Goal: Task Accomplishment & Management: Manage account settings

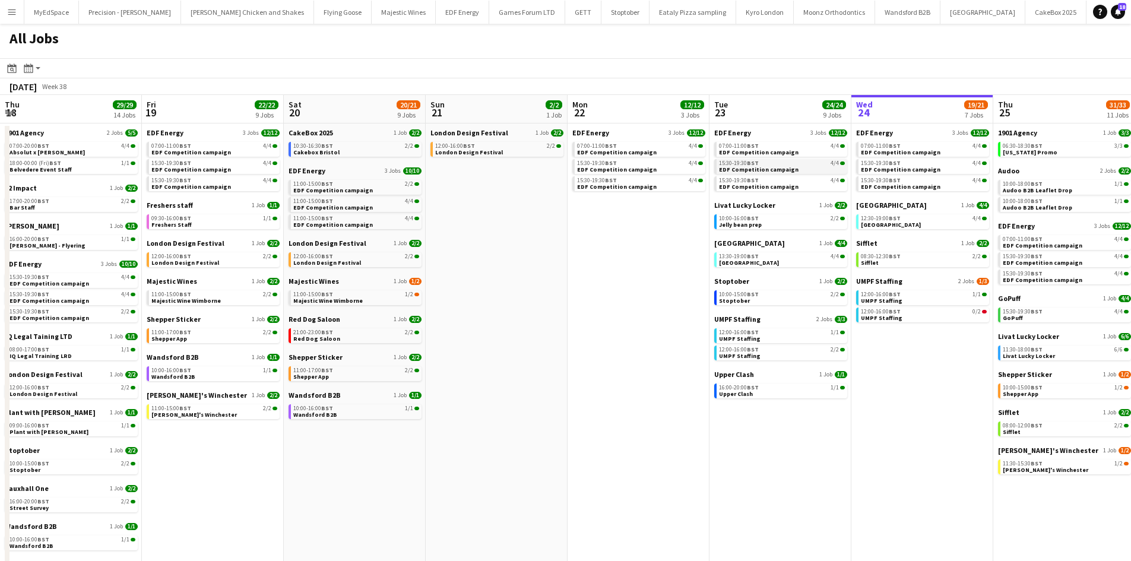
scroll to position [0, 490]
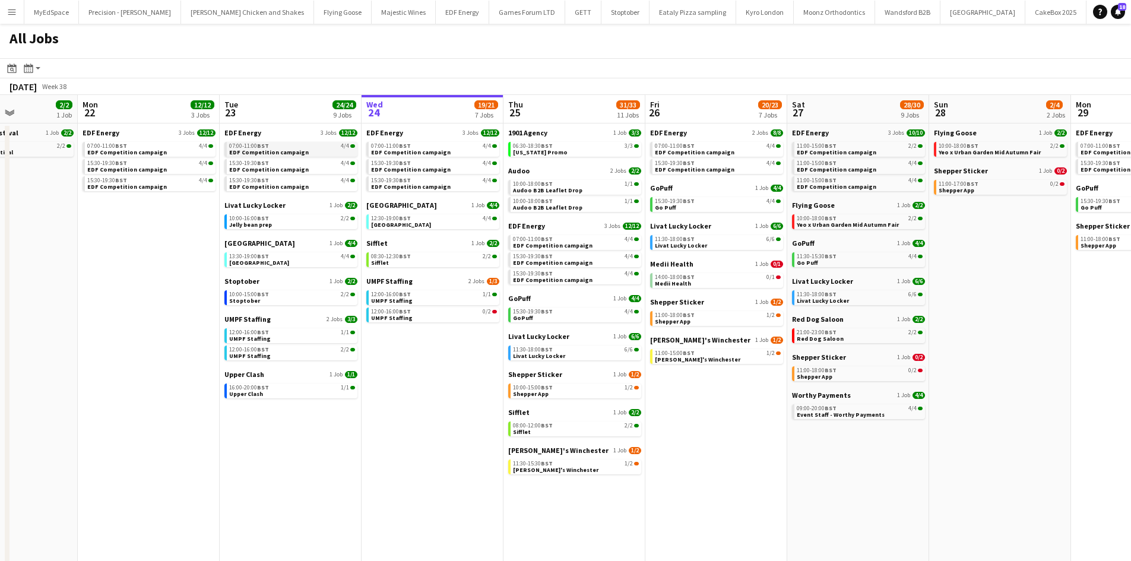
click at [280, 147] on div "07:00-11:00 BST 4/4" at bounding box center [292, 146] width 126 height 6
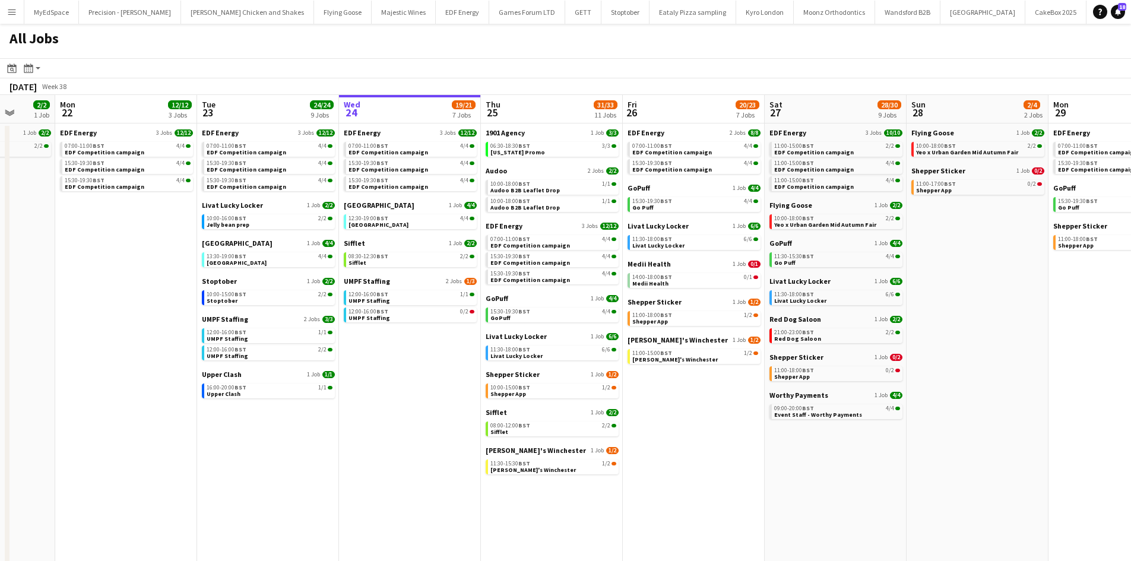
drag, startPoint x: 779, startPoint y: 461, endPoint x: 674, endPoint y: 443, distance: 106.0
click at [724, 452] on app-calendar-viewport "Thu 18 29/29 14 Jobs Fri 19 22/22 9 Jobs Sat 20 20/21 9 Jobs Sun 21 2/2 1 Job M…" at bounding box center [565, 359] width 1131 height 529
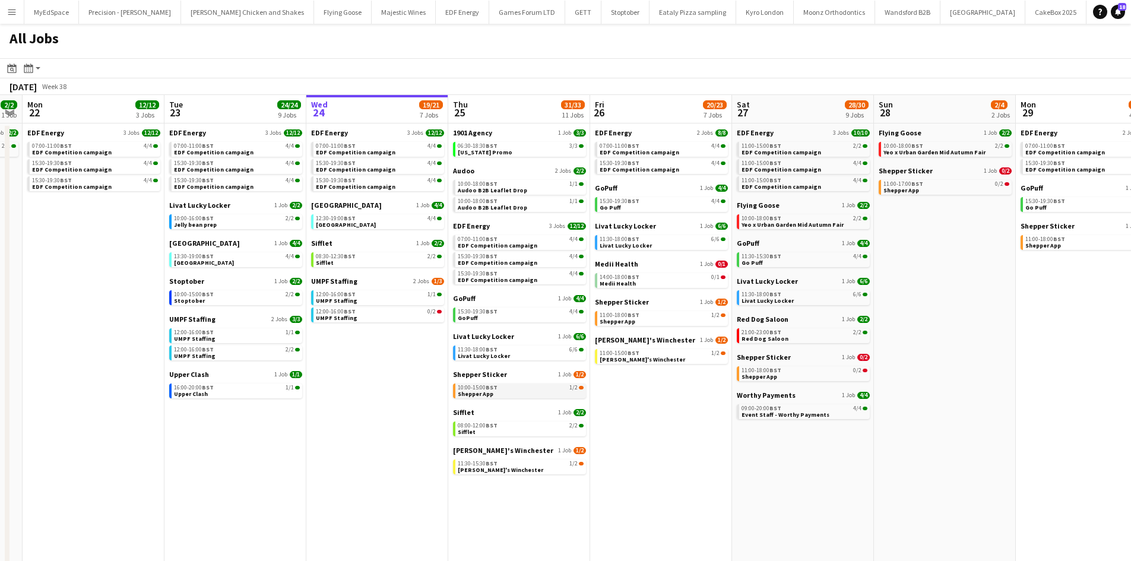
click at [541, 390] on div "10:00-15:00 BST 1/2" at bounding box center [521, 388] width 126 height 6
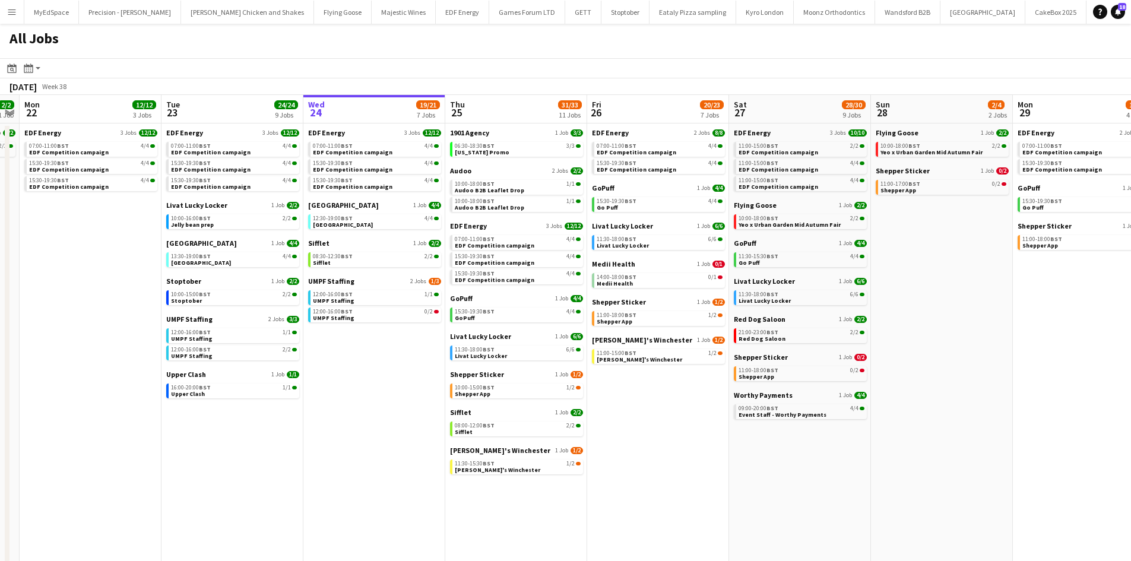
scroll to position [0, 550]
click at [370, 394] on app-calendar-viewport "Thu 18 29/29 14 Jobs Fri 19 22/22 9 Jobs Sat 20 20/21 9 Jobs Sun 21 2/2 1 Job M…" at bounding box center [565, 359] width 1131 height 529
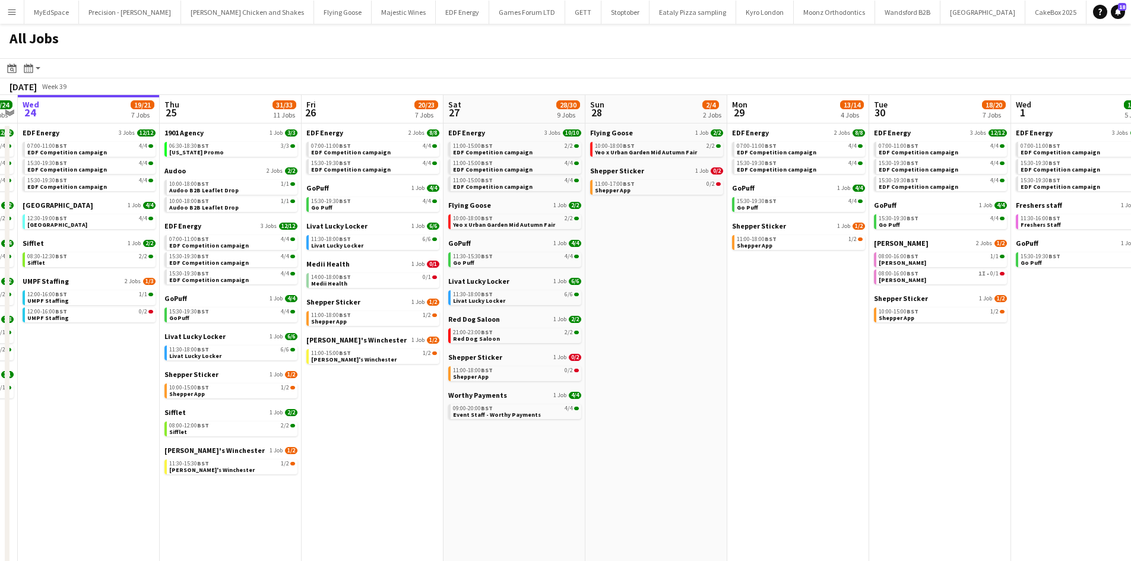
drag, startPoint x: 767, startPoint y: 477, endPoint x: 706, endPoint y: 447, distance: 67.7
click at [706, 447] on app-calendar-viewport "Sat 20 20/21 9 Jobs Sun 21 2/2 1 Job Mon 22 12/12 3 Jobs Tue 23 24/24 9 Jobs We…" at bounding box center [565, 359] width 1131 height 529
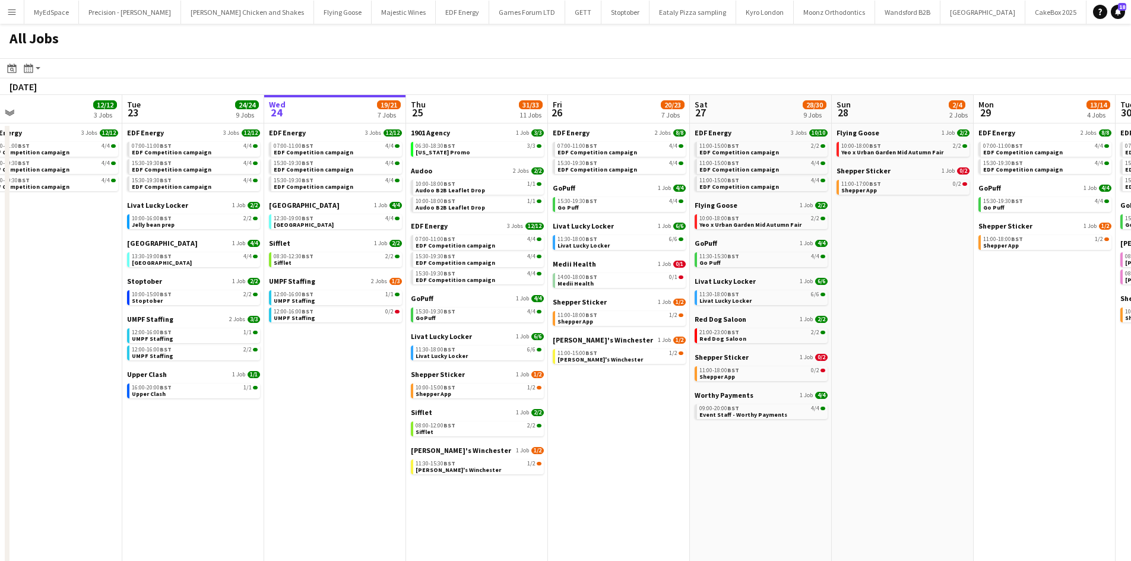
drag, startPoint x: 668, startPoint y: 465, endPoint x: 741, endPoint y: 472, distance: 73.4
click at [741, 472] on app-calendar-viewport "Sat 20 20/21 9 Jobs Sun 21 2/2 1 Job Mon 22 12/12 3 Jobs Tue 23 24/24 9 Jobs We…" at bounding box center [565, 359] width 1131 height 529
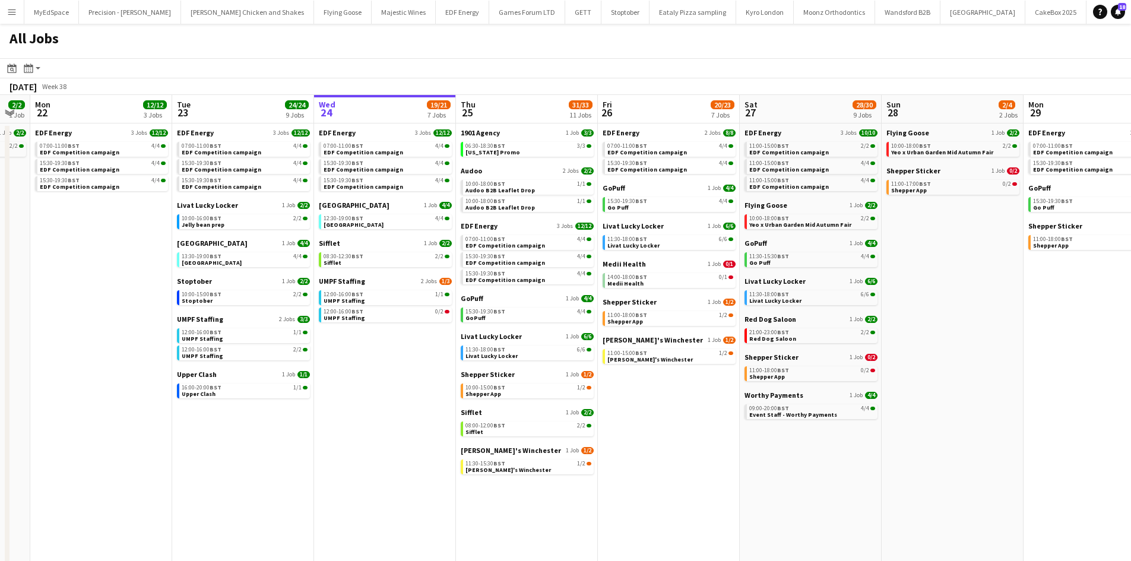
scroll to position [0, 366]
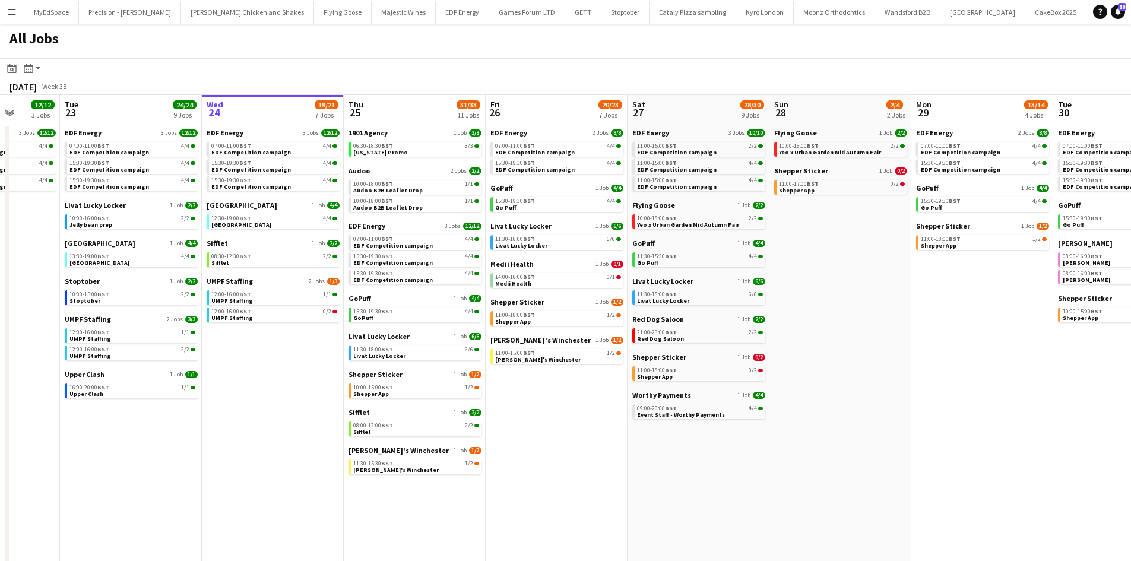
drag, startPoint x: 693, startPoint y: 457, endPoint x: 722, endPoint y: 451, distance: 30.3
click at [722, 451] on app-calendar-viewport "Sat 20 20/21 9 Jobs Sun 21 2/2 1 Job Mon 22 12/12 3 Jobs Tue 23 24/24 9 Jobs We…" at bounding box center [565, 359] width 1131 height 529
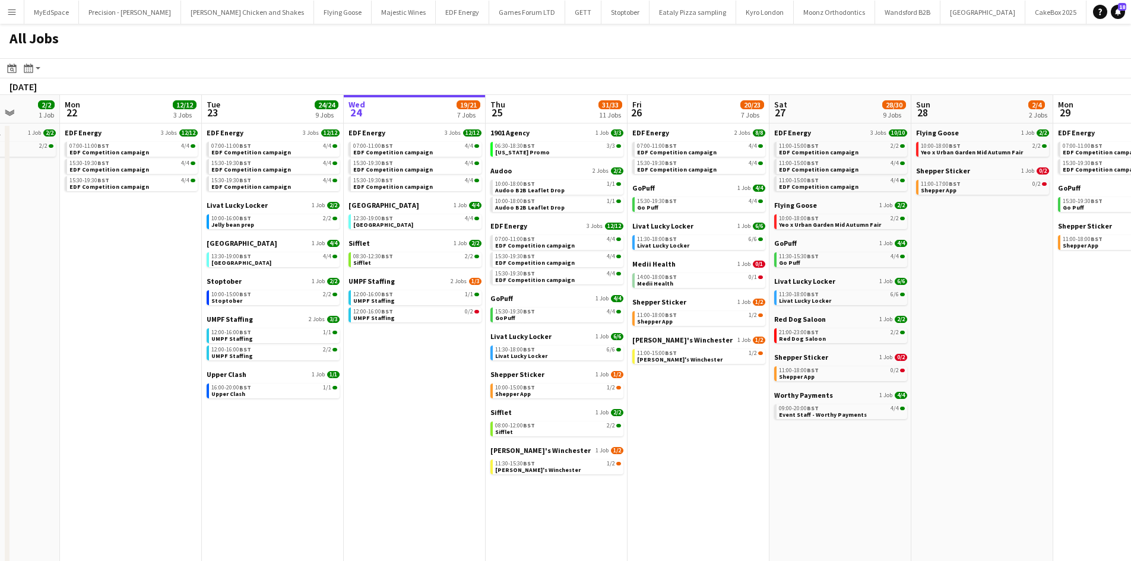
drag, startPoint x: 990, startPoint y: 277, endPoint x: 404, endPoint y: 200, distance: 590.8
click at [402, 202] on app-calendar-viewport "Fri 19 22/22 9 Jobs Sat 20 20/21 9 Jobs Sun 21 2/2 1 Job Mon 22 12/12 3 Jobs Tu…" at bounding box center [565, 359] width 1131 height 529
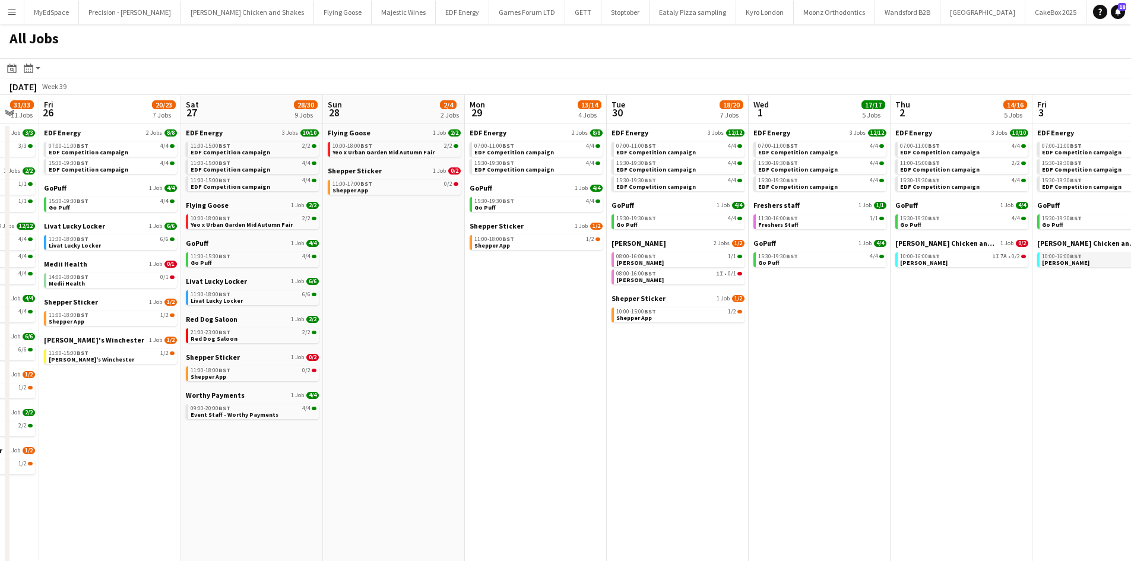
drag, startPoint x: 868, startPoint y: 245, endPoint x: 746, endPoint y: 252, distance: 122.5
click at [524, 208] on app-calendar-viewport "Tue 23 24/24 9 Jobs Wed 24 19/21 7 Jobs Thu 25 31/33 11 Jobs Fri 26 20/23 7 Job…" at bounding box center [565, 359] width 1131 height 529
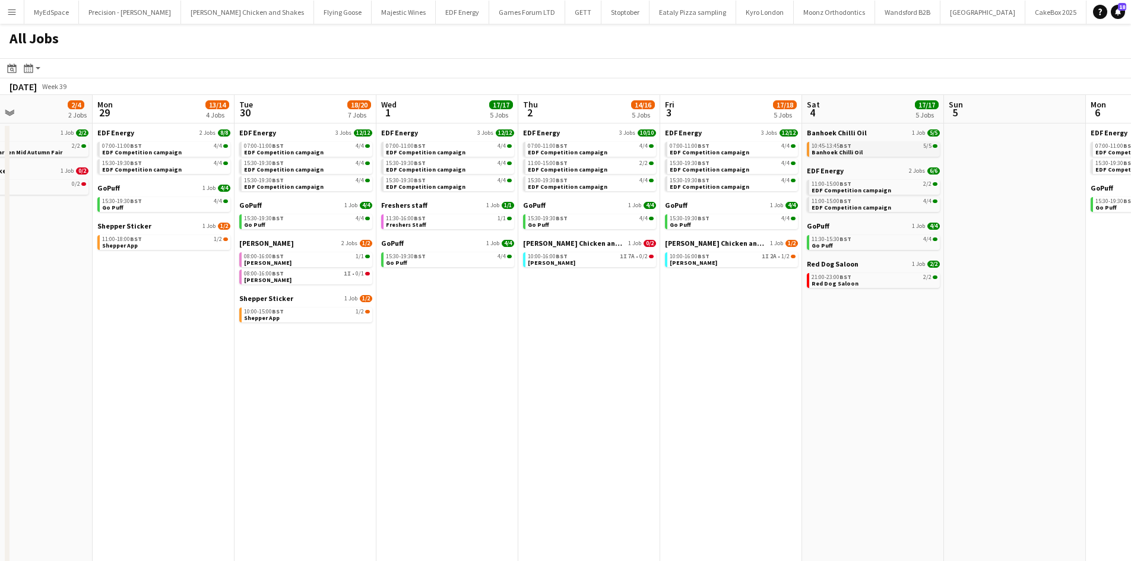
click at [851, 150] on span "Banhoek Chilli Oil" at bounding box center [836, 152] width 51 height 8
drag, startPoint x: 683, startPoint y: 332, endPoint x: 396, endPoint y: 300, distance: 289.1
click at [391, 301] on app-calendar-viewport "Thu 25 31/33 11 Jobs Fri 26 20/23 7 Jobs Sat 27 28/30 9 Jobs Sun 28 2/4 2 Jobs …" at bounding box center [565, 359] width 1131 height 529
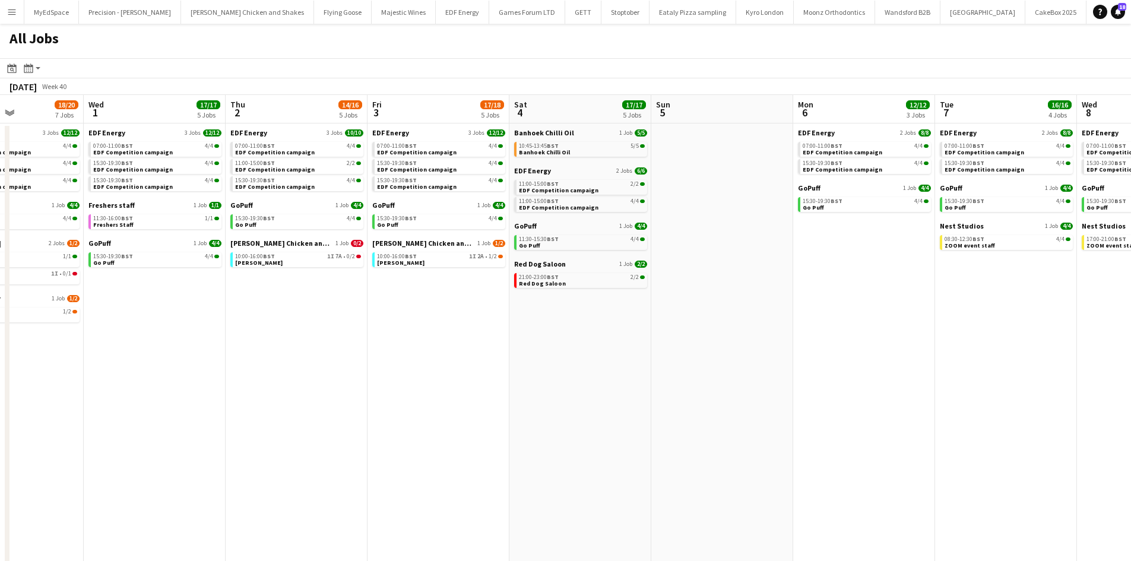
drag, startPoint x: 857, startPoint y: 314, endPoint x: 219, endPoint y: 276, distance: 639.2
click at [291, 276] on app-calendar-viewport "Sat 27 28/30 9 Jobs Sun 28 2/4 2 Jobs Mon 29 13/14 4 Jobs Tue 30 18/20 7 Jobs W…" at bounding box center [565, 359] width 1131 height 529
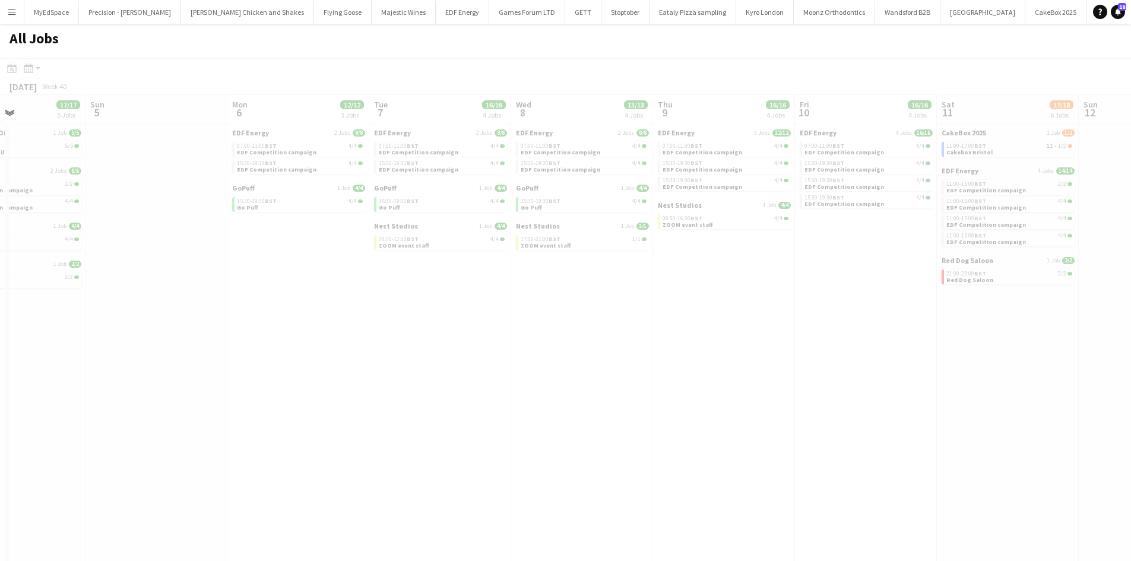
click at [198, 260] on div at bounding box center [565, 358] width 1131 height 600
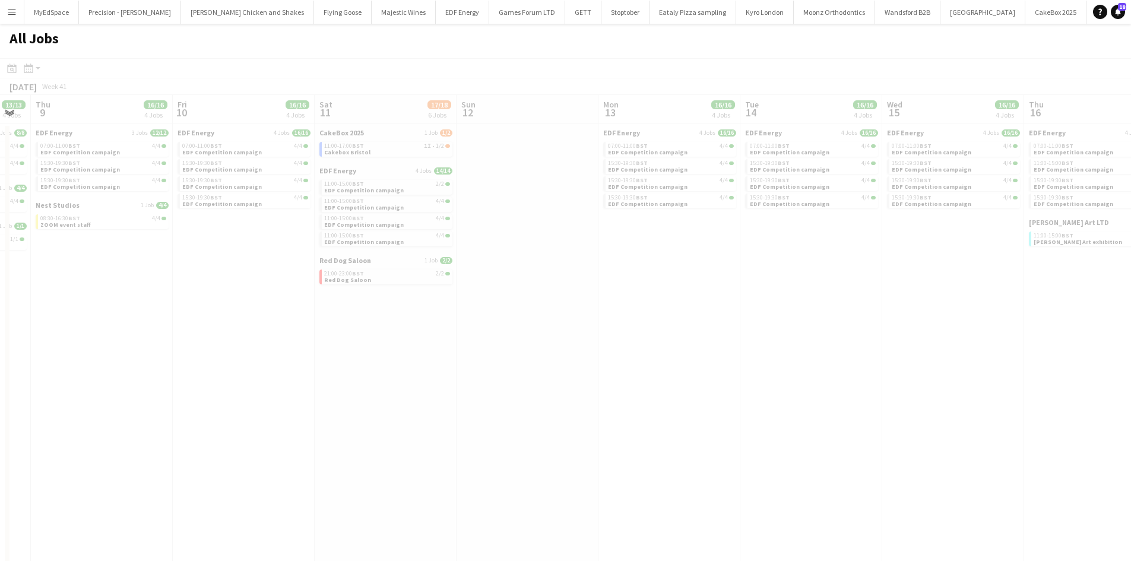
drag, startPoint x: 861, startPoint y: 331, endPoint x: 204, endPoint y: 264, distance: 660.5
click at [198, 264] on app-all-jobs "All Jobs Date picker SEP 2025 SEP 2025 Monday M Tuesday T Wednesday W Thursday …" at bounding box center [565, 324] width 1131 height 600
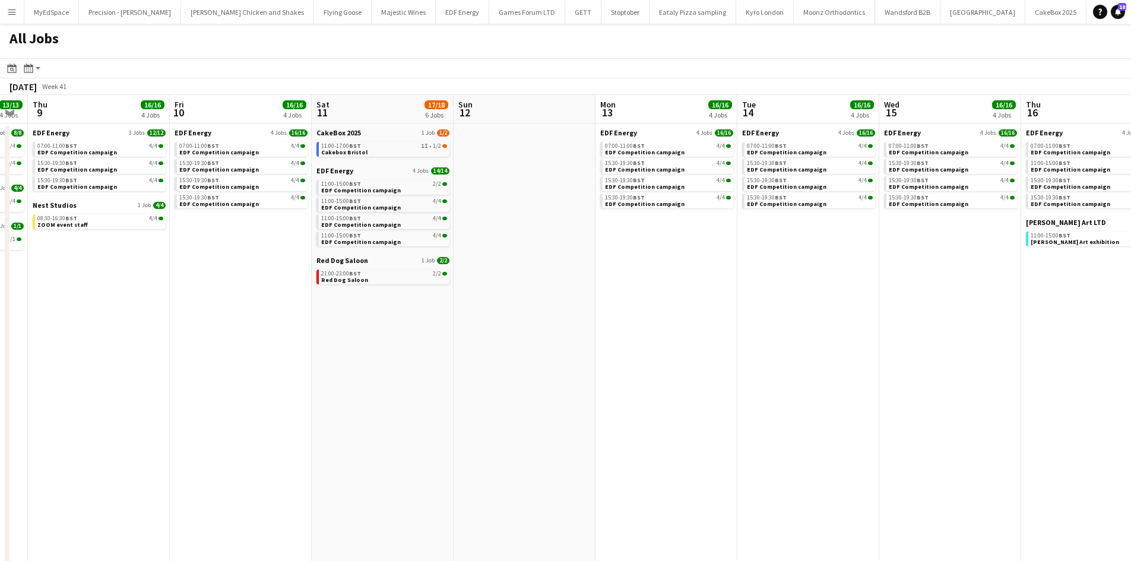
drag, startPoint x: 689, startPoint y: 283, endPoint x: 313, endPoint y: 255, distance: 377.4
click at [240, 243] on app-calendar-viewport "Mon 6 12/12 3 Jobs Tue 7 16/16 4 Jobs Wed 8 13/13 4 Jobs Thu 9 16/16 4 Jobs Fri…" at bounding box center [565, 359] width 1131 height 529
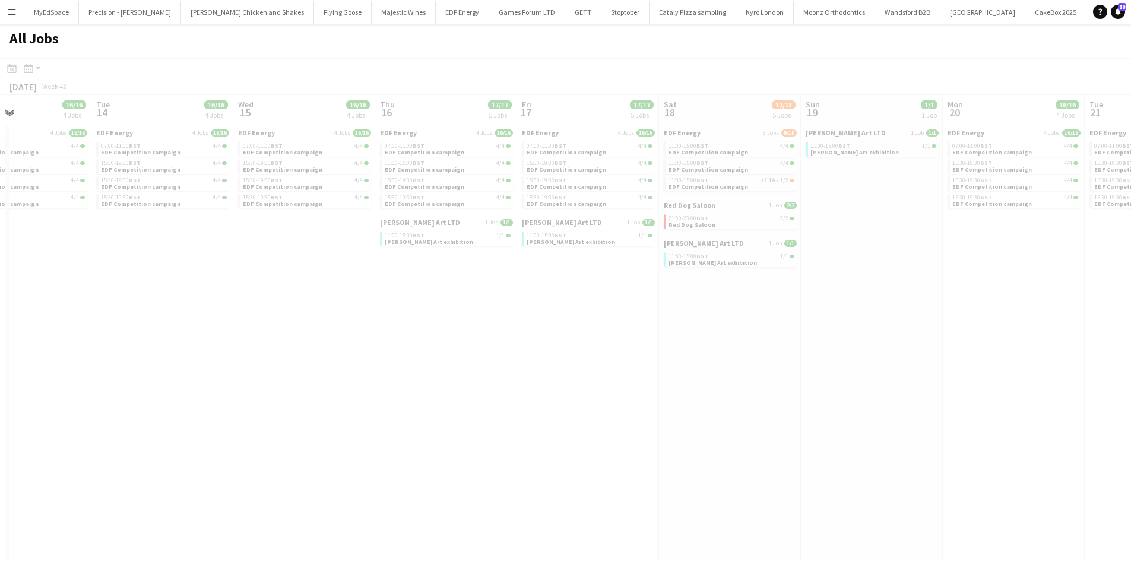
drag, startPoint x: 627, startPoint y: 286, endPoint x: 415, endPoint y: 295, distance: 212.1
click at [343, 275] on app-all-jobs "All Jobs Date picker SEP 2025 SEP 2025 Monday M Tuesday T Wednesday W Thursday …" at bounding box center [565, 324] width 1131 height 600
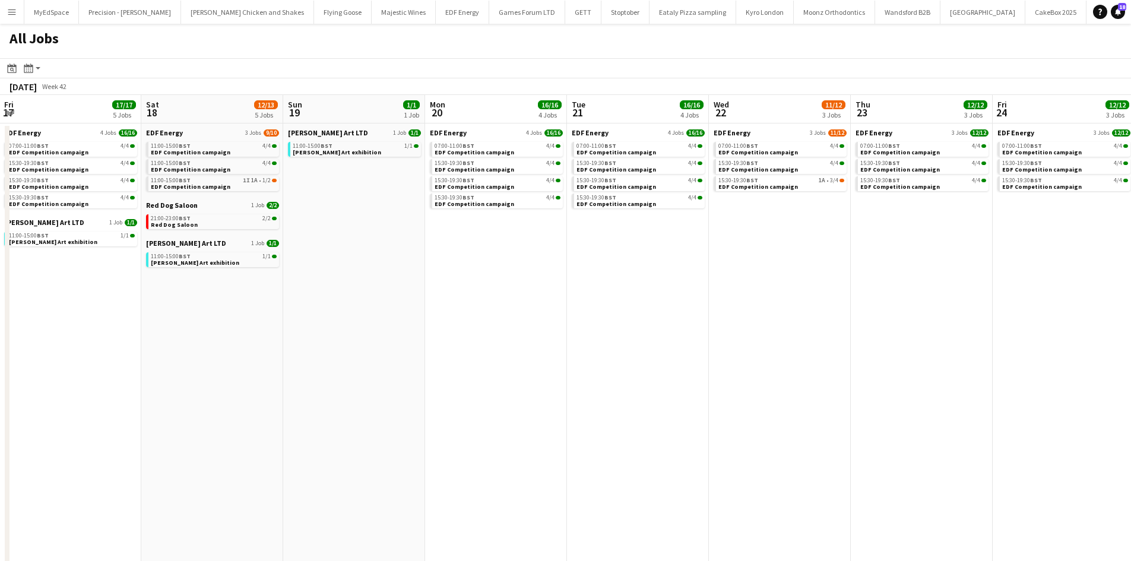
drag, startPoint x: 973, startPoint y: 360, endPoint x: 480, endPoint y: 311, distance: 495.1
click at [474, 312] on app-calendar-viewport "Mon 13 16/16 4 Jobs Tue 14 16/16 4 Jobs Wed 15 16/16 4 Jobs Thu 16 17/17 5 Jobs…" at bounding box center [565, 359] width 1131 height 529
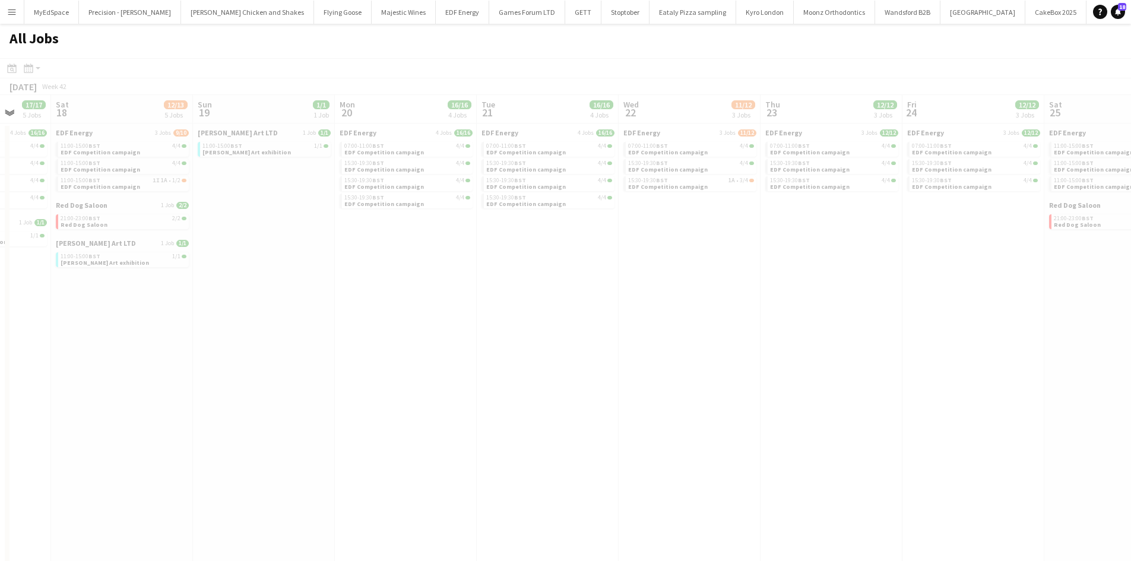
drag, startPoint x: 773, startPoint y: 286, endPoint x: 410, endPoint y: 258, distance: 364.3
click at [310, 253] on app-all-jobs "All Jobs Date picker SEP 2025 SEP 2025 Monday M Tuesday T Wednesday W Thursday …" at bounding box center [565, 324] width 1131 height 600
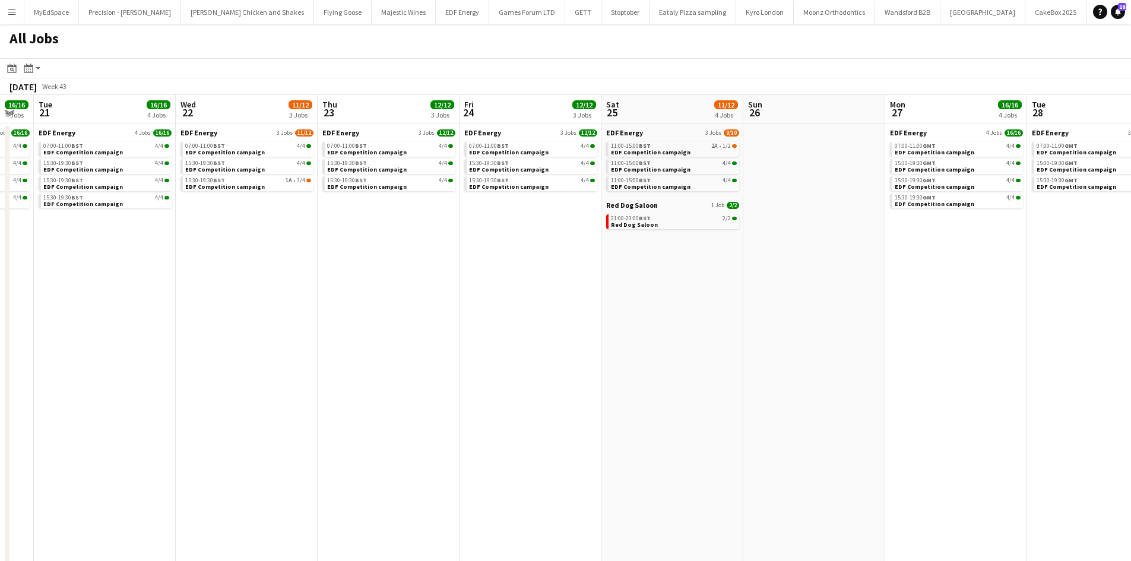
drag, startPoint x: 461, startPoint y: 264, endPoint x: 446, endPoint y: 278, distance: 21.0
click at [385, 265] on app-calendar-viewport "Sat 18 12/13 5 Jobs Sun 19 1/1 1 Job Mon 20 16/16 4 Jobs Tue 21 16/16 4 Jobs We…" at bounding box center [565, 359] width 1131 height 529
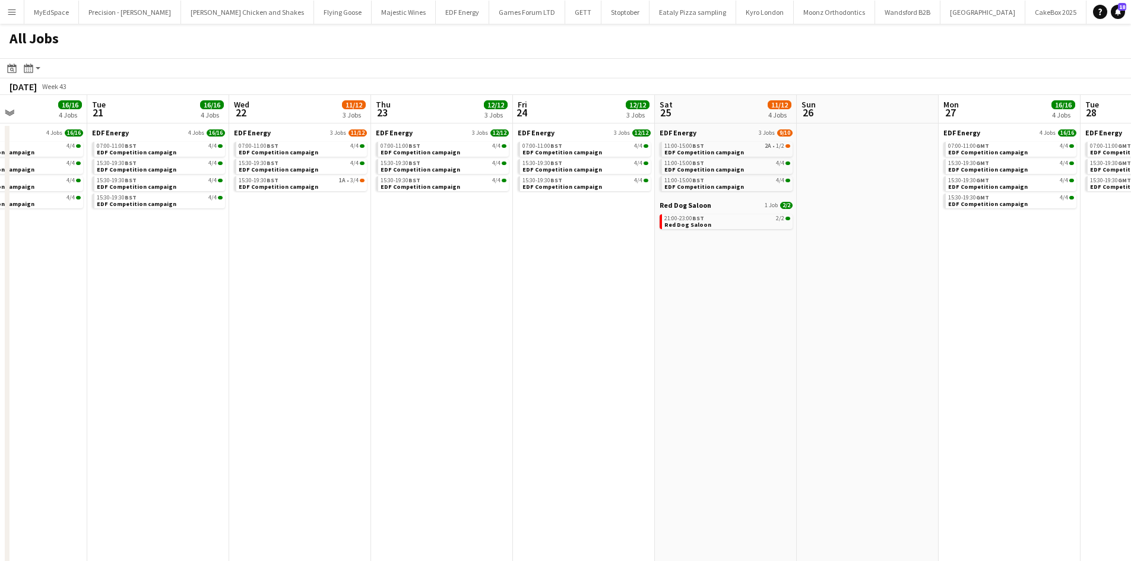
click at [256, 204] on app-all-jobs "All Jobs Date picker SEP 2025 SEP 2025 Monday M Tuesday T Wednesday W Thursday …" at bounding box center [565, 324] width 1131 height 600
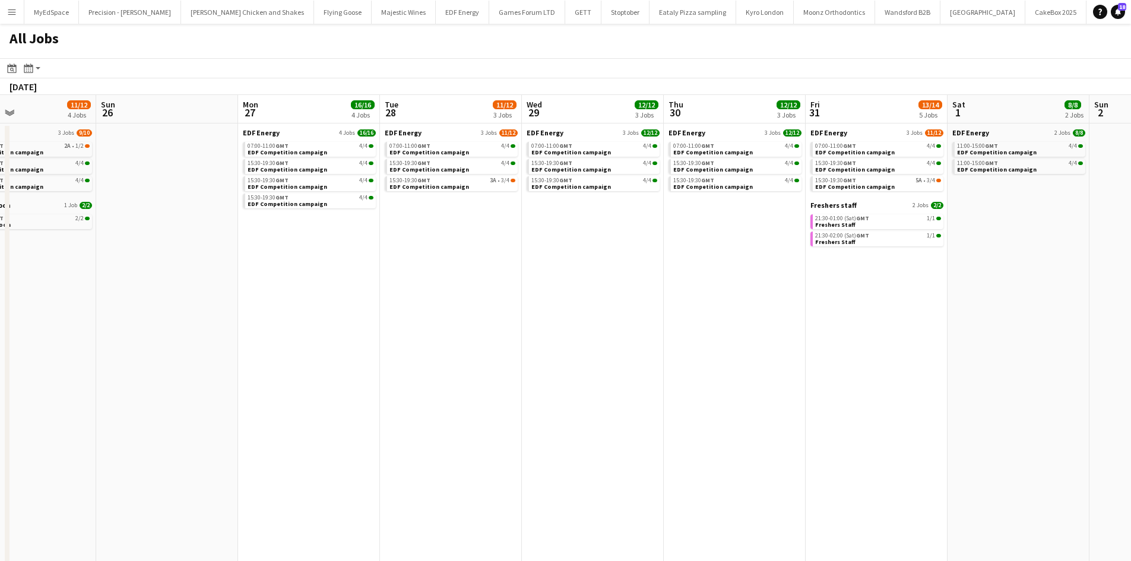
click at [311, 215] on app-all-jobs "All Jobs Date picker SEP 2025 SEP 2025 Monday M Tuesday T Wednesday W Thursday …" at bounding box center [565, 324] width 1131 height 600
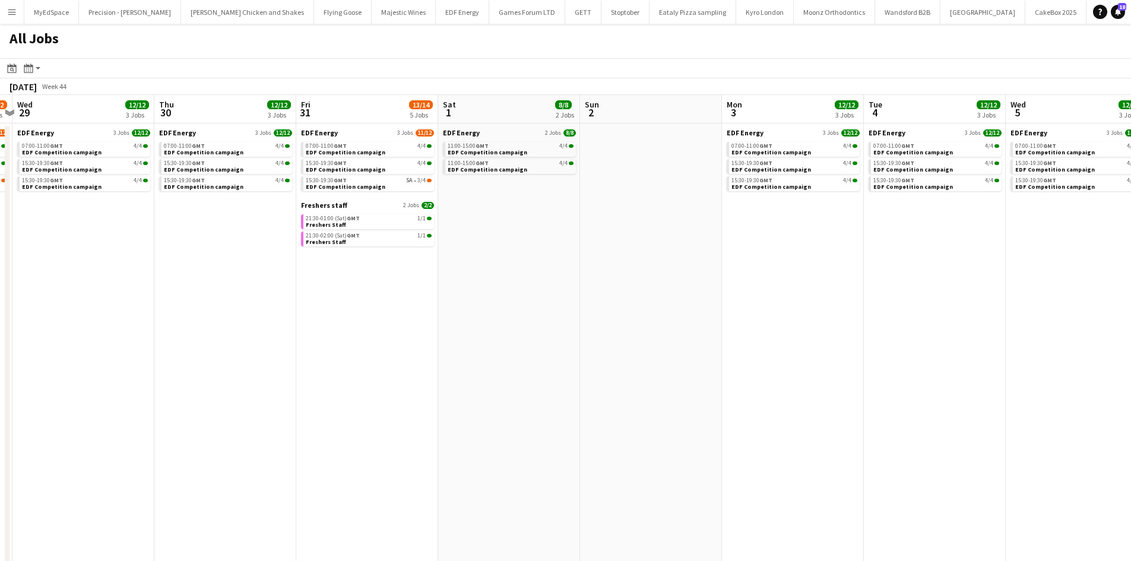
drag, startPoint x: 752, startPoint y: 255, endPoint x: 319, endPoint y: 221, distance: 434.6
click at [305, 221] on app-calendar-viewport "Sat 25 11/12 4 Jobs Sun 26 Mon 27 16/16 4 Jobs Tue 28 11/12 3 Jobs Wed 29 12/12…" at bounding box center [565, 359] width 1131 height 529
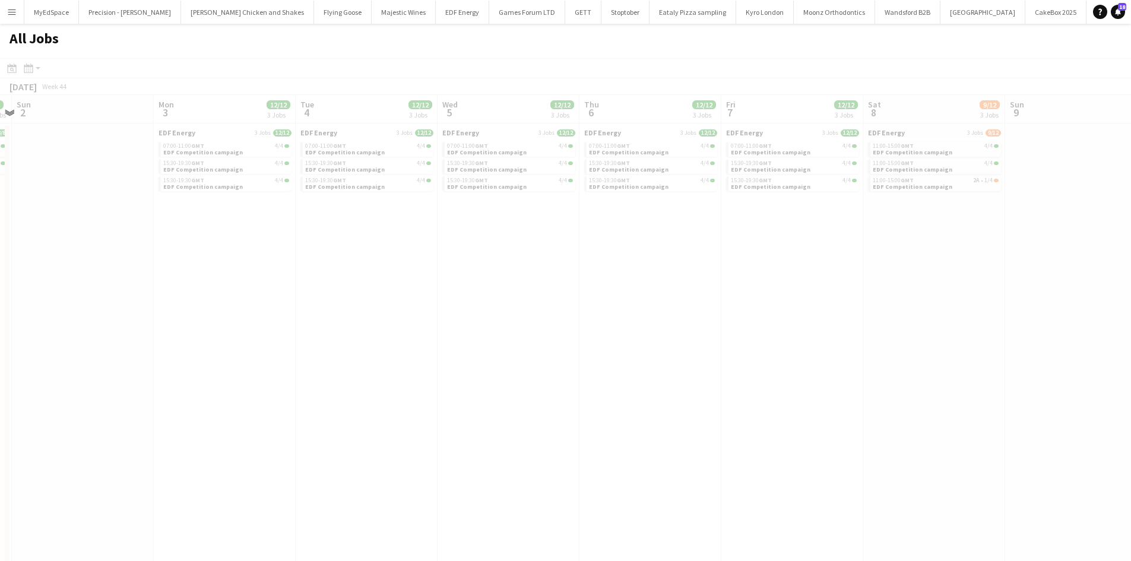
scroll to position [0, 373]
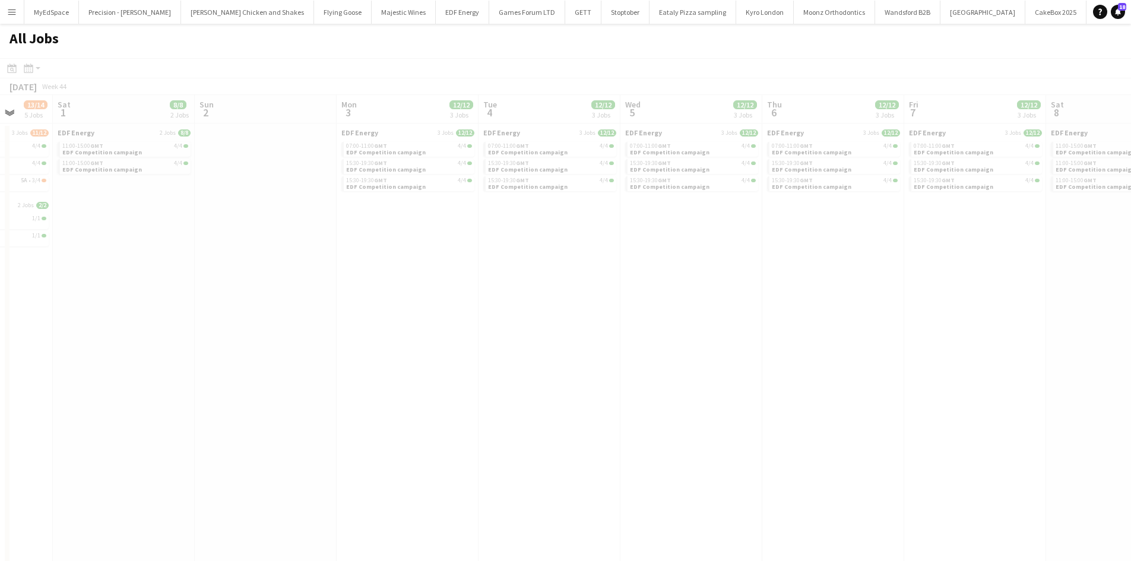
drag, startPoint x: 750, startPoint y: 270, endPoint x: 521, endPoint y: 237, distance: 231.5
click at [522, 237] on app-all-jobs "All Jobs Date picker SEP 2025 SEP 2025 Monday M Tuesday T Wednesday W Thursday …" at bounding box center [565, 324] width 1131 height 600
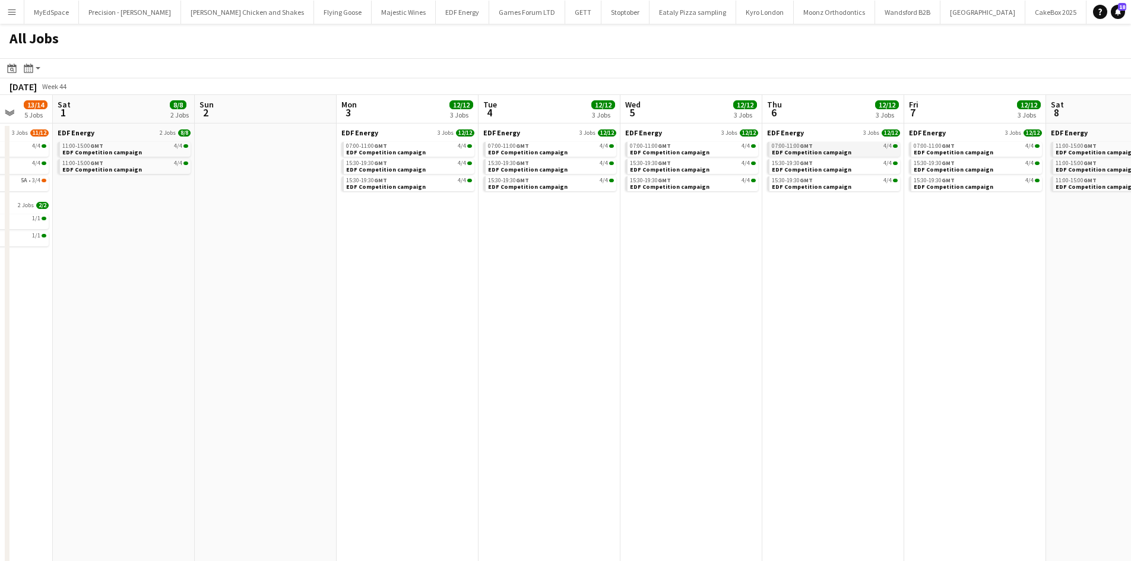
click at [809, 146] on span "GMT" at bounding box center [806, 146] width 13 height 8
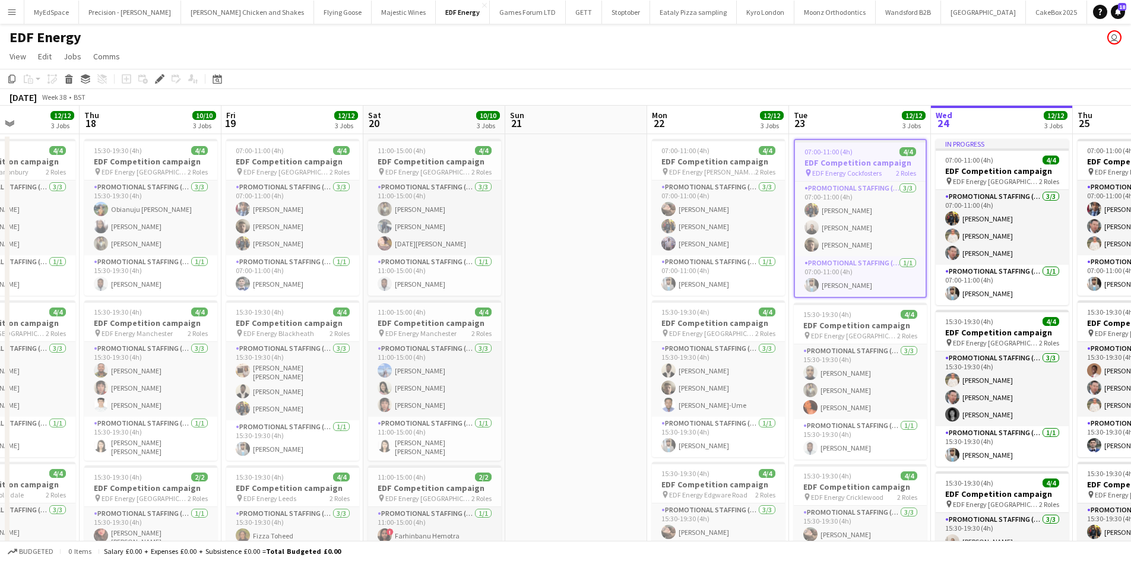
drag, startPoint x: 292, startPoint y: 297, endPoint x: 616, endPoint y: 309, distance: 324.3
click at [616, 309] on app-calendar-viewport "Mon 15 12/12 3 Jobs Tue 16 12/12 3 Jobs Wed 17 12/12 3 Jobs Thu 18 10/10 3 Jobs…" at bounding box center [565, 395] width 1131 height 579
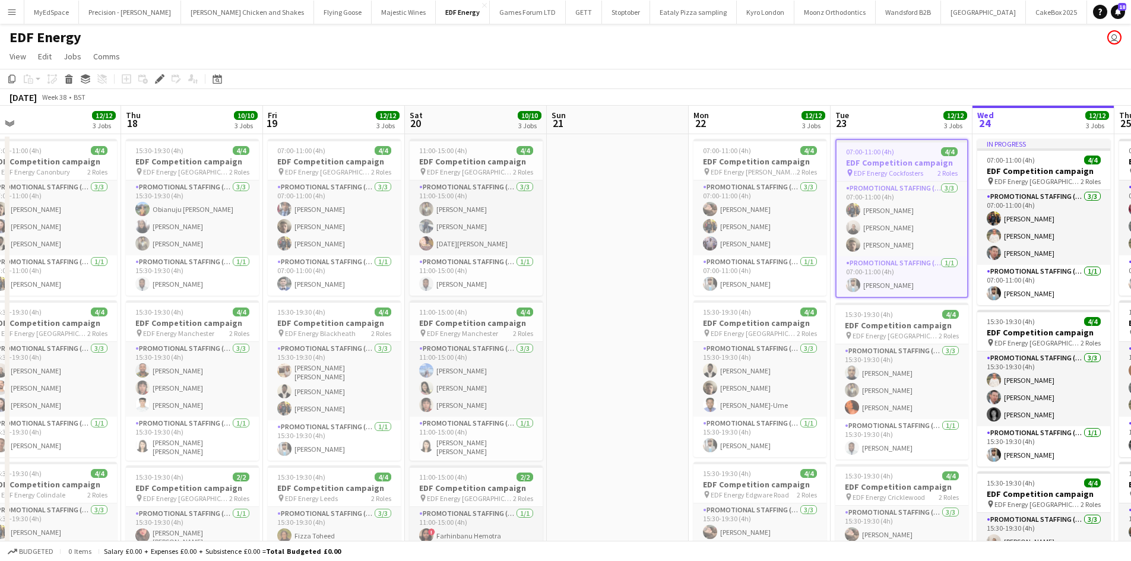
scroll to position [0, 357]
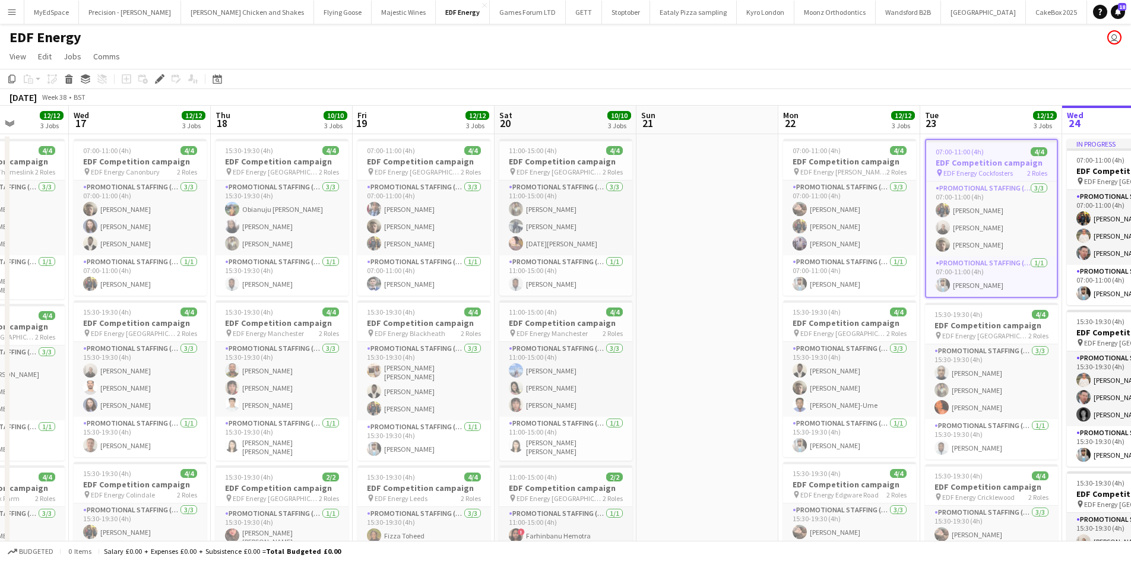
drag, startPoint x: 586, startPoint y: 326, endPoint x: 675, endPoint y: 337, distance: 90.3
click at [675, 337] on app-calendar-viewport "Sun 14 3/4 1 Job Mon 15 12/12 3 Jobs Tue 16 12/12 3 Jobs Wed 17 12/12 3 Jobs Th…" at bounding box center [565, 395] width 1131 height 579
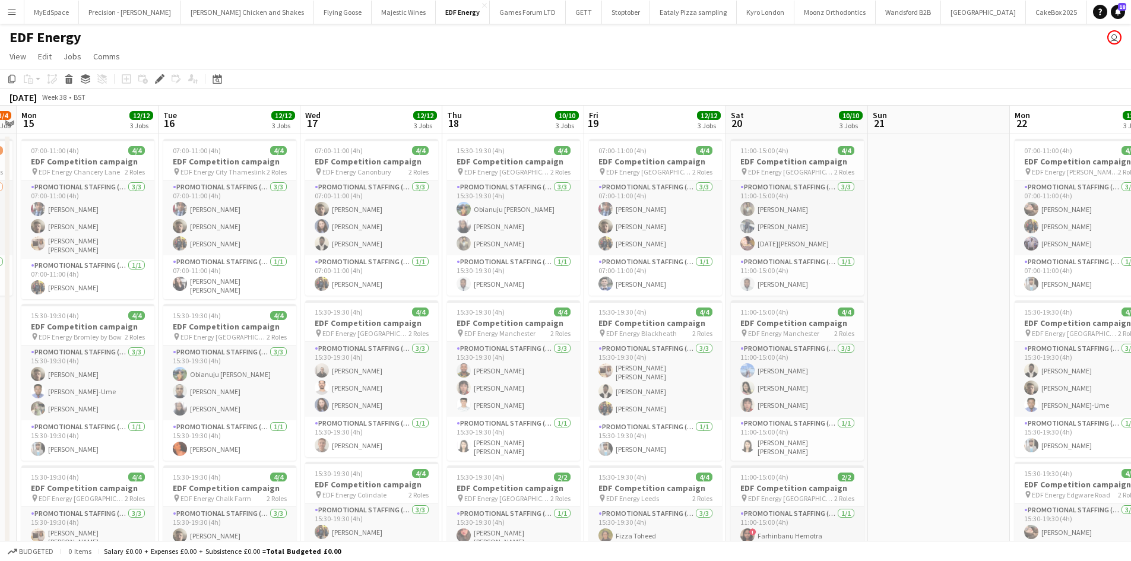
drag, startPoint x: 378, startPoint y: 326, endPoint x: 610, endPoint y: 325, distance: 231.5
click at [610, 325] on app-calendar-viewport "Sat 13 11/16 4 Jobs Sun 14 3/4 1 Job Mon 15 12/12 3 Jobs Tue 16 12/12 3 Jobs We…" at bounding box center [565, 478] width 1131 height 744
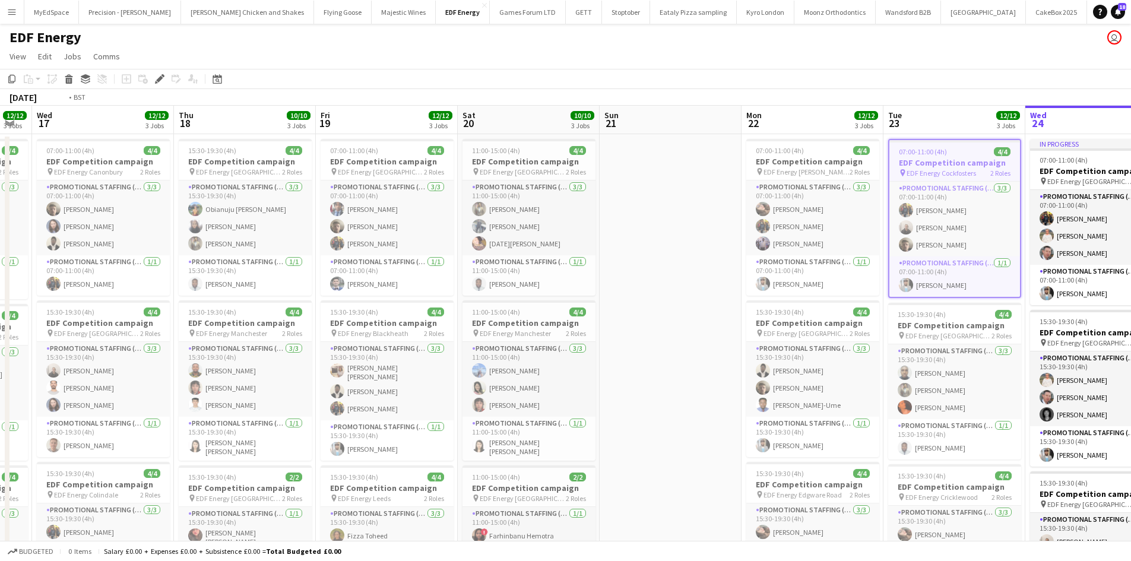
drag, startPoint x: 619, startPoint y: 324, endPoint x: 256, endPoint y: 274, distance: 366.0
click at [259, 275] on app-calendar-viewport "Sat 13 11/16 4 Jobs Sun 14 3/4 1 Job Mon 15 12/12 3 Jobs Tue 16 12/12 3 Jobs We…" at bounding box center [565, 478] width 1131 height 744
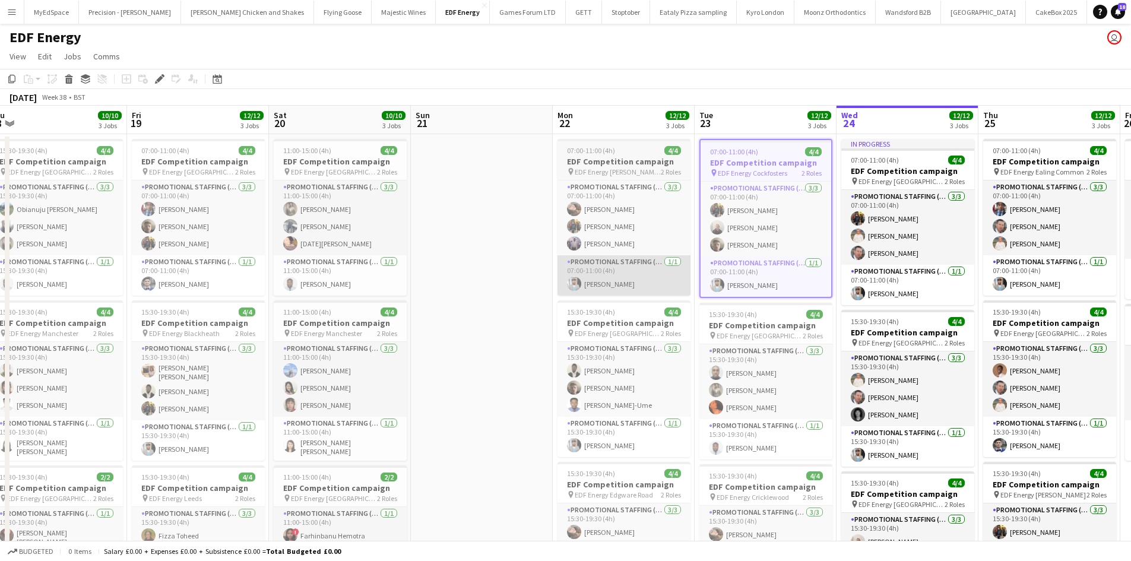
drag, startPoint x: 672, startPoint y: 308, endPoint x: 350, endPoint y: 264, distance: 325.4
click at [349, 264] on app-calendar-viewport "Mon 15 12/12 3 Jobs Tue 16 12/12 3 Jobs Wed 17 12/12 3 Jobs Thu 18 10/10 3 Jobs…" at bounding box center [565, 478] width 1131 height 744
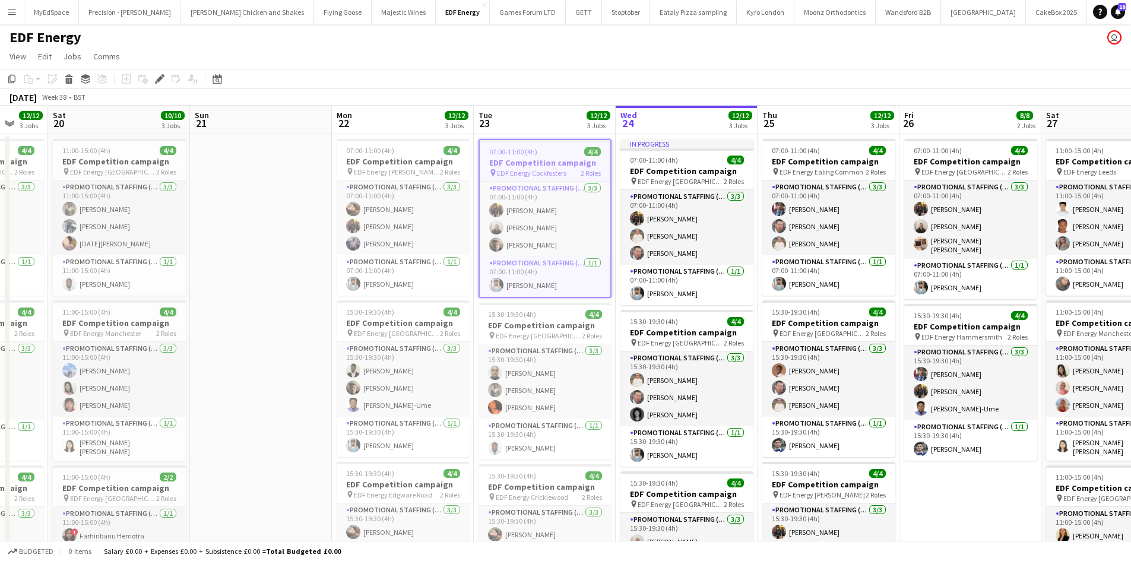
drag, startPoint x: 594, startPoint y: 296, endPoint x: 444, endPoint y: 274, distance: 151.3
click at [445, 274] on app-calendar-viewport "Wed 17 12/12 3 Jobs Thu 18 10/10 3 Jobs Fri 19 12/12 3 Jobs Sat 20 10/10 3 Jobs…" at bounding box center [565, 478] width 1131 height 744
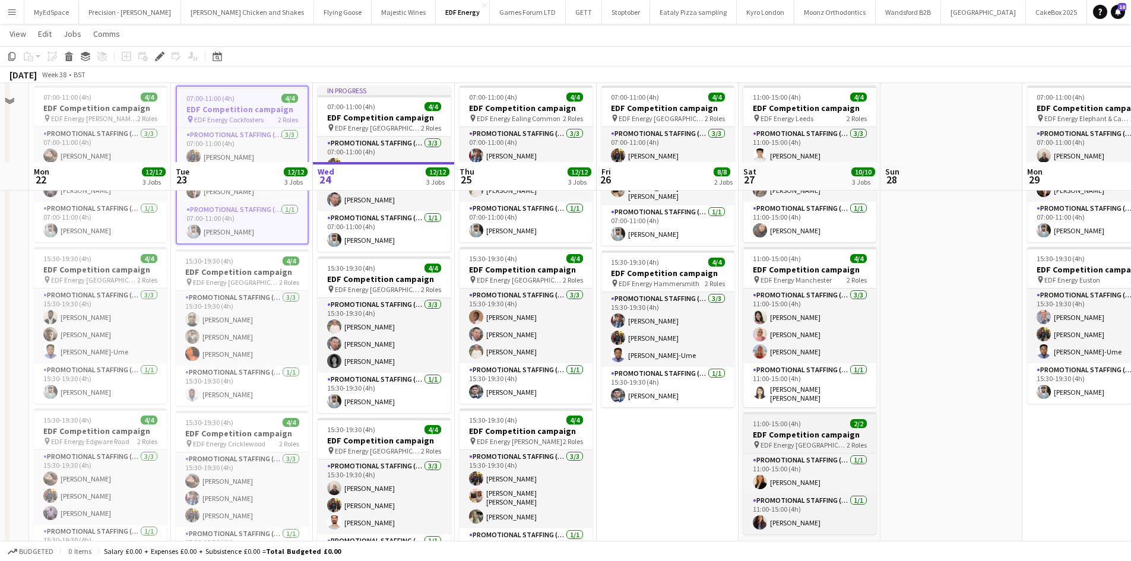
scroll to position [178, 0]
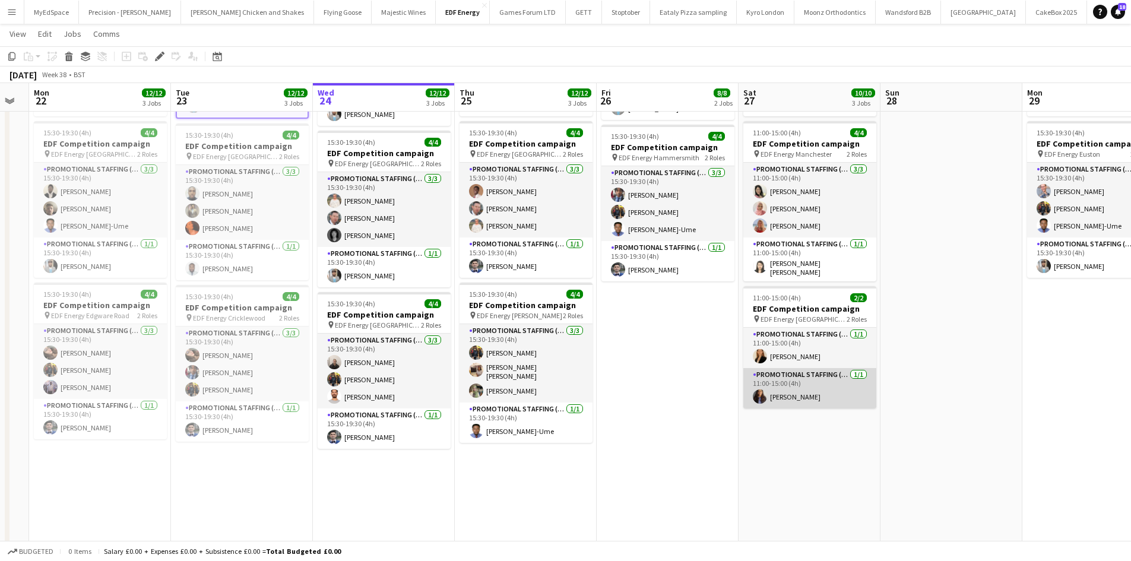
click at [803, 391] on app-card-role "Promotional Staffing (Team Leader) 1/1 11:00-15:00 (4h) Mansi Mehta" at bounding box center [809, 388] width 133 height 40
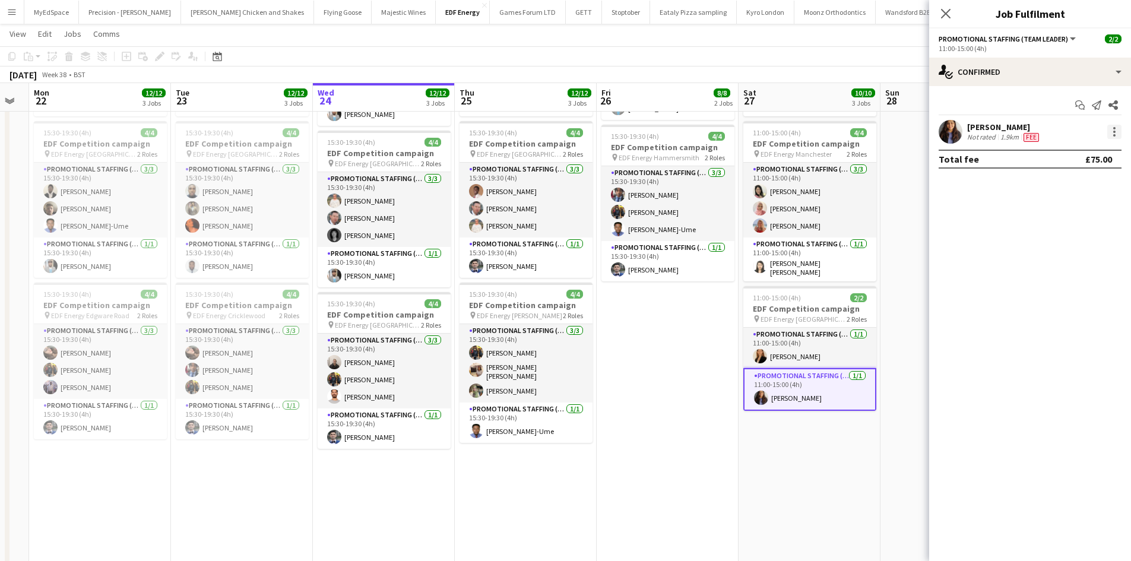
click at [1112, 126] on div at bounding box center [1114, 132] width 14 height 14
click at [1092, 153] on span "Edit fee" at bounding box center [1075, 153] width 74 height 11
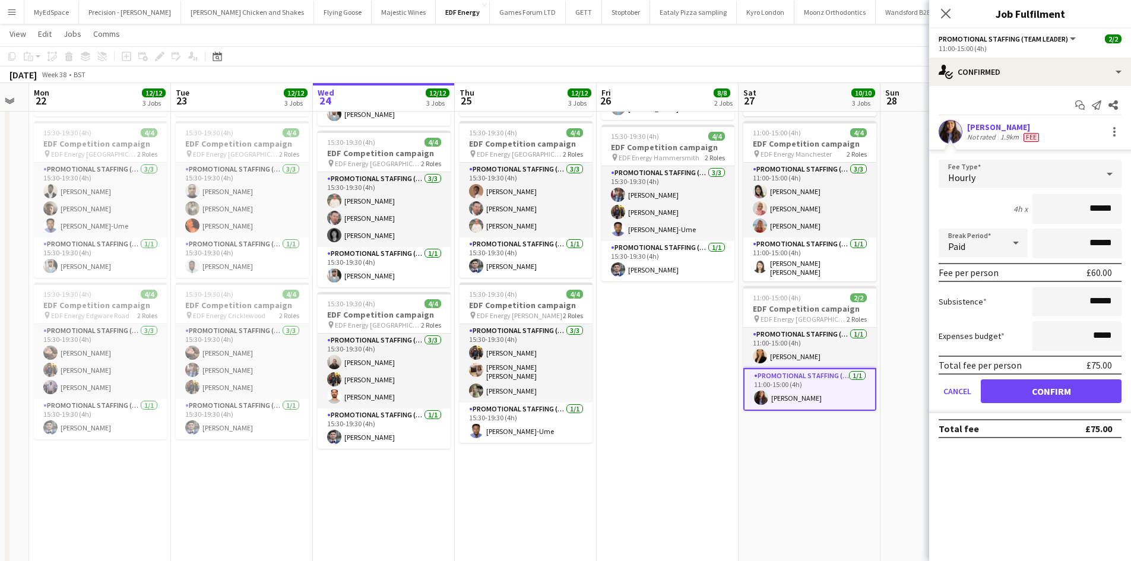
click at [608, 364] on app-date-cell "07:00-11:00 (4h) 4/4 EDF Competition campaign pin EDF Energy Goodge Street 2 Ro…" at bounding box center [668, 313] width 142 height 716
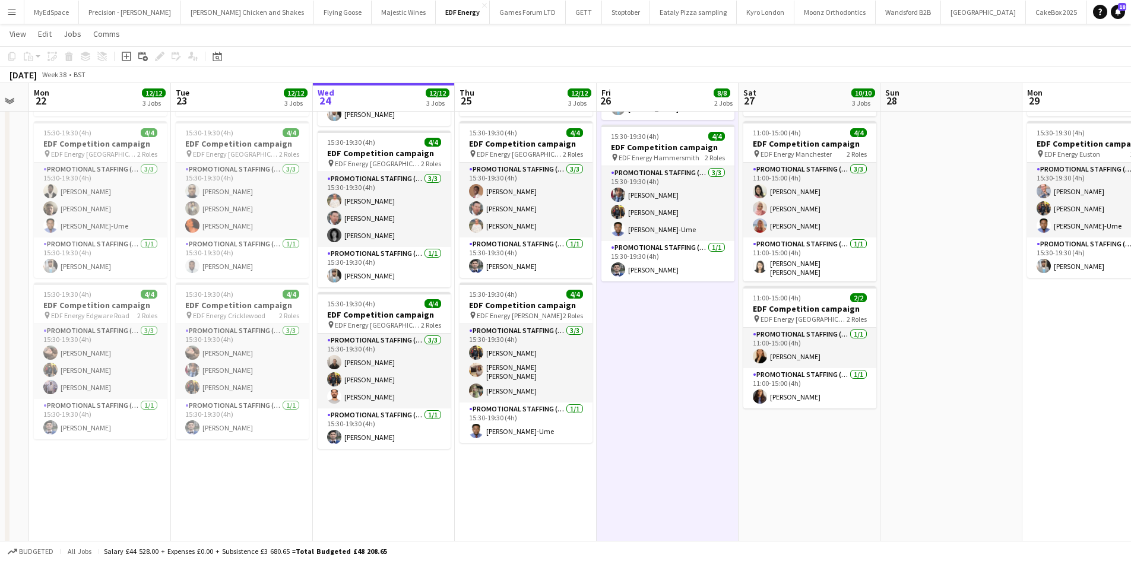
drag, startPoint x: 442, startPoint y: 309, endPoint x: 672, endPoint y: 335, distance: 231.3
click at [680, 335] on app-calendar-viewport "Fri 19 12/12 3 Jobs Sat 20 10/10 3 Jobs Sun 21 Mon 22 12/12 3 Jobs Tue 23 12/12…" at bounding box center [565, 269] width 1131 height 803
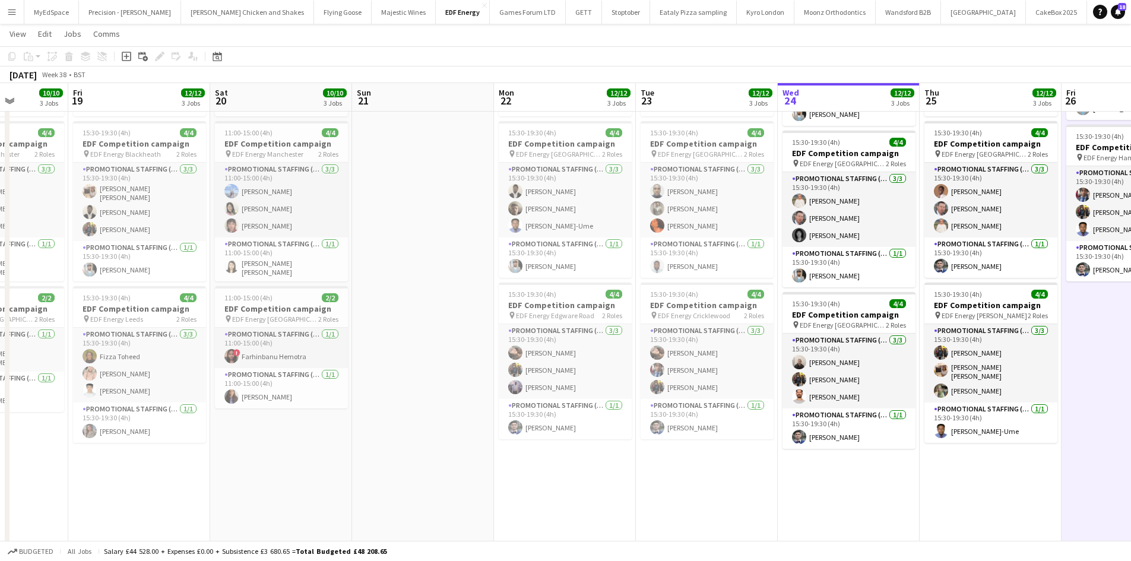
drag, startPoint x: 349, startPoint y: 317, endPoint x: 631, endPoint y: 324, distance: 282.0
click at [631, 324] on app-calendar-viewport "Wed 17 12/12 3 Jobs Thu 18 10/10 3 Jobs Fri 19 12/12 3 Jobs Sat 20 10/10 3 Jobs…" at bounding box center [565, 269] width 1131 height 803
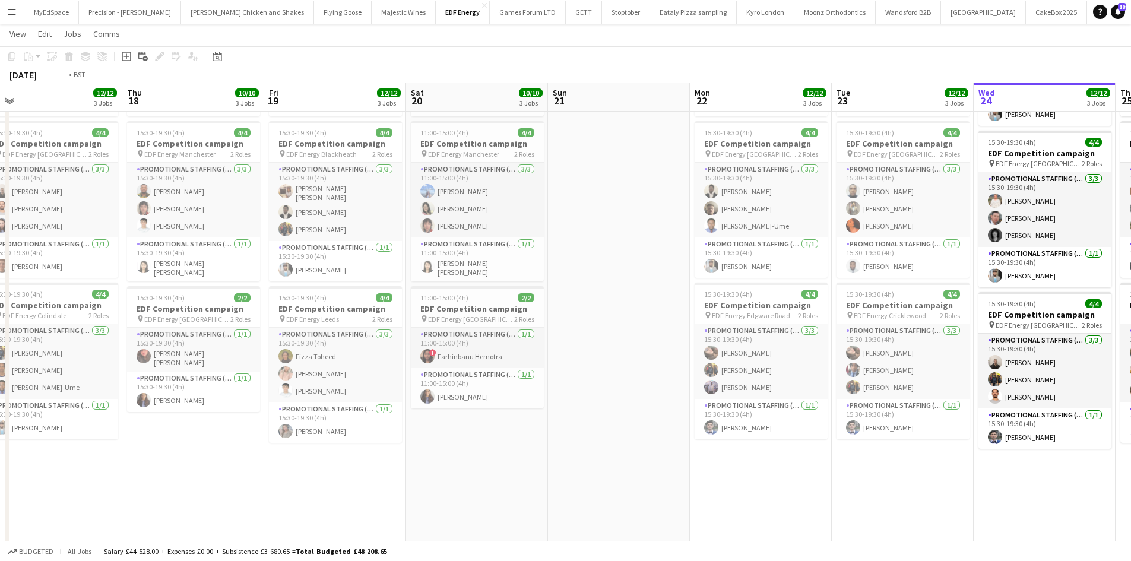
click at [615, 328] on app-calendar-viewport "Mon 15 12/12 3 Jobs Tue 16 12/12 3 Jobs Wed 17 12/12 3 Jobs Thu 18 10/10 3 Jobs…" at bounding box center [565, 269] width 1131 height 803
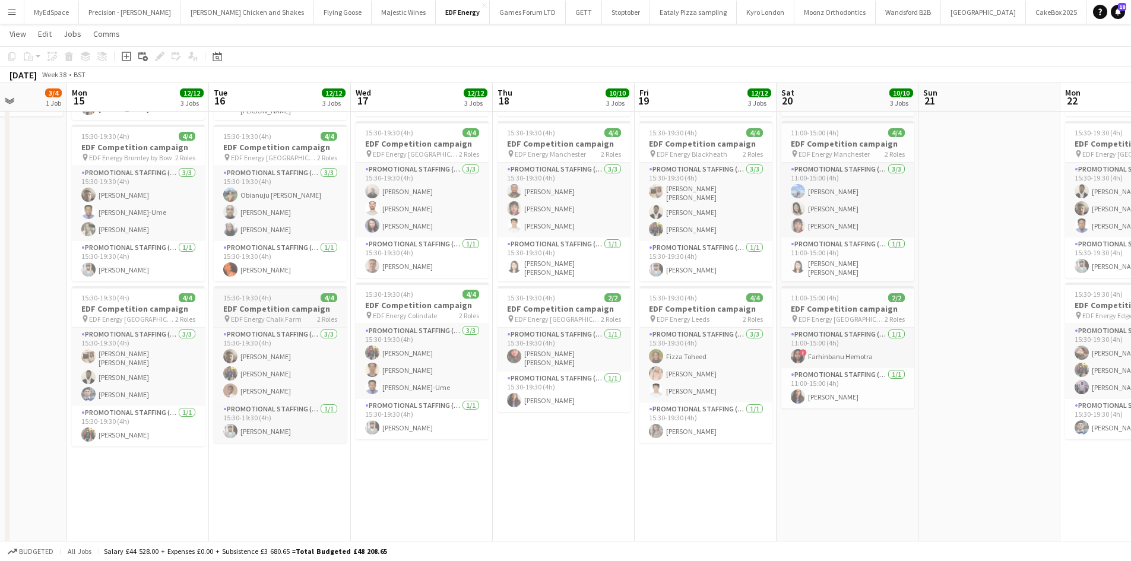
drag, startPoint x: 277, startPoint y: 309, endPoint x: 332, endPoint y: 309, distance: 55.2
click at [386, 309] on app-calendar-viewport "Fri 12 Sat 13 11/16 4 Jobs Sun 14 3/4 1 Job Mon 15 12/12 3 Jobs Tue 16 12/12 3 …" at bounding box center [565, 269] width 1131 height 803
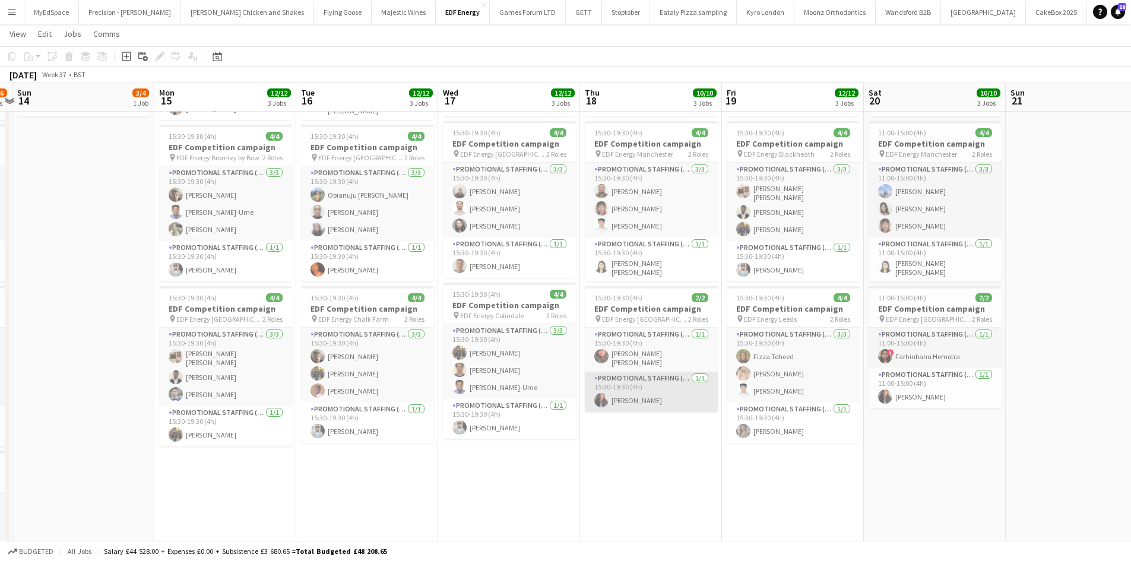
click at [639, 391] on app-card-role "Promotional Staffing (Team Leader) 1/1 15:30-19:30 (4h) Mansi Mehta" at bounding box center [651, 392] width 133 height 40
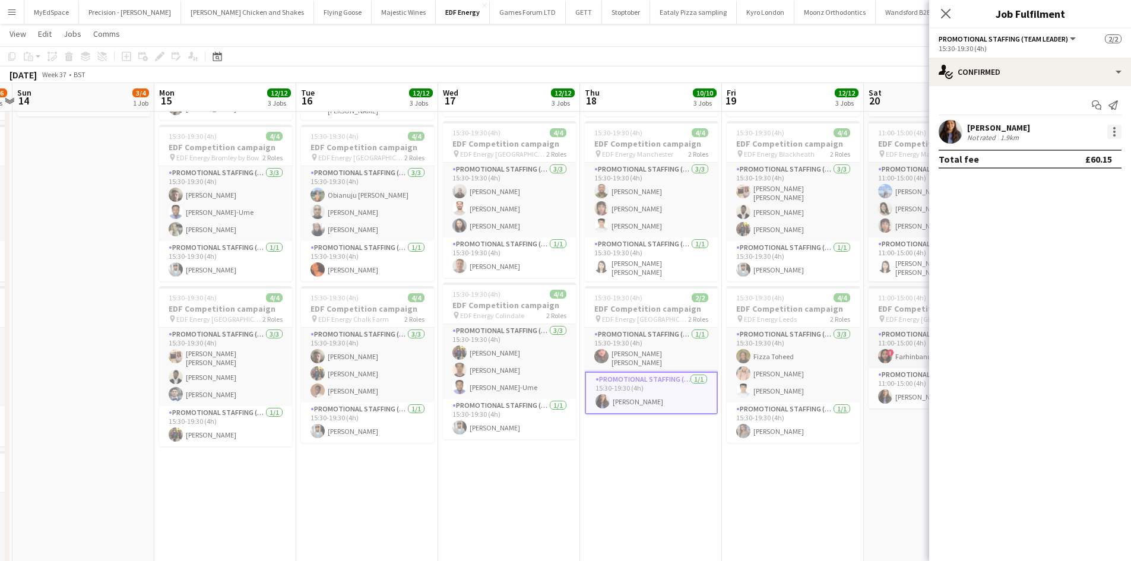
click at [1112, 135] on div at bounding box center [1114, 132] width 14 height 14
click at [1077, 148] on span "Edit fee" at bounding box center [1075, 153] width 74 height 11
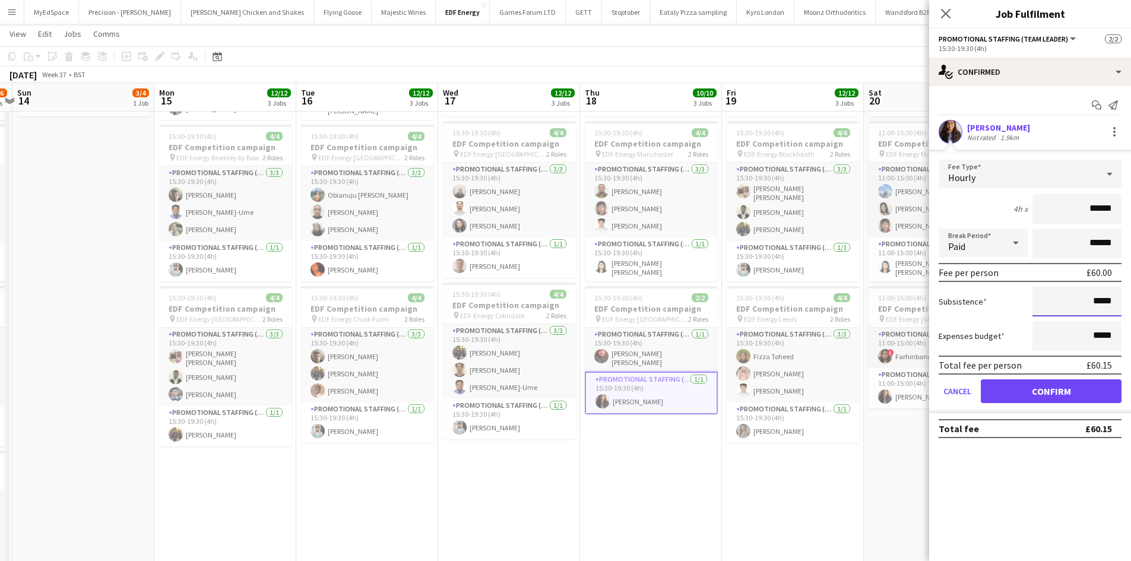
click at [1106, 307] on input "*****" at bounding box center [1076, 302] width 89 height 30
type input "******"
click at [1057, 388] on button "Confirm" at bounding box center [1051, 391] width 141 height 24
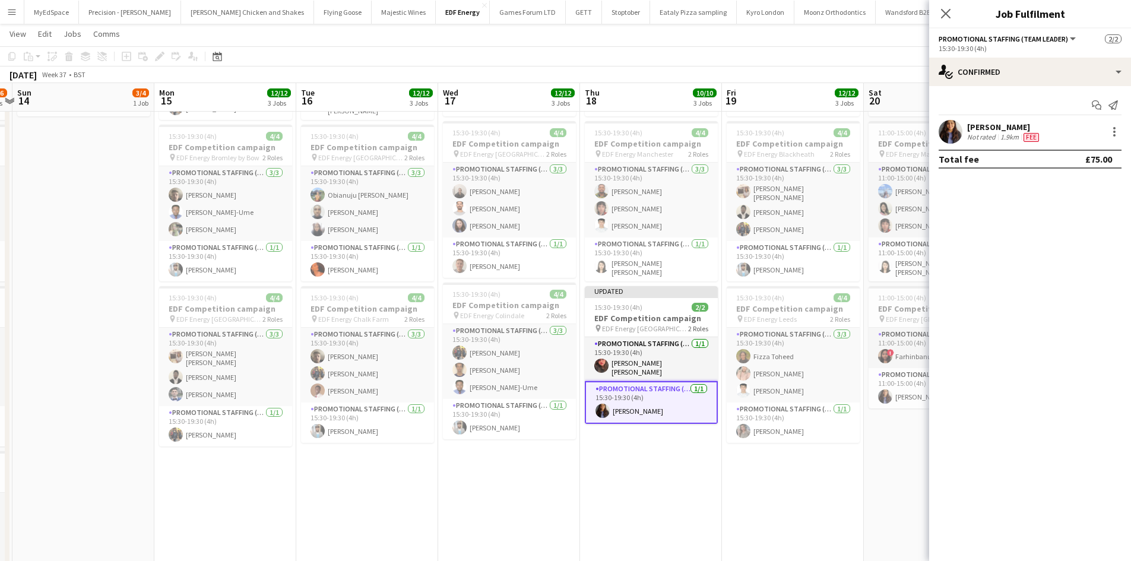
scroll to position [0, 272]
click at [844, 452] on app-date-cell "07:00-11:00 (4h) 4/4 EDF Competition campaign pin EDF Energy Aldgate East 2 Rol…" at bounding box center [792, 313] width 142 height 716
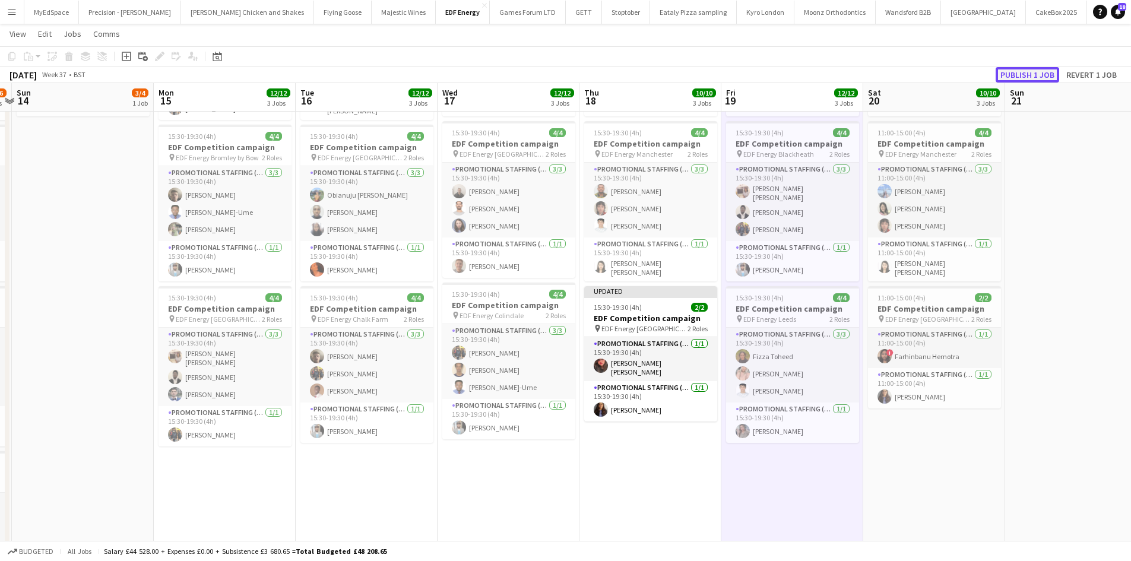
click at [1036, 70] on button "Publish 1 job" at bounding box center [1027, 74] width 64 height 15
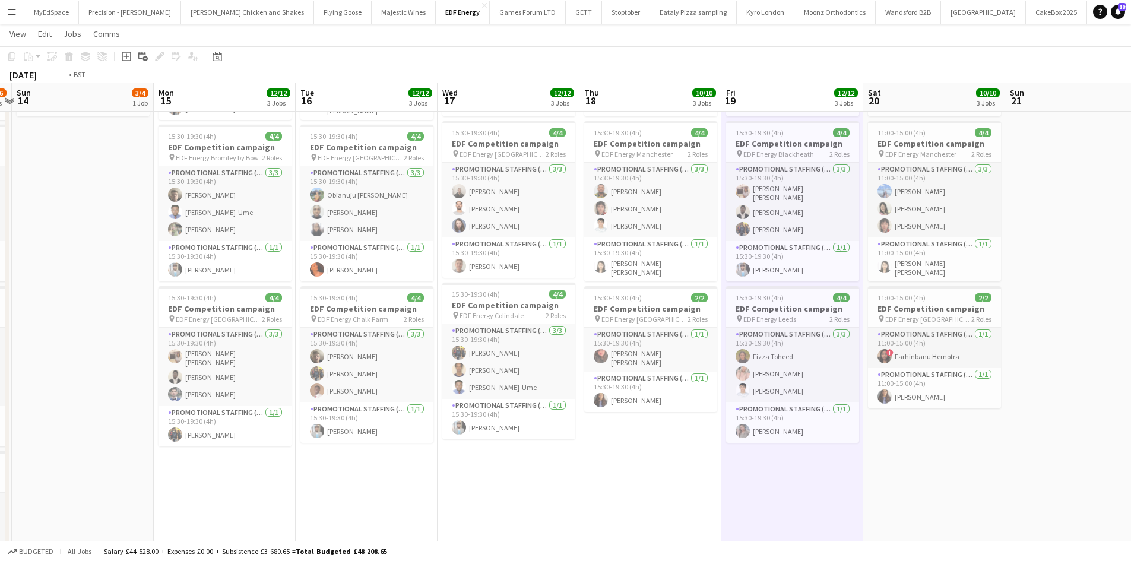
drag, startPoint x: 931, startPoint y: 364, endPoint x: 610, endPoint y: 307, distance: 325.6
click at [440, 301] on app-calendar-viewport "Fri 12 12/12 3 Jobs Sat 13 11/16 4 Jobs Sun 14 3/4 1 Job Mon 15 12/12 3 Jobs Tu…" at bounding box center [565, 269] width 1131 height 803
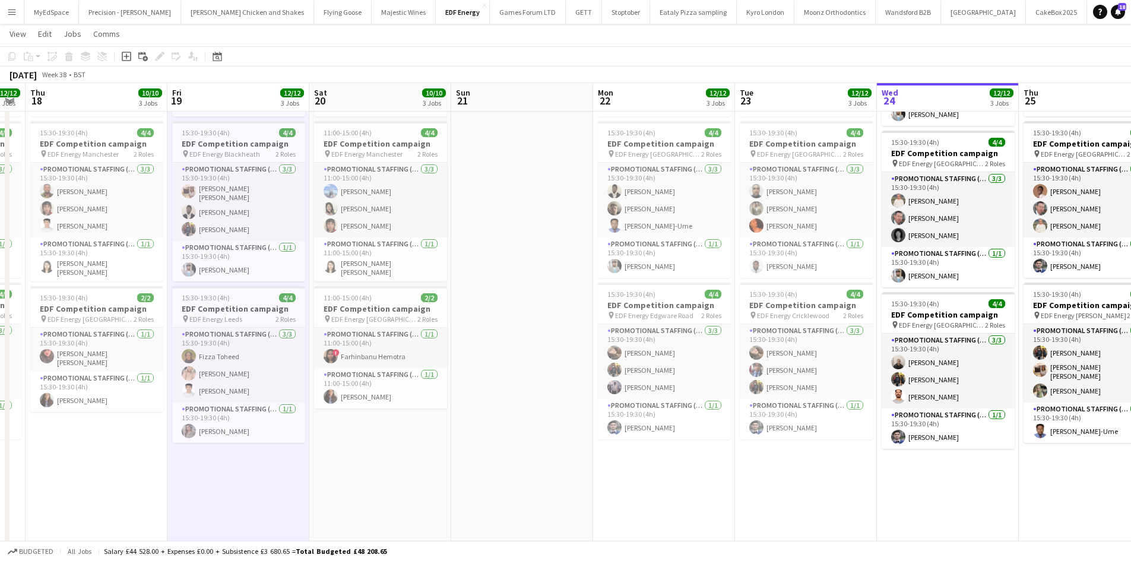
drag, startPoint x: 937, startPoint y: 332, endPoint x: 536, endPoint y: 280, distance: 404.0
click at [407, 268] on app-calendar-viewport "Sun 14 3/4 1 Job Mon 15 12/12 3 Jobs Tue 16 12/12 3 Jobs Wed 17 12/12 3 Jobs Th…" at bounding box center [565, 269] width 1131 height 803
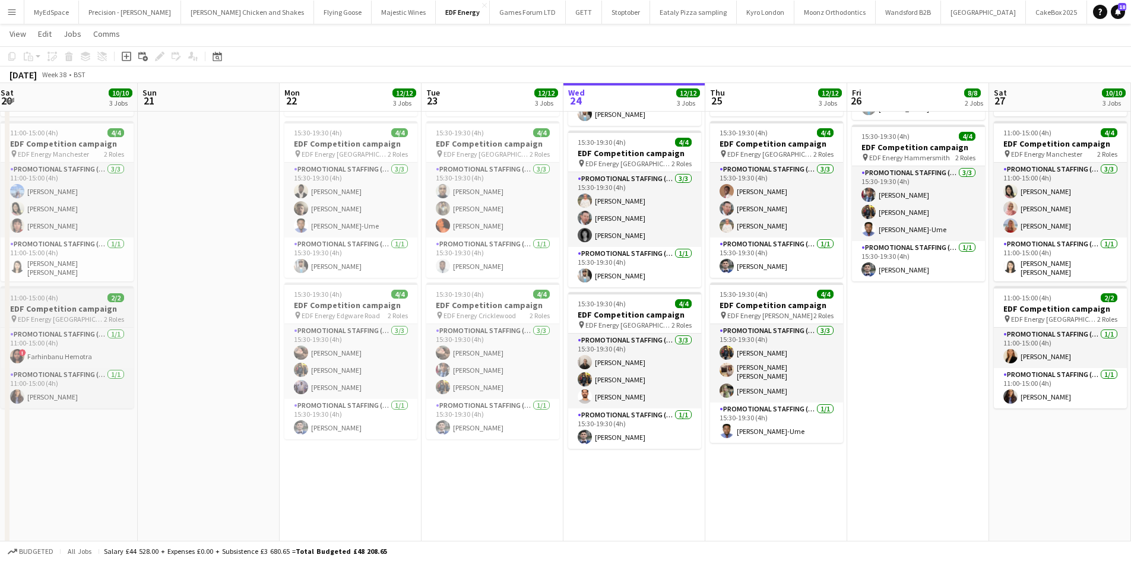
scroll to position [119, 0]
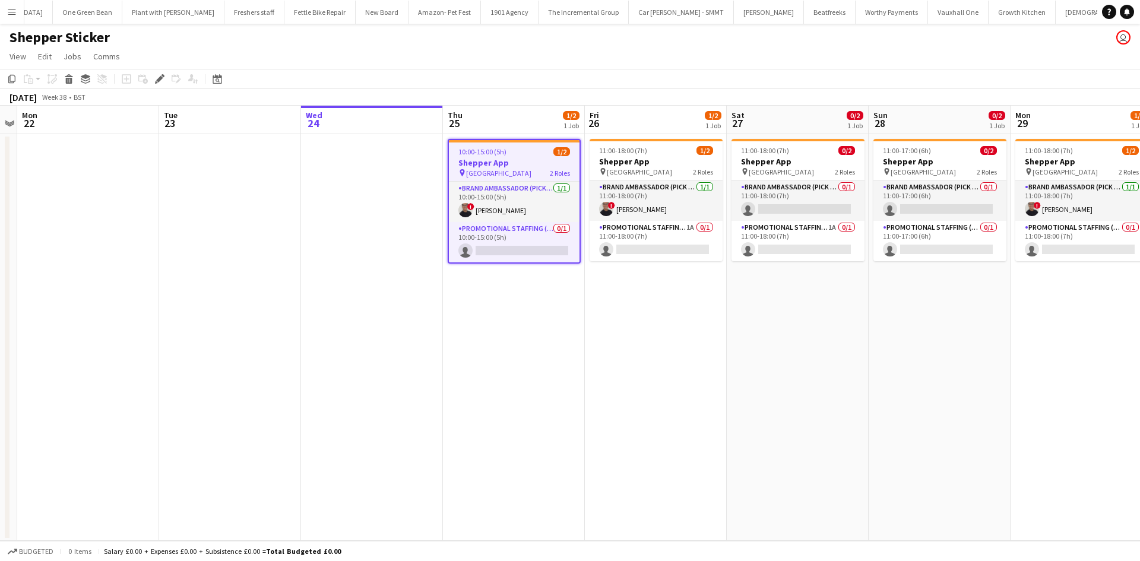
scroll to position [0, 1444]
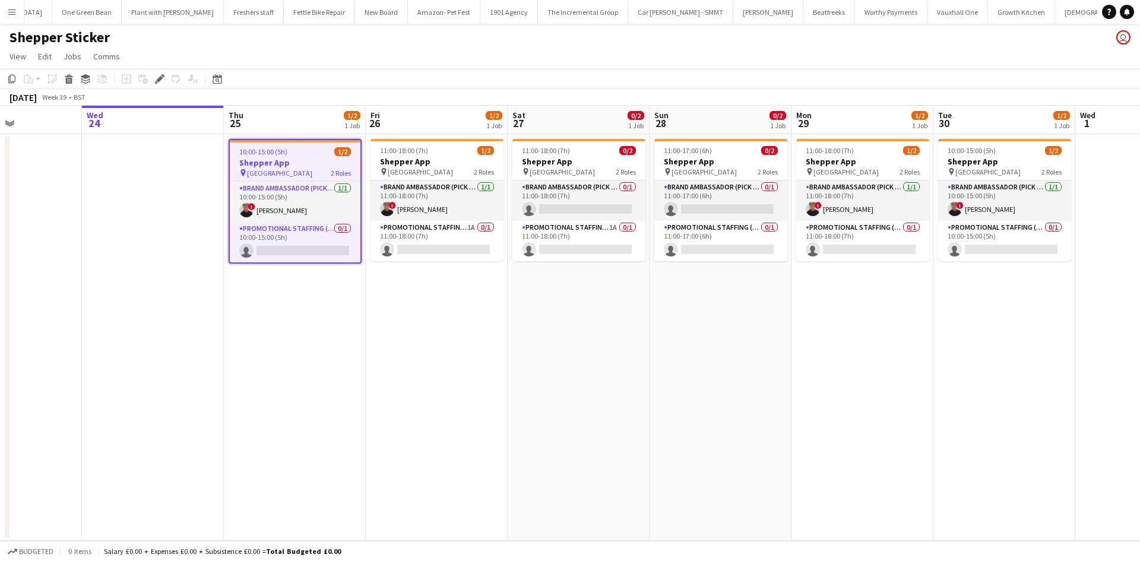
drag, startPoint x: 559, startPoint y: 315, endPoint x: 487, endPoint y: 299, distance: 74.0
click at [511, 315] on app-calendar-viewport "Sun 21 Mon 22 Tue 23 Wed 24 Thu 25 1/2 1 Job Fri 26 1/2 1 Job Sat 27 0/2 1 Job …" at bounding box center [570, 323] width 1140 height 435
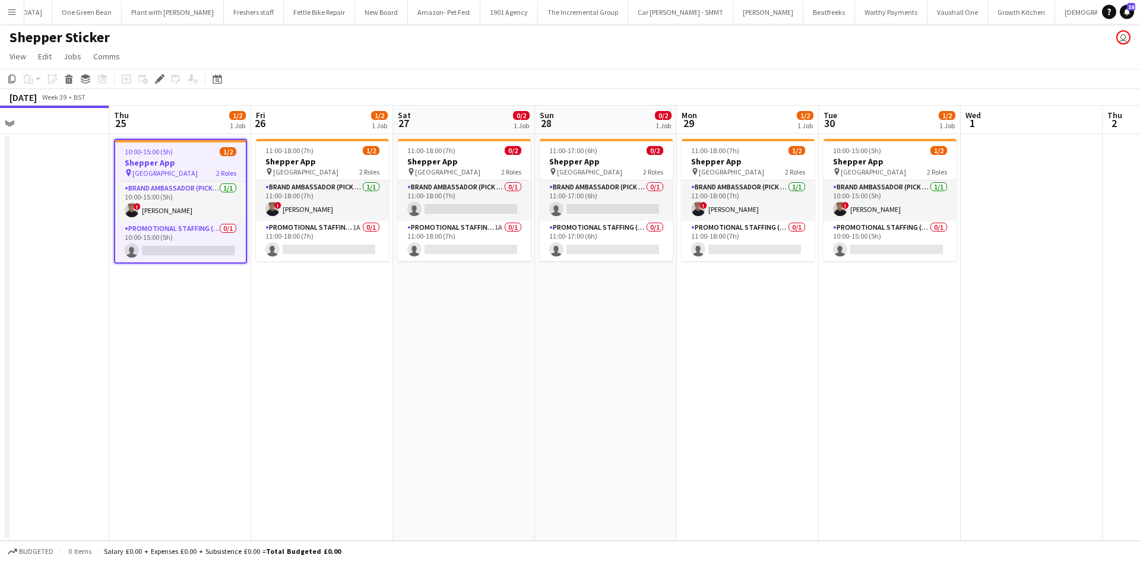
drag, startPoint x: 729, startPoint y: 331, endPoint x: 680, endPoint y: 324, distance: 49.1
click at [680, 324] on app-calendar-viewport "Sun 21 Mon 22 Tue 23 Wed 24 Thu 25 1/2 1 Job Fri 26 1/2 1 Job Sat 27 0/2 1 Job …" at bounding box center [570, 323] width 1140 height 435
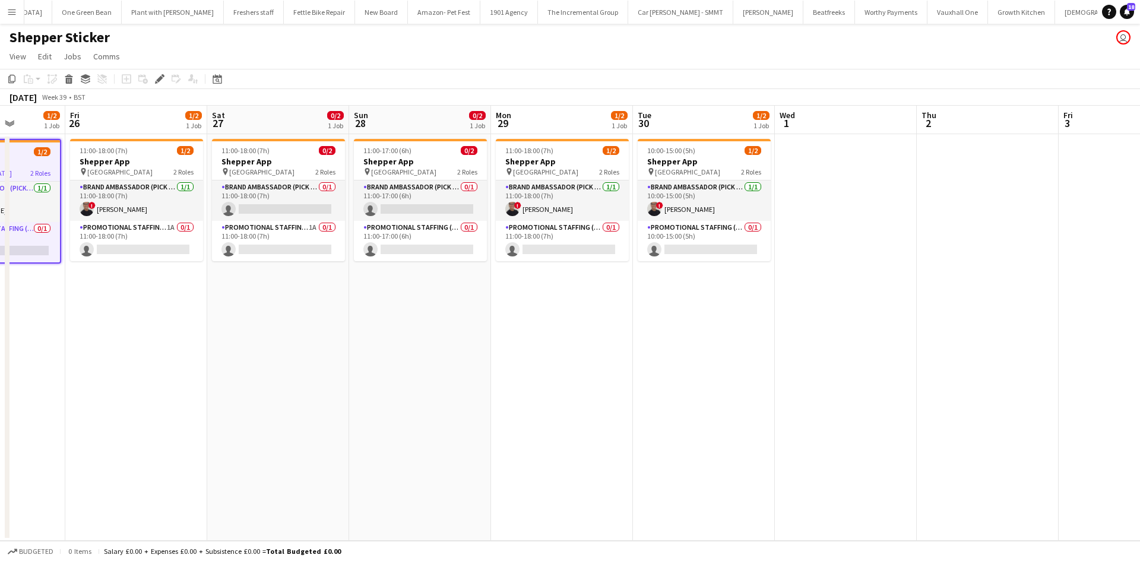
drag, startPoint x: 768, startPoint y: 305, endPoint x: 669, endPoint y: 305, distance: 99.1
click at [669, 305] on app-calendar-viewport "Tue 23 Wed 24 Thu 25 1/2 1 Job Fri 26 1/2 1 Job Sat 27 0/2 1 Job Sun 28 0/2 1 J…" at bounding box center [570, 323] width 1140 height 435
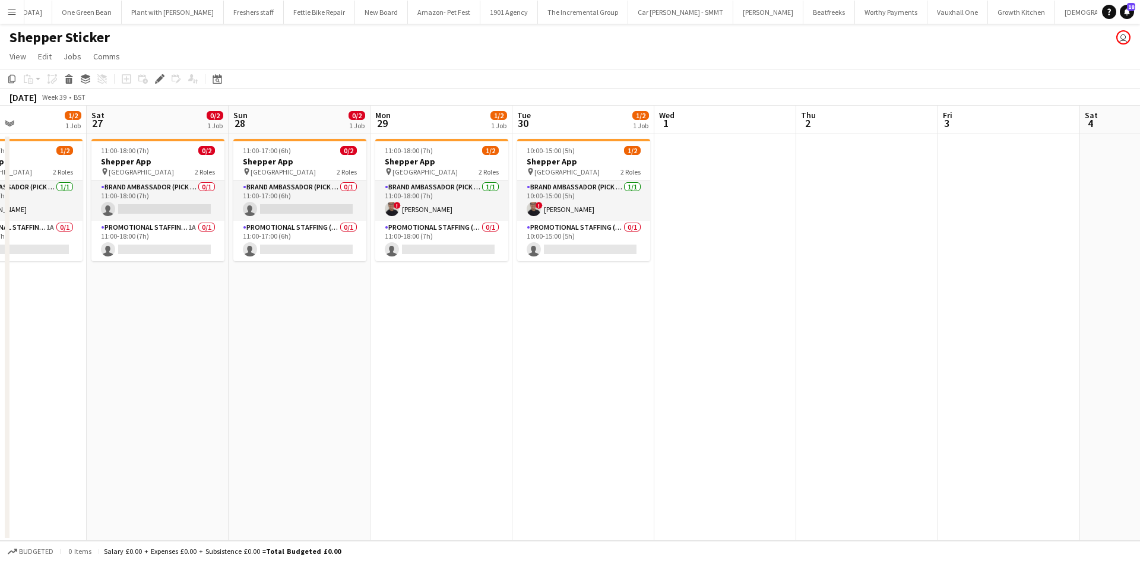
drag, startPoint x: 953, startPoint y: 345, endPoint x: 885, endPoint y: 345, distance: 68.3
click at [885, 345] on app-calendar-viewport "Tue 23 Wed 24 Thu 25 1/2 1 Job Fri 26 1/2 1 Job Sat 27 0/2 1 Job Sun 28 0/2 1 J…" at bounding box center [570, 323] width 1140 height 435
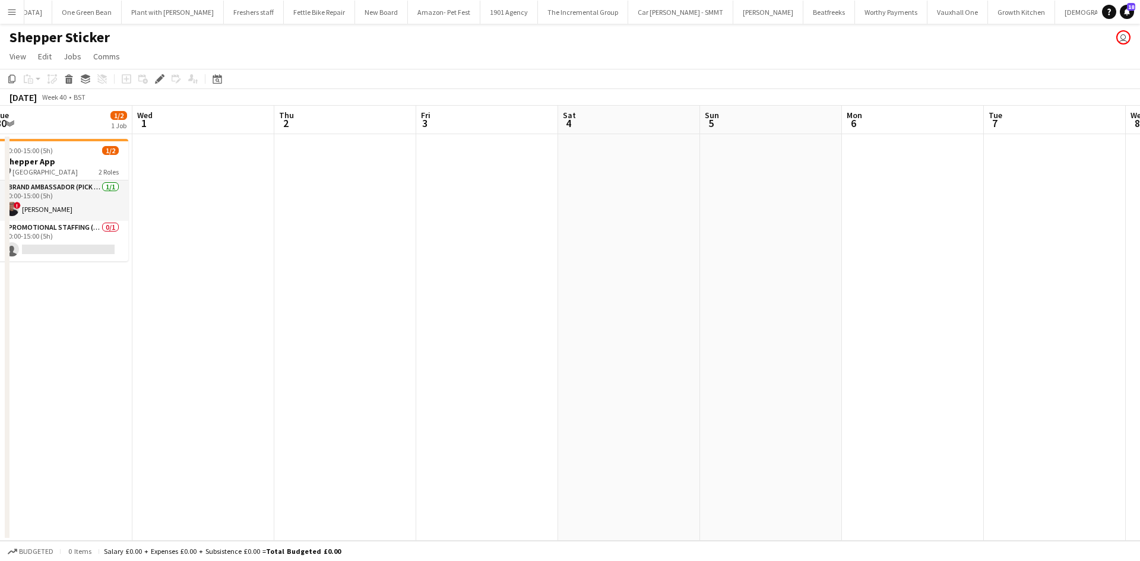
drag, startPoint x: 708, startPoint y: 327, endPoint x: 161, endPoint y: 345, distance: 546.4
click at [161, 345] on app-calendar-viewport "Sat 27 0/2 1 Job Sun 28 0/2 1 Job Mon 29 1/2 1 Job Tue 30 1/2 1 Job Wed 1 Thu 2…" at bounding box center [570, 323] width 1140 height 435
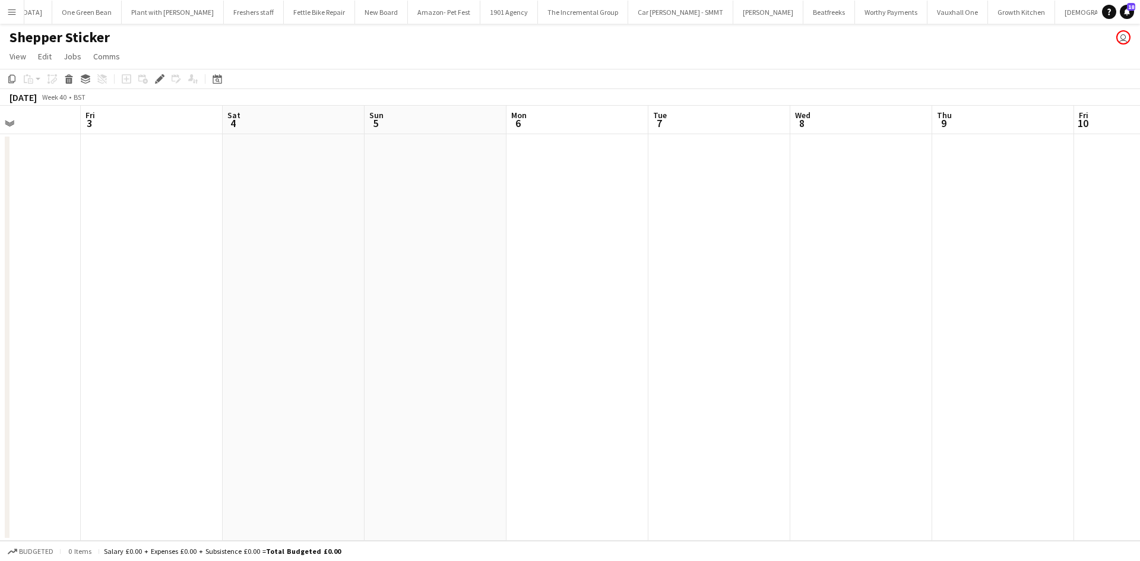
drag, startPoint x: 877, startPoint y: 344, endPoint x: 429, endPoint y: 386, distance: 449.5
click at [429, 386] on app-calendar-viewport "Mon 29 1/2 1 Job Tue 30 1/2 1 Job Wed 1 Thu 2 Fri 3 Sat 4 Sun 5 Mon 6 Tue 7 Wed…" at bounding box center [570, 323] width 1140 height 435
drag, startPoint x: 1081, startPoint y: 379, endPoint x: 604, endPoint y: 370, distance: 476.7
click at [578, 378] on app-calendar-viewport "Fri 3 Sat 4 Sun 5 Mon 6 Tue 7 Wed 8 Thu 9 Fri 10 Sat 11 Sun 12 Mon 13 Tue 14 We…" at bounding box center [570, 323] width 1140 height 435
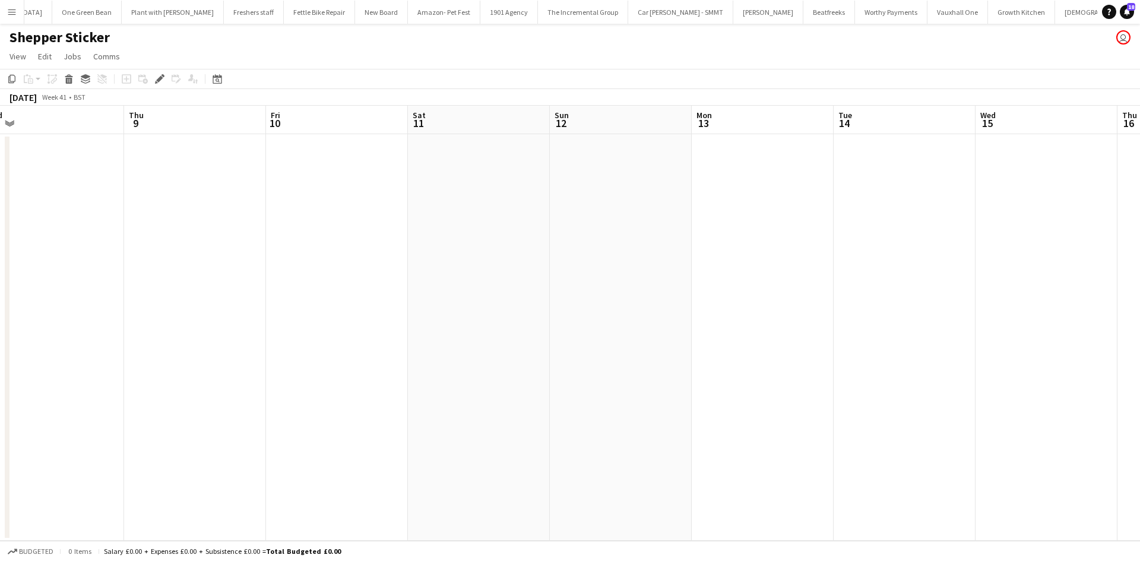
drag, startPoint x: 380, startPoint y: 397, endPoint x: 589, endPoint y: 389, distance: 209.7
click at [642, 388] on app-calendar-viewport "Mon 6 Tue 7 Wed 8 Thu 9 Fri 10 Sat 11 Sun 12 Mon 13 Tue 14 Wed 15 Thu 16 Fri 17…" at bounding box center [570, 323] width 1140 height 435
drag, startPoint x: 477, startPoint y: 378, endPoint x: 880, endPoint y: 378, distance: 403.0
click at [878, 378] on app-calendar-viewport "Sun 5 Mon 6 Tue 7 Wed 8 Thu 9 Fri 10 Sat 11 Sun 12 Mon 13 Tue 14 Wed 15 Thu 16 …" at bounding box center [570, 323] width 1140 height 435
drag, startPoint x: 747, startPoint y: 378, endPoint x: 850, endPoint y: 378, distance: 102.7
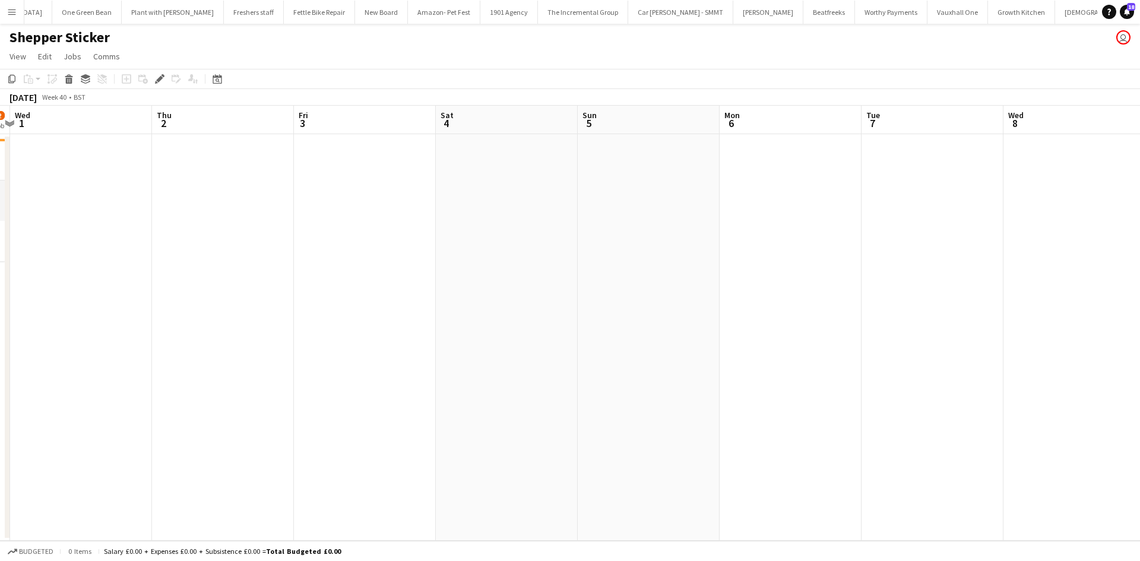
click at [849, 378] on app-calendar-viewport "Mon 29 1/2 1 Job Tue 30 1/2 1 Job Wed 1 Thu 2 Fri 3 Sat 4 Sun 5 Mon 6 Tue 7 Wed…" at bounding box center [570, 323] width 1140 height 435
drag, startPoint x: 305, startPoint y: 381, endPoint x: 971, endPoint y: 369, distance: 666.7
click at [949, 369] on app-calendar-viewport "Mon 29 1/2 1 Job Tue 30 1/2 1 Job Wed 1 Thu 2 Fri 3 Sat 4 Sun 5 Mon 6 Tue 7 Wed…" at bounding box center [570, 323] width 1140 height 435
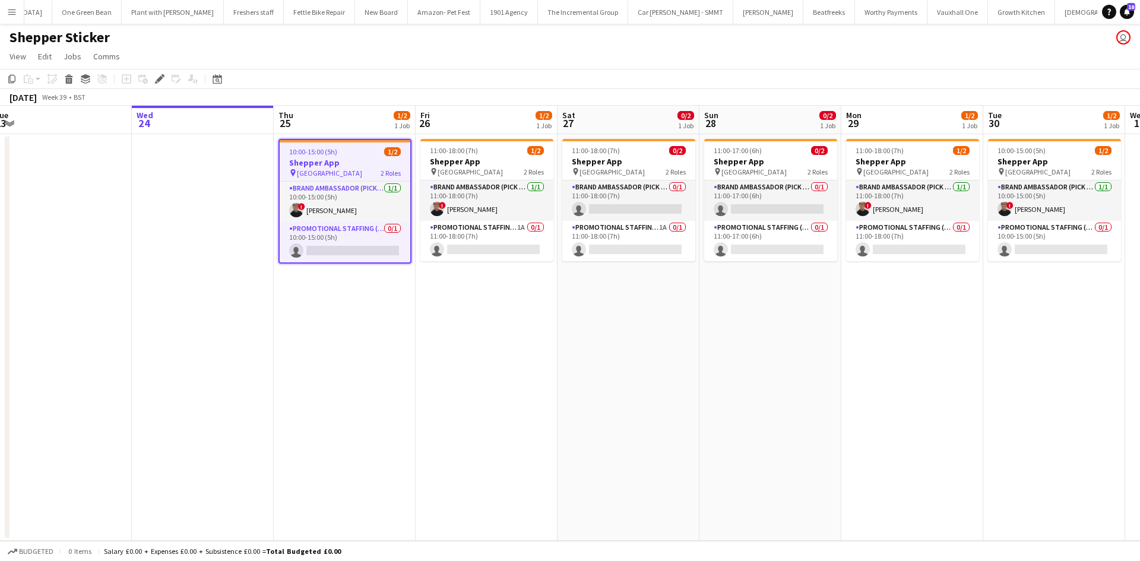
drag, startPoint x: 722, startPoint y: 383, endPoint x: 706, endPoint y: 380, distance: 16.9
click at [795, 383] on app-calendar-viewport "Sun 21 Mon 22 Tue 23 Wed 24 Thu 25 1/2 1 Job Fri 26 1/2 1 Job Sat 27 0/2 1 Job …" at bounding box center [570, 323] width 1140 height 435
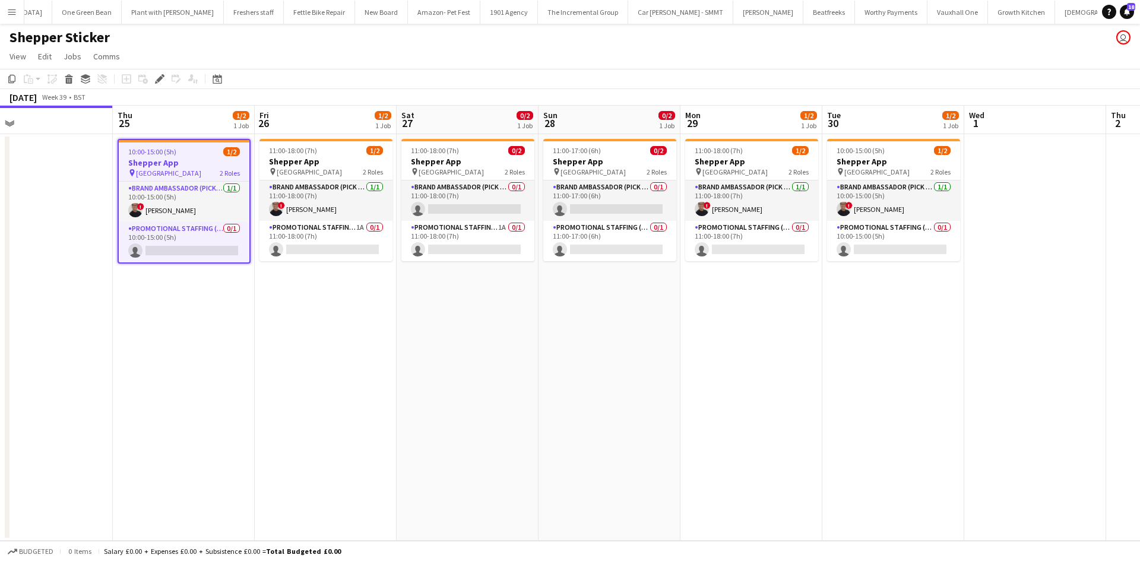
drag, startPoint x: 590, startPoint y: 375, endPoint x: 453, endPoint y: 376, distance: 137.1
click at [433, 370] on app-calendar-viewport "Sun 21 Mon 22 Tue 23 Wed 24 Thu 25 1/2 1 Job Fri 26 1/2 1 Job Sat 27 0/2 1 Job …" at bounding box center [570, 323] width 1140 height 435
click at [199, 163] on h3 "Shepper App" at bounding box center [183, 162] width 131 height 11
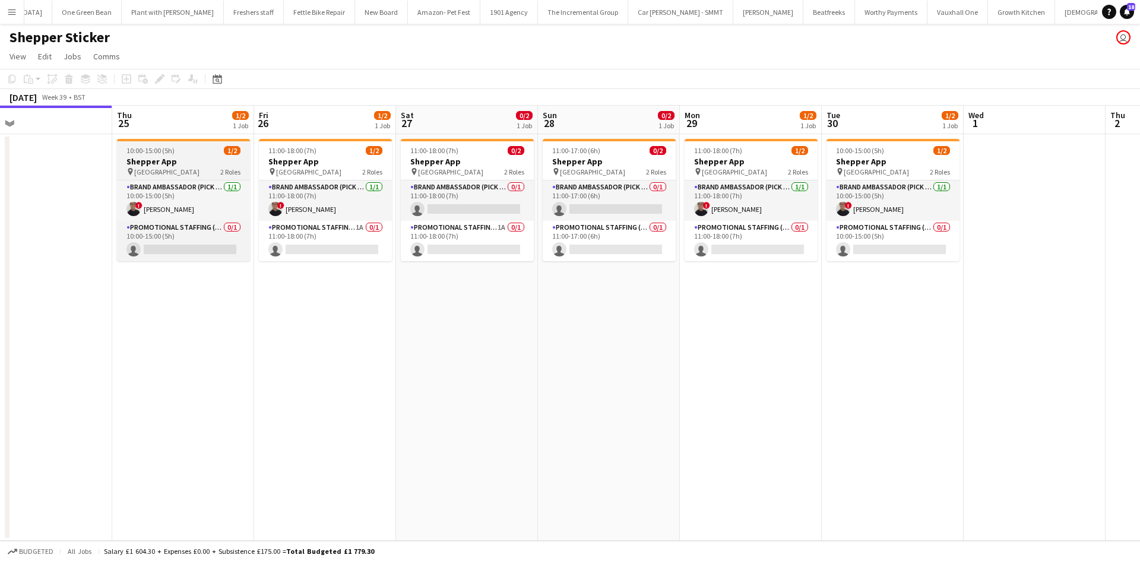
click at [199, 163] on h3 "Shepper App" at bounding box center [183, 161] width 133 height 11
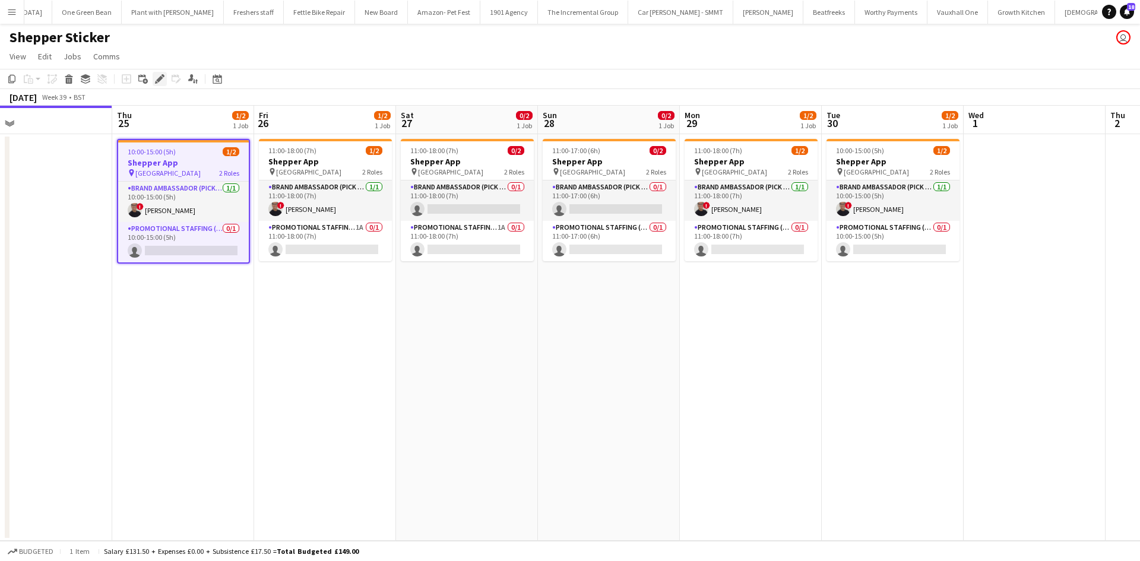
click at [158, 80] on icon at bounding box center [159, 79] width 7 height 7
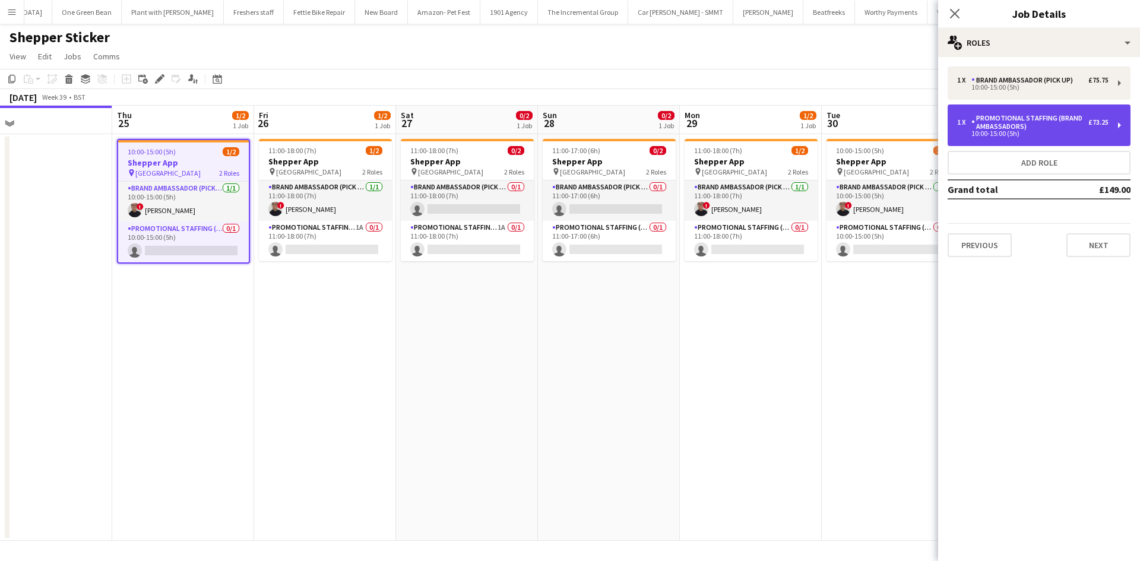
click at [1068, 120] on div "Promotional Staffing (Brand Ambassadors)" at bounding box center [1029, 122] width 117 height 17
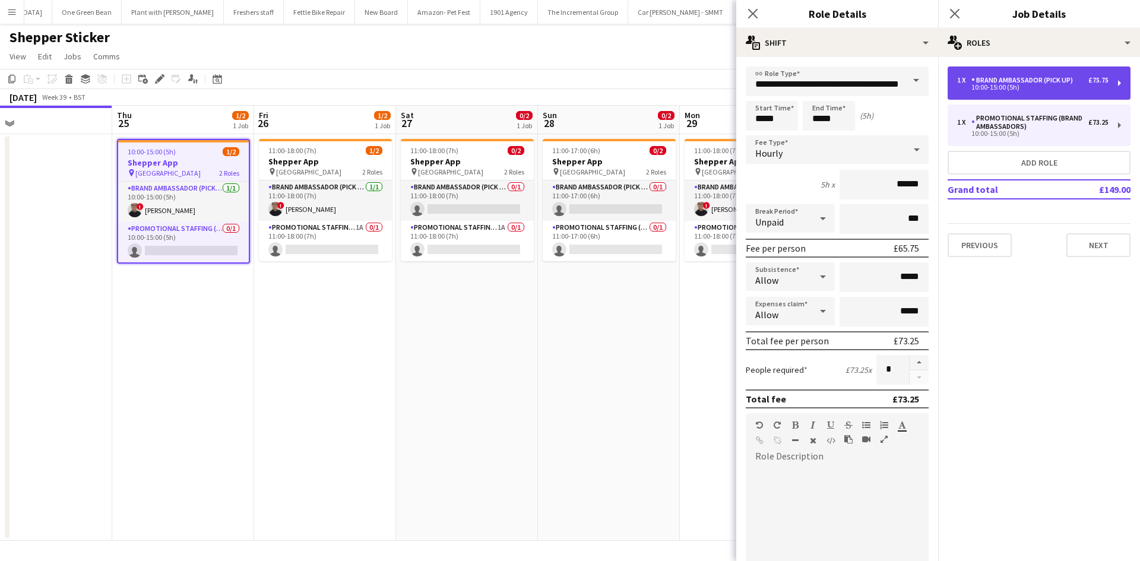
click at [1078, 93] on div "1 x Brand Ambassador (Pick up) £75.75 10:00-15:00 (5h)" at bounding box center [1038, 82] width 183 height 33
type input "**********"
type input "******"
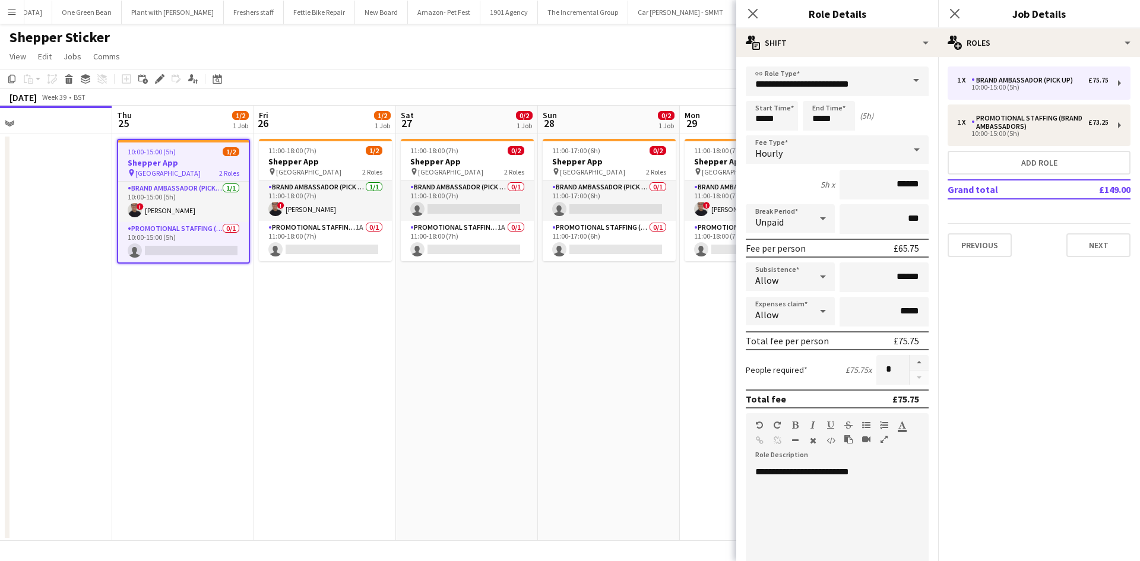
click at [530, 356] on app-date-cell "11:00-18:00 (7h) 0/2 Shepper App pin Central London 2 Roles Brand Ambassador (P…" at bounding box center [467, 337] width 142 height 407
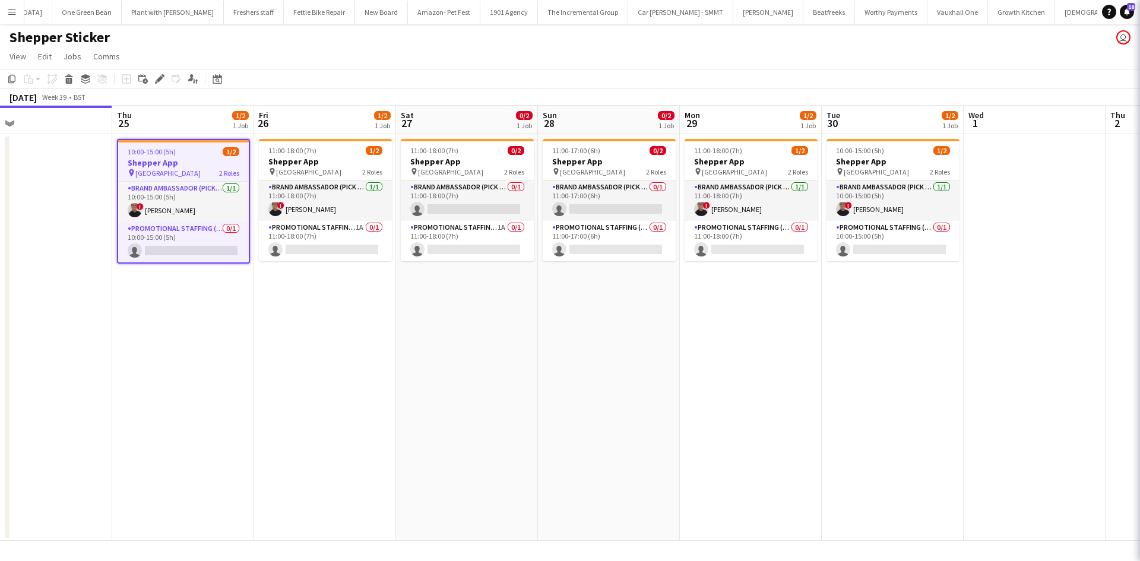
scroll to position [0, 454]
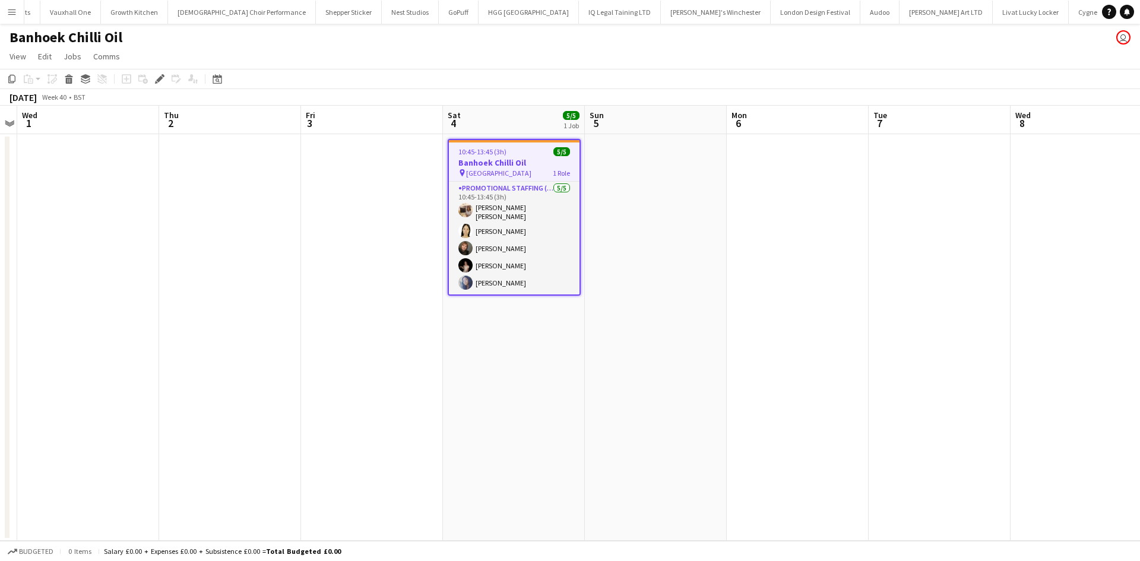
scroll to position [0, 2359]
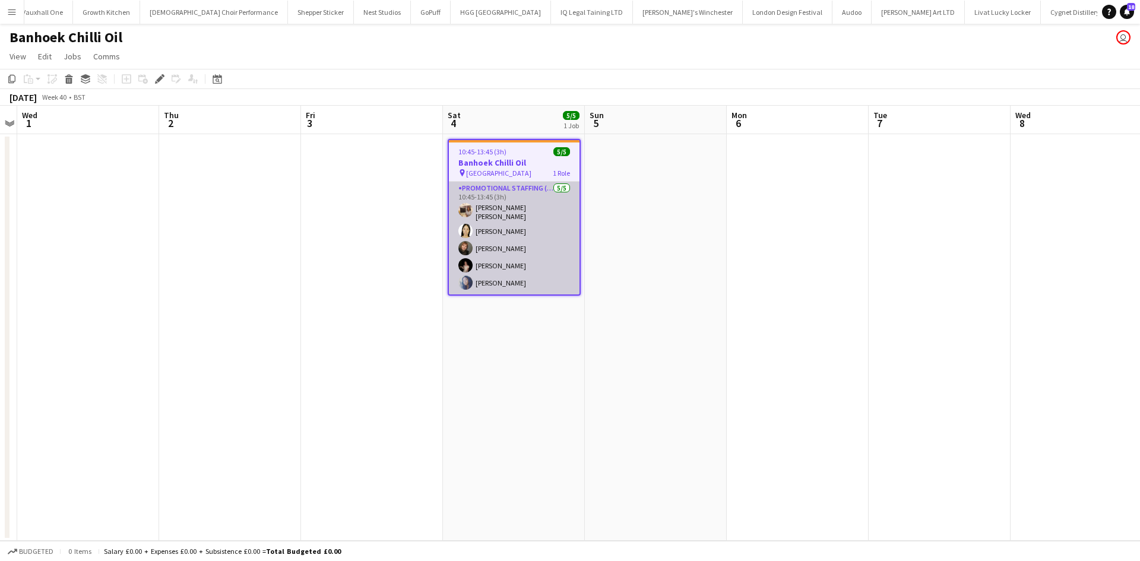
click at [470, 221] on app-card-role "Promotional Staffing (Sampling Staff) [DATE] 10:45-13:45 (3h) [PERSON_NAME] [PE…" at bounding box center [514, 238] width 131 height 113
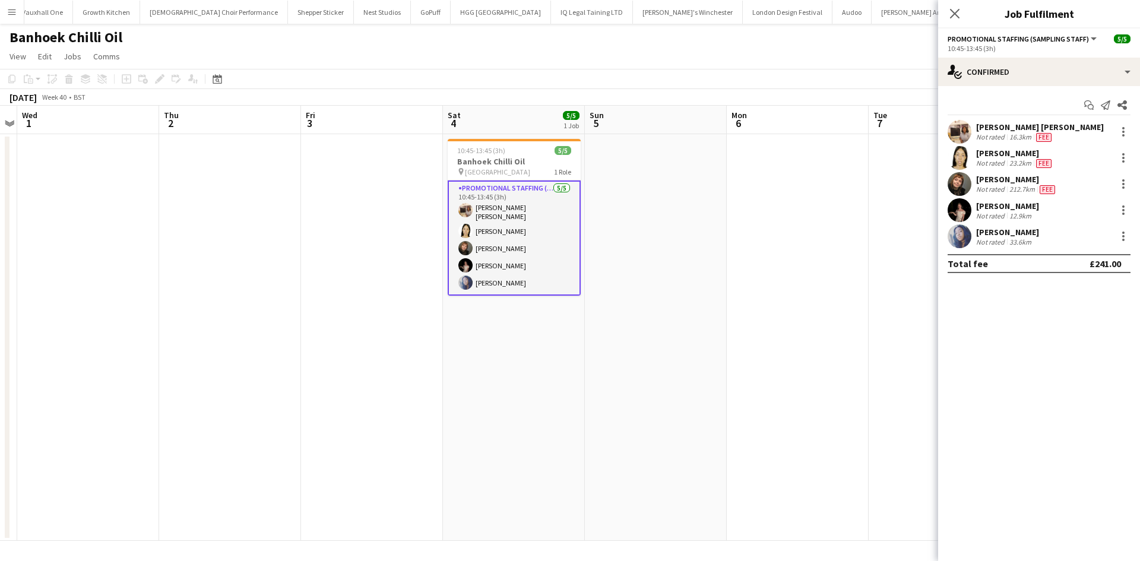
click at [1000, 166] on div "Not rated" at bounding box center [991, 162] width 31 height 9
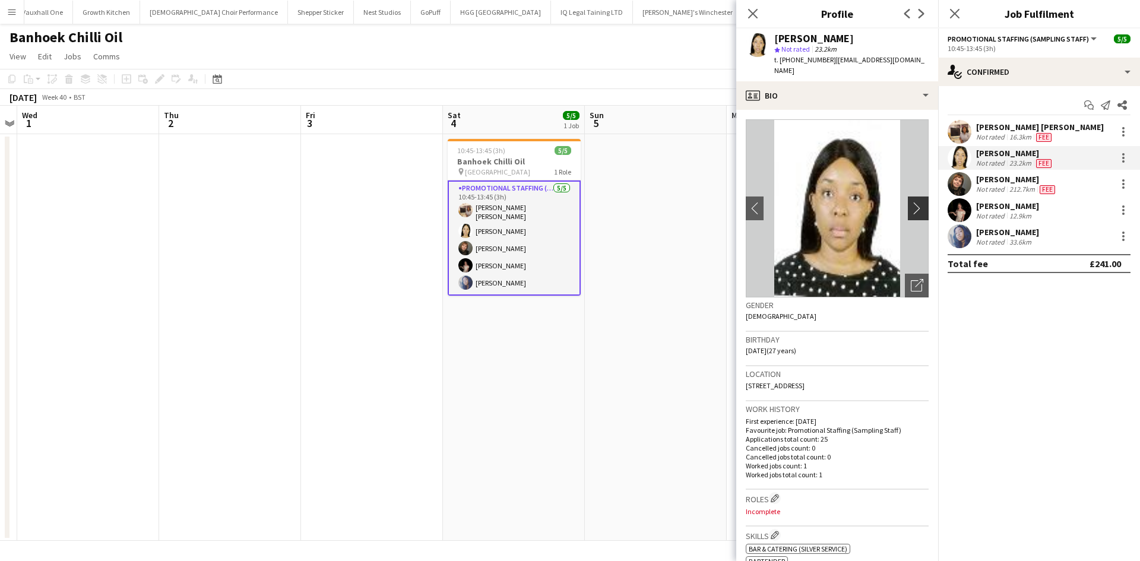
click at [914, 202] on app-icon "chevron-right" at bounding box center [920, 208] width 18 height 12
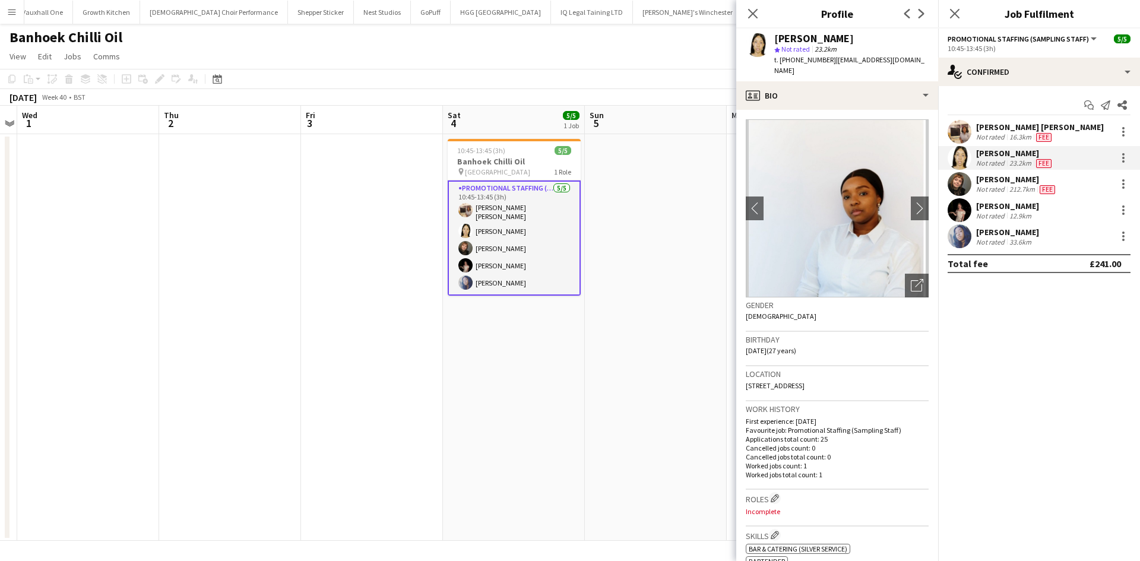
click at [968, 182] on app-user-avatar at bounding box center [959, 184] width 24 height 24
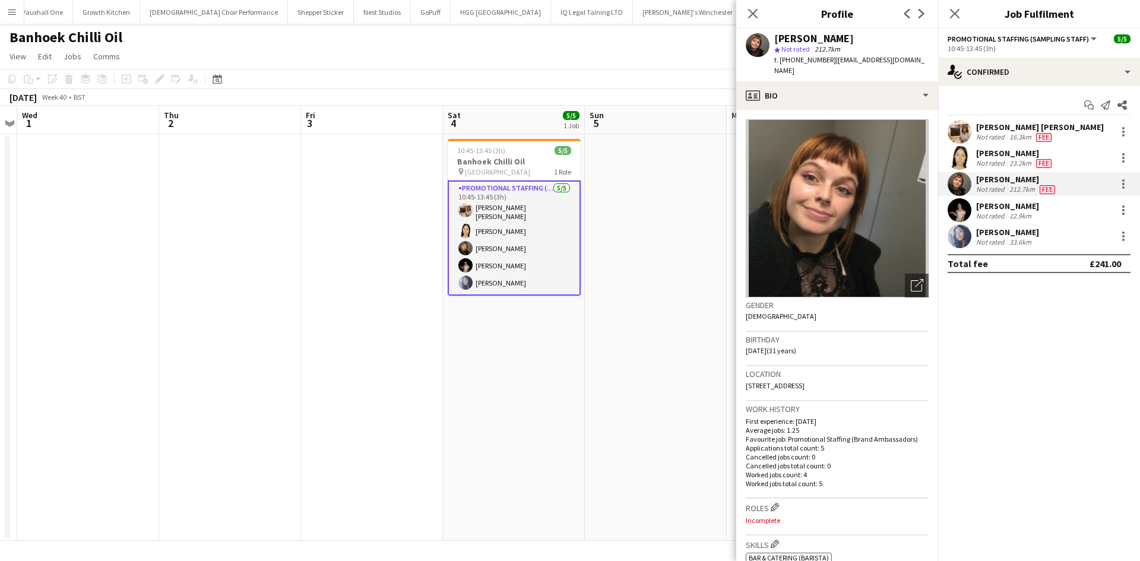
drag, startPoint x: 970, startPoint y: 207, endPoint x: 988, endPoint y: 208, distance: 18.4
click at [970, 207] on app-user-avatar at bounding box center [959, 210] width 24 height 24
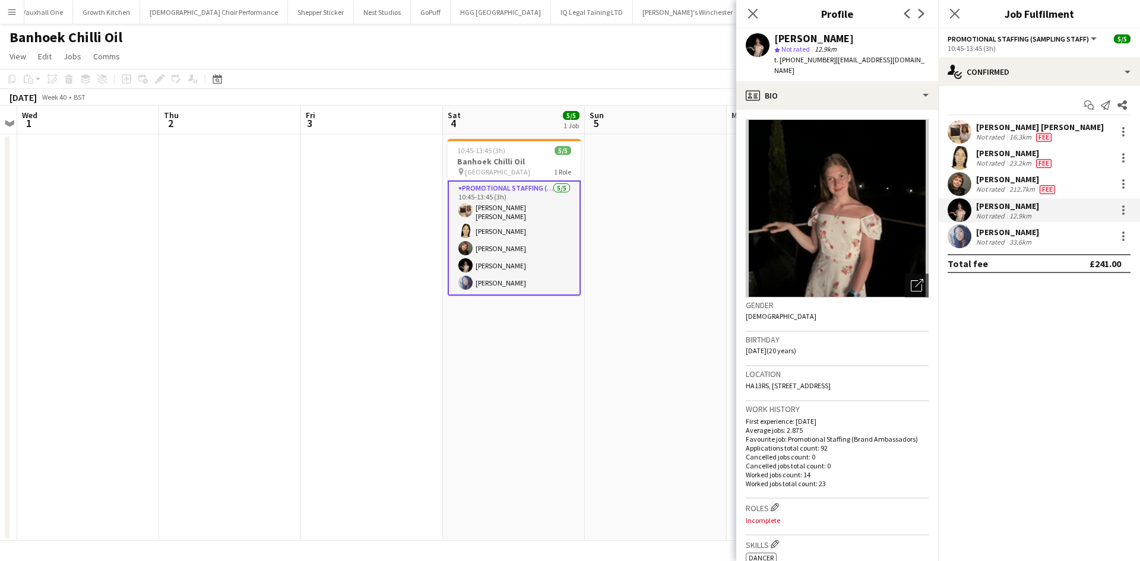
click at [984, 231] on div "Amy Simango" at bounding box center [1007, 232] width 63 height 11
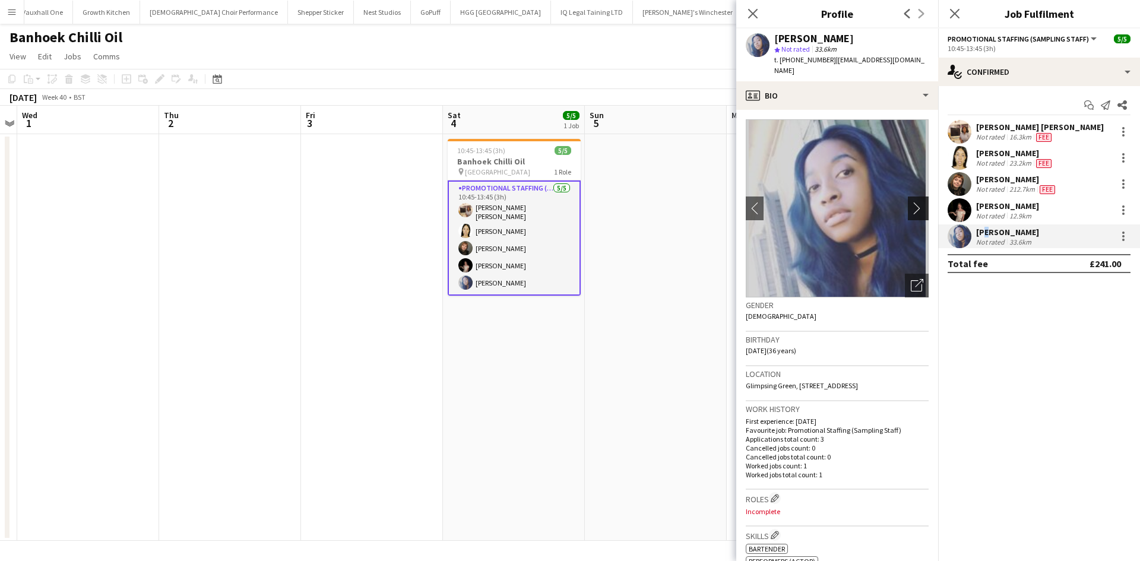
click at [913, 202] on app-icon "chevron-right" at bounding box center [920, 208] width 18 height 12
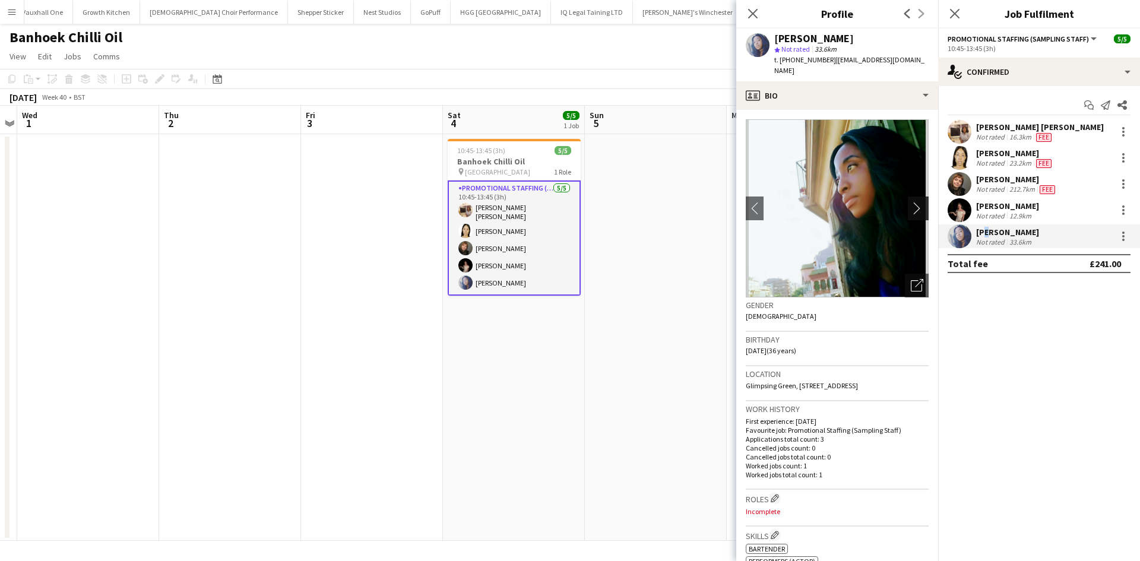
click at [912, 202] on app-icon "chevron-right" at bounding box center [920, 208] width 18 height 12
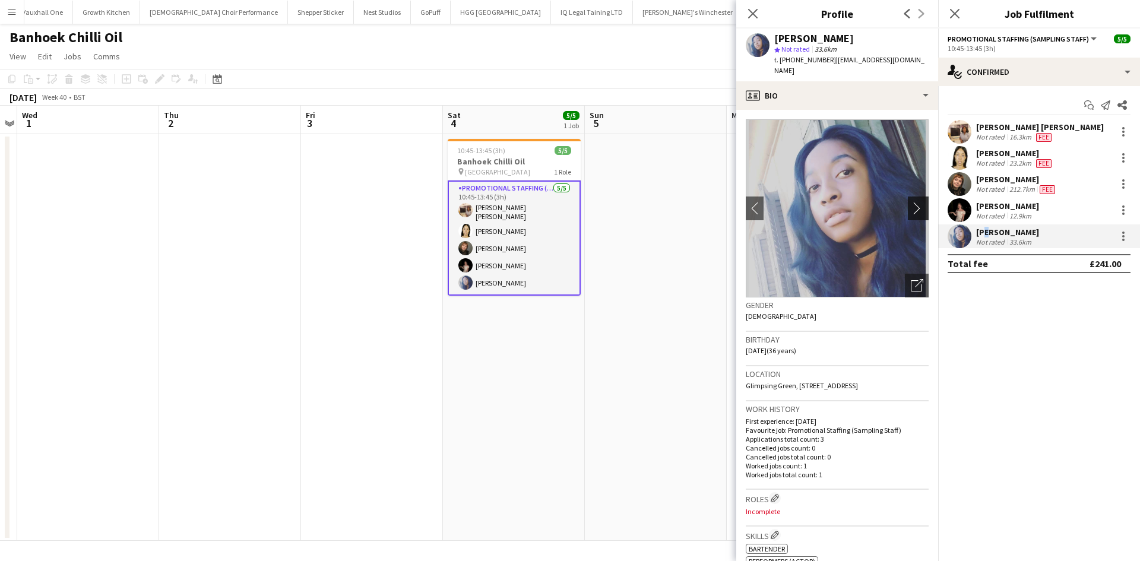
click at [912, 202] on app-icon "chevron-right" at bounding box center [920, 208] width 18 height 12
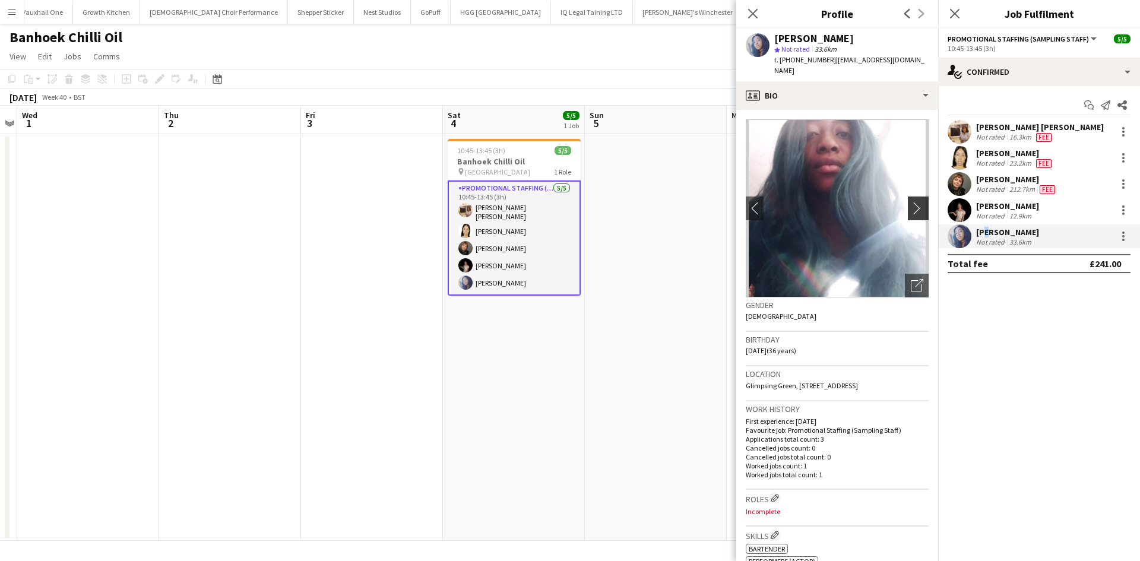
click at [912, 202] on app-icon "chevron-right" at bounding box center [920, 208] width 18 height 12
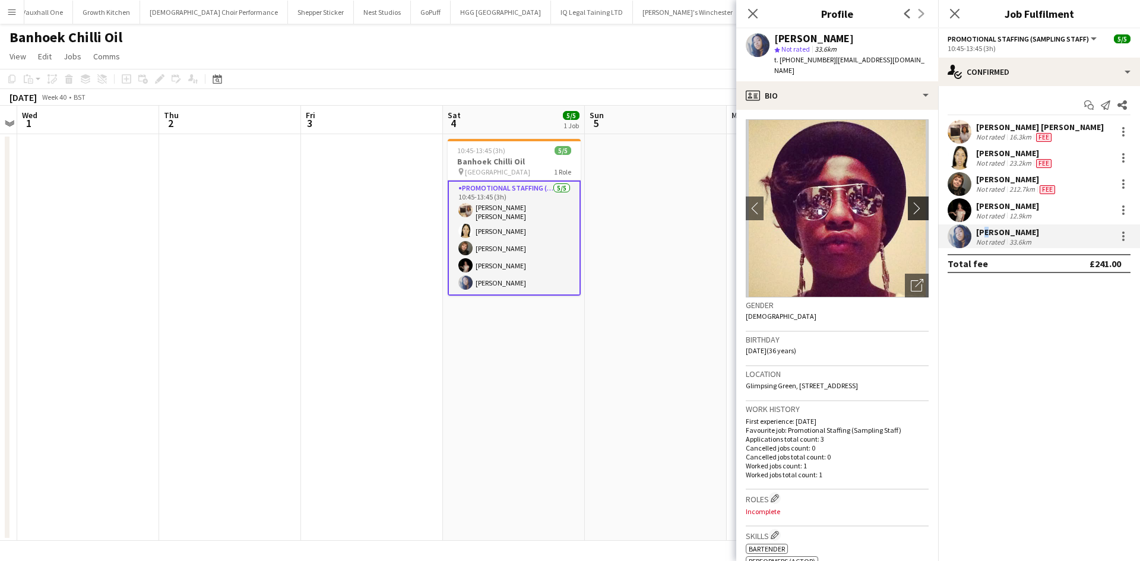
click at [912, 202] on app-icon "chevron-right" at bounding box center [920, 208] width 18 height 12
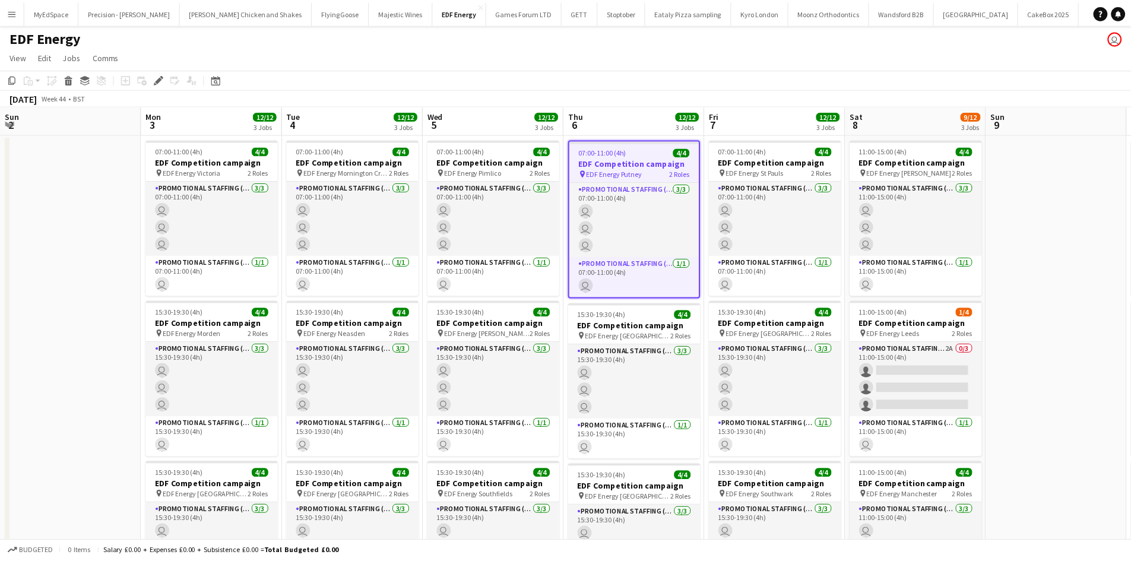
scroll to position [0, 408]
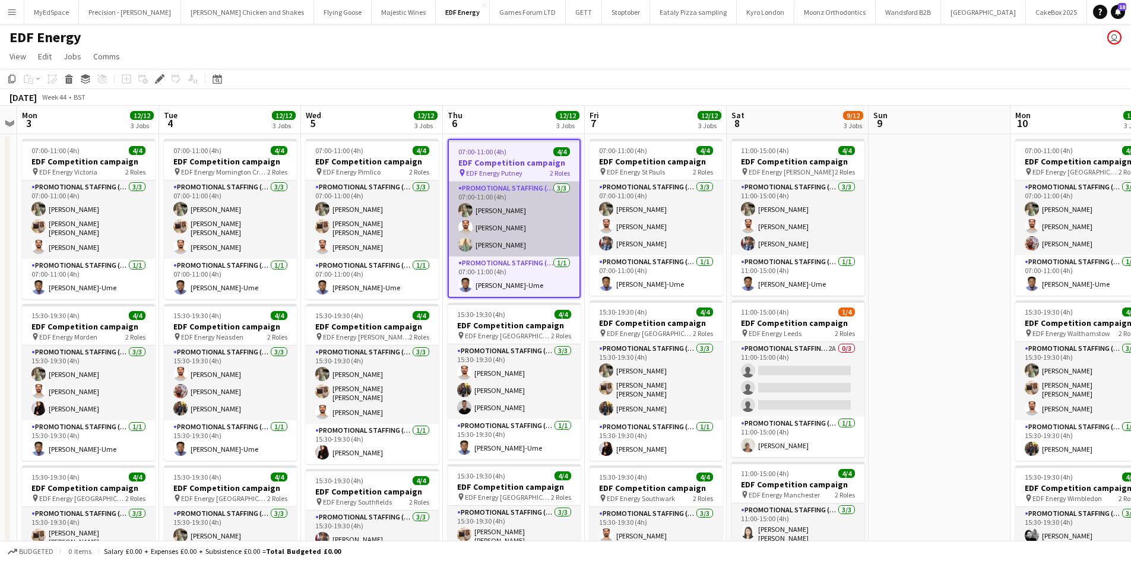
click at [505, 243] on app-card-role "Promotional Staffing (Flyering Staff) [DATE] 07:00-11:00 (4h) [PERSON_NAME] [PE…" at bounding box center [514, 219] width 131 height 75
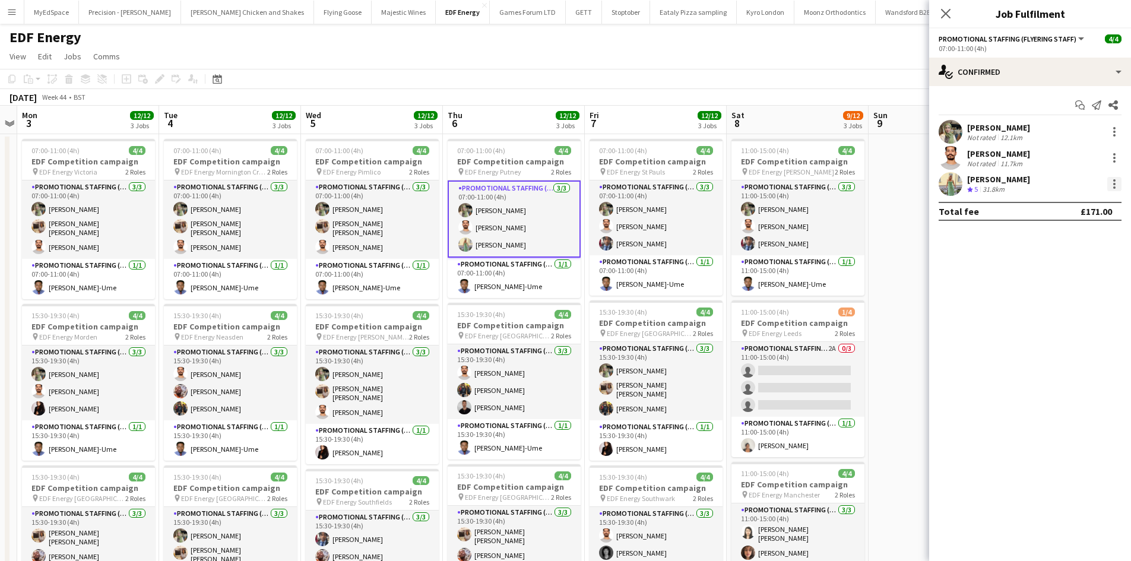
click at [1111, 185] on div at bounding box center [1114, 184] width 14 height 14
drag, startPoint x: 1087, startPoint y: 315, endPoint x: 1074, endPoint y: 315, distance: 12.5
click at [1086, 315] on span "Remove" at bounding box center [1075, 320] width 74 height 11
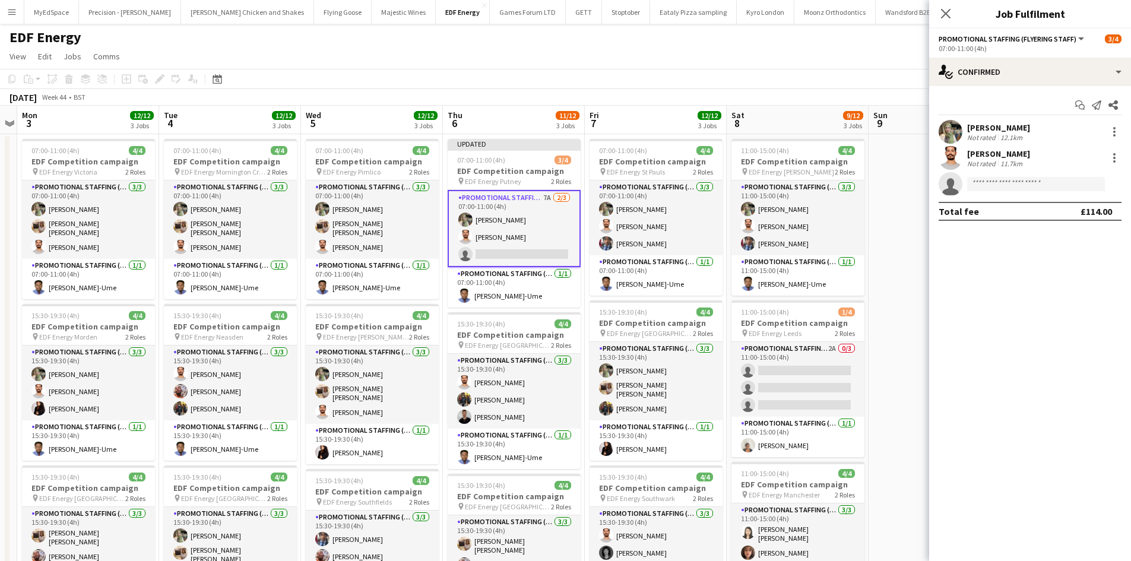
click at [889, 181] on app-date-cell at bounding box center [939, 409] width 142 height 550
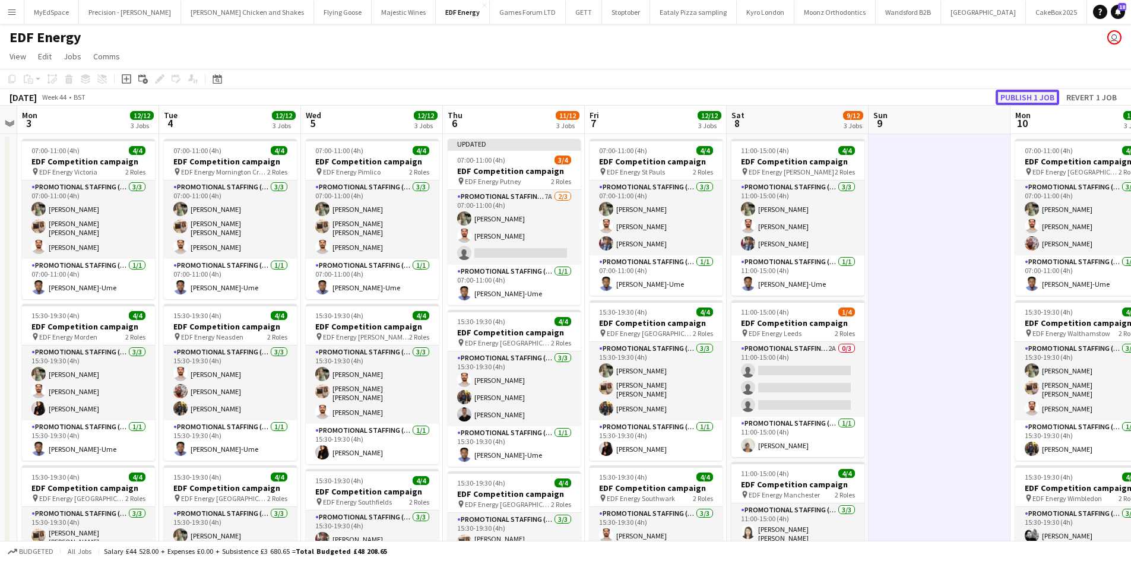
click at [1029, 94] on button "Publish 1 job" at bounding box center [1027, 97] width 64 height 15
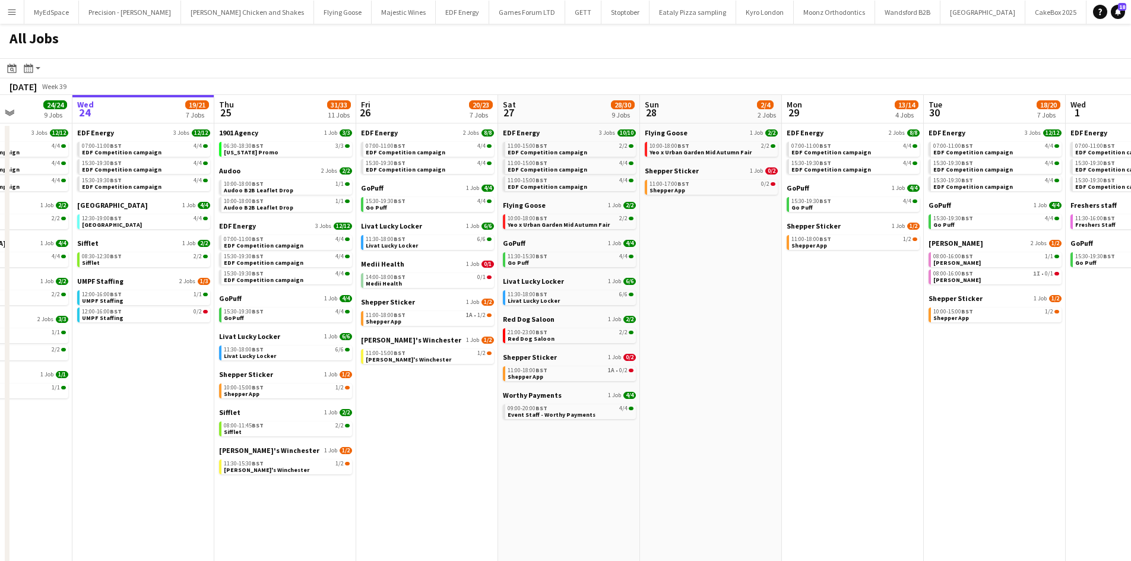
drag, startPoint x: 878, startPoint y: 335, endPoint x: 805, endPoint y: 317, distance: 75.3
click at [805, 317] on app-calendar-viewport "Sun 21 2/2 1 Job Mon 22 12/12 3 Jobs Tue 23 24/24 9 Jobs Wed 24 19/21 7 Jobs Th…" at bounding box center [565, 359] width 1131 height 529
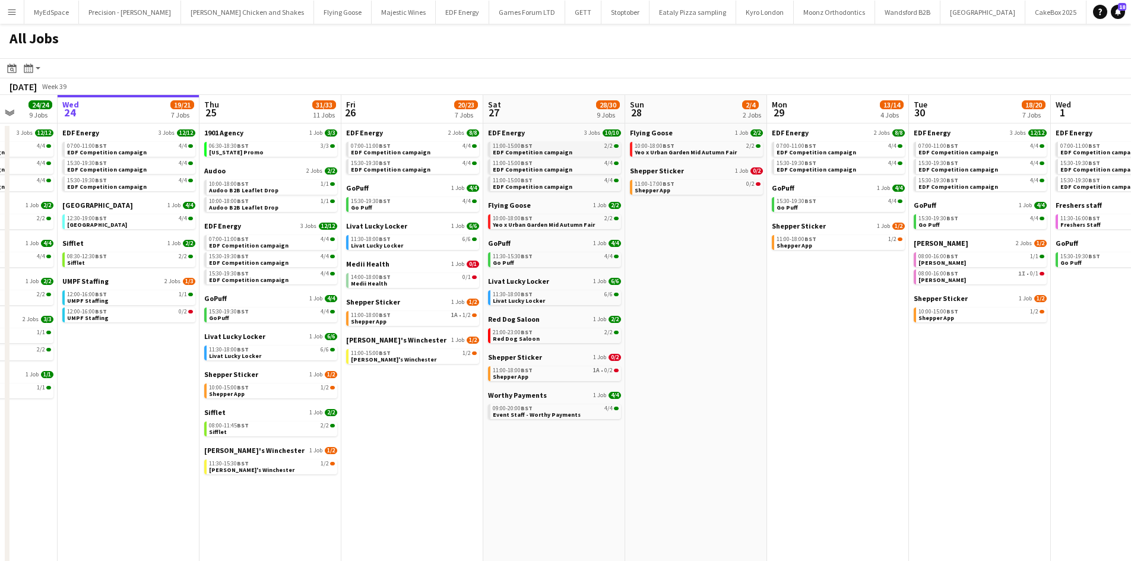
click at [532, 143] on link "11:00-15:00 BST 2/2 EDF Competition campaign" at bounding box center [556, 149] width 126 height 14
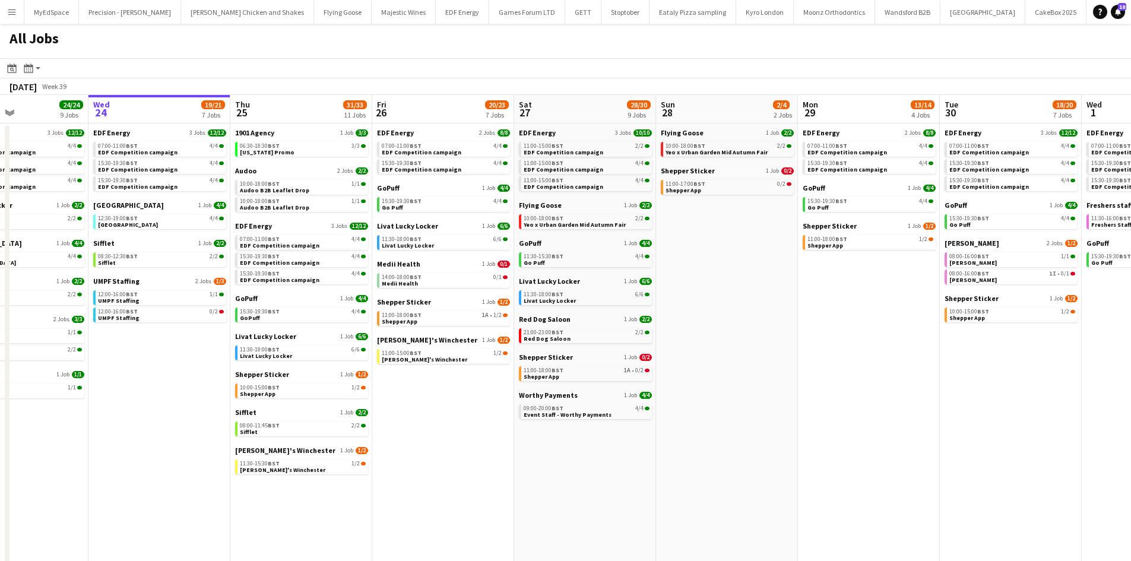
drag, startPoint x: 825, startPoint y: 363, endPoint x: 857, endPoint y: 360, distance: 31.6
click at [857, 360] on app-calendar-viewport "Sun 21 2/2 1 Job Mon 22 12/12 3 Jobs Tue 23 24/24 9 Jobs Wed 24 19/21 7 Jobs Th…" at bounding box center [565, 359] width 1131 height 529
click at [616, 153] on link "11:00-15:00 BST 2/2 EDF Competition campaign" at bounding box center [587, 149] width 126 height 14
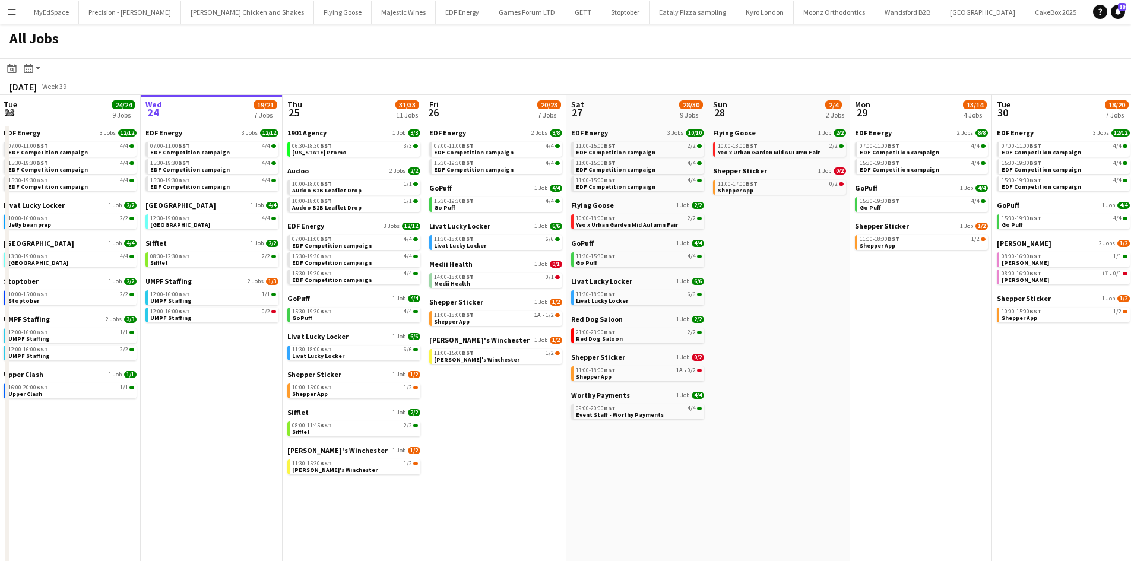
drag, startPoint x: 505, startPoint y: 428, endPoint x: 532, endPoint y: 439, distance: 29.3
click at [532, 439] on app-calendar-viewport "Sun 21 2/2 1 Job Mon 22 12/12 3 Jobs Tue 23 24/24 9 Jobs Wed 24 19/21 7 Jobs Th…" at bounding box center [565, 359] width 1131 height 529
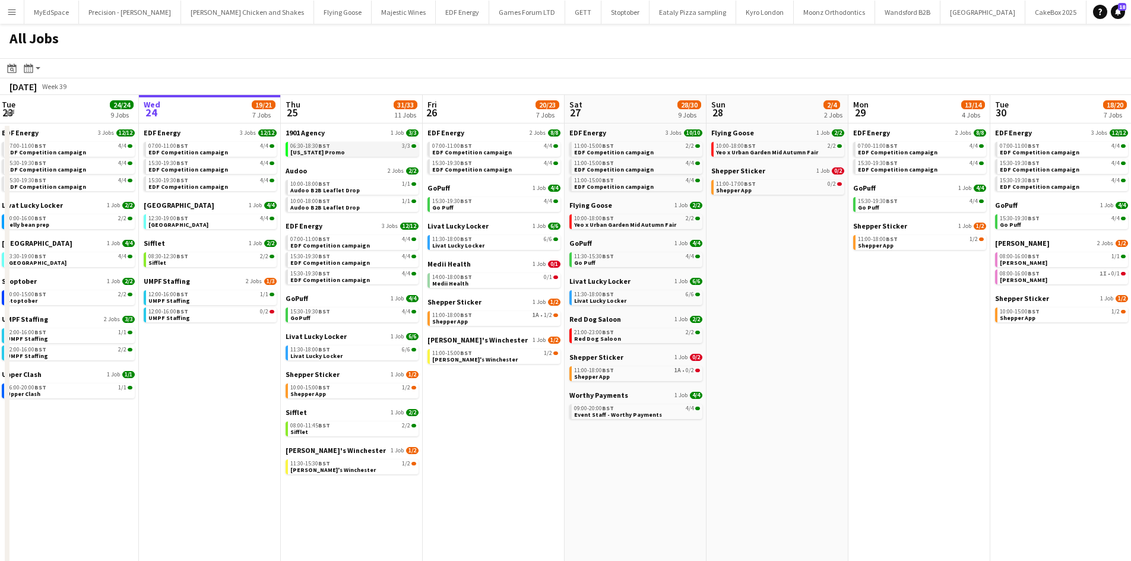
click at [310, 143] on span "06:30-18:30 BST" at bounding box center [310, 146] width 40 height 6
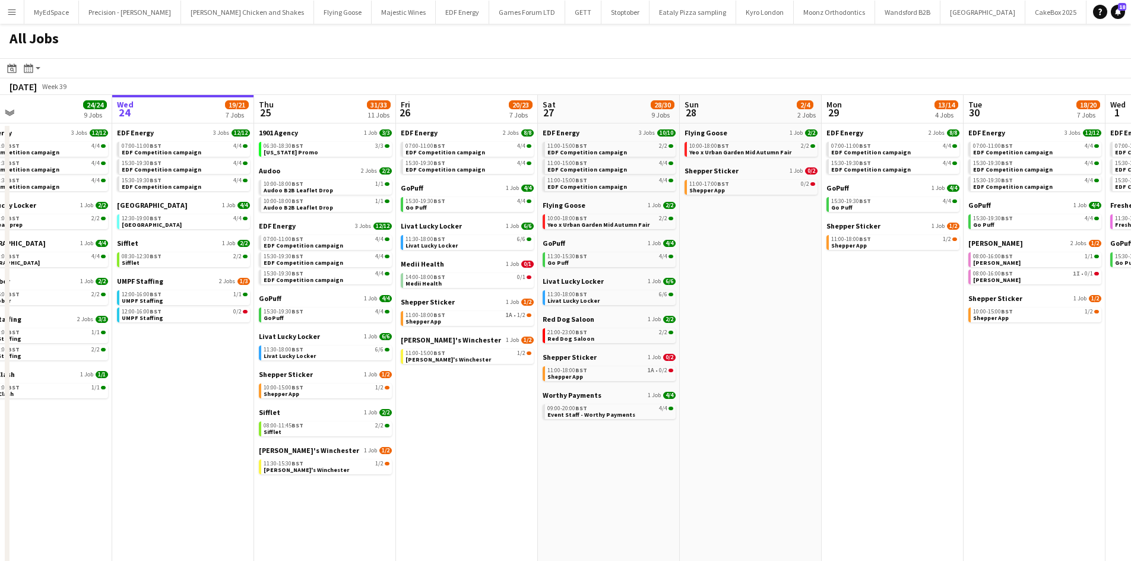
drag, startPoint x: 288, startPoint y: 356, endPoint x: 391, endPoint y: 356, distance: 102.1
click at [391, 356] on app-calendar-viewport "Sun 21 2/2 1 Job Mon 22 12/12 3 Jobs Tue 23 24/24 9 Jobs Wed 24 19/21 7 Jobs Th…" at bounding box center [565, 359] width 1131 height 529
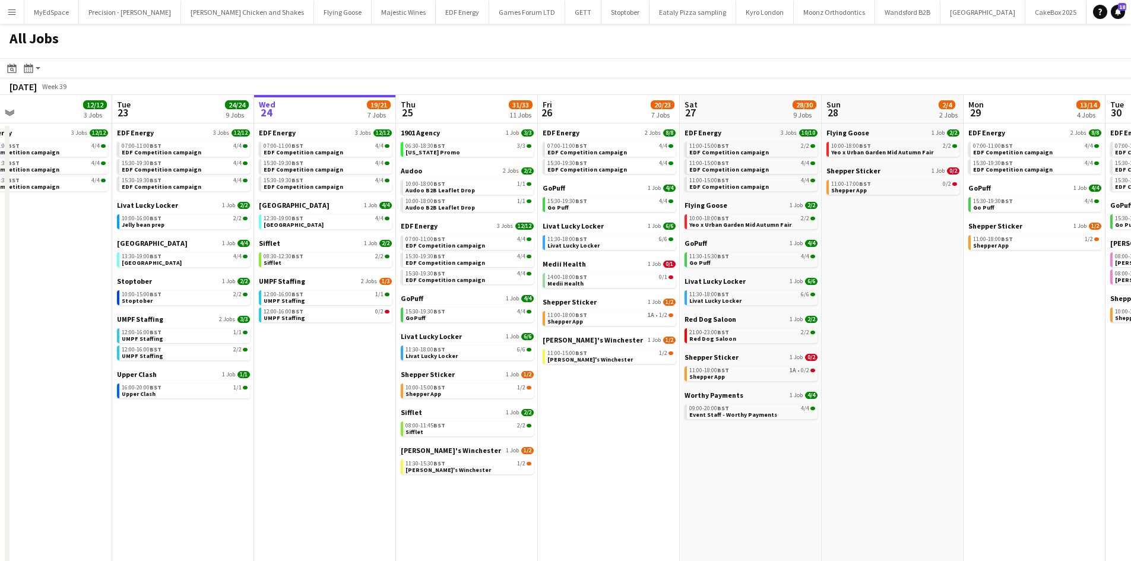
scroll to position [0, 309]
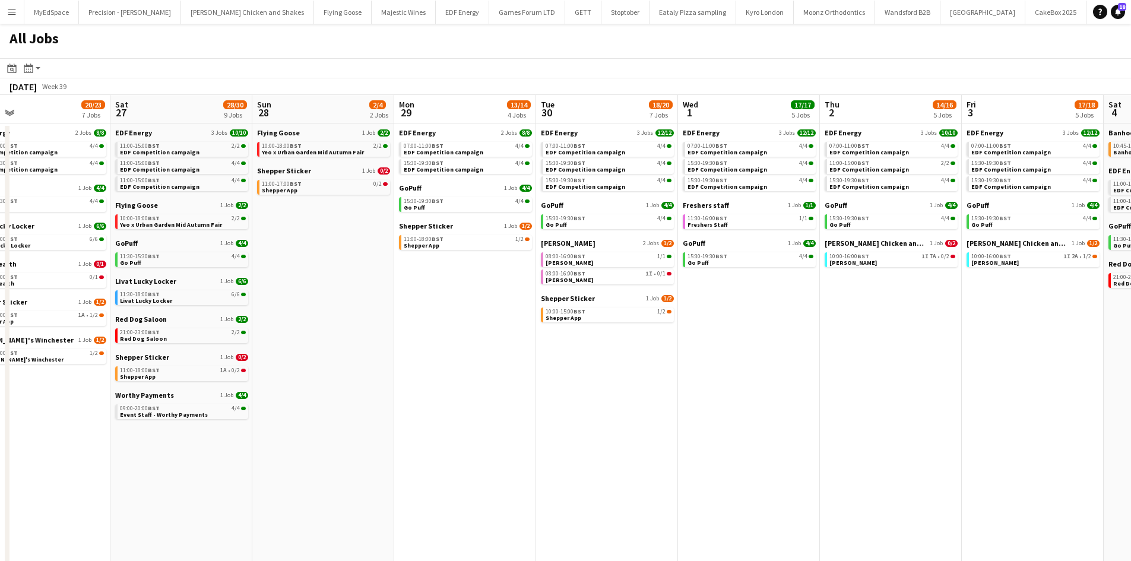
drag, startPoint x: 1055, startPoint y: 287, endPoint x: 740, endPoint y: 269, distance: 315.1
click at [479, 238] on app-calendar-viewport "Mon 22 12/12 3 Jobs Tue 23 24/24 9 Jobs Wed 24 19/21 7 Jobs Thu 25 31/33 11 Job…" at bounding box center [565, 359] width 1131 height 529
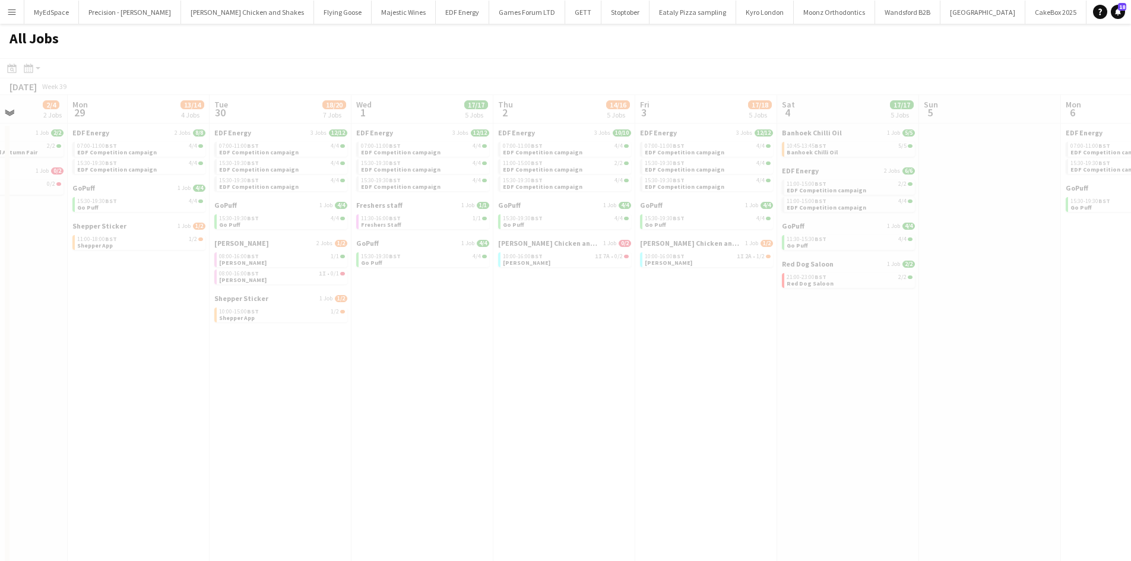
drag, startPoint x: 902, startPoint y: 290, endPoint x: 506, endPoint y: 282, distance: 396.6
click at [506, 282] on app-all-jobs "All Jobs Date picker SEP 2025 SEP 2025 Monday M Tuesday T Wednesday W Thursday …" at bounding box center [565, 324] width 1131 height 600
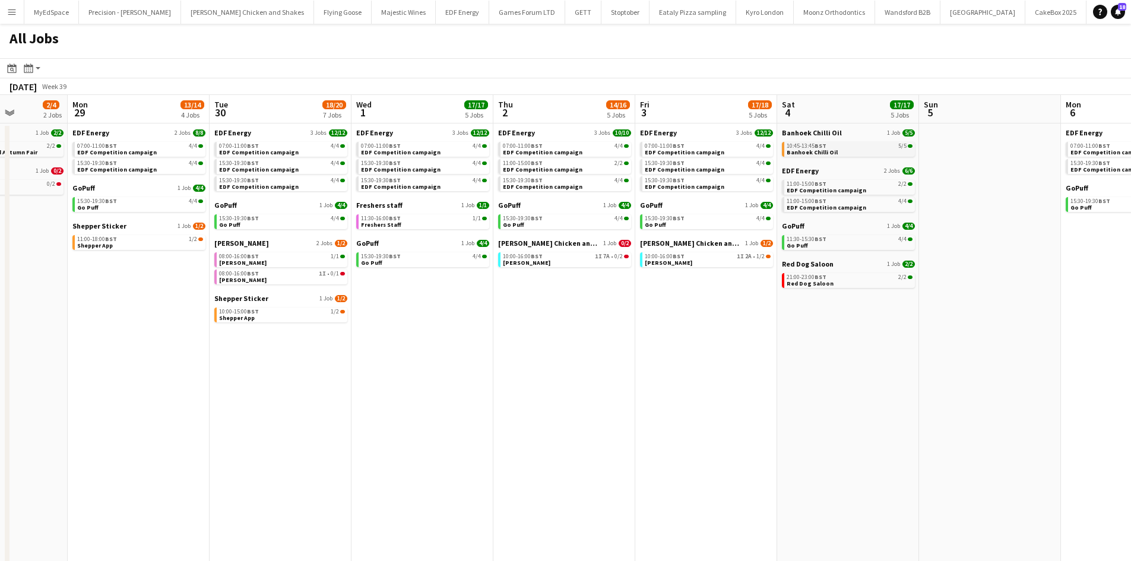
click at [819, 151] on span "Banhoek Chilli Oil" at bounding box center [811, 152] width 51 height 8
click at [699, 376] on app-calendar-viewport "Fri 26 20/23 7 Jobs Sat 27 28/30 9 Jobs Sun 28 2/4 2 Jobs Mon 29 13/14 4 Jobs T…" at bounding box center [565, 359] width 1131 height 529
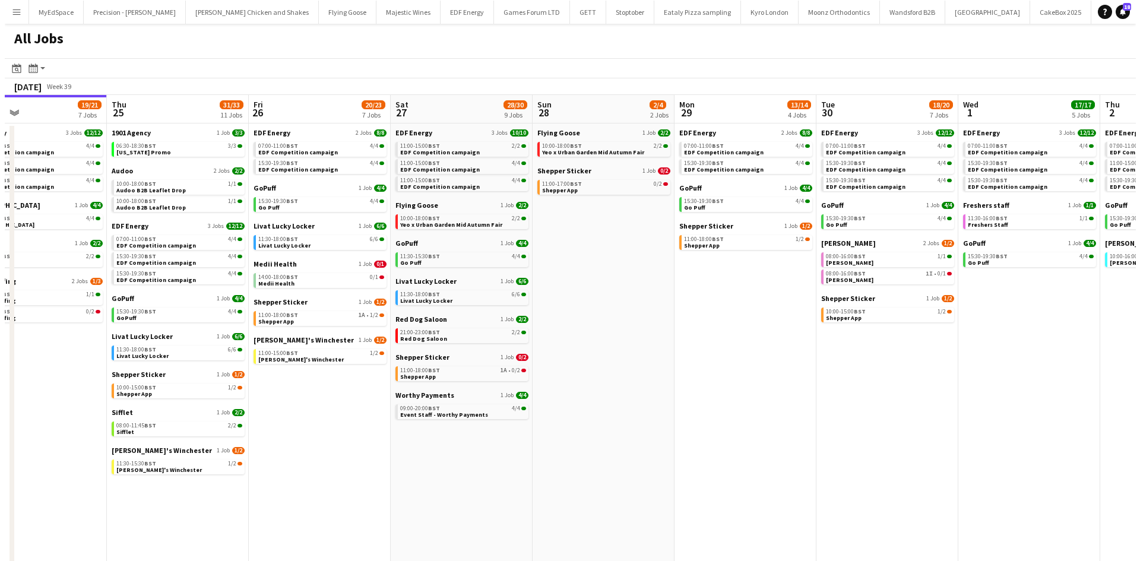
scroll to position [0, 324]
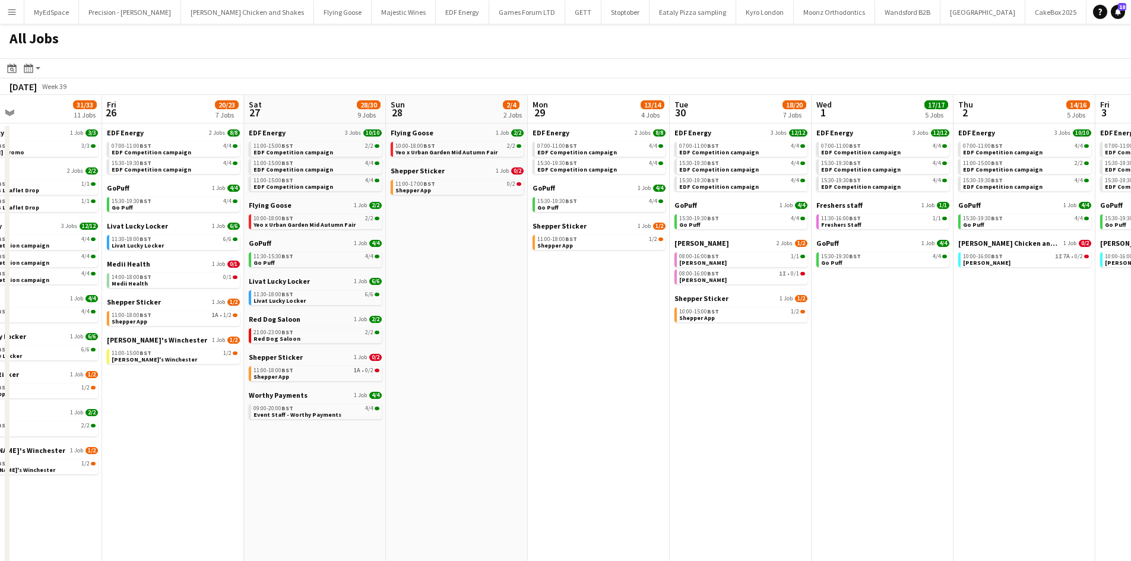
click at [11, 13] on app-icon "Menu" at bounding box center [11, 11] width 9 height 9
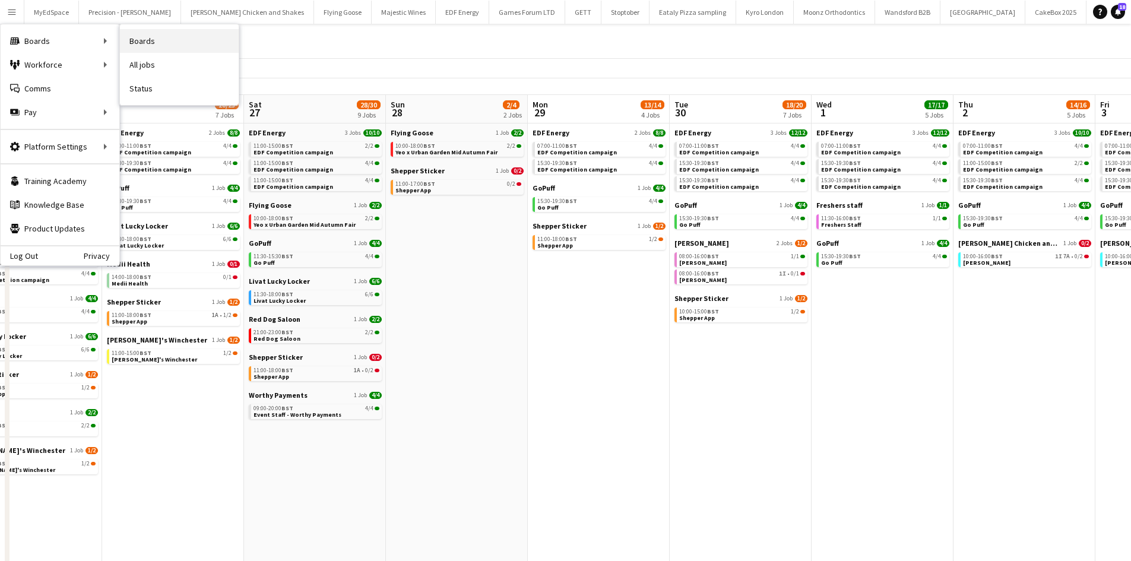
click link "Boards"
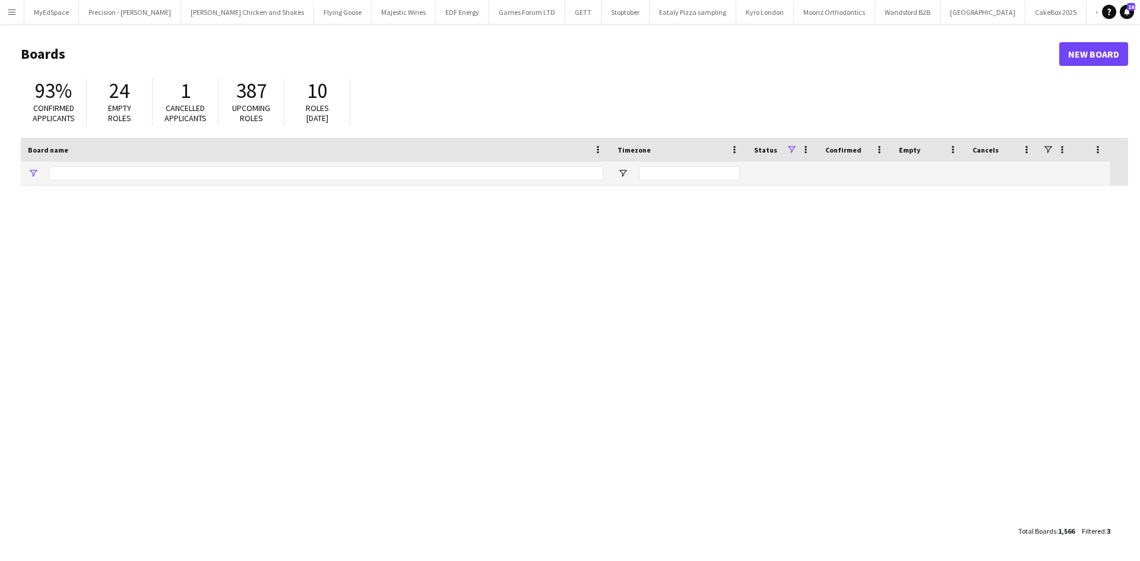
type input "*****"
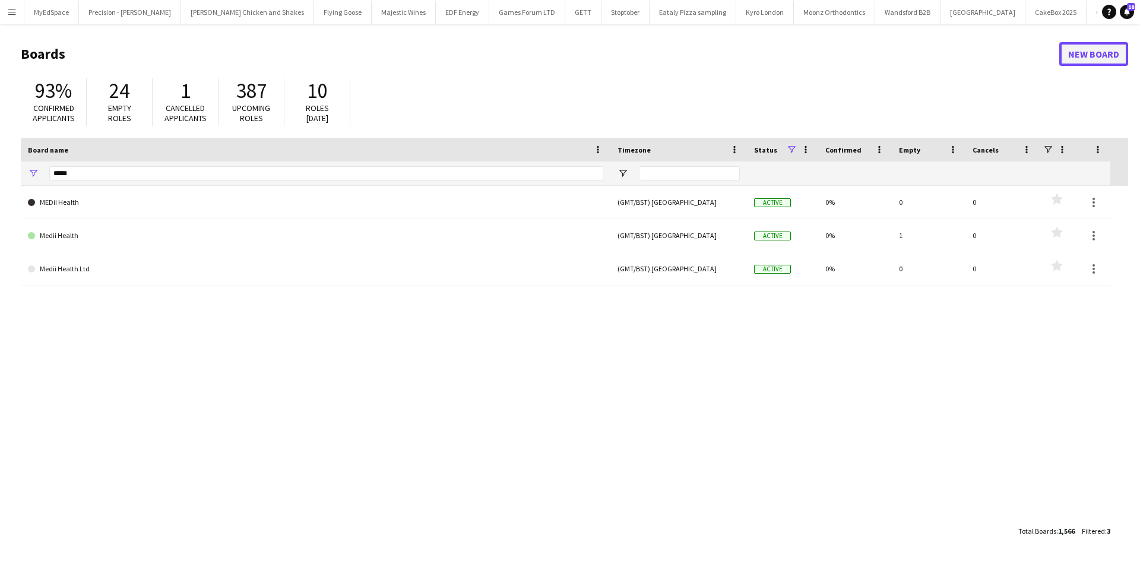
click link "New Board"
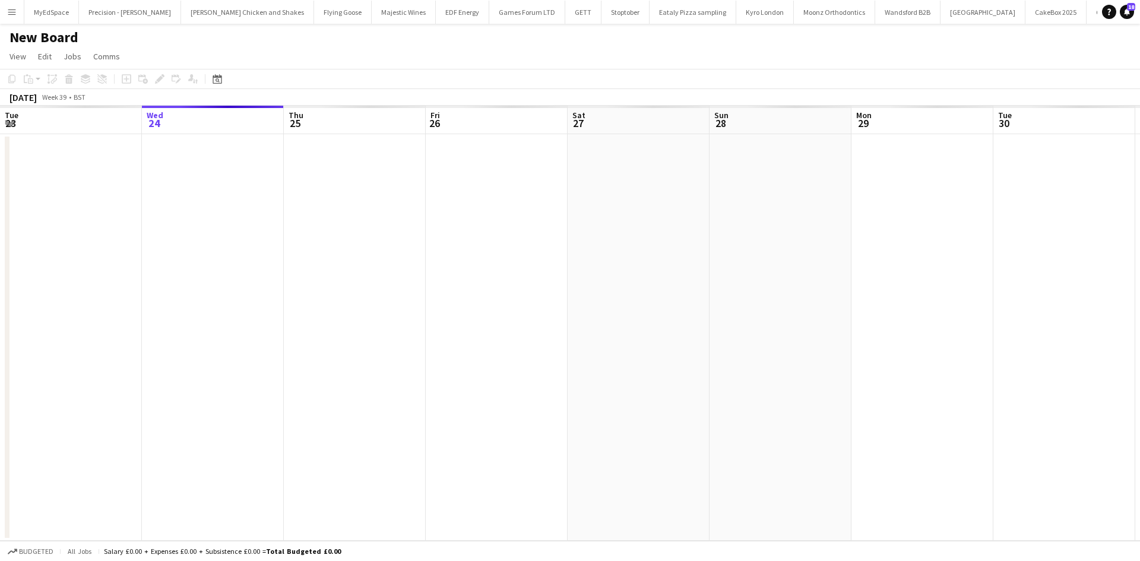
scroll to position [0, 2744]
click app-date-cell
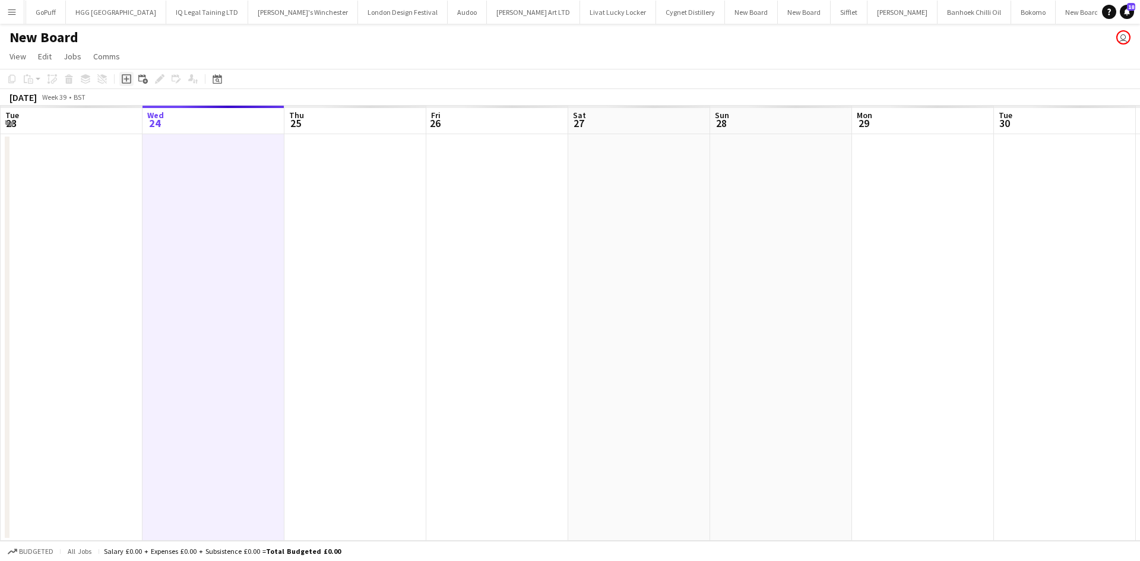
click icon "Add job"
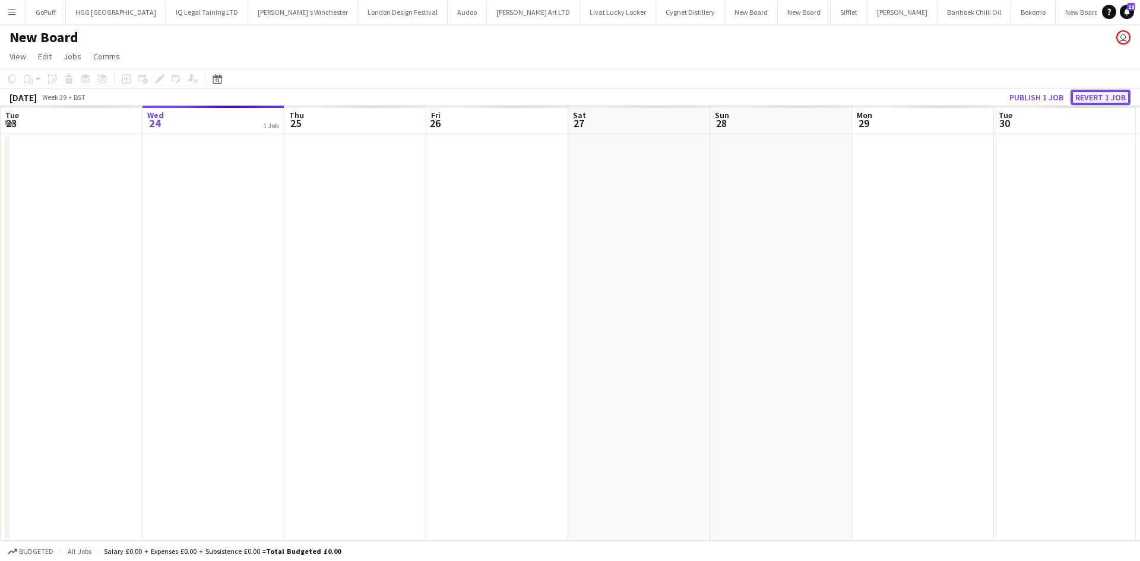
click button "Revert 1 job"
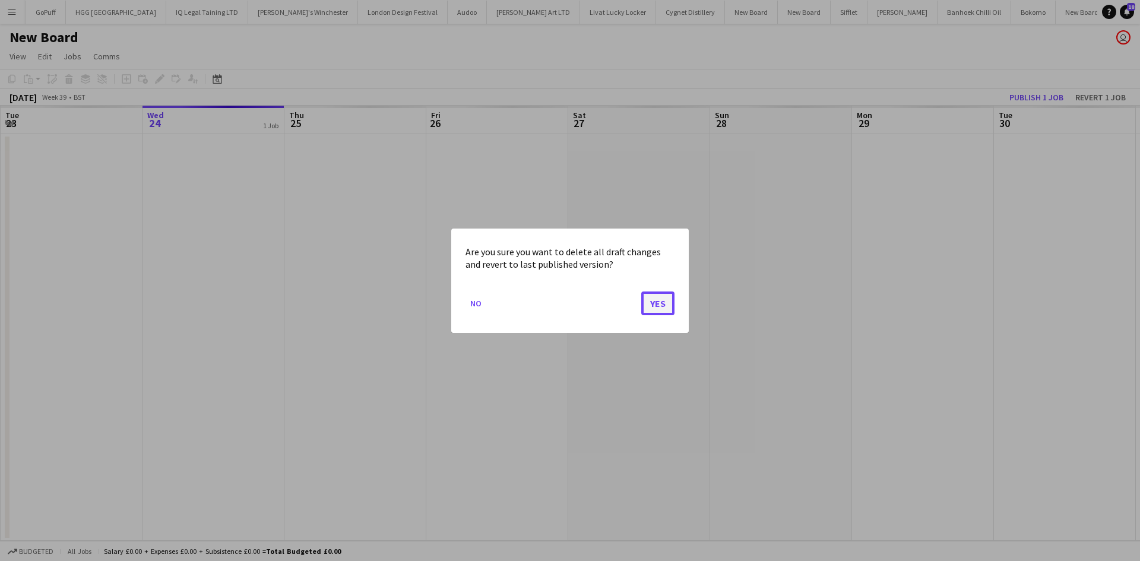
click button "Yes"
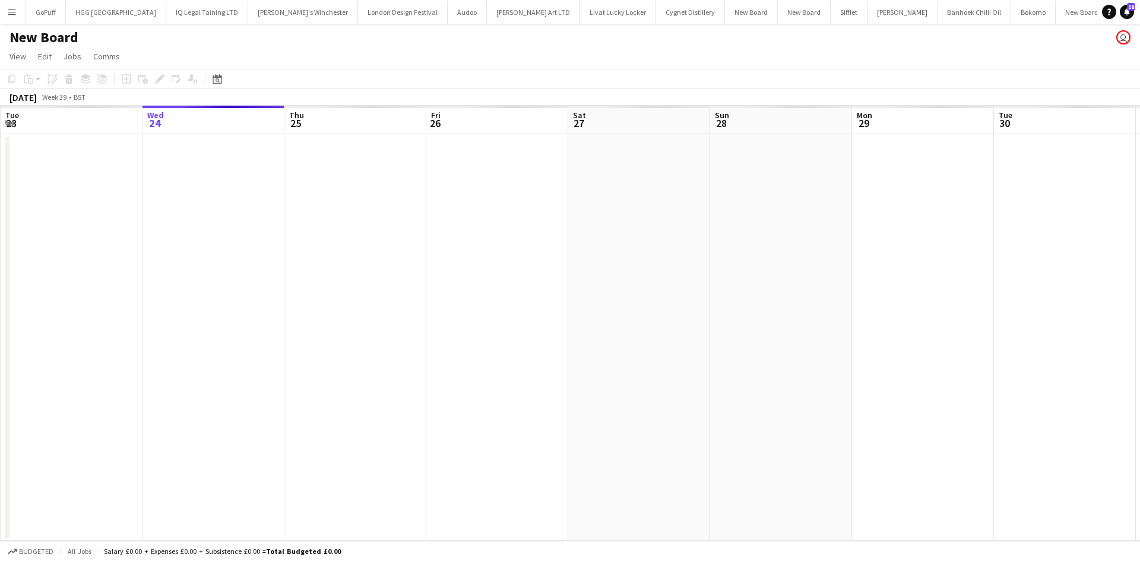
click app-date-cell
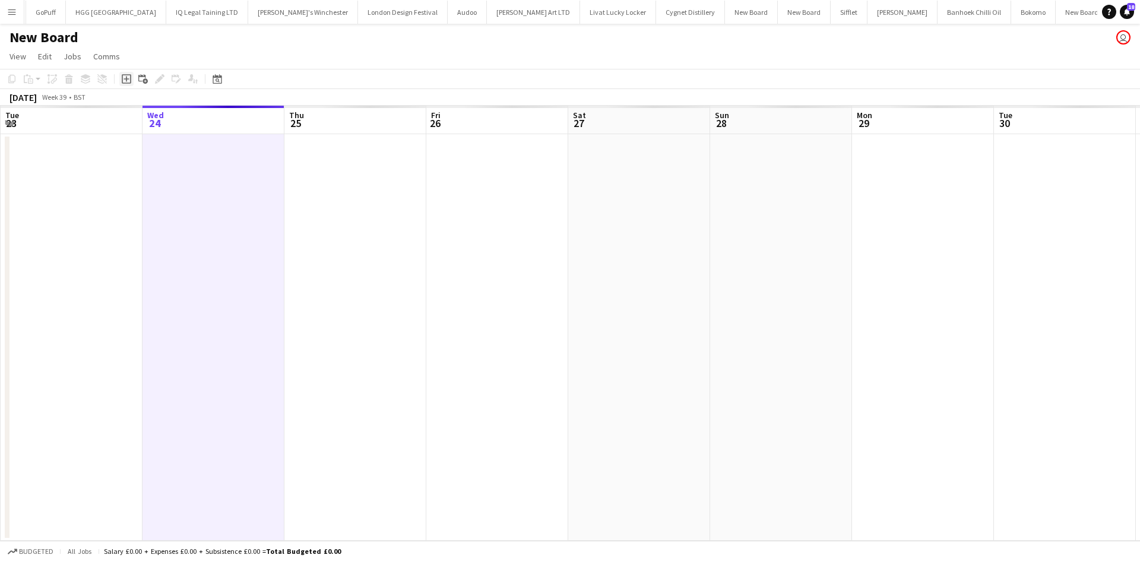
click icon "Add job"
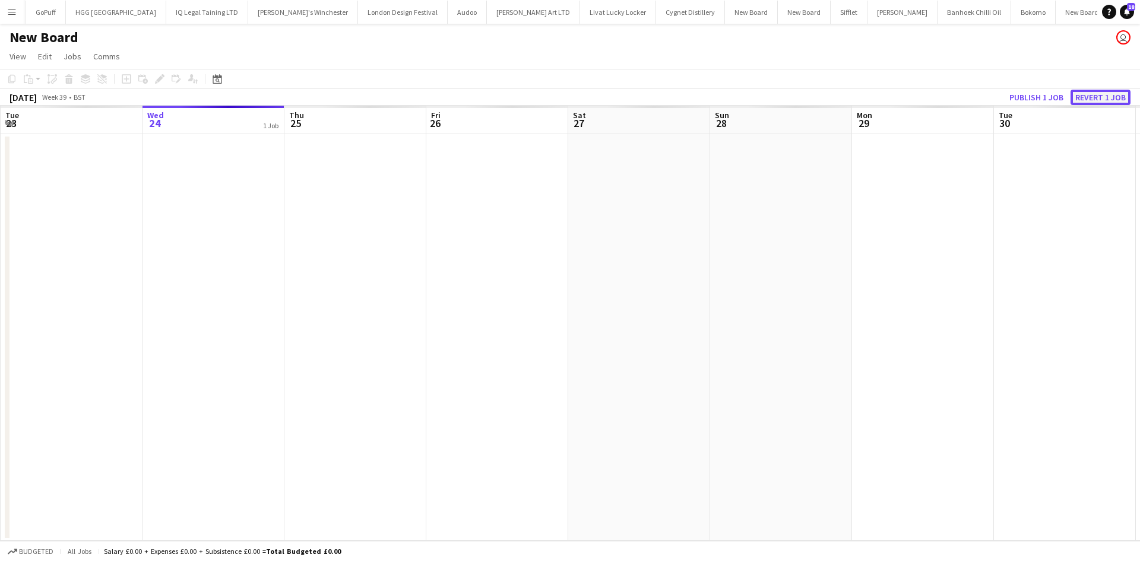
click button "Revert 1 job"
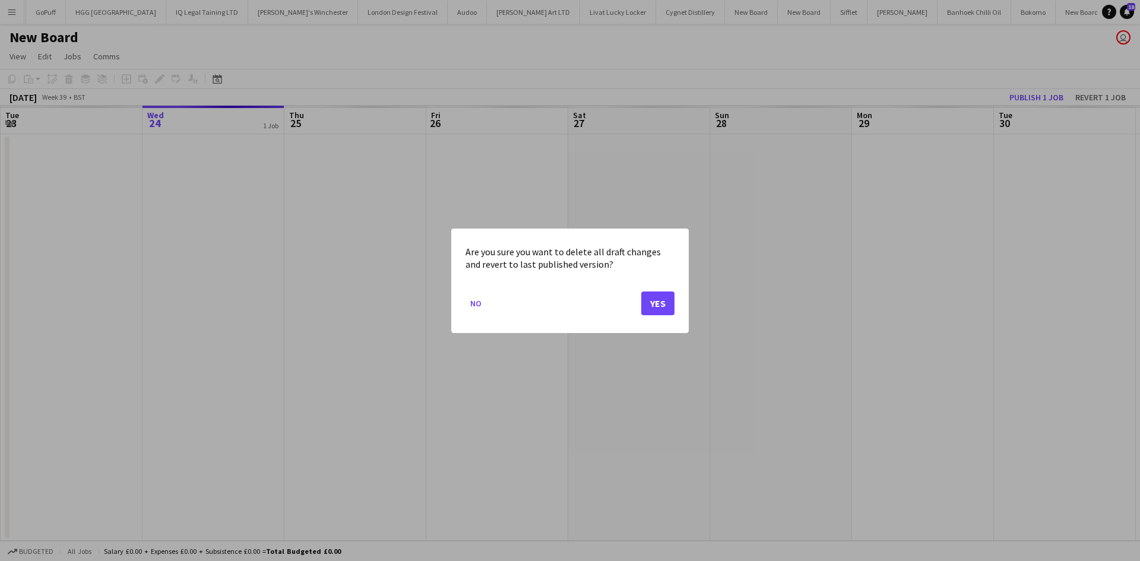
click div "Are you sure you want to delete all draft changes and revert to last published …"
click button "Yes"
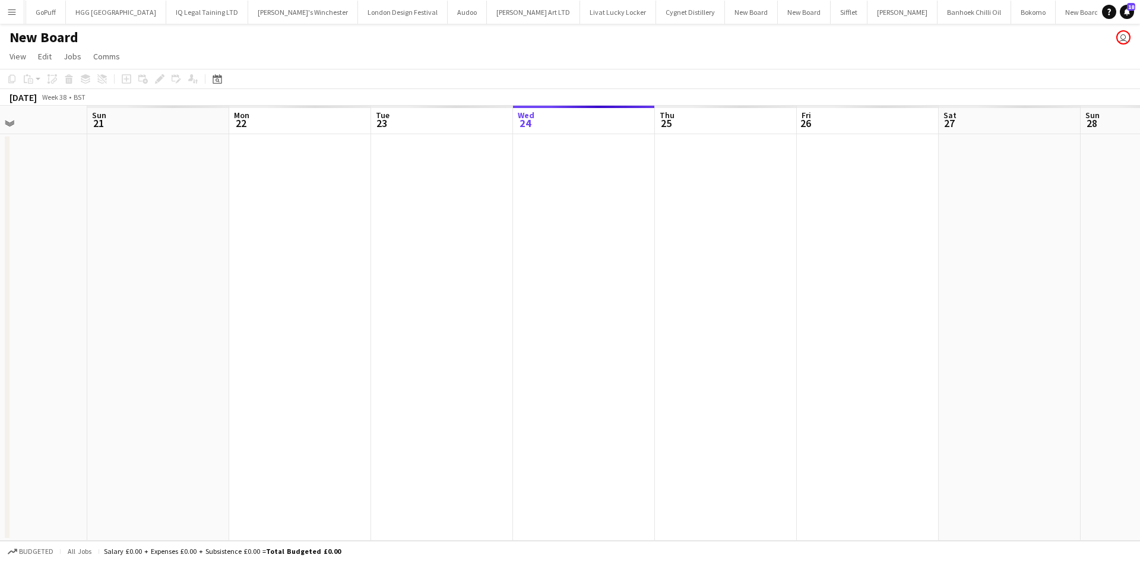
drag, startPoint x: 326, startPoint y: 256, endPoint x: 572, endPoint y: 253, distance: 245.8
click app-calendar-viewport "Fri 19 Sat 20 Sun 21 Mon 22 Tue 23 Wed 24 Thu 25 Fri 26 Sat 27 Sun 28 Mon 29 Tu…"
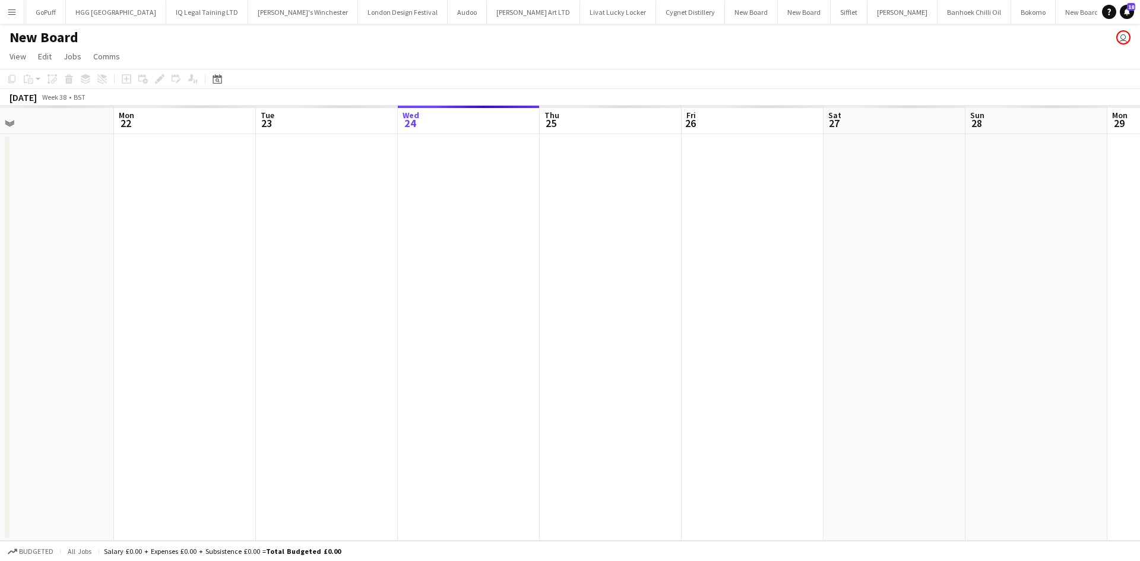
click h1 "New Board"
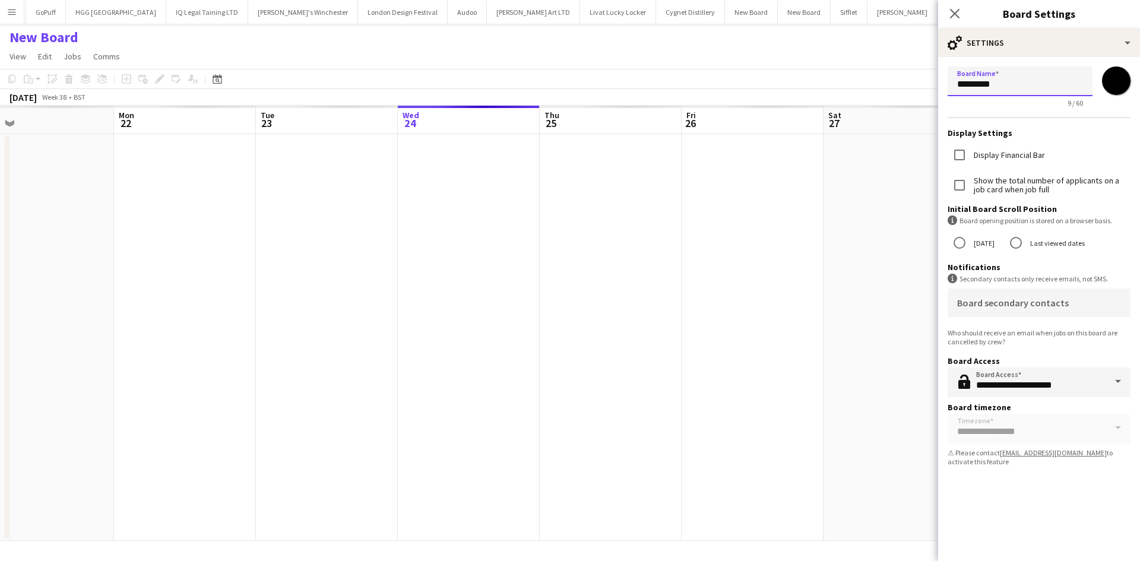
click input "*********"
type input "**********"
click input "*******"
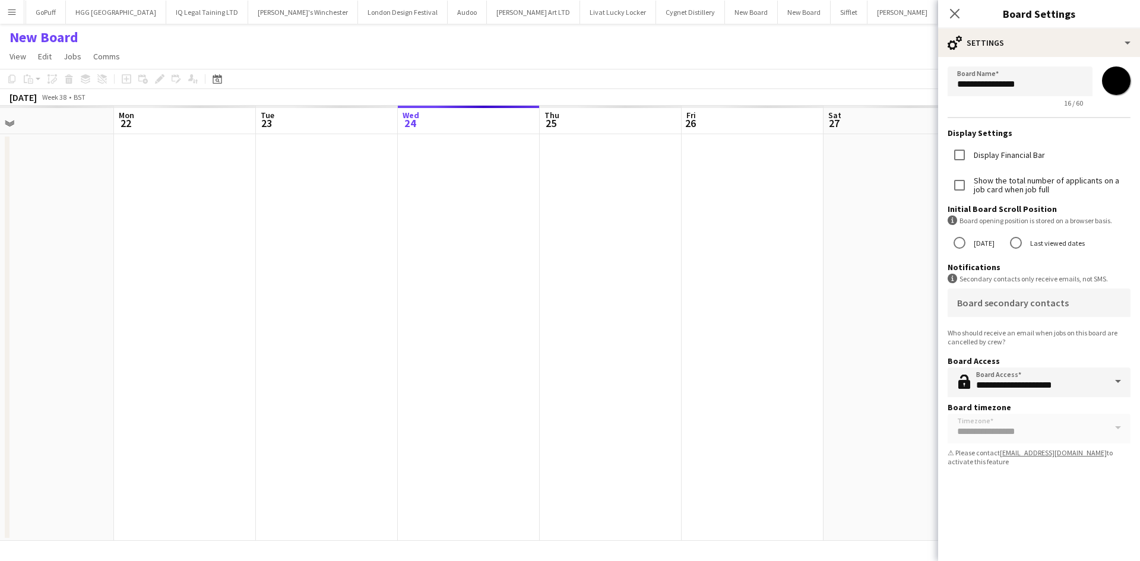
type input "*******"
click app-date-cell
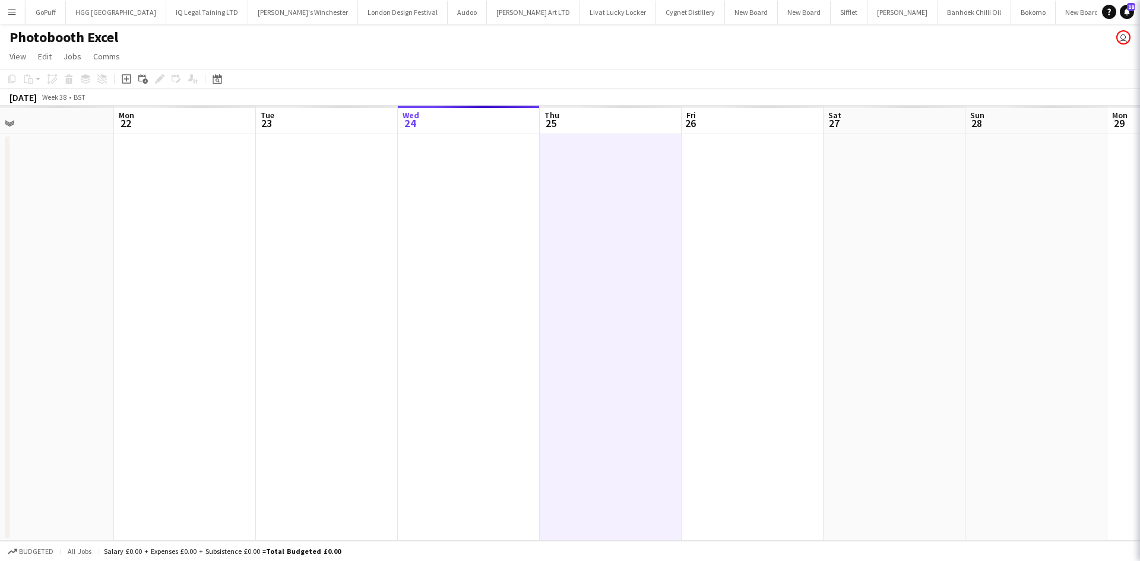
scroll to position [0, 2749]
click app-date-cell
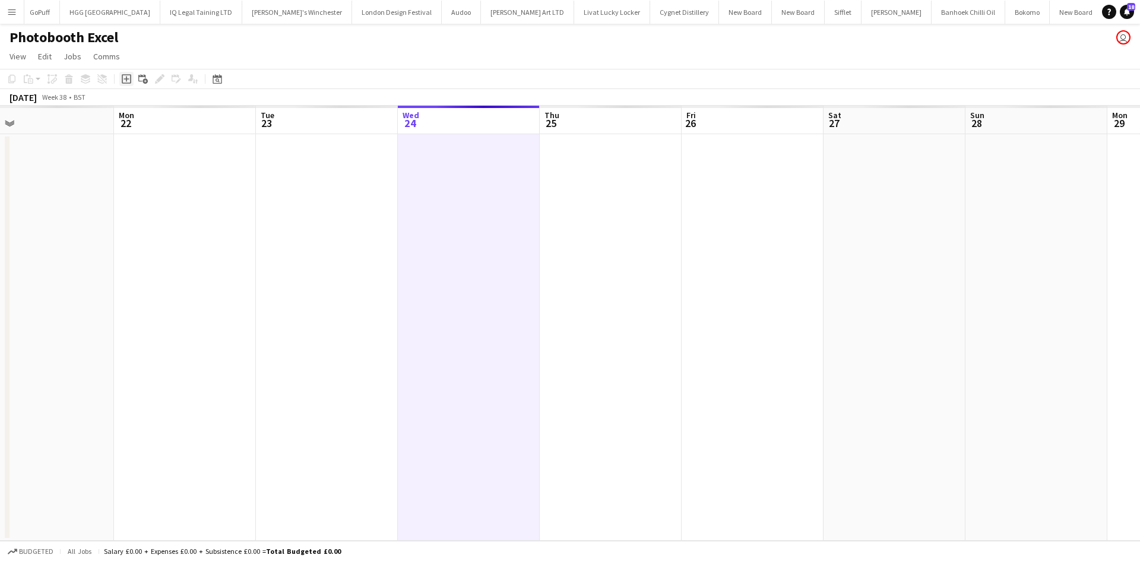
click div "Add job"
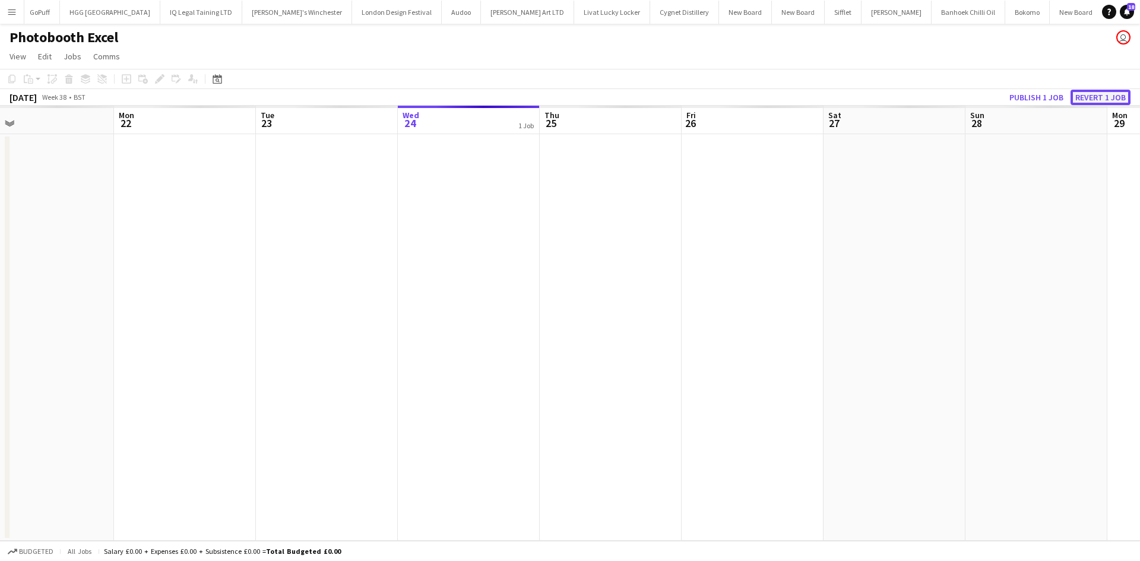
click button "Revert 1 job"
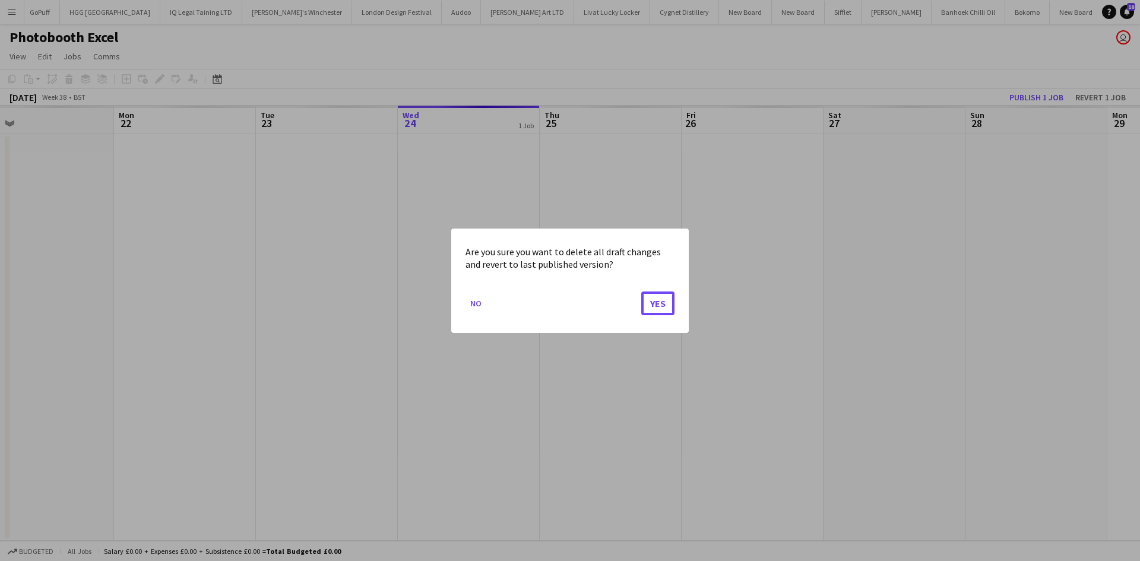
drag, startPoint x: 667, startPoint y: 310, endPoint x: 492, endPoint y: 182, distance: 217.0
click button "Yes"
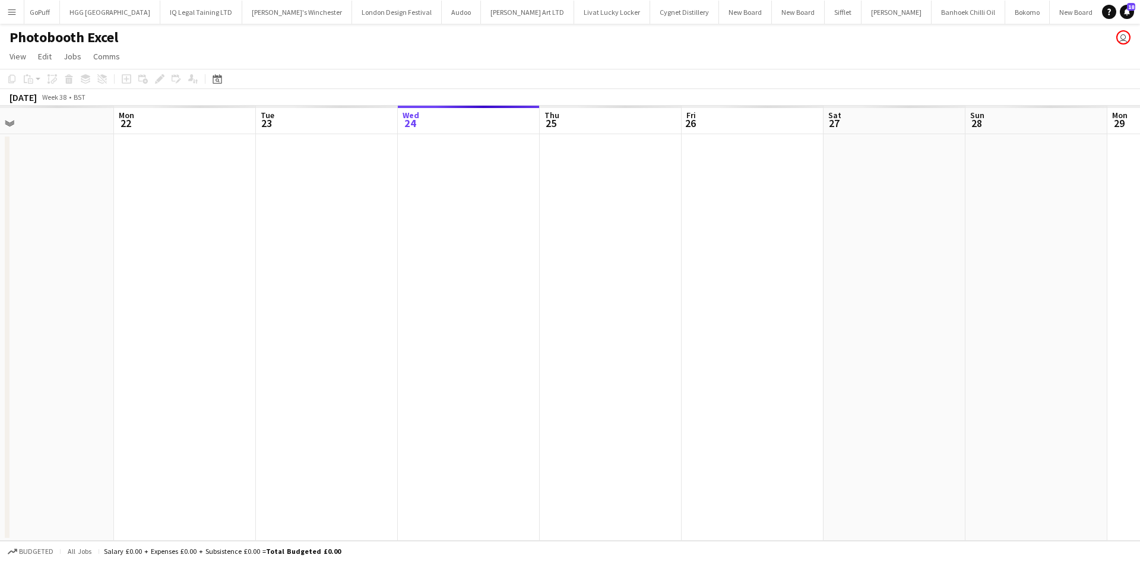
click app-board-header-date "Wed 24"
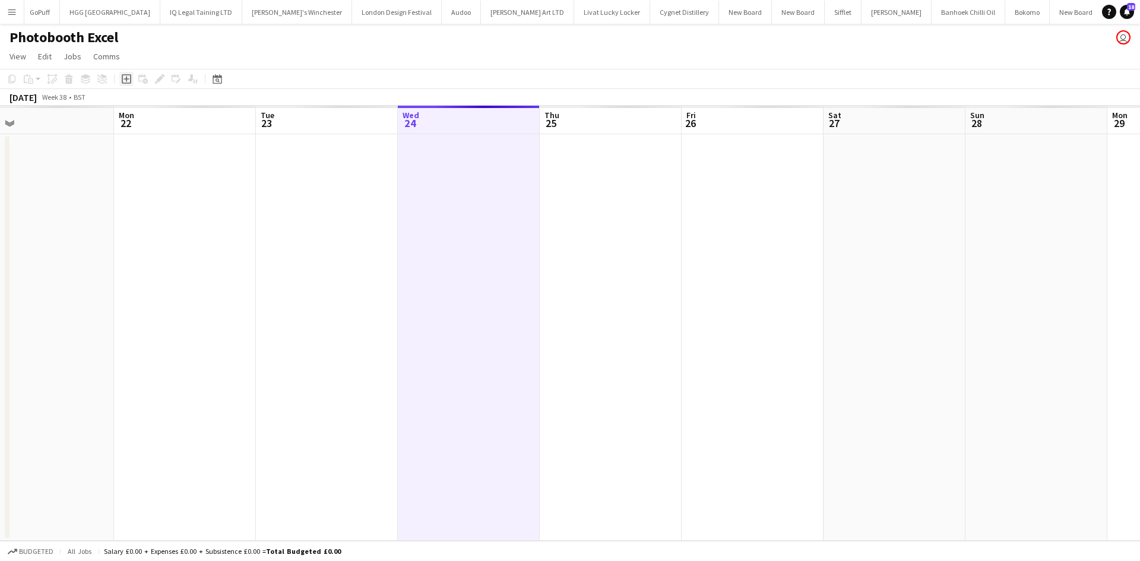
click icon
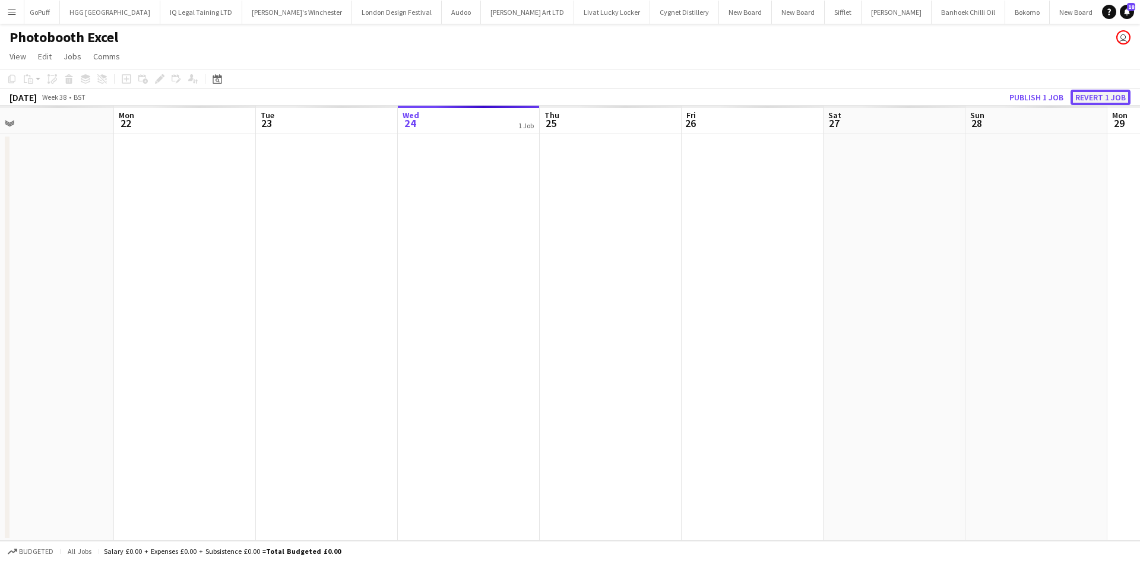
click button "Revert 1 job"
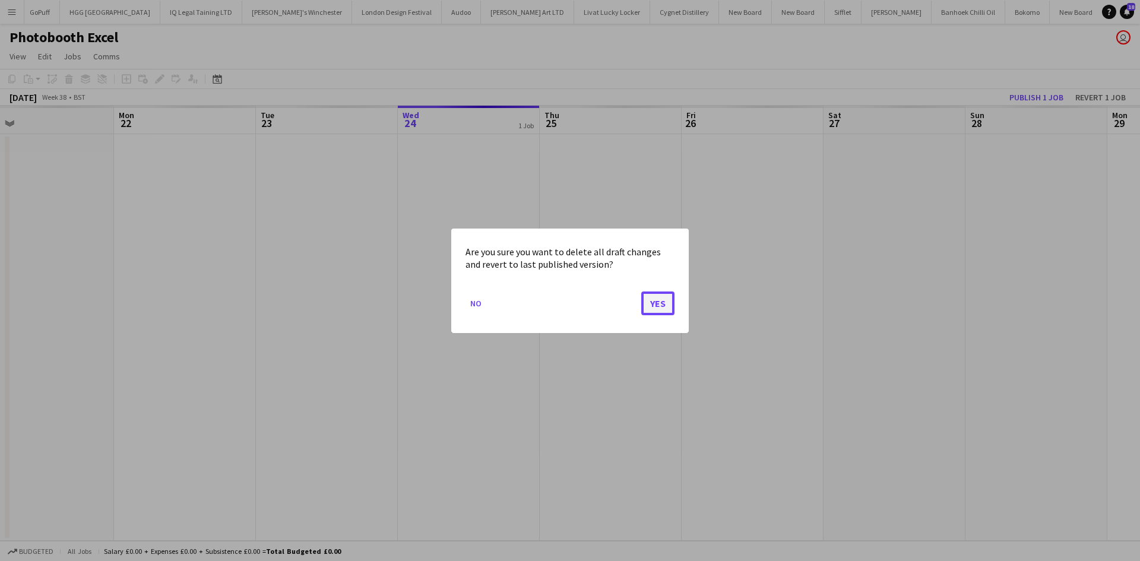
click button "Yes"
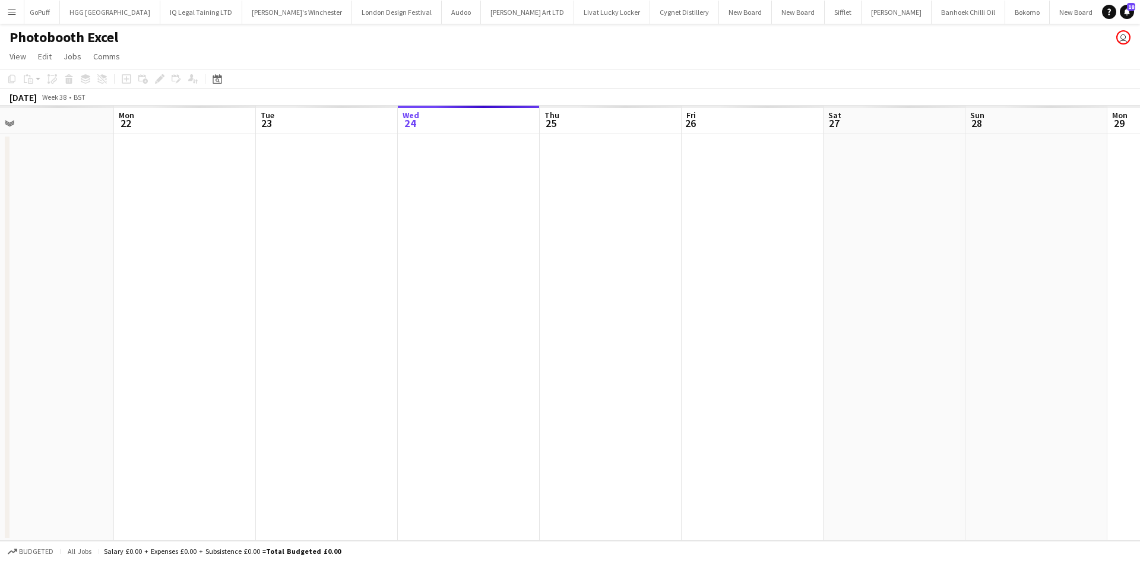
click app-date-cell
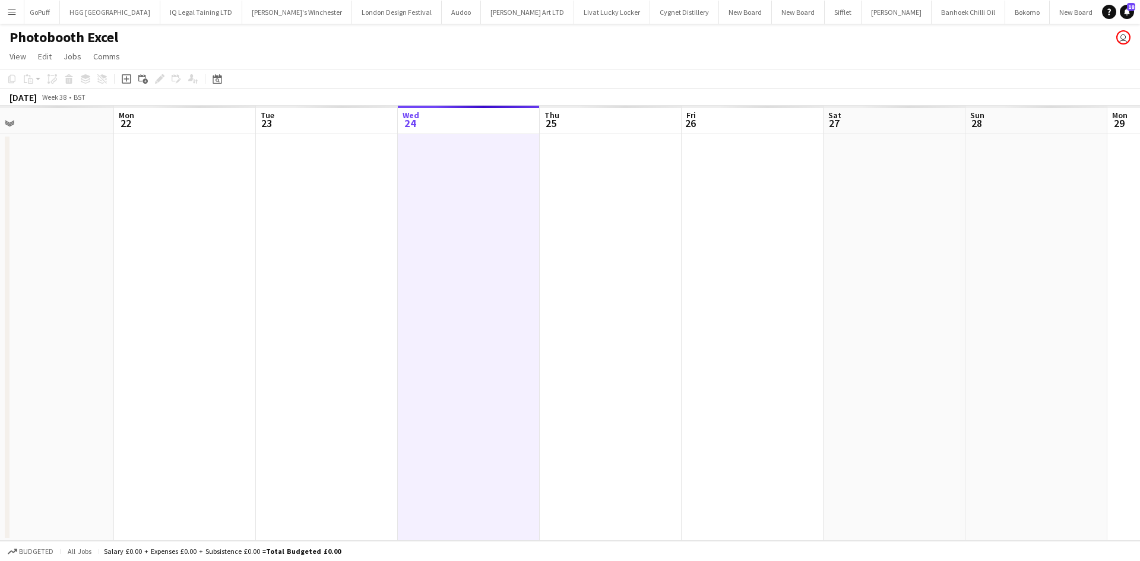
scroll to position [0, 312]
click div "Add job"
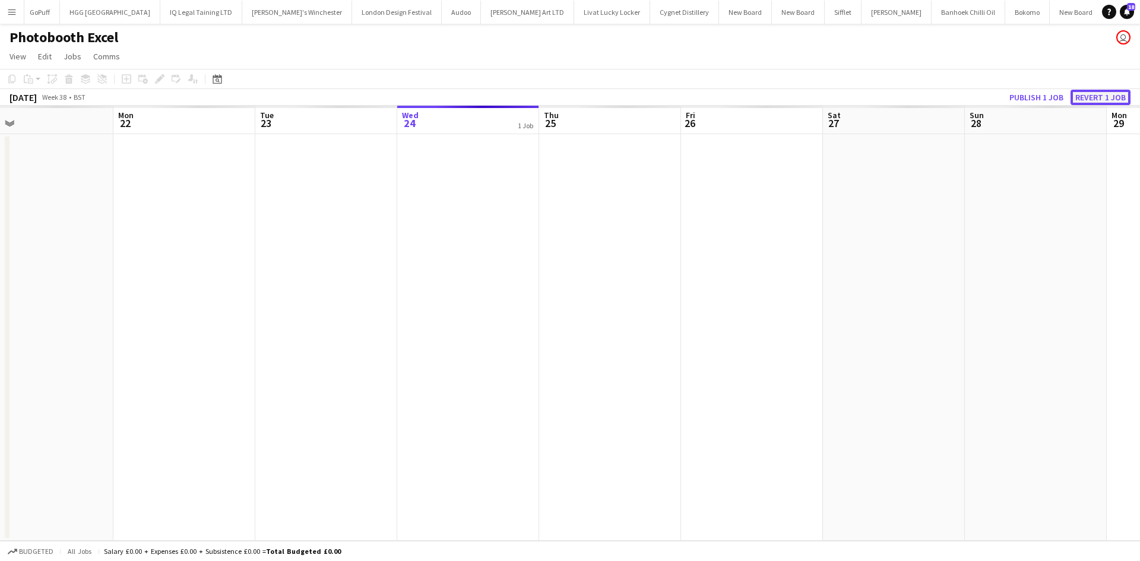
click button "Revert 1 job"
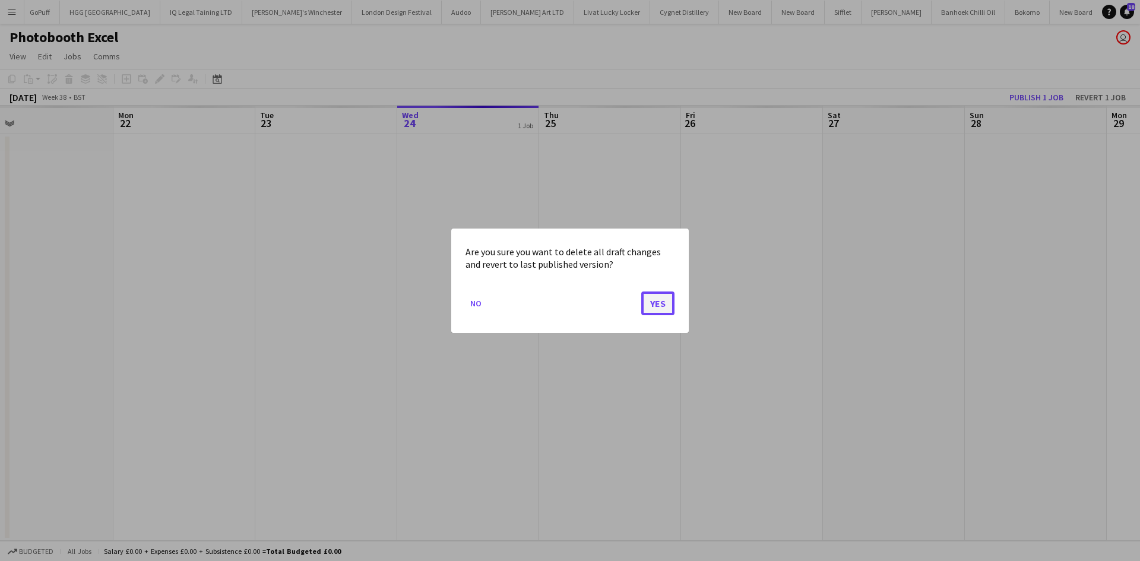
click button "Yes"
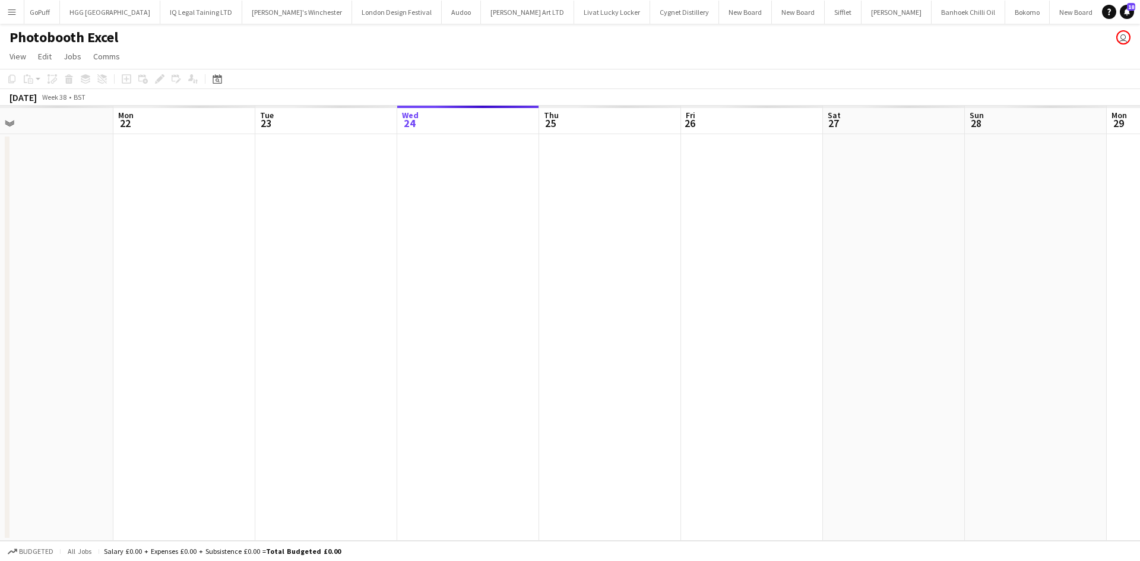
click app-date-cell
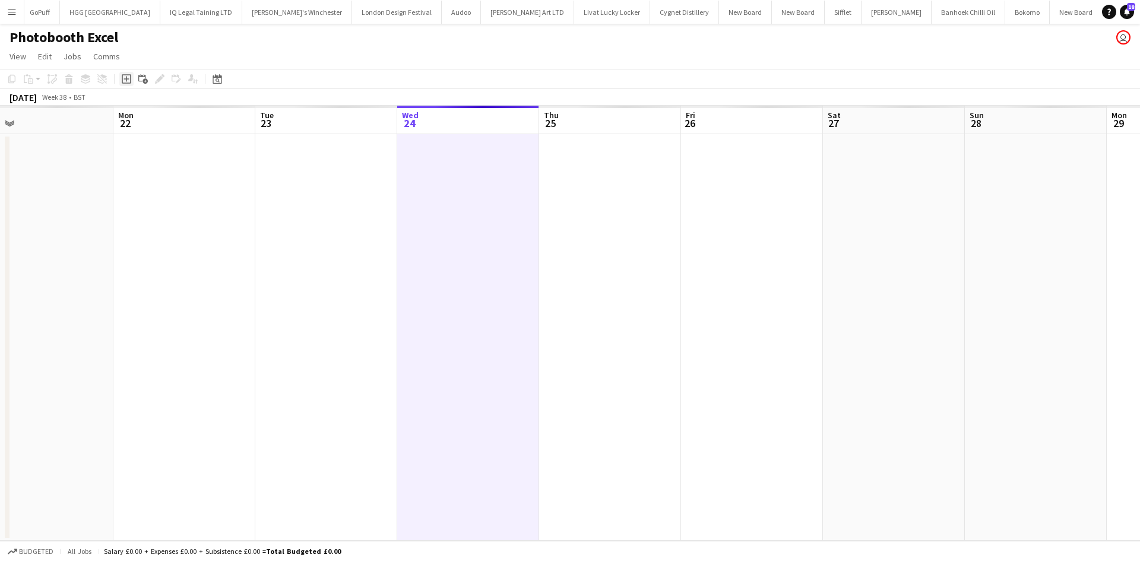
click icon
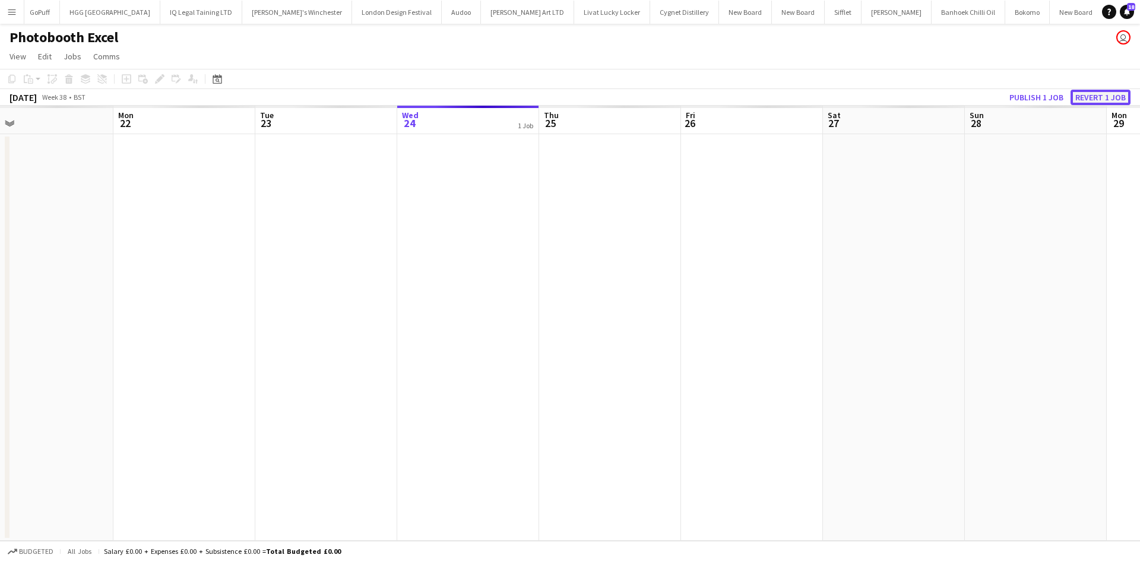
click button "Revert 1 job"
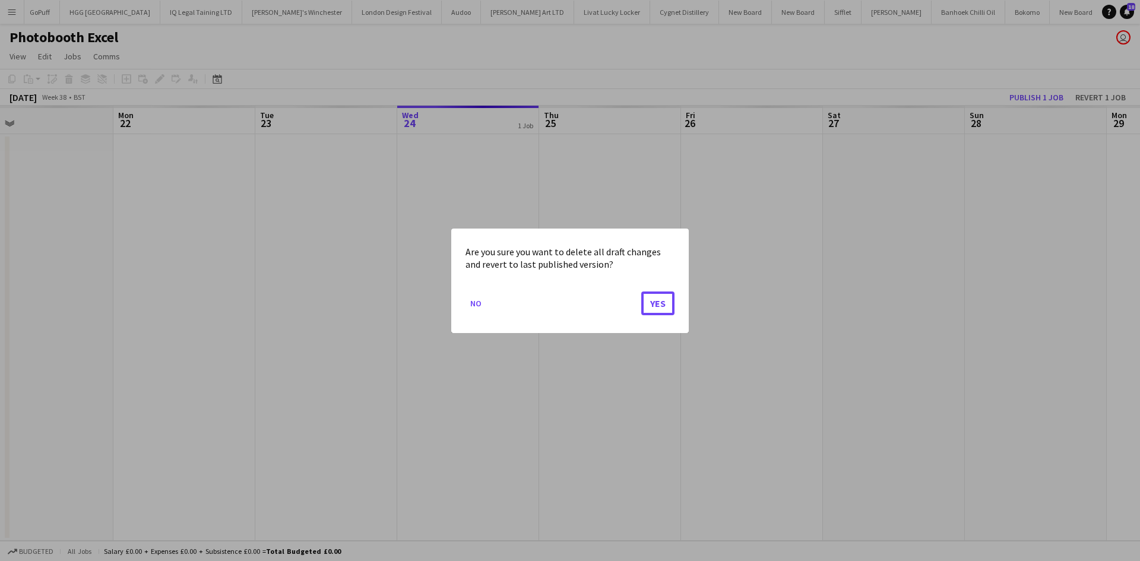
drag, startPoint x: 662, startPoint y: 303, endPoint x: 650, endPoint y: 307, distance: 12.8
click button "Yes"
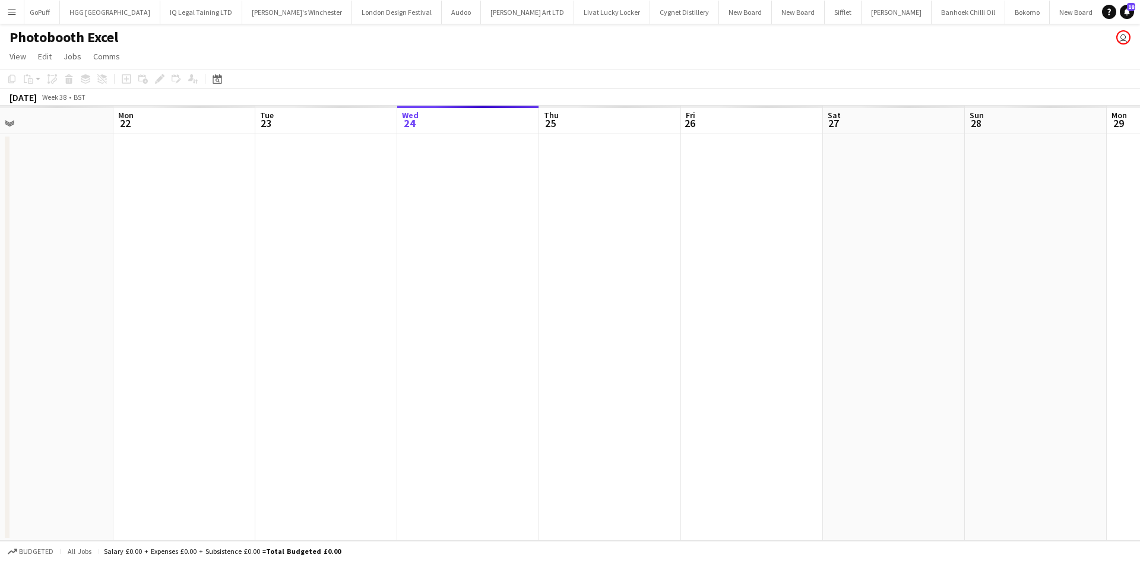
click app-date-cell
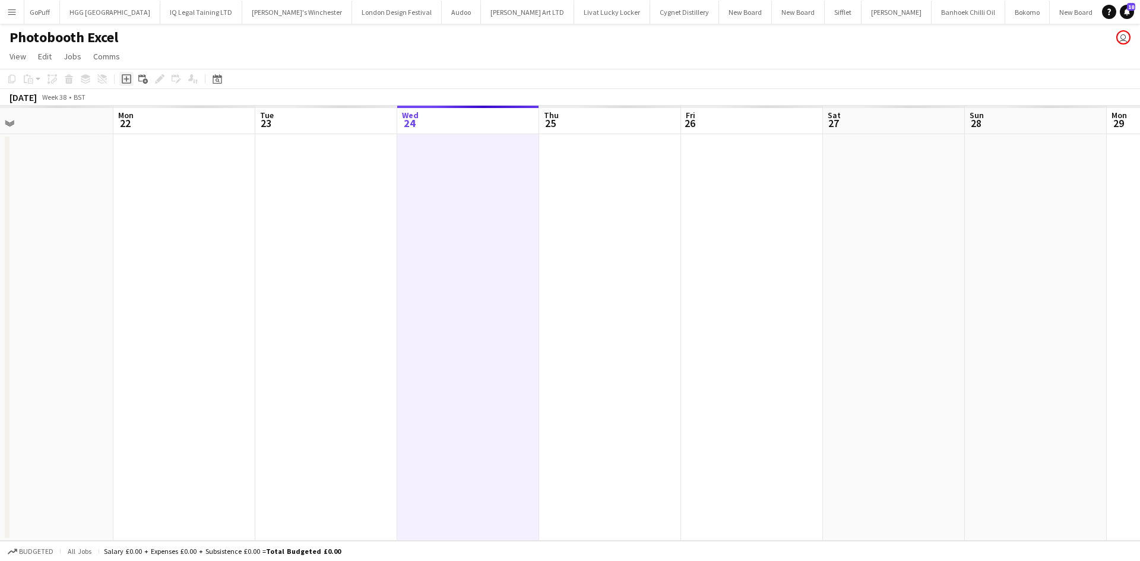
click icon "Add job"
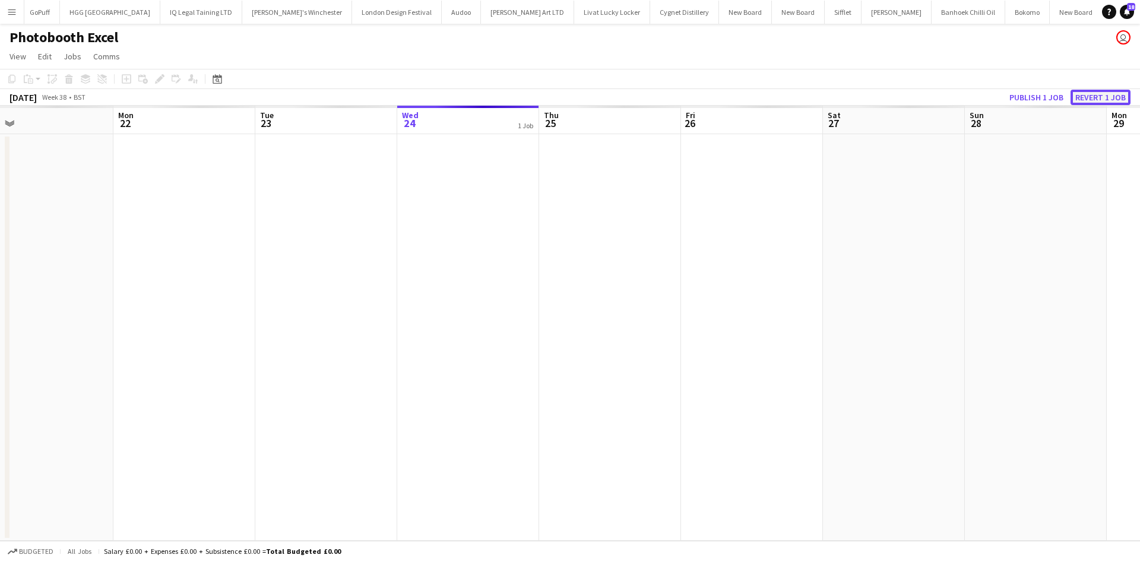
click button "Revert 1 job"
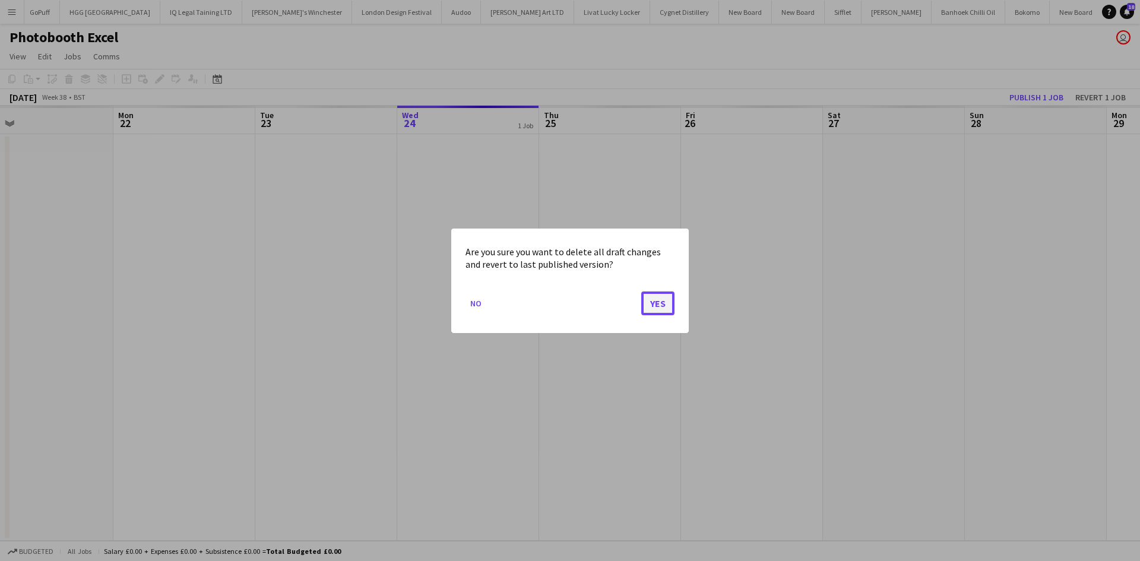
click button "Yes"
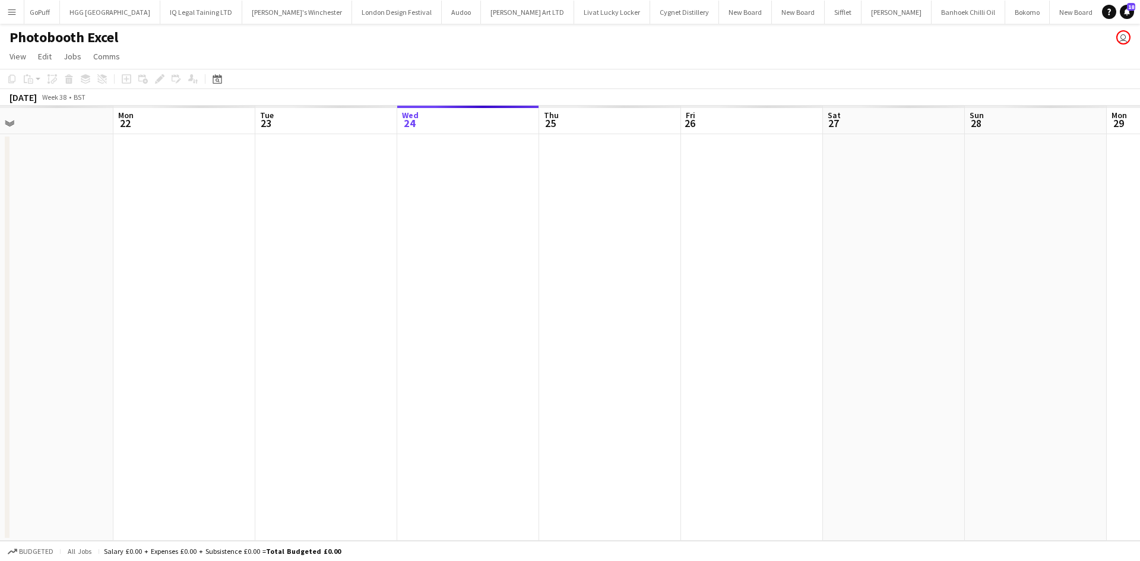
click app-board-header-date "Wed 24"
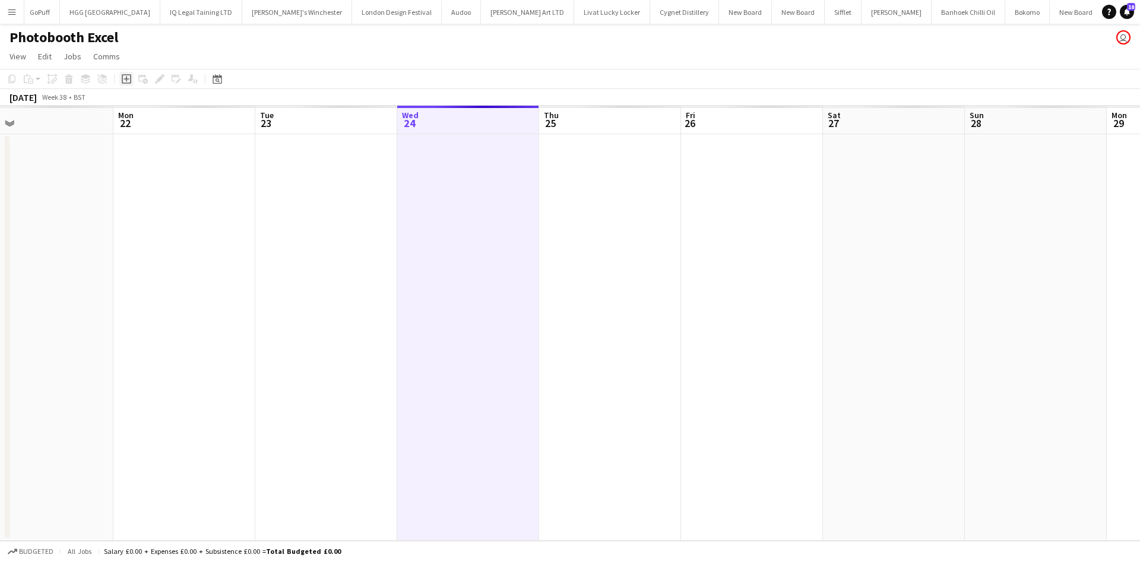
click icon
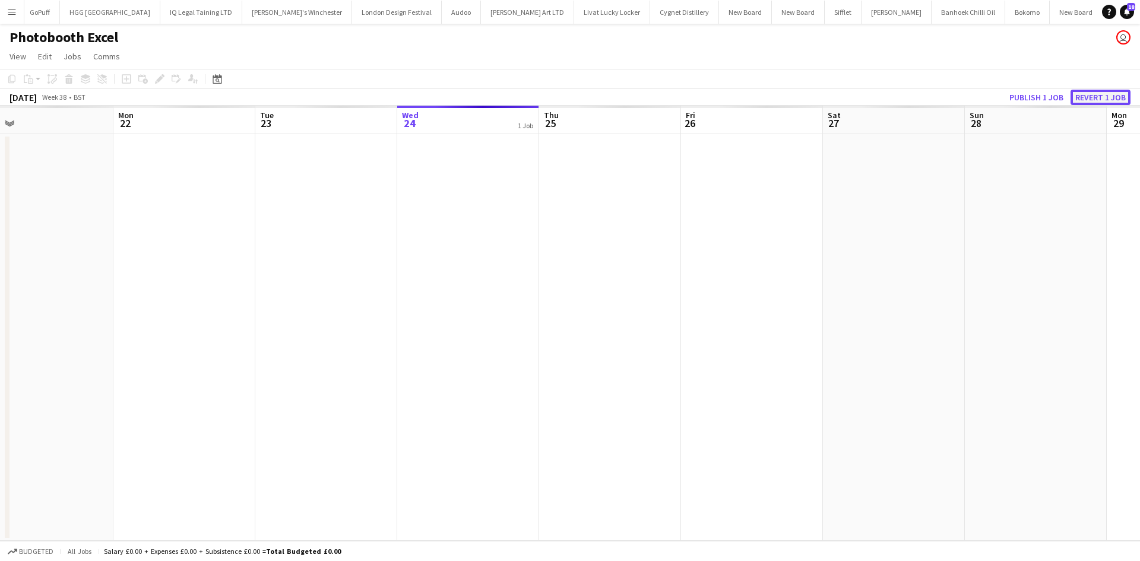
click button "Revert 1 job"
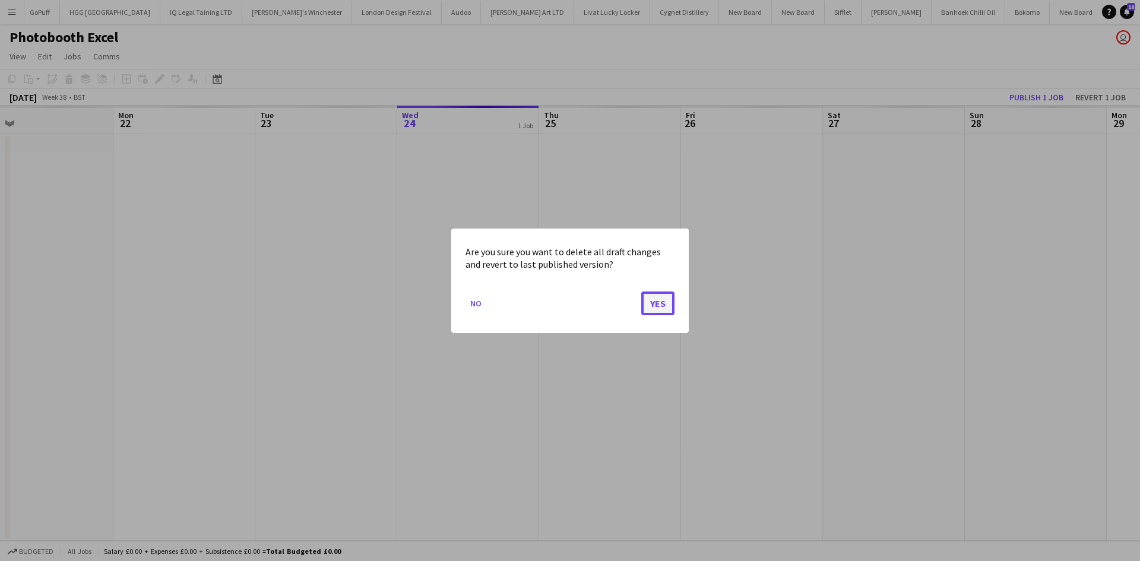
click button "Yes"
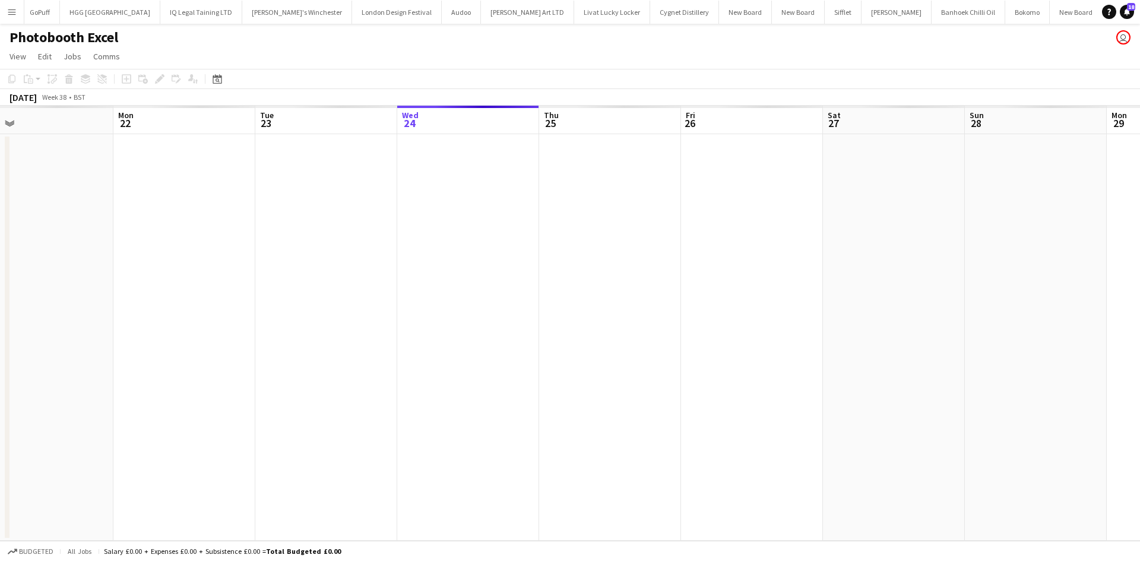
click app-date-cell
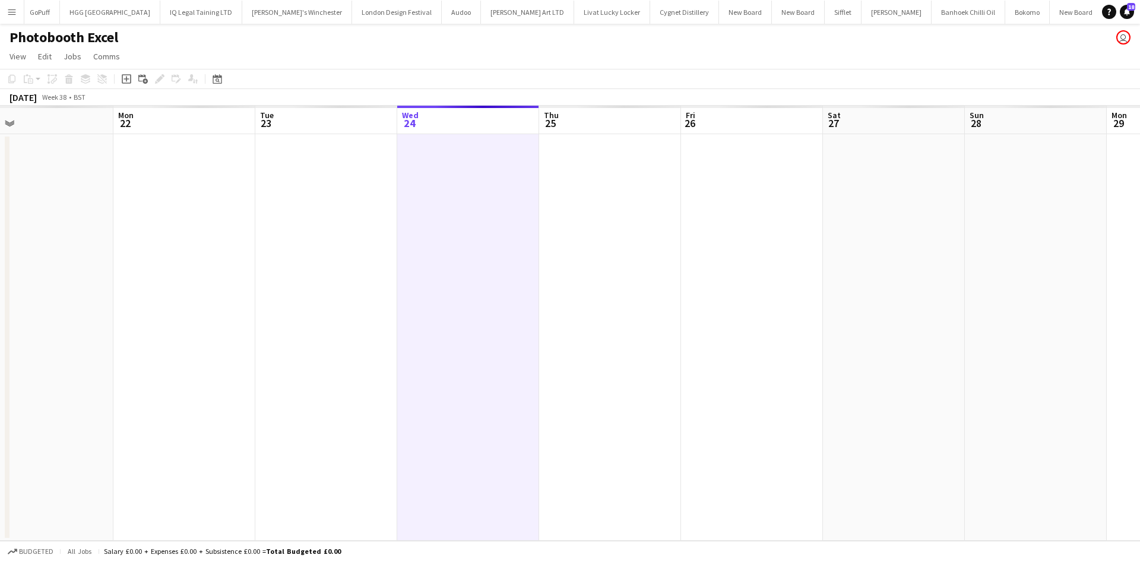
click icon "Add job"
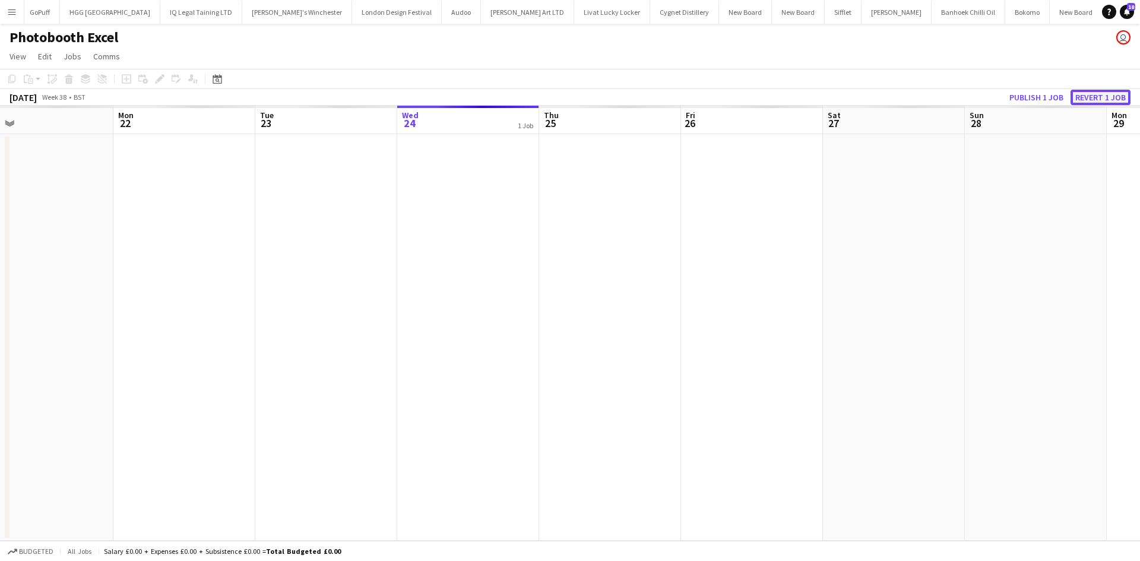
click button "Revert 1 job"
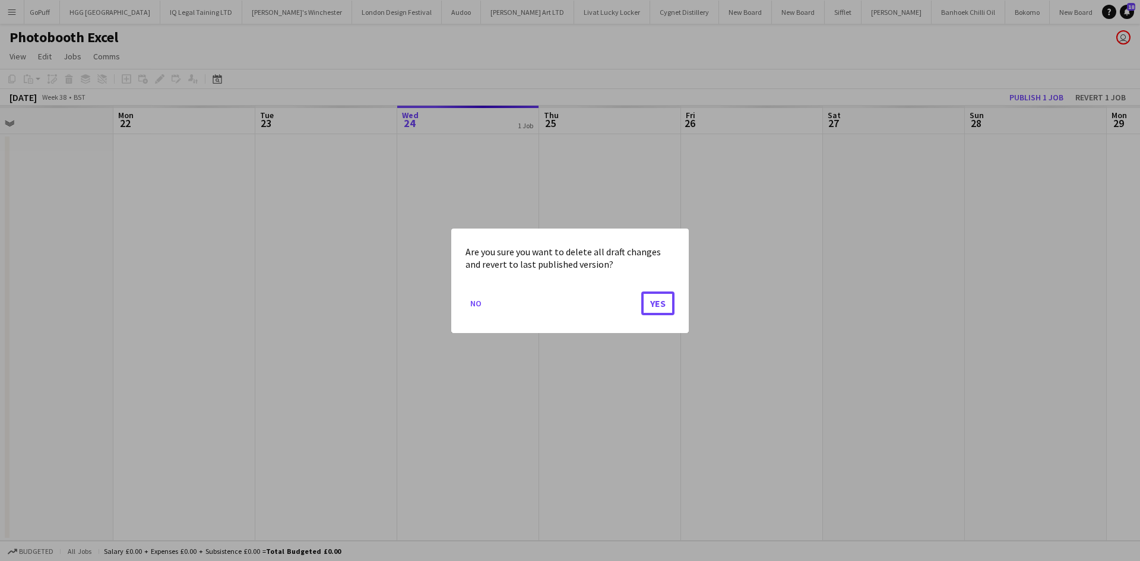
click button "Yes"
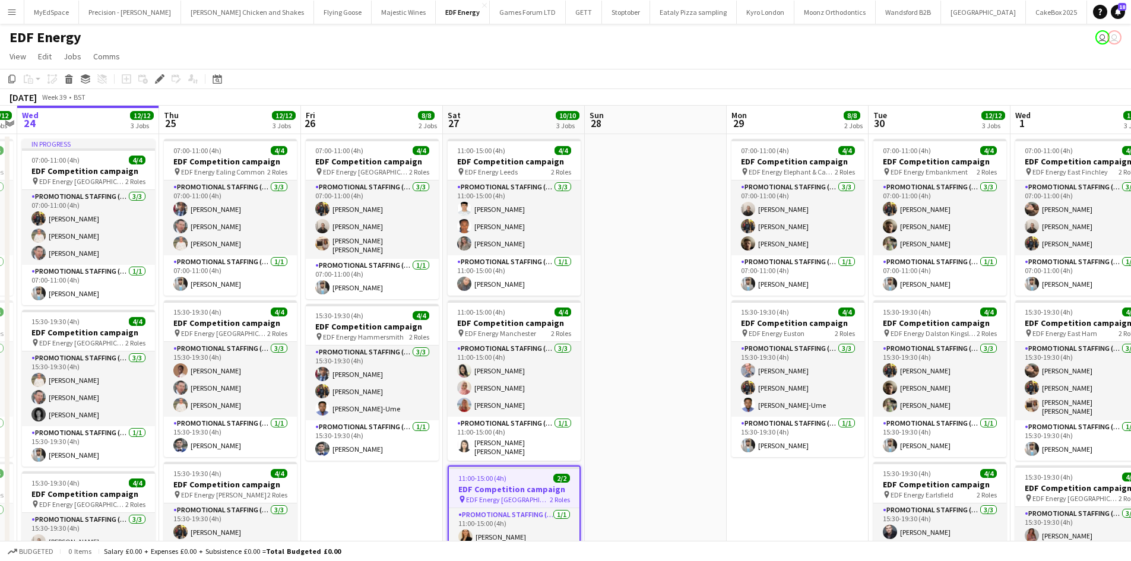
click at [14, 9] on app-icon "Menu" at bounding box center [11, 11] width 9 height 9
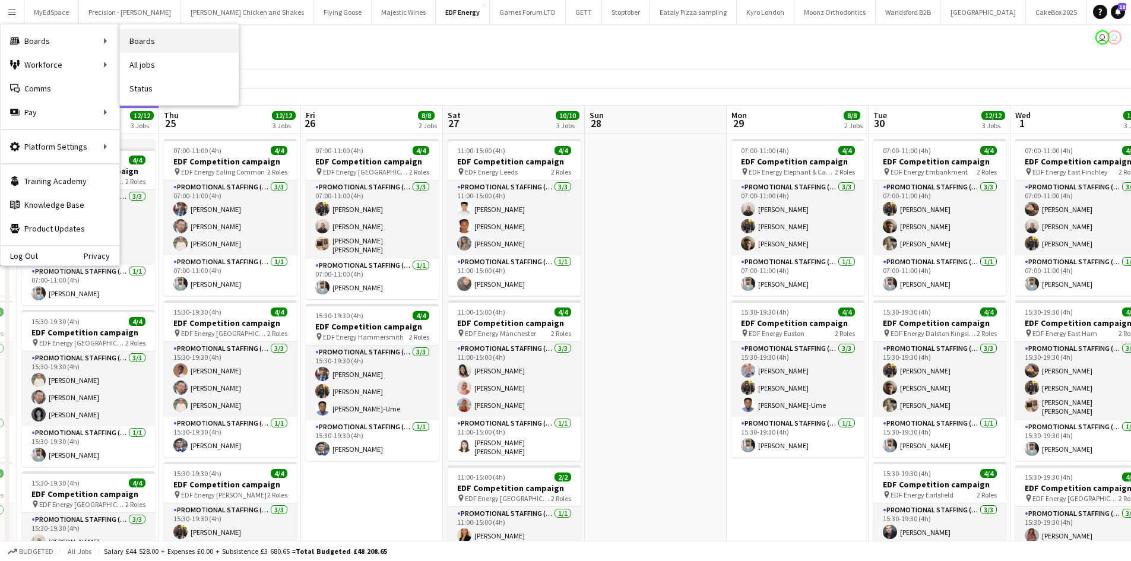
click at [128, 45] on link "Boards" at bounding box center [179, 41] width 119 height 24
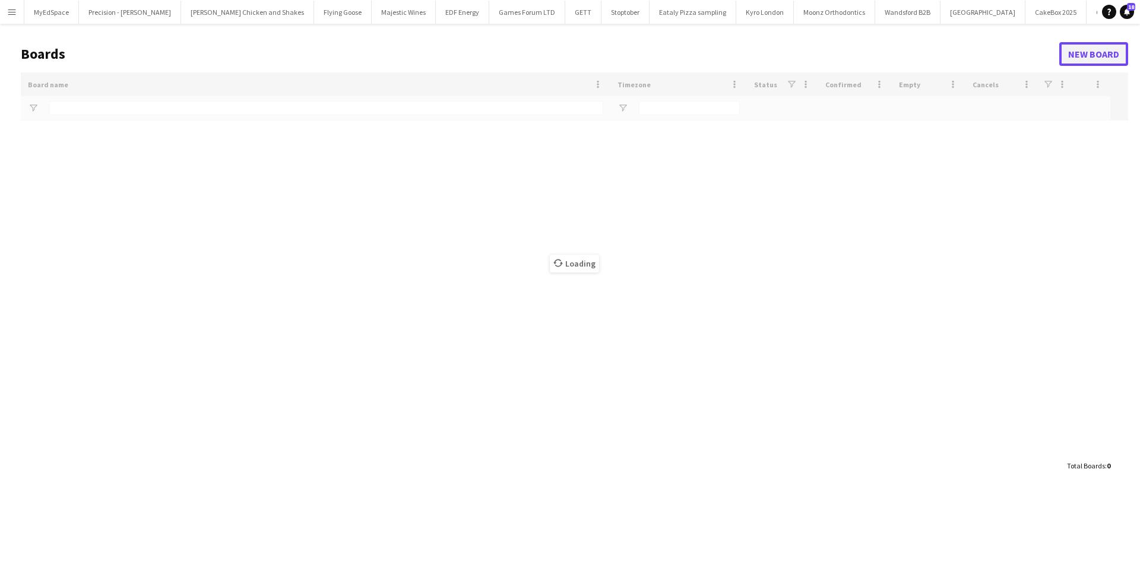
click at [1073, 56] on link "New Board" at bounding box center [1093, 54] width 69 height 24
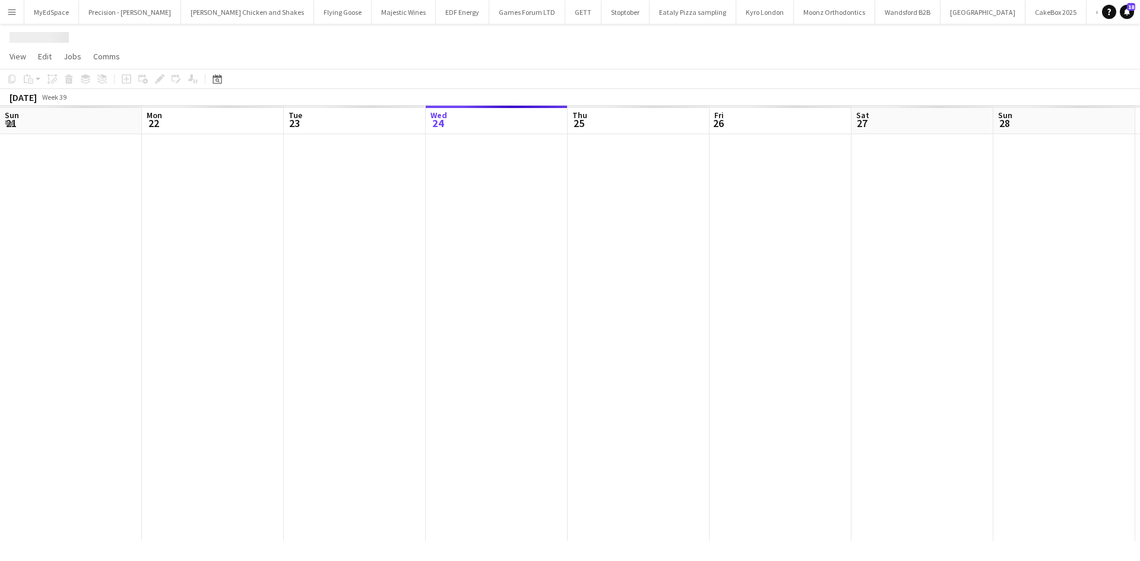
scroll to position [0, 284]
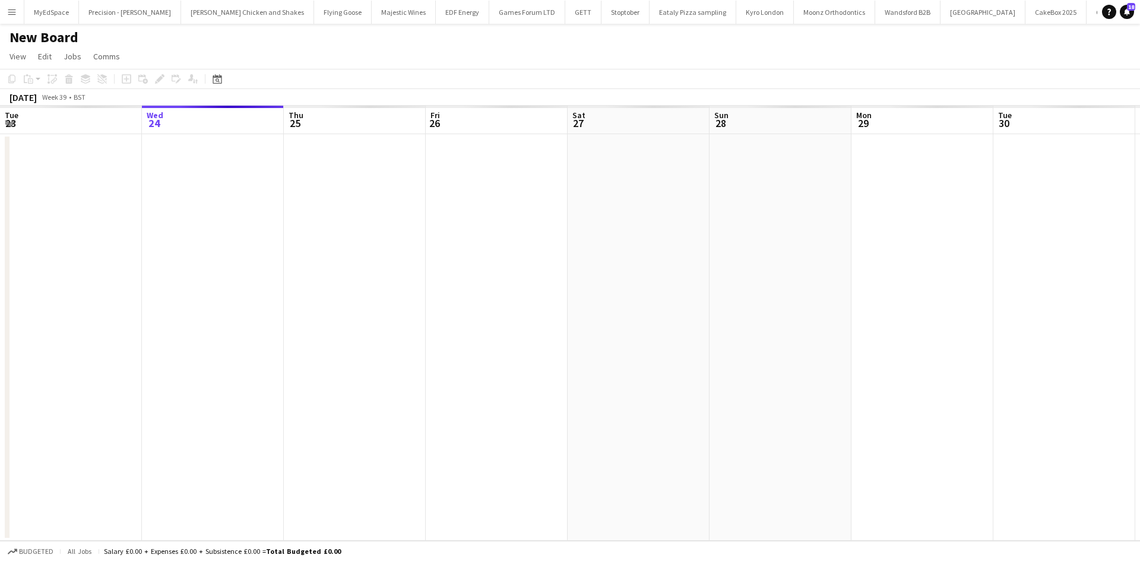
scroll to position [0, 2744]
click at [664, 163] on app-date-cell at bounding box center [638, 337] width 142 height 407
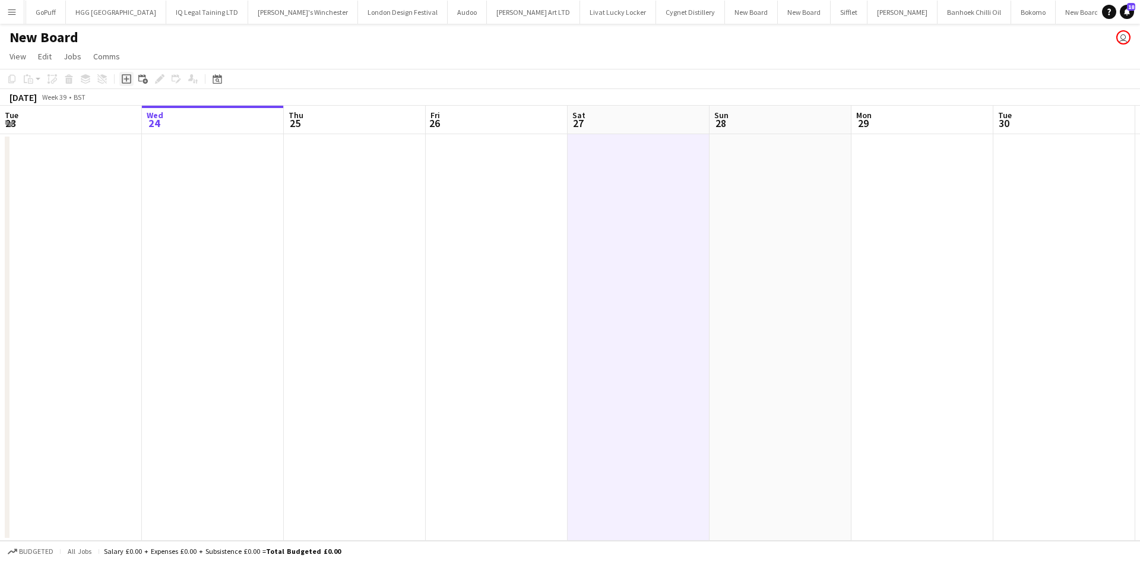
click at [129, 84] on div "Add job" at bounding box center [126, 79] width 14 height 14
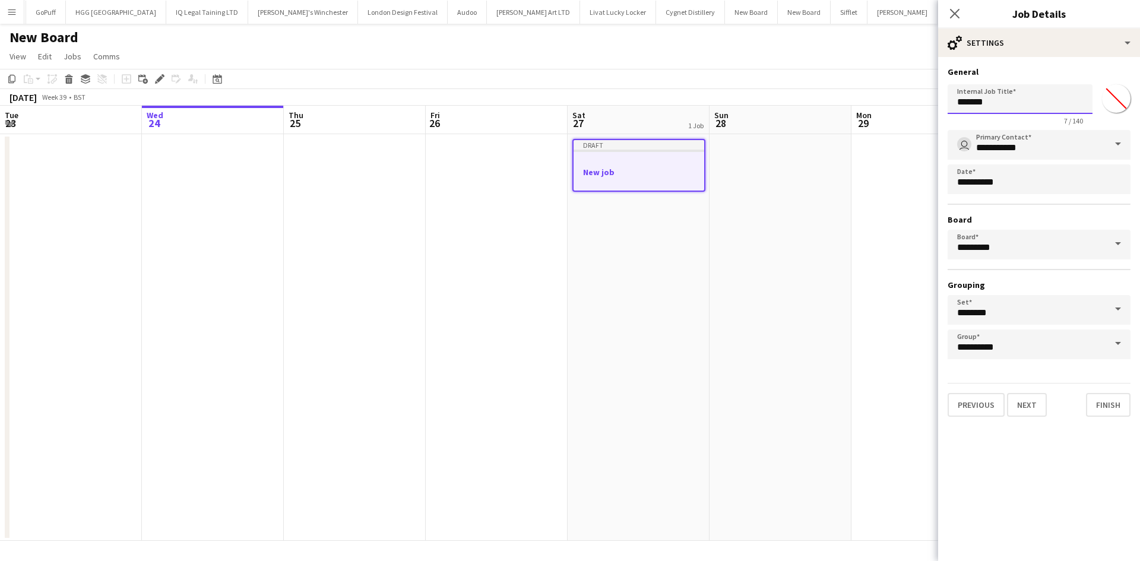
click at [988, 102] on input "*******" at bounding box center [1019, 99] width 145 height 30
click at [996, 97] on input "*******" at bounding box center [1019, 99] width 145 height 30
click at [995, 97] on input "*******" at bounding box center [1019, 99] width 145 height 30
type input "**********"
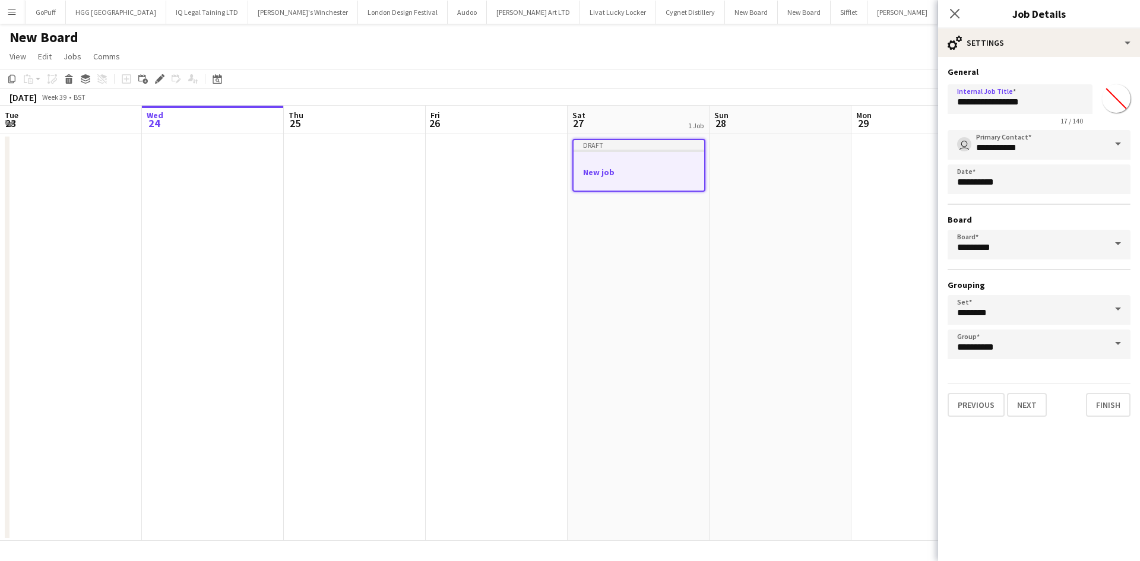
click at [1125, 89] on input "*******" at bounding box center [1116, 98] width 43 height 43
type input "*******"
click at [1025, 407] on button "Next" at bounding box center [1027, 405] width 40 height 24
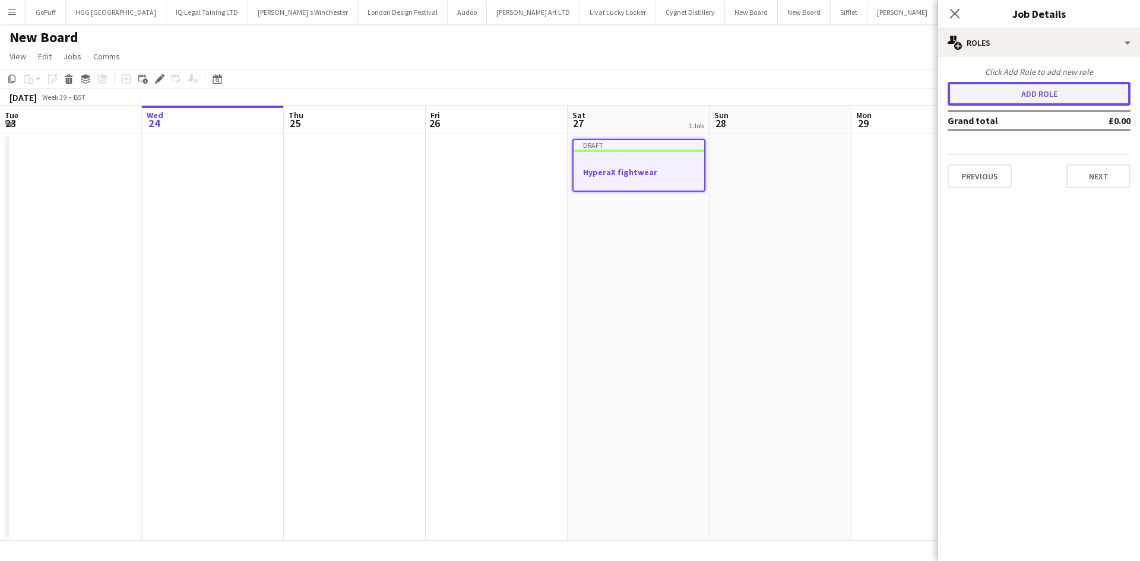
click at [1029, 88] on button "Add role" at bounding box center [1038, 94] width 183 height 24
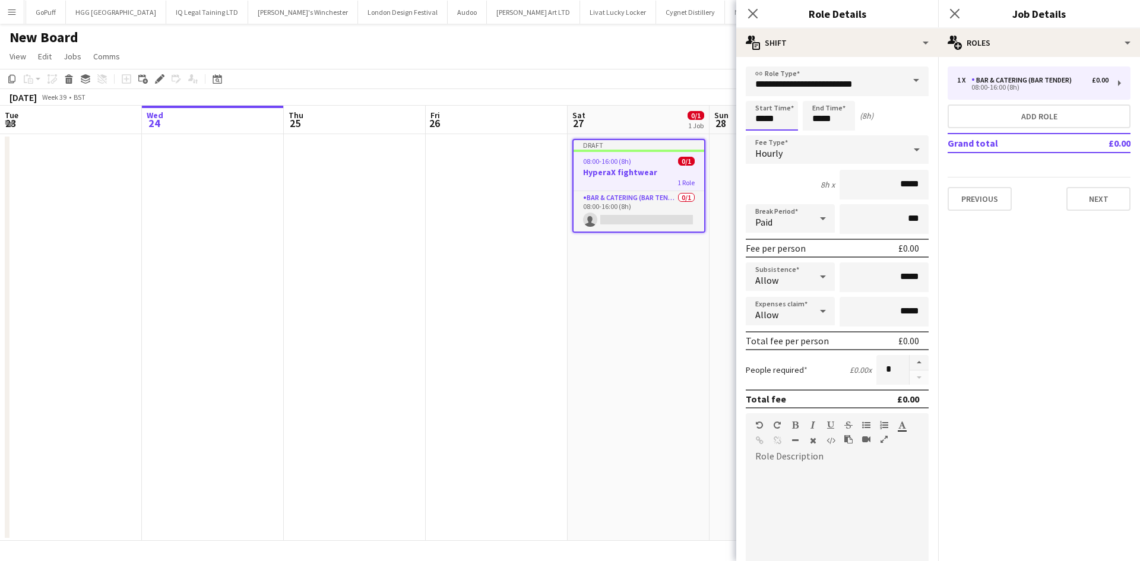
click at [768, 125] on input "*****" at bounding box center [772, 116] width 52 height 30
click at [761, 112] on input "*****" at bounding box center [772, 116] width 52 height 30
click at [757, 90] on div at bounding box center [760, 95] width 24 height 12
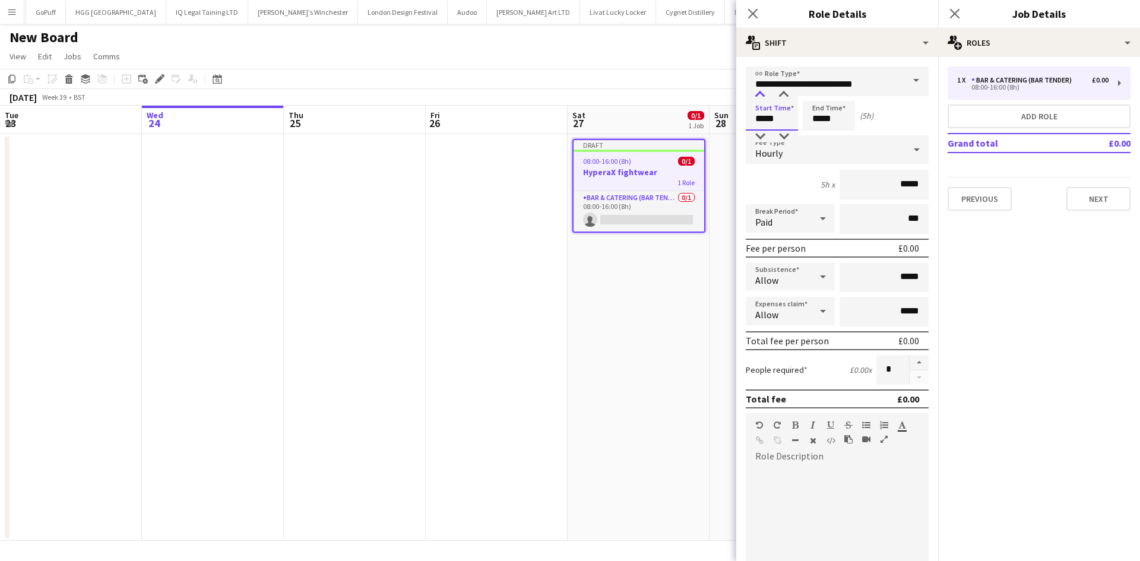
type input "*****"
click at [757, 90] on div at bounding box center [760, 95] width 24 height 12
click at [823, 115] on input "*****" at bounding box center [829, 116] width 52 height 30
click at [818, 96] on div at bounding box center [817, 95] width 24 height 12
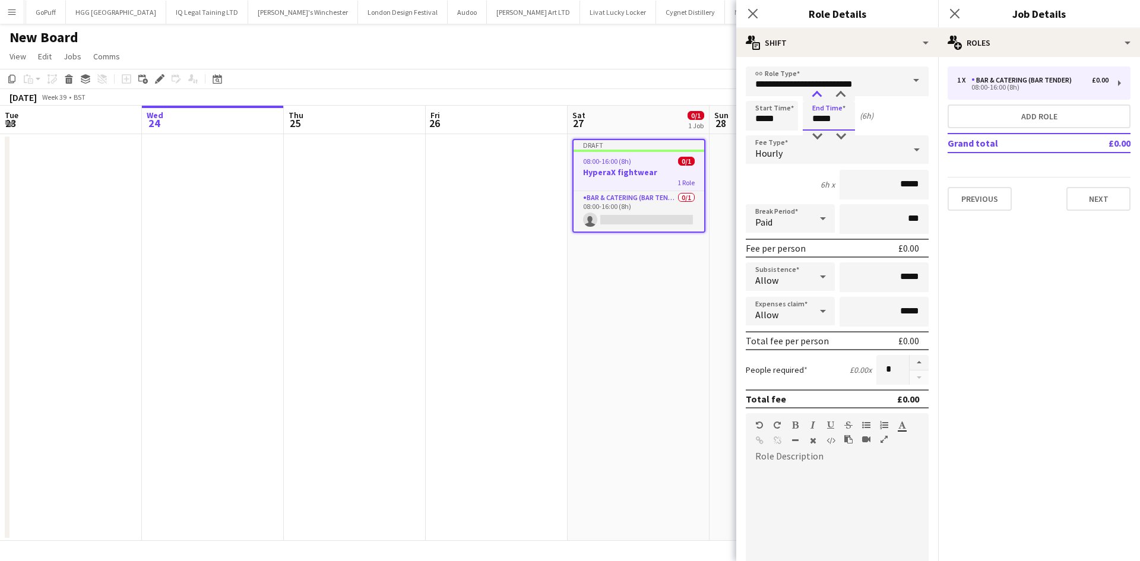
click at [818, 96] on div at bounding box center [817, 95] width 24 height 12
type input "*****"
click at [818, 96] on div at bounding box center [817, 95] width 24 height 12
click at [897, 182] on input "*****" at bounding box center [883, 185] width 89 height 30
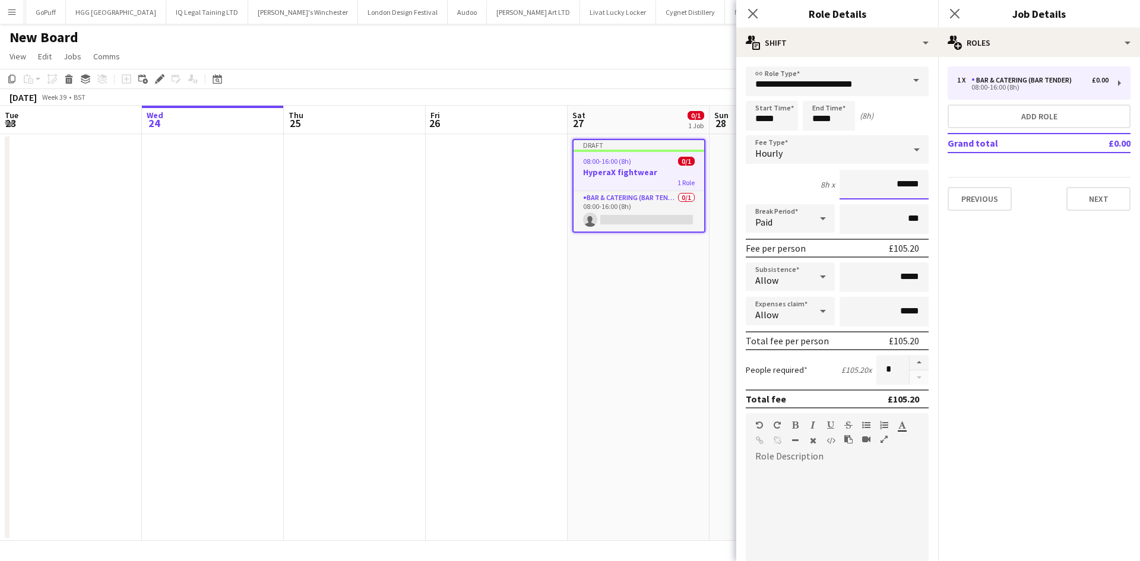
type input "******"
click at [785, 222] on div "Paid" at bounding box center [778, 218] width 65 height 28
click at [788, 282] on span "Unpaid" at bounding box center [788, 281] width 66 height 11
click at [898, 218] on input "***" at bounding box center [883, 219] width 89 height 30
type input "****"
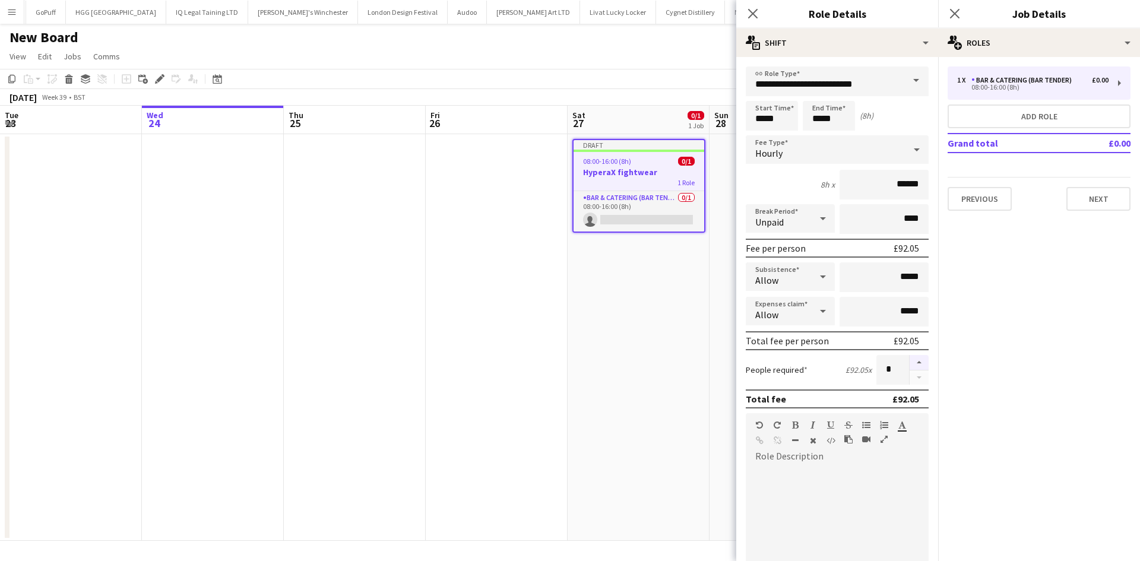
click at [909, 358] on button "button" at bounding box center [918, 362] width 19 height 15
type input "*"
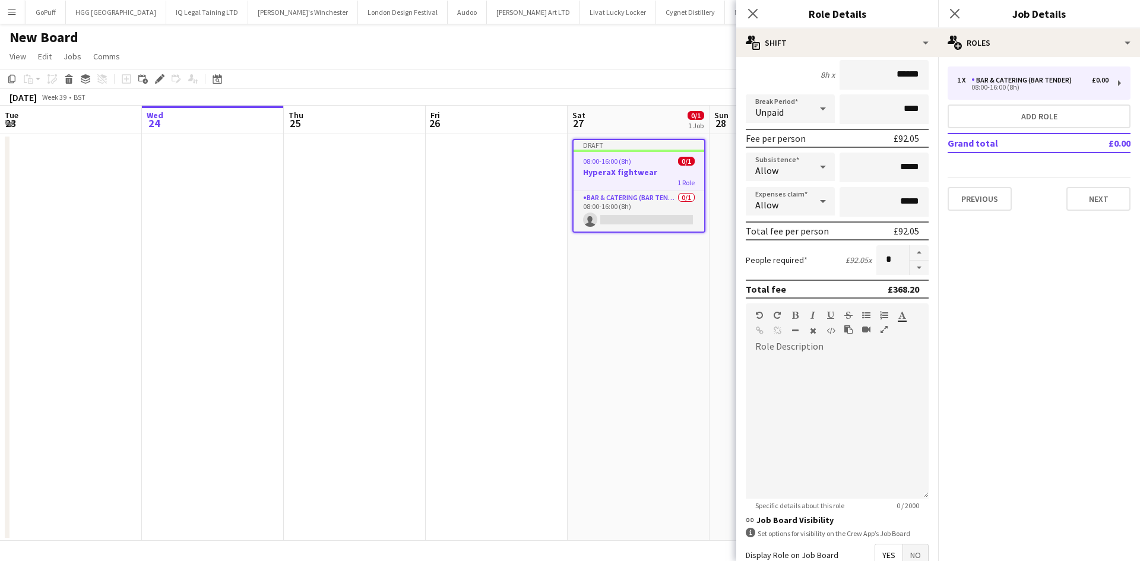
scroll to position [119, 0]
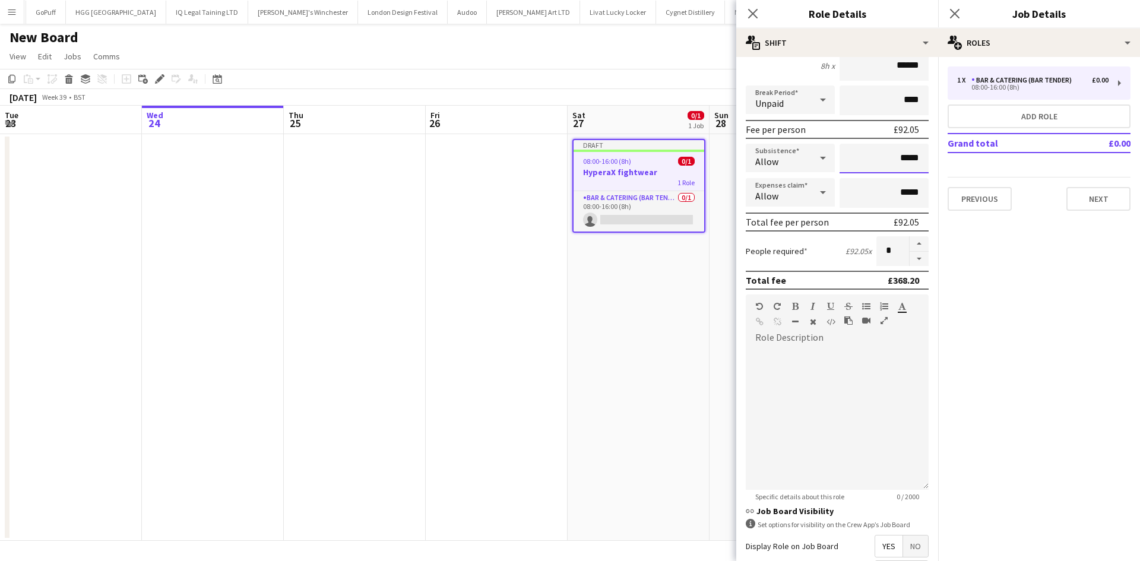
click at [896, 157] on input "*****" at bounding box center [883, 159] width 89 height 30
drag, startPoint x: 896, startPoint y: 157, endPoint x: 939, endPoint y: 193, distance: 56.5
click at [896, 157] on input "*****" at bounding box center [883, 159] width 89 height 30
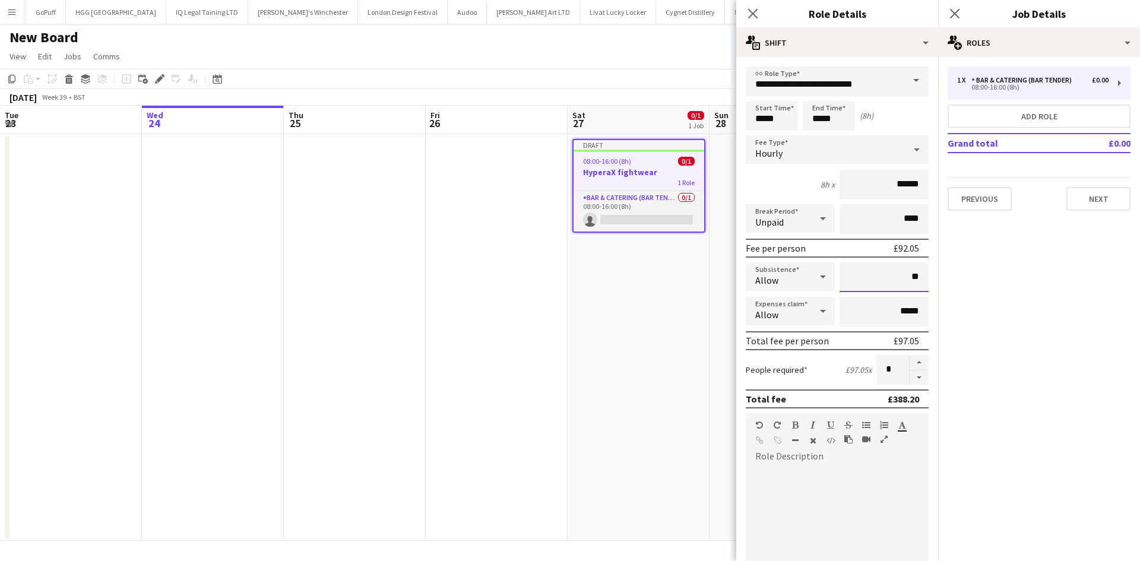
type input "**"
click at [856, 88] on input "**********" at bounding box center [837, 81] width 183 height 30
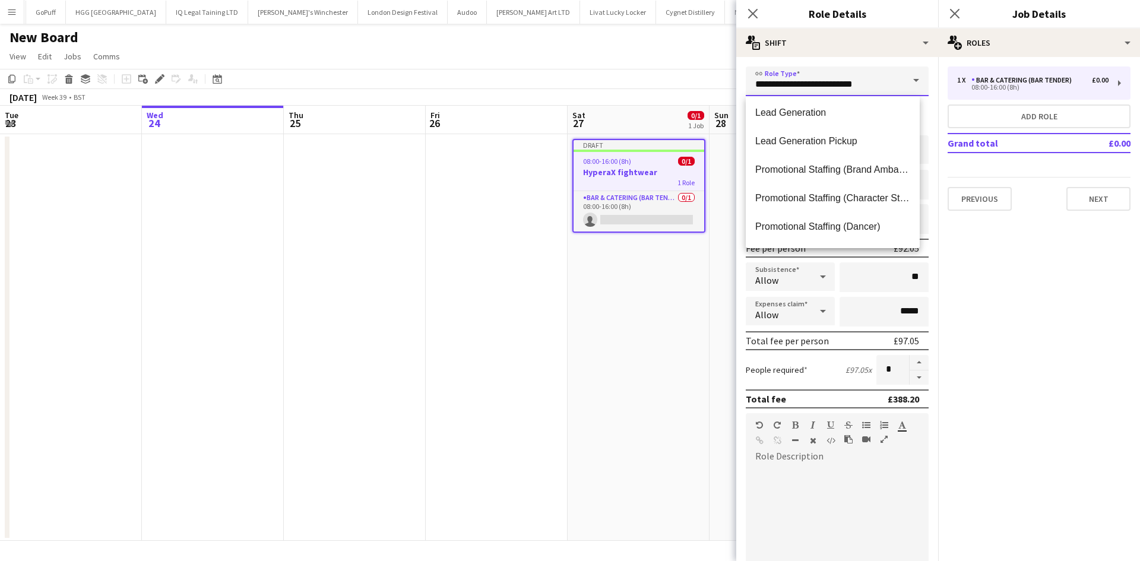
scroll to position [534, 0]
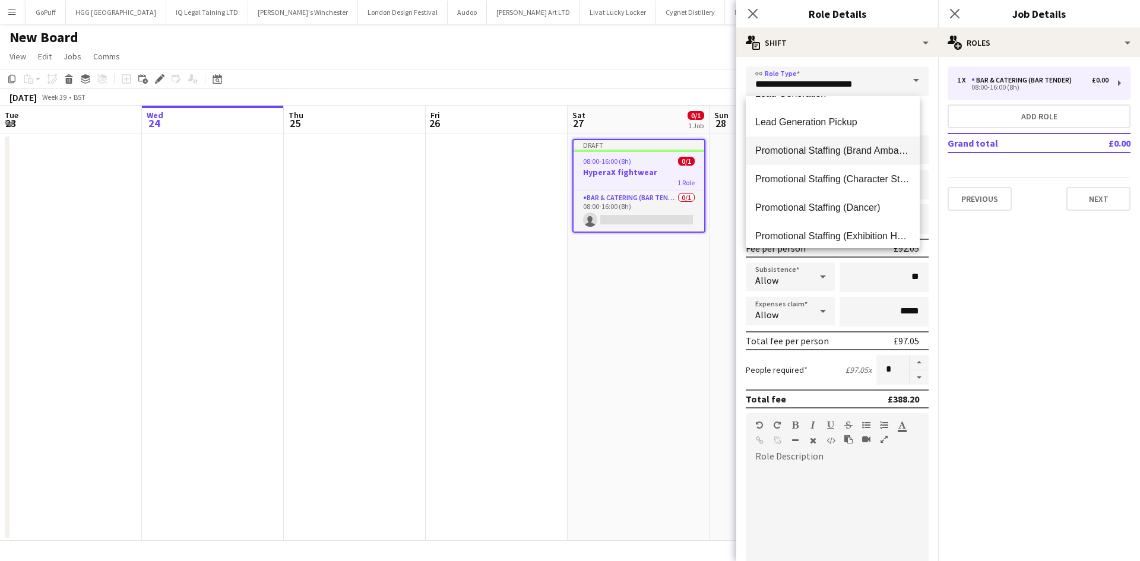
click at [820, 158] on mat-option "Promotional Staffing (Brand Ambassadors)" at bounding box center [833, 151] width 174 height 28
type input "**********"
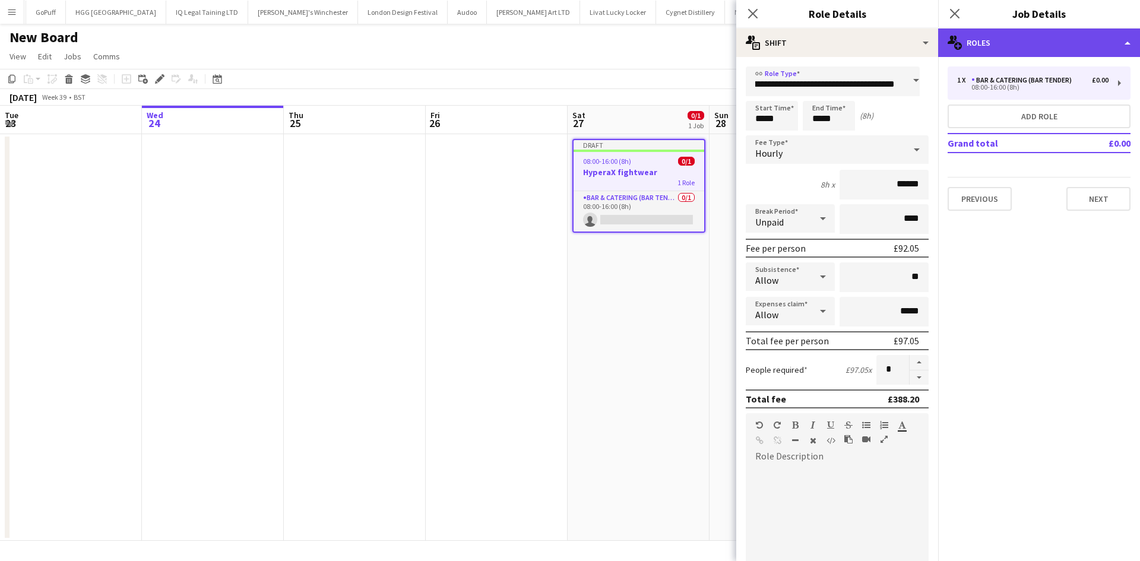
click at [1059, 49] on div "multiple-users-add Roles" at bounding box center [1039, 42] width 202 height 28
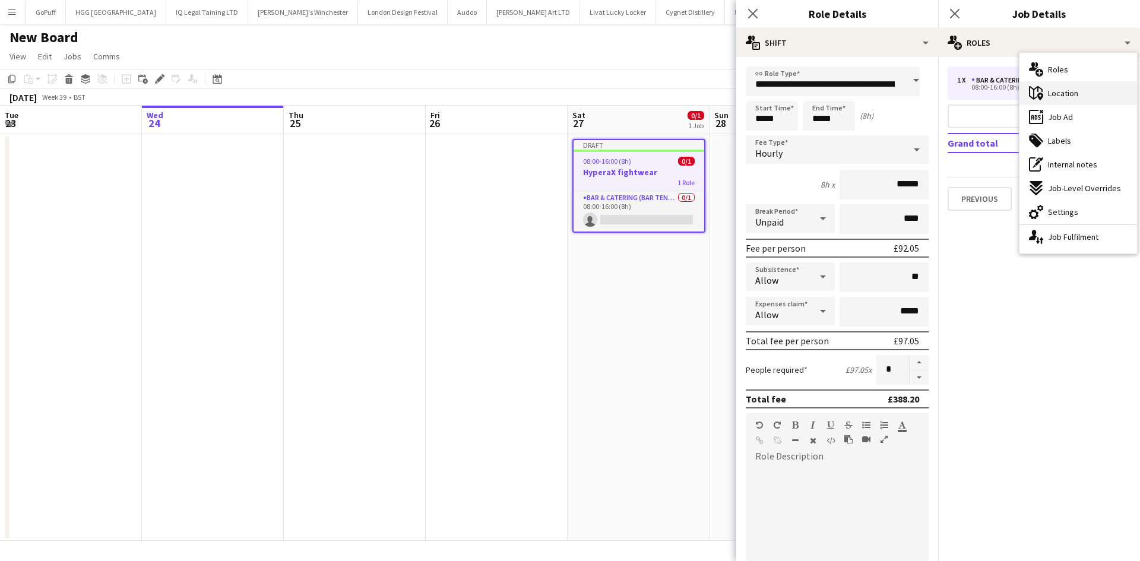
click at [1073, 93] on span "Location" at bounding box center [1063, 93] width 30 height 11
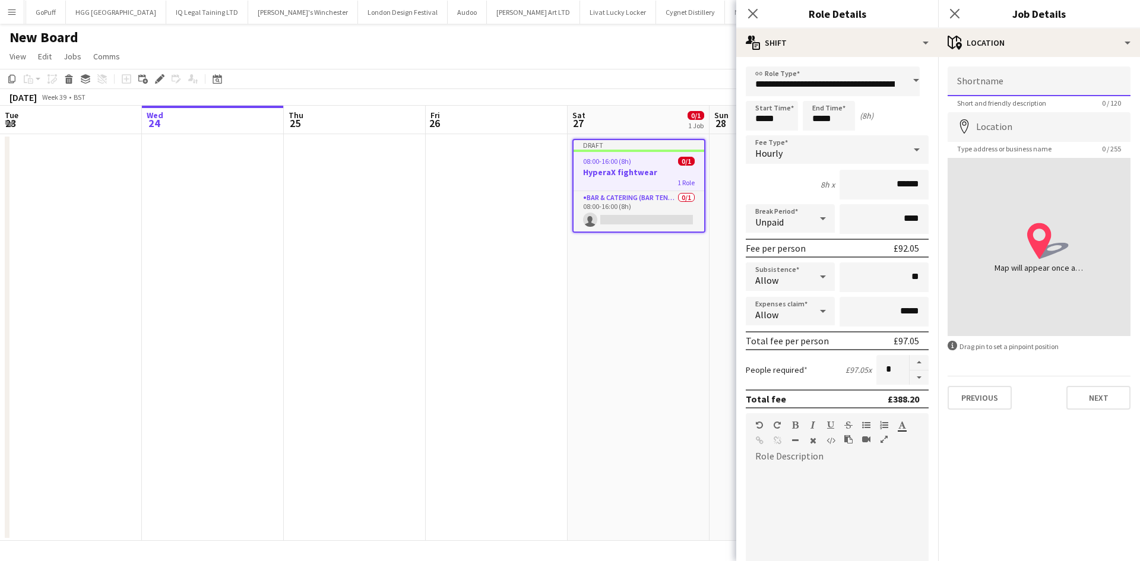
click at [1014, 78] on input "Shortname" at bounding box center [1038, 81] width 183 height 30
type input "**********"
click at [1031, 126] on input "Location" at bounding box center [1038, 127] width 183 height 30
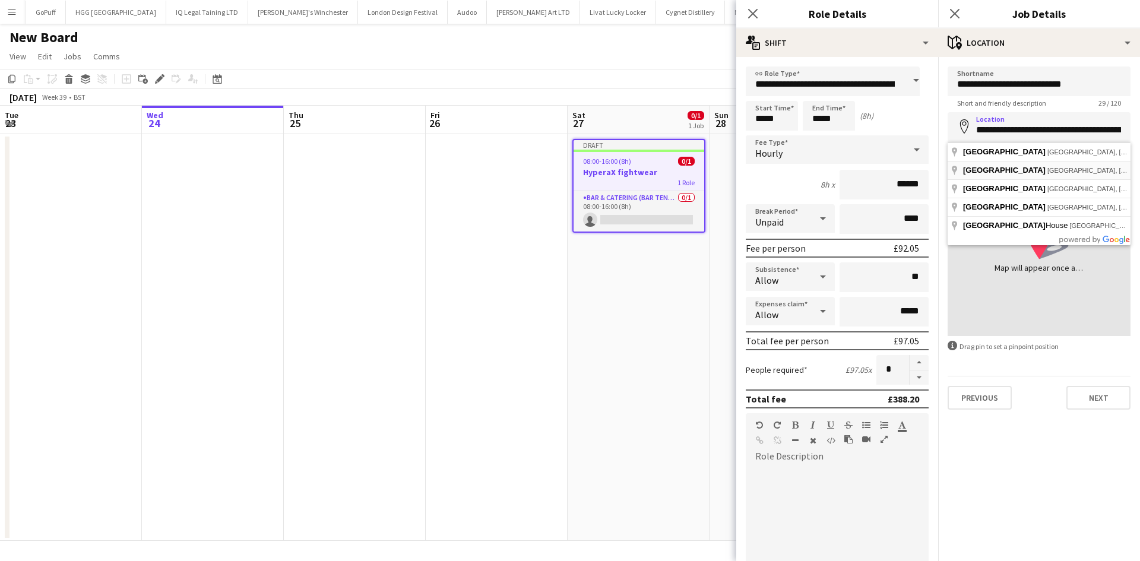
type input "**********"
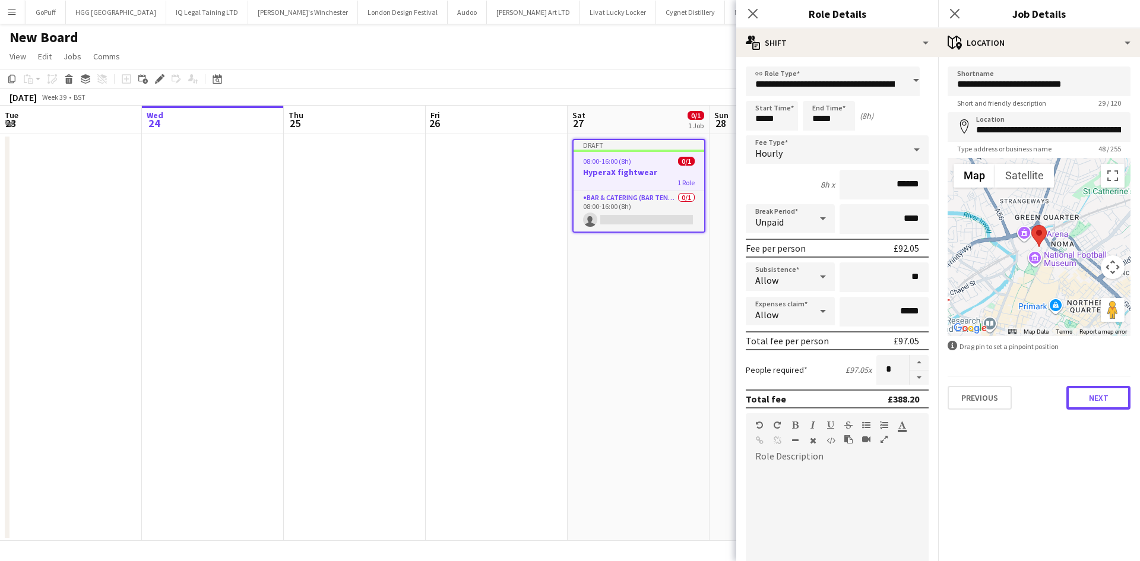
click at [1092, 397] on button "Next" at bounding box center [1098, 398] width 64 height 24
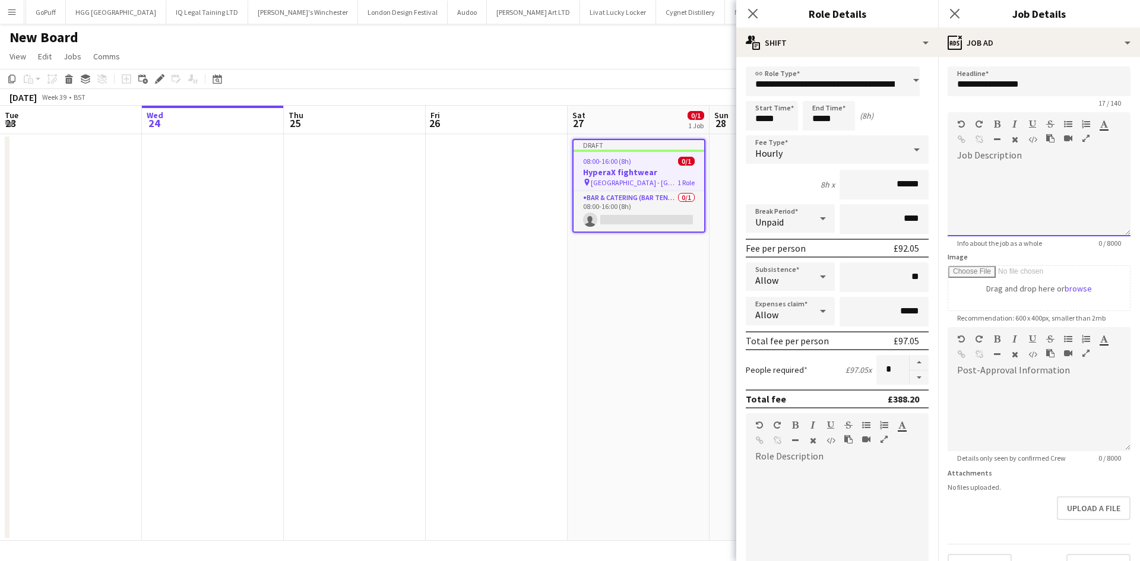
click at [1028, 170] on div at bounding box center [1038, 200] width 183 height 71
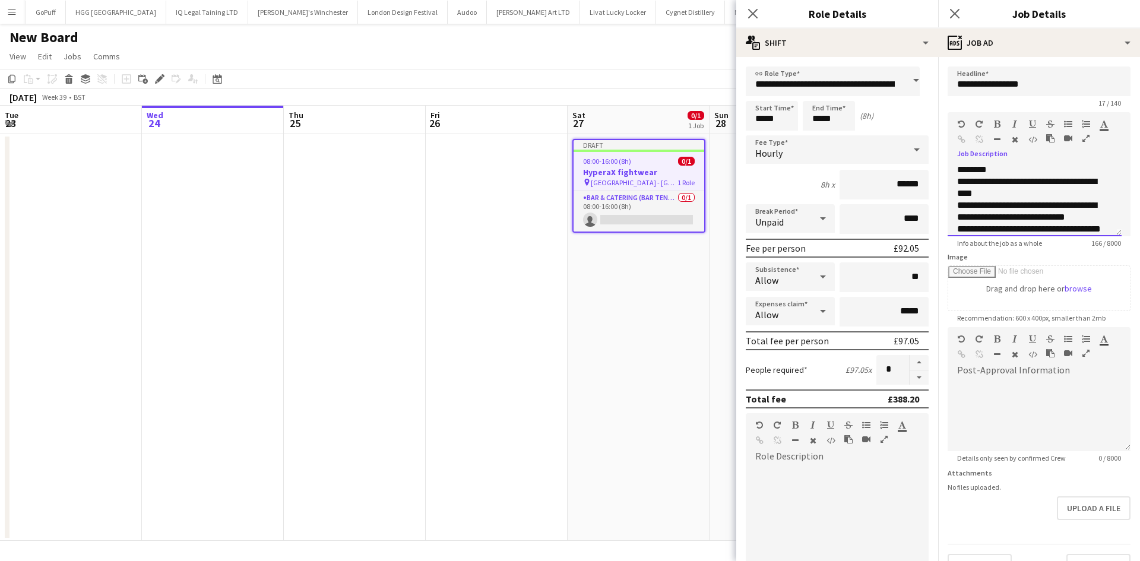
scroll to position [13, 0]
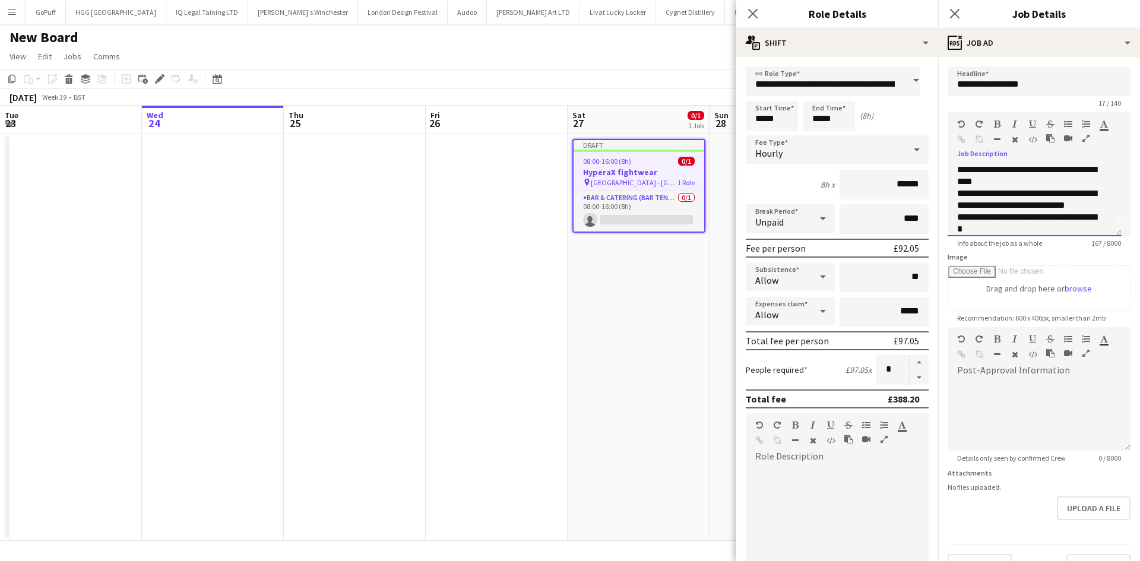
click at [996, 195] on div "**********" at bounding box center [1030, 200] width 146 height 24
click at [1022, 221] on div "**********" at bounding box center [1030, 223] width 146 height 24
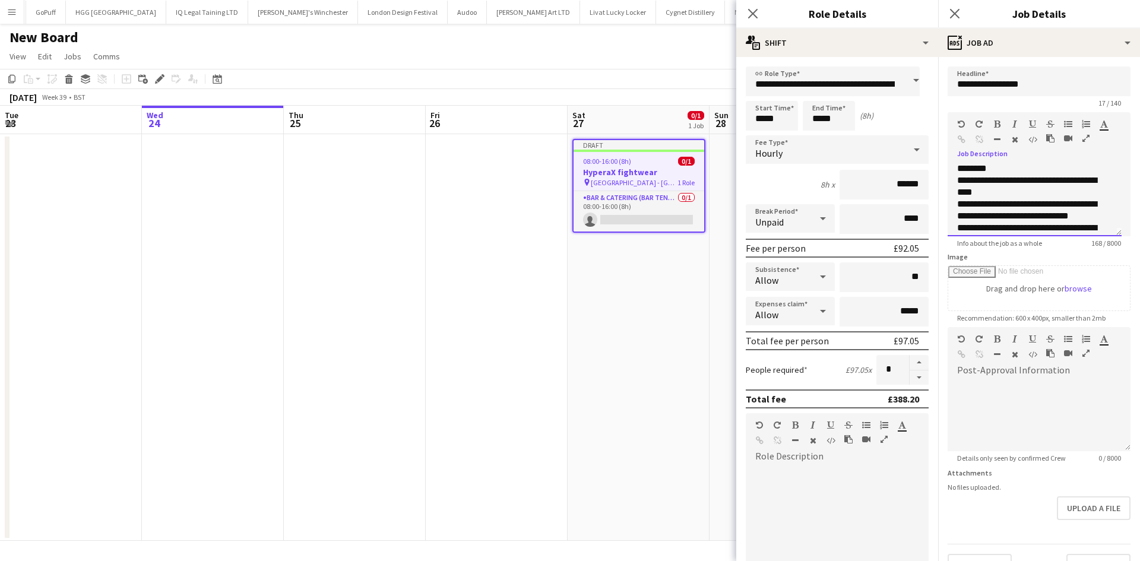
scroll to position [0, 0]
click at [959, 169] on div "**********" at bounding box center [1034, 200] width 174 height 71
click at [955, 167] on div "**********" at bounding box center [1034, 200] width 174 height 71
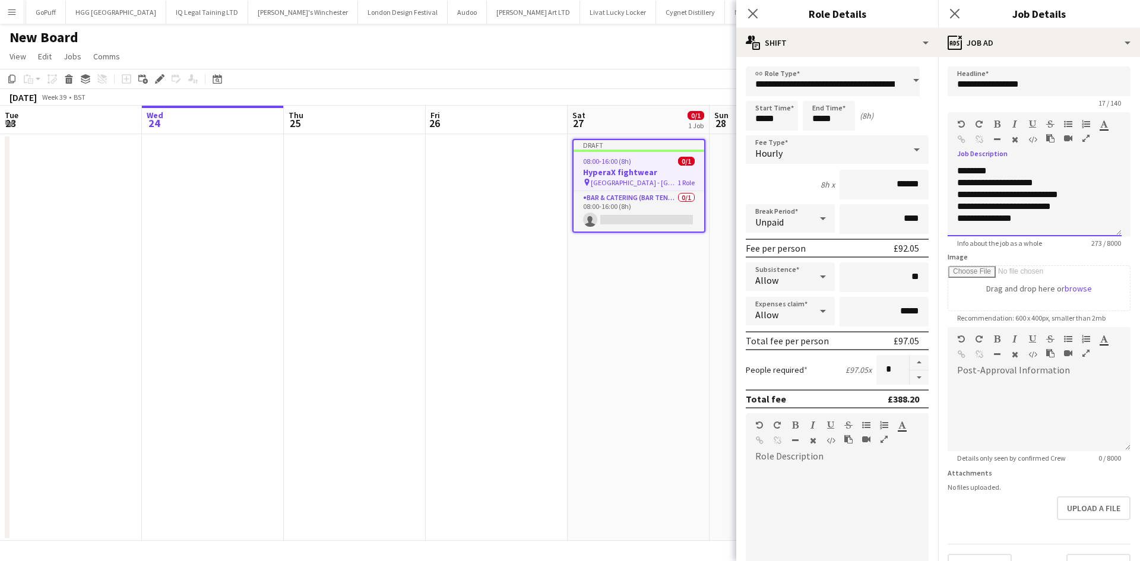
click at [1032, 216] on div "**********" at bounding box center [1030, 219] width 146 height 12
drag, startPoint x: 1037, startPoint y: 219, endPoint x: 1010, endPoint y: 223, distance: 26.9
click at [1010, 223] on div "**********" at bounding box center [1030, 223] width 146 height 24
click at [1008, 230] on div "**********" at bounding box center [1030, 223] width 146 height 24
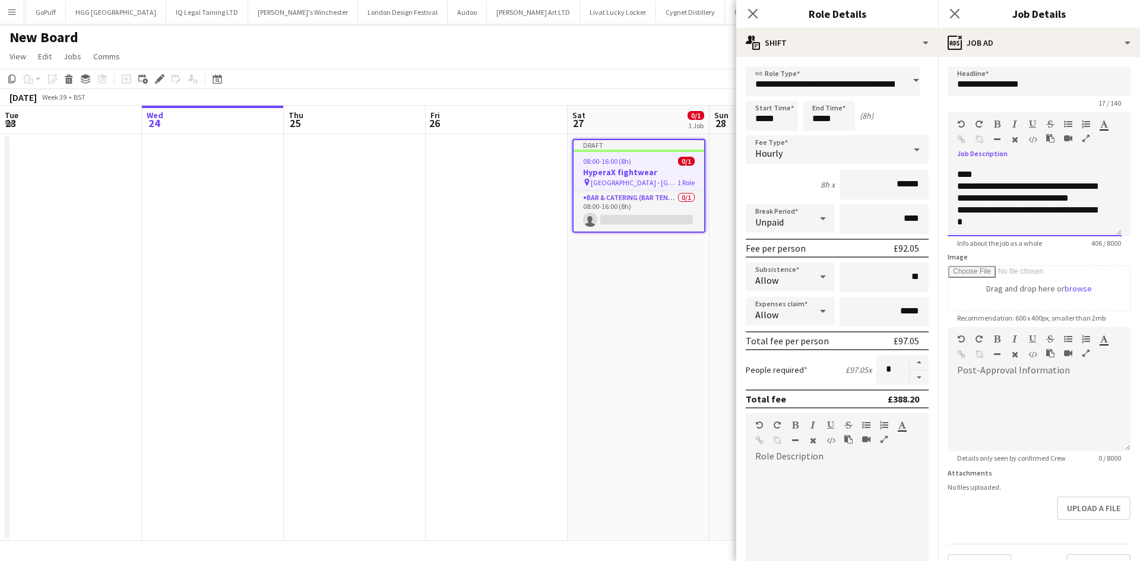
scroll to position [176, 0]
click at [1020, 226] on div "**********" at bounding box center [1030, 215] width 146 height 24
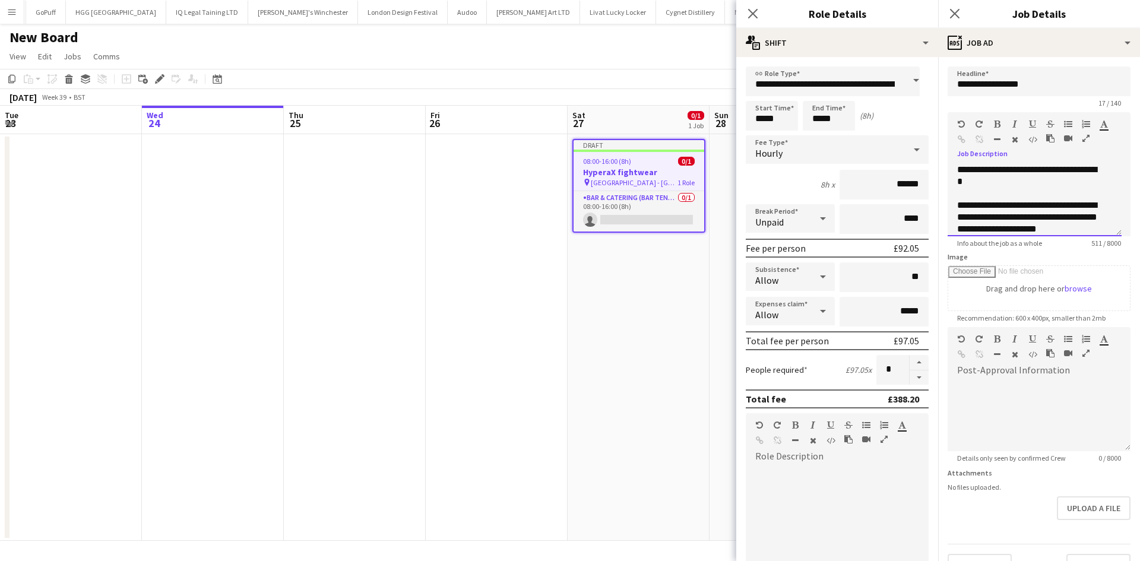
scroll to position [119, 0]
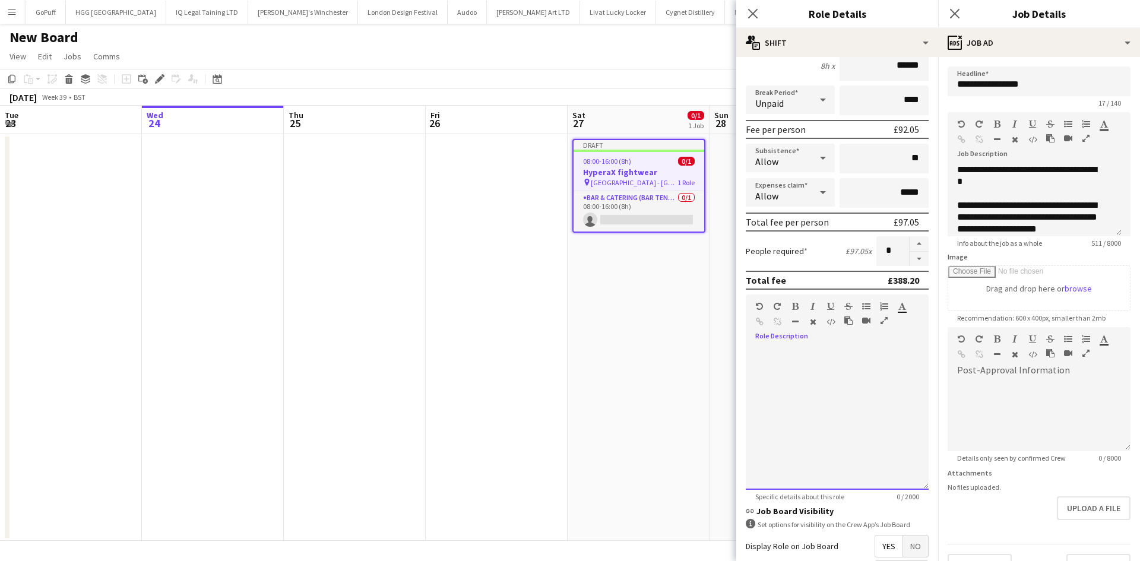
click at [795, 367] on div at bounding box center [837, 418] width 183 height 142
click at [803, 365] on div "**********" at bounding box center [833, 418] width 174 height 142
click at [867, 353] on div "**********" at bounding box center [833, 418] width 174 height 142
click at [804, 366] on div "**********" at bounding box center [833, 418] width 174 height 142
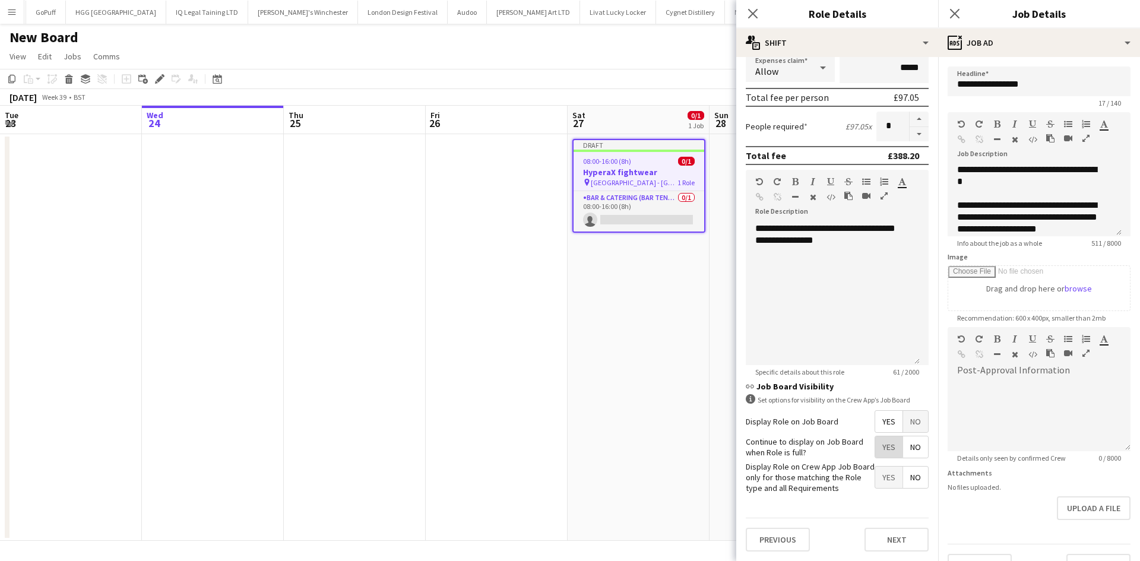
click at [879, 443] on span "Yes" at bounding box center [888, 446] width 27 height 21
click at [896, 543] on button "Next" at bounding box center [896, 540] width 64 height 24
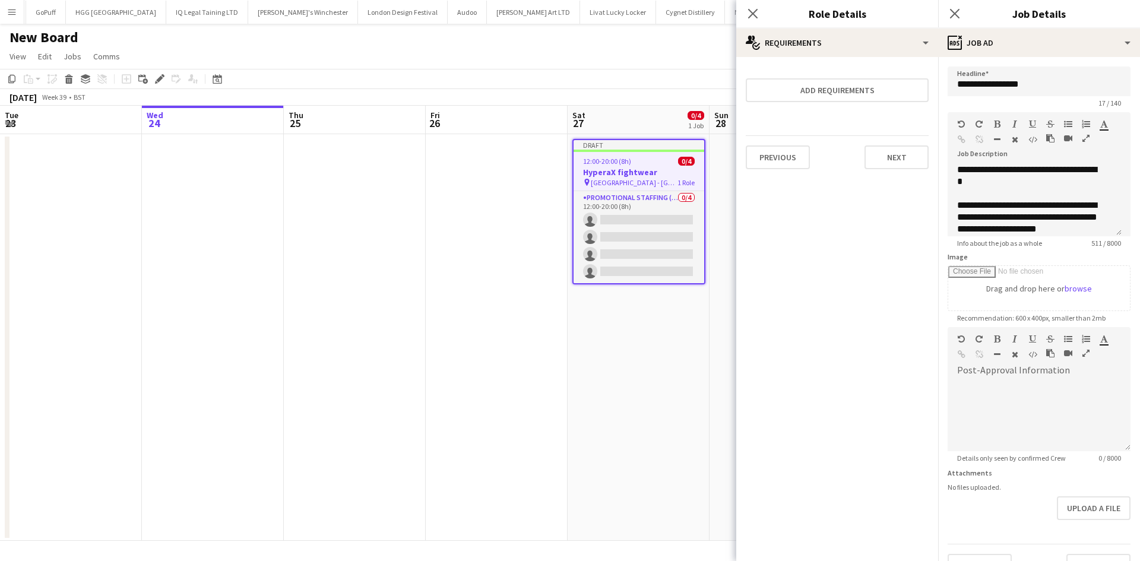
click at [890, 144] on div "Previous Next" at bounding box center [837, 156] width 183 height 43
click at [900, 153] on button "Next" at bounding box center [896, 157] width 64 height 24
click at [900, 160] on button "Finish" at bounding box center [906, 159] width 45 height 24
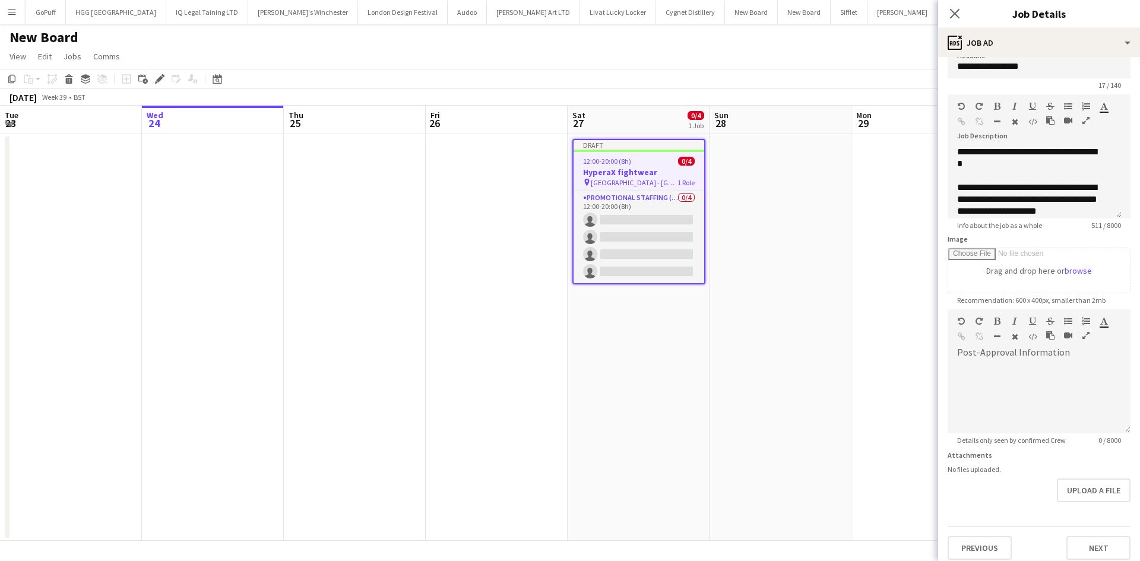
scroll to position [26, 0]
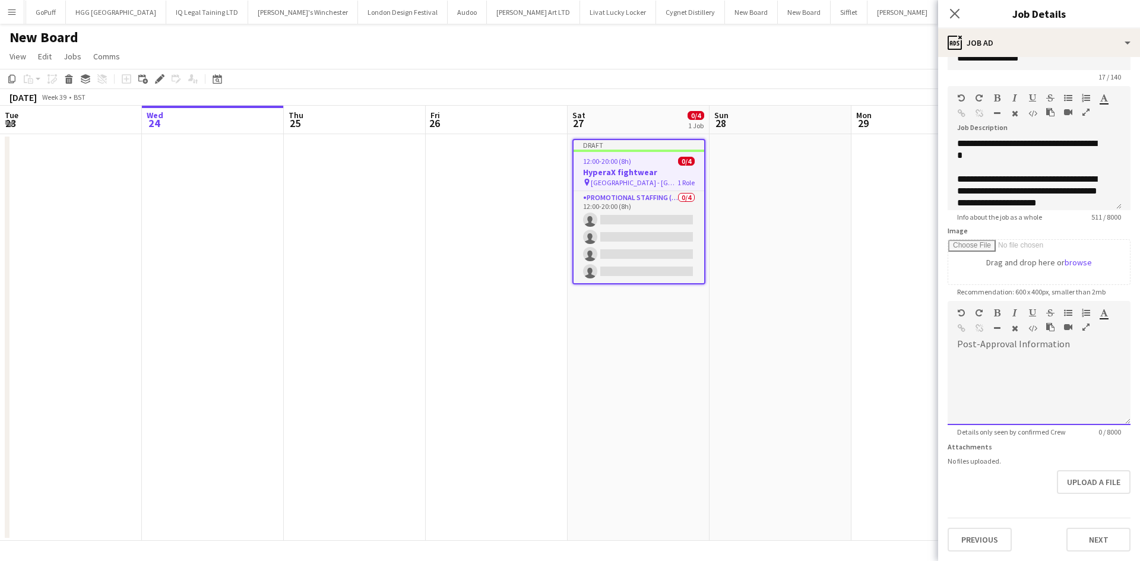
click at [1018, 350] on div at bounding box center [1038, 385] width 183 height 80
drag, startPoint x: 1018, startPoint y: 350, endPoint x: 1016, endPoint y: 360, distance: 10.4
click at [1014, 363] on div at bounding box center [1038, 389] width 183 height 71
click at [989, 364] on div at bounding box center [1038, 389] width 183 height 71
paste div
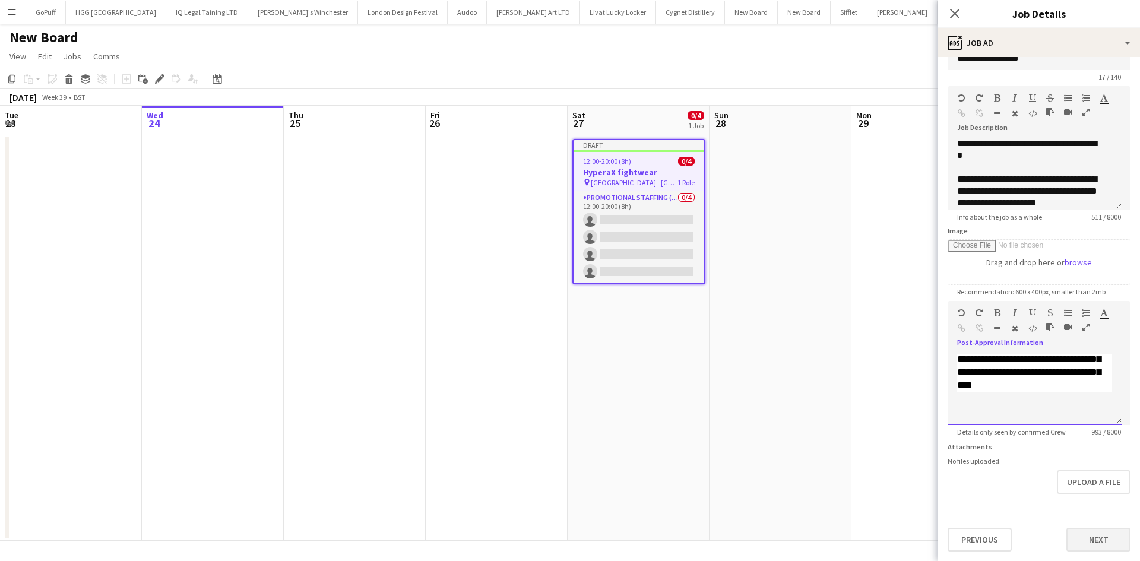
scroll to position [35, 0]
click at [1108, 545] on button "Next" at bounding box center [1098, 540] width 64 height 24
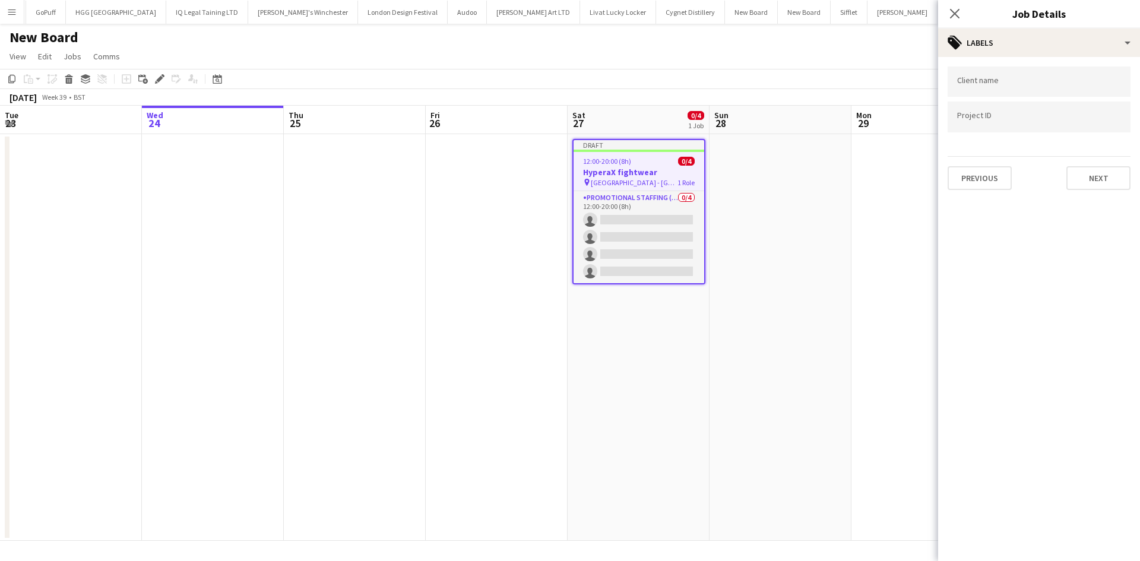
scroll to position [0, 0]
click at [1092, 179] on button "Next" at bounding box center [1098, 178] width 64 height 24
click at [1103, 128] on button "Next" at bounding box center [1098, 123] width 64 height 24
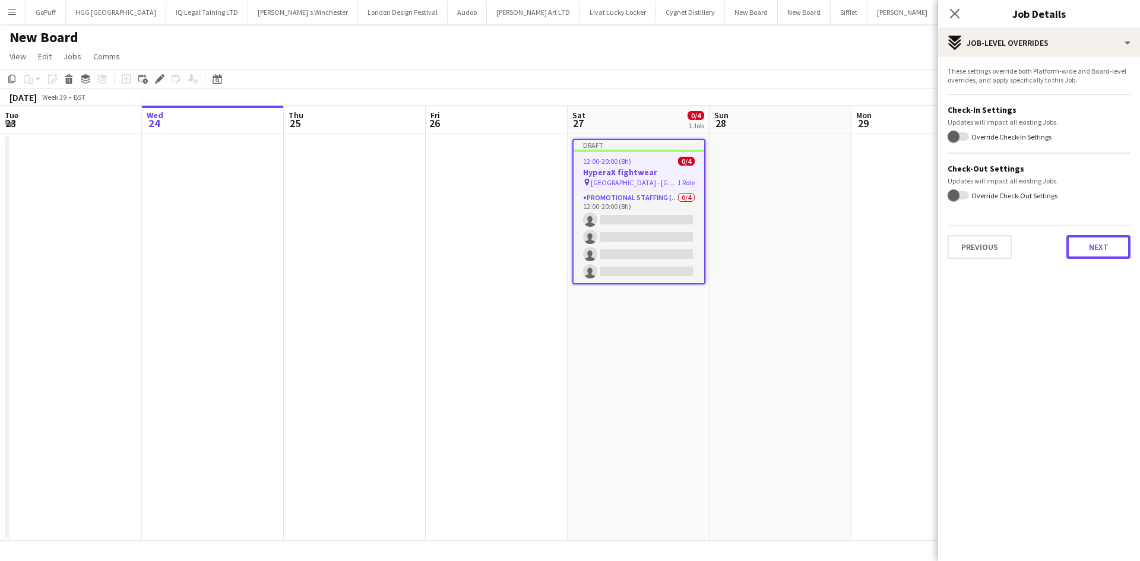
drag, startPoint x: 1112, startPoint y: 249, endPoint x: 1112, endPoint y: 242, distance: 7.7
click at [1112, 245] on button "Next" at bounding box center [1098, 247] width 64 height 24
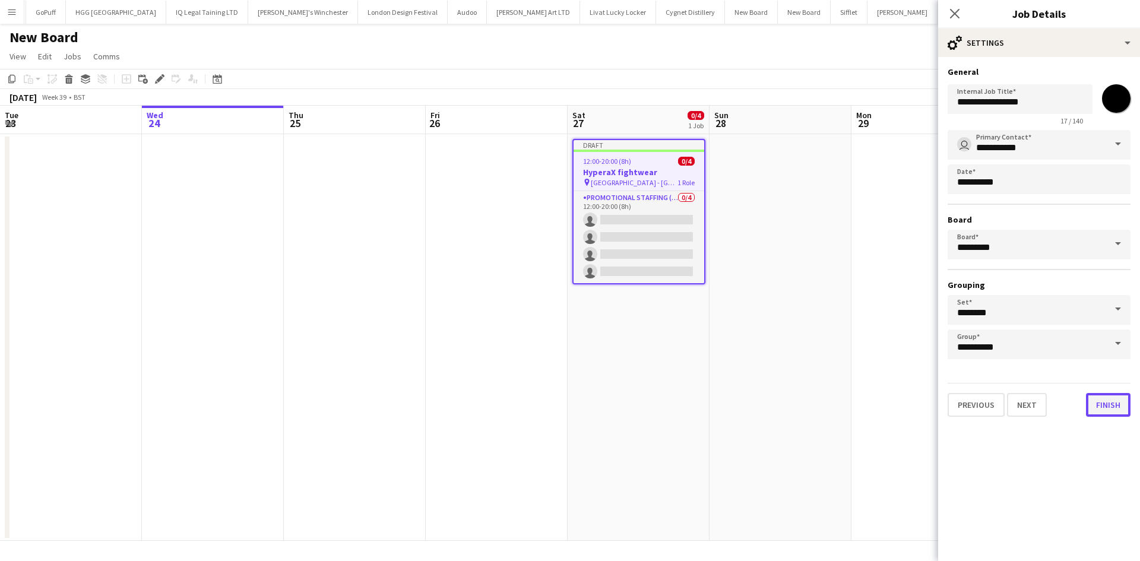
click at [1108, 407] on button "Finish" at bounding box center [1108, 405] width 45 height 24
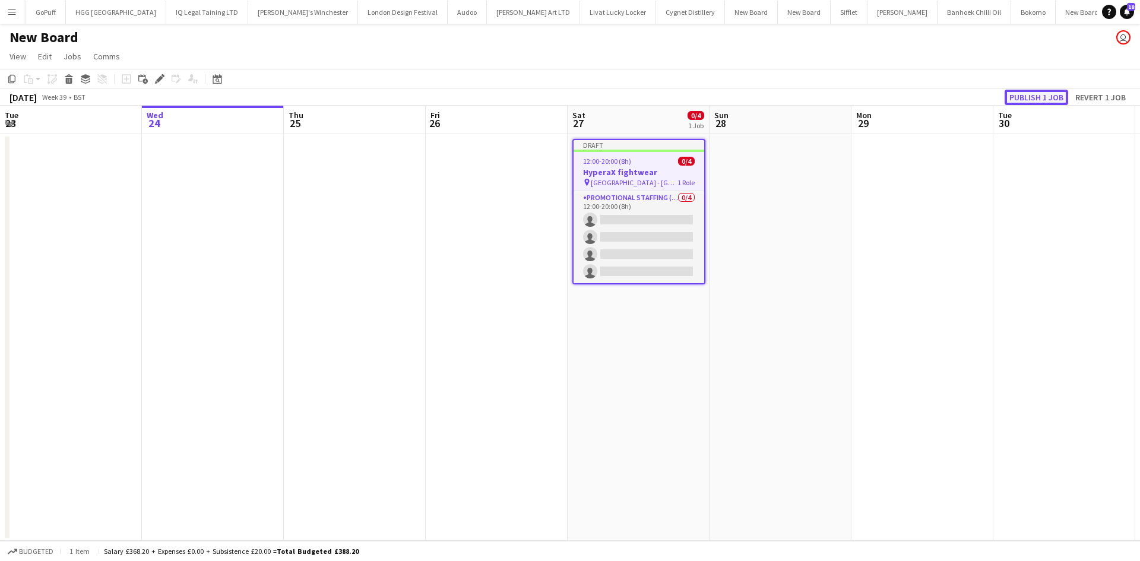
click at [1041, 100] on button "Publish 1 job" at bounding box center [1036, 97] width 64 height 15
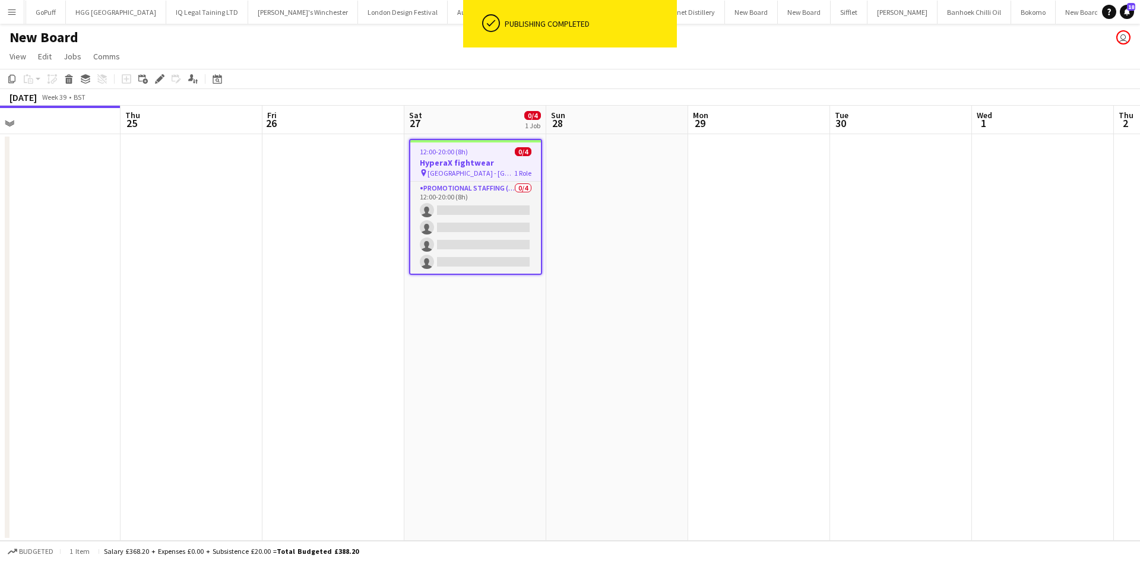
drag, startPoint x: 890, startPoint y: 247, endPoint x: 739, endPoint y: 242, distance: 150.8
click at [726, 234] on app-calendar-viewport "Sun 21 Mon 22 Tue 23 Wed 24 Thu 25 Fri 26 Sat 27 0/4 1 Job Sun 28 Mon 29 Tue 30…" at bounding box center [570, 323] width 1140 height 435
click at [35, 31] on h1 "New Board" at bounding box center [43, 37] width 69 height 18
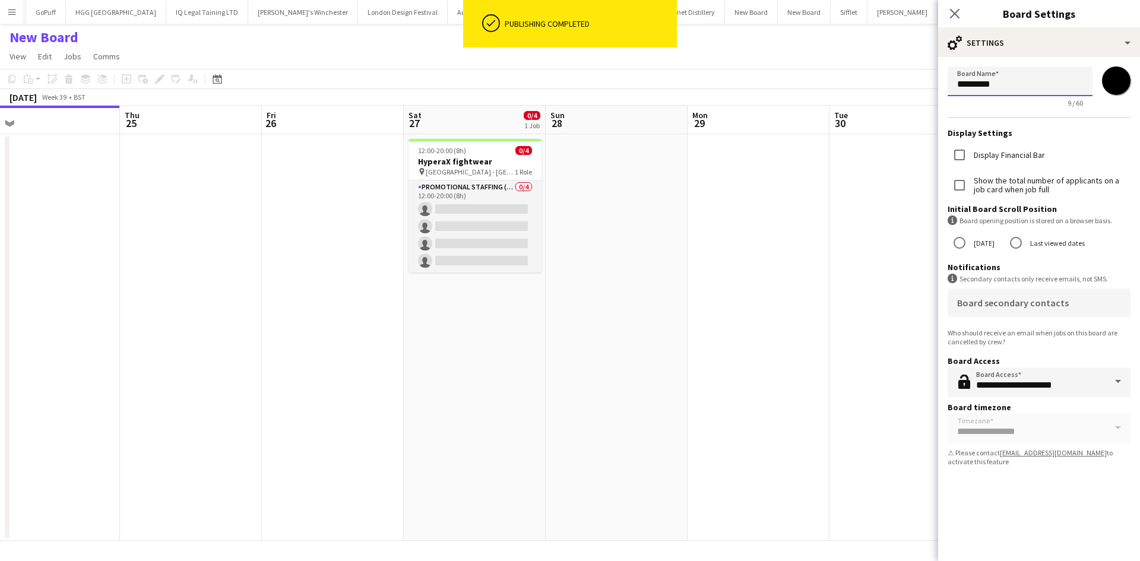
click at [999, 93] on input "*********" at bounding box center [1019, 81] width 145 height 30
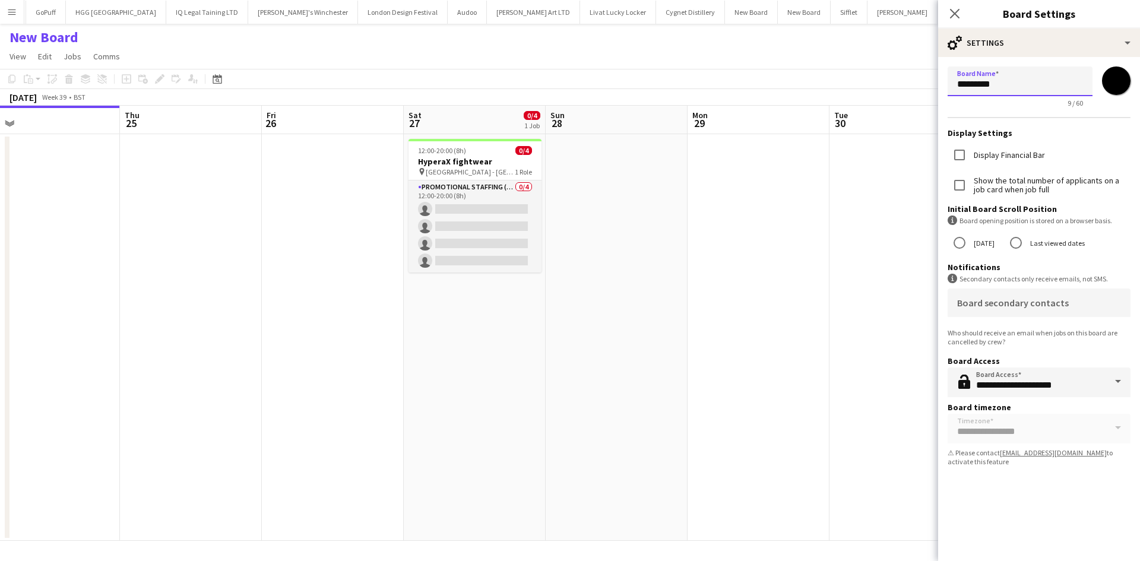
click at [999, 93] on input "*********" at bounding box center [1019, 81] width 145 height 30
click at [1000, 93] on input "*********" at bounding box center [1019, 81] width 145 height 30
type input "**********"
click at [1108, 78] on input "*******" at bounding box center [1116, 80] width 43 height 43
type input "*******"
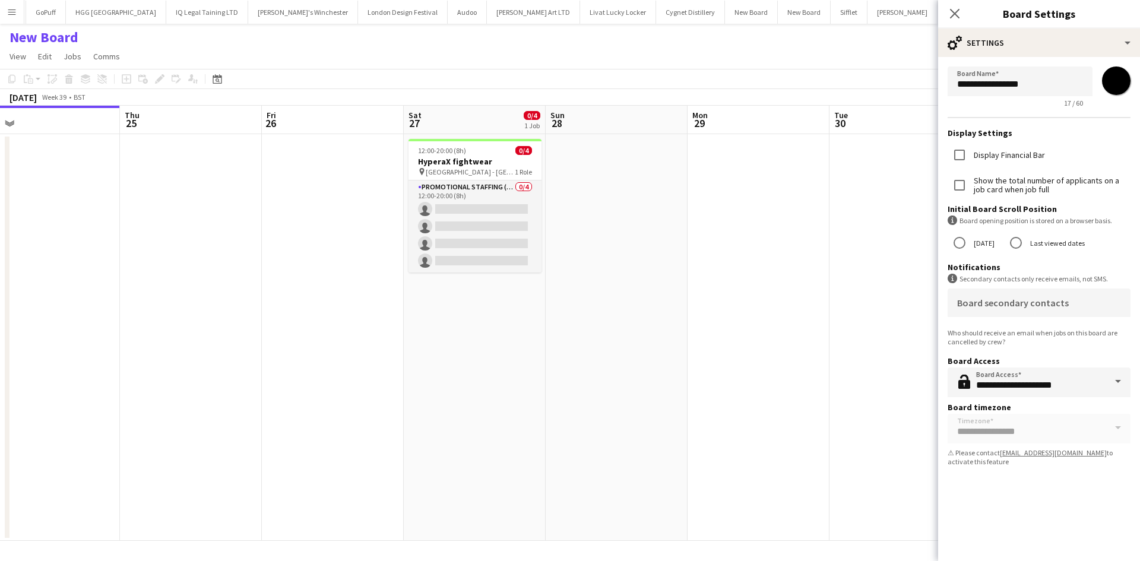
click at [784, 259] on app-date-cell at bounding box center [758, 337] width 142 height 407
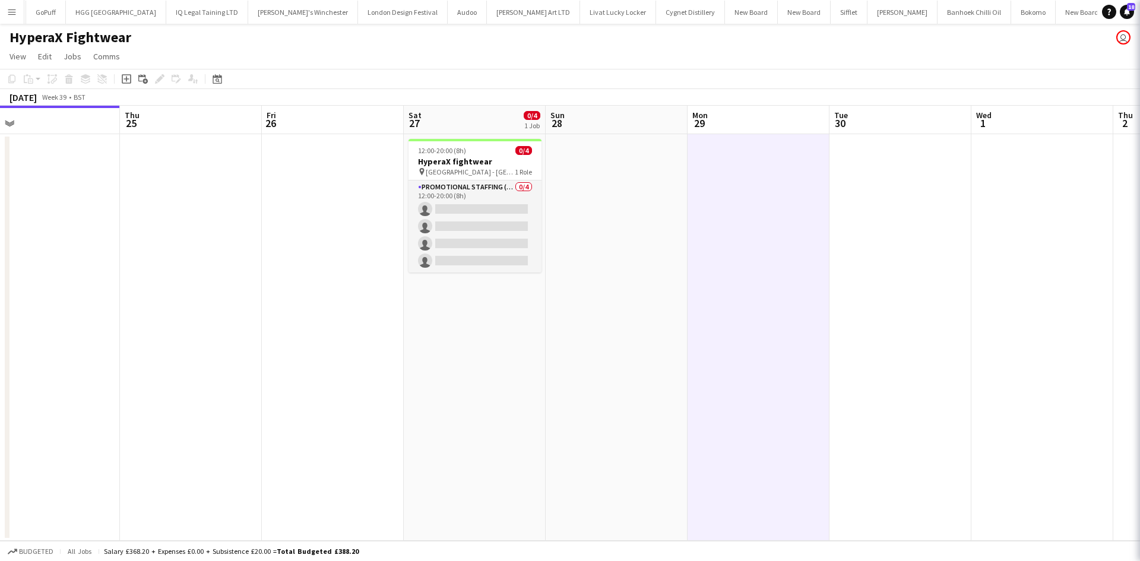
scroll to position [0, 2754]
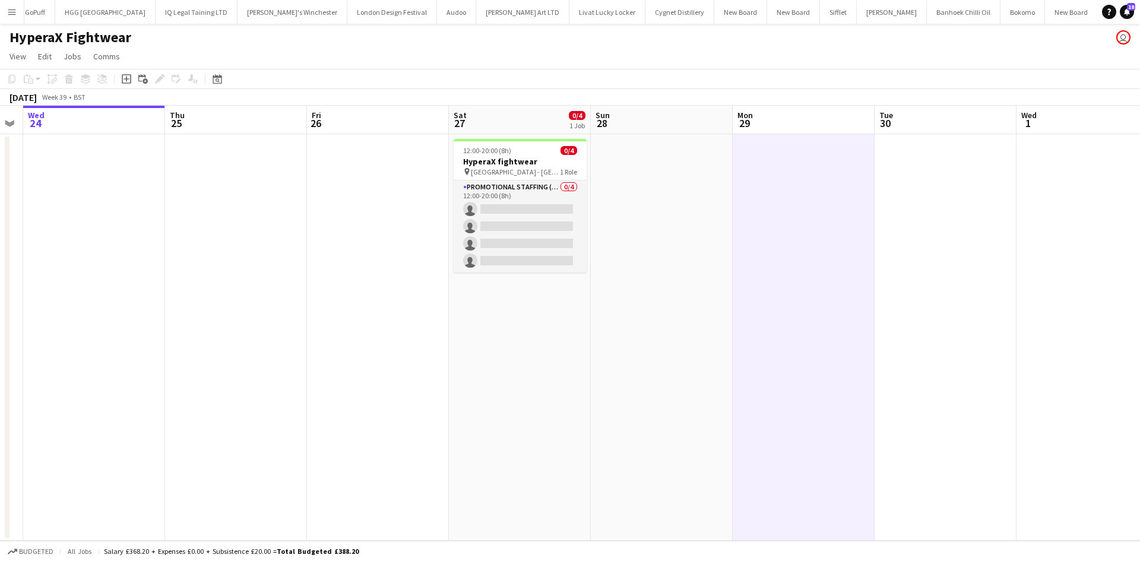
drag, startPoint x: 480, startPoint y: 328, endPoint x: 508, endPoint y: 328, distance: 27.9
click at [516, 328] on app-calendar-viewport "Sun 21 Mon 22 Tue 23 Wed 24 Thu 25 Fri 26 Sat 27 0/4 1 Job Sun 28 Mon 29 Tue 30…" at bounding box center [570, 323] width 1140 height 435
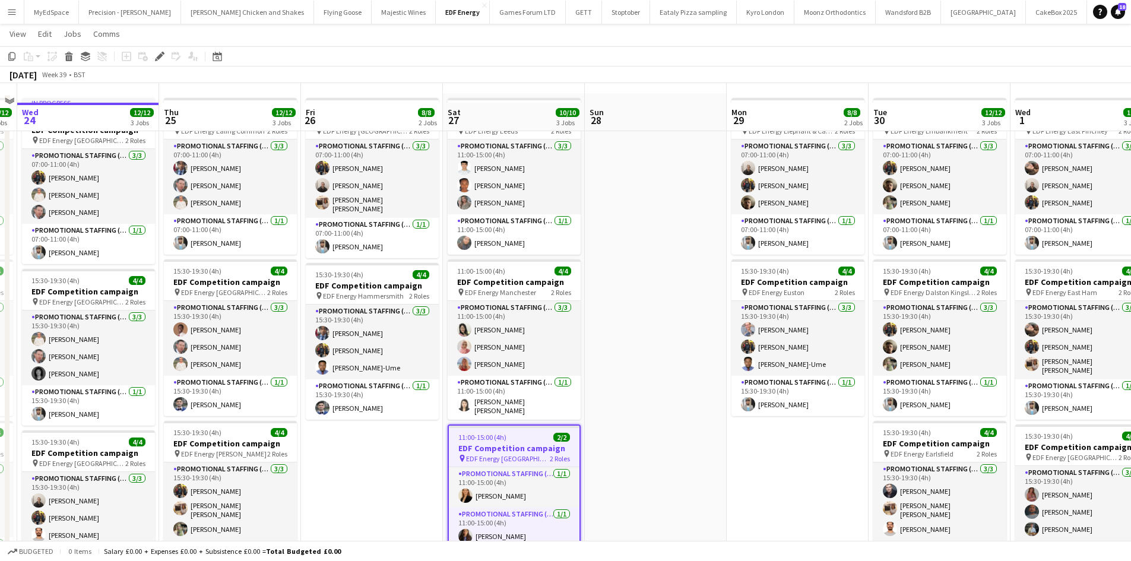
scroll to position [59, 0]
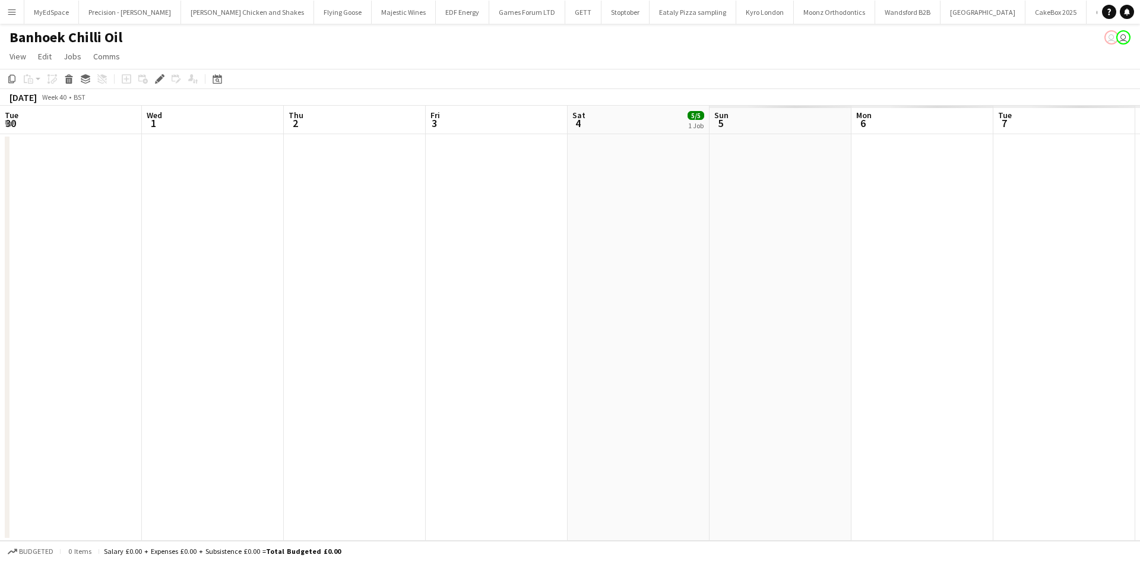
scroll to position [0, 408]
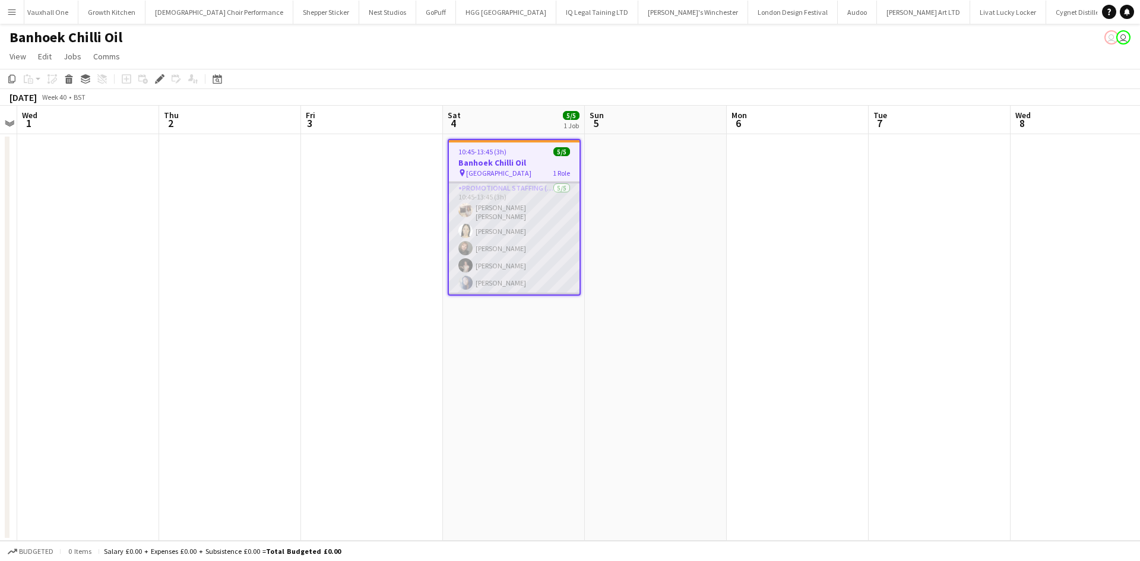
click at [509, 229] on app-card-role "Promotional Staffing (Sampling Staff) [DATE] 10:45-13:45 (3h) [PERSON_NAME] [PE…" at bounding box center [514, 238] width 131 height 113
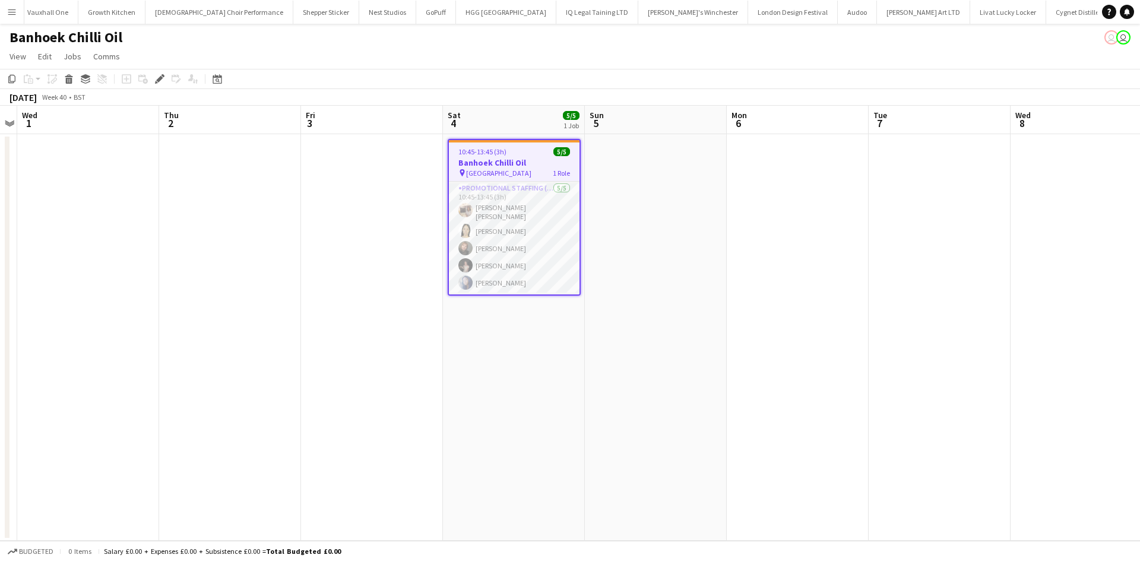
scroll to position [0, 2359]
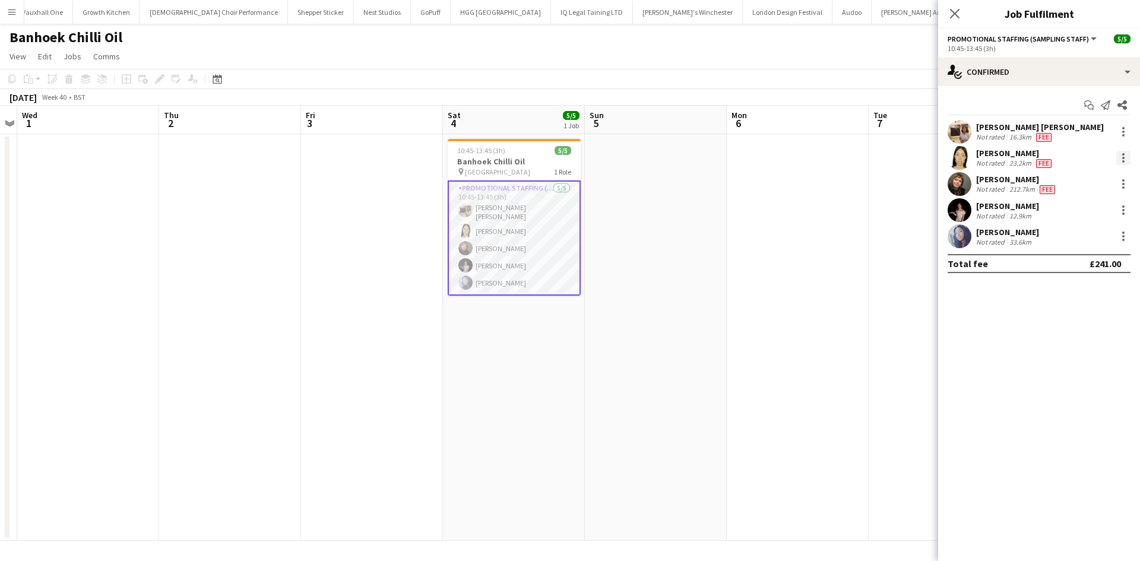
click at [1121, 161] on div at bounding box center [1123, 158] width 14 height 14
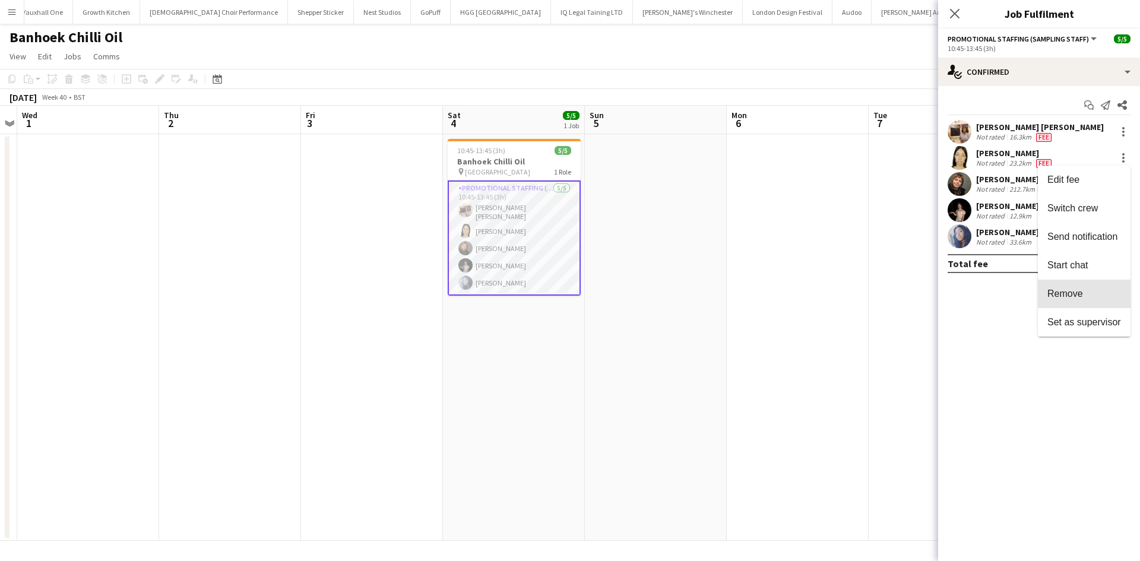
click at [1083, 282] on button "Remove" at bounding box center [1084, 294] width 93 height 28
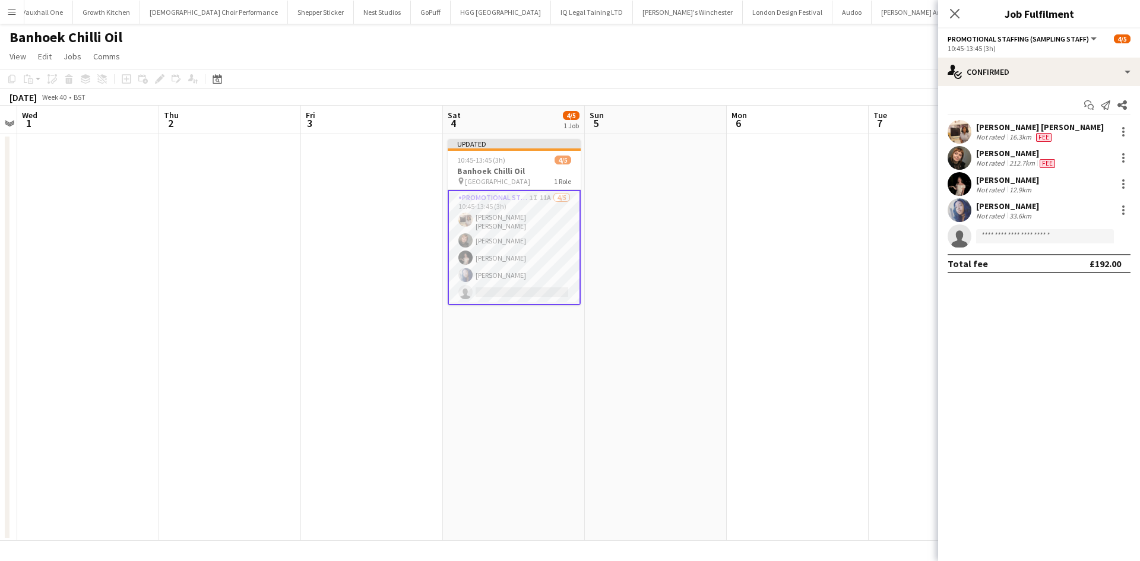
click at [806, 207] on app-date-cell at bounding box center [798, 337] width 142 height 407
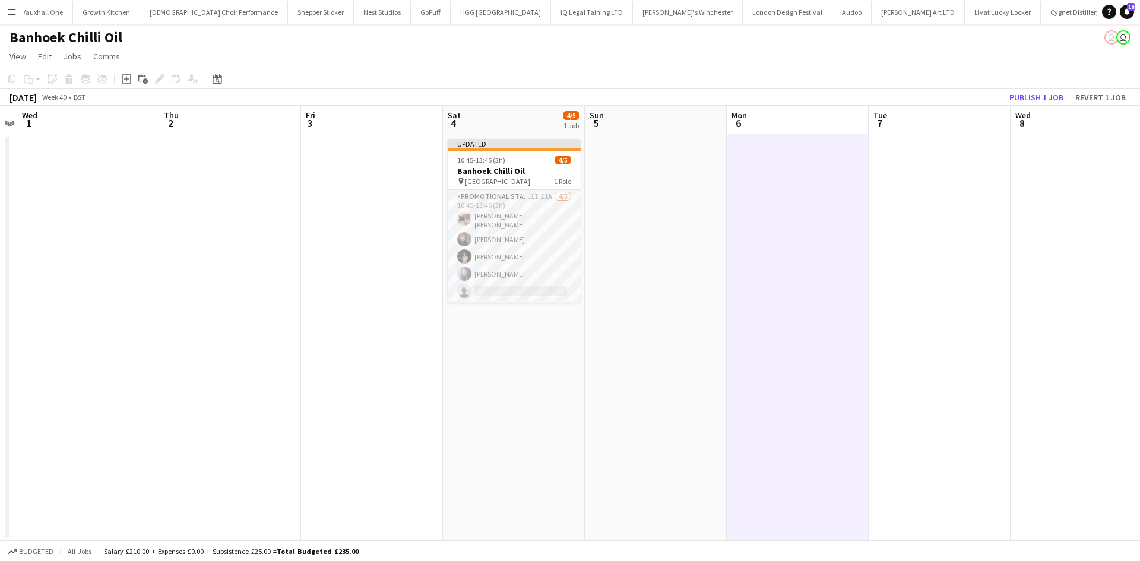
click at [1043, 107] on app-board-header-date "Wed 8" at bounding box center [1081, 120] width 142 height 28
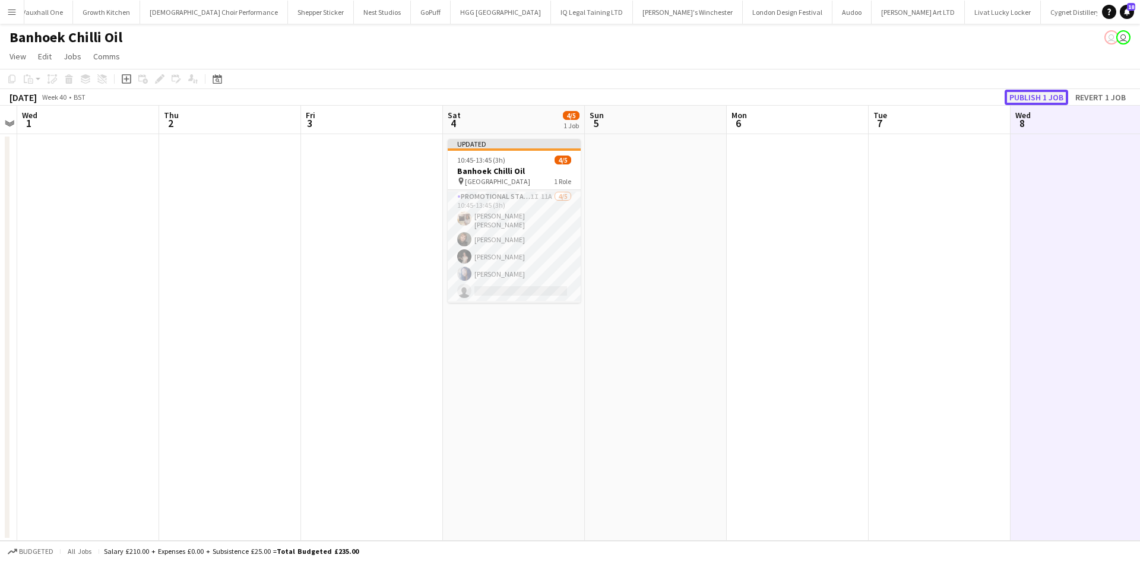
click at [1045, 94] on button "Publish 1 job" at bounding box center [1036, 97] width 64 height 15
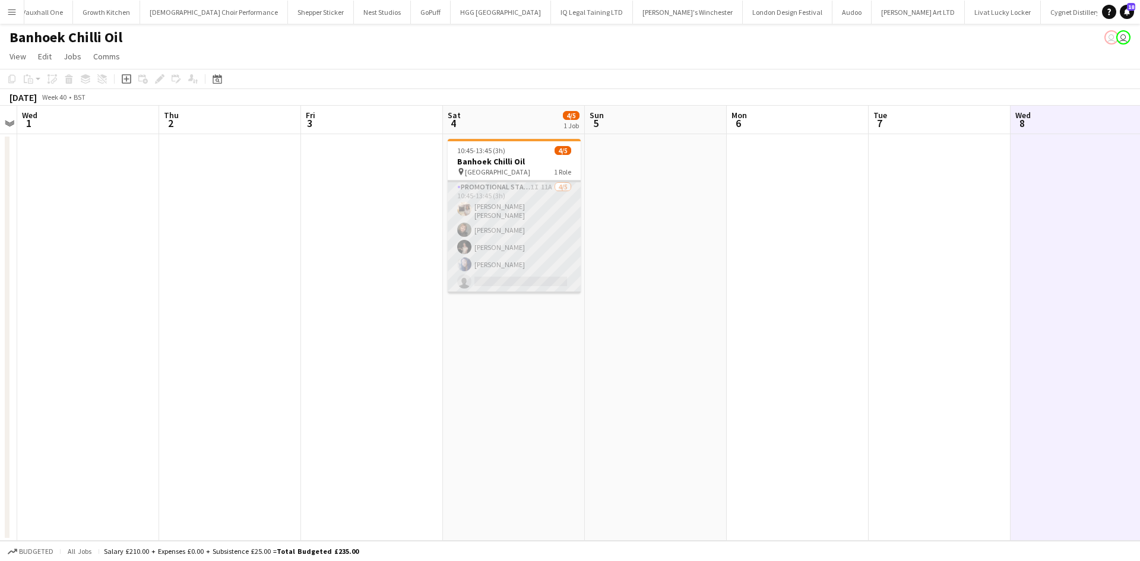
click at [545, 190] on app-card-role "Promotional Staffing (Sampling Staff) 1I 11A [DATE] 10:45-13:45 (3h) [PERSON_NA…" at bounding box center [514, 236] width 133 height 113
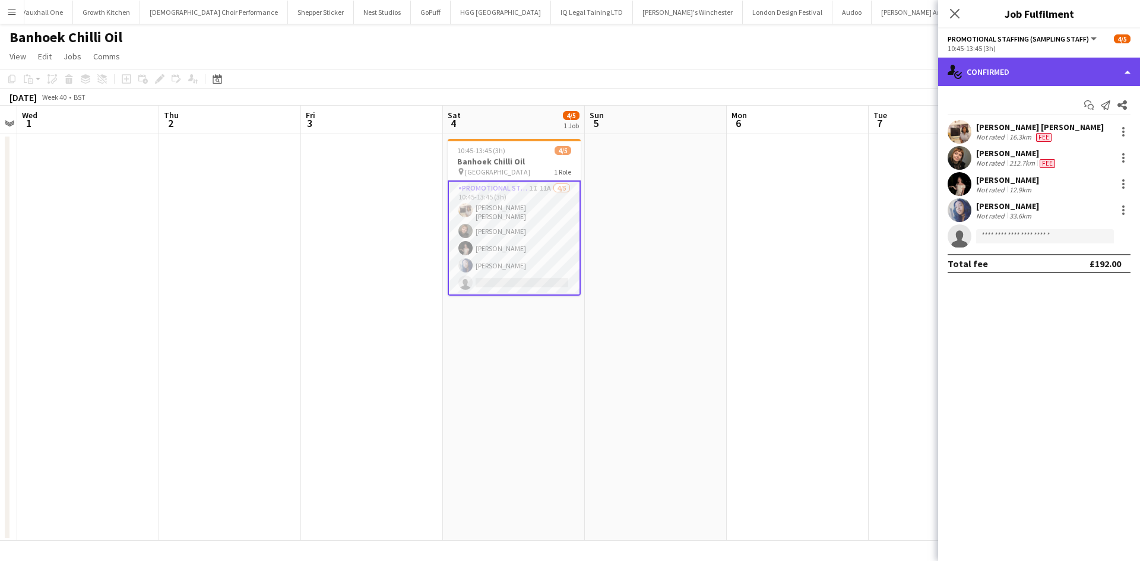
click at [1113, 74] on div "single-neutral-actions-check-2 Confirmed" at bounding box center [1039, 72] width 202 height 28
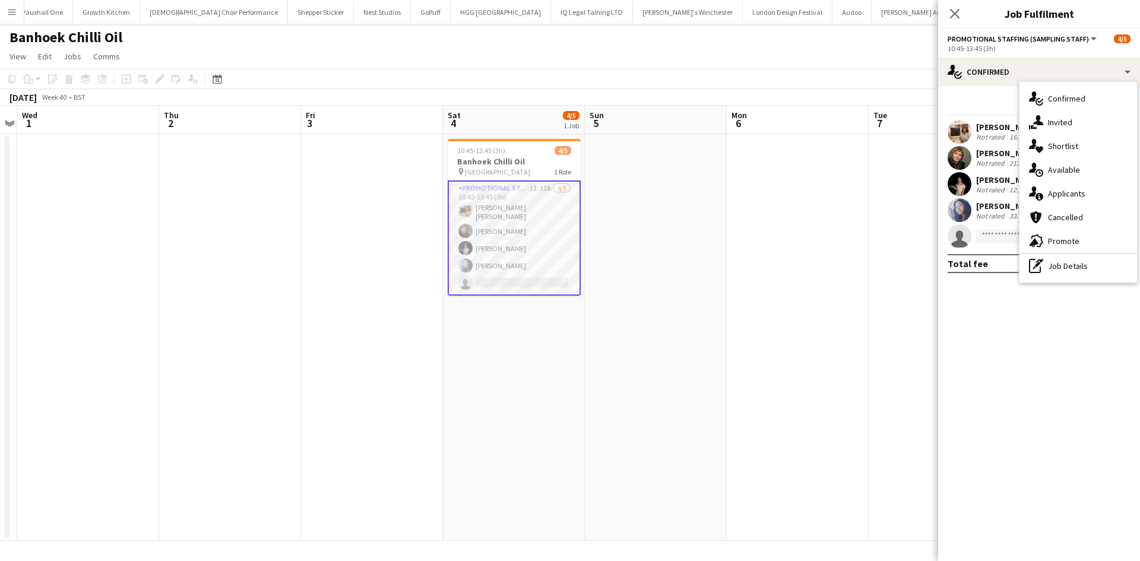
click at [1081, 196] on span "Applicants" at bounding box center [1066, 193] width 37 height 11
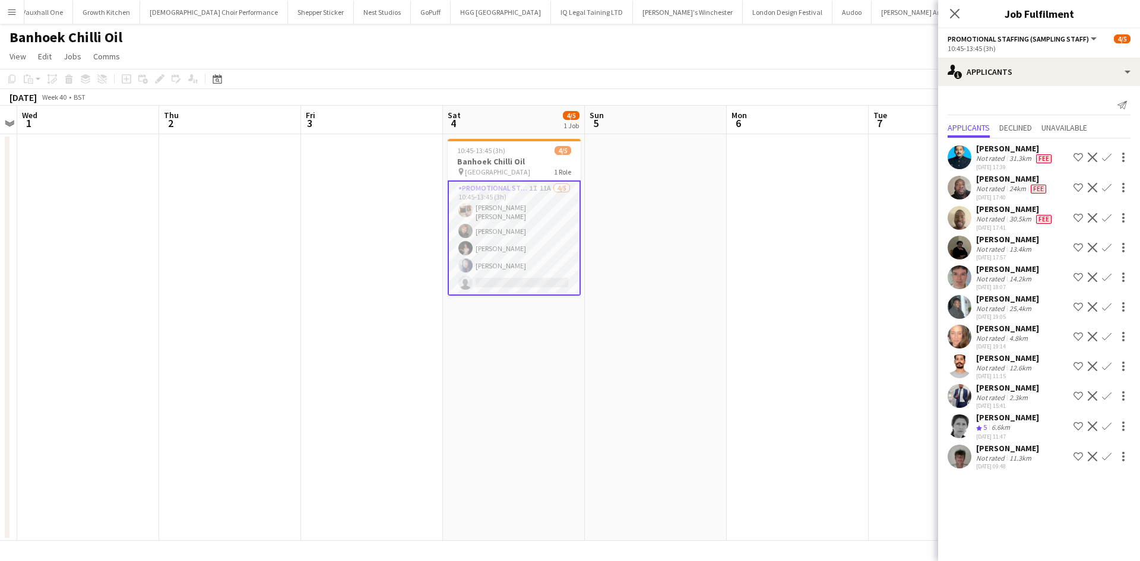
scroll to position [0, 0]
click at [981, 334] on div "[PERSON_NAME]" at bounding box center [1007, 328] width 63 height 11
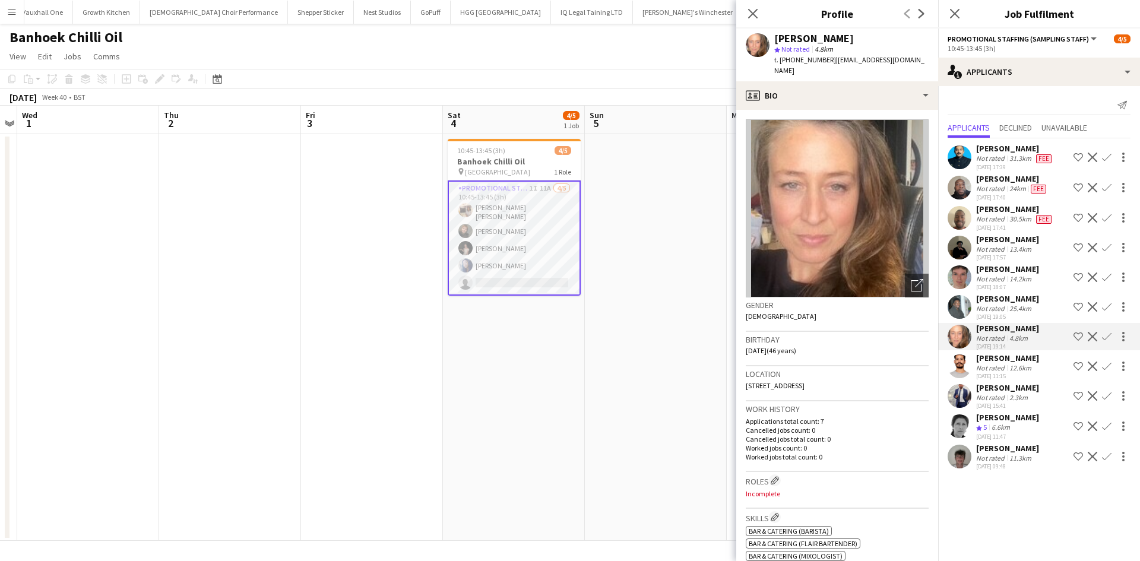
click at [690, 276] on app-date-cell at bounding box center [656, 337] width 142 height 407
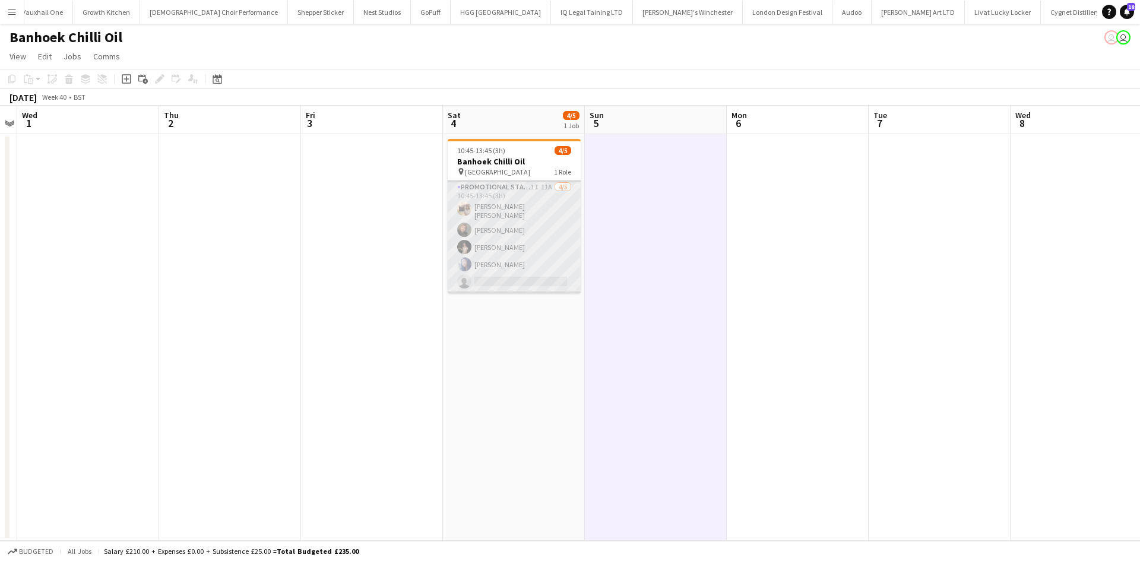
click at [533, 188] on app-card-role "Promotional Staffing (Sampling Staff) 1I 11A [DATE] 10:45-13:45 (3h) [PERSON_NA…" at bounding box center [514, 236] width 133 height 113
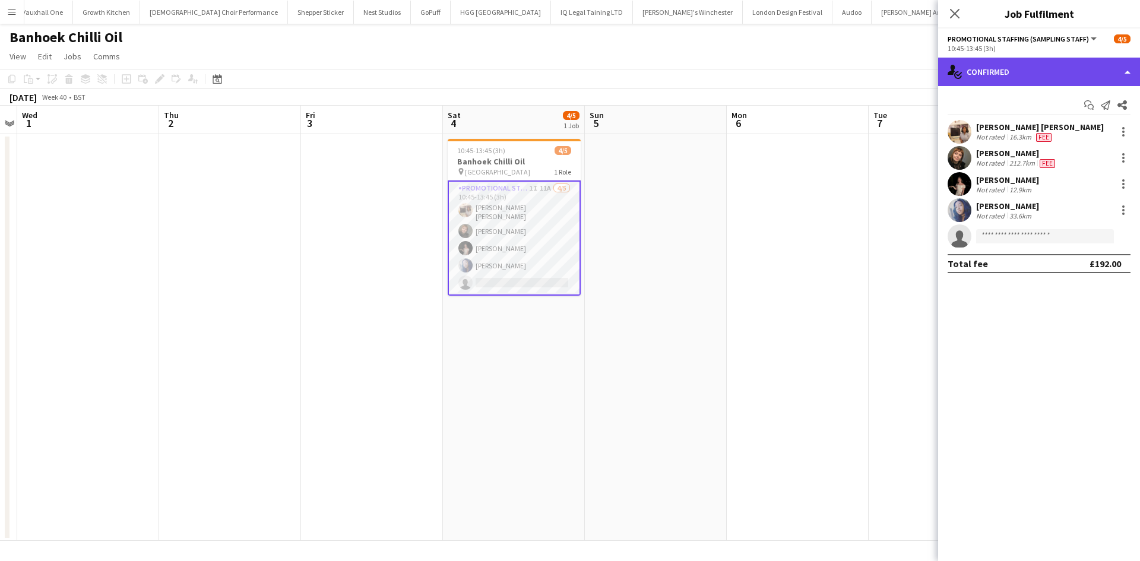
click at [1033, 69] on div "single-neutral-actions-check-2 Confirmed" at bounding box center [1039, 72] width 202 height 28
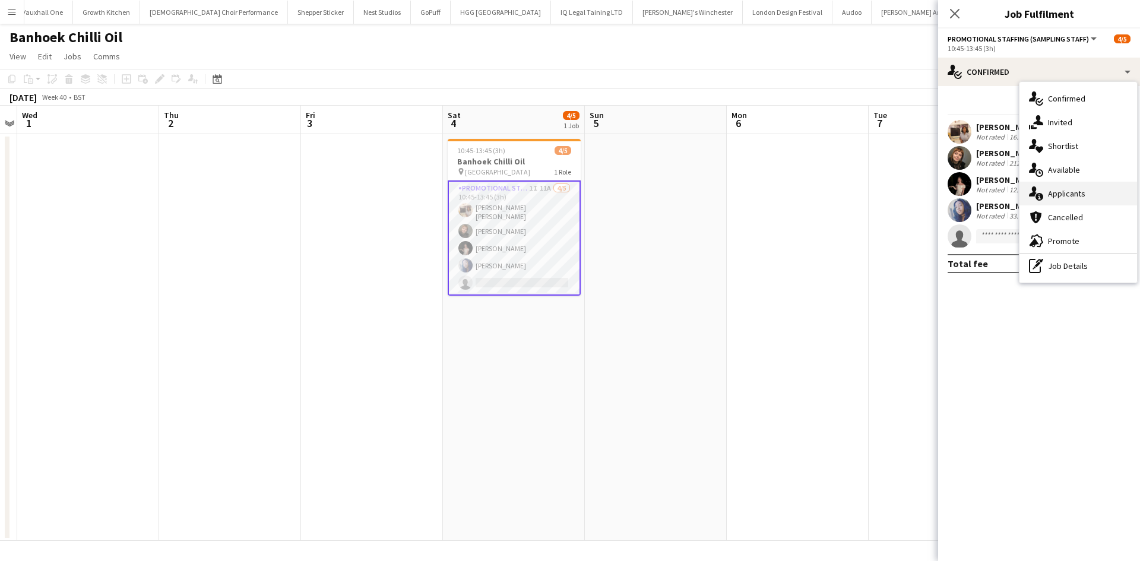
click at [1083, 189] on span "Applicants" at bounding box center [1066, 193] width 37 height 11
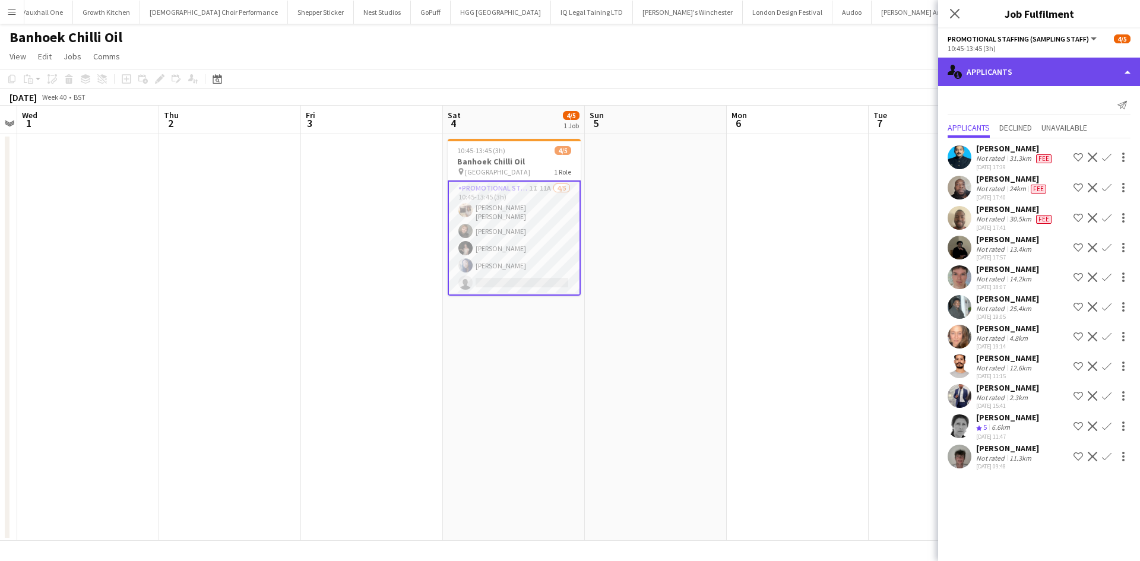
click at [998, 70] on div "single-neutral-actions-information Applicants" at bounding box center [1039, 72] width 202 height 28
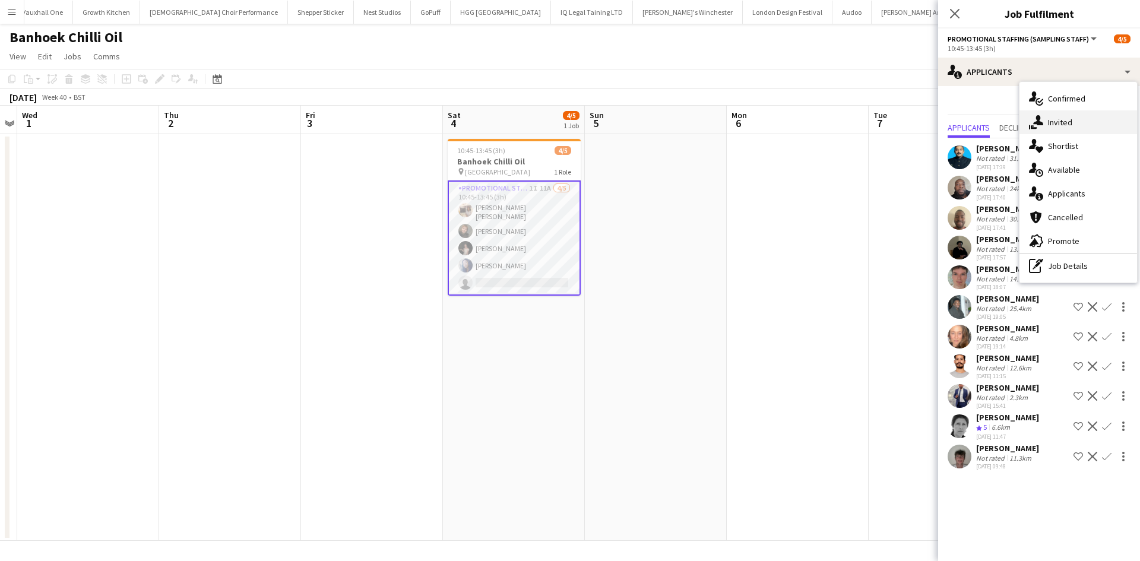
click at [1070, 128] on span "Invited" at bounding box center [1060, 122] width 24 height 11
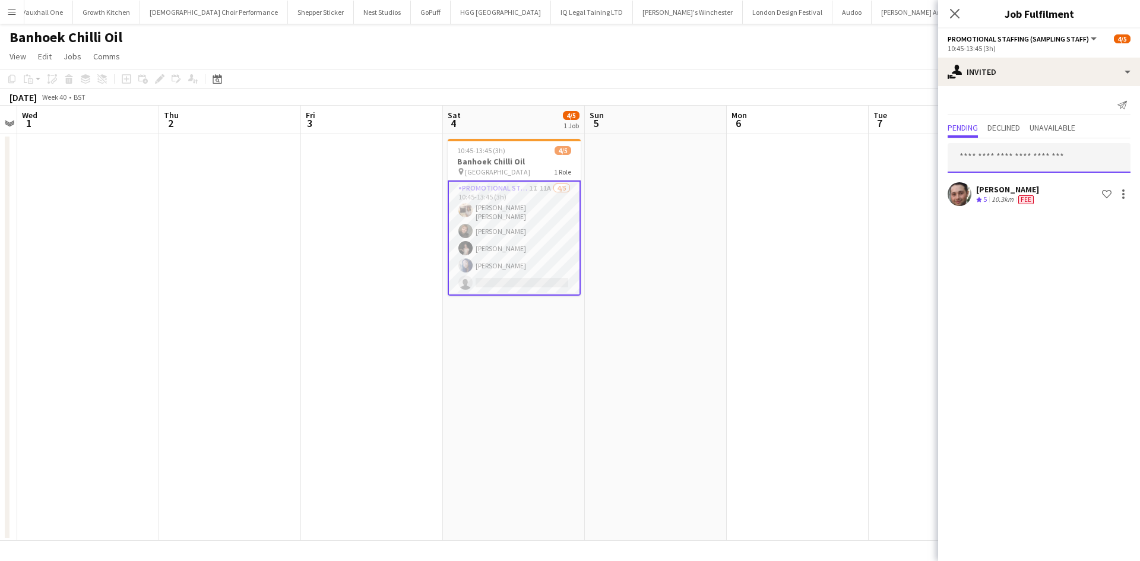
click at [1054, 152] on input "text" at bounding box center [1038, 158] width 183 height 30
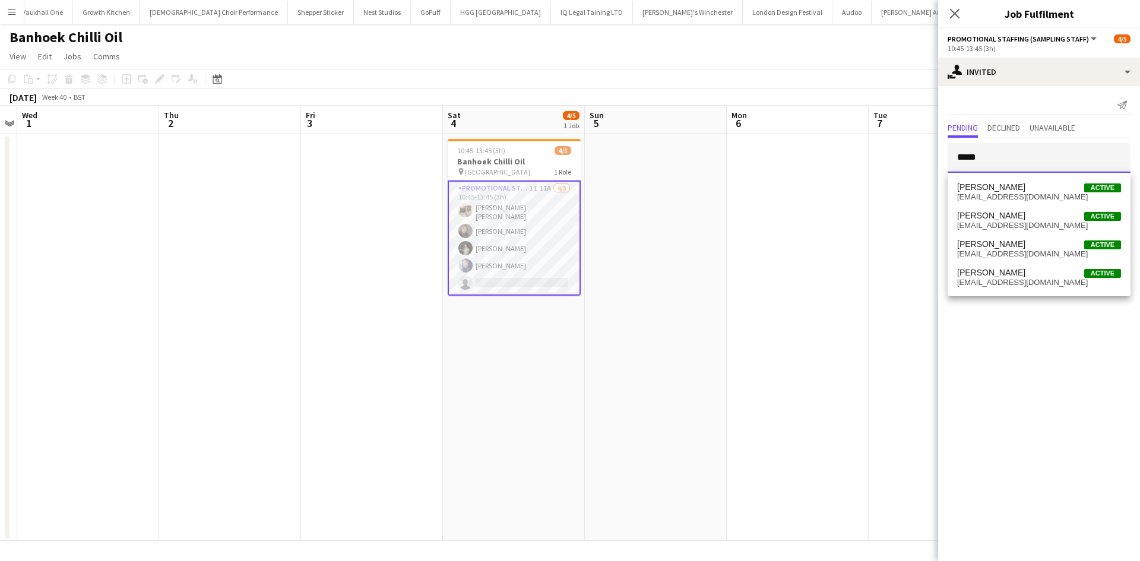
type input "*****"
drag, startPoint x: 11, startPoint y: 429, endPoint x: 4, endPoint y: 429, distance: 7.7
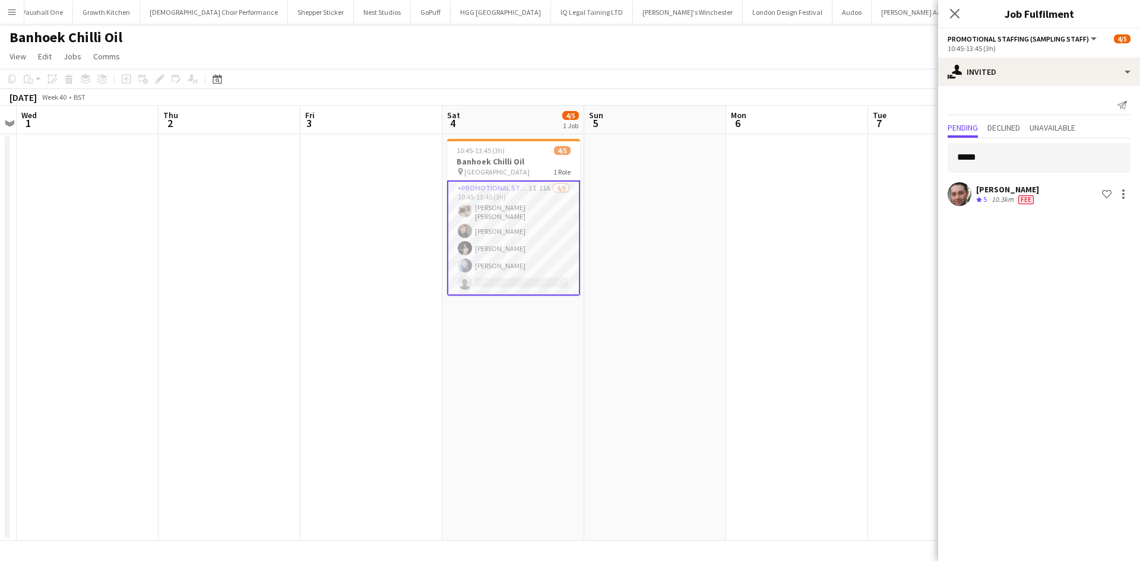
drag, startPoint x: 4, startPoint y: 429, endPoint x: 711, endPoint y: 261, distance: 726.5
click at [712, 253] on app-date-cell at bounding box center [655, 337] width 142 height 407
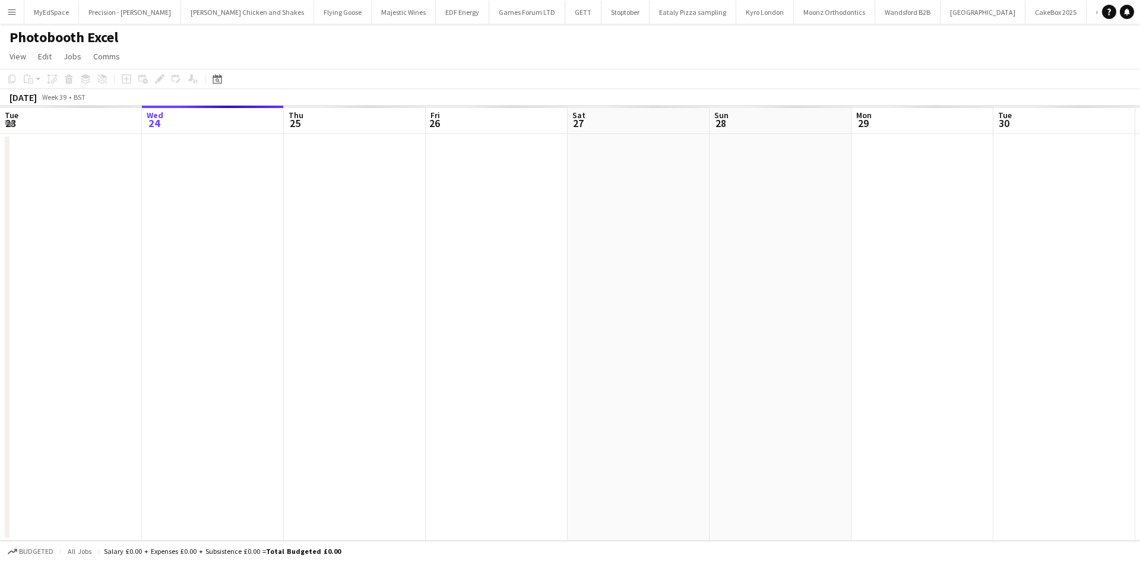
scroll to position [0, 163]
click at [229, 153] on app-date-cell at bounding box center [213, 337] width 142 height 407
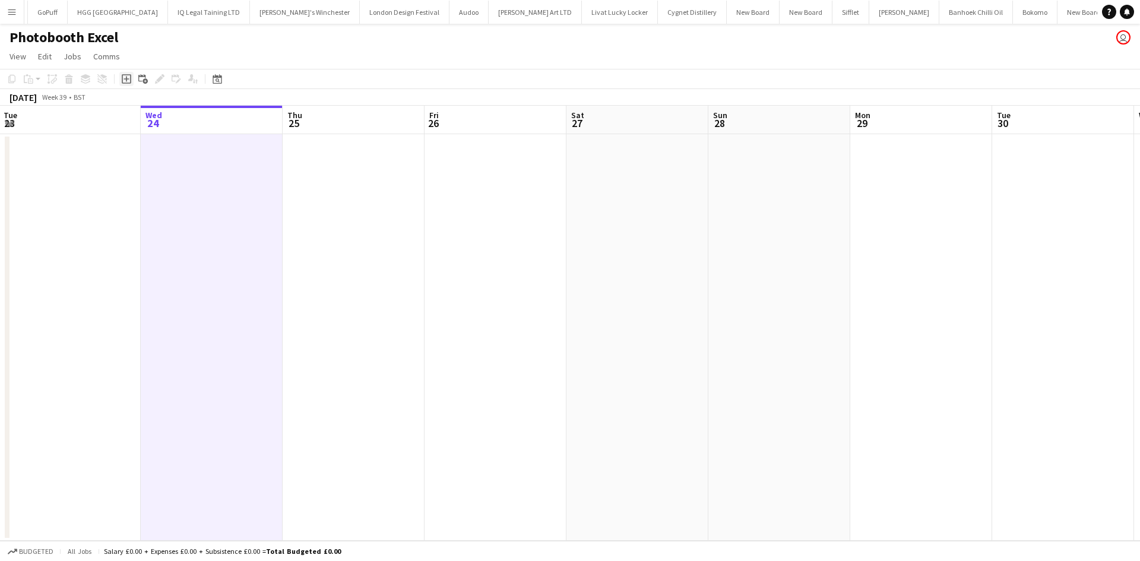
scroll to position [0, 2749]
click at [125, 81] on icon "Add job" at bounding box center [126, 78] width 9 height 9
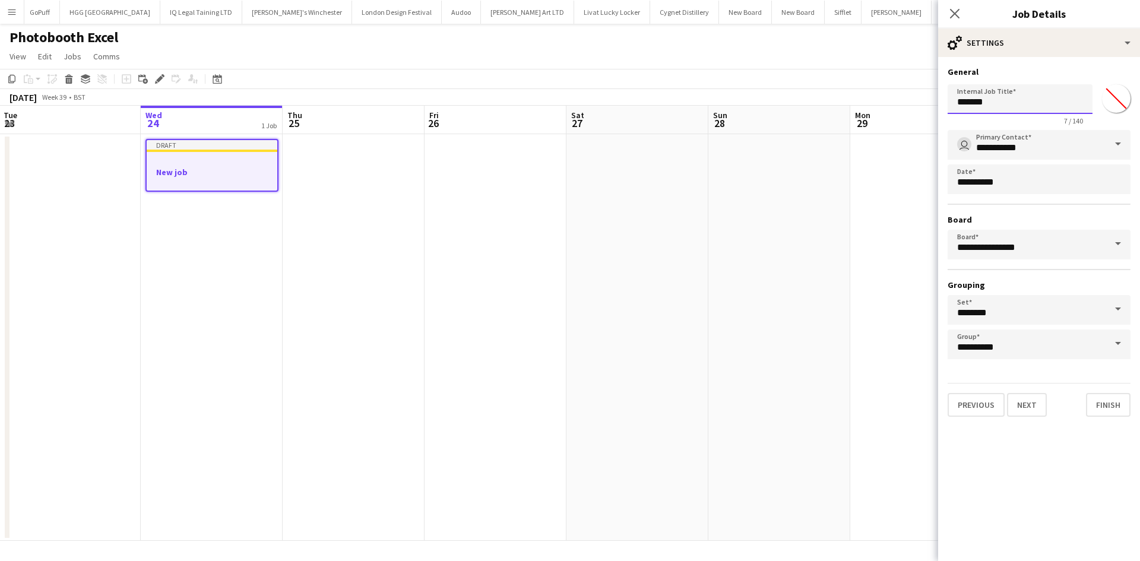
click at [1019, 105] on input "*******" at bounding box center [1019, 99] width 145 height 30
click at [1018, 105] on input "*******" at bounding box center [1019, 99] width 145 height 30
type input "**********"
click at [1122, 107] on input "*******" at bounding box center [1116, 98] width 43 height 43
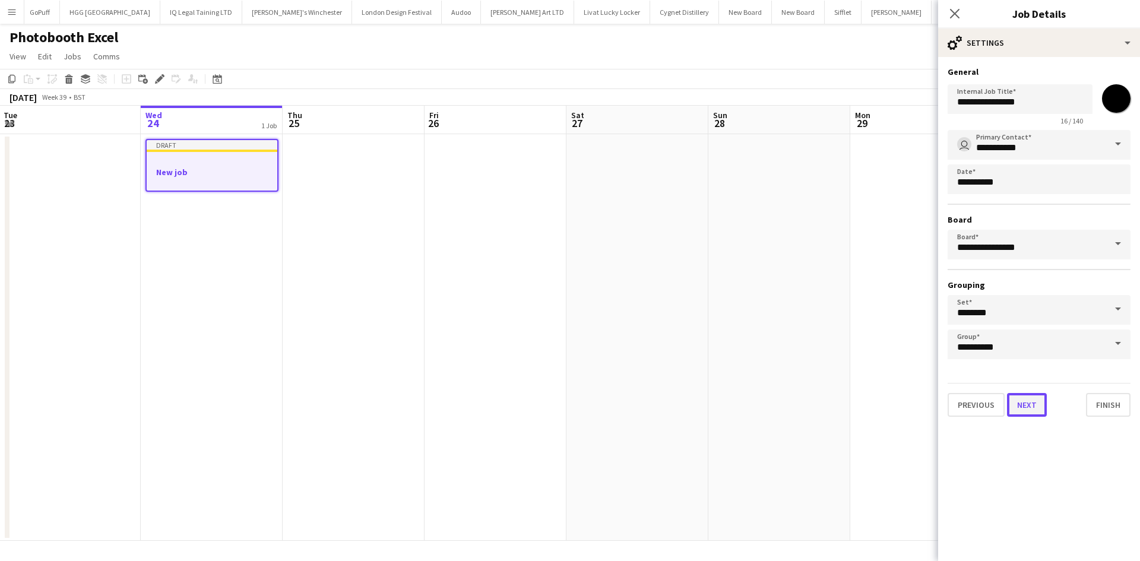
type input "*******"
click at [1038, 405] on button "Next" at bounding box center [1027, 405] width 40 height 24
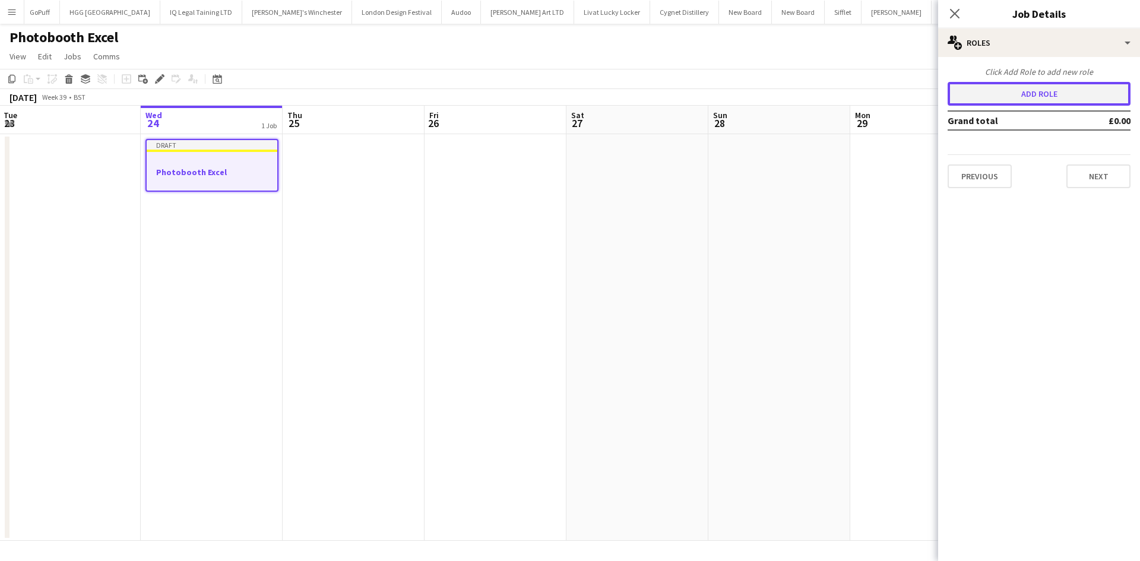
click at [1025, 95] on button "Add role" at bounding box center [1038, 94] width 183 height 24
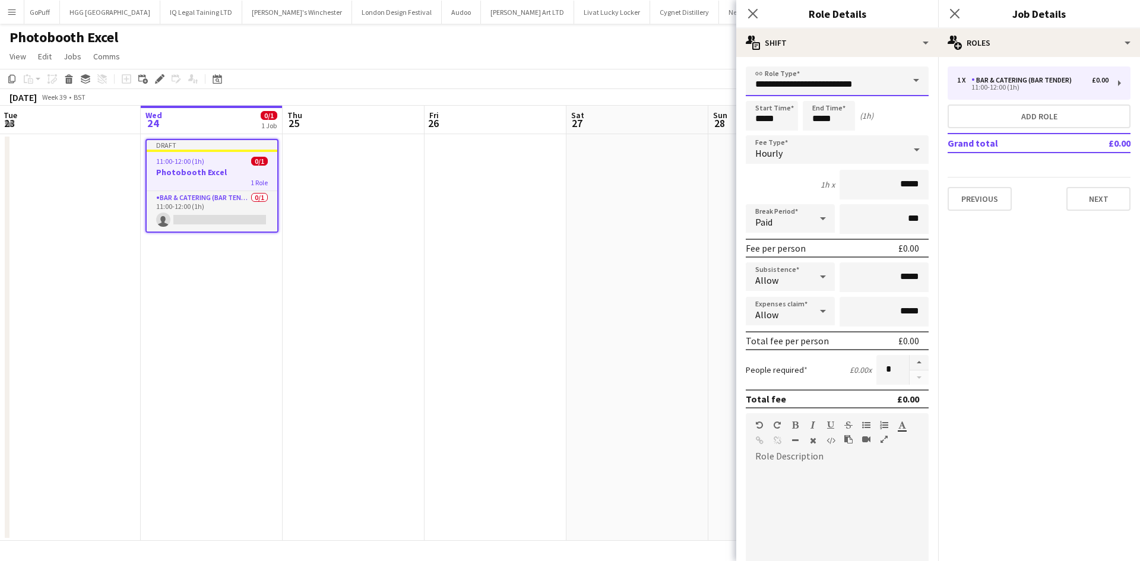
click at [797, 84] on input "**********" at bounding box center [837, 81] width 183 height 30
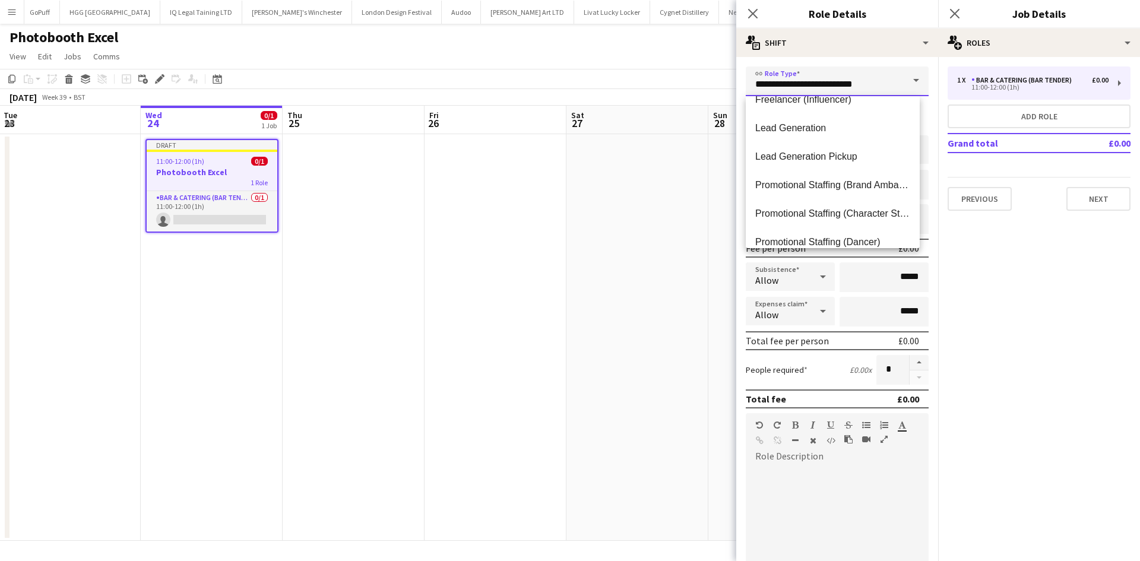
scroll to position [534, 0]
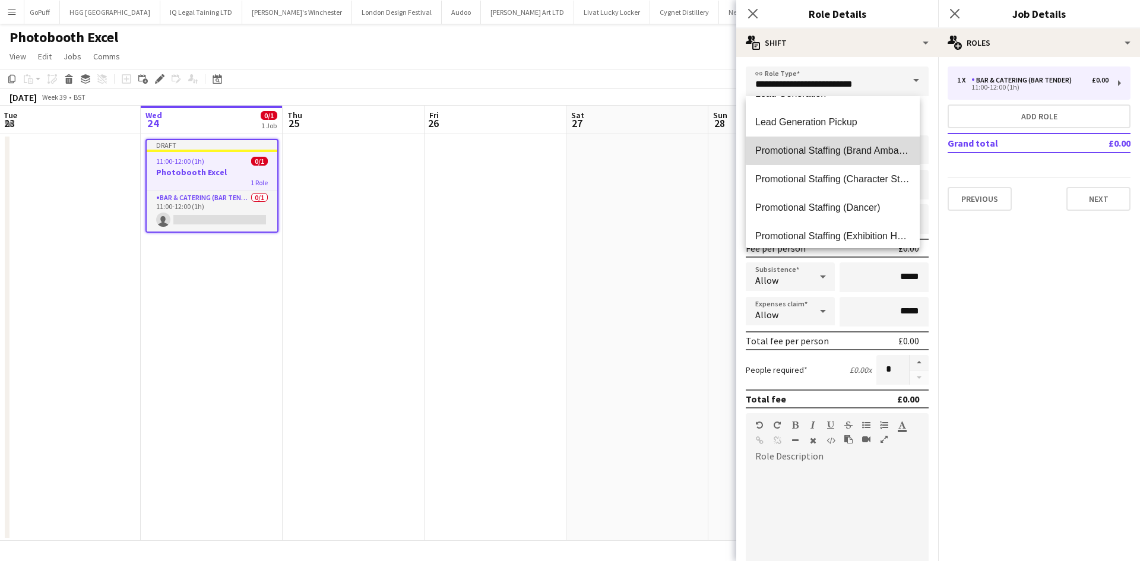
click at [847, 148] on span "Promotional Staffing (Brand Ambassadors)" at bounding box center [832, 150] width 155 height 11
type input "**********"
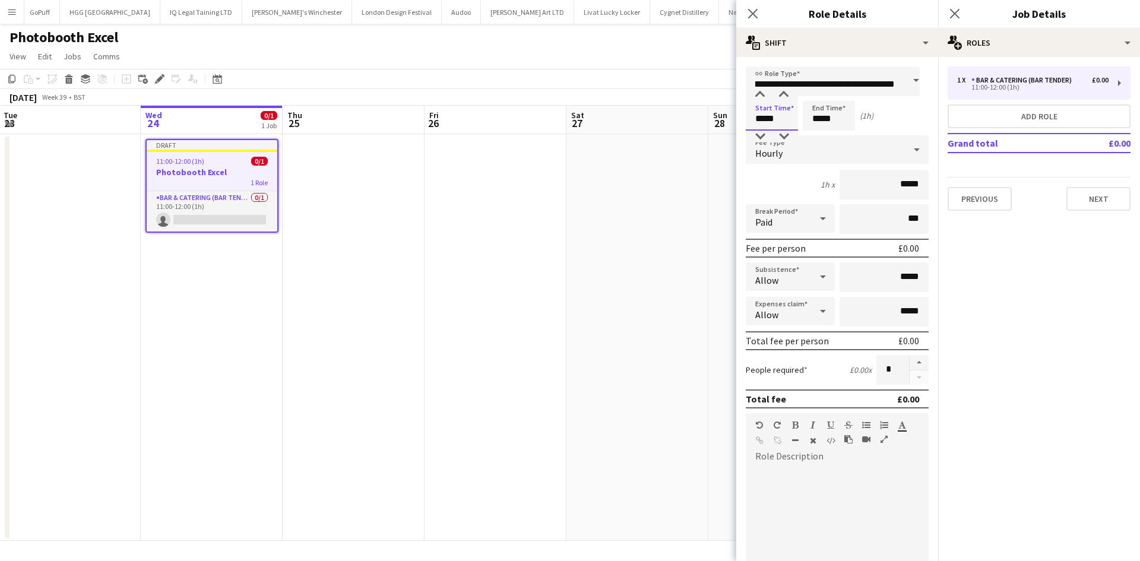
click at [767, 118] on input "*****" at bounding box center [772, 116] width 52 height 30
click at [792, 91] on div at bounding box center [784, 95] width 24 height 12
type input "*****"
click at [785, 93] on div at bounding box center [784, 95] width 24 height 12
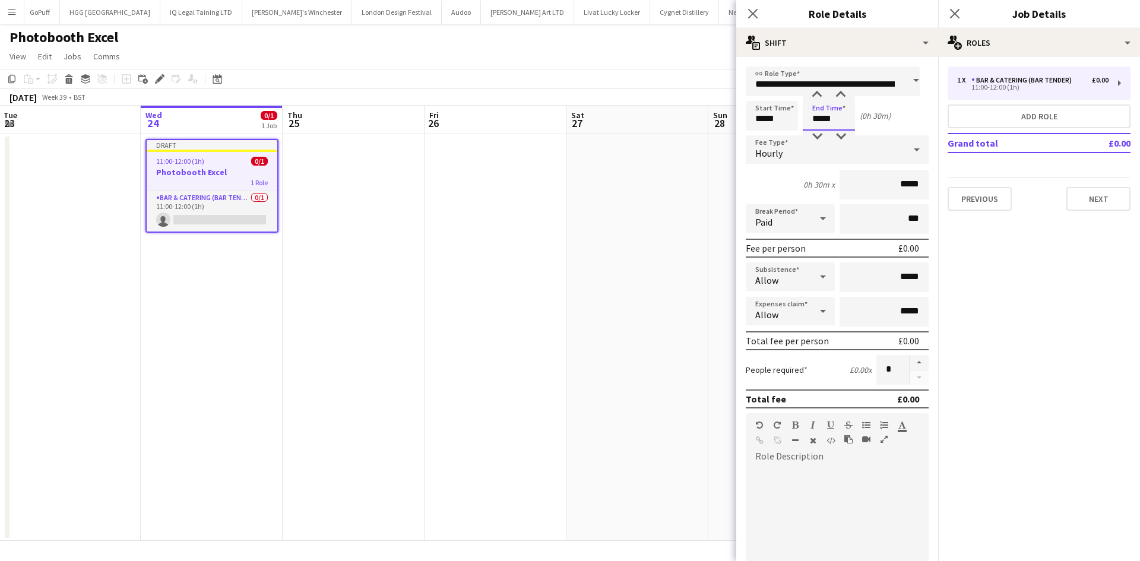
click at [826, 119] on input "*****" at bounding box center [829, 116] width 52 height 30
click at [814, 91] on div at bounding box center [817, 95] width 24 height 12
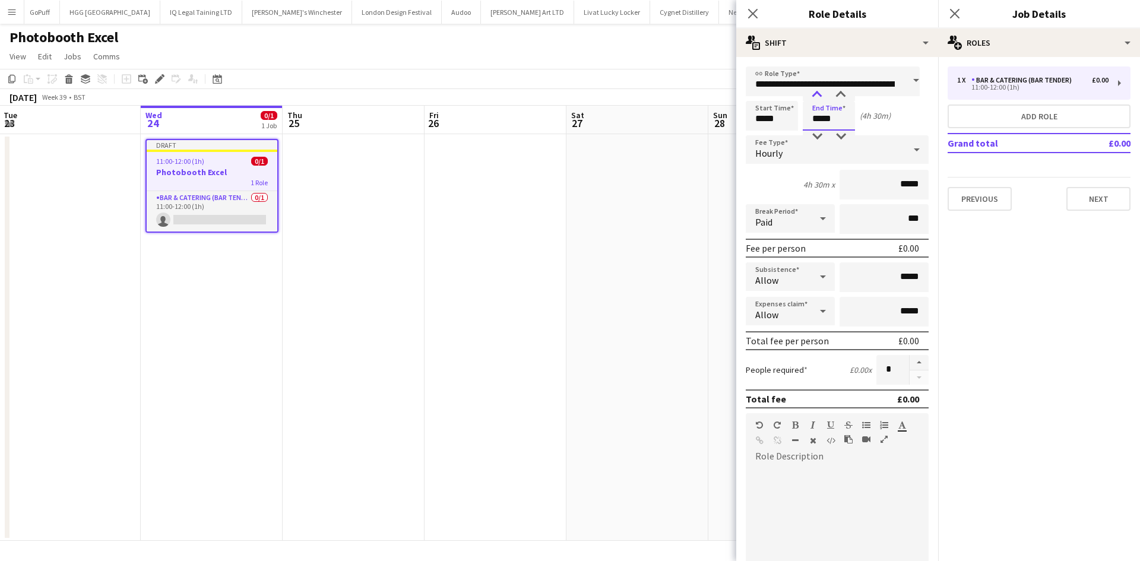
type input "*****"
click at [814, 91] on div at bounding box center [817, 95] width 24 height 12
click at [776, 185] on div "5h 30m x *****" at bounding box center [837, 185] width 183 height 30
click at [895, 181] on input "*****" at bounding box center [883, 185] width 89 height 30
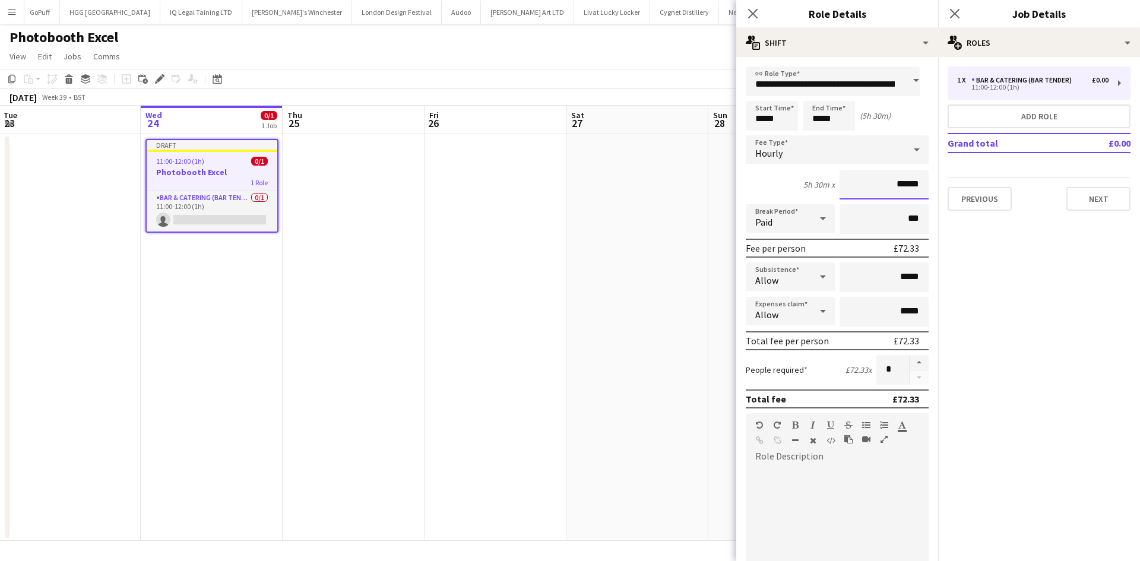
type input "******"
click at [771, 223] on span "Paid" at bounding box center [763, 222] width 17 height 12
drag, startPoint x: 763, startPoint y: 289, endPoint x: 776, endPoint y: 286, distance: 13.5
click at [765, 288] on mat-option "Unpaid" at bounding box center [788, 282] width 85 height 30
click at [909, 277] on input "*****" at bounding box center [883, 277] width 89 height 30
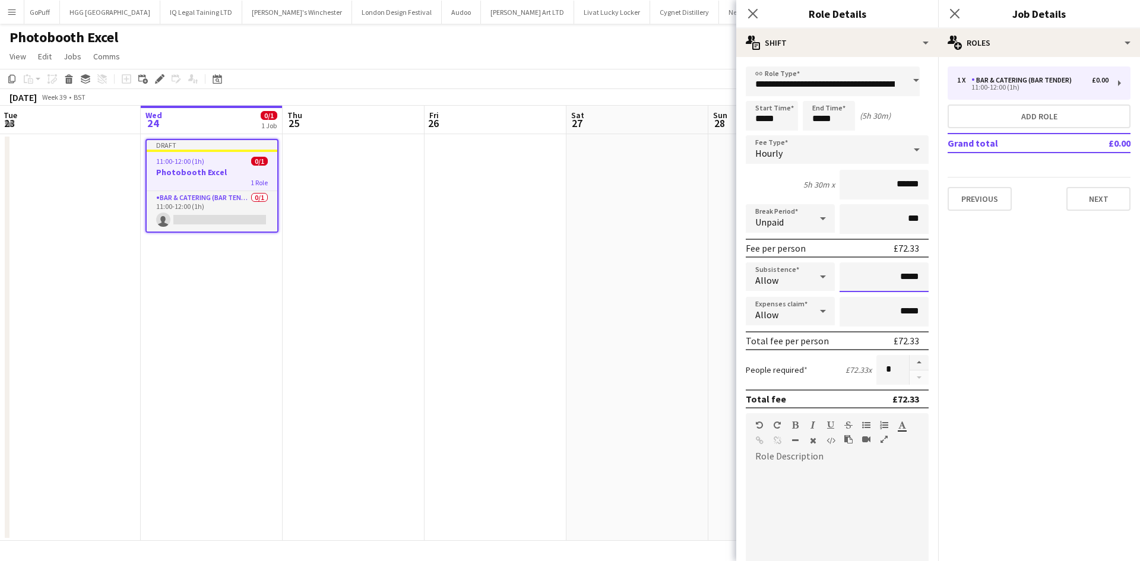
click at [909, 277] on input "*****" at bounding box center [883, 277] width 89 height 30
type input "*****"
click at [855, 478] on div at bounding box center [837, 537] width 183 height 142
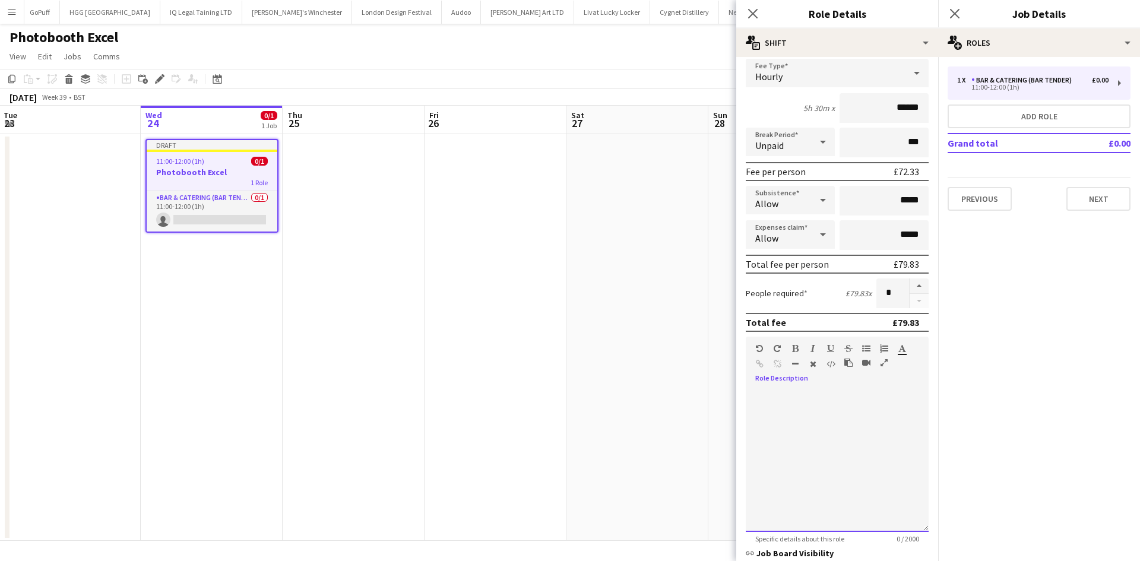
scroll to position [178, 0]
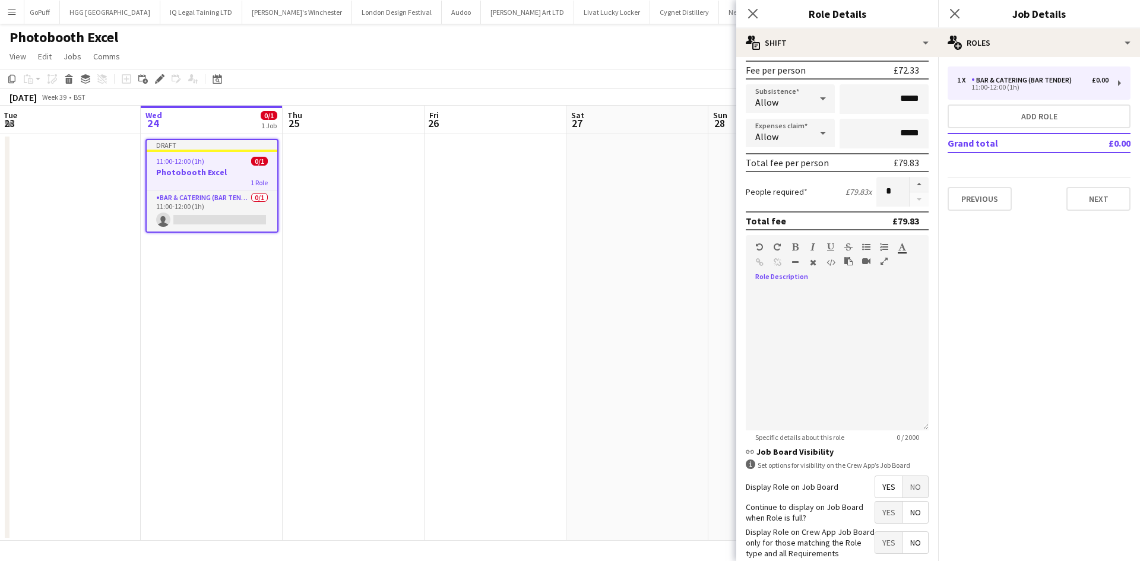
click at [889, 518] on span "Yes" at bounding box center [888, 512] width 27 height 21
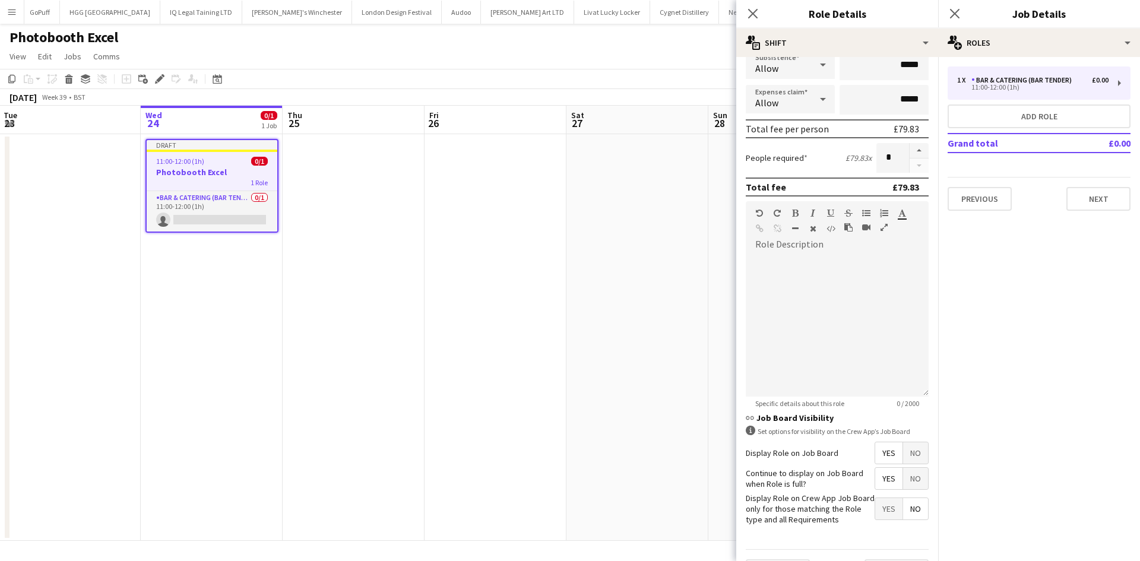
scroll to position [243, 0]
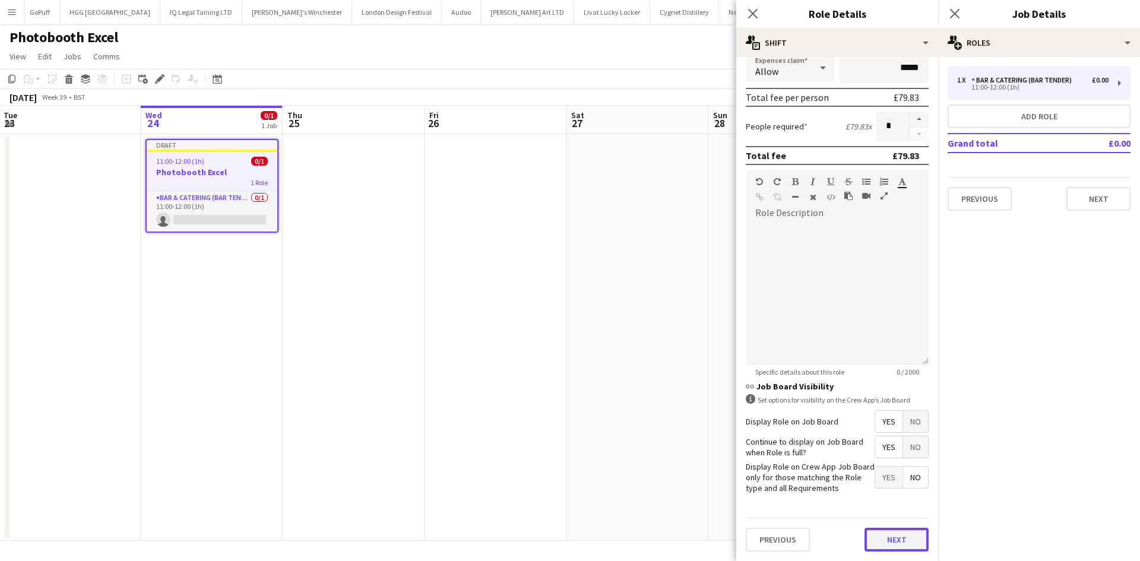
click at [906, 541] on button "Next" at bounding box center [896, 540] width 64 height 24
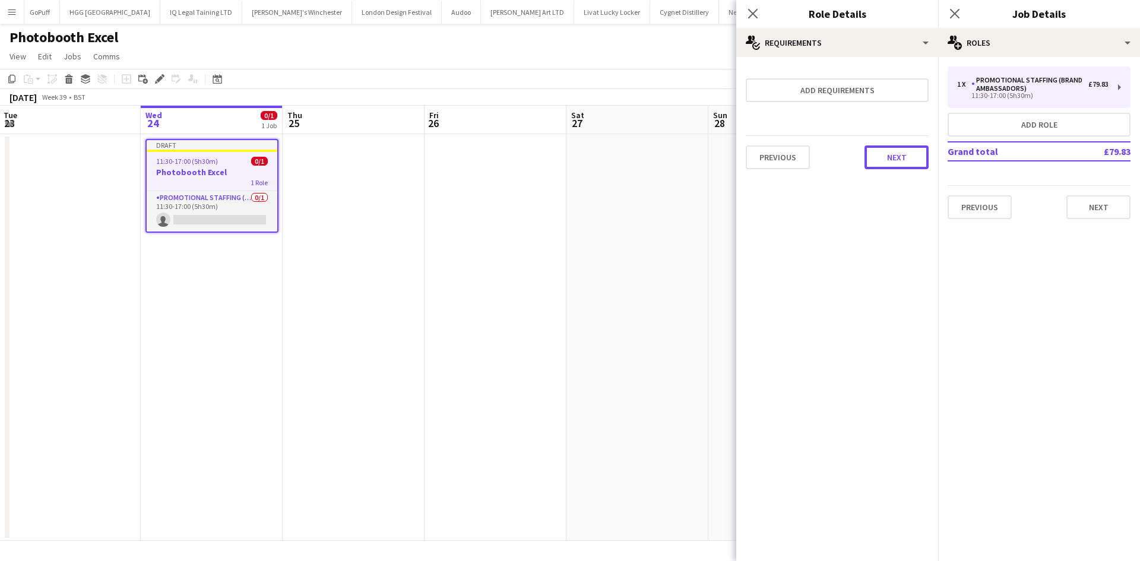
click at [892, 156] on button "Next" at bounding box center [896, 157] width 64 height 24
click at [913, 151] on button "Finish" at bounding box center [906, 159] width 45 height 24
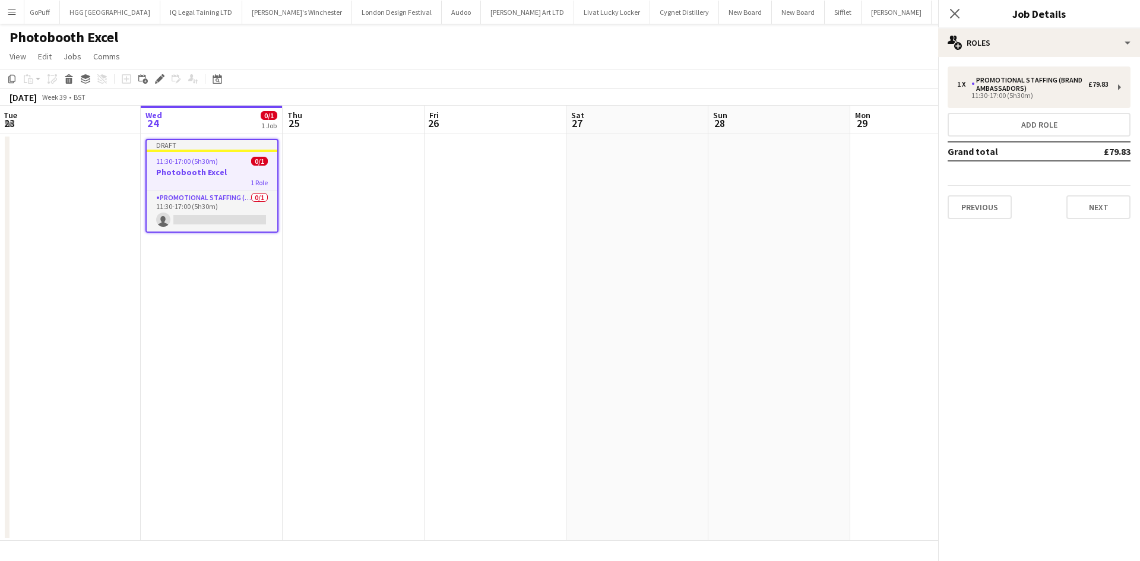
click at [1021, 28] on div "Close pop-in Job Details" at bounding box center [1039, 14] width 202 height 28
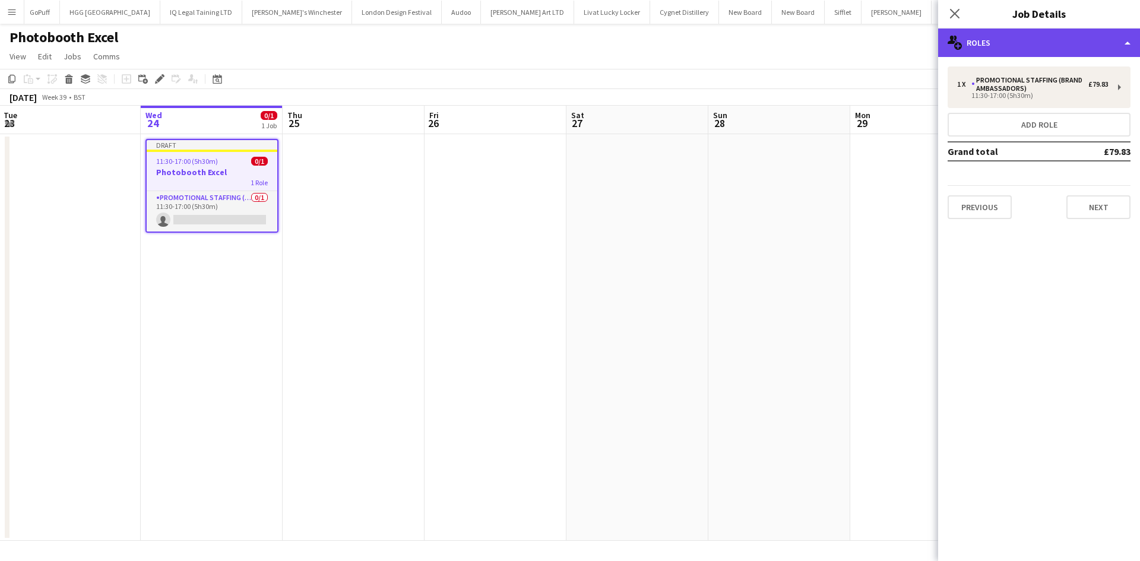
click at [1035, 47] on div "multiple-users-add Roles" at bounding box center [1039, 42] width 202 height 28
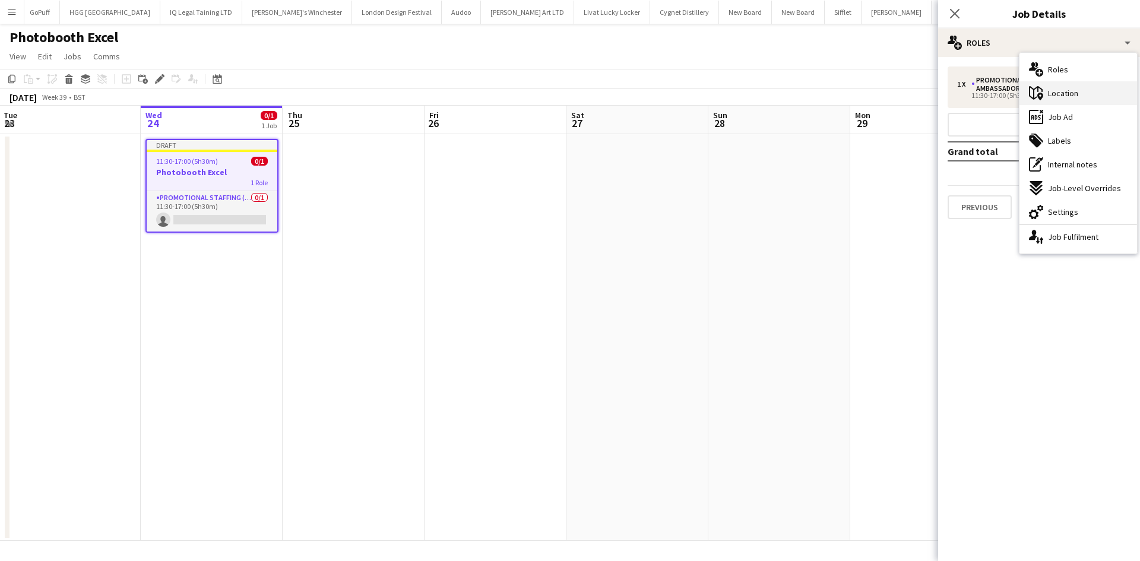
click at [1051, 87] on div "maps-pin-1 Location" at bounding box center [1078, 93] width 118 height 24
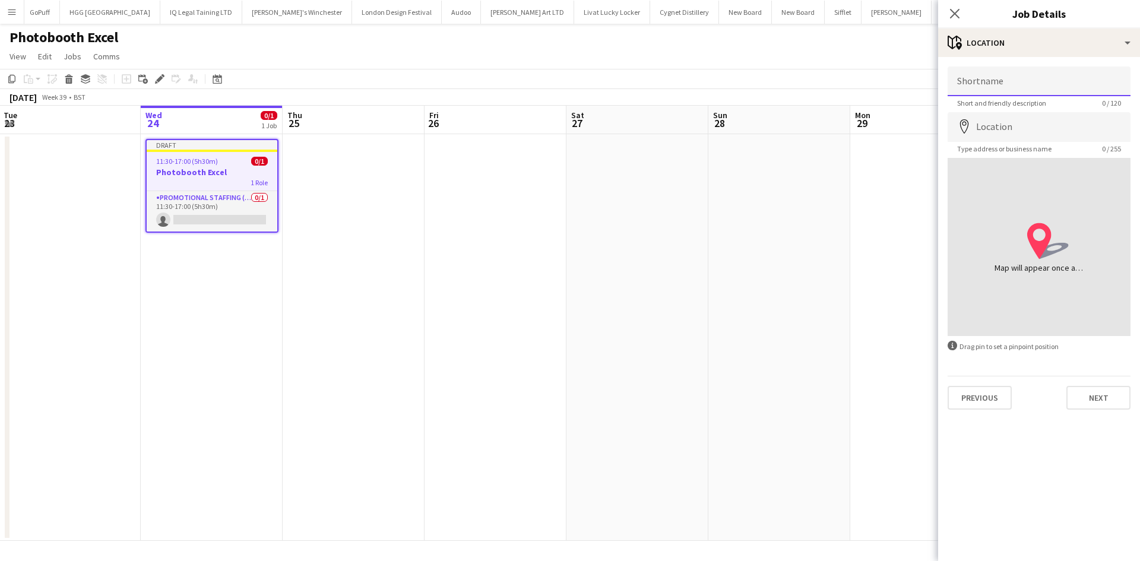
click at [998, 83] on input "Shortname" at bounding box center [1038, 81] width 183 height 30
type input "**********"
click at [995, 123] on input "Location" at bounding box center [1038, 127] width 183 height 30
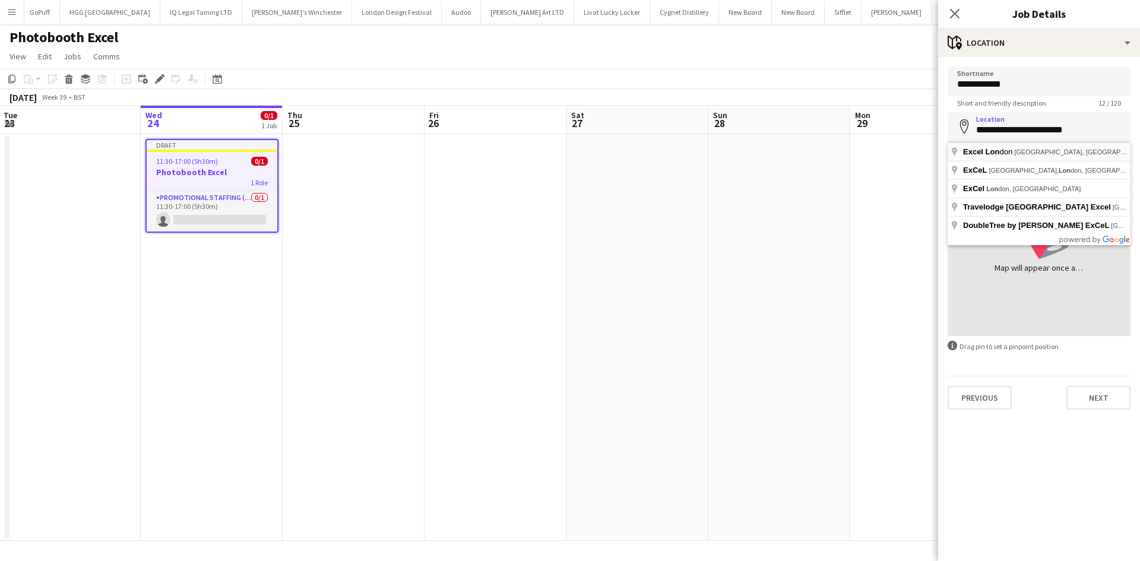
type input "**********"
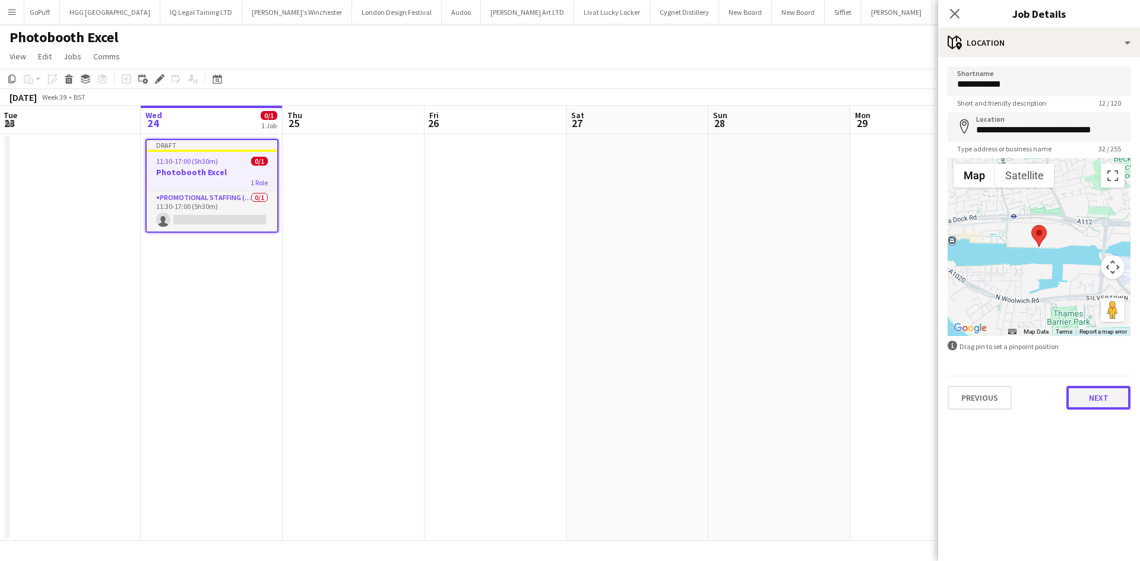
click at [1096, 398] on button "Next" at bounding box center [1098, 398] width 64 height 24
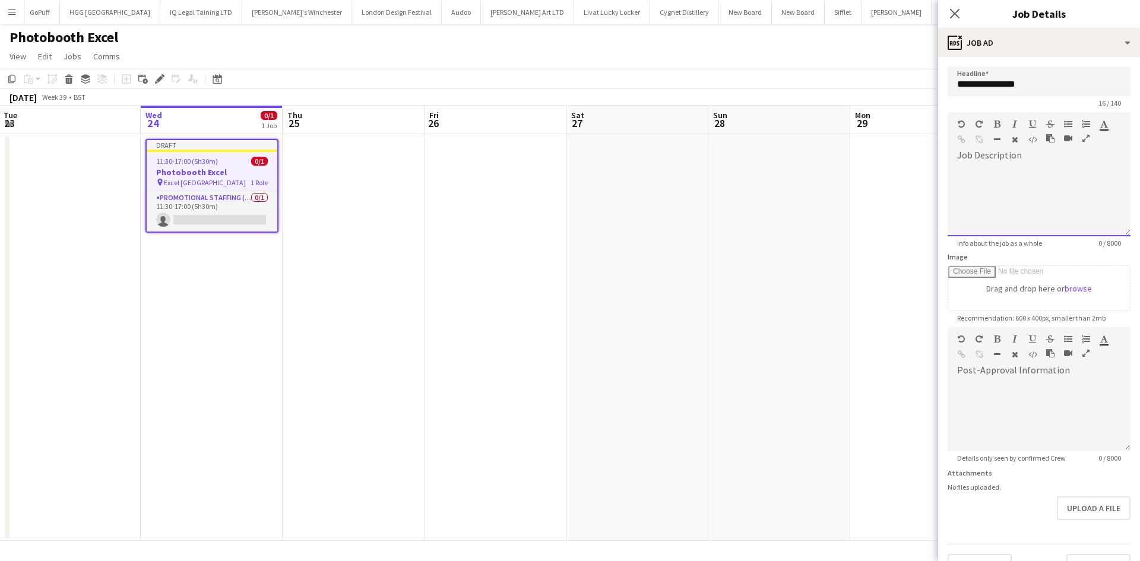
click at [1017, 171] on div at bounding box center [1038, 200] width 183 height 71
click at [1033, 176] on div "**********" at bounding box center [1034, 200] width 174 height 71
click at [1055, 170] on div "**********" at bounding box center [1034, 200] width 174 height 71
click at [1069, 175] on div "**********" at bounding box center [1034, 200] width 174 height 71
click at [1087, 207] on div "**********" at bounding box center [1034, 200] width 174 height 71
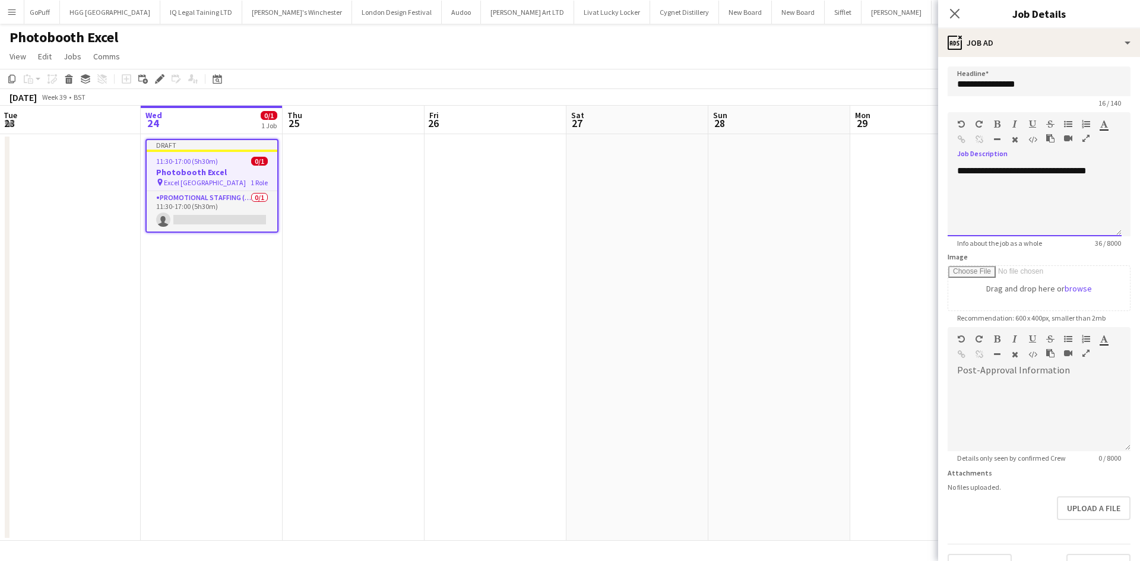
click at [1066, 172] on div "**********" at bounding box center [1034, 200] width 174 height 71
click at [1103, 172] on div "**********" at bounding box center [1034, 200] width 174 height 71
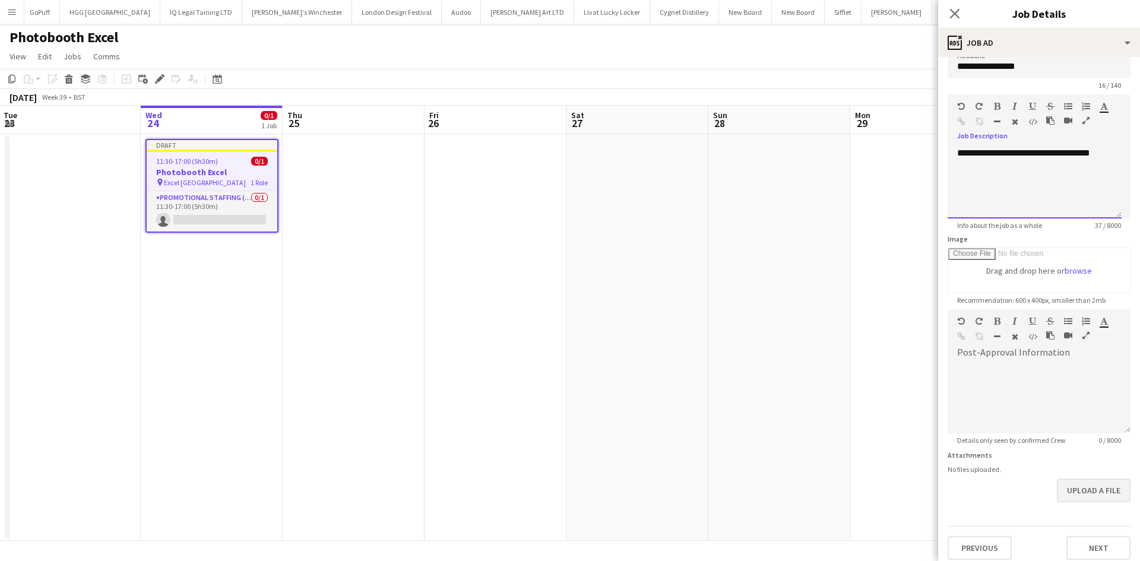
scroll to position [26, 0]
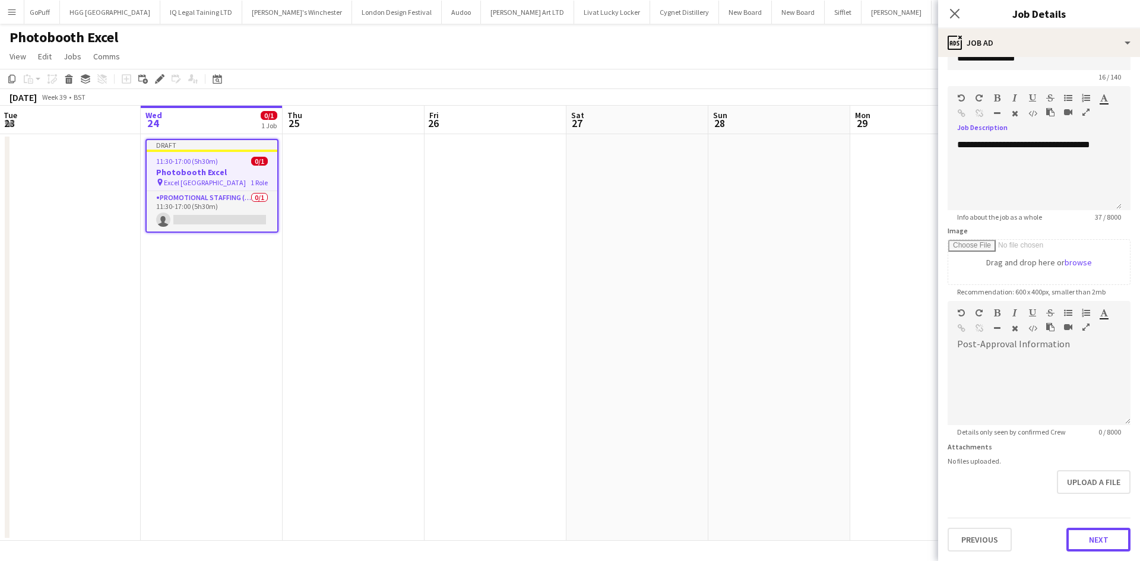
click at [1093, 548] on button "Next" at bounding box center [1098, 540] width 64 height 24
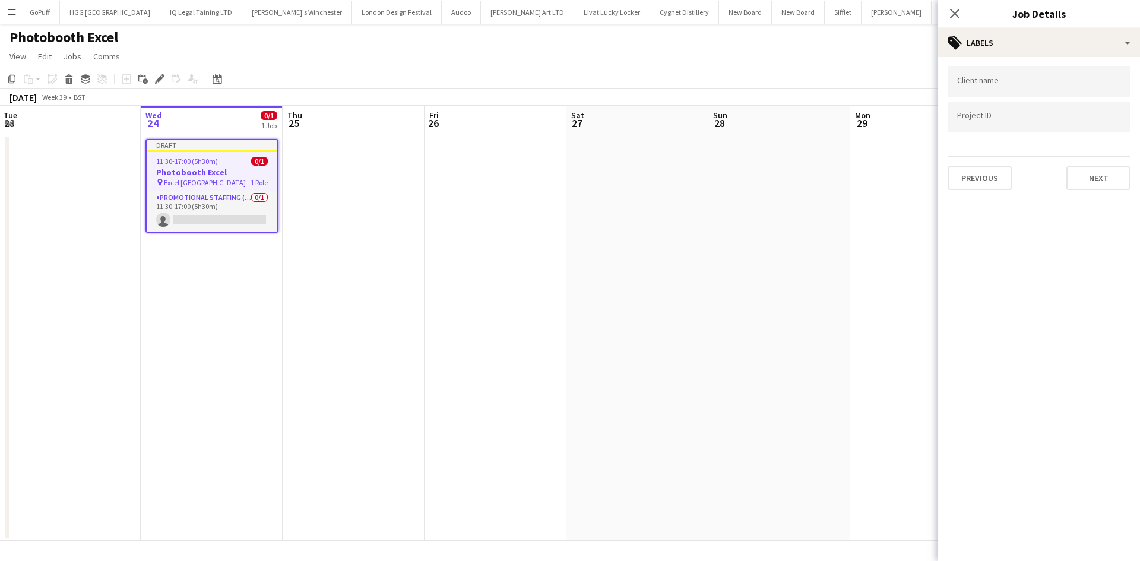
drag, startPoint x: 1079, startPoint y: 163, endPoint x: 1084, endPoint y: 170, distance: 9.4
click at [1082, 165] on div "Previous Next" at bounding box center [1038, 173] width 183 height 34
click at [1086, 174] on button "Next" at bounding box center [1098, 178] width 64 height 24
click at [1087, 128] on button "Next" at bounding box center [1098, 123] width 64 height 24
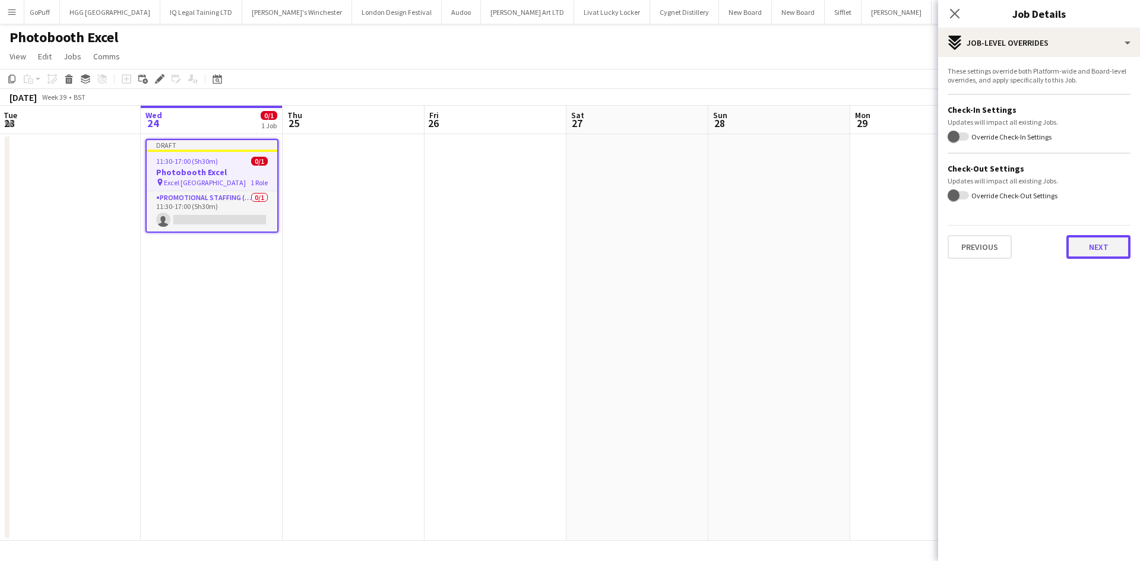
click at [1096, 249] on button "Next" at bounding box center [1098, 247] width 64 height 24
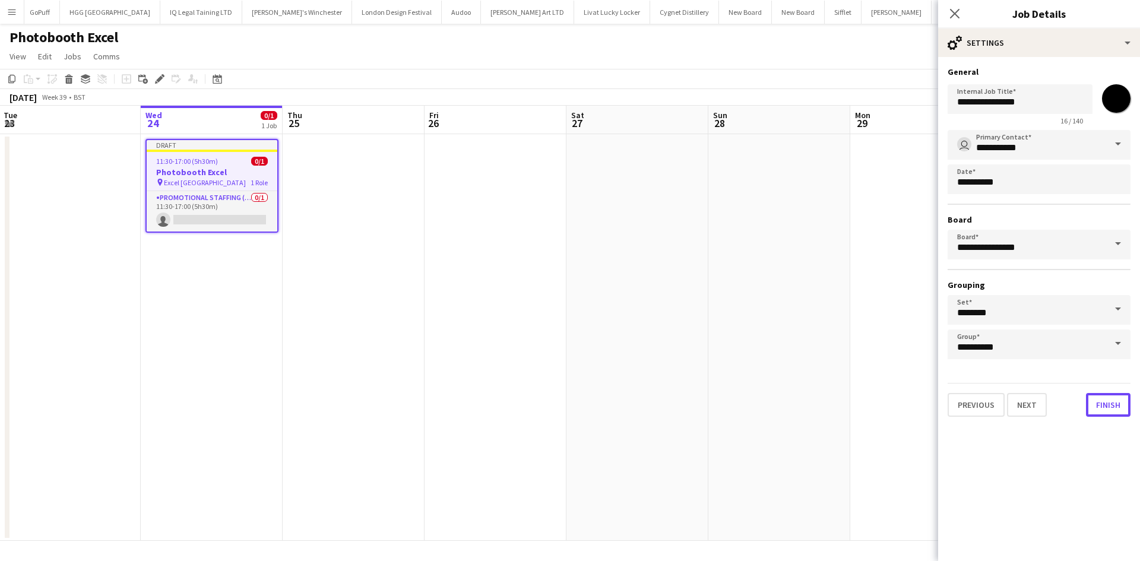
click at [1107, 407] on button "Finish" at bounding box center [1108, 405] width 45 height 24
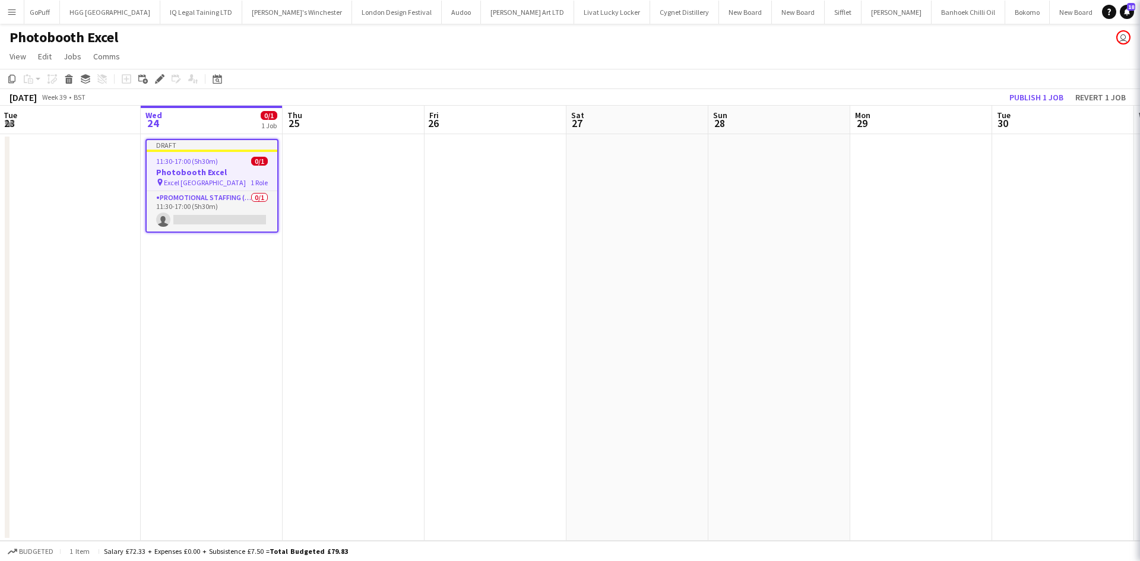
click at [819, 277] on app-date-cell at bounding box center [779, 337] width 142 height 407
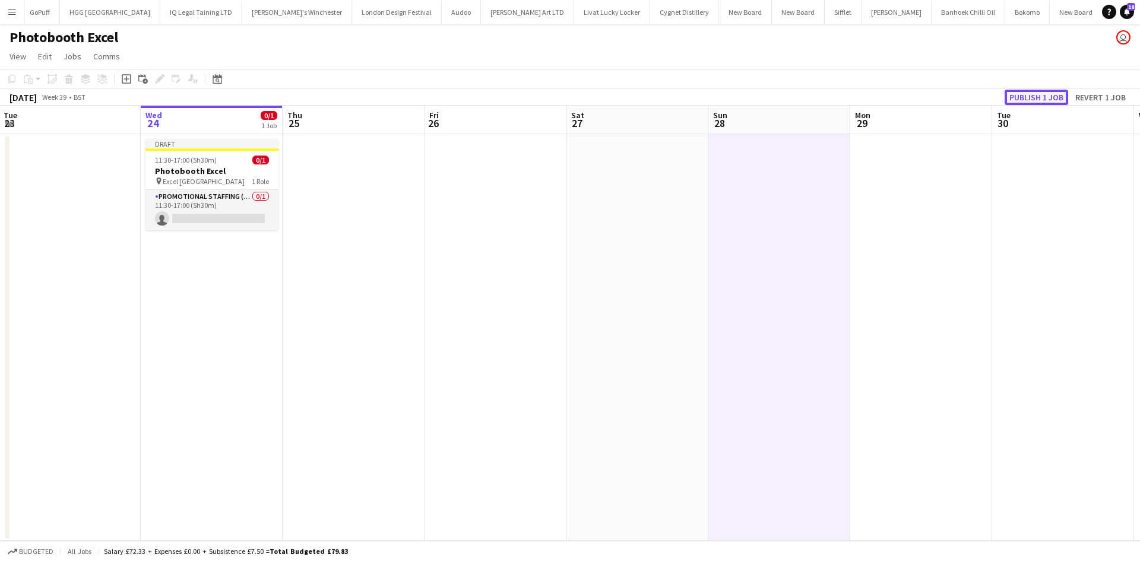
click at [1036, 97] on button "Publish 1 job" at bounding box center [1036, 97] width 64 height 15
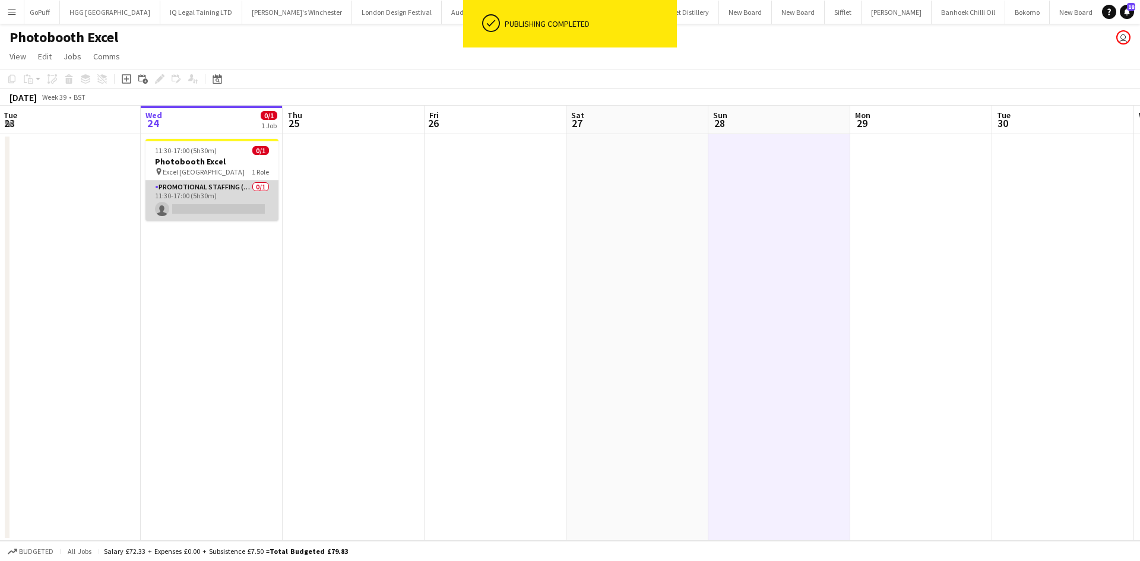
click at [215, 214] on app-card-role "Promotional Staffing (Brand Ambassadors) 0/1 11:30-17:00 (5h30m) single-neutral…" at bounding box center [211, 200] width 133 height 40
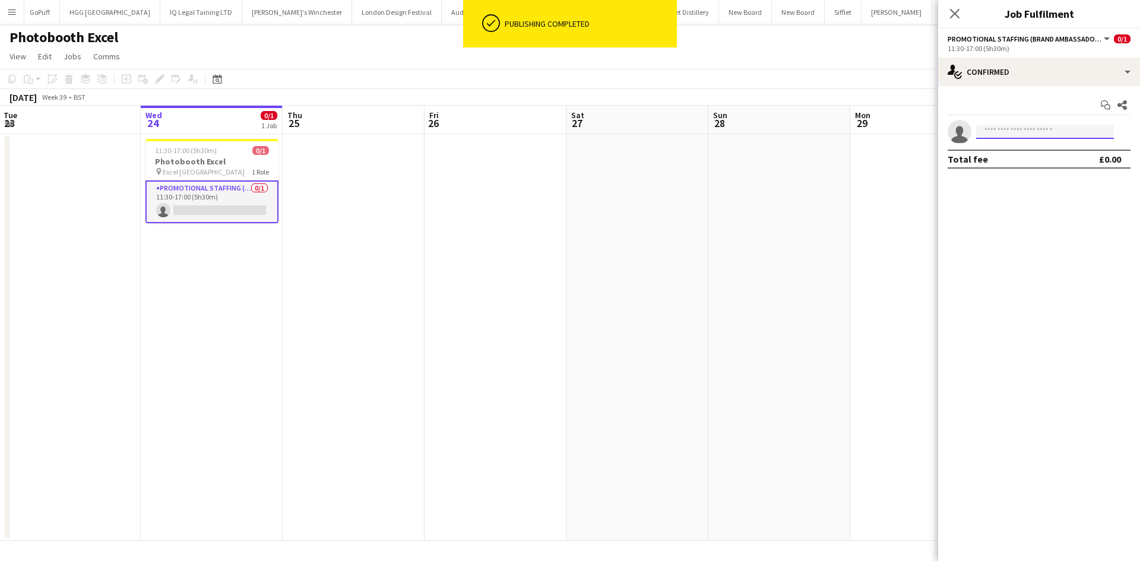
click at [1027, 131] on input at bounding box center [1045, 132] width 138 height 14
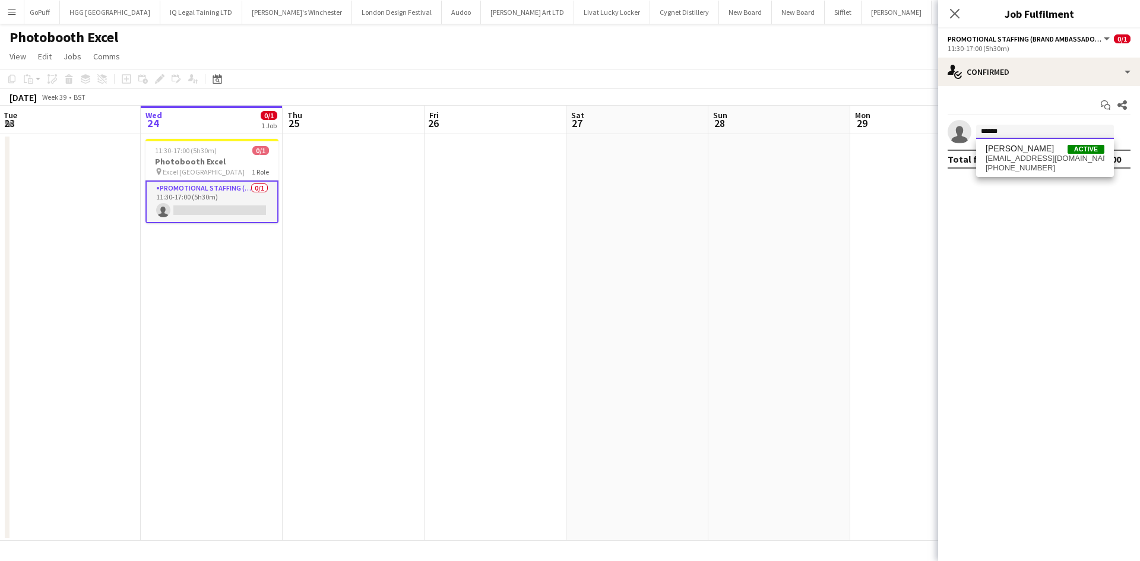
type input "******"
click at [1017, 151] on span "[PERSON_NAME]" at bounding box center [1019, 149] width 68 height 10
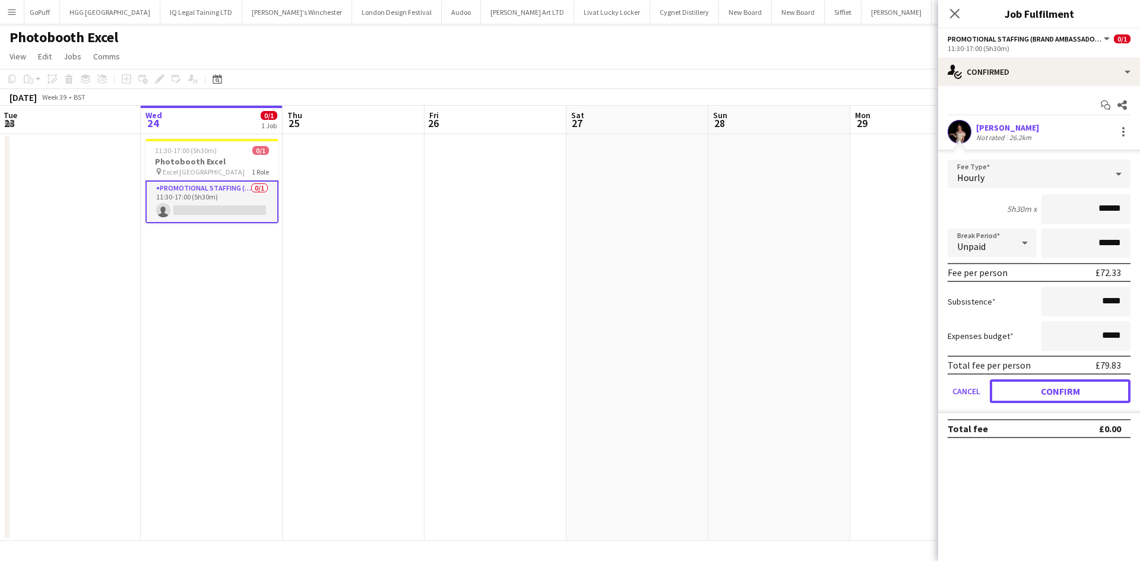
click at [1086, 395] on button "Confirm" at bounding box center [1059, 391] width 141 height 24
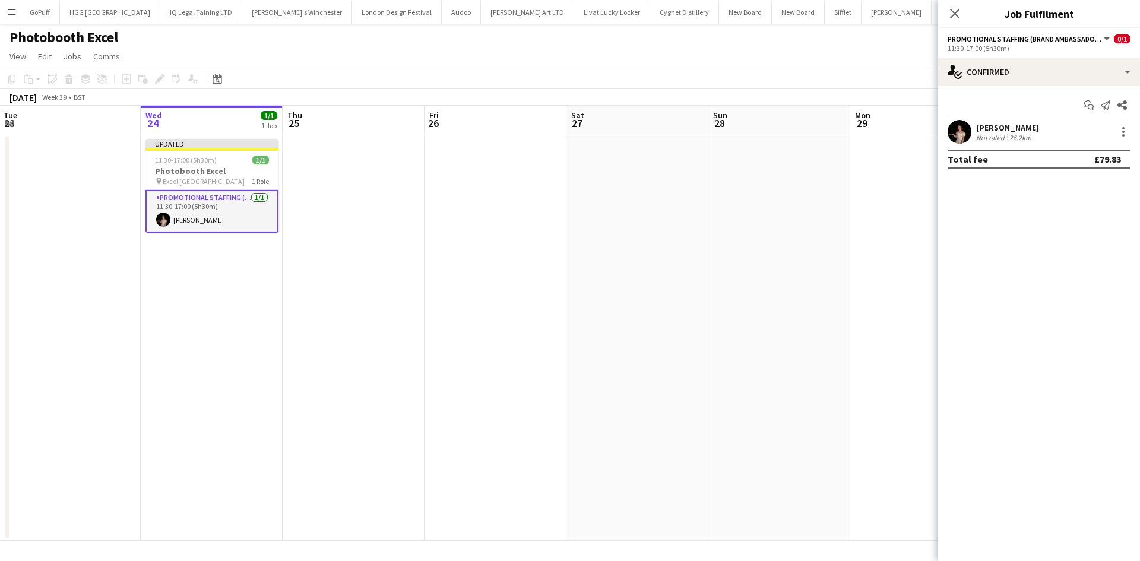
click at [834, 267] on app-date-cell at bounding box center [779, 337] width 142 height 407
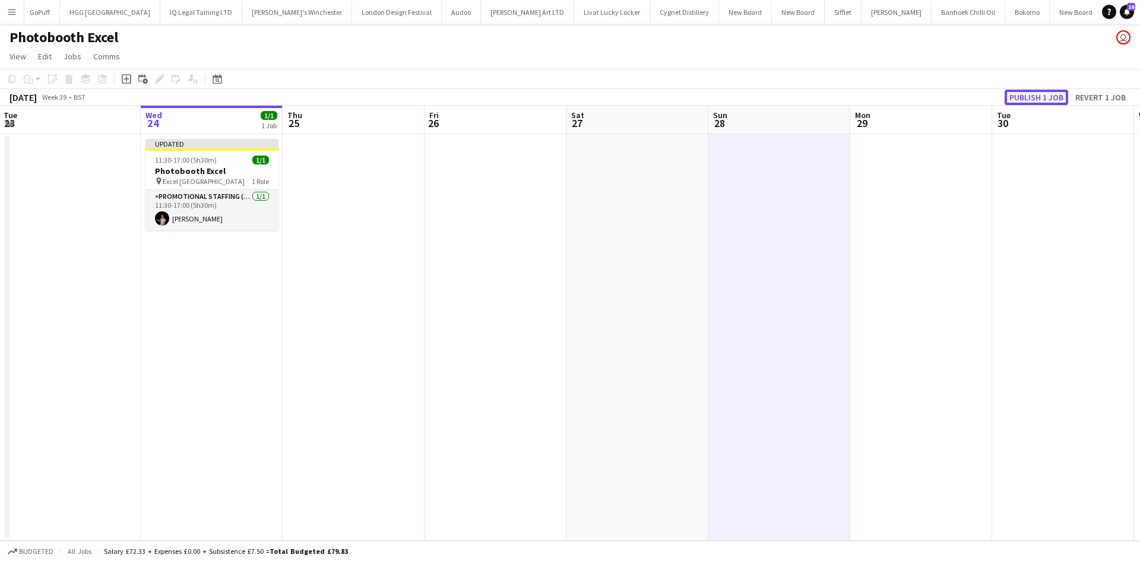
click at [1067, 100] on button "Publish 1 job" at bounding box center [1036, 97] width 64 height 15
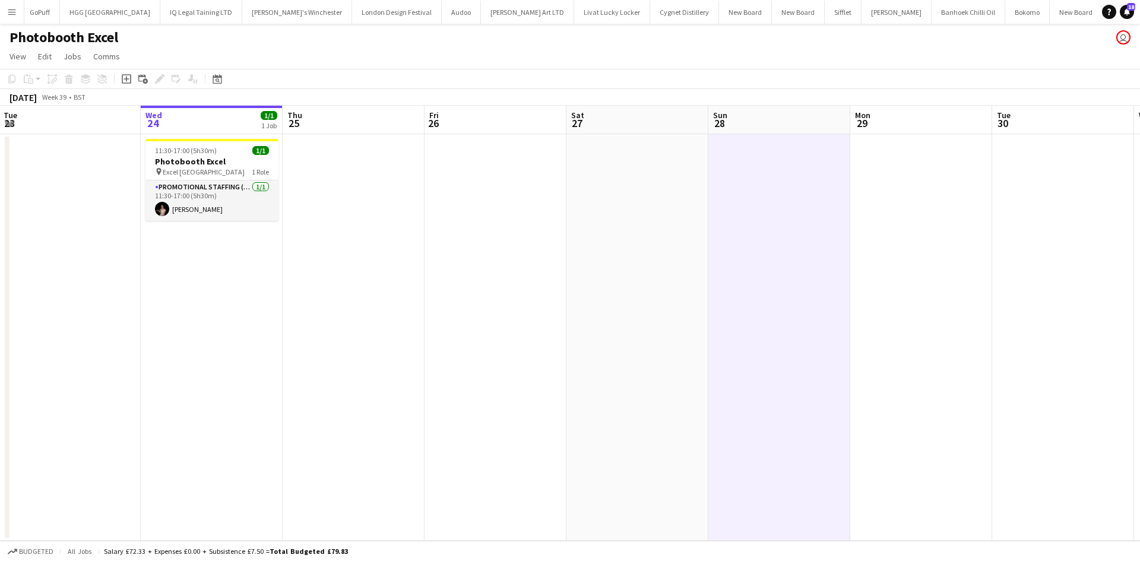
click at [14, 9] on app-icon "Menu" at bounding box center [11, 11] width 9 height 9
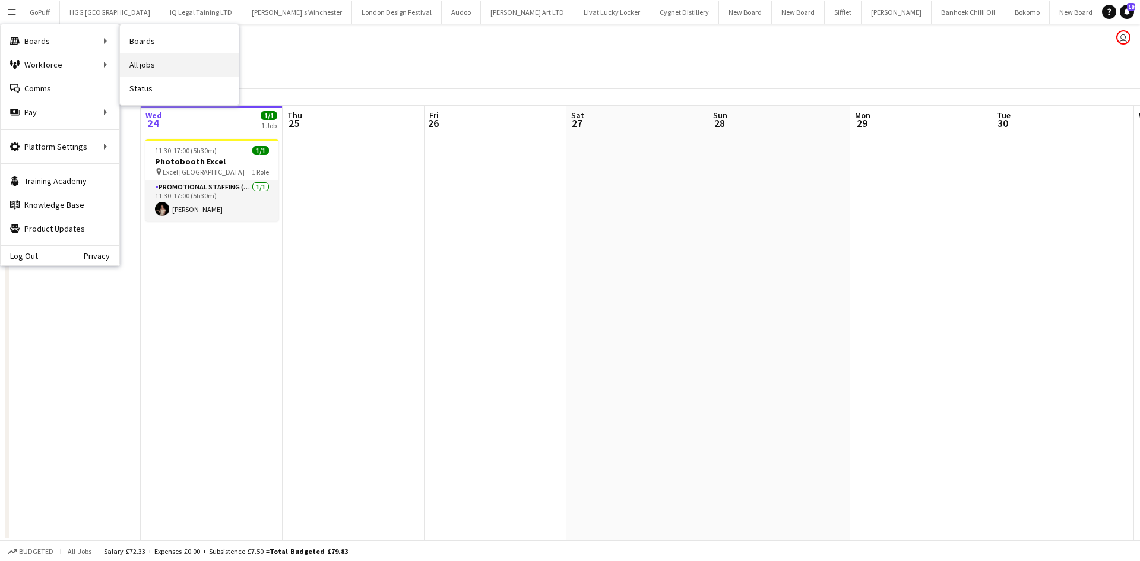
click at [163, 58] on link "All jobs" at bounding box center [179, 65] width 119 height 24
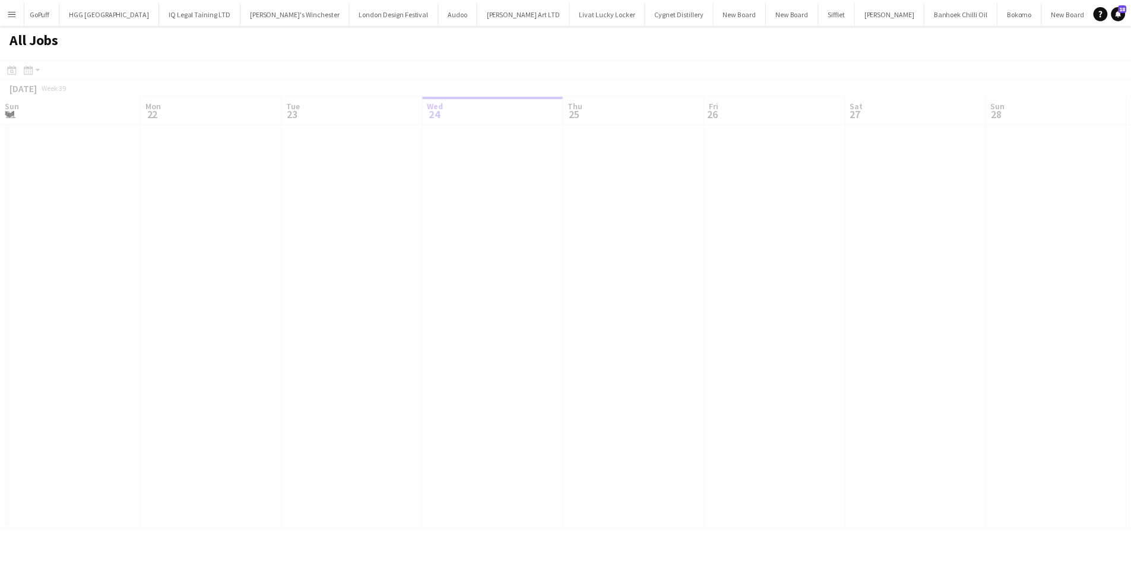
scroll to position [0, 284]
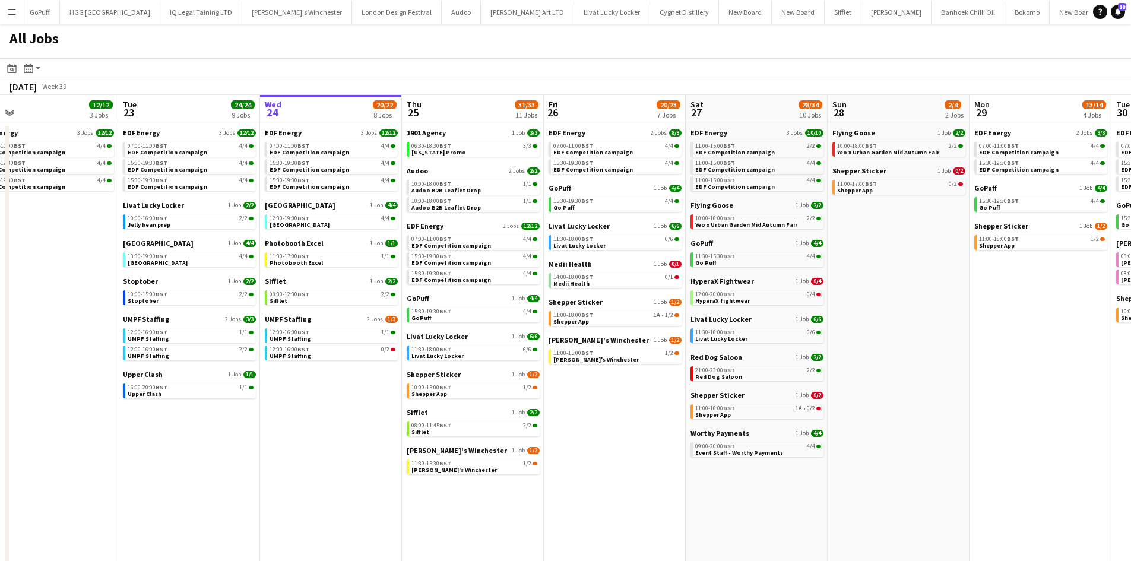
drag, startPoint x: 533, startPoint y: 391, endPoint x: 650, endPoint y: 404, distance: 117.7
click at [650, 404] on app-calendar-viewport "Sat 20 20/21 9 Jobs Sun 21 2/2 1 Job Mon 22 12/12 3 Jobs Tue 23 24/24 9 Jobs We…" at bounding box center [565, 359] width 1131 height 529
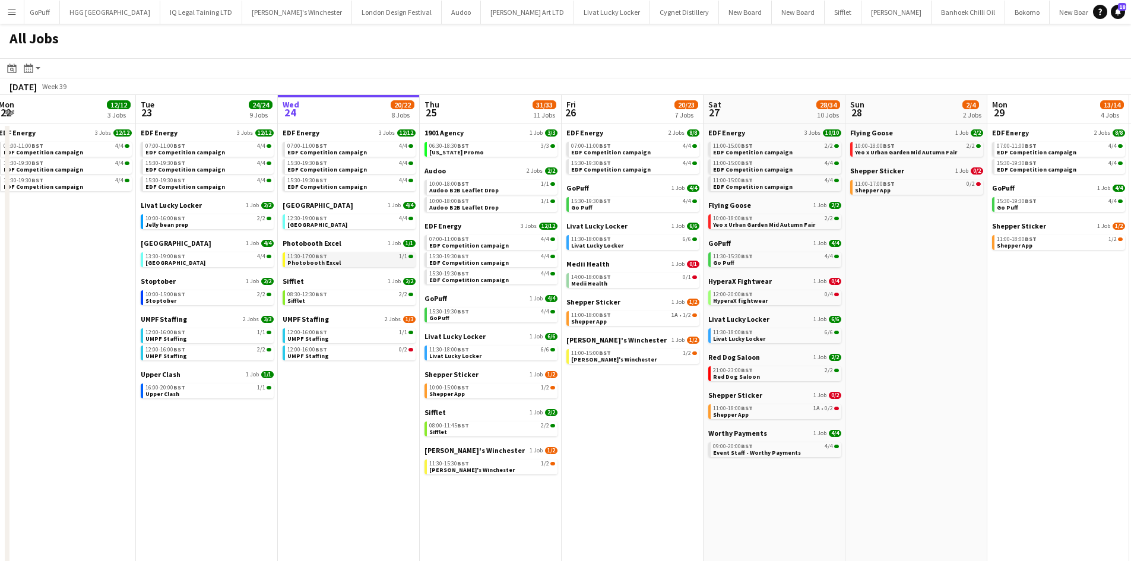
click at [361, 264] on link "11:30-17:00 BST 1/1 Photobooth Excel" at bounding box center [350, 259] width 126 height 14
click at [664, 321] on link "11:00-18:00 BST 1A • 1/2 Shepper App" at bounding box center [634, 318] width 126 height 14
click at [529, 148] on div "06:30-18:30 BST 3/3" at bounding box center [493, 146] width 126 height 6
click at [491, 157] on div "1901 Agency 1 Job 3/3 06:30-18:30 BST 3/3 Maryland Promo" at bounding box center [491, 147] width 133 height 38
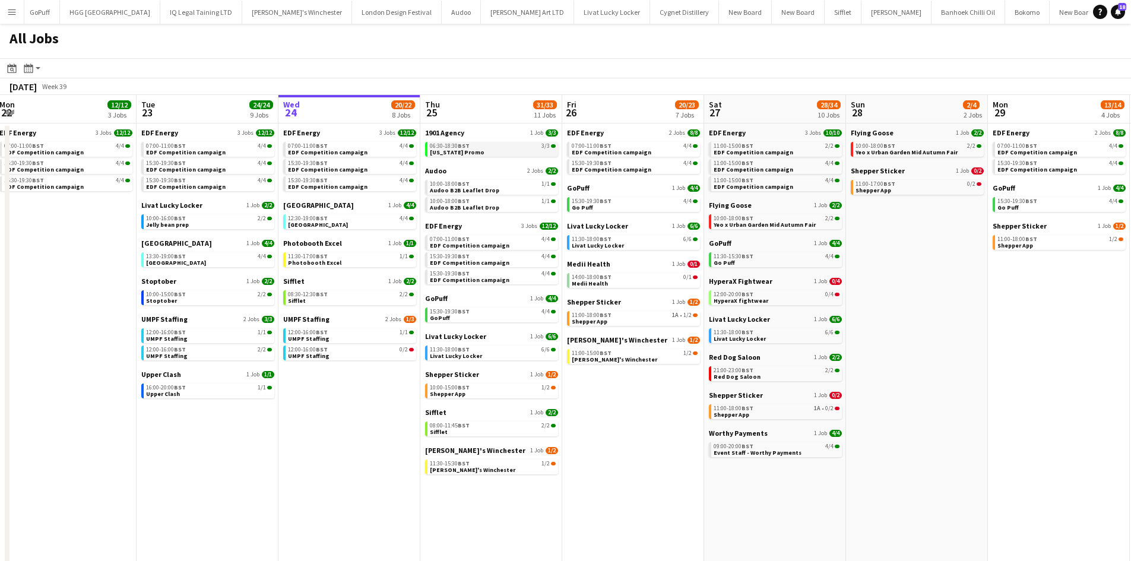
click at [493, 151] on link "06:30-18:30 BST 3/3 Maryland Promo" at bounding box center [493, 149] width 126 height 14
click at [383, 264] on link "11:30-17:00 BST 1/1 Photobooth Excel" at bounding box center [350, 259] width 126 height 14
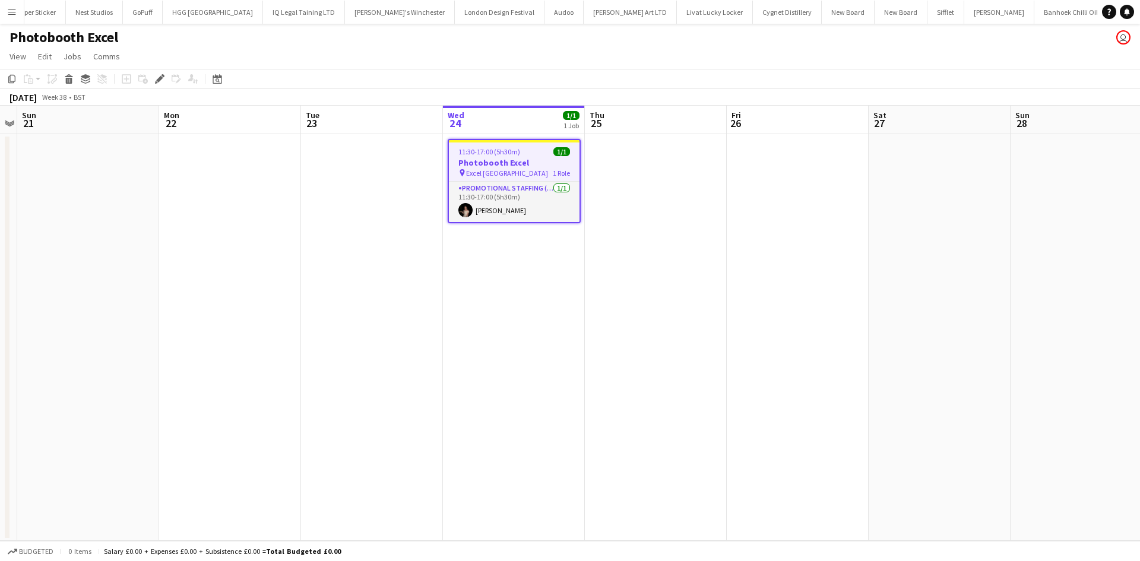
scroll to position [0, 2749]
drag, startPoint x: 653, startPoint y: 269, endPoint x: 631, endPoint y: 272, distance: 22.2
click at [631, 272] on app-calendar-viewport "Thu 18 Fri 19 Sat 20 Sun 21 Mon 22 Tue 23 Wed 24 1/1 1 Job Thu 25 Fri 26 Sat 27…" at bounding box center [570, 323] width 1140 height 435
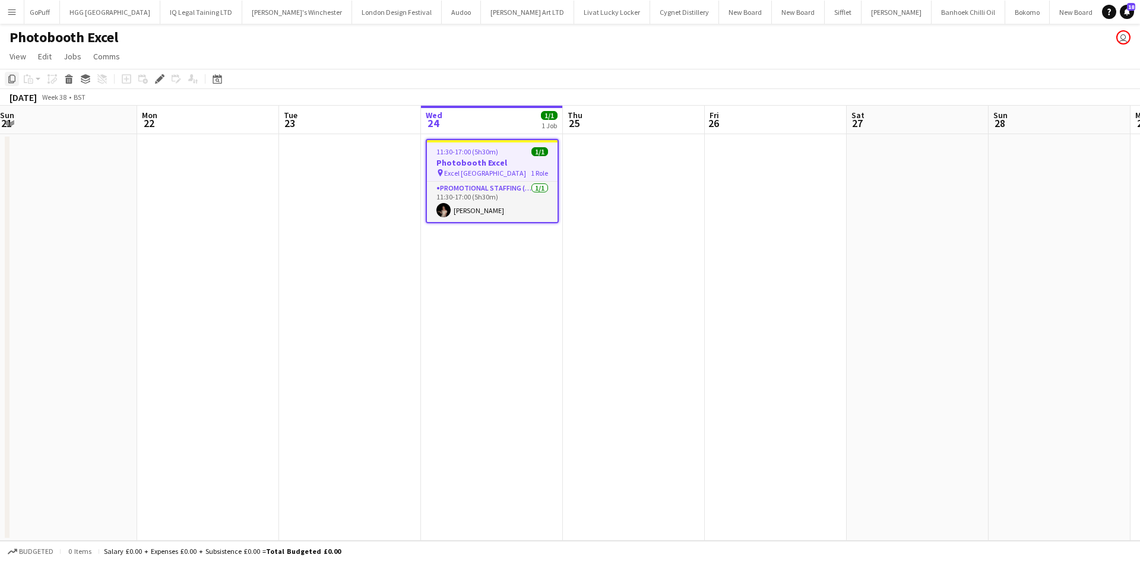
click at [15, 82] on icon "Copy" at bounding box center [11, 78] width 9 height 9
click at [640, 182] on app-date-cell at bounding box center [634, 337] width 142 height 407
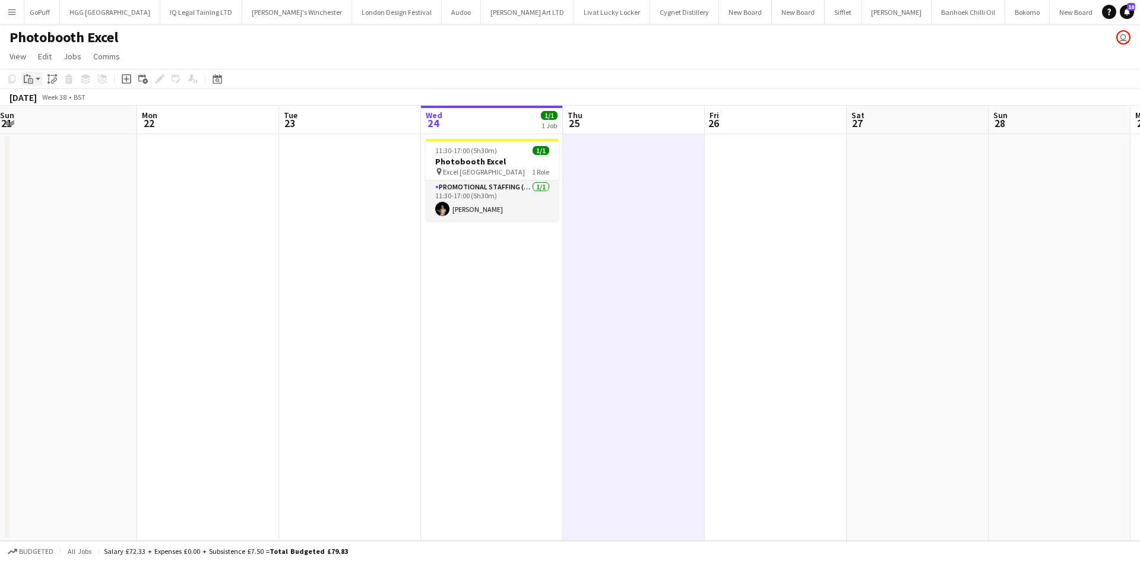
click at [39, 81] on app-action-btn "Paste" at bounding box center [31, 79] width 21 height 14
click at [53, 97] on link "Paste Ctrl+V" at bounding box center [87, 101] width 112 height 11
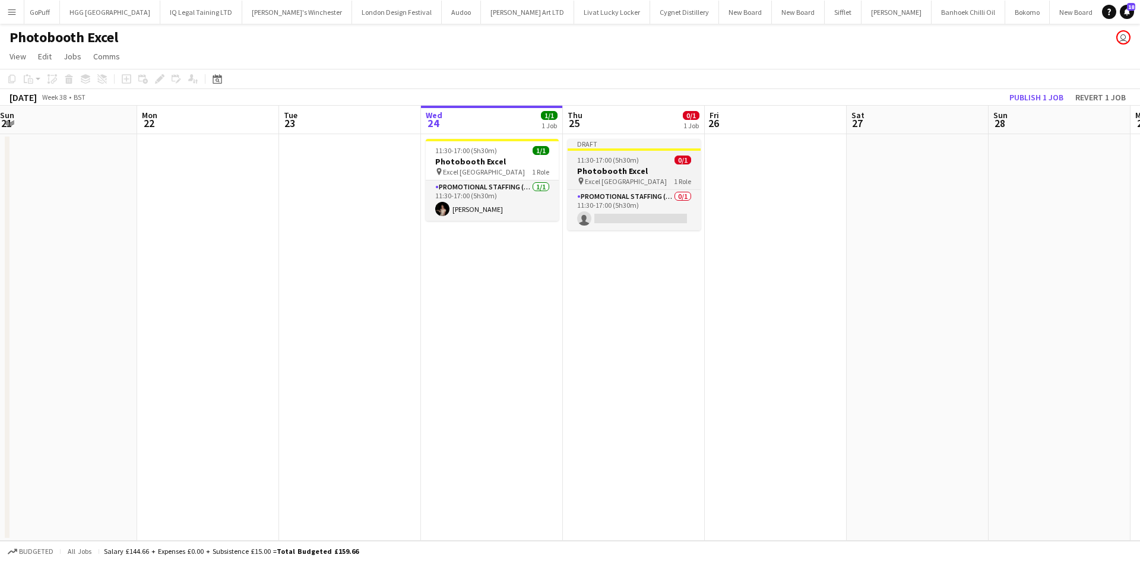
click at [626, 170] on h3 "Photobooth Excel" at bounding box center [633, 171] width 133 height 11
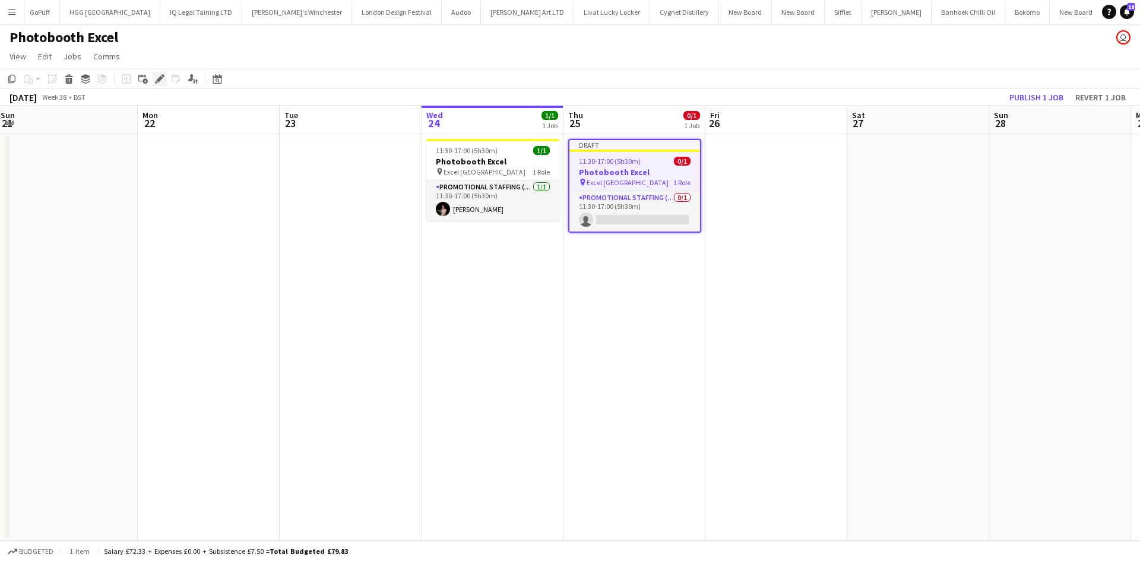
click at [162, 80] on icon "Edit" at bounding box center [159, 78] width 9 height 9
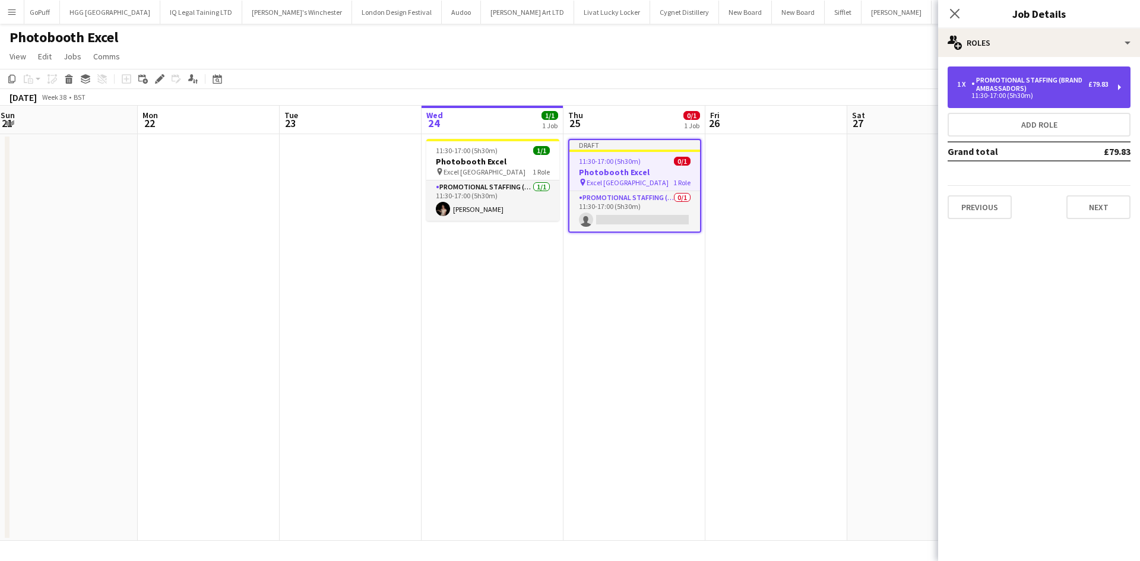
drag, startPoint x: 1044, startPoint y: 75, endPoint x: 1017, endPoint y: 87, distance: 28.7
click at [1044, 74] on div "1 x Promotional Staffing (Brand Ambassadors) £79.83 11:30-17:00 (5h30m)" at bounding box center [1038, 87] width 183 height 42
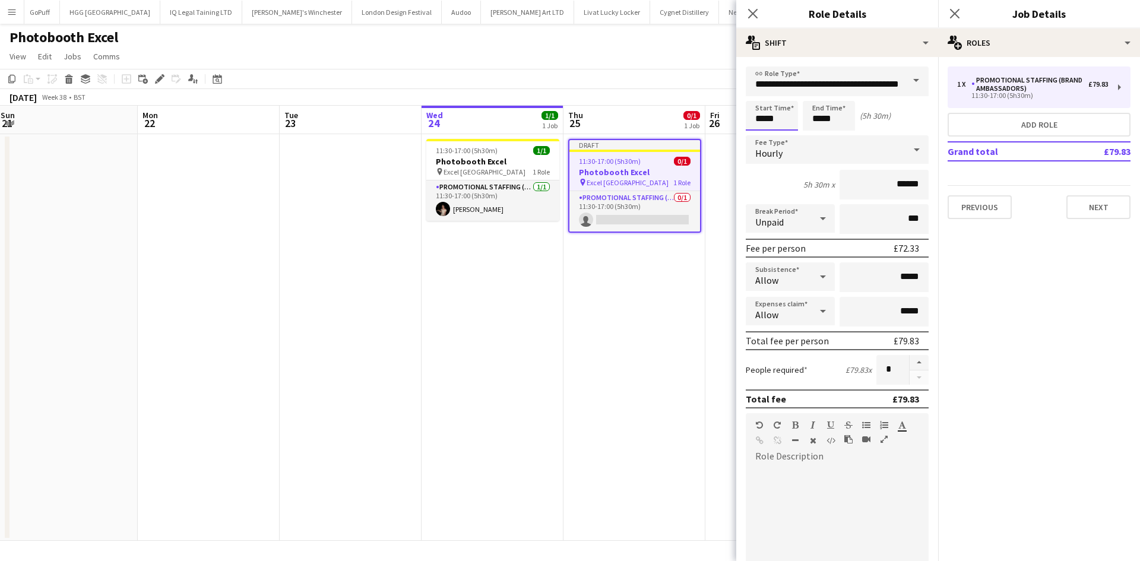
click at [766, 121] on input "*****" at bounding box center [772, 116] width 52 height 30
click at [757, 94] on div at bounding box center [760, 95] width 24 height 12
click at [756, 132] on div at bounding box center [760, 137] width 24 height 12
click at [760, 133] on div at bounding box center [760, 137] width 24 height 12
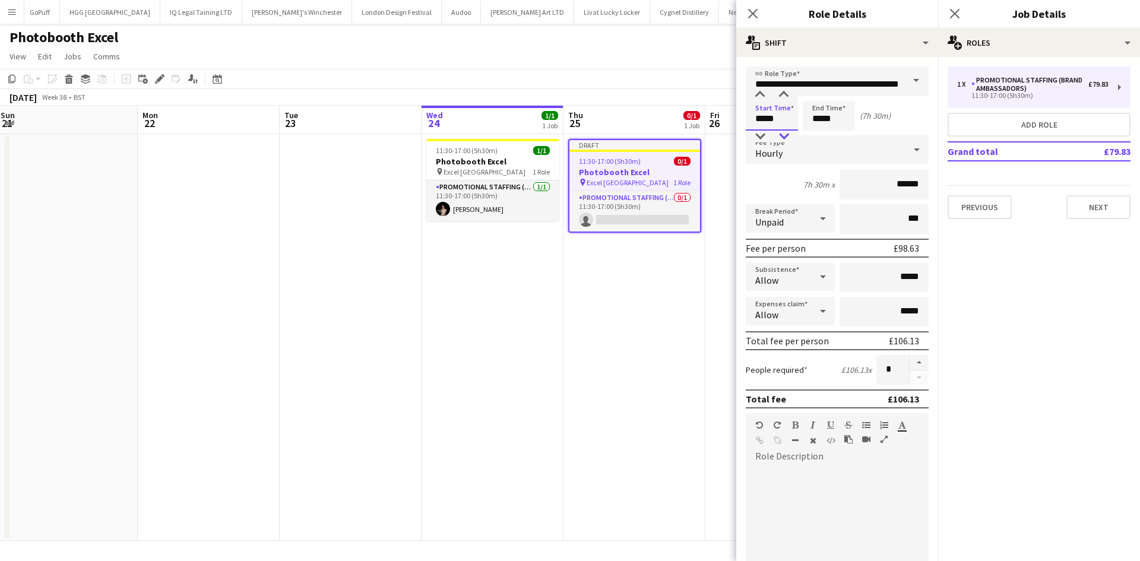
click at [786, 136] on div at bounding box center [784, 137] width 24 height 12
type input "*****"
click at [786, 136] on div at bounding box center [784, 137] width 24 height 12
click at [811, 224] on div at bounding box center [823, 219] width 24 height 24
click at [791, 255] on span "Paid" at bounding box center [788, 251] width 66 height 11
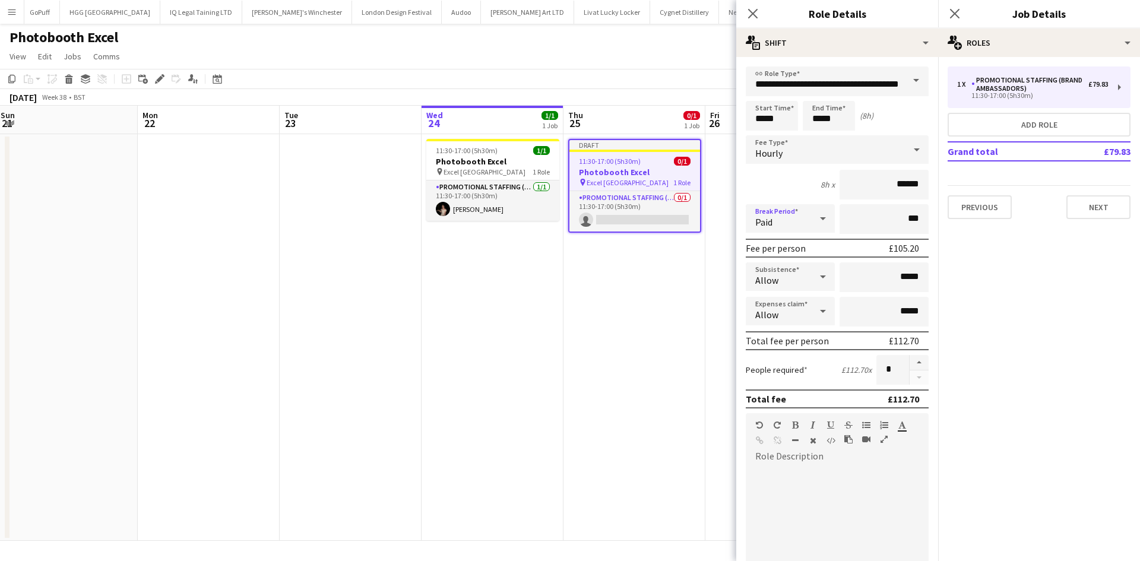
click at [673, 341] on app-date-cell "Draft 11:30-17:00 (5h30m) 0/1 Photobooth Excel pin Excel London 1 Role Promotio…" at bounding box center [634, 337] width 142 height 407
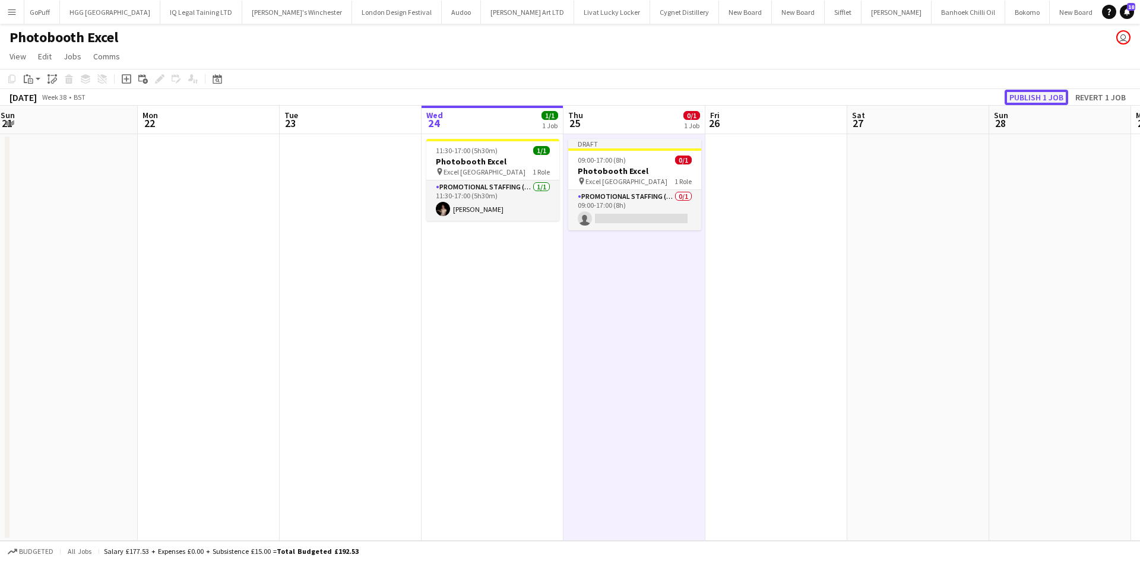
click at [1027, 100] on button "Publish 1 job" at bounding box center [1036, 97] width 64 height 15
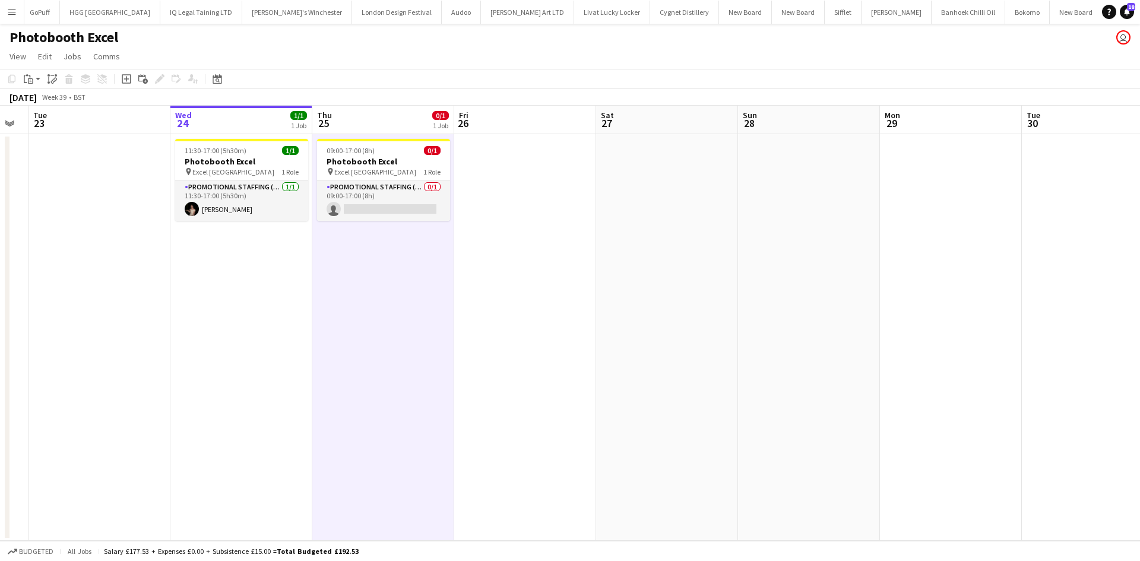
drag, startPoint x: 601, startPoint y: 229, endPoint x: 417, endPoint y: 170, distance: 193.0
click at [426, 173] on app-calendar-viewport "Sat 20 Sun 21 Mon 22 Tue 23 Wed 24 1/1 1 Job Thu 25 0/1 1 Job Fri 26 Sat 27 Sun…" at bounding box center [570, 323] width 1140 height 435
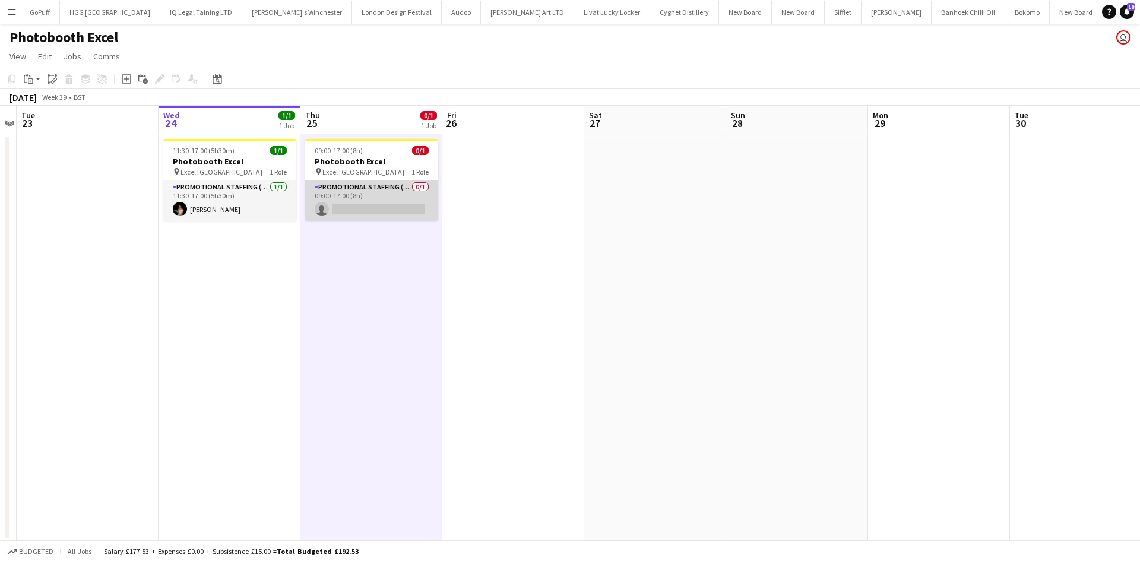
click at [367, 186] on app-card-role "Promotional Staffing (Brand Ambassadors) 0/1 09:00-17:00 (8h) single-neutral-ac…" at bounding box center [371, 200] width 133 height 40
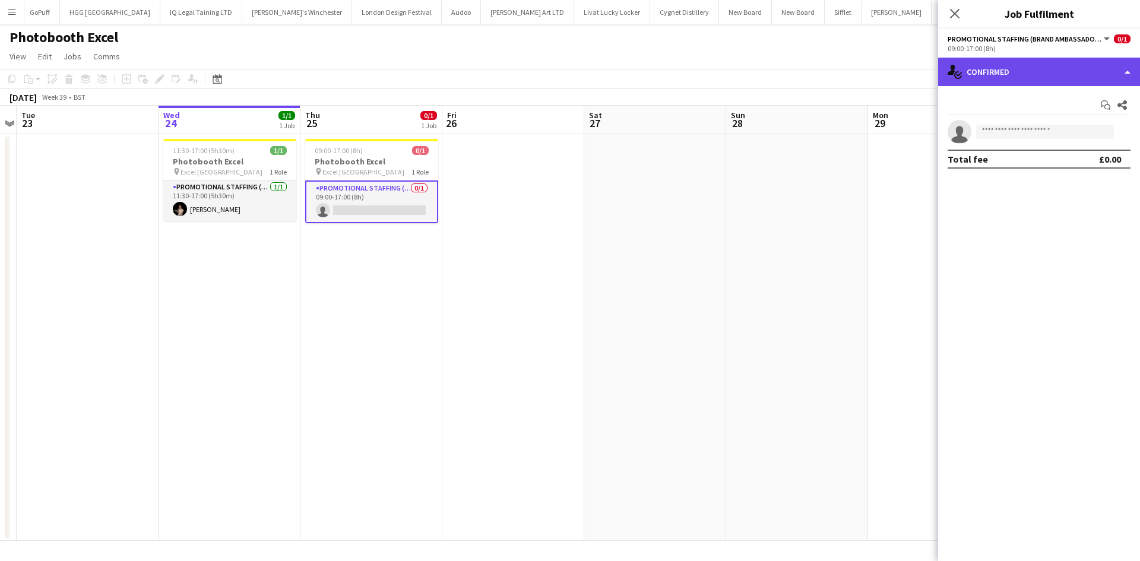
click at [1071, 83] on div "single-neutral-actions-check-2 Confirmed" at bounding box center [1039, 72] width 202 height 28
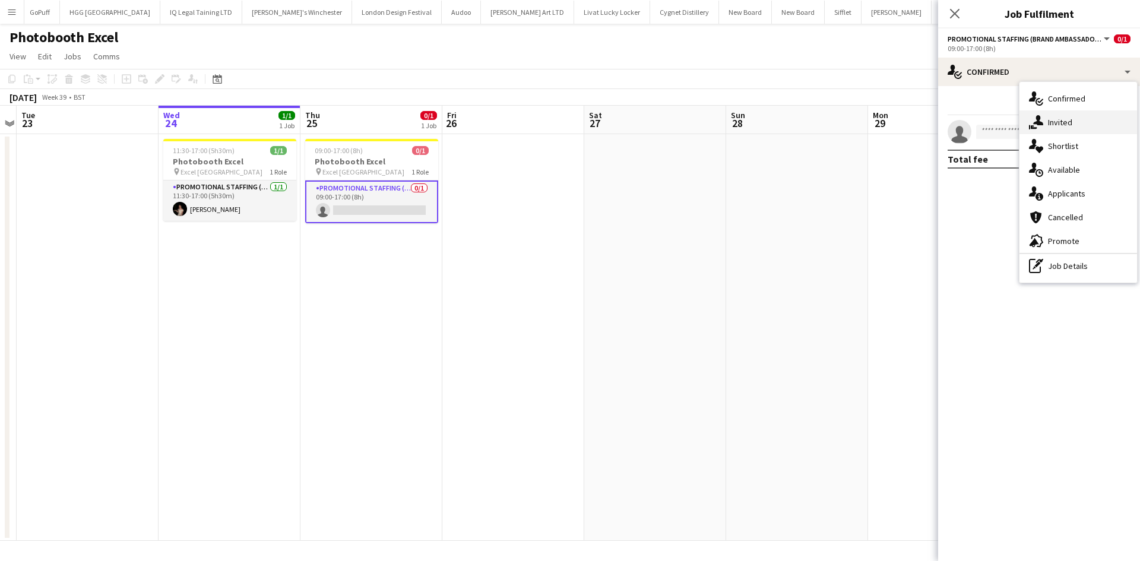
click at [1083, 118] on div "single-neutral-actions-share-1 Invited" at bounding box center [1078, 122] width 118 height 24
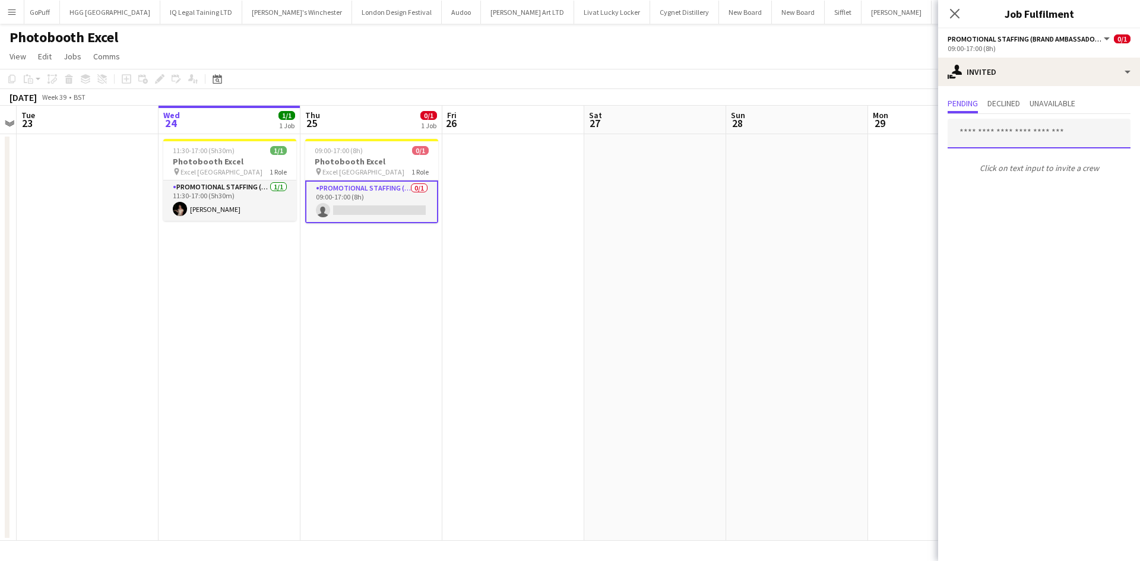
click at [1048, 133] on input "text" at bounding box center [1038, 134] width 183 height 30
type input "******"
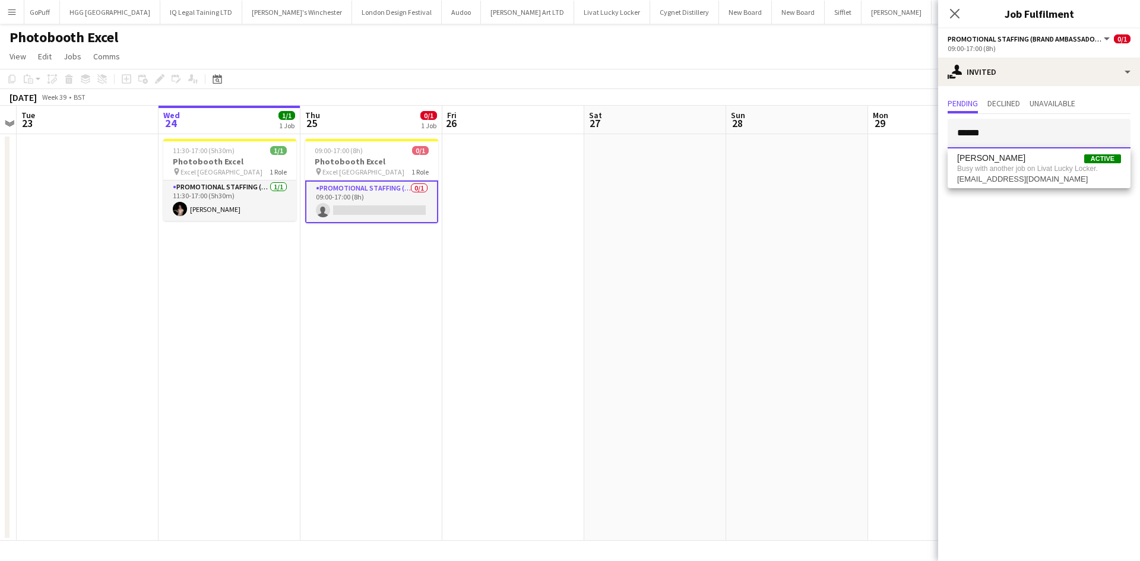
drag, startPoint x: 1039, startPoint y: 137, endPoint x: 877, endPoint y: 115, distance: 163.6
click at [877, 115] on body "Menu Boards Boards Boards All jobs Status Workforce Workforce My Workforce Recr…" at bounding box center [570, 280] width 1140 height 561
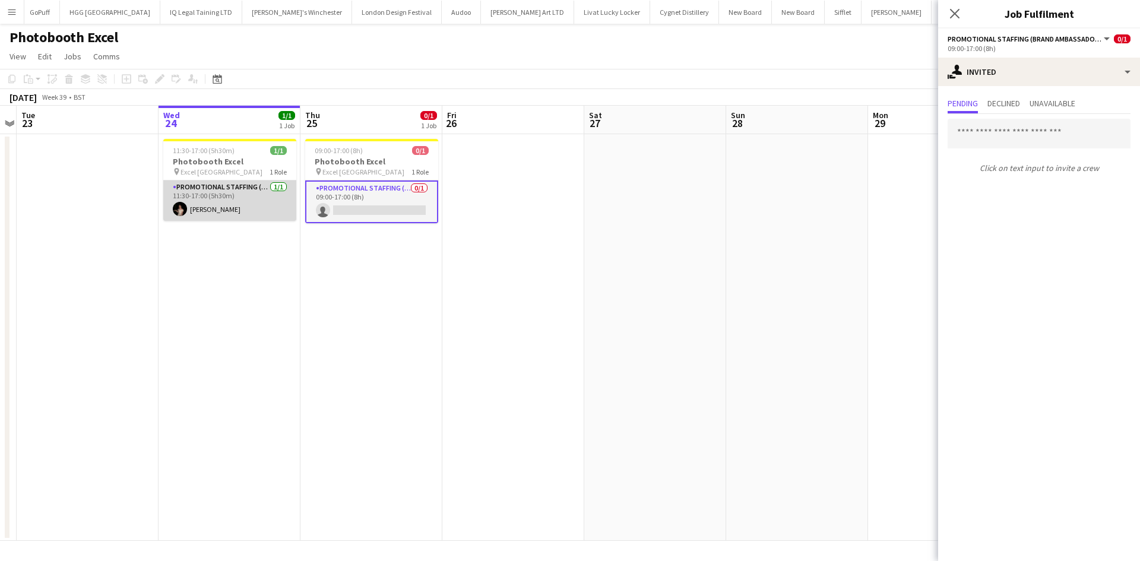
click at [191, 209] on app-card-role "Promotional Staffing (Brand Ambassadors) [DATE] 11:30-17:00 (5h30m) [PERSON_NAM…" at bounding box center [229, 200] width 133 height 40
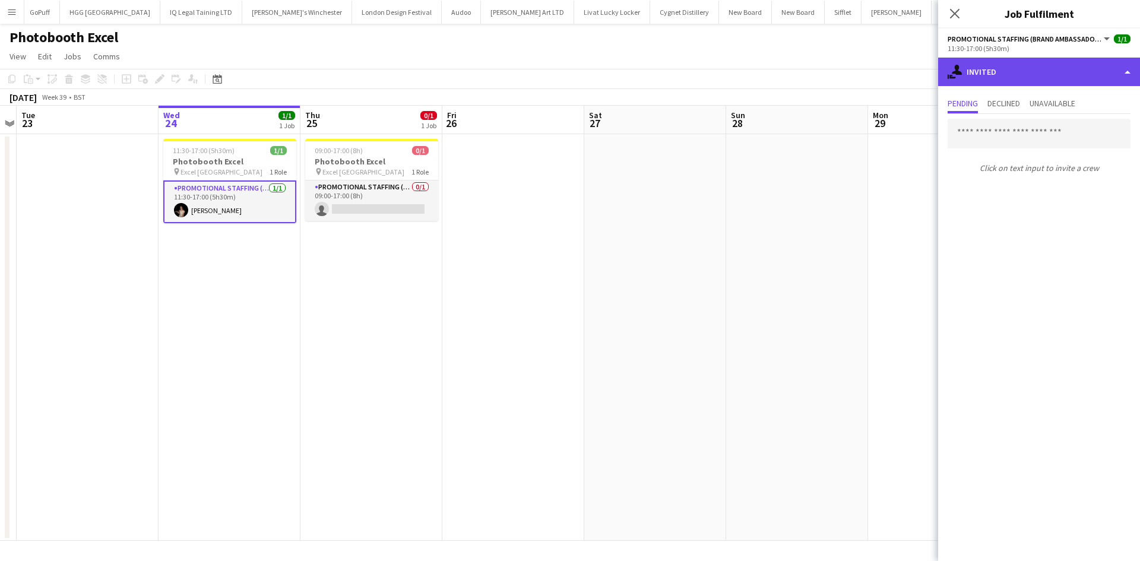
click at [1000, 76] on div "single-neutral-actions-share-1 Invited" at bounding box center [1039, 72] width 202 height 28
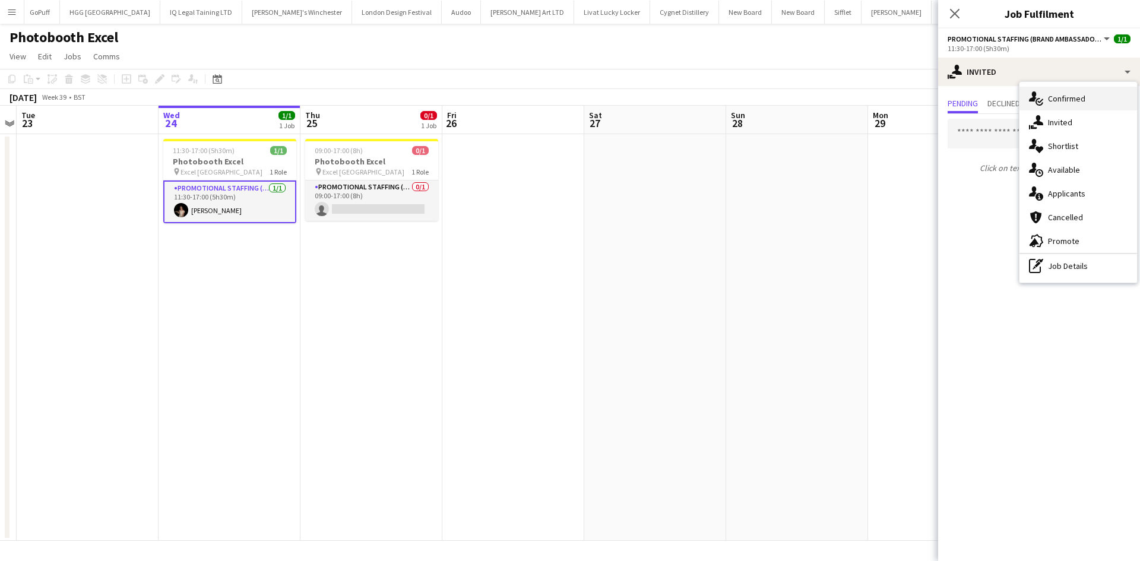
click at [1081, 103] on span "Confirmed" at bounding box center [1066, 98] width 37 height 11
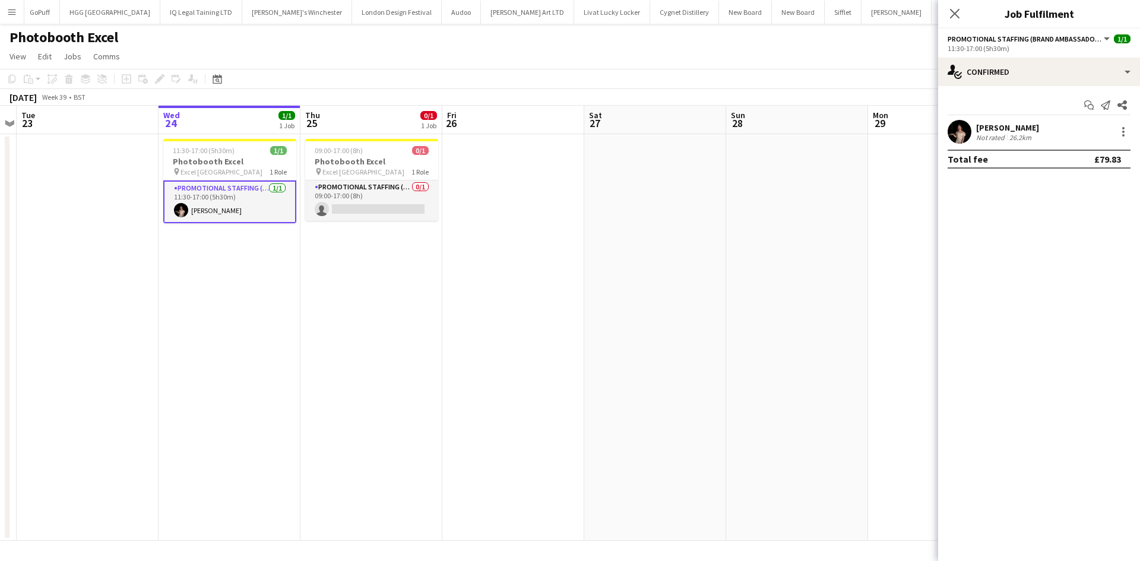
click at [1010, 121] on div "[PERSON_NAME] Not rated 26.2km" at bounding box center [1039, 132] width 202 height 24
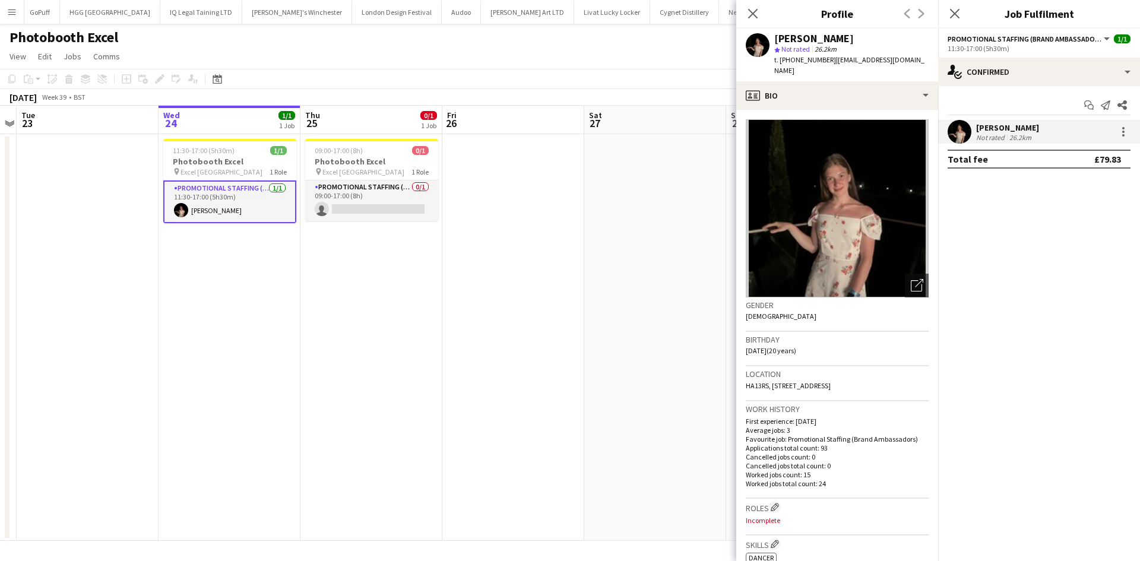
click at [519, 345] on app-date-cell at bounding box center [513, 337] width 142 height 407
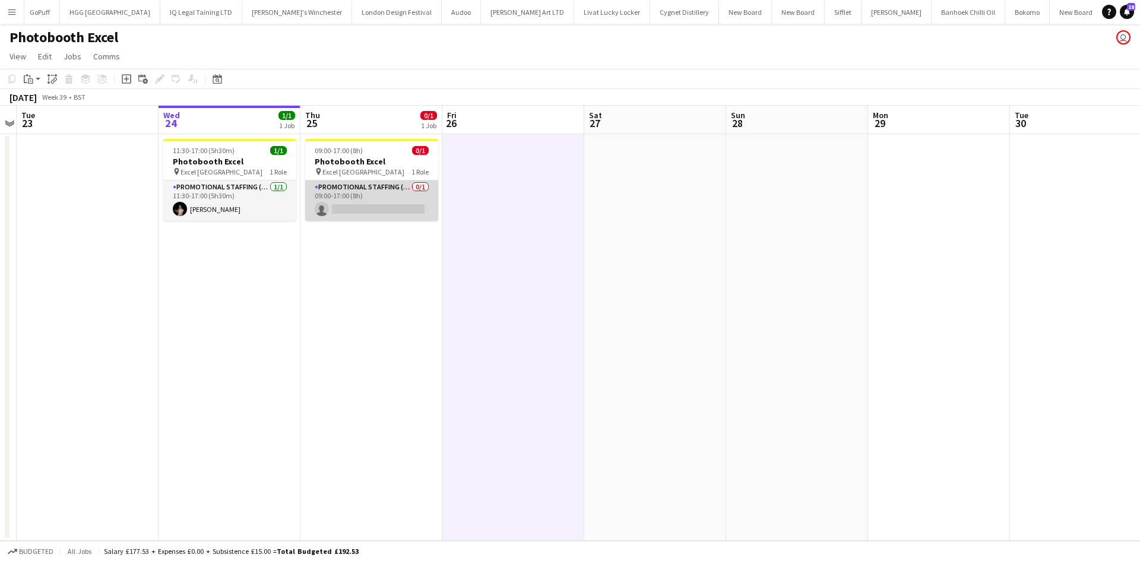
click at [407, 182] on app-card-role "Promotional Staffing (Brand Ambassadors) 0/1 09:00-17:00 (8h) single-neutral-ac…" at bounding box center [371, 200] width 133 height 40
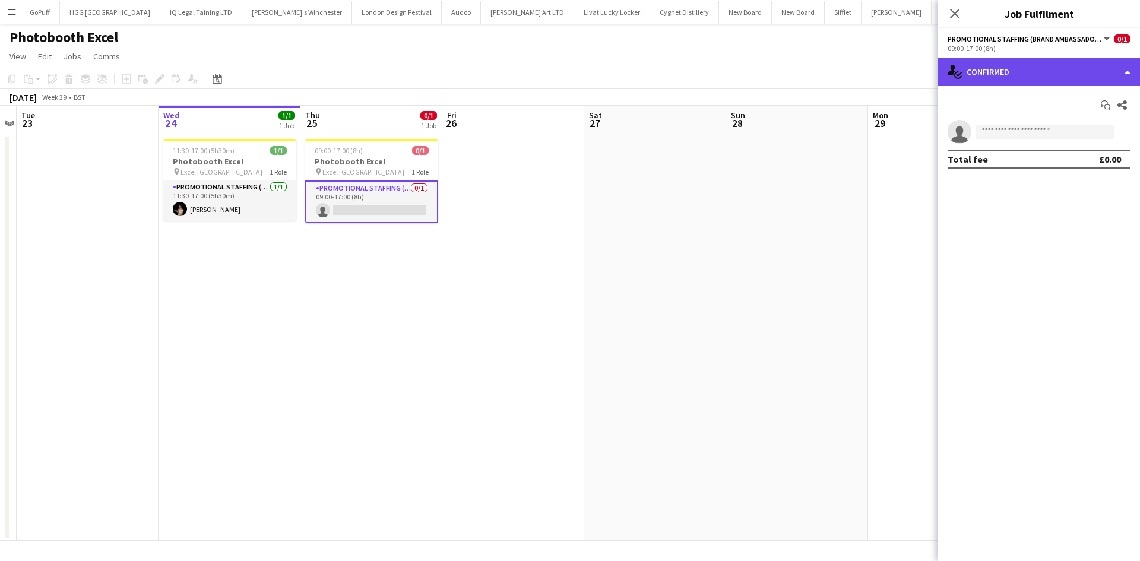
click at [1064, 74] on div "single-neutral-actions-check-2 Confirmed" at bounding box center [1039, 72] width 202 height 28
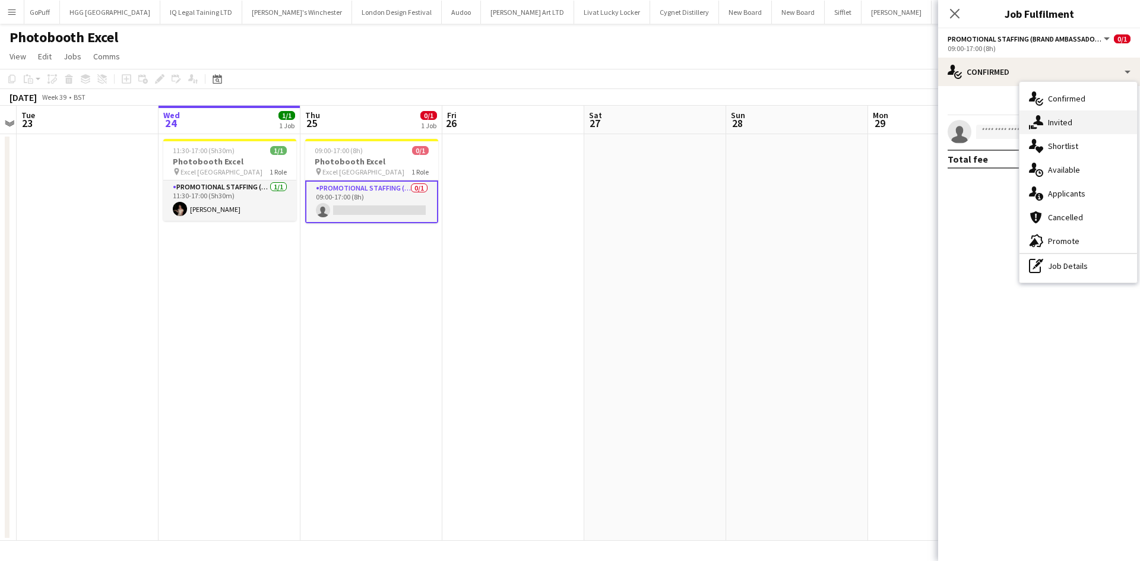
click at [1075, 133] on div "single-neutral-actions-share-1 Invited" at bounding box center [1078, 122] width 118 height 24
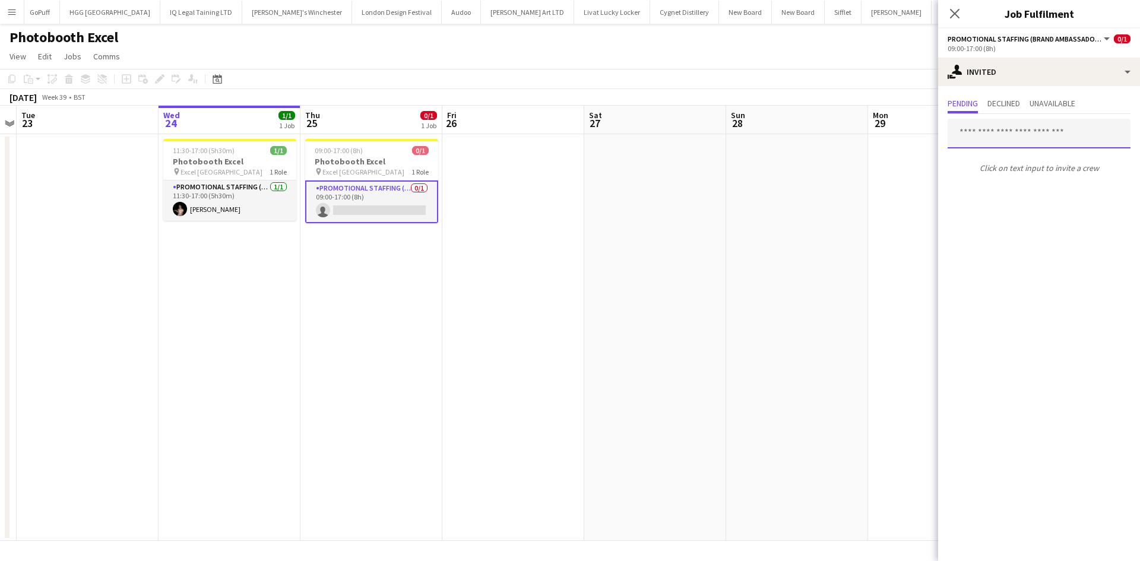
click at [1051, 128] on input "text" at bounding box center [1038, 134] width 183 height 30
type input "*"
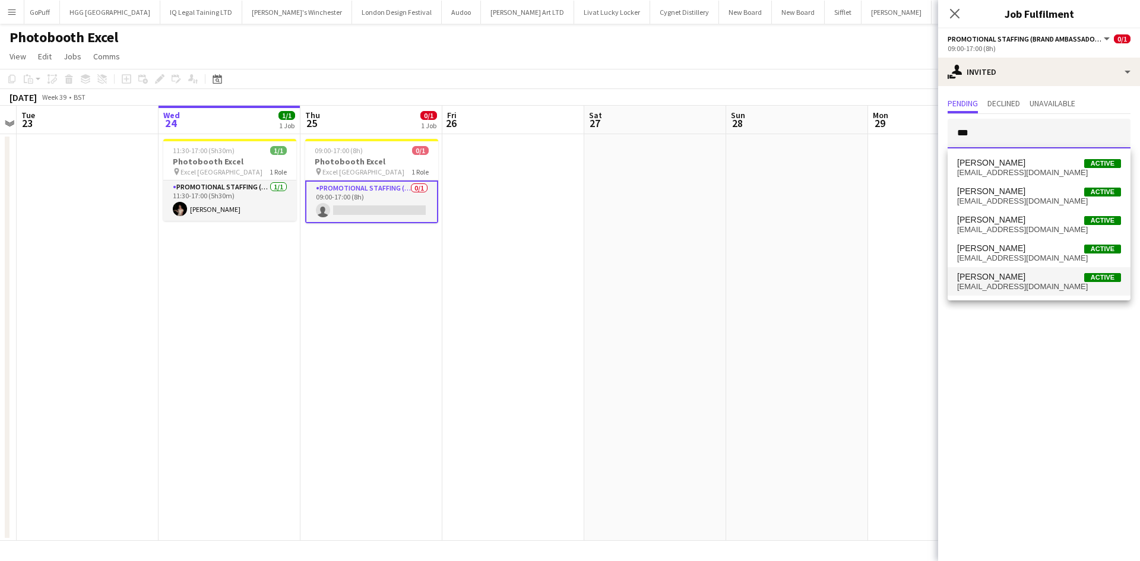
type input "***"
click at [1041, 275] on span "[PERSON_NAME] Active" at bounding box center [1039, 277] width 164 height 10
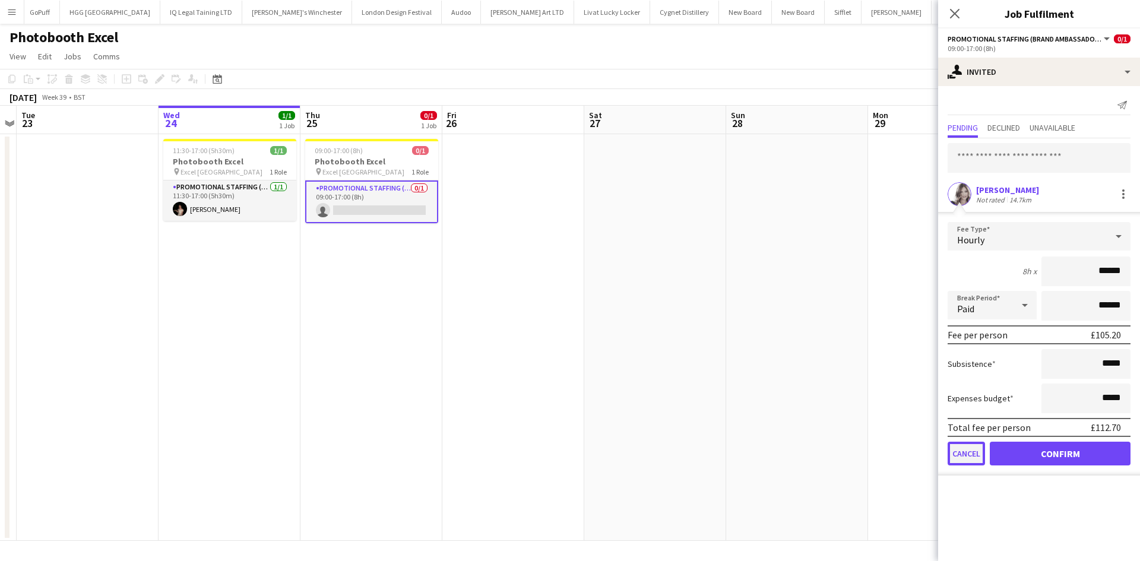
click at [966, 451] on button "Cancel" at bounding box center [965, 454] width 37 height 24
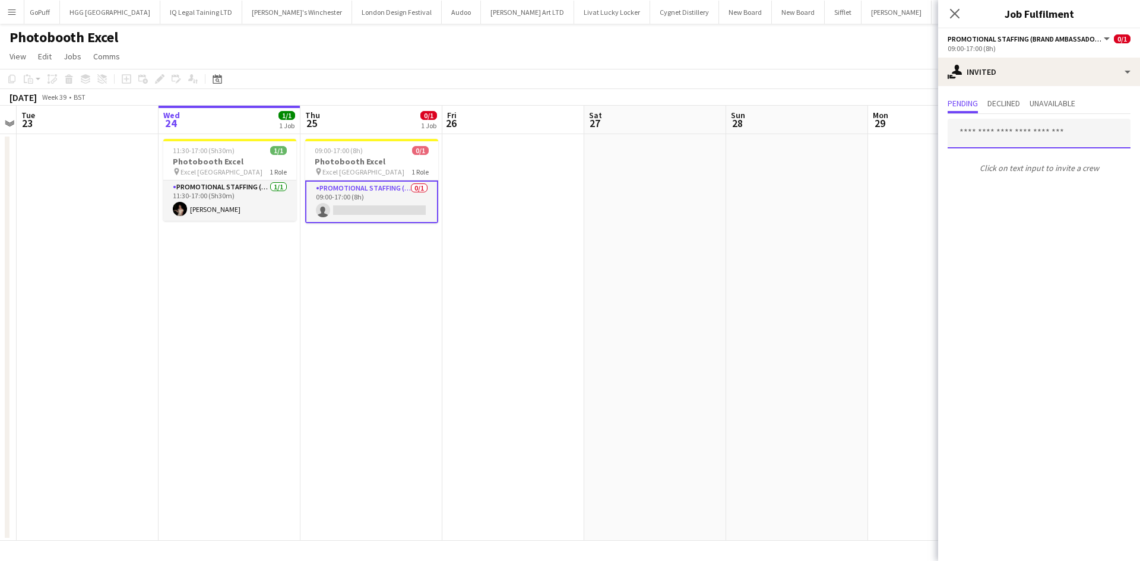
click at [978, 120] on input "text" at bounding box center [1038, 134] width 183 height 30
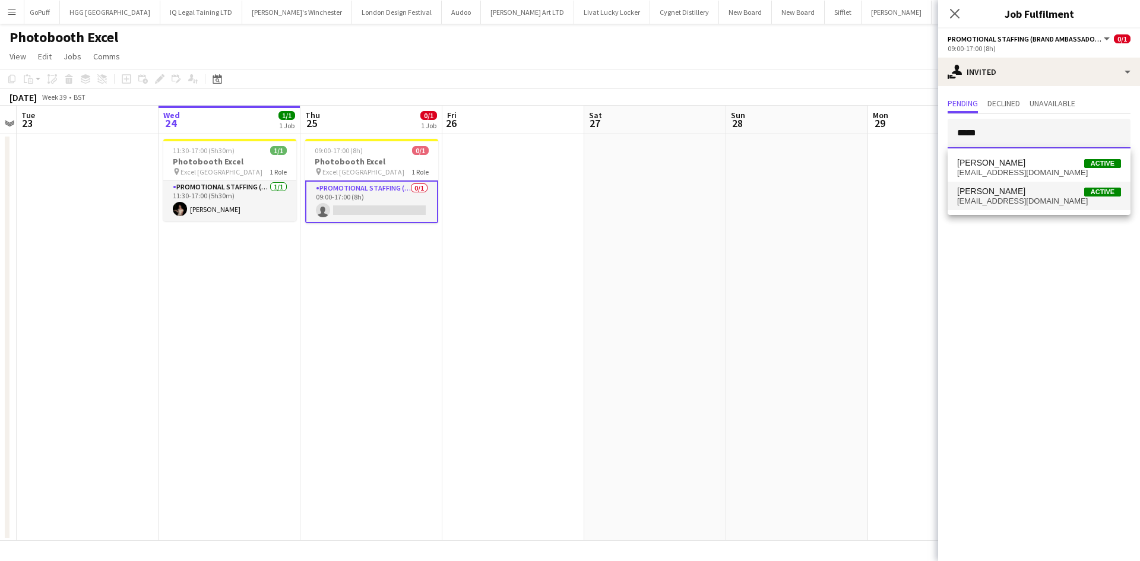
type input "*****"
click at [1027, 191] on span "[PERSON_NAME] Active" at bounding box center [1039, 191] width 164 height 10
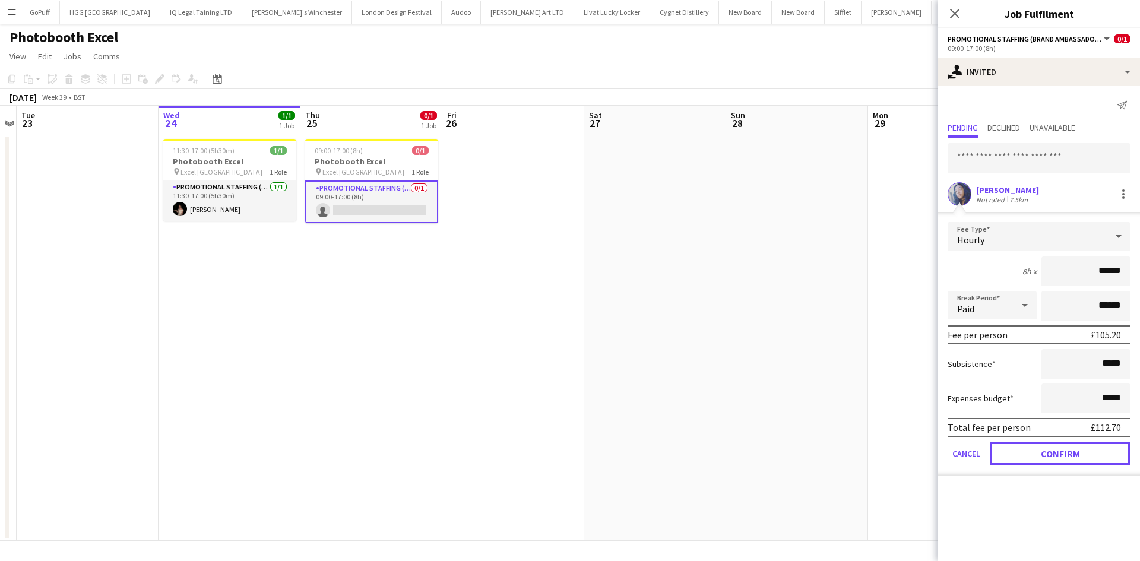
drag, startPoint x: 1085, startPoint y: 450, endPoint x: 1075, endPoint y: 442, distance: 13.1
click at [1085, 447] on button "Confirm" at bounding box center [1059, 454] width 141 height 24
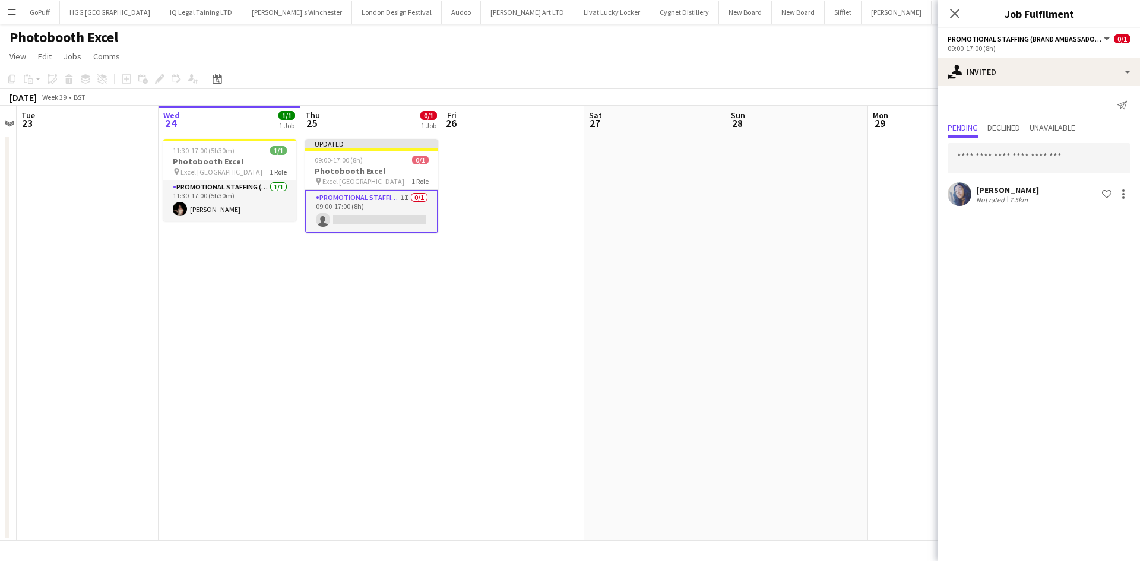
drag, startPoint x: 808, startPoint y: 268, endPoint x: 916, endPoint y: 218, distance: 118.4
click at [809, 267] on app-date-cell at bounding box center [797, 337] width 142 height 407
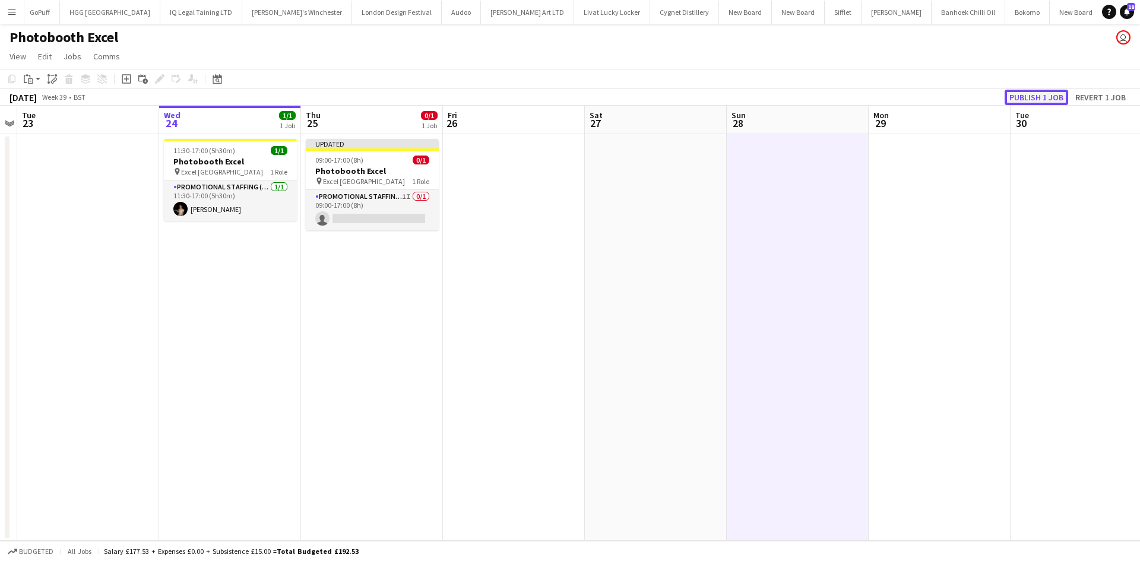
click at [1023, 97] on button "Publish 1 job" at bounding box center [1036, 97] width 64 height 15
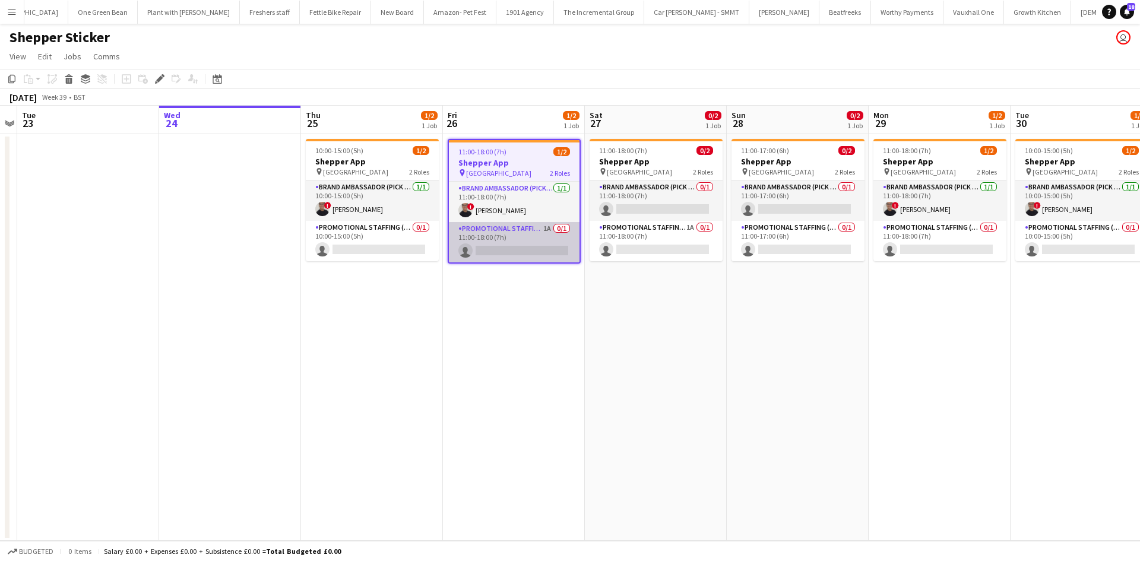
scroll to position [0, 1444]
click at [540, 228] on app-card-role "Promotional Staffing (Brand Ambassadors) 1A 0/1 11:00-18:00 (7h) single-neutral…" at bounding box center [514, 242] width 131 height 40
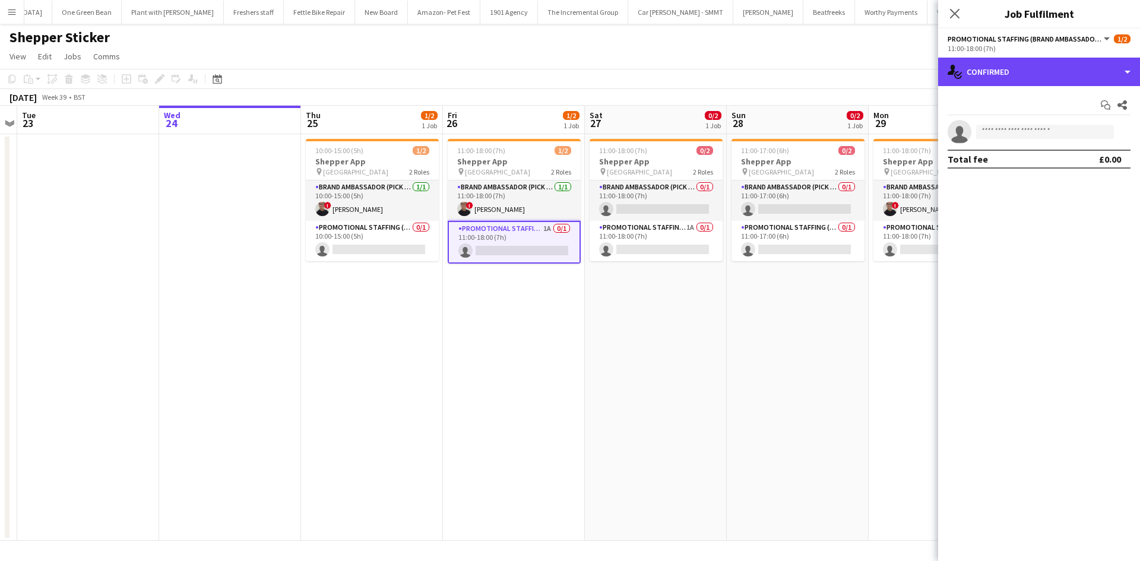
drag, startPoint x: 975, startPoint y: 75, endPoint x: 989, endPoint y: 90, distance: 20.6
click at [975, 75] on div "single-neutral-actions-check-2 Confirmed" at bounding box center [1039, 72] width 202 height 28
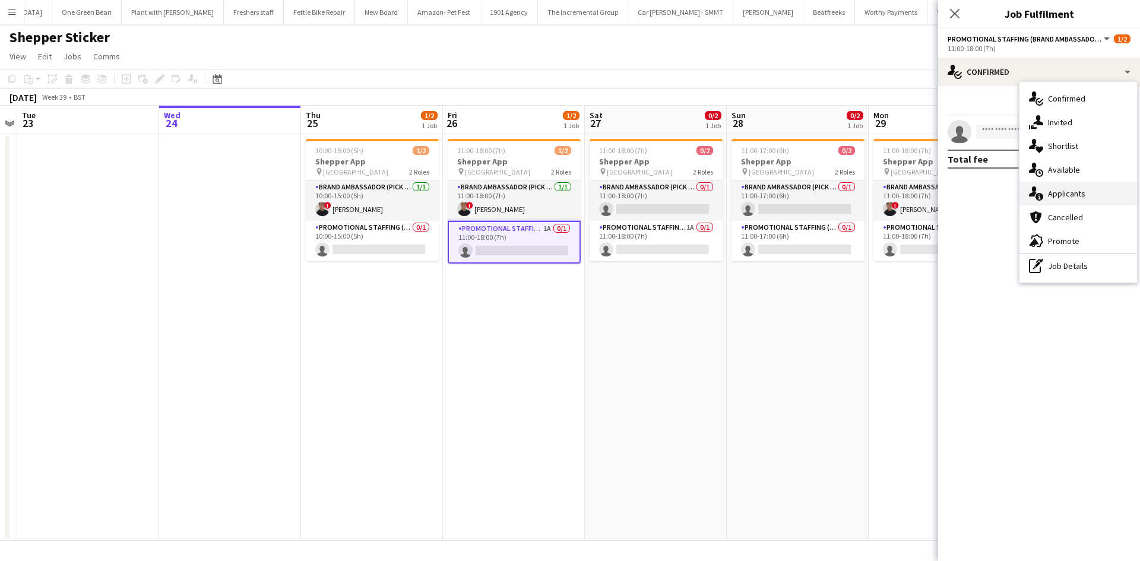
click at [1095, 194] on div "single-neutral-actions-information Applicants" at bounding box center [1078, 194] width 118 height 24
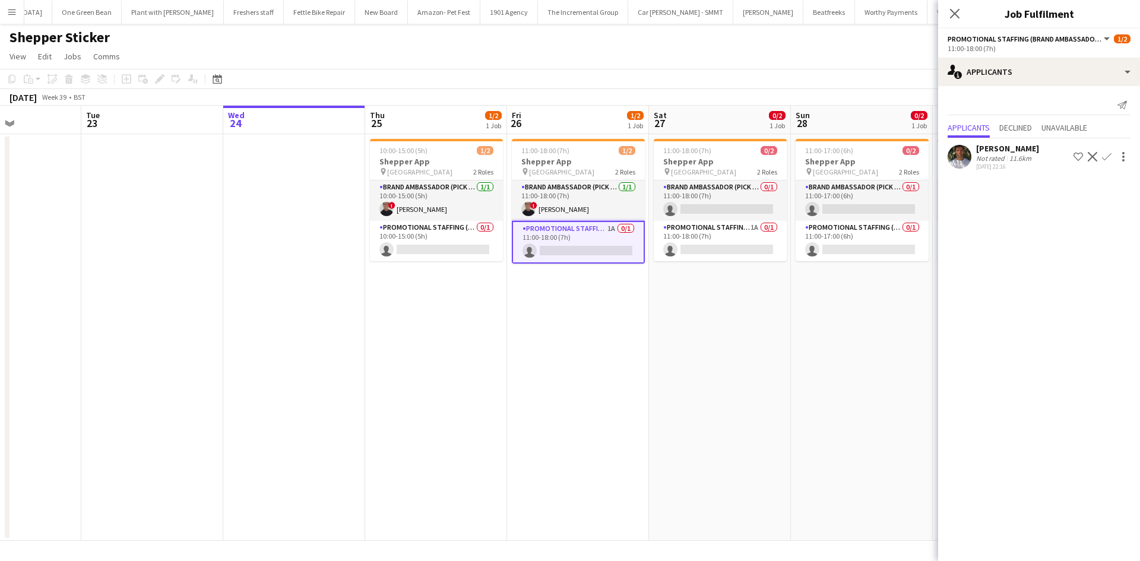
drag, startPoint x: 807, startPoint y: 306, endPoint x: 635, endPoint y: 287, distance: 173.8
click at [631, 288] on app-calendar-viewport "Sat 20 2/2 1 Job Sun 21 Mon 22 Tue 23 Wed 24 Thu 25 1/2 1 Job Fri 26 1/2 1 Job …" at bounding box center [570, 323] width 1140 height 435
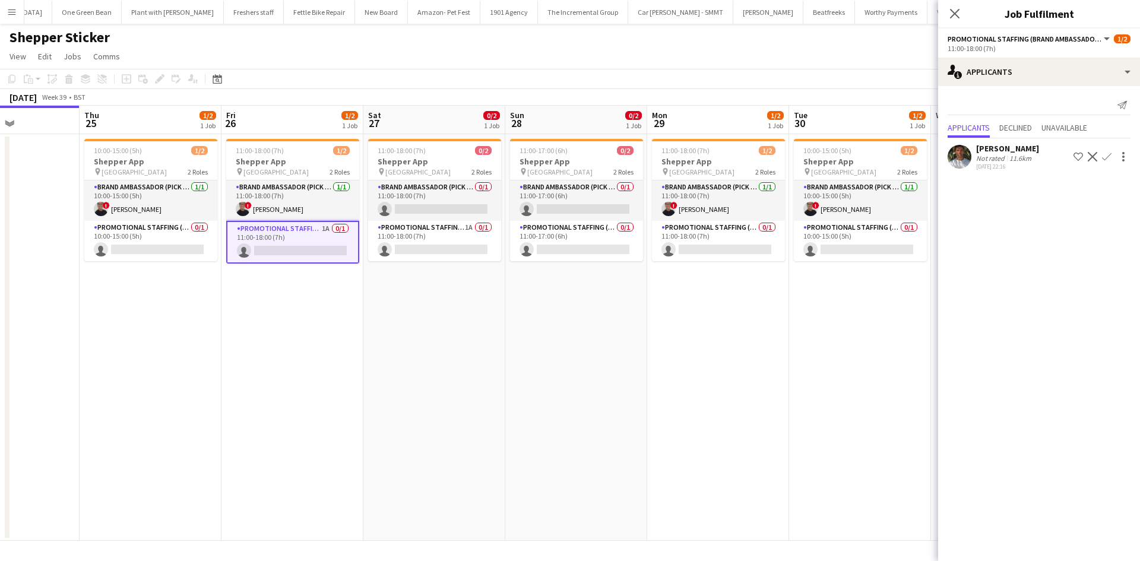
click at [980, 153] on div "John Kelley" at bounding box center [1007, 148] width 63 height 11
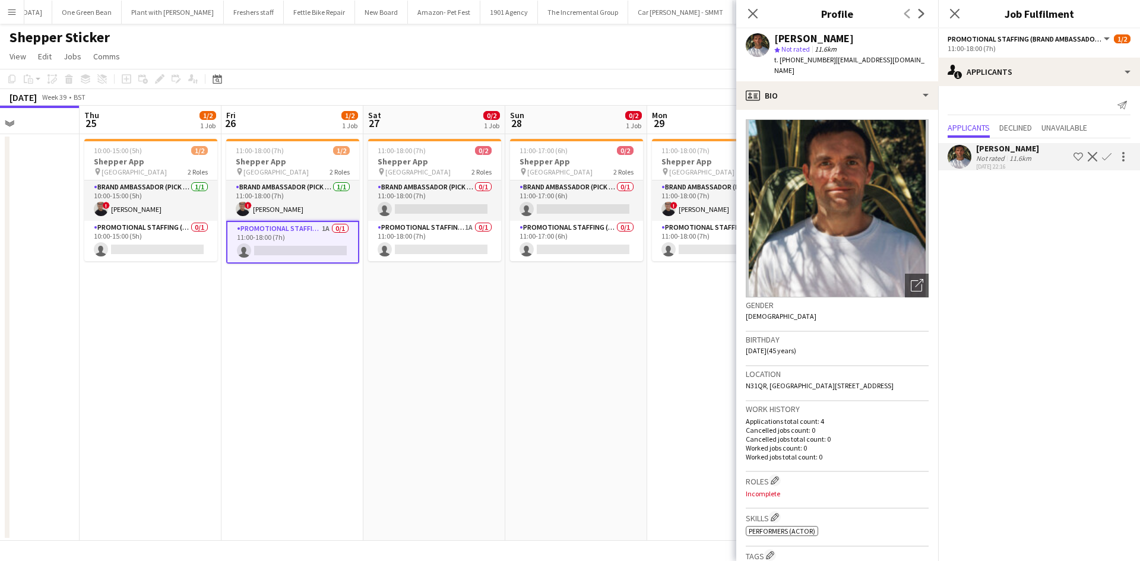
click at [600, 369] on app-date-cell "11:00-17:00 (6h) 0/2 Shepper App pin Central London 2 Roles Brand Ambassador (P…" at bounding box center [576, 337] width 142 height 407
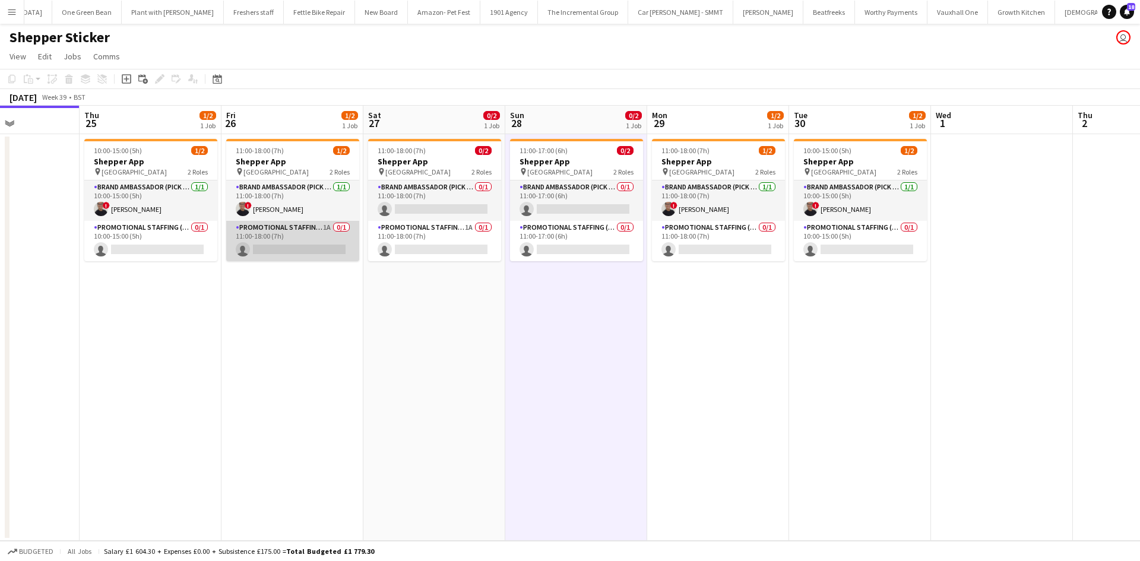
click at [333, 229] on app-card-role "Promotional Staffing (Brand Ambassadors) 1A 0/1 11:00-18:00 (7h) single-neutral…" at bounding box center [292, 241] width 133 height 40
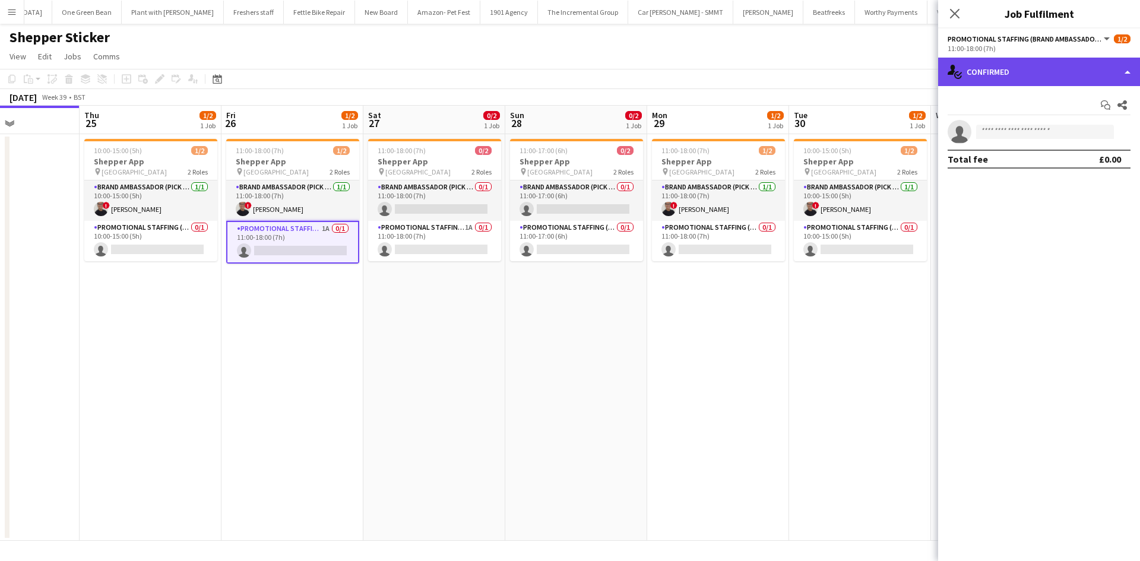
click at [1009, 66] on div "single-neutral-actions-check-2 Confirmed" at bounding box center [1039, 72] width 202 height 28
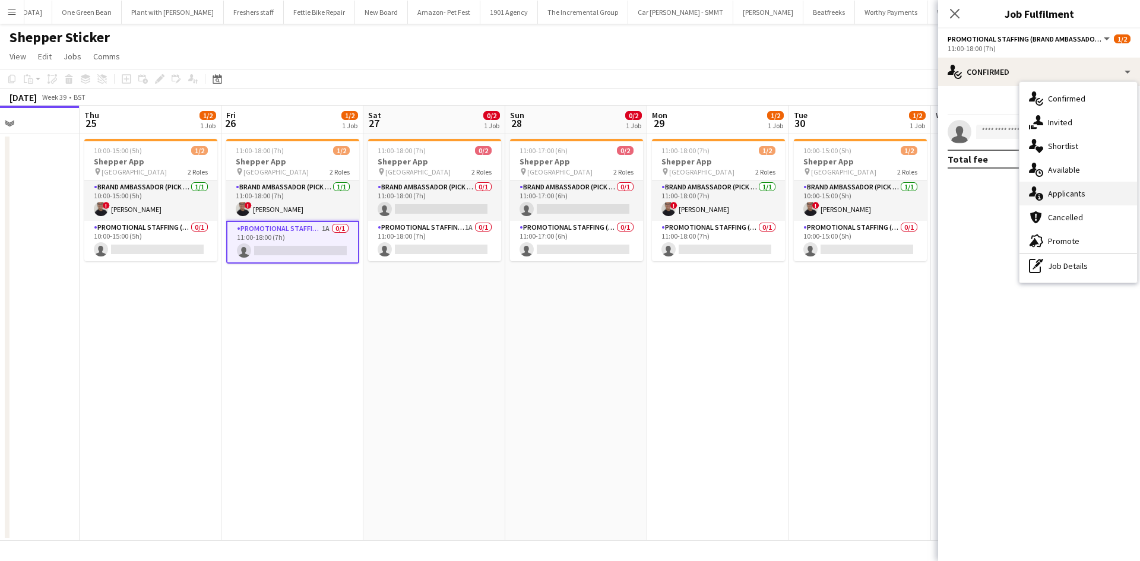
click at [1098, 199] on div "single-neutral-actions-information Applicants" at bounding box center [1078, 194] width 118 height 24
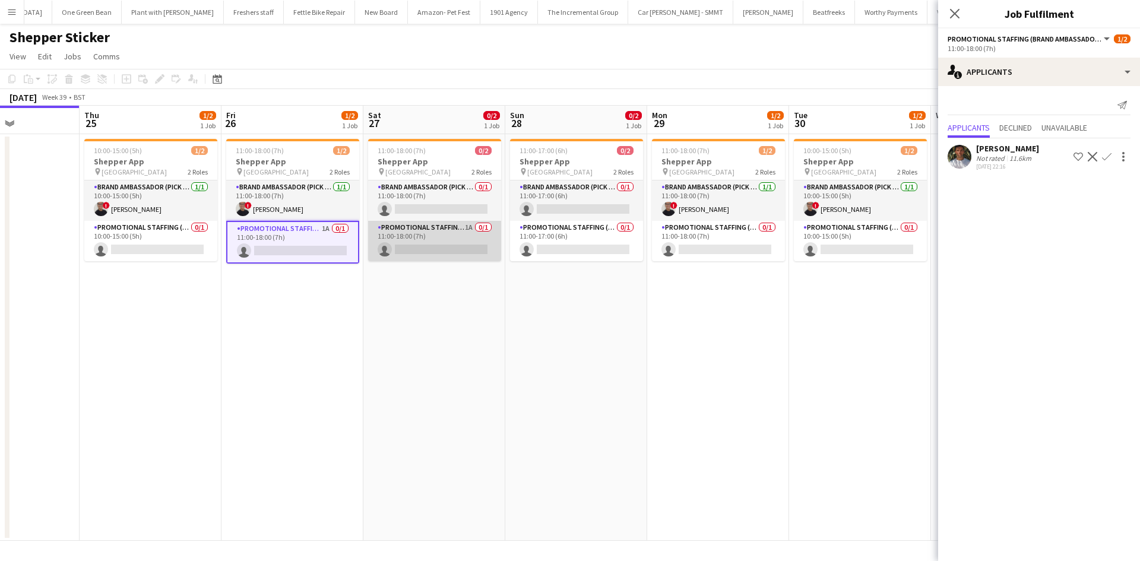
click at [464, 224] on app-card-role "Promotional Staffing (Brand Ambassadors) 1A 0/1 11:00-18:00 (7h) single-neutral…" at bounding box center [434, 241] width 133 height 40
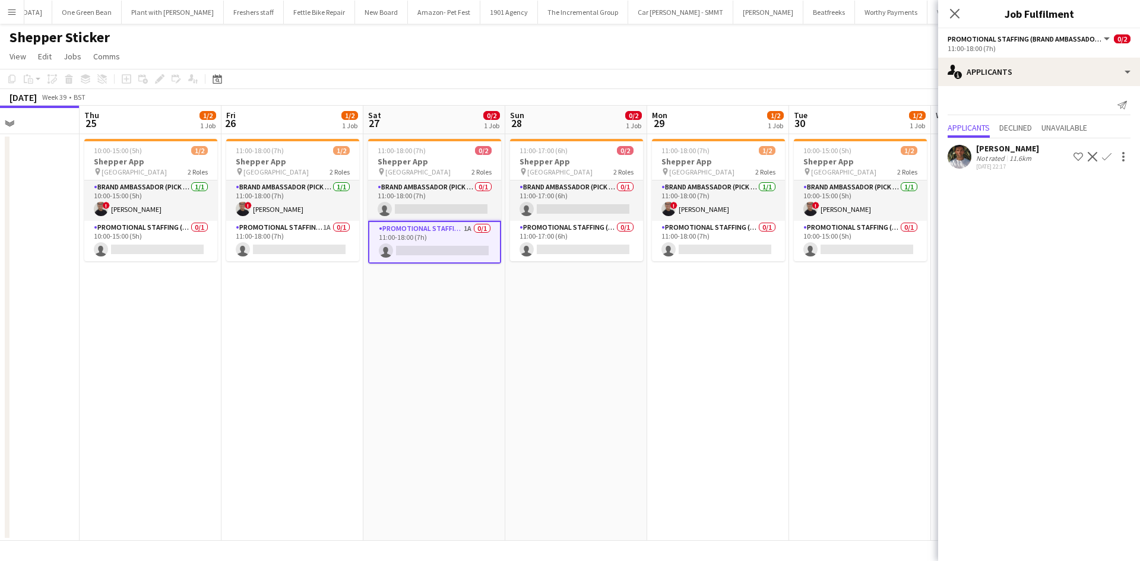
scroll to position [0, 389]
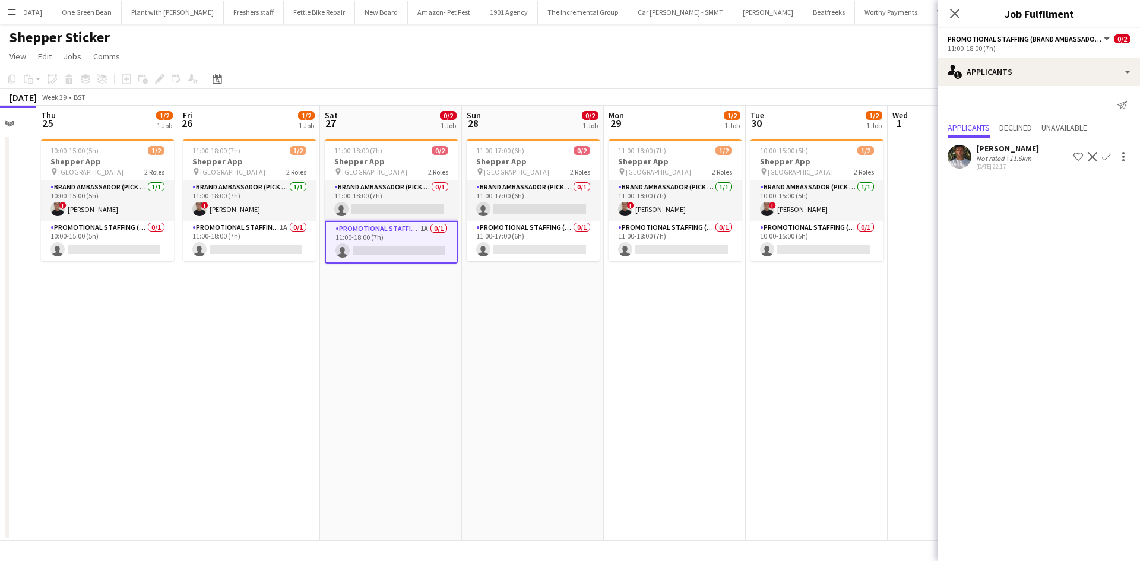
click at [699, 313] on app-calendar-viewport "Mon 22 Tue 23 Wed 24 Thu 25 1/2 1 Job Fri 26 1/2 1 Job Sat 27 0/2 1 Job Sun 28 …" at bounding box center [570, 323] width 1140 height 435
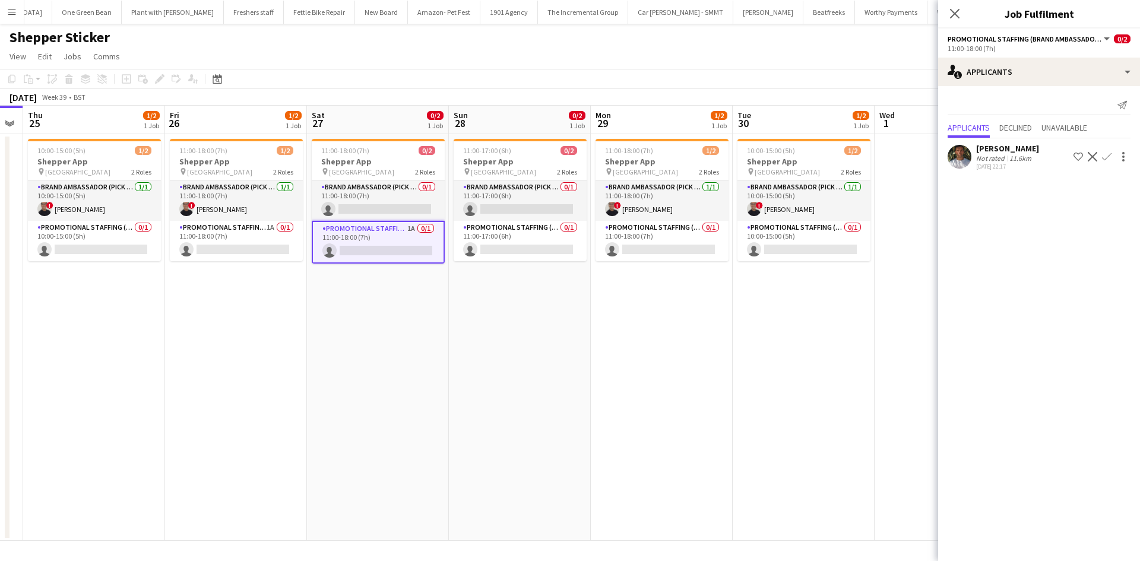
drag, startPoint x: 710, startPoint y: 430, endPoint x: 670, endPoint y: 429, distance: 40.4
click at [670, 429] on app-calendar-viewport "Mon 22 Tue 23 Wed 24 Thu 25 1/2 1 Job Fri 26 1/2 1 Job Sat 27 0/2 1 Job Sun 28 …" at bounding box center [570, 323] width 1140 height 435
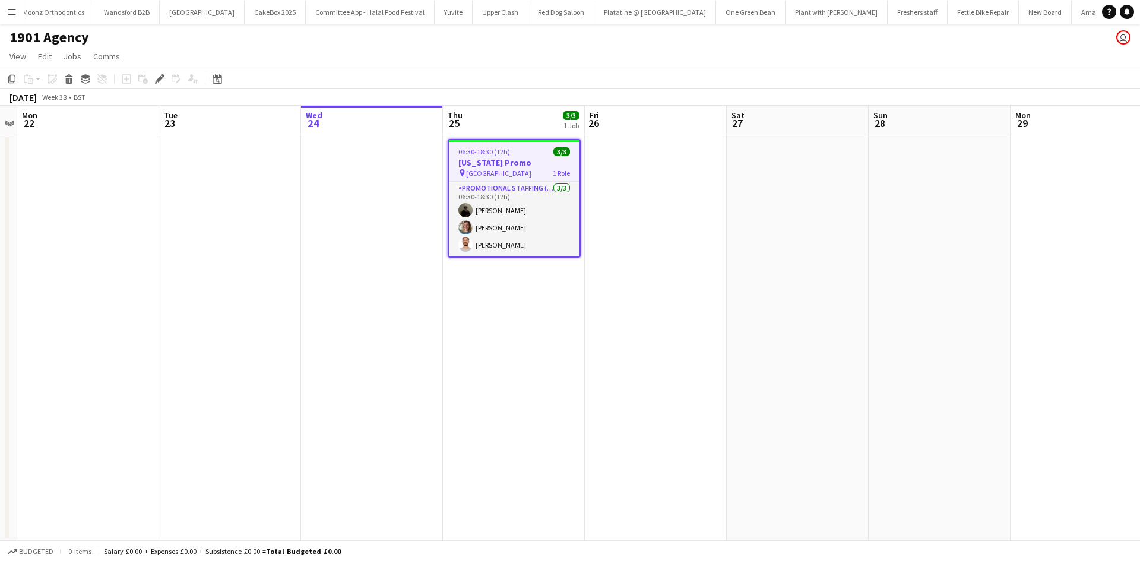
scroll to position [0, 781]
click at [507, 157] on app-job-card "06:30-18:30 (12h) 3/3 [US_STATE] Promo pin Kings cross station 1 Role Promotion…" at bounding box center [514, 198] width 133 height 119
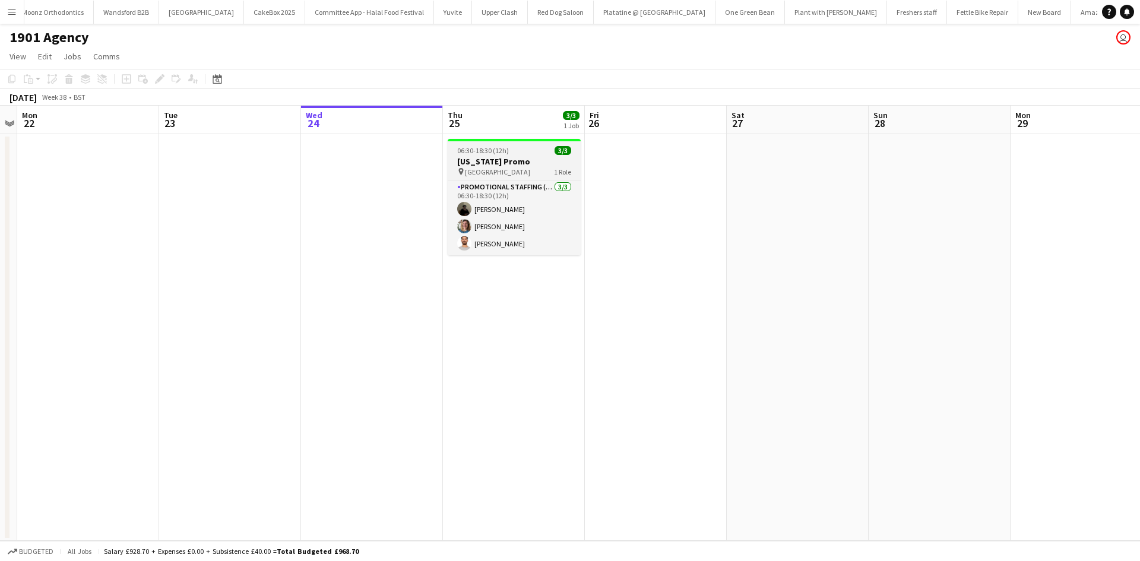
click at [508, 156] on app-job-card "06:30-18:30 (12h) 3/3 [US_STATE] Promo pin Kings cross station 1 Role Promotion…" at bounding box center [514, 197] width 133 height 116
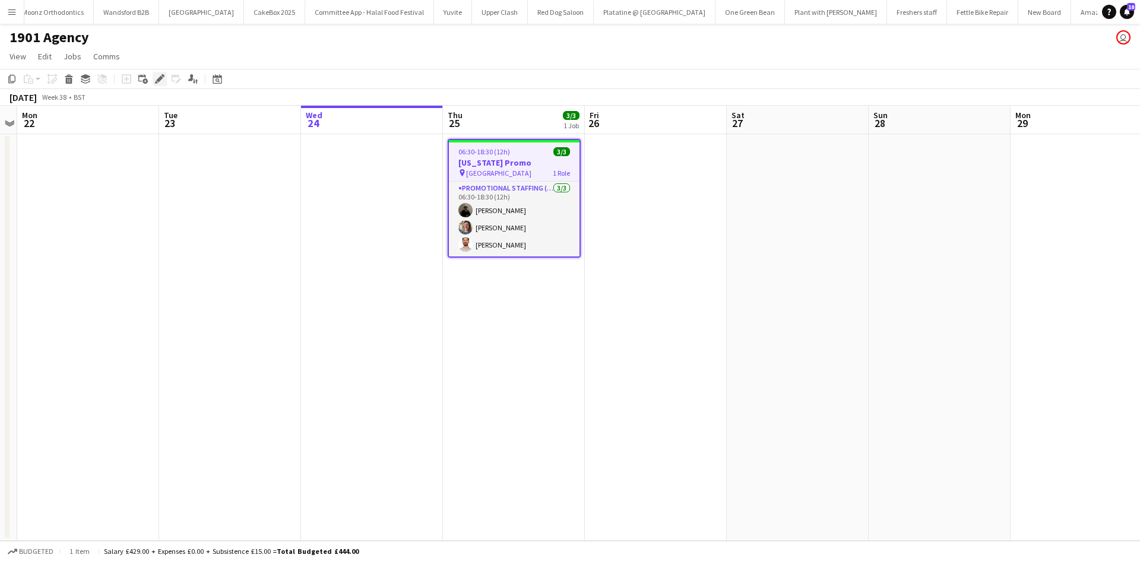
click at [160, 78] on icon at bounding box center [159, 79] width 7 height 7
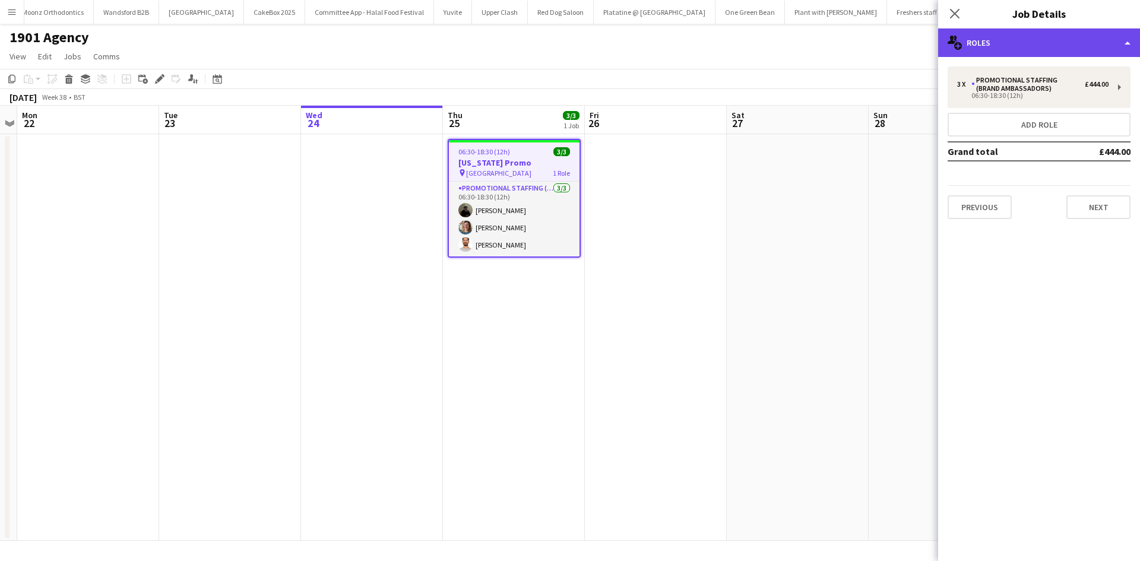
click at [1008, 43] on div "multiple-users-add Roles" at bounding box center [1039, 42] width 202 height 28
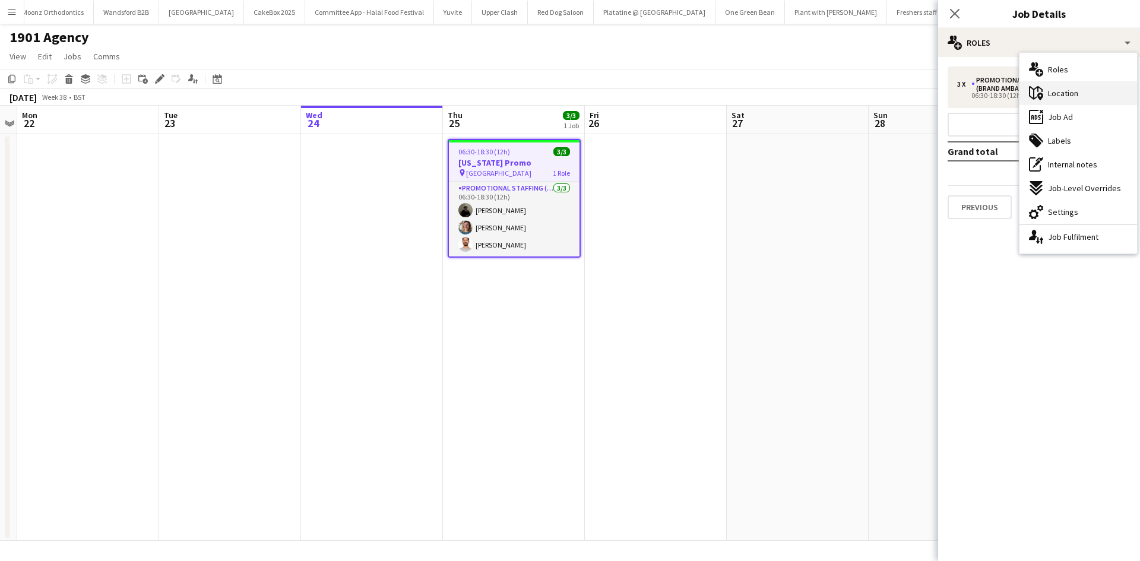
click at [1084, 100] on div "maps-pin-1 Location" at bounding box center [1078, 93] width 118 height 24
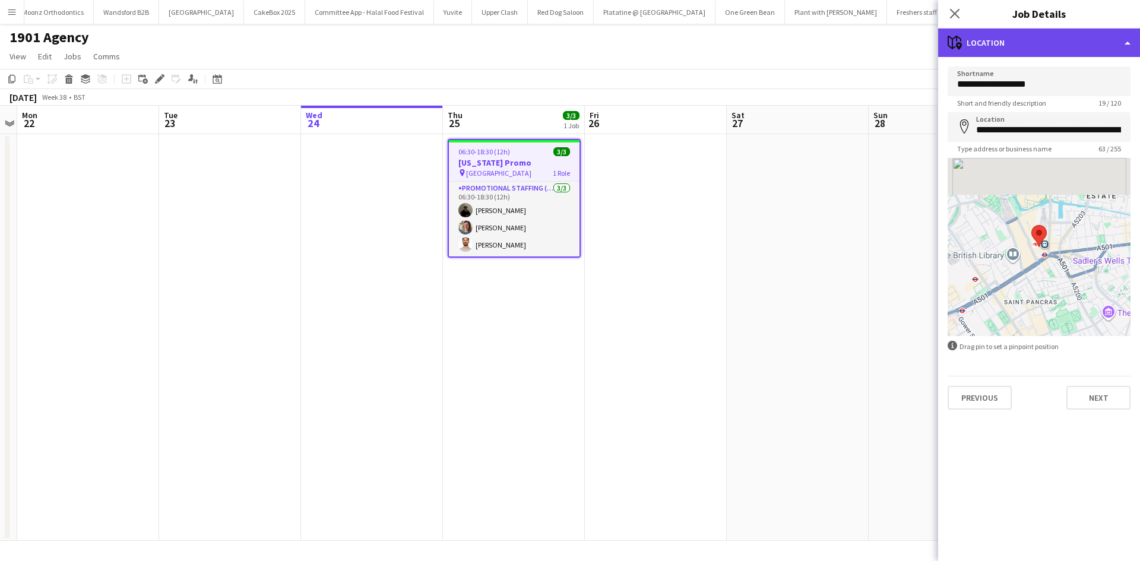
click at [1039, 31] on div "maps-pin-1 Location" at bounding box center [1039, 42] width 202 height 28
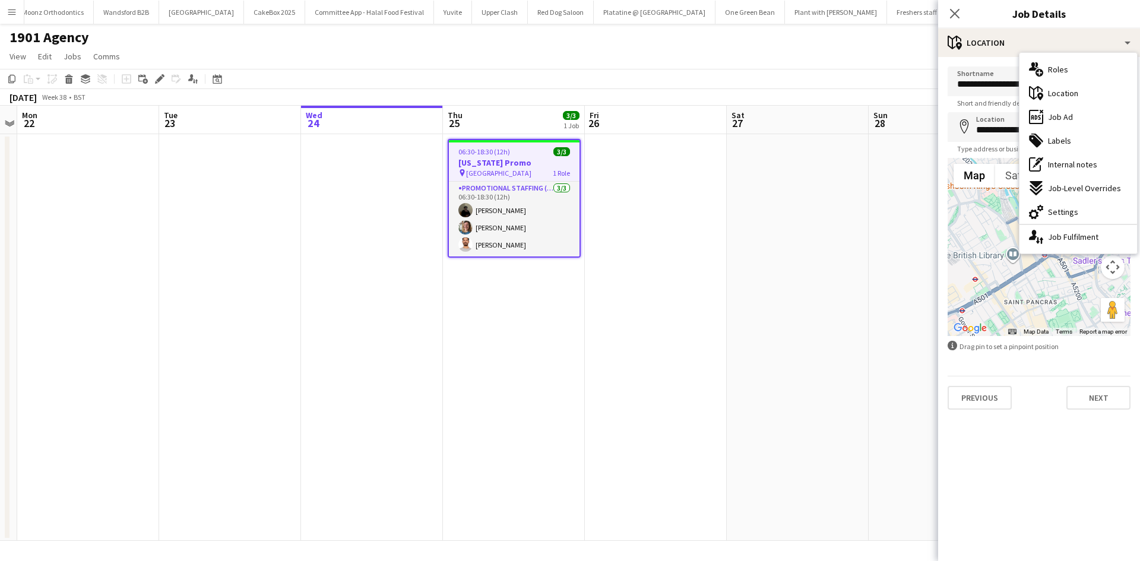
click at [1073, 128] on div "ads-window Job Ad" at bounding box center [1078, 117] width 118 height 24
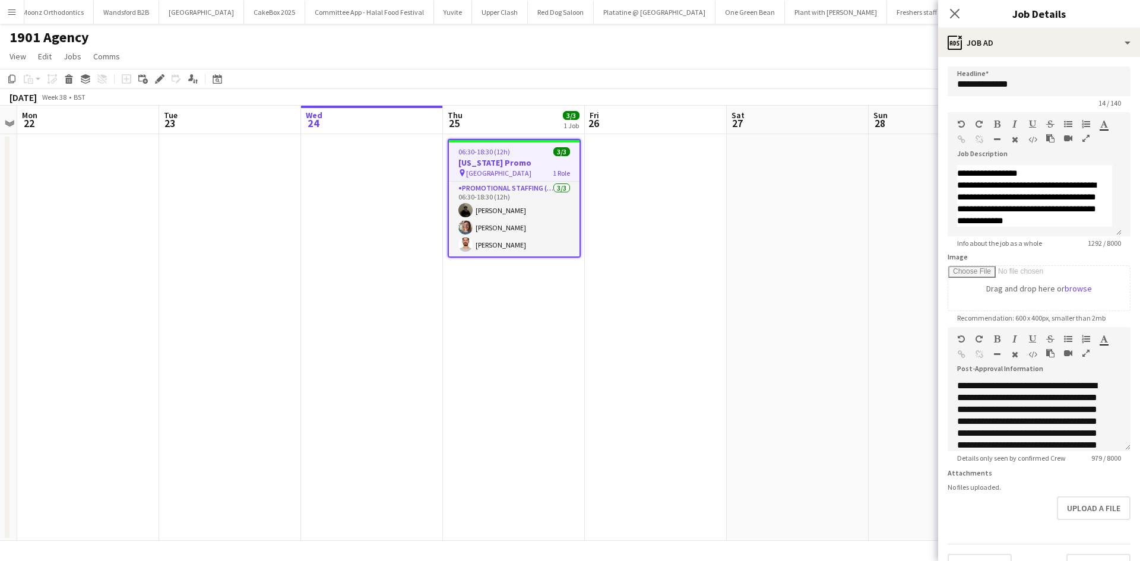
scroll to position [436, 0]
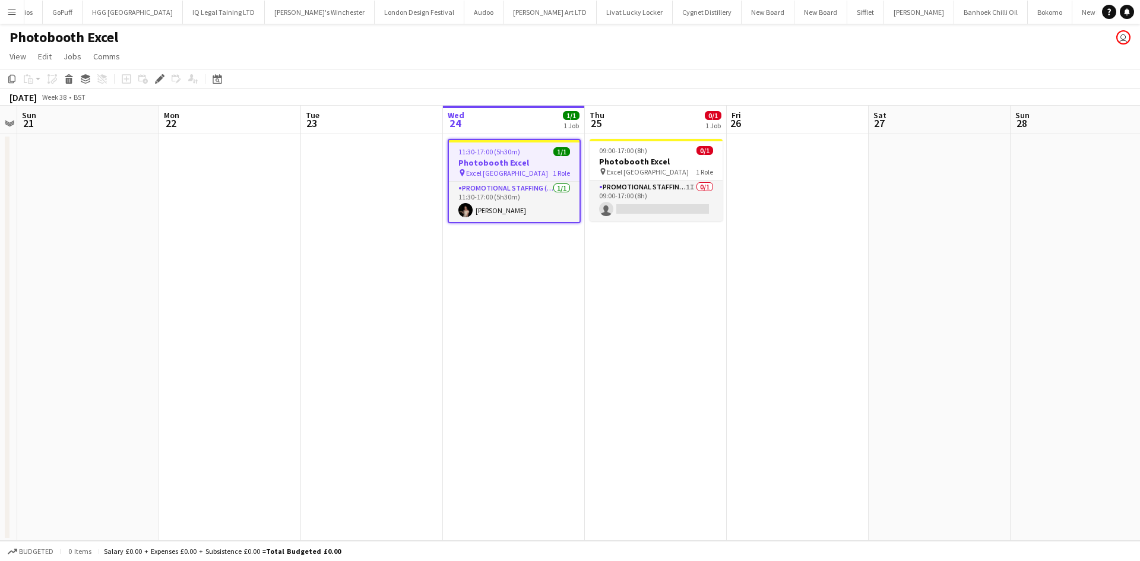
scroll to position [0, 2749]
click at [683, 207] on app-card-role "Promotional Staffing (Brand Ambassadors) 1I 0/1 09:00-17:00 (8h) single-neutral…" at bounding box center [655, 200] width 133 height 40
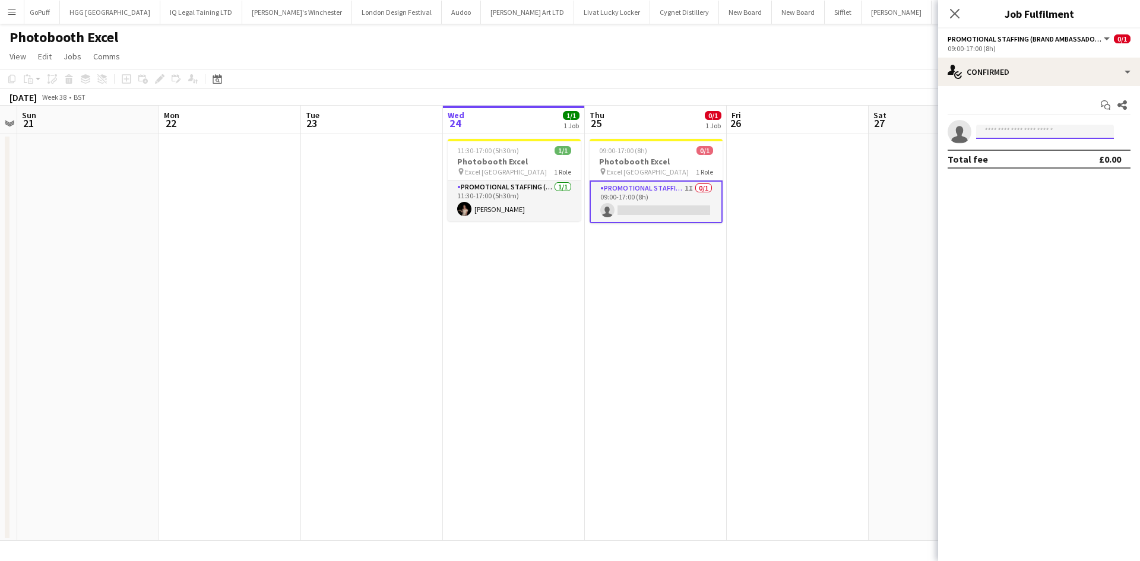
click at [991, 125] on input at bounding box center [1045, 132] width 138 height 14
type input "******"
click at [1043, 167] on span "+447436817223" at bounding box center [1044, 167] width 119 height 9
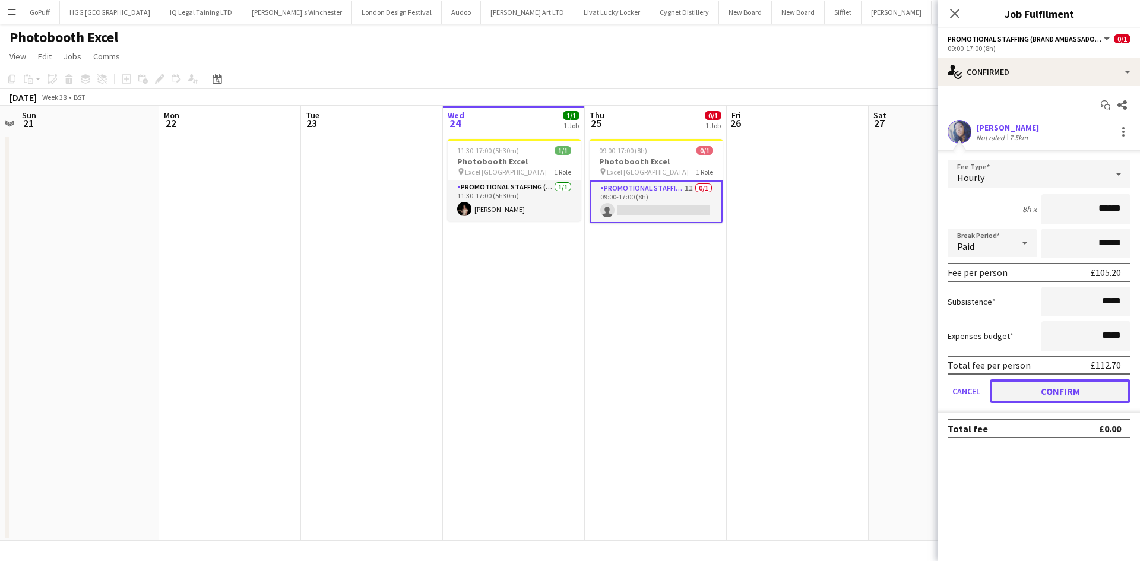
click at [1070, 398] on button "Confirm" at bounding box center [1059, 391] width 141 height 24
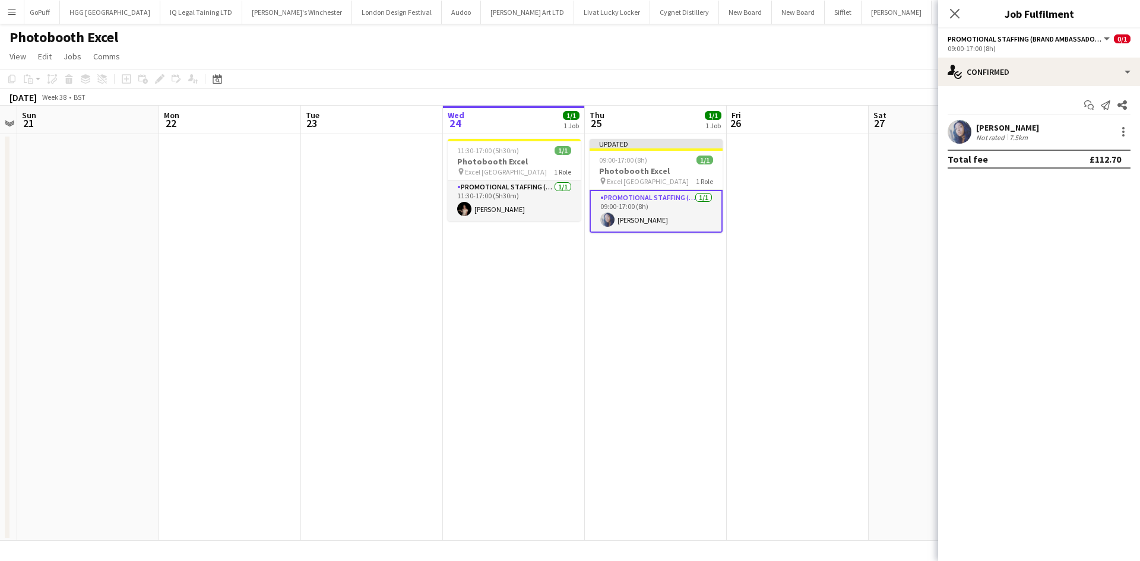
click at [846, 320] on app-date-cell at bounding box center [798, 337] width 142 height 407
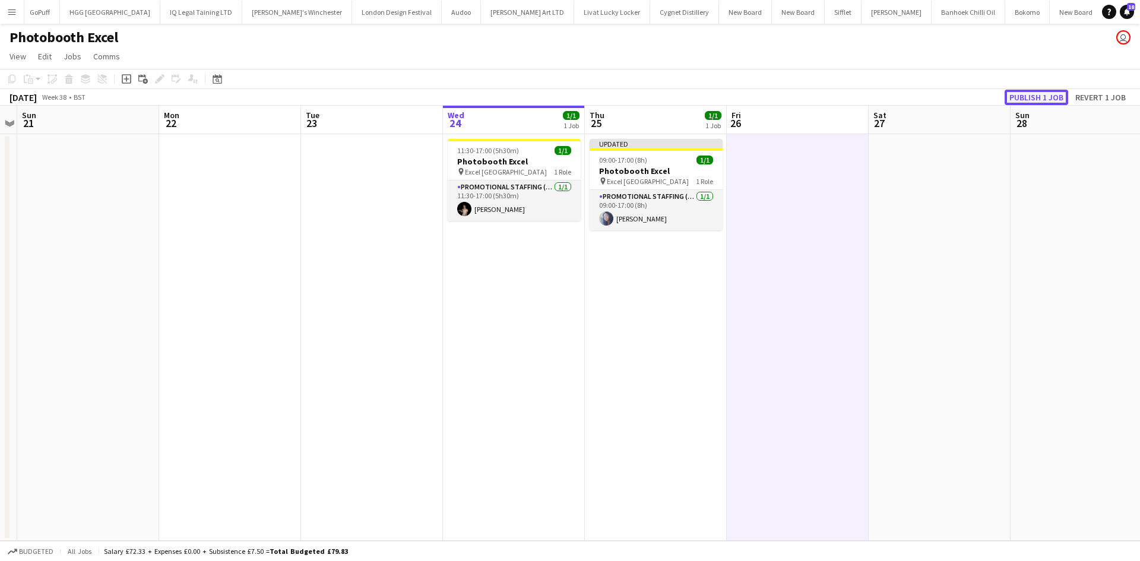
click at [1038, 99] on button "Publish 1 job" at bounding box center [1036, 97] width 64 height 15
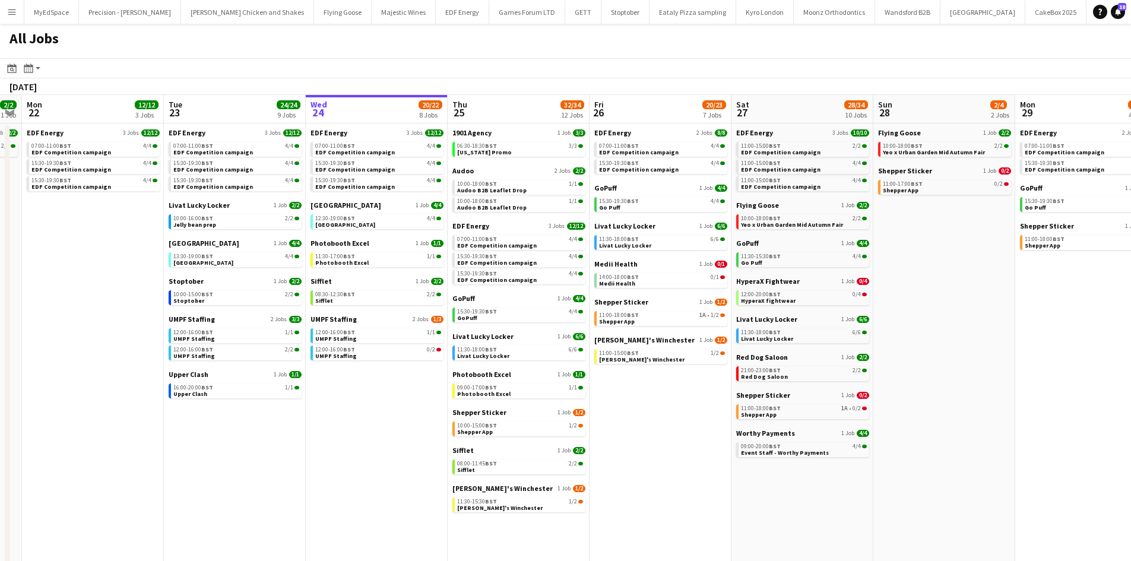
scroll to position [0, 258]
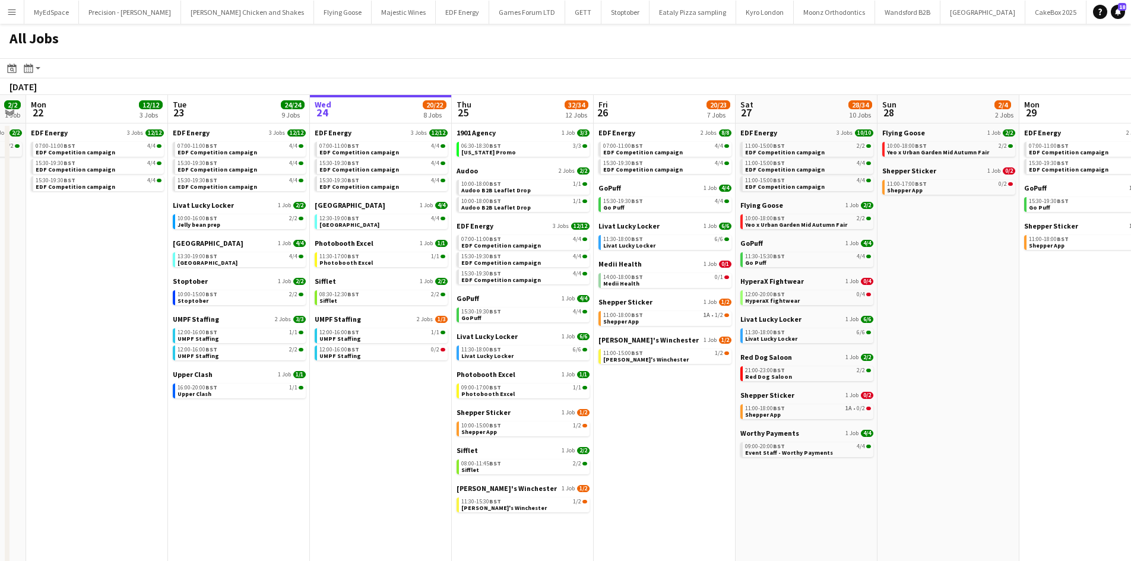
drag, startPoint x: 829, startPoint y: 407, endPoint x: 978, endPoint y: 427, distance: 150.3
click at [978, 427] on app-calendar-viewport "Sat 20 20/21 9 Jobs Sun 21 2/2 1 Job Mon 22 12/12 3 Jobs Tue 23 24/24 9 Jobs We…" at bounding box center [565, 359] width 1131 height 529
click at [557, 312] on div "15:30-19:30 BST 4/4" at bounding box center [524, 312] width 126 height 6
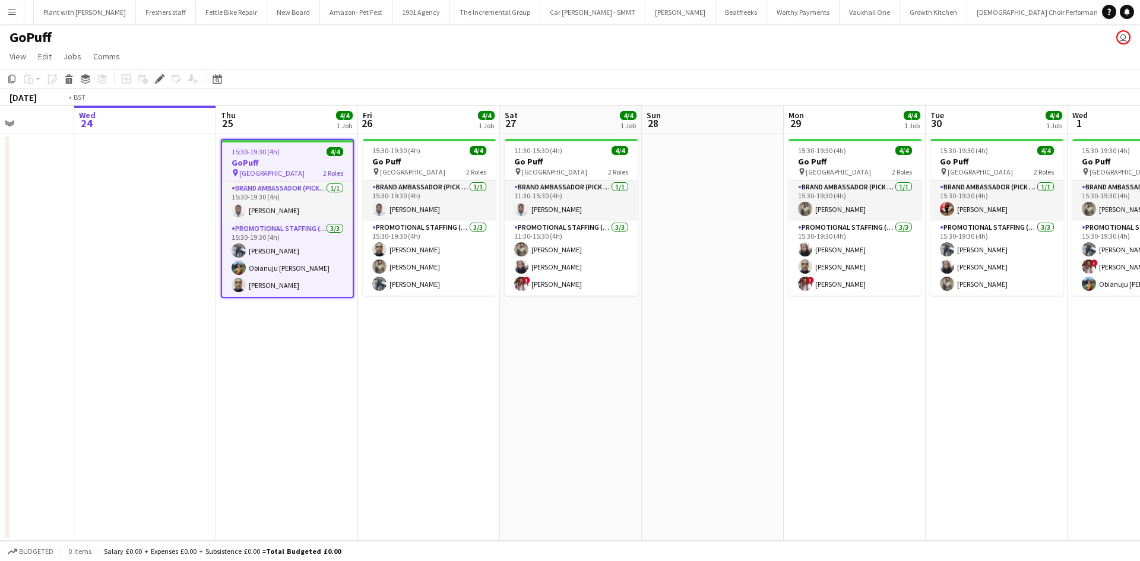
scroll to position [0, 1540]
drag, startPoint x: 502, startPoint y: 376, endPoint x: 434, endPoint y: 379, distance: 67.7
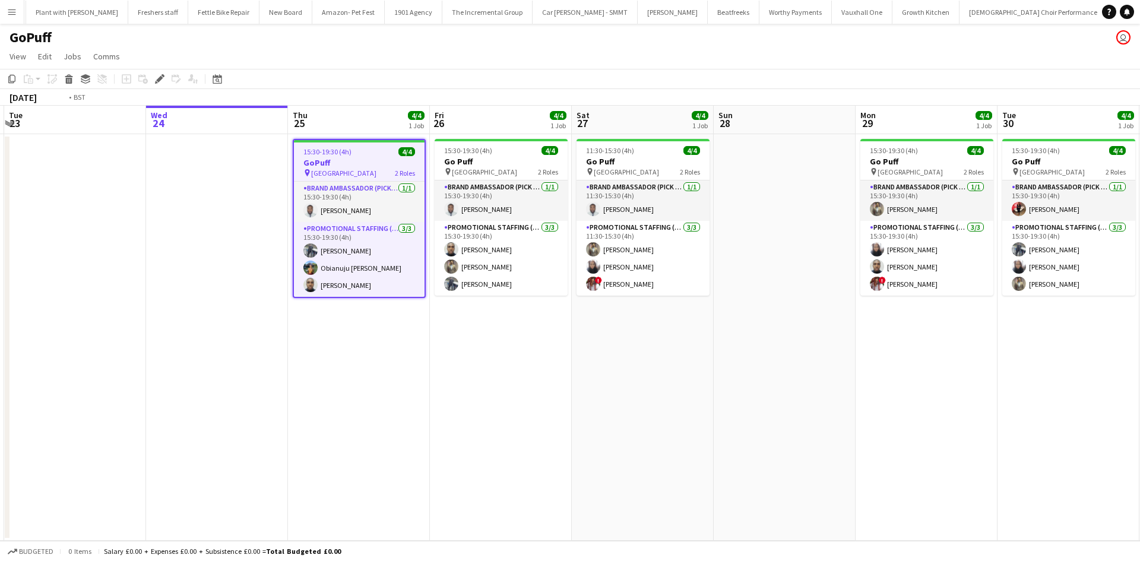
click at [434, 378] on app-calendar-viewport "Fri 19 Sat 20 Sun 21 Mon 22 Tue 23 Wed 24 Thu 25 4/4 1 Job Fri 26 4/4 1 Job Sat…" at bounding box center [570, 323] width 1140 height 435
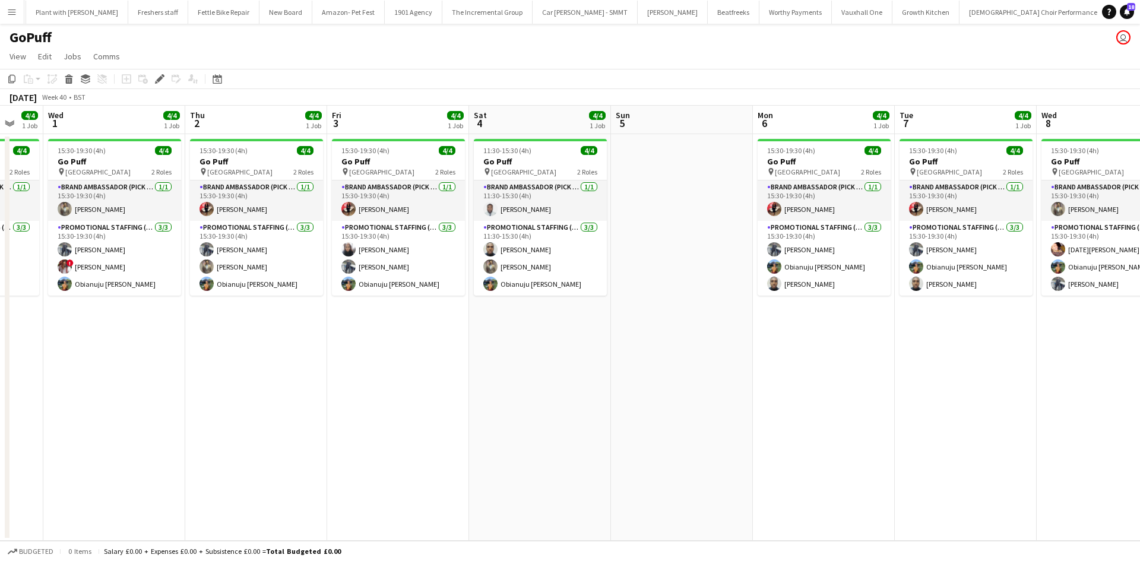
drag, startPoint x: 943, startPoint y: 388, endPoint x: 107, endPoint y: 321, distance: 839.1
click at [114, 318] on app-calendar-viewport "Sat 27 4/4 1 Job Sun 28 Mon 29 4/4 1 Job Tue 30 4/4 1 Job Wed 1 4/4 1 Job Thu 2…" at bounding box center [570, 323] width 1140 height 435
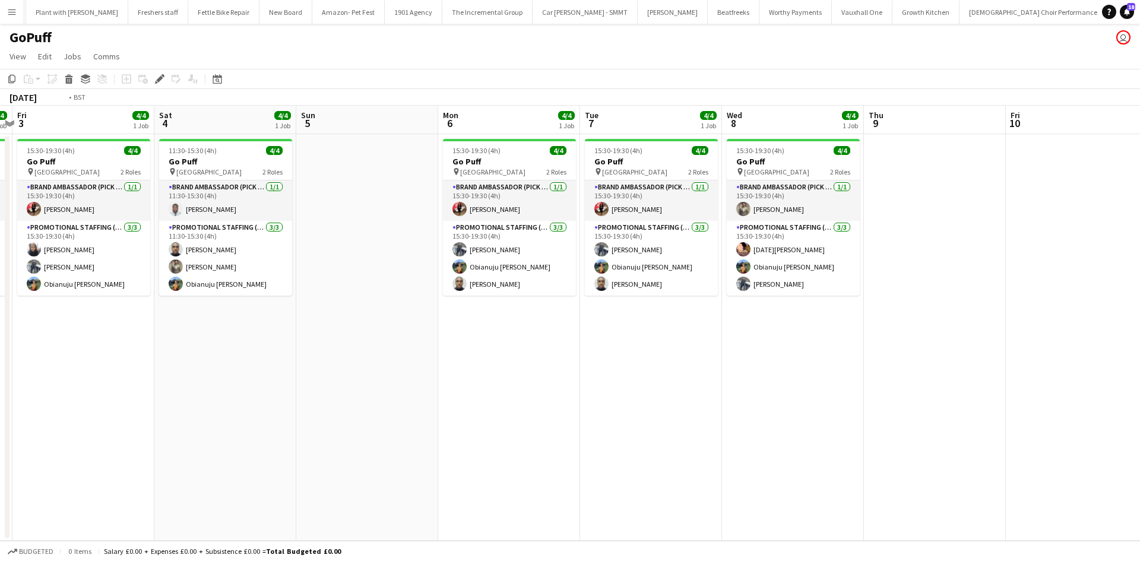
drag, startPoint x: 858, startPoint y: 350, endPoint x: 1137, endPoint y: 389, distance: 281.7
click at [1139, 387] on app-calendar-viewport "Thu 2 4/4 1 Job Fri 3 4/4 1 Job Sat 4 4/4 1 Job Sun 5 Mon 6 4/4 1 Job Tue 7 4/4…" at bounding box center [570, 323] width 1140 height 435
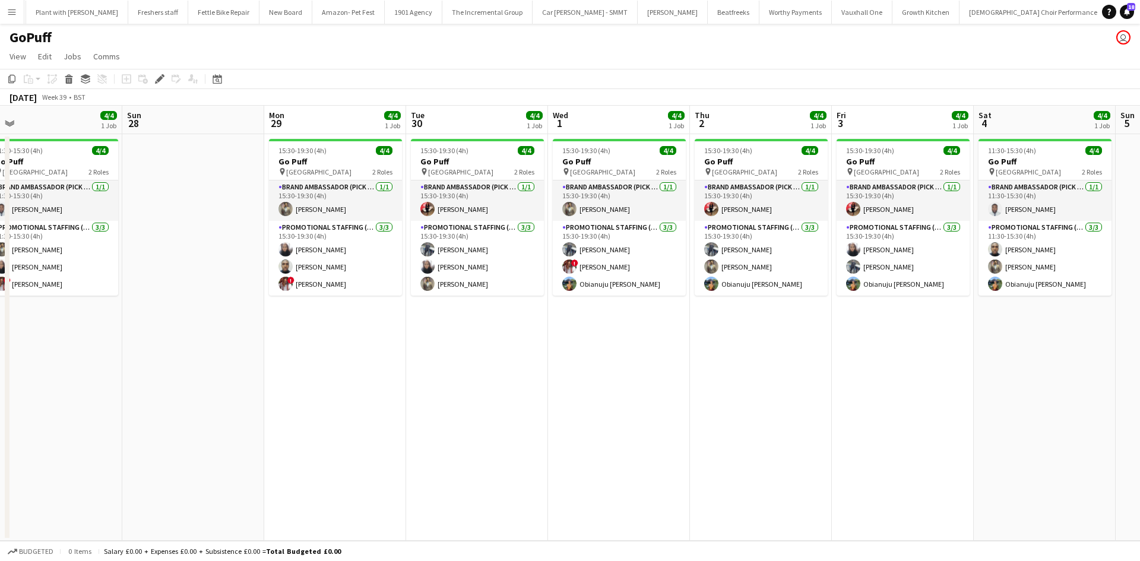
drag, startPoint x: 715, startPoint y: 408, endPoint x: 927, endPoint y: 426, distance: 213.2
click at [1003, 437] on app-calendar-viewport "Thu 25 4/4 1 Job Fri 26 4/4 1 Job Sat 27 4/4 1 Job Sun 28 Mon 29 4/4 1 Job Tue …" at bounding box center [570, 323] width 1140 height 435
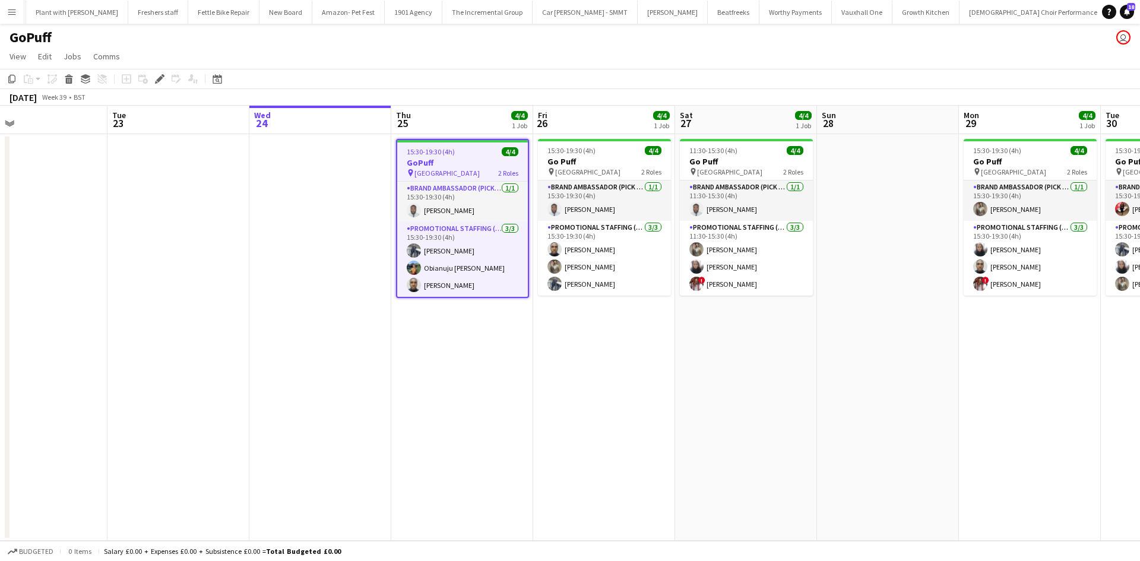
scroll to position [0, 467]
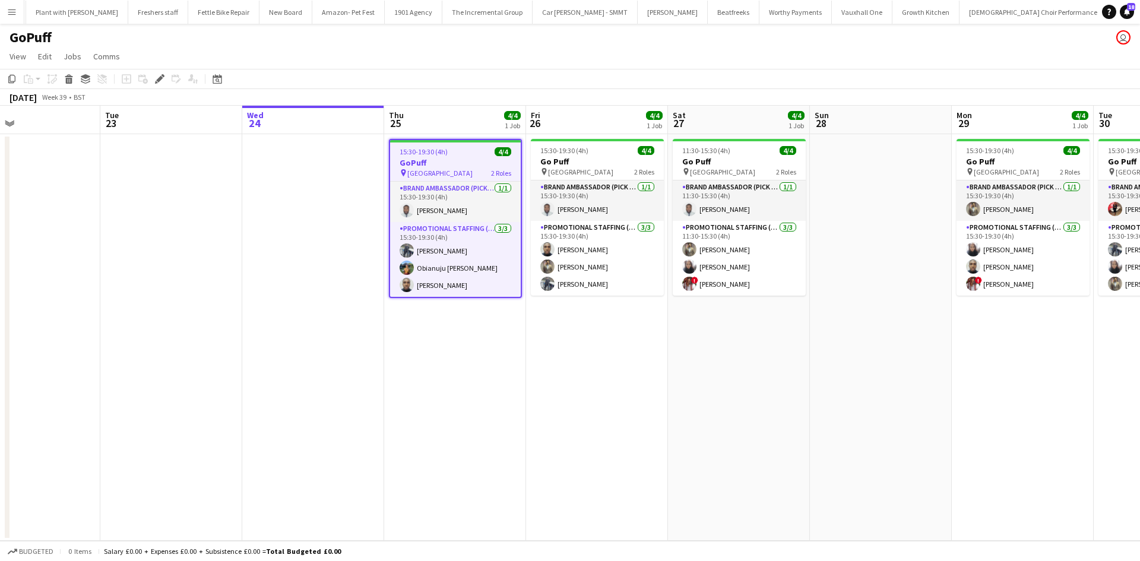
drag, startPoint x: 538, startPoint y: 404, endPoint x: 791, endPoint y: 417, distance: 252.6
click at [791, 417] on app-calendar-viewport "Fri 19 Sat 20 Sun 21 Mon 22 Tue 23 Wed 24 Thu 25 4/4 1 Job Fri 26 4/4 1 Job Sat…" at bounding box center [570, 323] width 1140 height 435
drag, startPoint x: 889, startPoint y: 462, endPoint x: 789, endPoint y: 455, distance: 100.0
click at [798, 457] on app-calendar-viewport "Fri 19 Sat 20 Sun 21 Mon 22 Tue 23 Wed 24 Thu 25 4/4 1 Job Fri 26 4/4 1 Job Sat…" at bounding box center [570, 323] width 1140 height 435
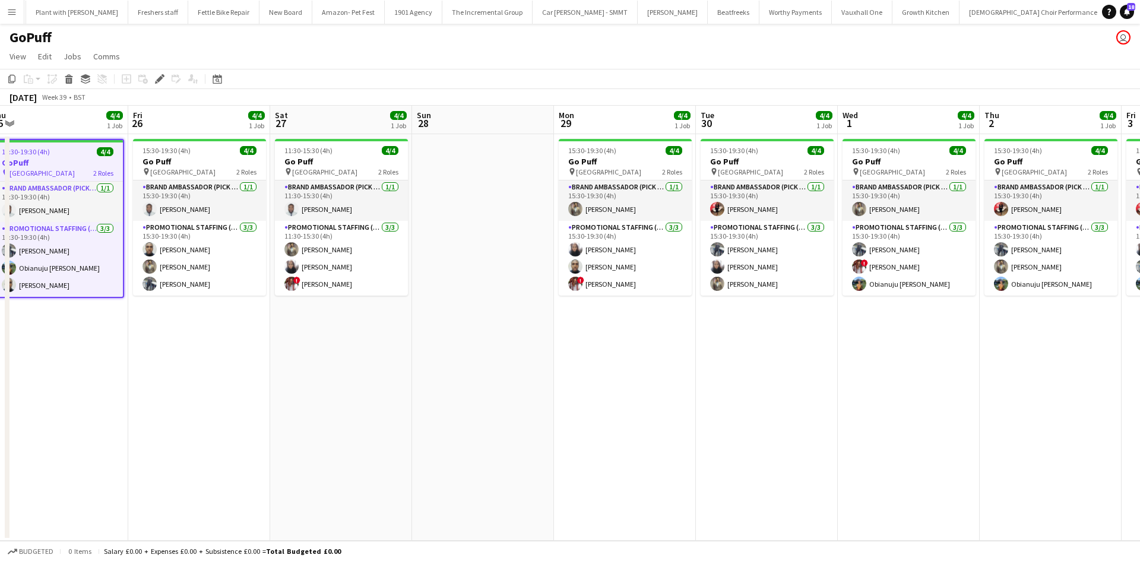
drag, startPoint x: 1055, startPoint y: 366, endPoint x: 719, endPoint y: 346, distance: 337.2
click at [719, 344] on app-calendar-viewport "Sun 21 Mon 22 Tue 23 Wed 24 Thu 25 4/4 1 Job Fri 26 4/4 1 Job Sat 27 4/4 1 Job …" at bounding box center [570, 323] width 1140 height 435
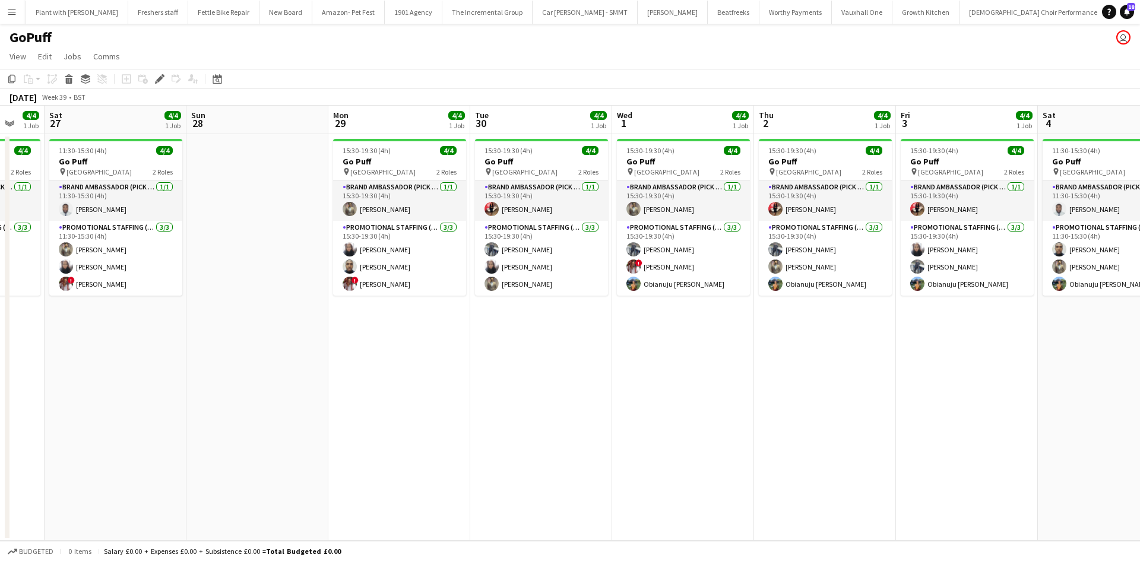
drag, startPoint x: 741, startPoint y: 344, endPoint x: 686, endPoint y: 350, distance: 55.0
click at [686, 350] on app-calendar-viewport "Tue 23 Wed 24 Thu 25 4/4 1 Job Fri 26 4/4 1 Job Sat 27 4/4 1 Job Sun 28 Mon 29 …" at bounding box center [570, 323] width 1140 height 435
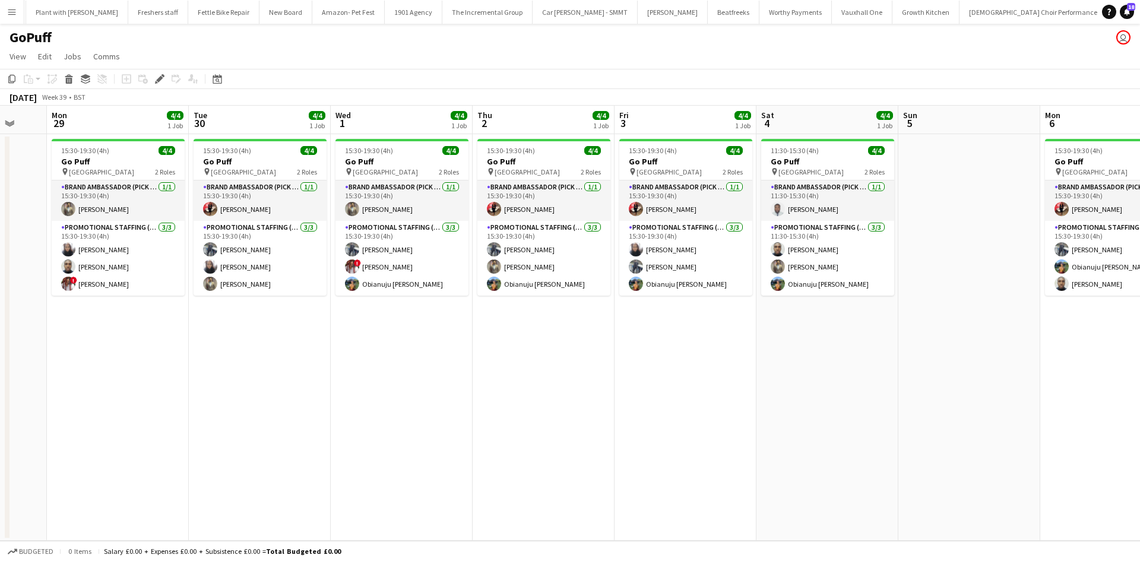
scroll to position [0, 520]
drag, startPoint x: 651, startPoint y: 359, endPoint x: 373, endPoint y: 343, distance: 278.9
click at [373, 343] on app-calendar-viewport "Thu 25 4/4 1 Job Fri 26 4/4 1 Job Sat 27 4/4 1 Job Sun 28 Mon 29 4/4 1 Job Tue …" at bounding box center [570, 323] width 1140 height 435
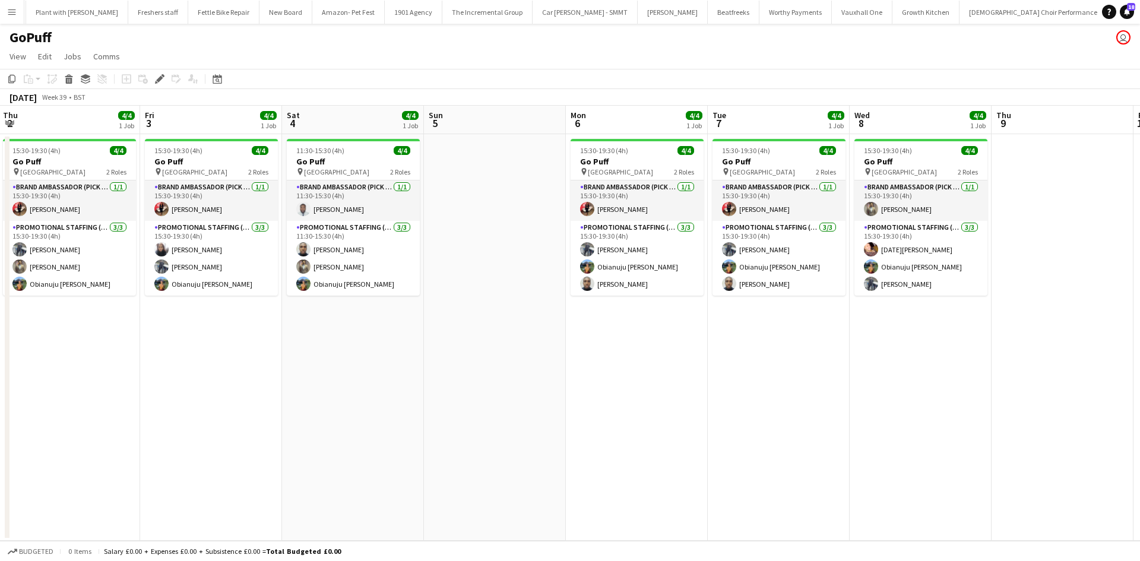
drag, startPoint x: 932, startPoint y: 448, endPoint x: 670, endPoint y: 457, distance: 261.9
click at [662, 456] on app-calendar-viewport "Mon 29 4/4 1 Job Tue 30 4/4 1 Job Wed 1 4/4 1 Job Thu 2 4/4 1 Job Fri 3 4/4 1 J…" at bounding box center [570, 323] width 1140 height 435
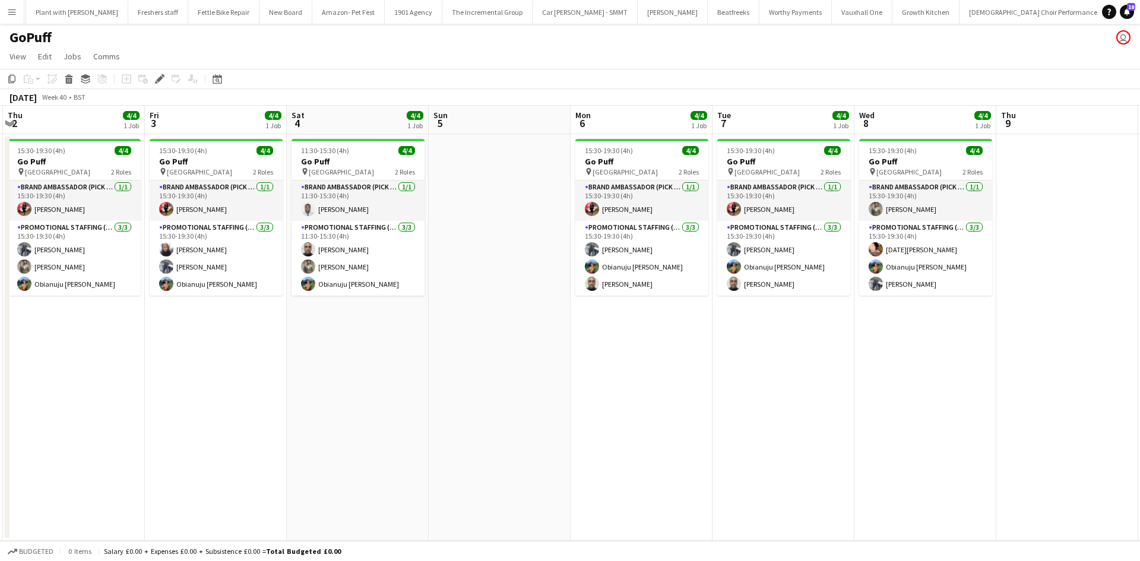
drag, startPoint x: 469, startPoint y: 428, endPoint x: 386, endPoint y: 416, distance: 83.4
click at [386, 416] on app-calendar-viewport "Mon 29 4/4 1 Job Tue 30 4/4 1 Job Wed 1 4/4 1 Job Thu 2 4/4 1 Job Fri 3 4/4 1 J…" at bounding box center [570, 323] width 1140 height 435
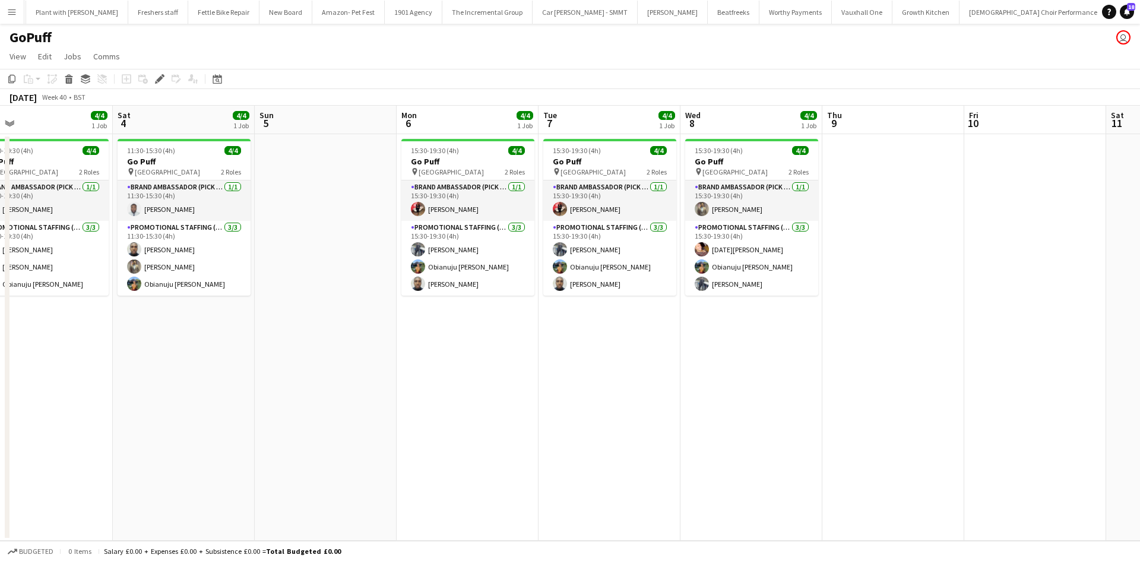
drag, startPoint x: 288, startPoint y: 356, endPoint x: 797, endPoint y: 349, distance: 509.3
click at [913, 361] on app-calendar-viewport "Wed 1 4/4 1 Job Thu 2 4/4 1 Job Fri 3 4/4 1 Job Sat 4 4/4 1 Job Sun 5 Mon 6 4/4…" at bounding box center [570, 323] width 1140 height 435
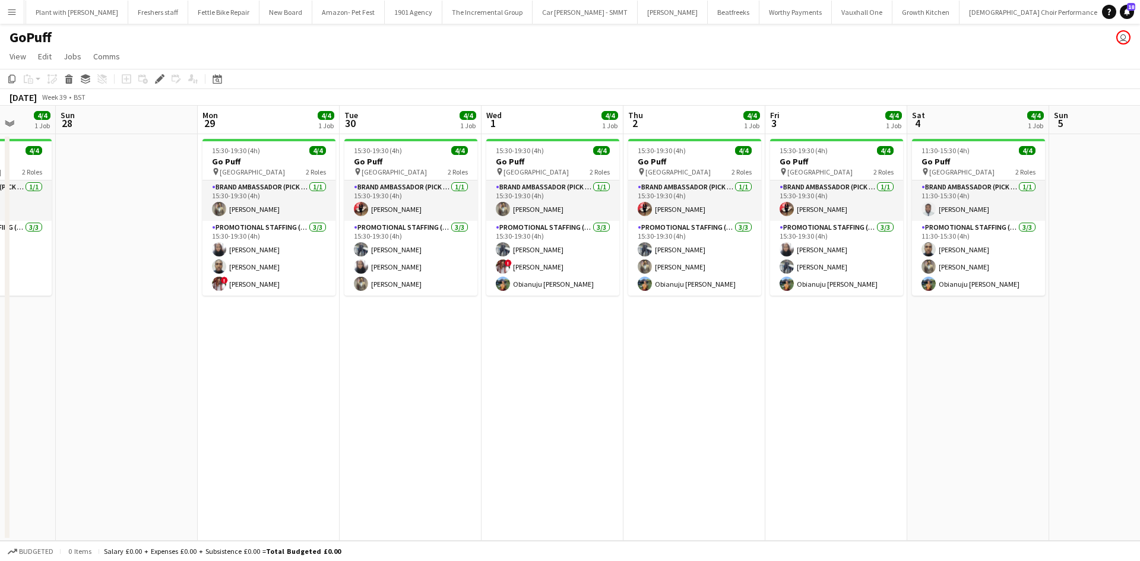
drag, startPoint x: 586, startPoint y: 350, endPoint x: 988, endPoint y: 349, distance: 402.4
click at [1125, 348] on app-calendar-viewport "Thu 25 4/4 1 Job Fri 26 4/4 1 Job Sat 27 4/4 1 Job Sun 28 Mon 29 4/4 1 Job Tue …" at bounding box center [570, 323] width 1140 height 435
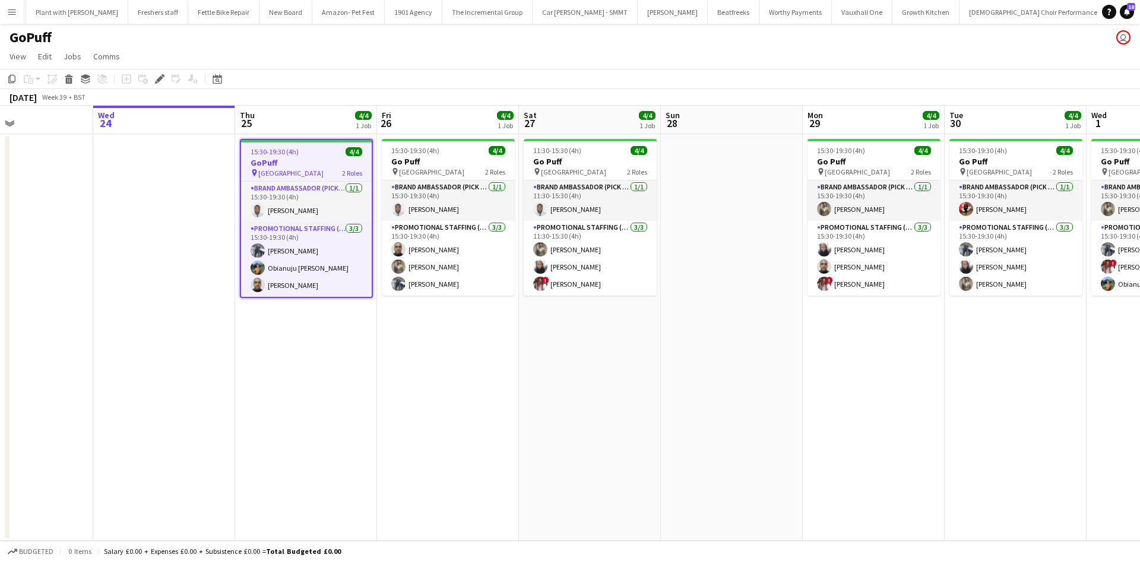
drag, startPoint x: 686, startPoint y: 331, endPoint x: 1116, endPoint y: 350, distance: 430.2
click at [1124, 351] on app-calendar-viewport "Sun 21 Mon 22 Tue 23 Wed 24 Thu 25 4/4 1 Job Fri 26 4/4 1 Job Sat 27 4/4 1 Job …" at bounding box center [570, 323] width 1140 height 435
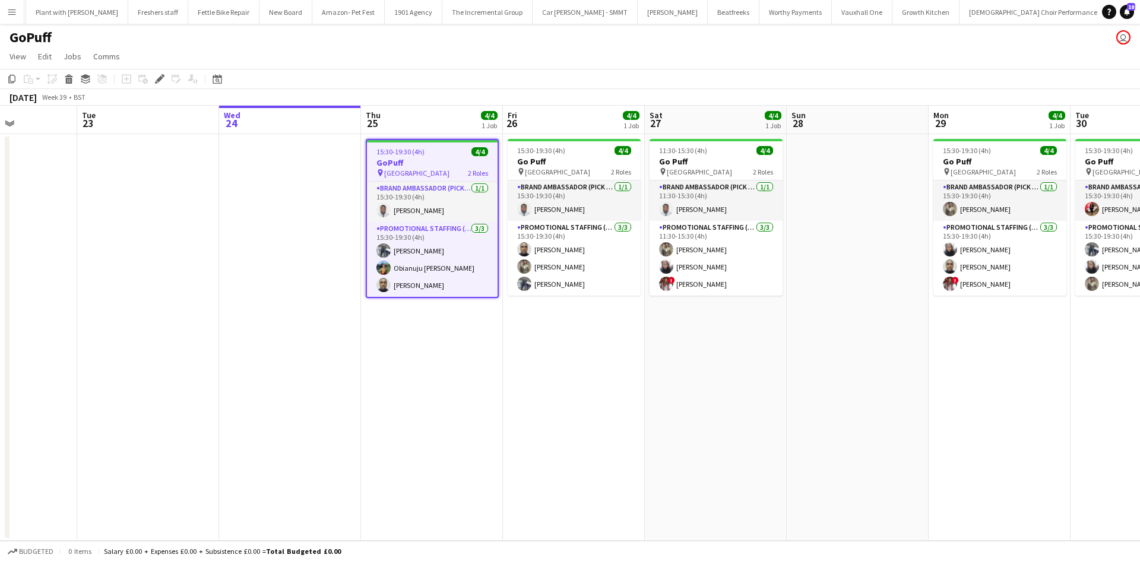
click at [639, 322] on app-calendar-viewport "Sat 20 Sun 21 Mon 22 Tue 23 Wed 24 Thu 25 4/4 1 Job Fri 26 4/4 1 Job Sat 27 4/4…" at bounding box center [570, 323] width 1140 height 435
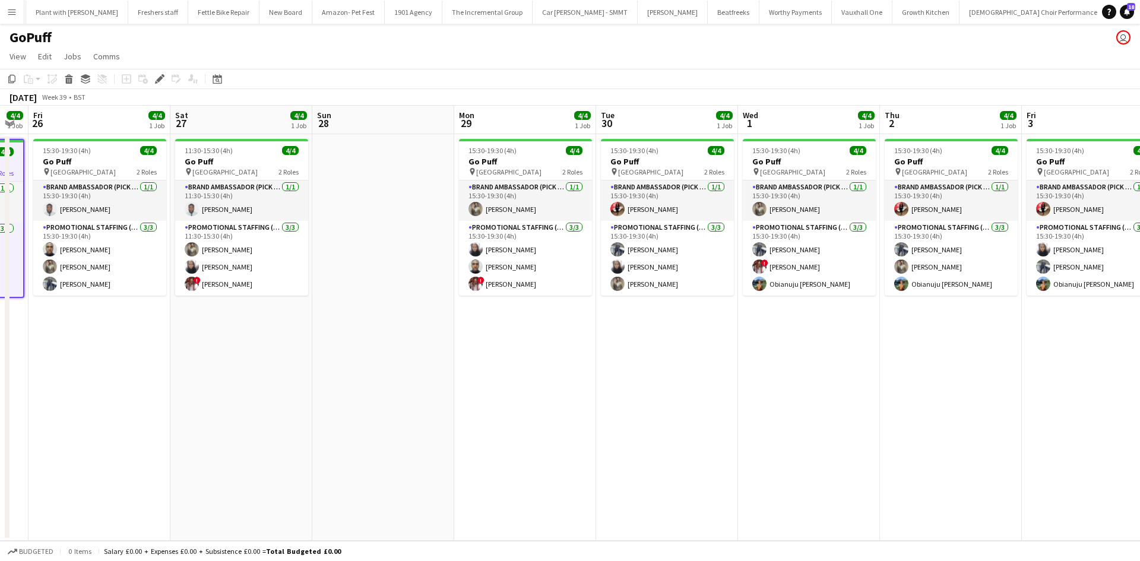
drag, startPoint x: 992, startPoint y: 408, endPoint x: 565, endPoint y: 380, distance: 428.3
click at [506, 373] on app-calendar-viewport "Mon 22 Tue 23 Wed 24 Thu 25 4/4 1 Job Fri 26 4/4 1 Job Sat 27 4/4 1 Job Sun 28 …" at bounding box center [570, 323] width 1140 height 435
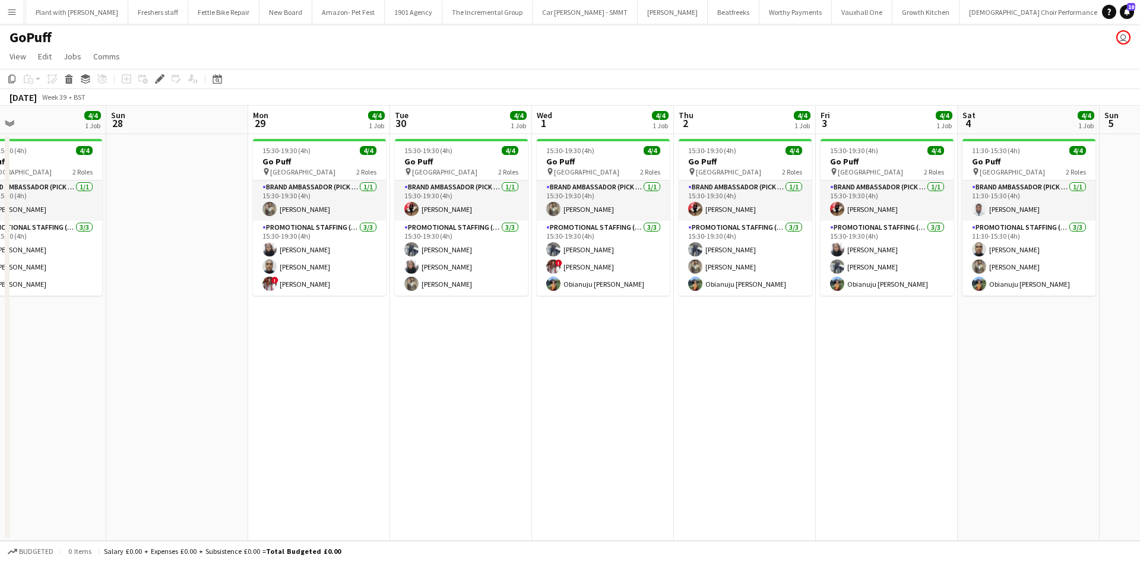
drag, startPoint x: 910, startPoint y: 401, endPoint x: 673, endPoint y: 376, distance: 238.1
click at [674, 376] on app-calendar-viewport "Wed 24 Thu 25 4/4 1 Job Fri 26 4/4 1 Job Sat 27 4/4 1 Job Sun 28 Mon 29 4/4 1 J…" at bounding box center [570, 323] width 1140 height 435
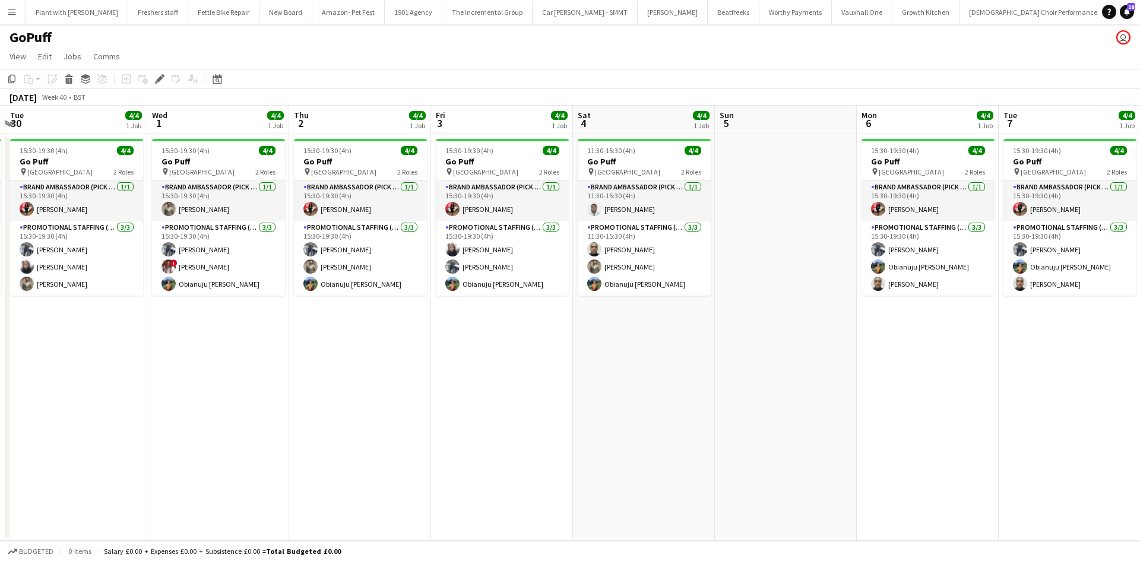
drag, startPoint x: 965, startPoint y: 294, endPoint x: 745, endPoint y: 268, distance: 221.2
click at [581, 265] on app-calendar-viewport "Fri 26 4/4 1 Job Sat 27 4/4 1 Job Sun 28 Mon 29 4/4 1 Job Tue 30 4/4 1 Job Wed …" at bounding box center [570, 323] width 1140 height 435
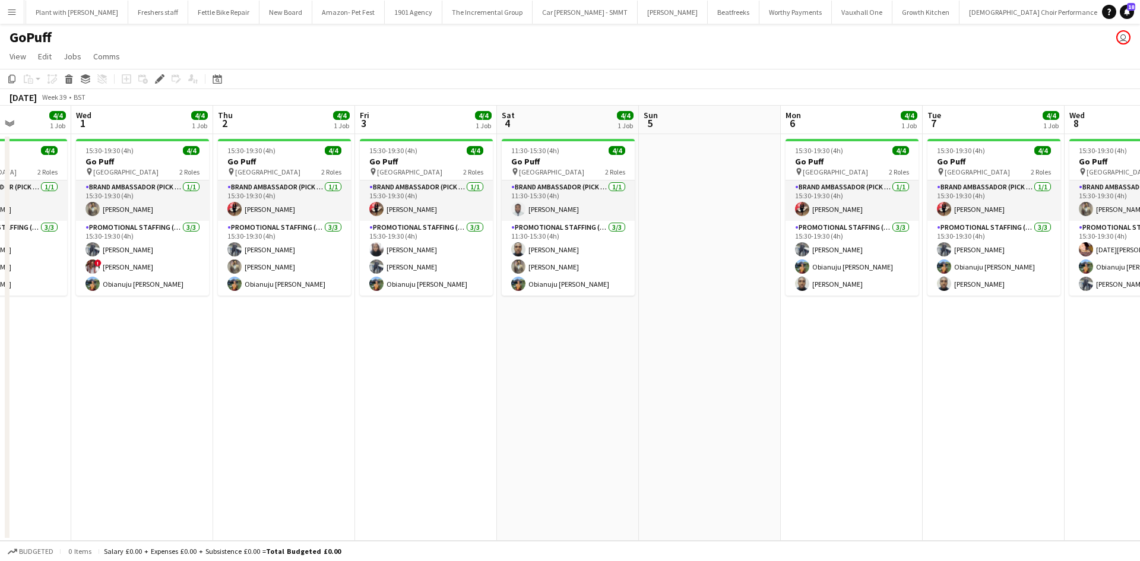
drag, startPoint x: 823, startPoint y: 280, endPoint x: 540, endPoint y: 252, distance: 285.1
click at [540, 252] on app-calendar-viewport "Sun 28 Mon 29 4/4 1 Job Tue 30 4/4 1 Job Wed 1 4/4 1 Job Thu 2 4/4 1 Job Fri 3 …" at bounding box center [570, 323] width 1140 height 435
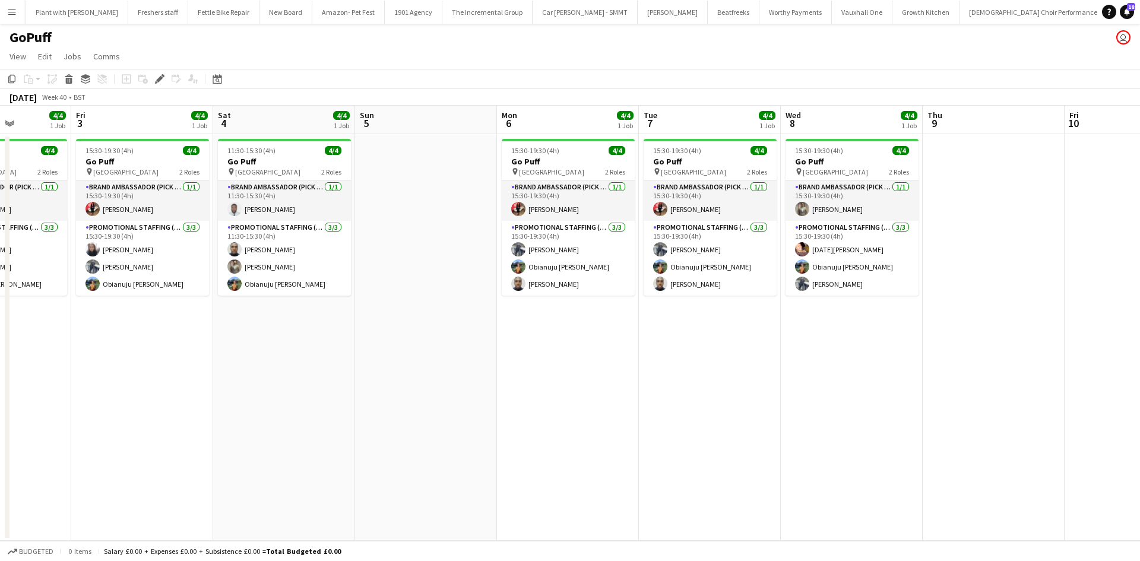
scroll to position [0, 383]
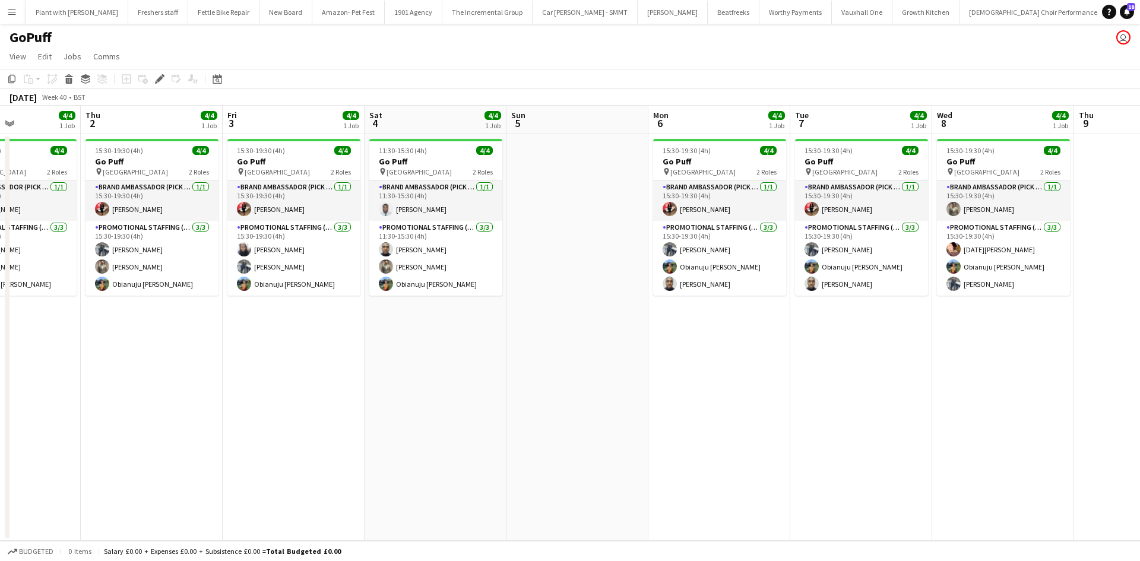
drag, startPoint x: 510, startPoint y: 350, endPoint x: 642, endPoint y: 350, distance: 132.4
click at [642, 350] on app-calendar-viewport "Tue 30 4/4 1 Job Wed 1 4/4 1 Job Thu 2 4/4 1 Job Fri 3 4/4 1 Job Sat 4 4/4 1 Jo…" at bounding box center [570, 323] width 1140 height 435
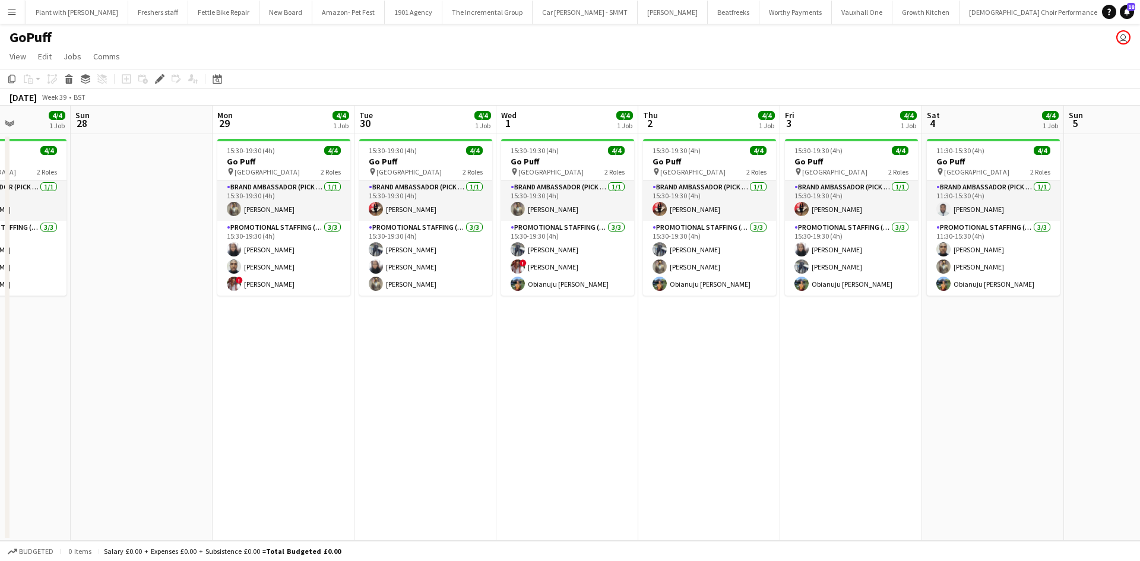
drag, startPoint x: 297, startPoint y: 373, endPoint x: 692, endPoint y: 373, distance: 394.7
click at [694, 373] on app-calendar-viewport "Fri 26 4/4 1 Job Sat 27 4/4 1 Job Sun 28 Mon 29 4/4 1 Job Tue 30 4/4 1 Job Wed …" at bounding box center [570, 323] width 1140 height 435
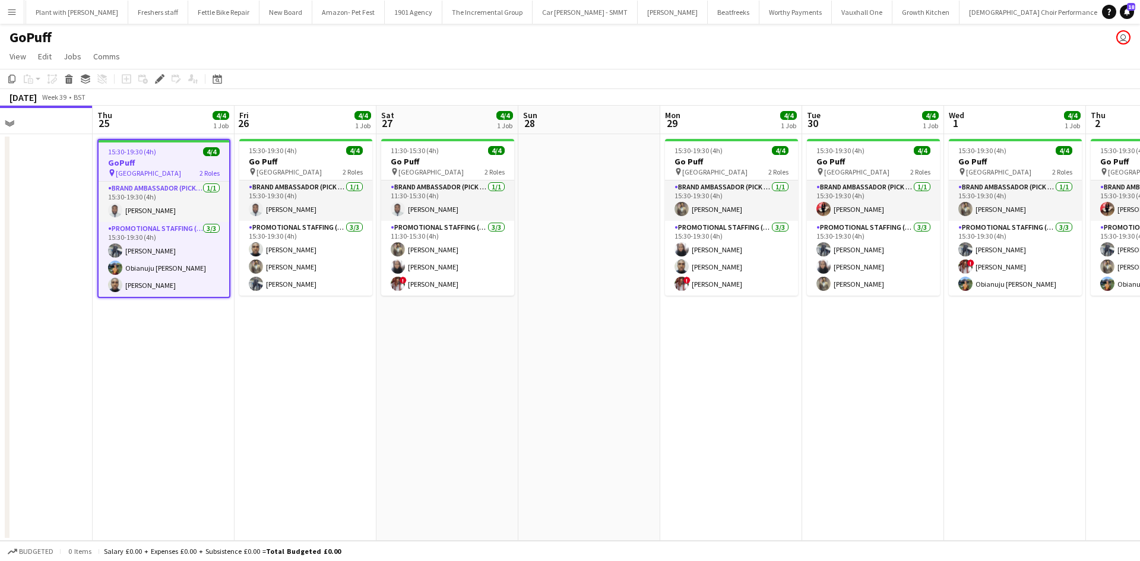
drag, startPoint x: 654, startPoint y: 384, endPoint x: 471, endPoint y: 384, distance: 182.8
click at [708, 384] on app-calendar-viewport "Mon 22 Tue 23 Wed 24 Thu 25 4/4 1 Job Fri 26 4/4 1 Job Sat 27 4/4 1 Job Sun 28 …" at bounding box center [570, 323] width 1140 height 435
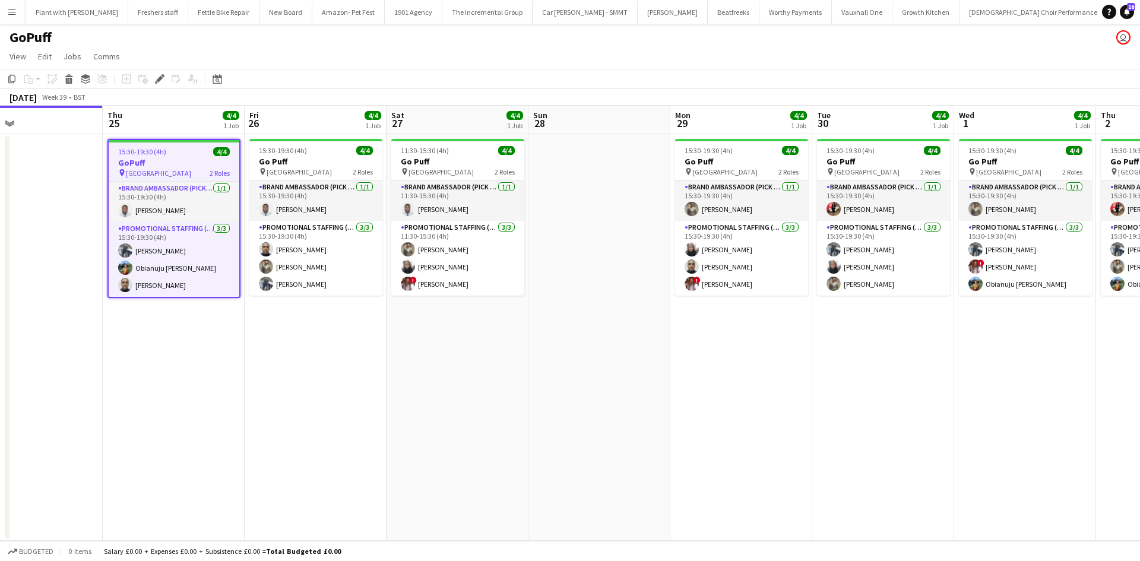
drag, startPoint x: 335, startPoint y: 392, endPoint x: 497, endPoint y: 388, distance: 161.5
click at [509, 383] on app-calendar-viewport "Mon 22 Tue 23 Wed 24 Thu 25 4/4 1 Job Fri 26 4/4 1 Job Sat 27 4/4 1 Job Sun 28 …" at bounding box center [570, 323] width 1140 height 435
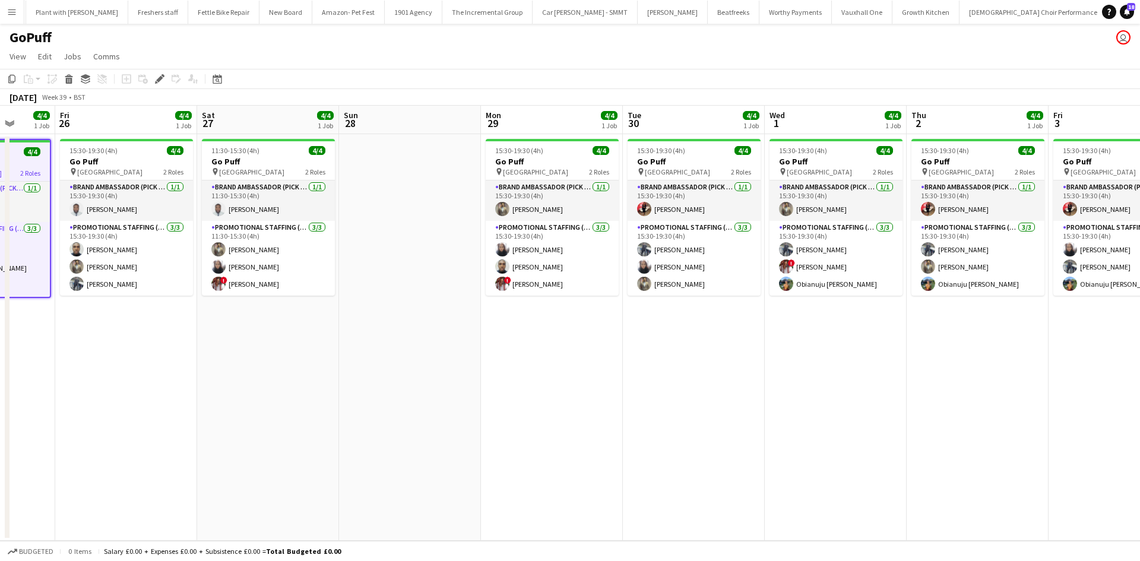
drag, startPoint x: 728, startPoint y: 412, endPoint x: 473, endPoint y: 416, distance: 255.3
click at [471, 416] on app-calendar-viewport "Mon 22 Tue 23 Wed 24 Thu 25 4/4 1 Job Fri 26 4/4 1 Job Sat 27 4/4 1 Job Sun 28 …" at bounding box center [570, 323] width 1140 height 435
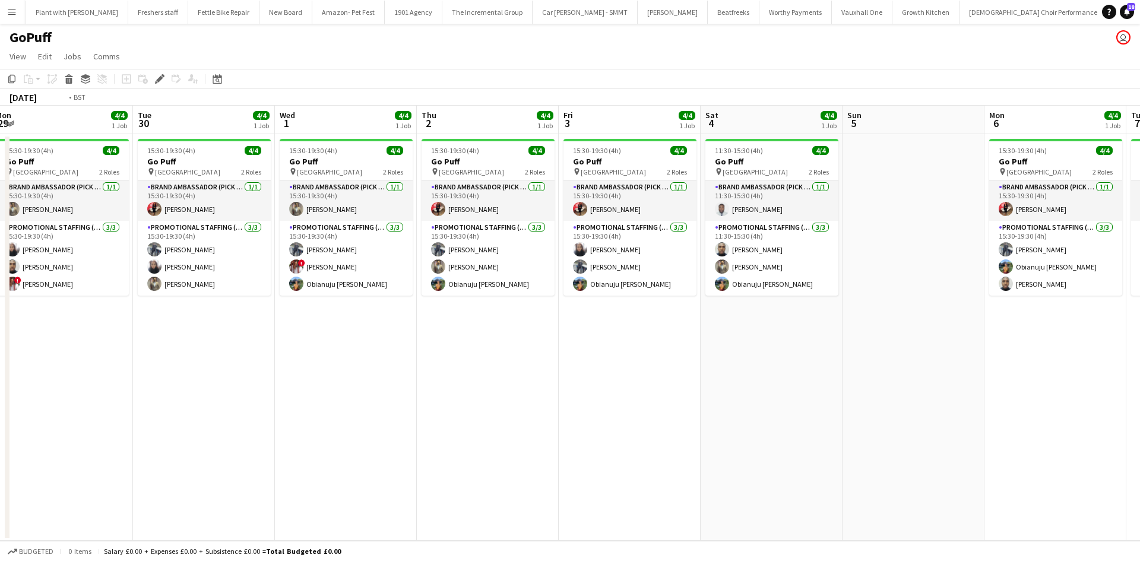
drag, startPoint x: 921, startPoint y: 357, endPoint x: 420, endPoint y: 359, distance: 500.4
click at [420, 359] on app-calendar-viewport "Thu 25 4/4 1 Job Fri 26 4/4 1 Job Sat 27 4/4 1 Job Sun 28 Mon 29 4/4 1 Job Tue …" at bounding box center [570, 323] width 1140 height 435
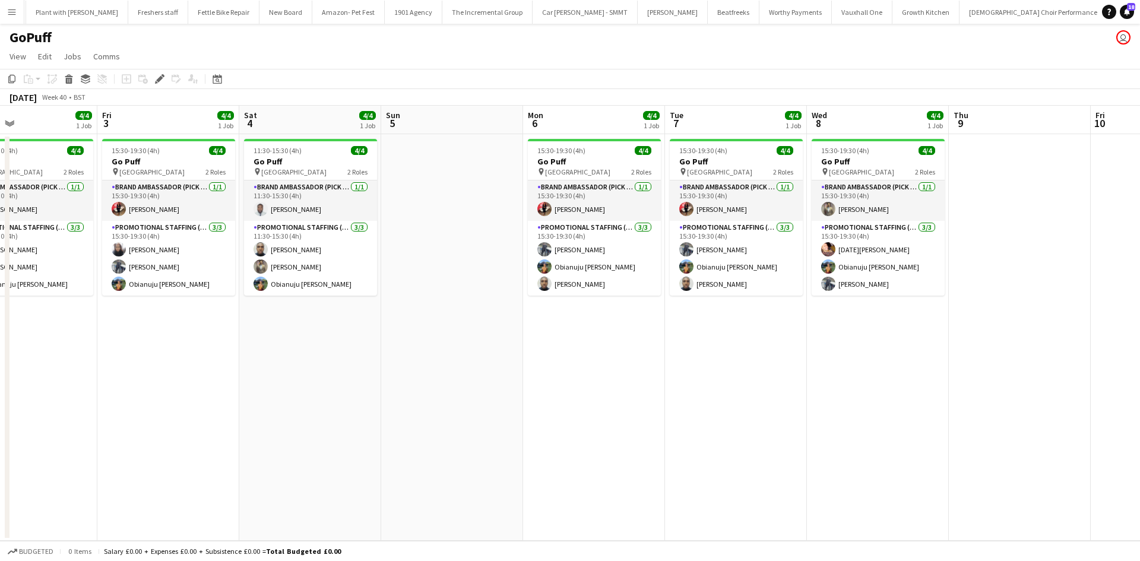
scroll to position [0, 529]
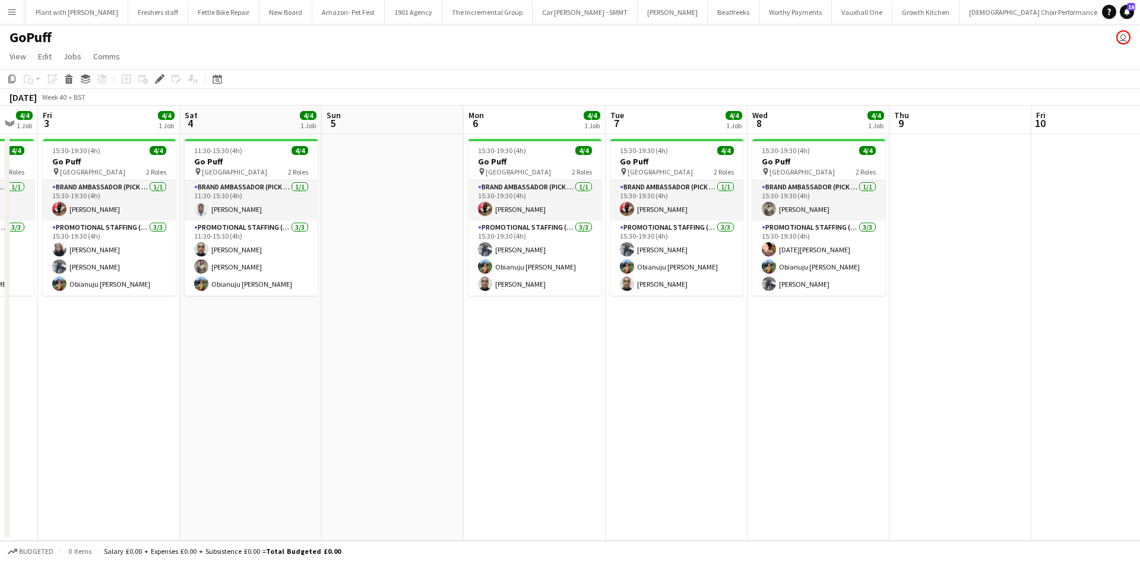
drag, startPoint x: 648, startPoint y: 344, endPoint x: 465, endPoint y: 322, distance: 184.2
click at [465, 322] on app-calendar-viewport "Mon 29 4/4 1 Job Tue 30 4/4 1 Job Wed 1 4/4 1 Job Thu 2 4/4 1 Job Fri 3 4/4 1 J…" at bounding box center [570, 323] width 1140 height 435
drag, startPoint x: 459, startPoint y: 331, endPoint x: 732, endPoint y: 333, distance: 273.1
click at [747, 335] on app-calendar-viewport "Mon 29 4/4 1 Job Tue 30 4/4 1 Job Wed 1 4/4 1 Job Thu 2 4/4 1 Job Fri 3 4/4 1 J…" at bounding box center [570, 323] width 1140 height 435
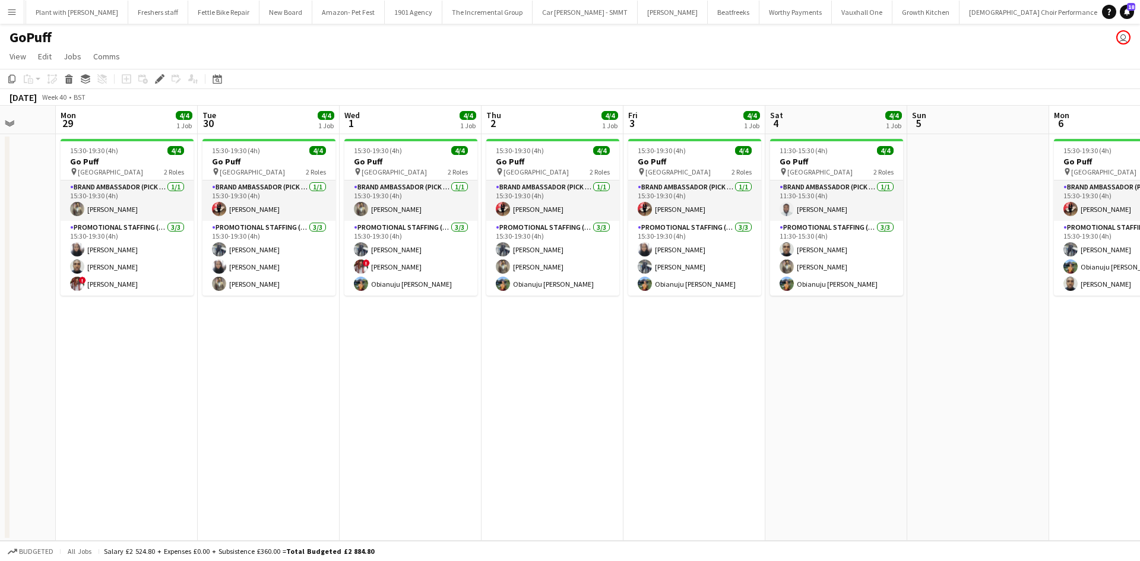
drag, startPoint x: 423, startPoint y: 349, endPoint x: 684, endPoint y: 342, distance: 261.3
click at [817, 345] on app-calendar-viewport "Sat 27 4/4 1 Job Sun 28 Mon 29 4/4 1 Job Tue 30 4/4 1 Job Wed 1 4/4 1 Job Thu 2…" at bounding box center [570, 323] width 1140 height 435
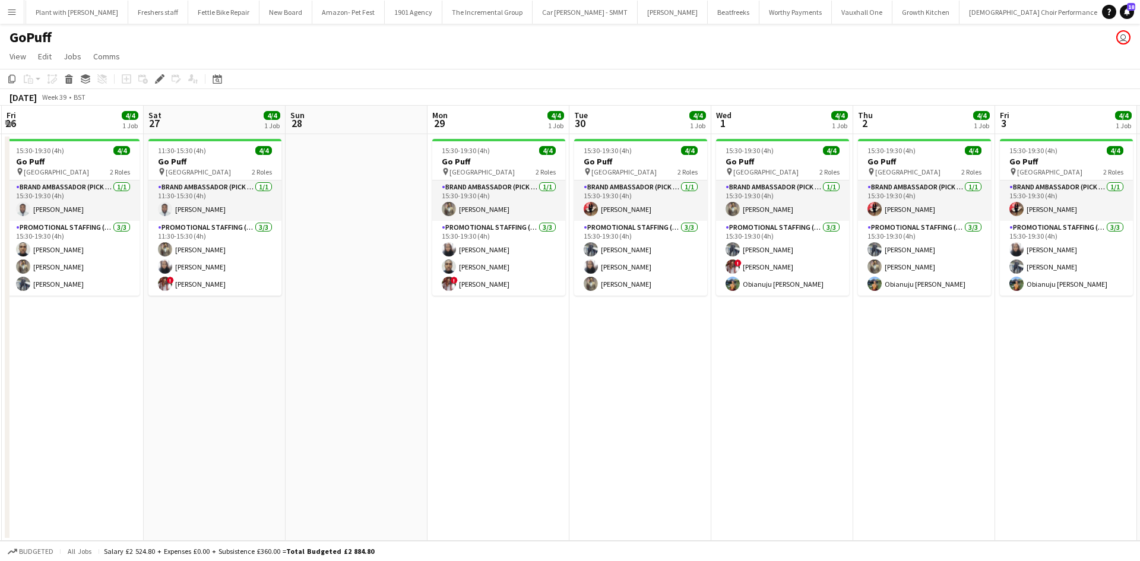
drag, startPoint x: 463, startPoint y: 335, endPoint x: 455, endPoint y: 334, distance: 8.5
click at [656, 335] on app-calendar-viewport "Wed 24 Thu 25 4/4 1 Job Fri 26 4/4 1 Job Sat 27 4/4 1 Job Sun 28 Mon 29 4/4 1 J…" at bounding box center [570, 323] width 1140 height 435
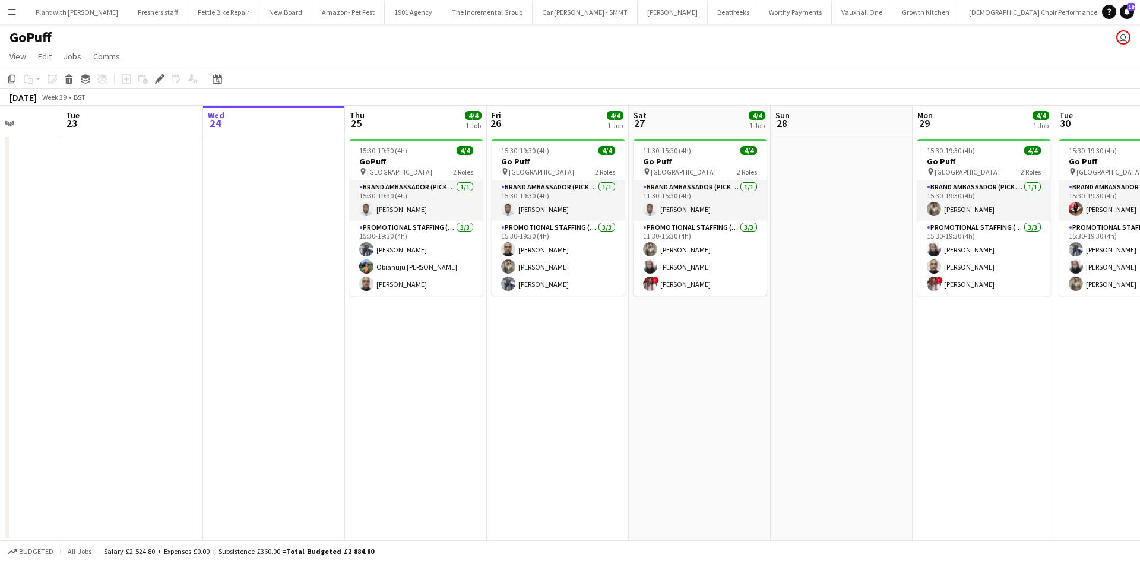
drag, startPoint x: 403, startPoint y: 354, endPoint x: 657, endPoint y: 347, distance: 253.6
click at [657, 348] on app-calendar-viewport "Sun 21 Mon 22 Tue 23 Wed 24 Thu 25 4/4 1 Job Fri 26 4/4 1 Job Sat 27 4/4 1 Job …" at bounding box center [570, 323] width 1140 height 435
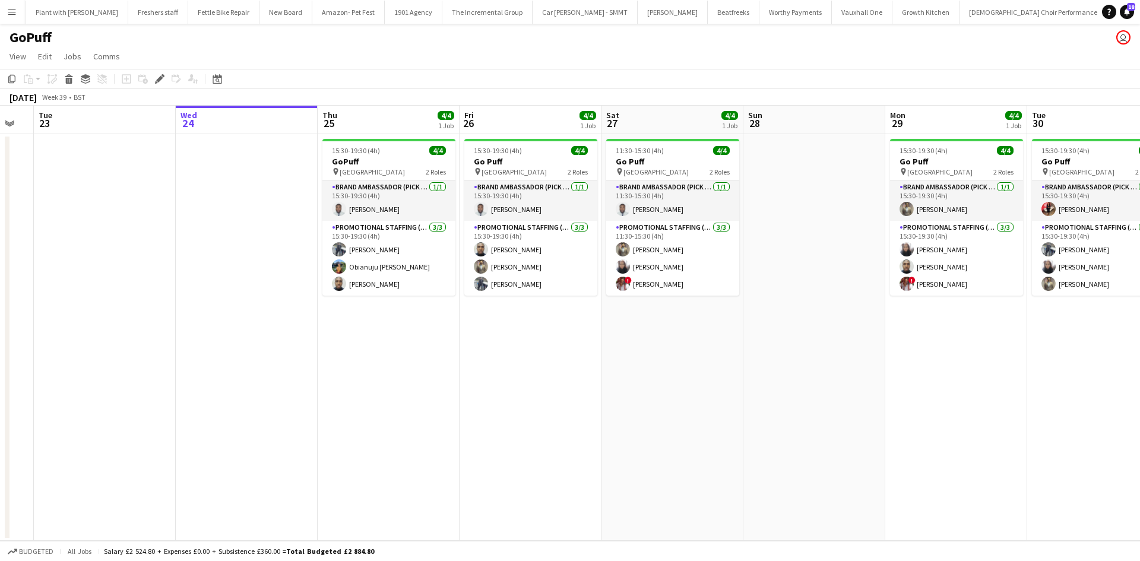
drag, startPoint x: 350, startPoint y: 332, endPoint x: 376, endPoint y: 332, distance: 26.1
click at [376, 332] on app-calendar-viewport "Sun 21 Mon 22 Tue 23 Wed 24 Thu 25 4/4 1 Job Fri 26 4/4 1 Job Sat 27 4/4 1 Job …" at bounding box center [570, 323] width 1140 height 435
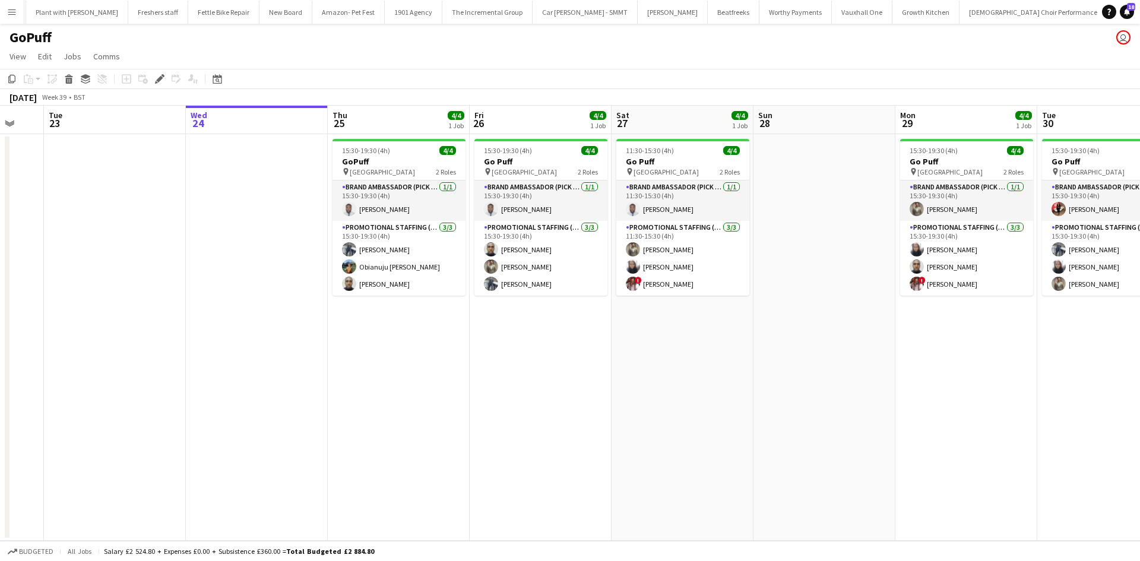
drag, startPoint x: 651, startPoint y: 388, endPoint x: 667, endPoint y: 370, distance: 24.4
click at [630, 383] on app-calendar-viewport "Sun 21 Mon 22 Tue 23 Wed 24 Thu 25 4/4 1 Job Fri 26 4/4 1 Job Sat 27 4/4 1 Job …" at bounding box center [570, 323] width 1140 height 435
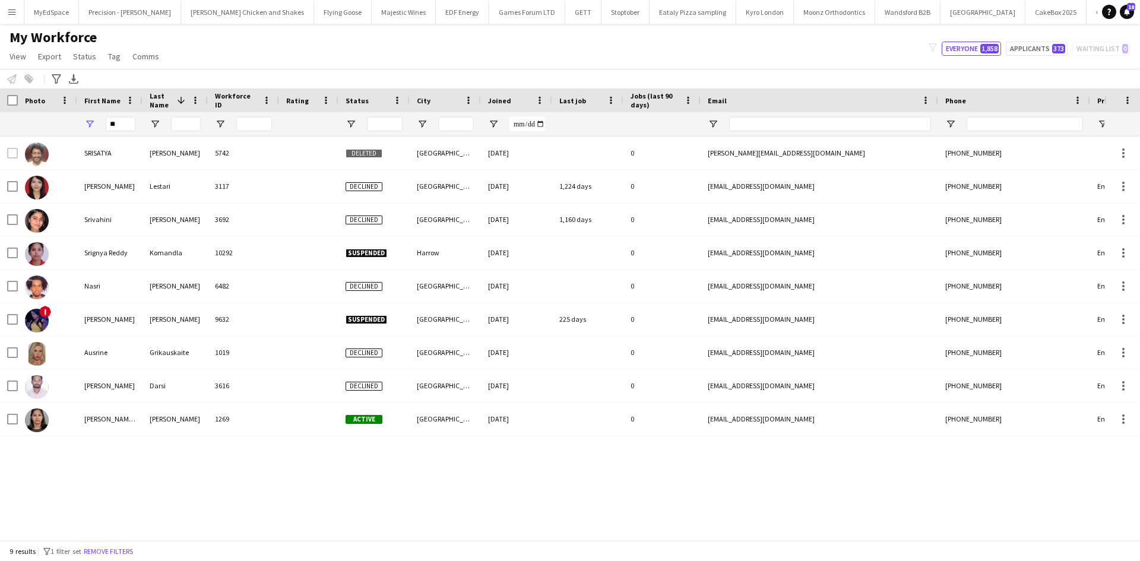
type input "*"
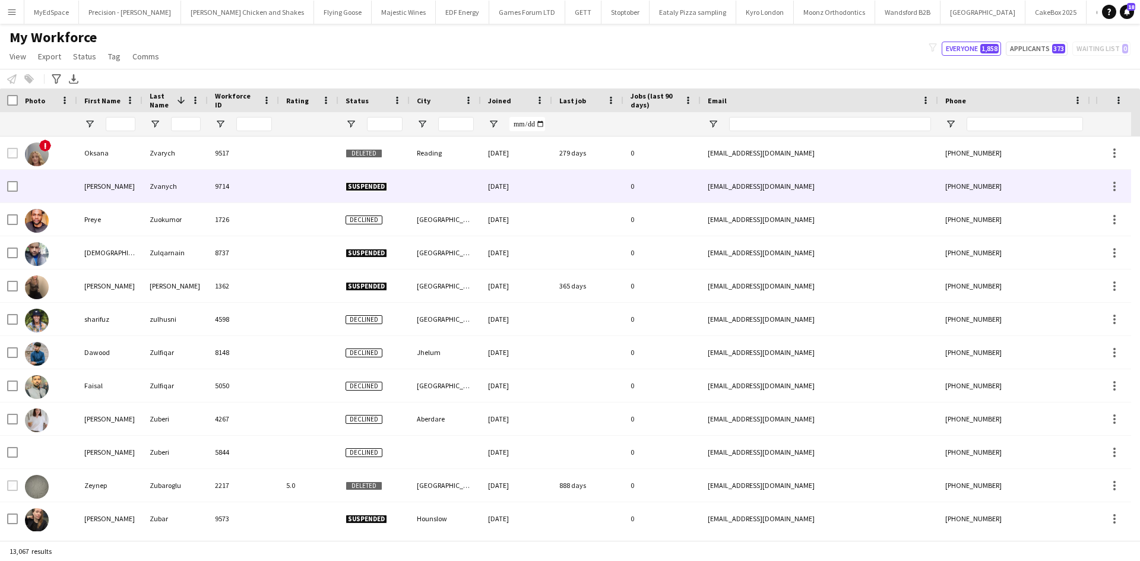
drag, startPoint x: 158, startPoint y: 196, endPoint x: 191, endPoint y: 208, distance: 34.5
click at [157, 198] on div "Zvanych" at bounding box center [174, 186] width 65 height 33
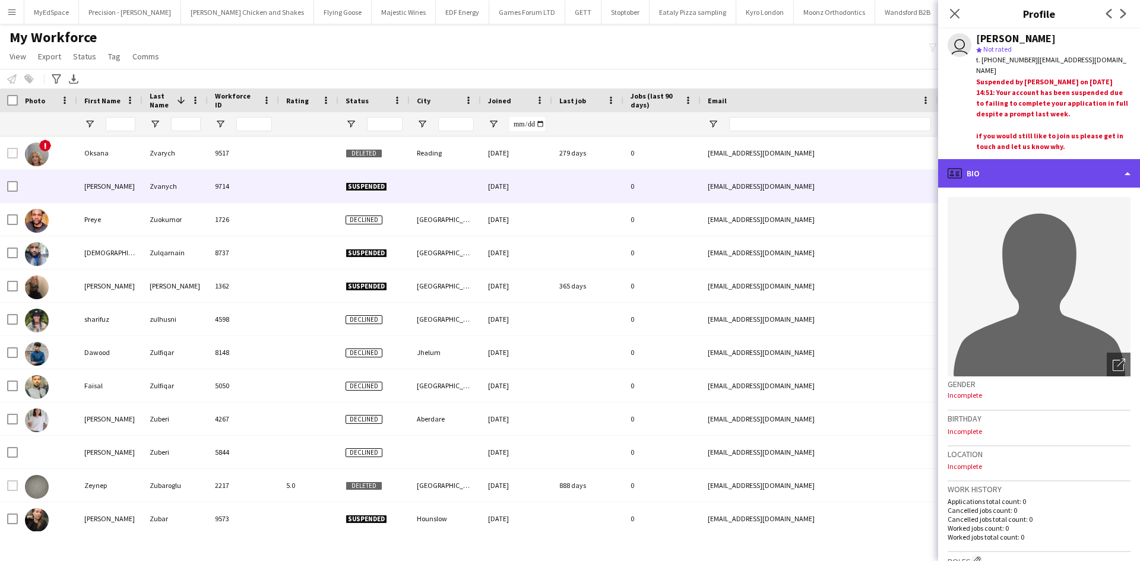
drag, startPoint x: 996, startPoint y: 172, endPoint x: 962, endPoint y: 169, distance: 34.0
click at [987, 172] on div "profile Bio" at bounding box center [1039, 173] width 202 height 28
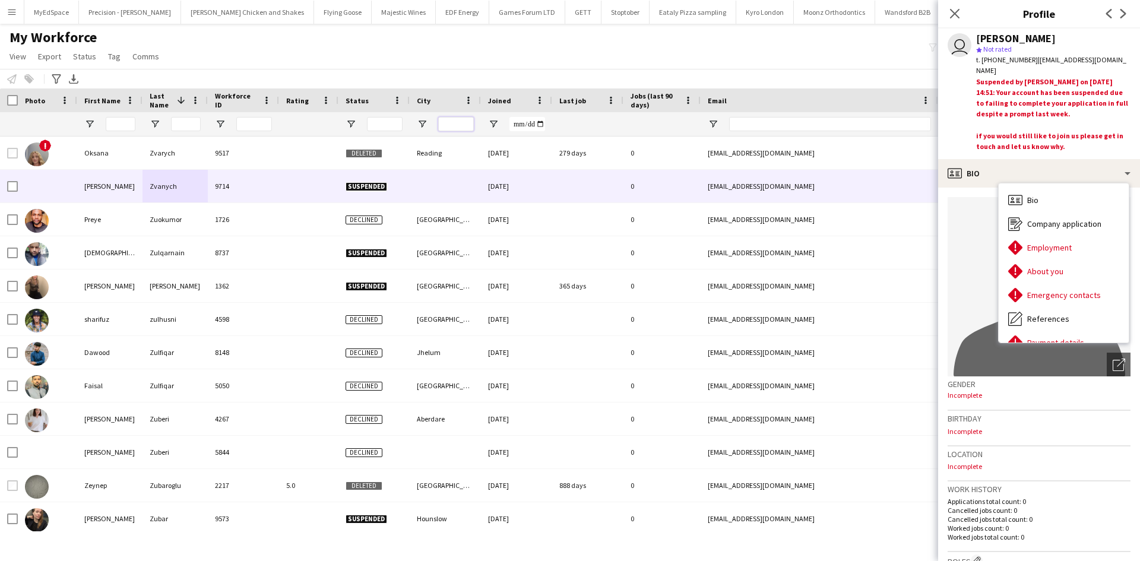
click at [461, 125] on input "City Filter Input" at bounding box center [456, 124] width 36 height 14
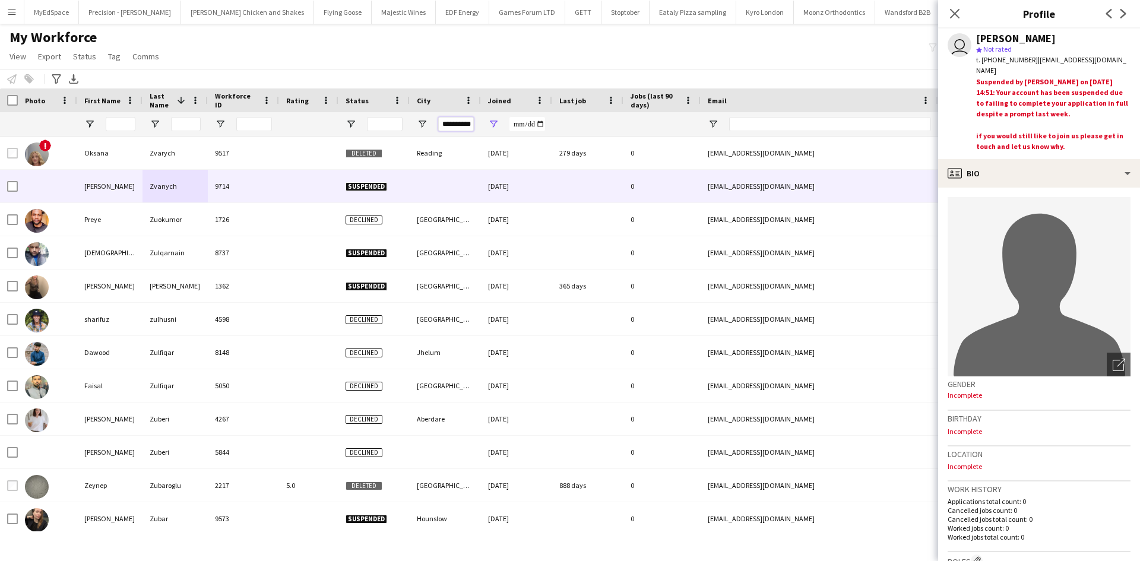
scroll to position [0, 2]
type input "**********"
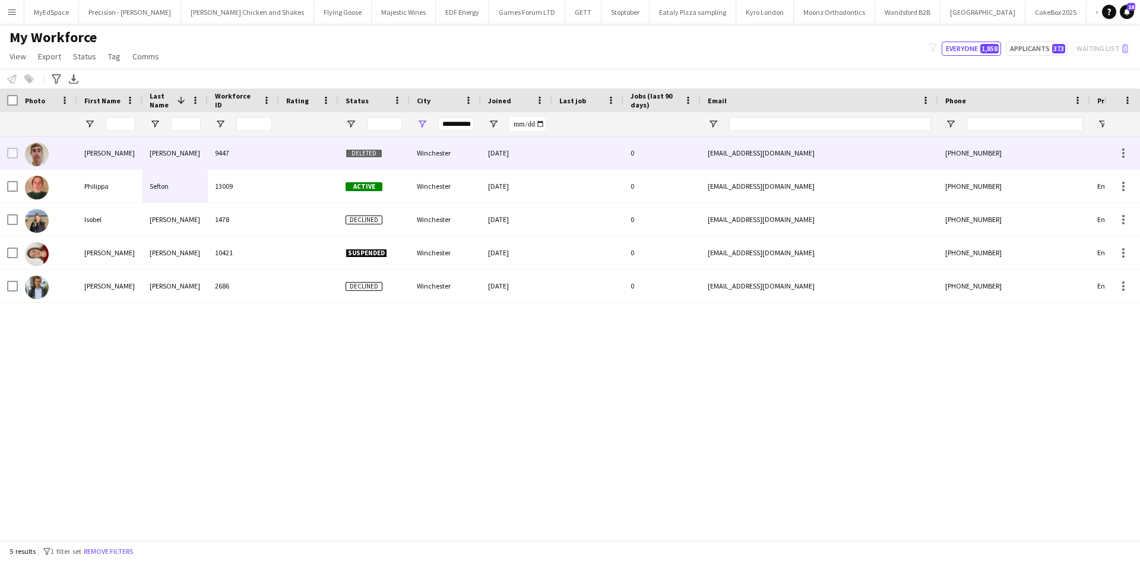
click at [97, 157] on div "[PERSON_NAME]" at bounding box center [109, 153] width 65 height 33
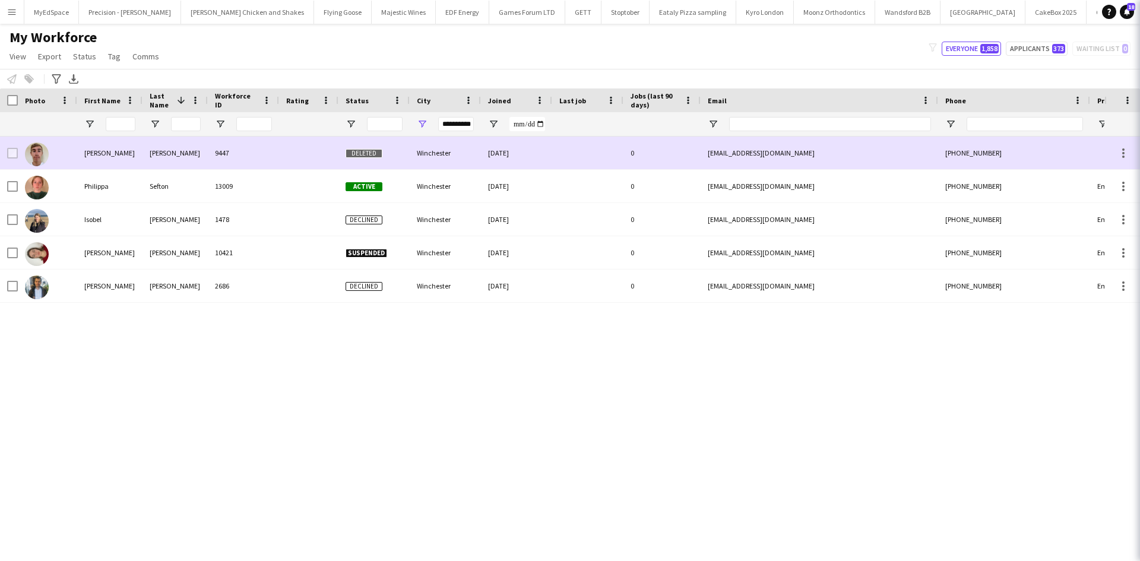
scroll to position [0, 0]
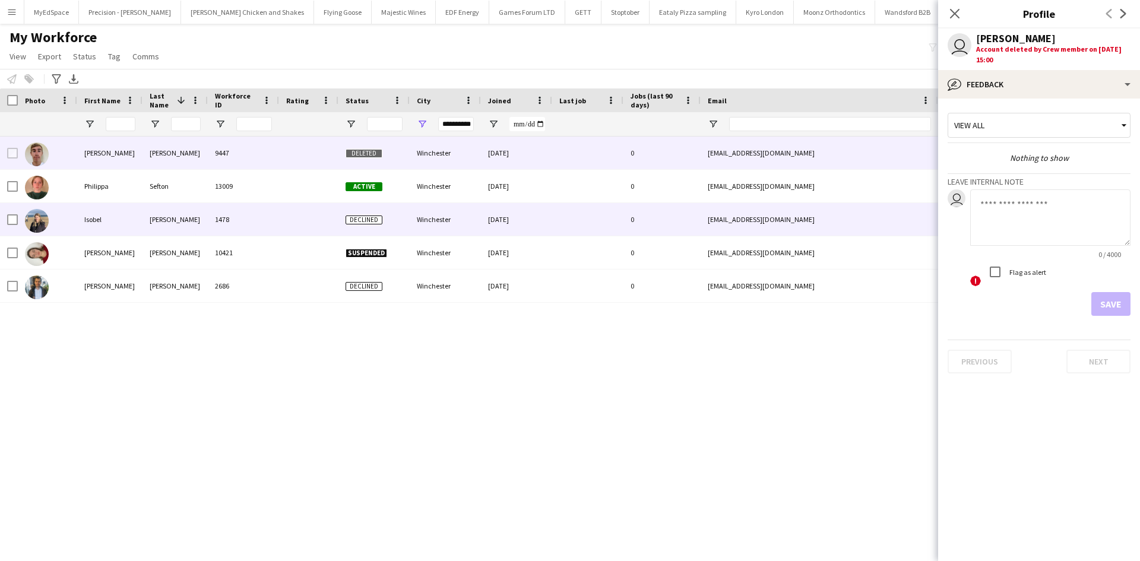
click at [109, 215] on div "Isobel" at bounding box center [109, 219] width 65 height 33
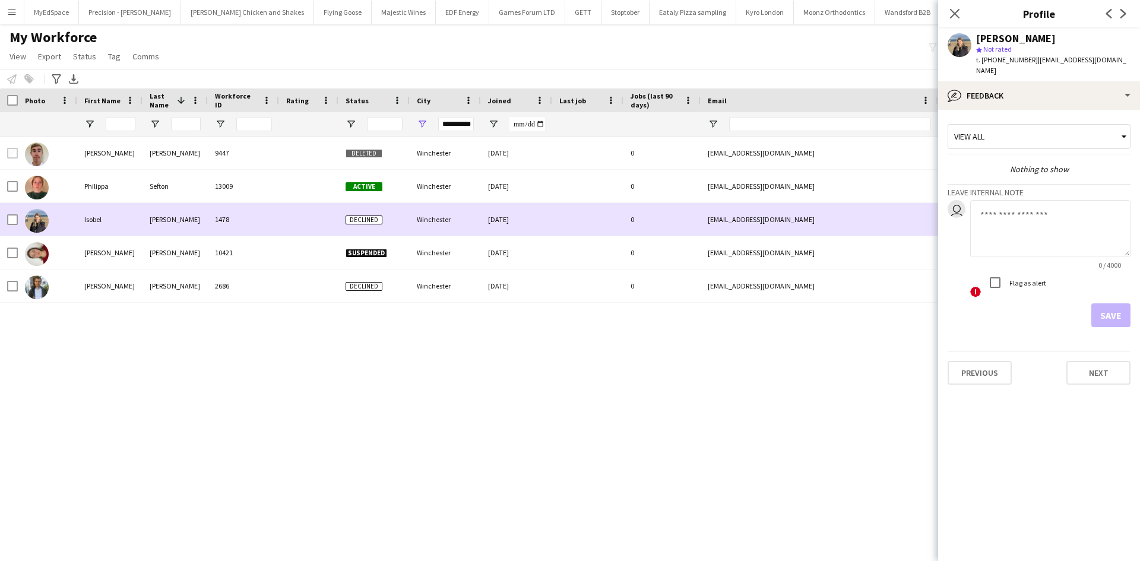
click at [104, 218] on div "Isobel" at bounding box center [109, 219] width 65 height 33
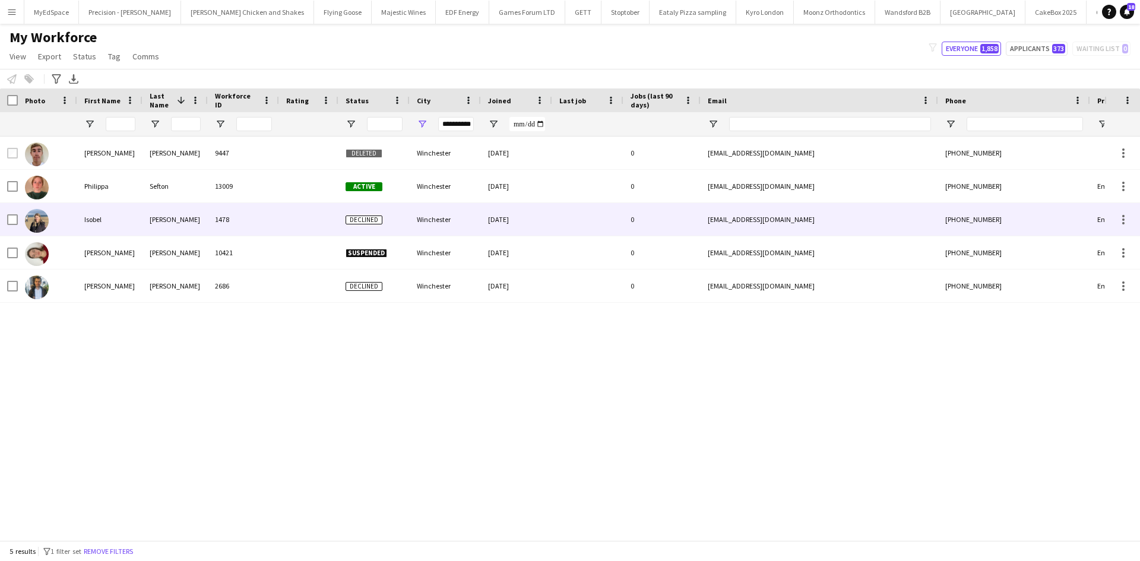
click at [104, 218] on div "Isobel" at bounding box center [109, 219] width 65 height 33
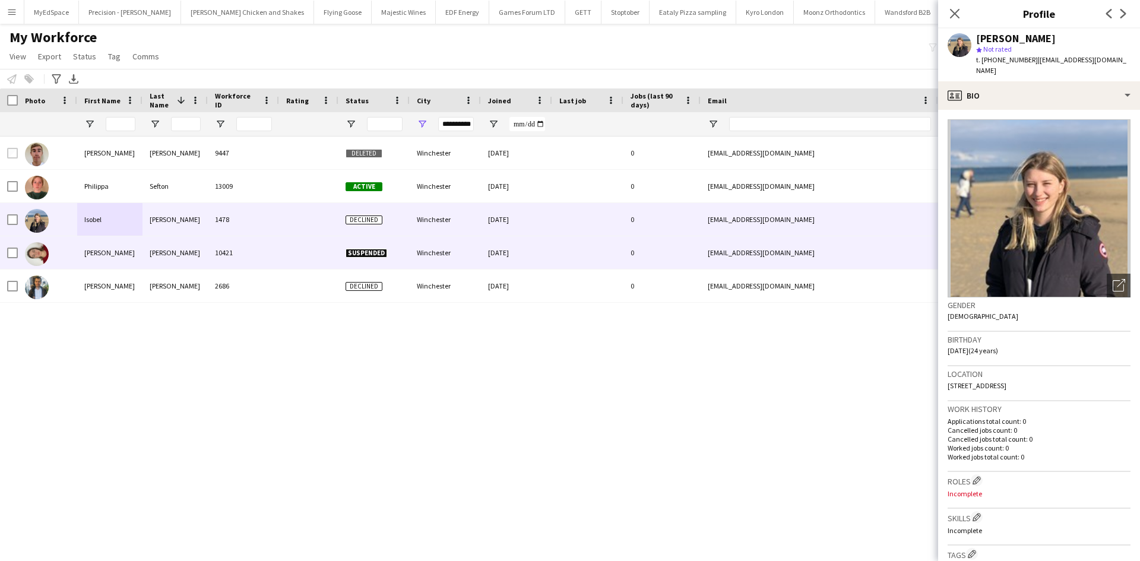
click at [115, 250] on div "[PERSON_NAME]" at bounding box center [109, 252] width 65 height 33
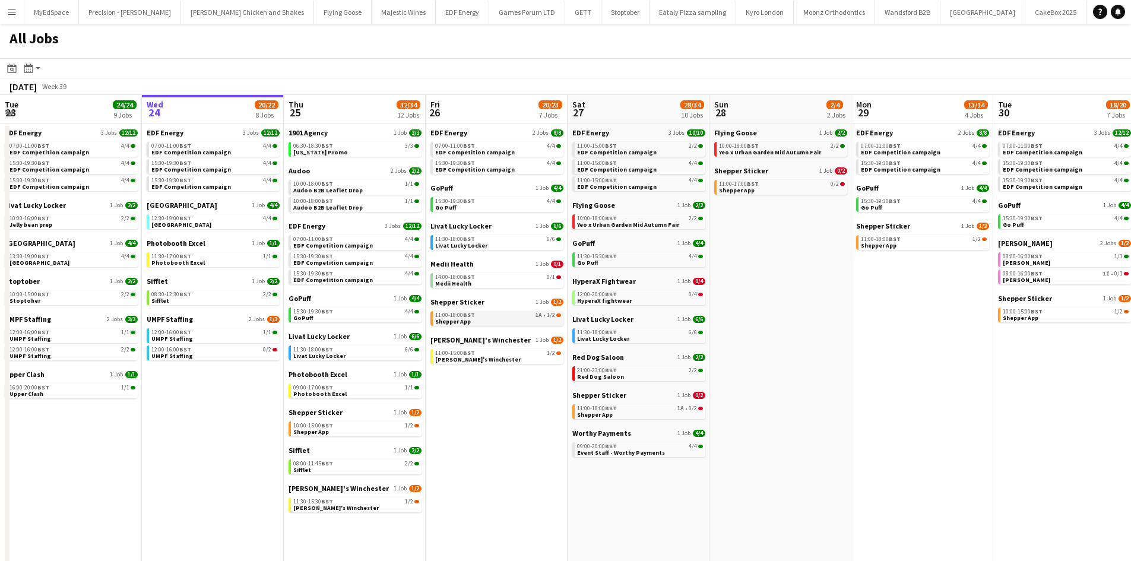
click at [491, 321] on link "11:00-18:00 BST 1A • 1/2 Shepper App" at bounding box center [498, 318] width 126 height 14
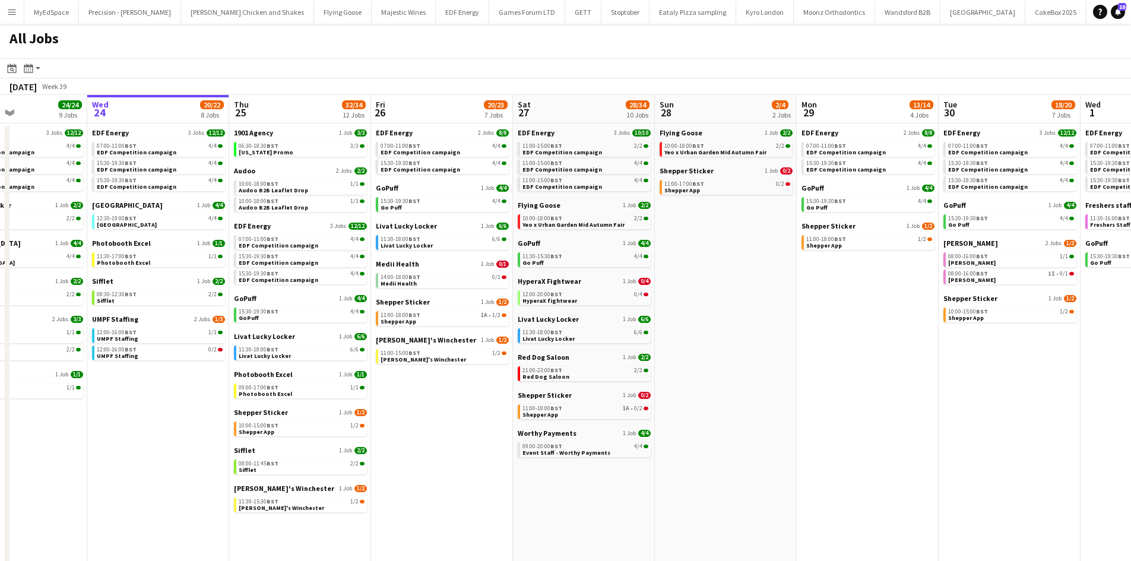
drag, startPoint x: 479, startPoint y: 380, endPoint x: 547, endPoint y: 386, distance: 68.5
click at [547, 386] on app-calendar-viewport "Sun 21 2/2 1 Job Mon 22 12/12 3 Jobs Tue 23 24/24 9 Jobs Wed 24 20/22 8 Jobs Th…" at bounding box center [565, 359] width 1131 height 529
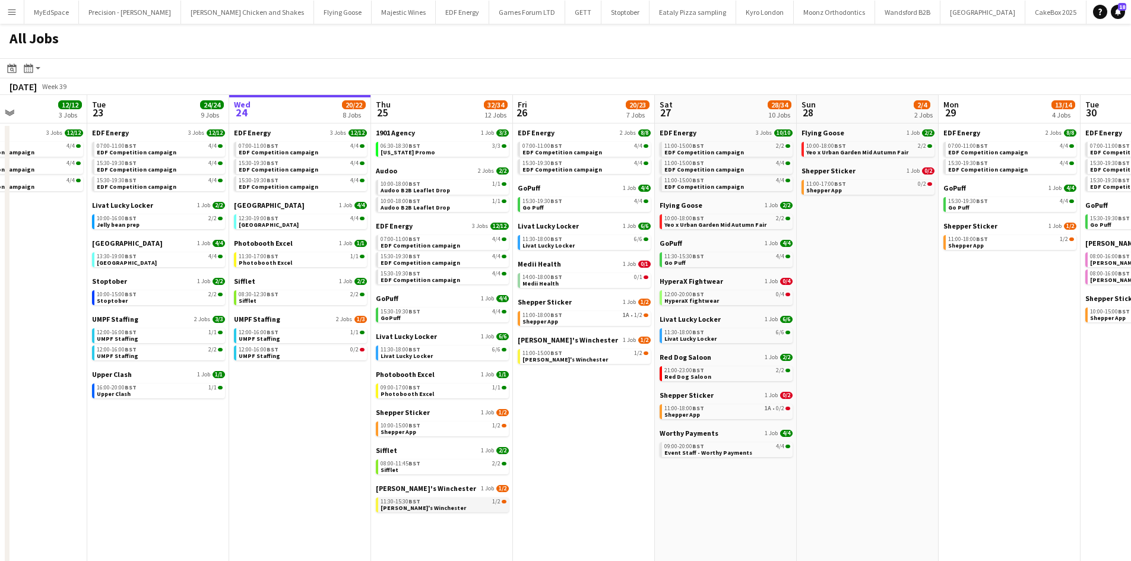
click at [446, 508] on link "11:30-15:30 BST 1/2 [PERSON_NAME]'s Winchester" at bounding box center [443, 504] width 126 height 14
click at [718, 295] on div "12:00-20:00 BST 0/4" at bounding box center [727, 294] width 126 height 6
click at [717, 152] on span "EDF Competition campaign" at bounding box center [704, 152] width 80 height 8
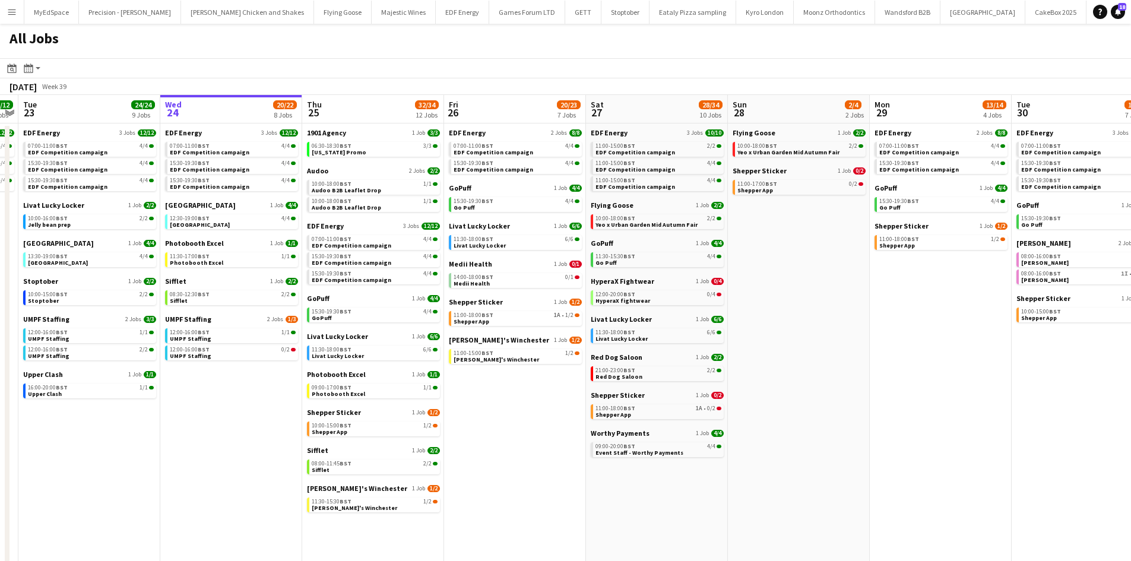
scroll to position [0, 408]
drag, startPoint x: 605, startPoint y: 428, endPoint x: 537, endPoint y: 439, distance: 69.2
click at [537, 439] on app-calendar-viewport "Sat 20 20/21 9 Jobs Sun 21 2/2 1 Job Mon 22 12/12 3 Jobs Tue 23 24/24 9 Jobs We…" at bounding box center [565, 359] width 1131 height 529
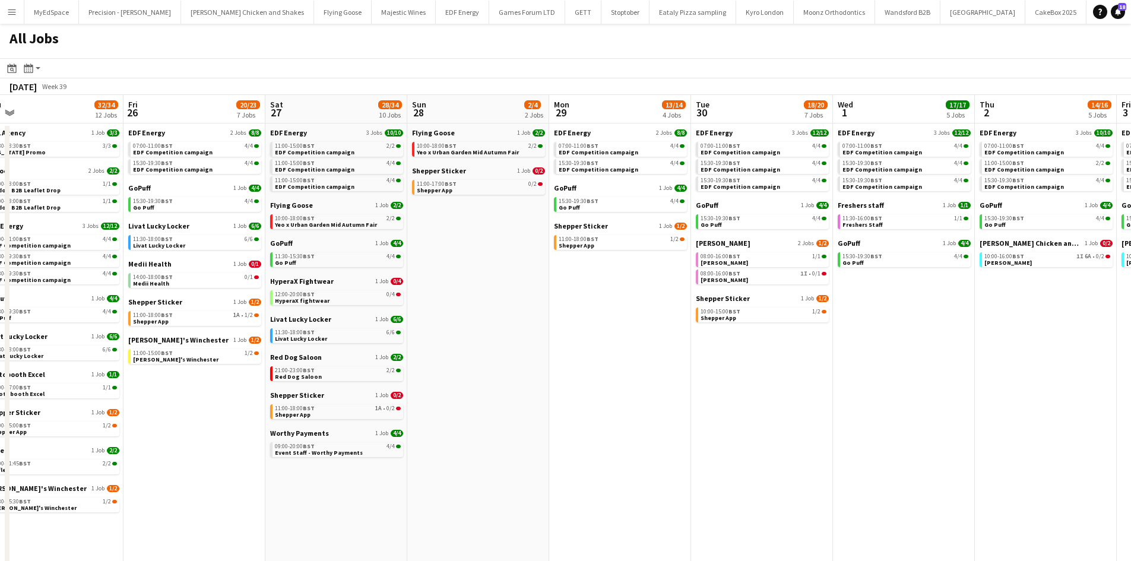
drag, startPoint x: 727, startPoint y: 446, endPoint x: 640, endPoint y: 446, distance: 86.1
click at [640, 446] on app-calendar-viewport "Mon 22 12/12 3 Jobs Tue 23 24/24 9 Jobs Wed 24 20/22 8 Jobs Thu 25 32/34 12 Job…" at bounding box center [565, 359] width 1131 height 529
drag, startPoint x: 807, startPoint y: 444, endPoint x: 756, endPoint y: 444, distance: 50.5
click at [756, 444] on app-calendar-viewport "Mon 22 12/12 3 Jobs Tue 23 24/24 9 Jobs Wed 24 20/22 8 Jobs Thu 25 32/34 12 Job…" at bounding box center [565, 359] width 1131 height 529
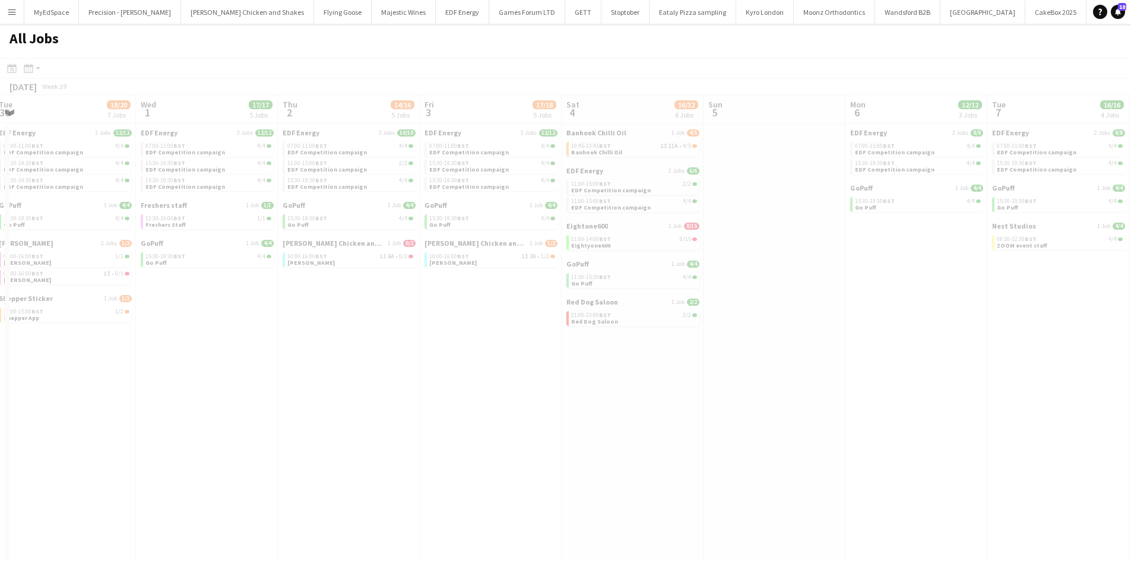
scroll to position [0, 333]
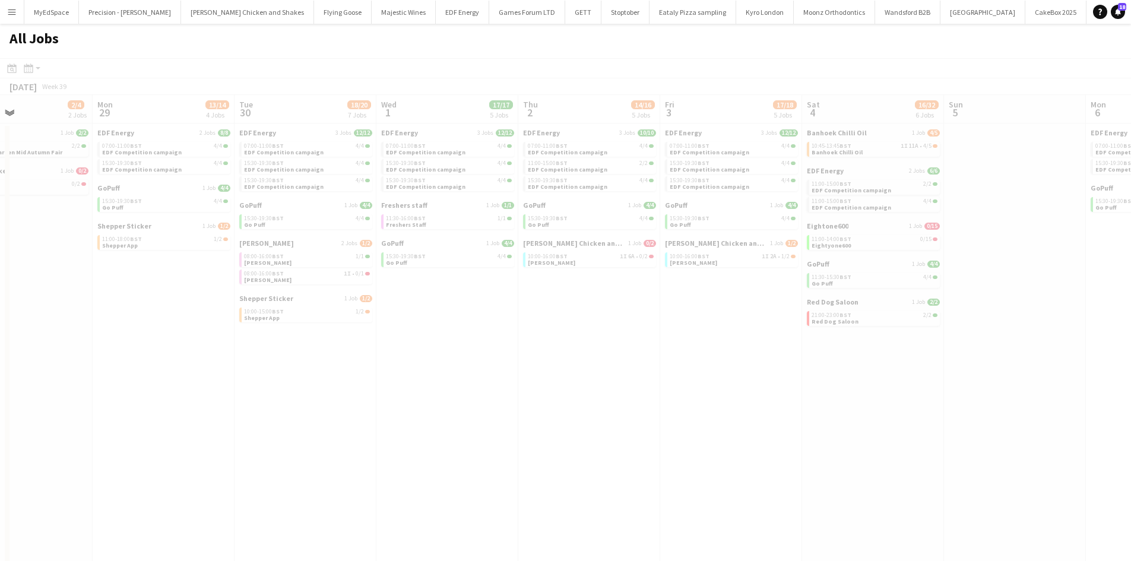
drag, startPoint x: 908, startPoint y: 432, endPoint x: 540, endPoint y: 429, distance: 368.6
click at [539, 429] on app-all-jobs "All Jobs Date picker SEP 2025 SEP 2025 Monday M Tuesday T Wednesday W Thursday …" at bounding box center [565, 324] width 1131 height 600
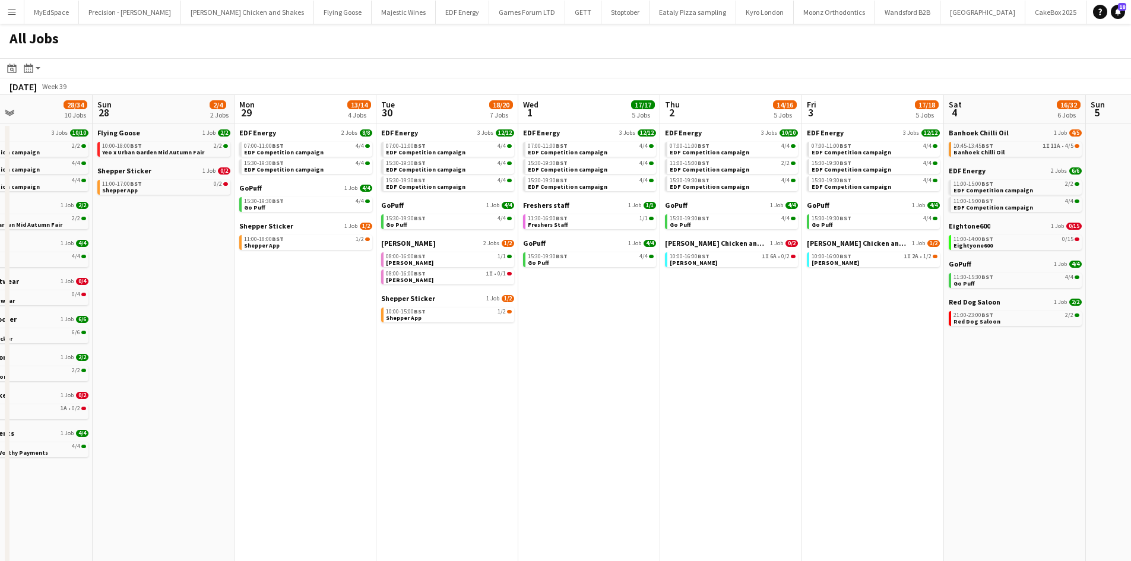
drag, startPoint x: 269, startPoint y: 398, endPoint x: 360, endPoint y: 372, distance: 94.3
click at [647, 423] on app-calendar-viewport "Thu 25 32/34 12 Jobs Fri 26 20/23 7 Jobs Sat 27 28/34 10 Jobs Sun 28 2/4 2 Jobs…" at bounding box center [565, 359] width 1131 height 529
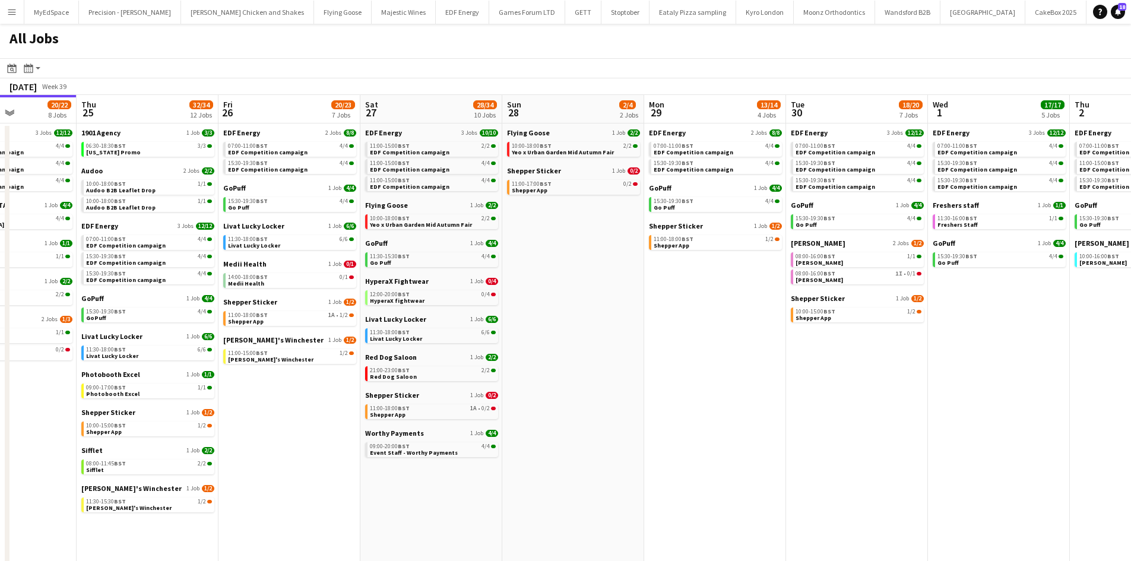
drag, startPoint x: 309, startPoint y: 363, endPoint x: 540, endPoint y: 394, distance: 232.9
click at [591, 400] on app-calendar-viewport "Tue 23 24/24 9 Jobs Wed 24 20/22 8 Jobs Thu 25 32/34 12 Jobs Fri 26 20/23 7 Job…" at bounding box center [565, 359] width 1131 height 529
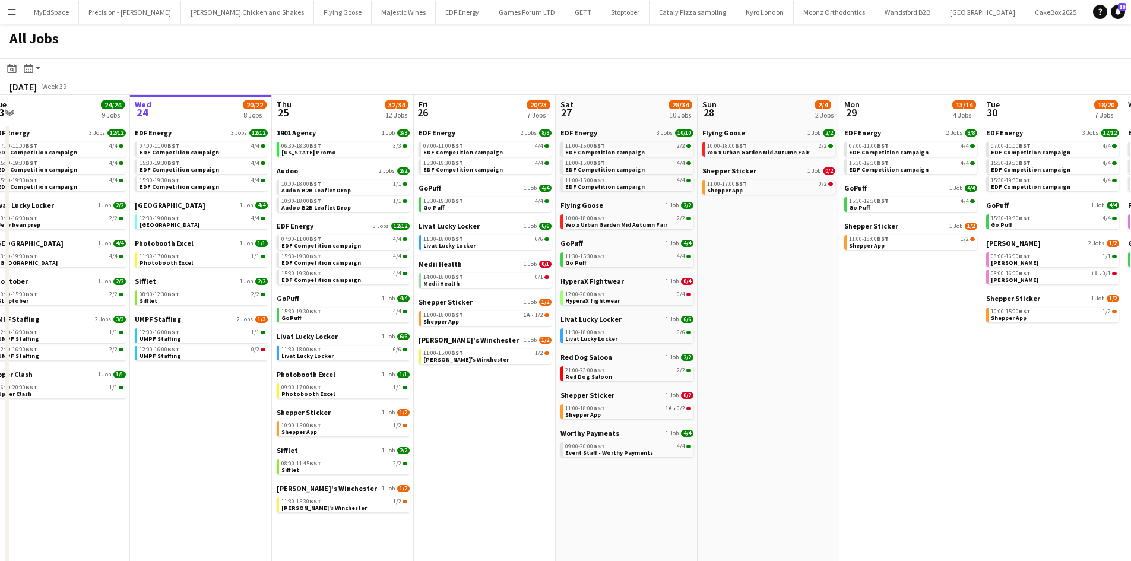
scroll to position [0, 291]
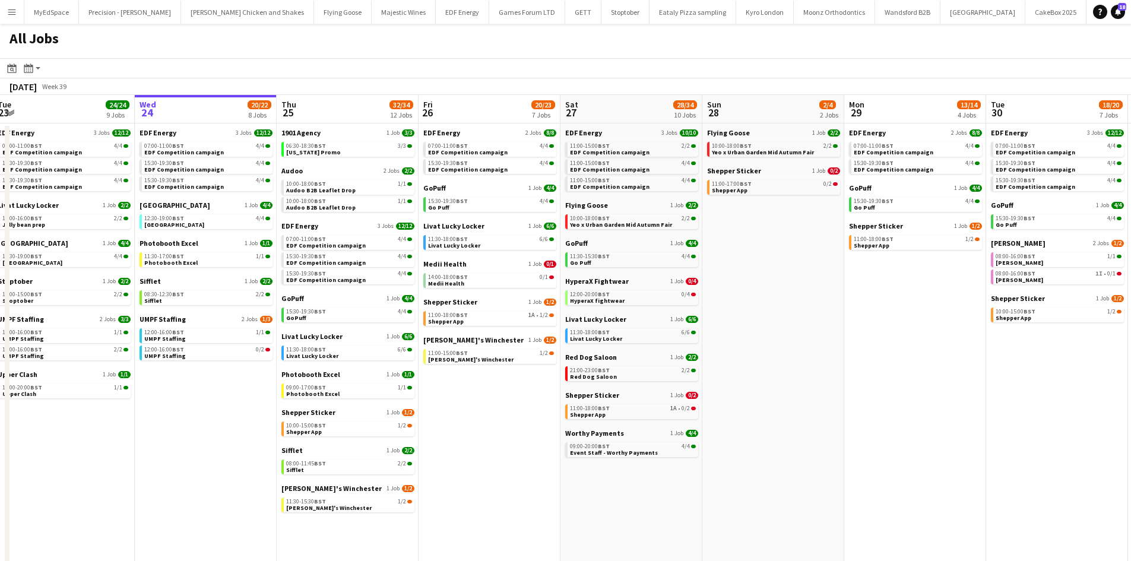
drag, startPoint x: 304, startPoint y: 382, endPoint x: 410, endPoint y: 387, distance: 106.4
click at [410, 387] on app-calendar-viewport "Sun 21 2/2 1 Job Mon 22 12/12 3 Jobs Tue 23 24/24 9 Jobs Wed 24 20/22 8 Jobs Th…" at bounding box center [565, 359] width 1131 height 529
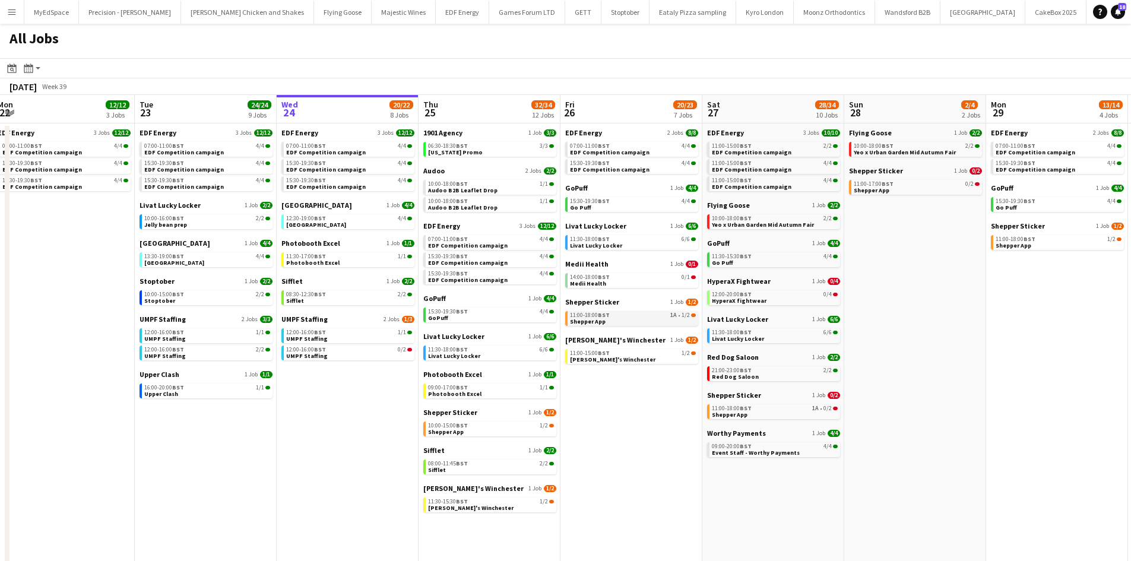
click at [642, 318] on div "11:00-18:00 BST 1A • 1/2" at bounding box center [633, 315] width 126 height 6
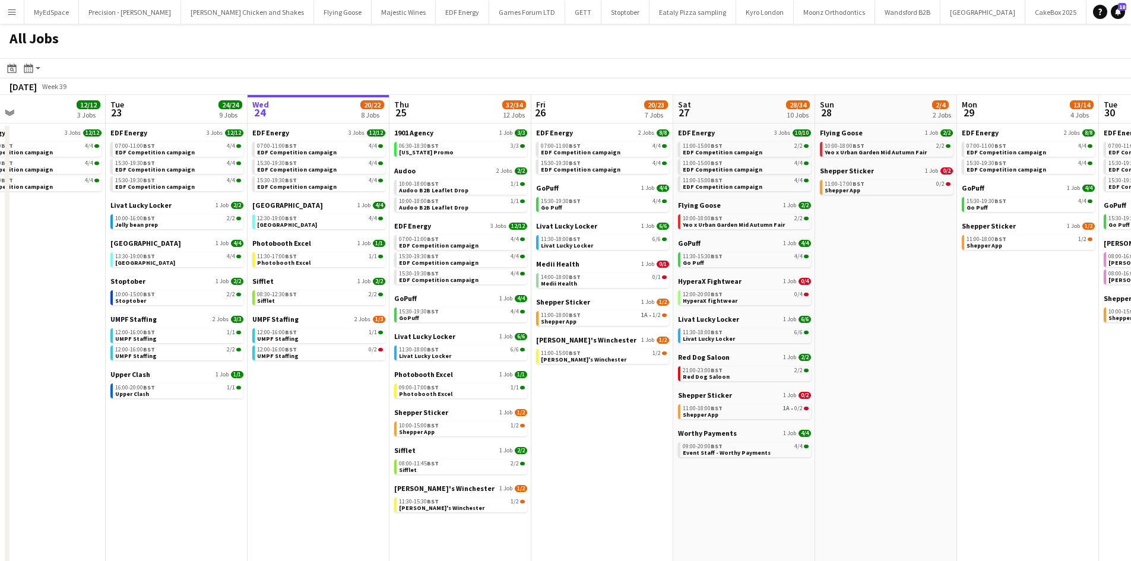
scroll to position [0, 321]
drag, startPoint x: 851, startPoint y: 431, endPoint x: 821, endPoint y: 433, distance: 29.7
click at [821, 433] on app-calendar-viewport "Sat 20 20/21 9 Jobs Sun 21 2/2 1 Job Mon 22 12/12 3 Jobs Tue 23 24/24 9 Jobs We…" at bounding box center [565, 359] width 1131 height 529
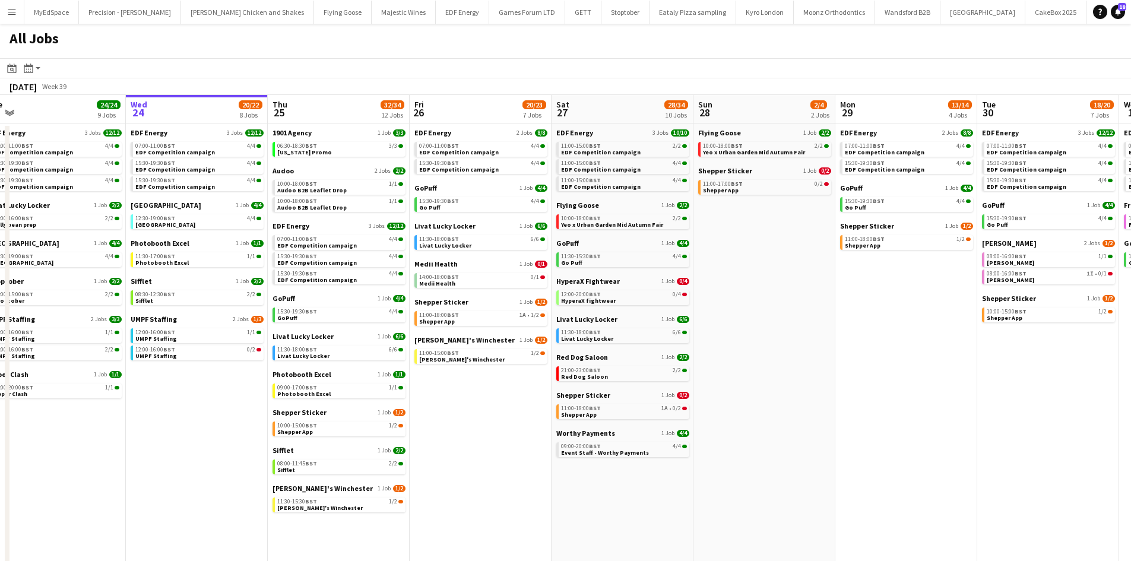
drag, startPoint x: 914, startPoint y: 392, endPoint x: 817, endPoint y: 374, distance: 97.8
click at [817, 374] on app-calendar-viewport "Sat 20 20/21 9 Jobs Sun 21 2/2 1 Job Mon 22 12/12 3 Jobs Tue 23 24/24 9 Jobs We…" at bounding box center [565, 359] width 1131 height 529
click at [750, 152] on span "Yeo x Urban Garden Mid Autumn Fair" at bounding box center [754, 152] width 102 height 8
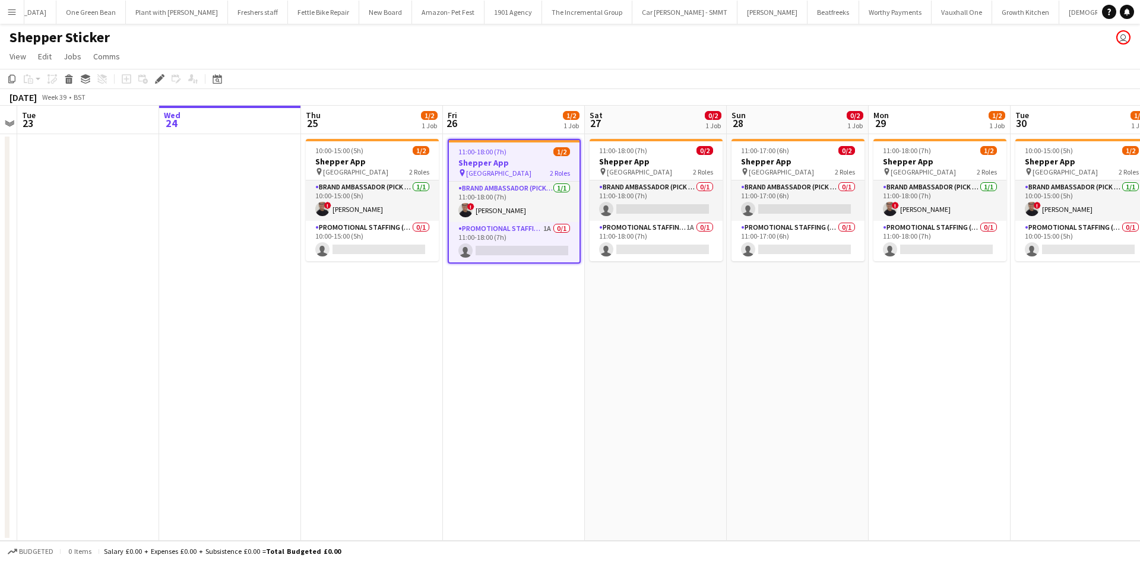
scroll to position [0, 414]
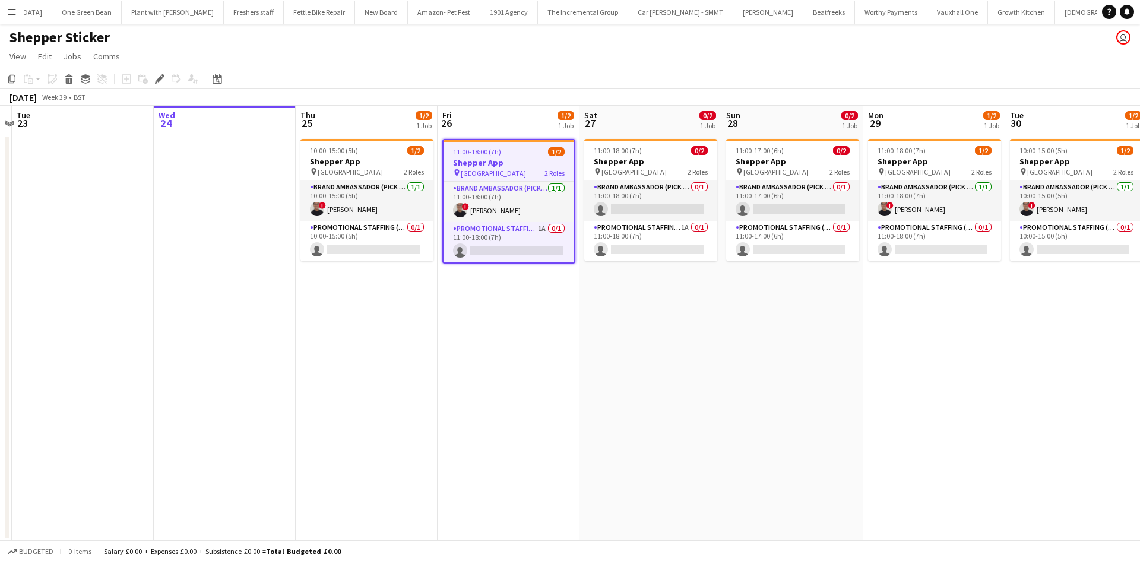
click at [599, 353] on app-calendar-viewport "Sat 20 2/2 1 Job Sun 21 Mon 22 Tue 23 Wed 24 Thu 25 1/2 1 Job Fri 26 1/2 1 Job …" at bounding box center [570, 323] width 1140 height 435
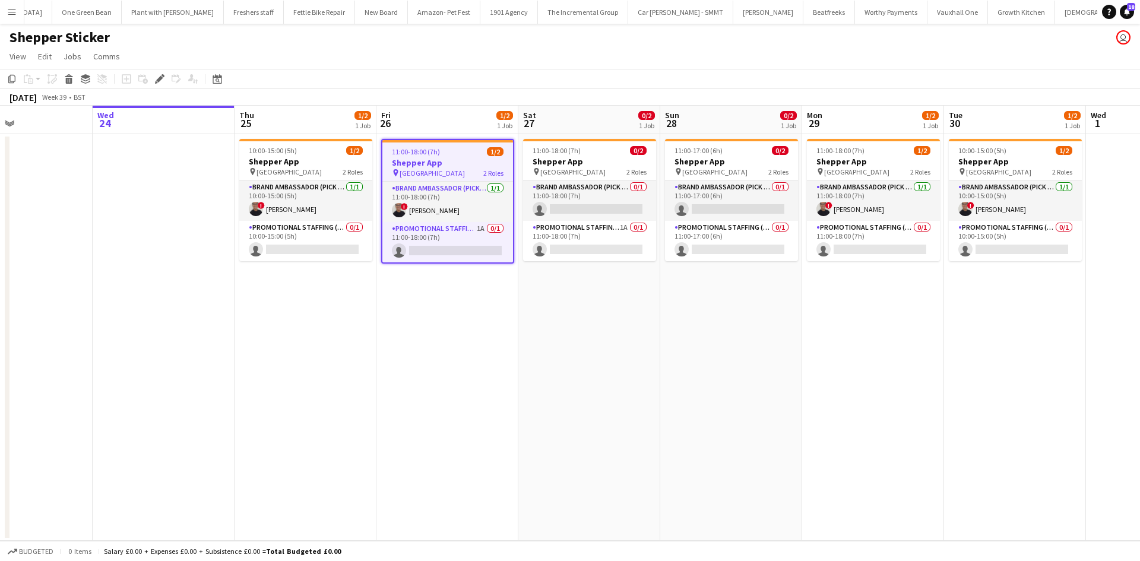
scroll to position [0, 519]
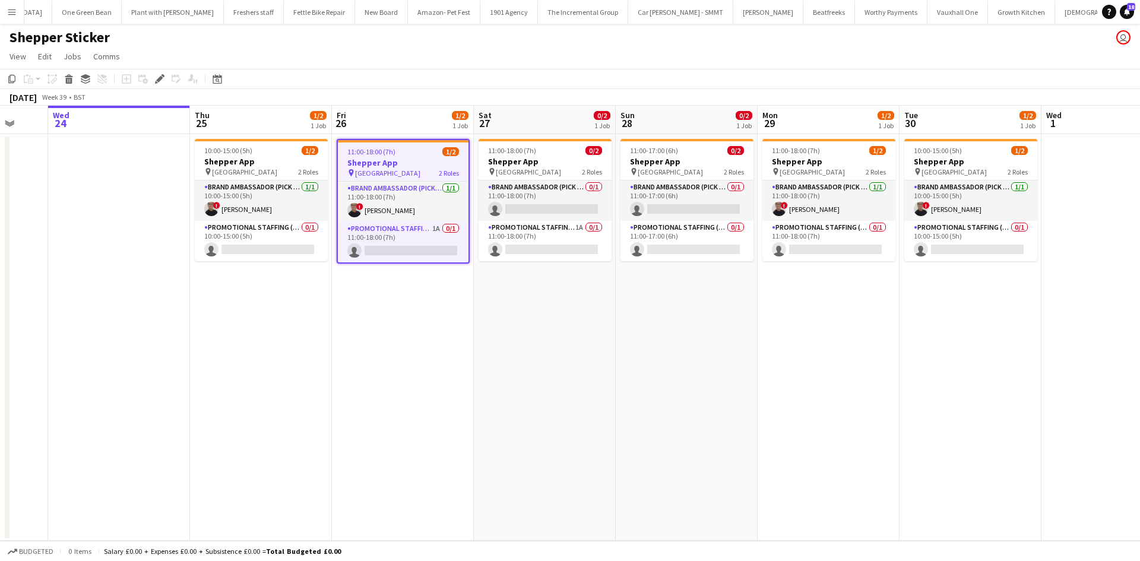
drag, startPoint x: 790, startPoint y: 324, endPoint x: 703, endPoint y: 324, distance: 87.3
click at [703, 324] on app-calendar-viewport "Sat 20 2/2 1 Job Sun 21 Mon 22 Tue 23 Wed 24 Thu 25 1/2 1 Job Fri 26 1/2 1 Job …" at bounding box center [570, 323] width 1140 height 435
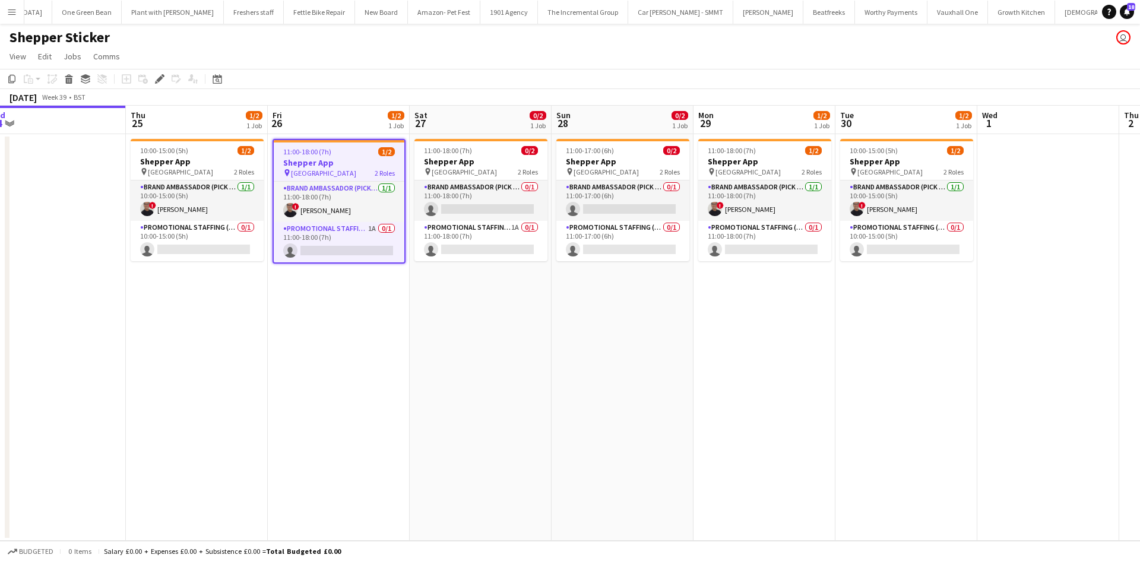
drag, startPoint x: 991, startPoint y: 272, endPoint x: 920, endPoint y: 278, distance: 70.9
click at [920, 278] on app-calendar-viewport "Sat 20 2/2 1 Job Sun 21 Mon 22 Tue 23 Wed 24 Thu 25 1/2 1 Job Fri 26 1/2 1 Job …" at bounding box center [570, 323] width 1140 height 435
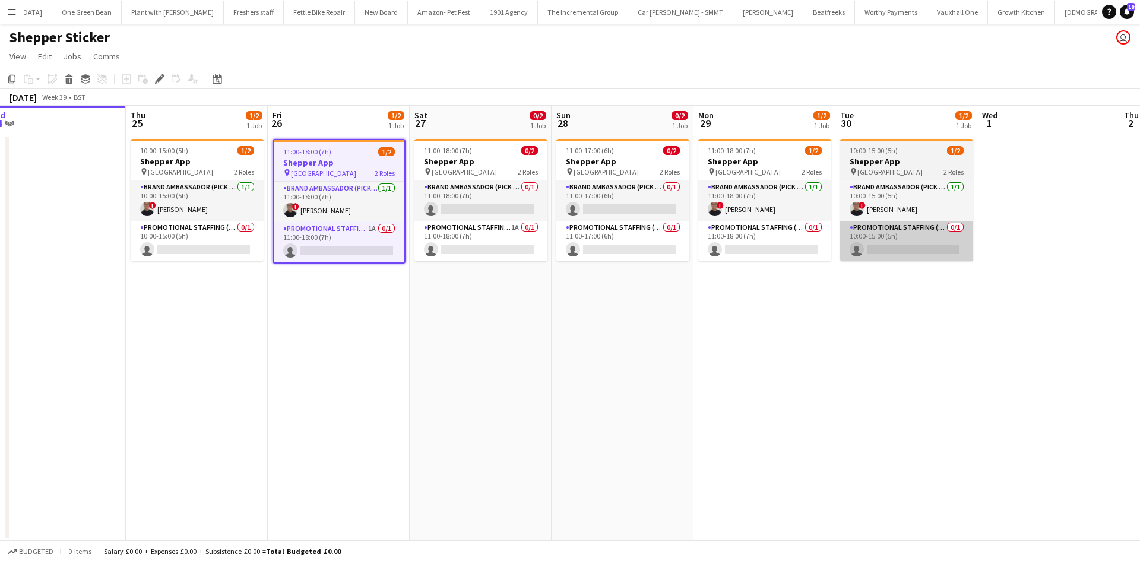
scroll to position [0, 590]
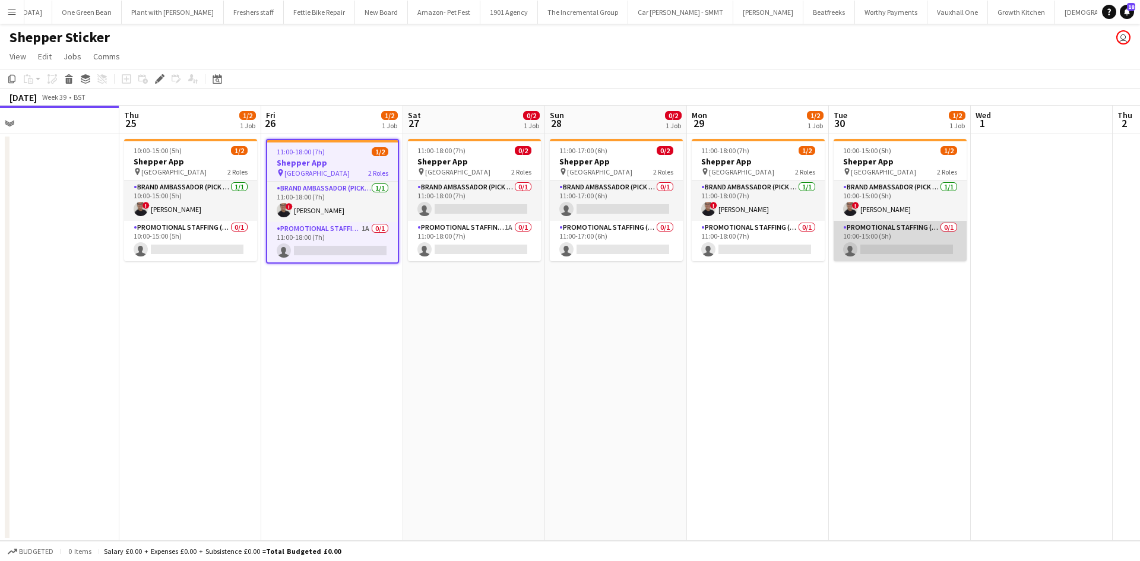
click at [901, 246] on app-card-role "Promotional Staffing (Brand Ambassadors) 0/1 10:00-15:00 (5h) single-neutral-ac…" at bounding box center [899, 241] width 133 height 40
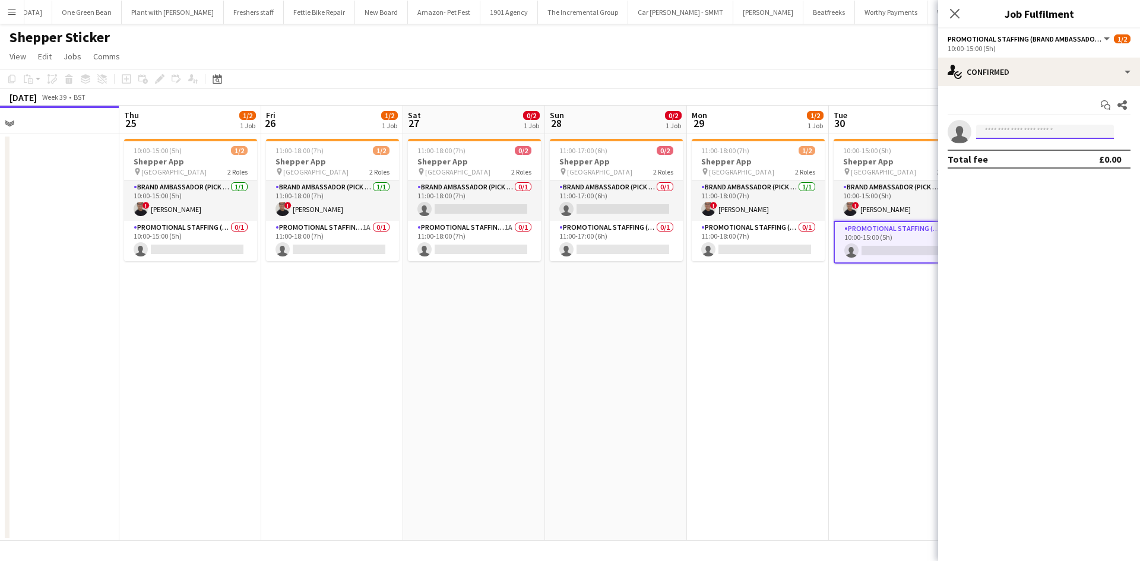
click at [994, 126] on input at bounding box center [1045, 132] width 138 height 14
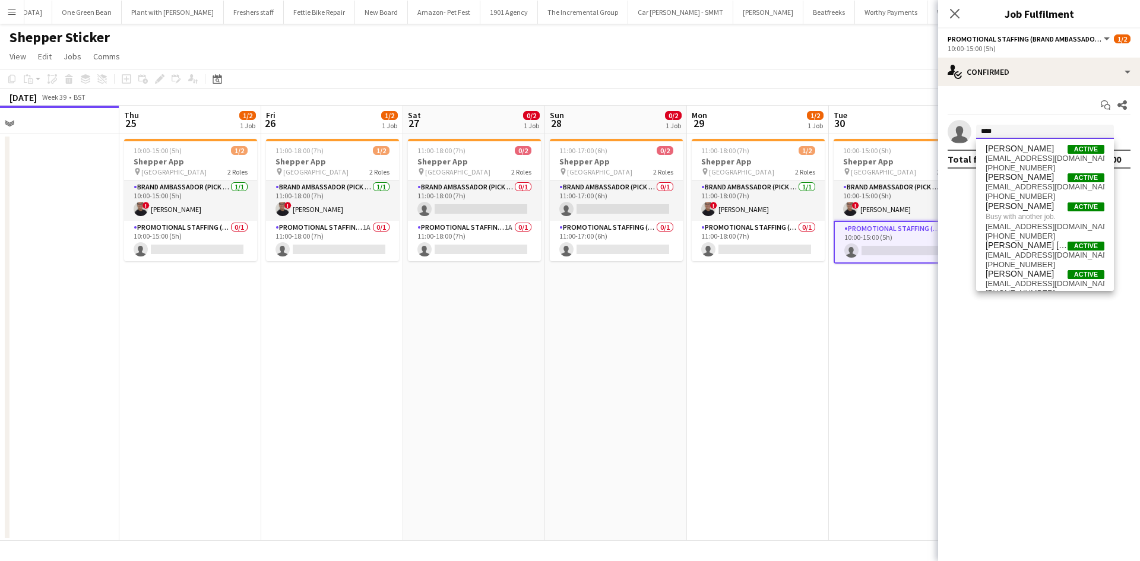
type input "***"
click at [823, 351] on app-date-cell "11:00-18:00 (7h) 1/2 Shepper App pin Central London 2 Roles Brand Ambassador (P…" at bounding box center [758, 337] width 142 height 407
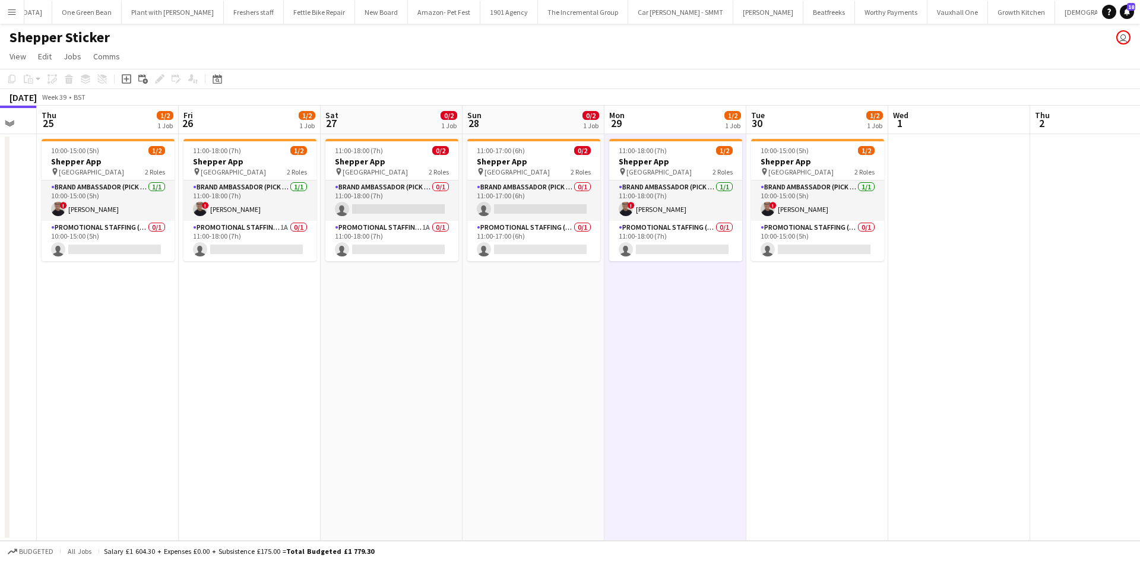
drag, startPoint x: 917, startPoint y: 332, endPoint x: 832, endPoint y: 322, distance: 86.0
click at [832, 322] on app-calendar-viewport "Mon 22 Tue 23 Wed 24 Thu 25 1/2 1 Job Fri 26 1/2 1 Job Sat 27 0/2 1 Job Sun 28 …" at bounding box center [570, 323] width 1140 height 435
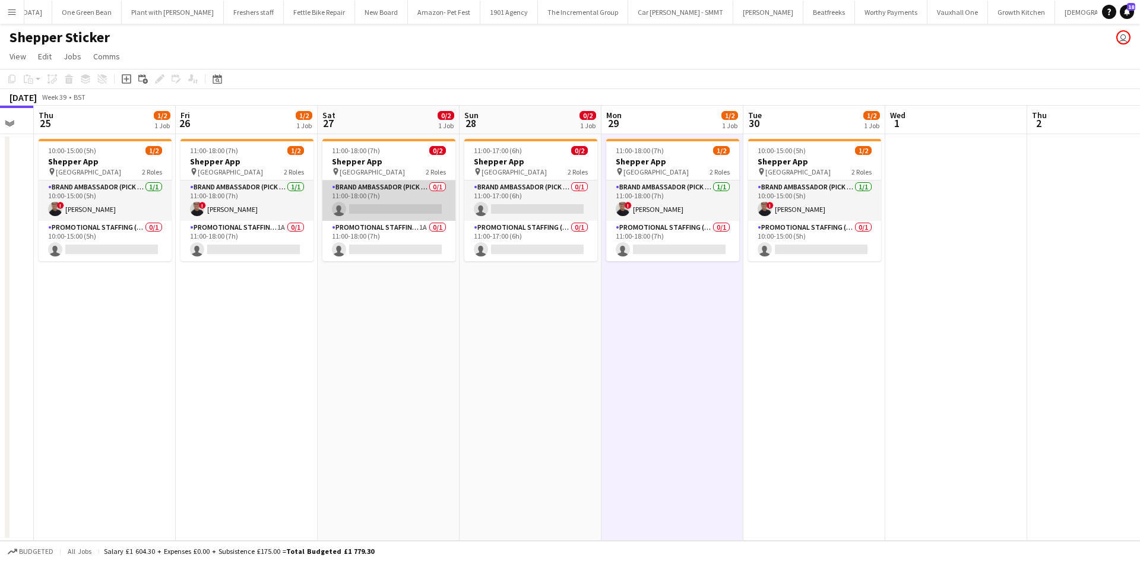
click at [392, 214] on app-card-role "Brand Ambassador (Pick up) 0/1 11:00-18:00 (7h) single-neutral-actions" at bounding box center [388, 200] width 133 height 40
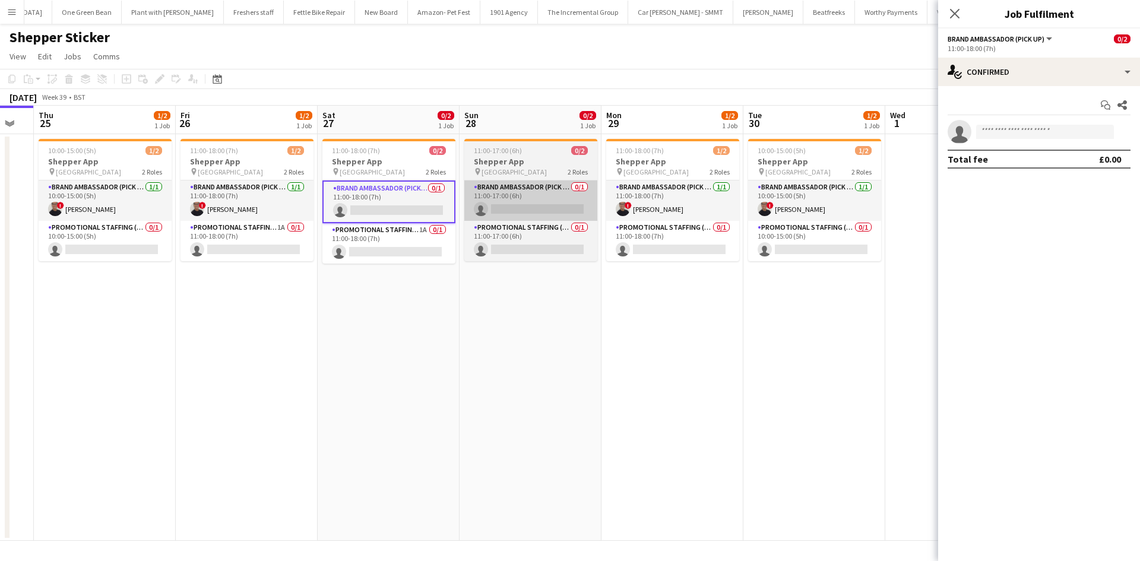
scroll to position [0, 392]
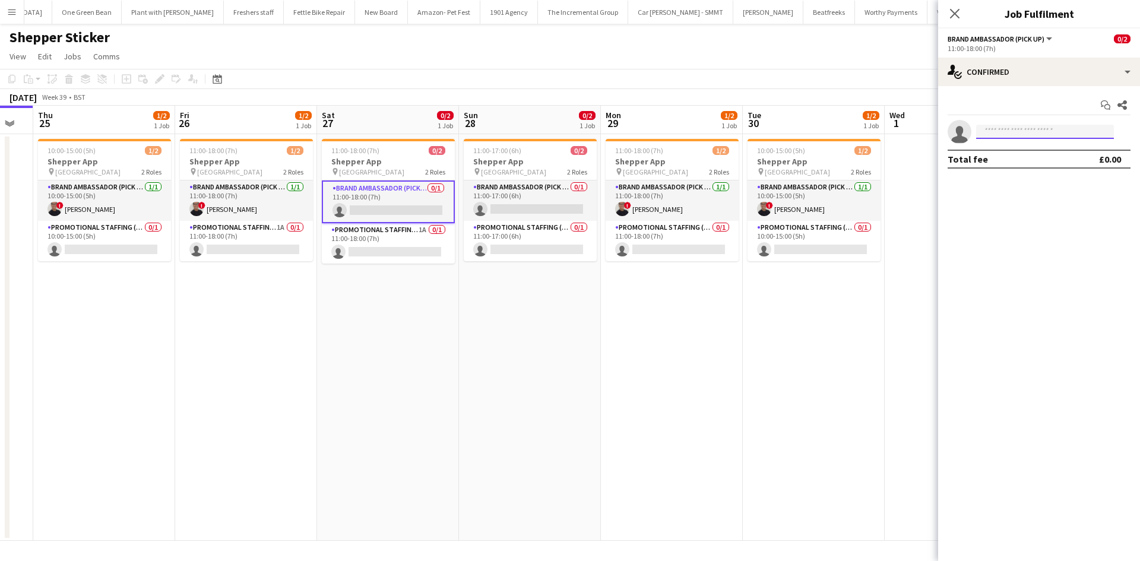
click at [1051, 133] on input at bounding box center [1045, 132] width 138 height 14
type input "******"
click at [1046, 149] on span "[PERSON_NAME]" at bounding box center [1019, 149] width 68 height 10
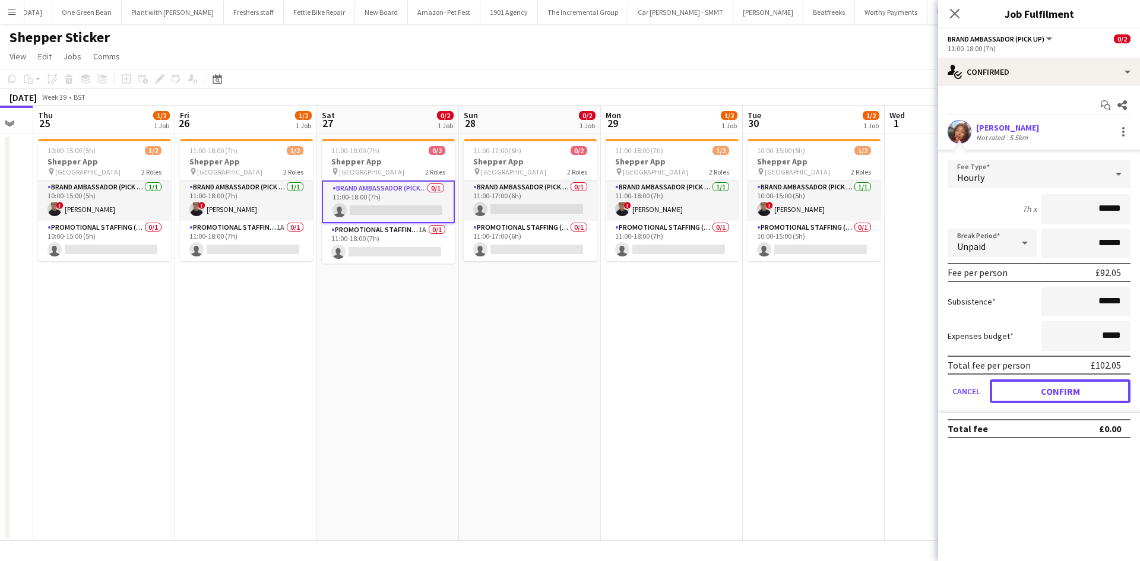
drag, startPoint x: 1090, startPoint y: 390, endPoint x: 1060, endPoint y: 388, distance: 29.8
click at [1089, 389] on button "Confirm" at bounding box center [1059, 391] width 141 height 24
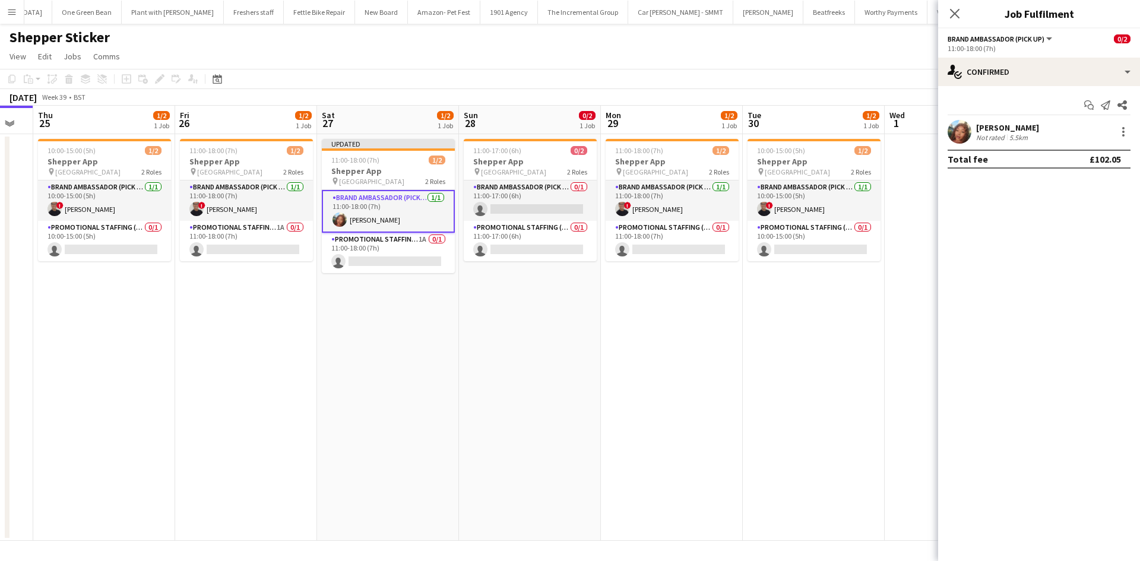
click at [803, 329] on app-date-cell "10:00-15:00 (5h) 1/2 Shepper App pin Central London 2 Roles Brand Ambassador (P…" at bounding box center [814, 337] width 142 height 407
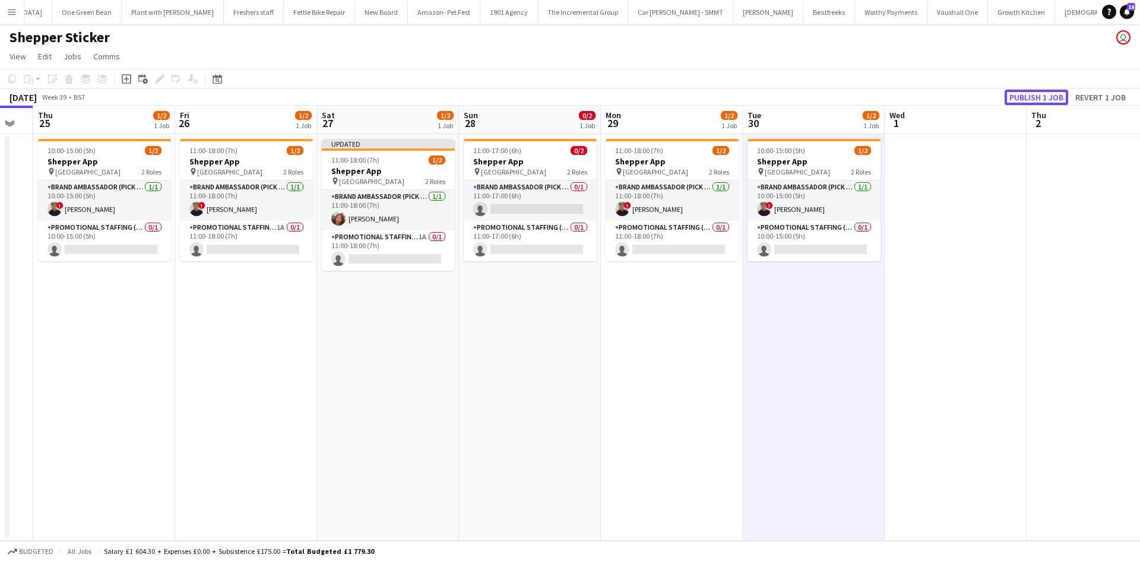
click at [1033, 91] on button "Publish 1 job" at bounding box center [1036, 97] width 64 height 15
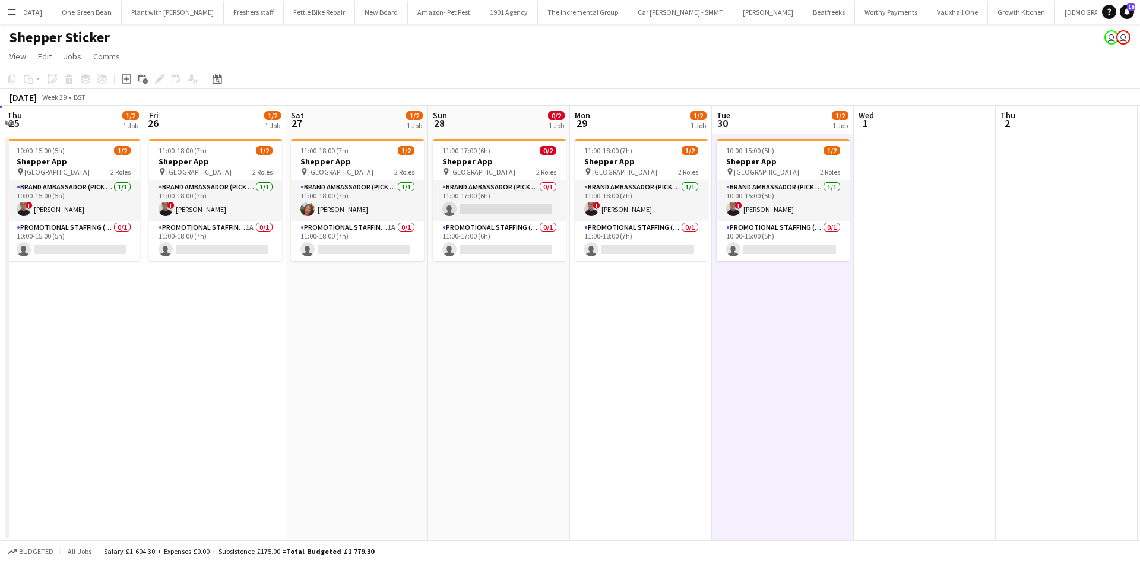
drag, startPoint x: 456, startPoint y: 364, endPoint x: 420, endPoint y: 360, distance: 37.1
click at [425, 359] on app-calendar-viewport "Mon 22 Tue 23 Wed 24 Thu 25 1/2 1 Job Fri 26 1/2 1 Job Sat 27 1/2 1 Job Sun 28 …" at bounding box center [570, 323] width 1140 height 435
click at [509, 207] on app-card-role "Brand Ambassador (Pick up) 0/1 11:00-17:00 (6h) single-neutral-actions" at bounding box center [498, 200] width 133 height 40
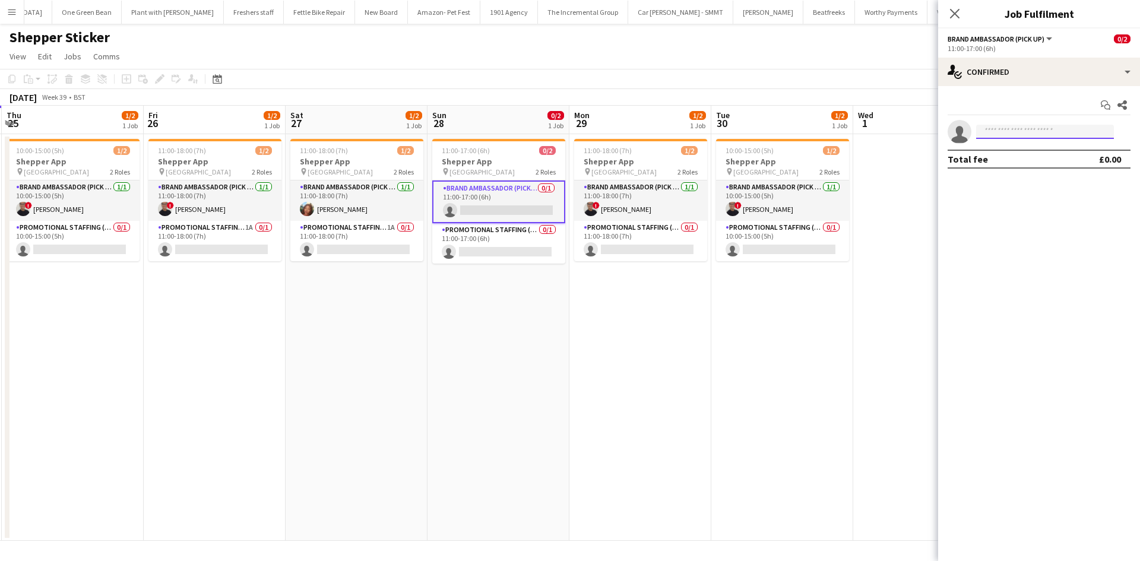
click at [1000, 132] on input at bounding box center [1045, 132] width 138 height 14
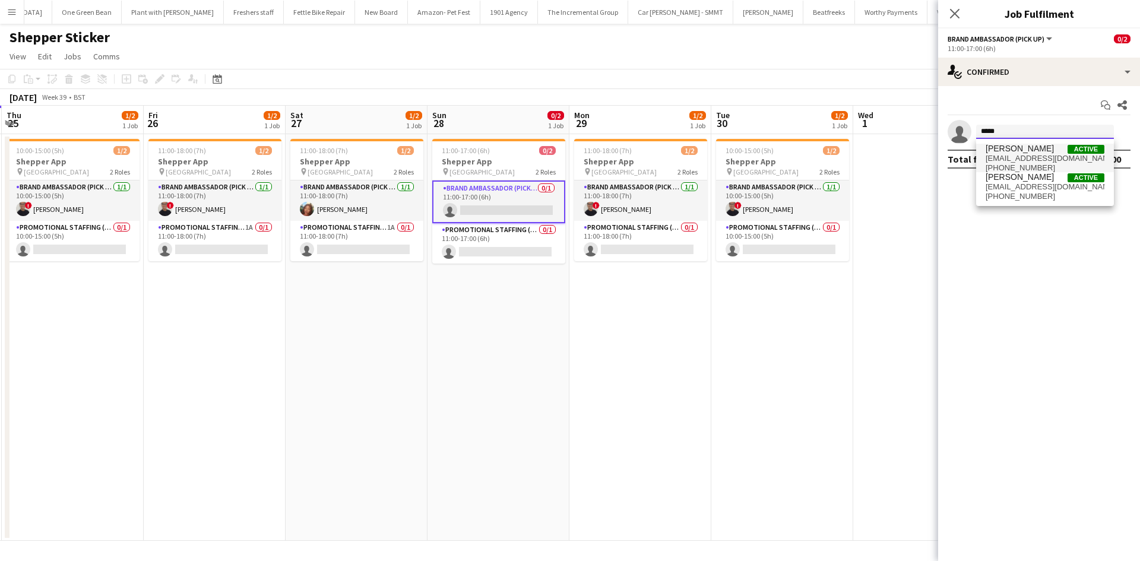
type input "*****"
click at [1048, 158] on span "[EMAIL_ADDRESS][DOMAIN_NAME]" at bounding box center [1044, 158] width 119 height 9
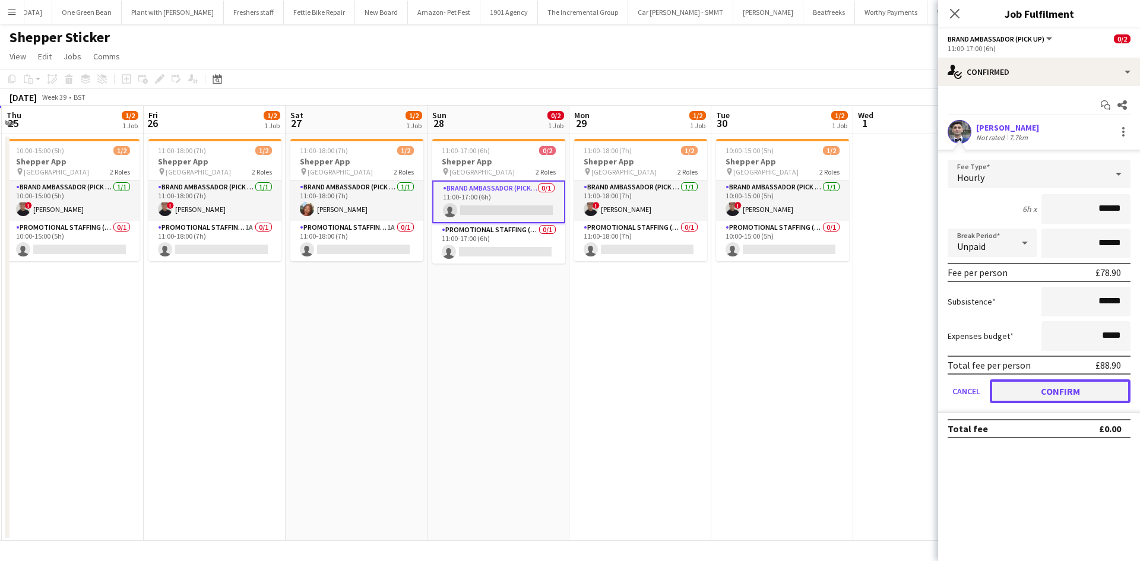
click at [1060, 392] on button "Confirm" at bounding box center [1059, 391] width 141 height 24
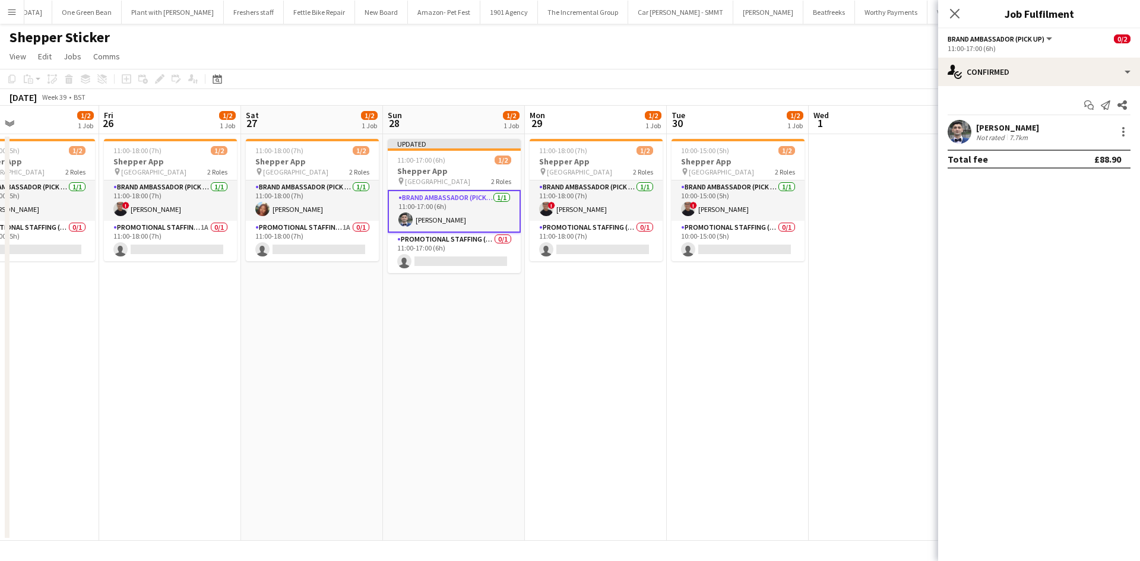
scroll to position [0, 474]
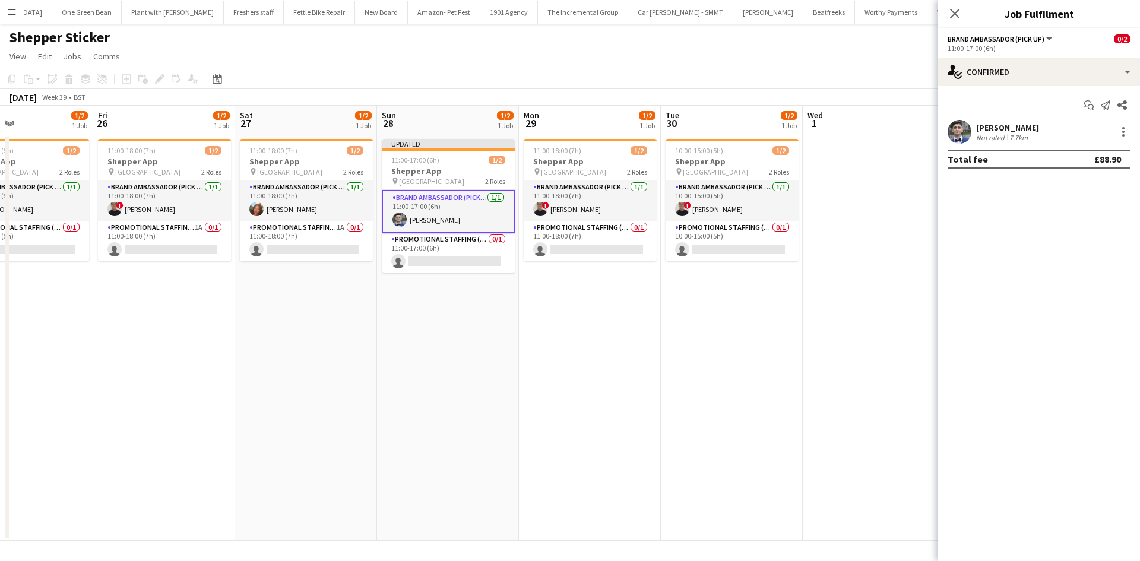
drag, startPoint x: 681, startPoint y: 344, endPoint x: 630, endPoint y: 348, distance: 50.7
click at [630, 348] on app-calendar-viewport "Mon 22 Tue 23 Wed 24 Thu 25 1/2 1 Job Fri 26 1/2 1 Job Sat 27 1/2 1 Job Sun 28 …" at bounding box center [570, 323] width 1140 height 435
click at [572, 248] on app-card-role "Promotional Staffing (Brand Ambassadors) 0/1 11:00-18:00 (7h) single-neutral-ac…" at bounding box center [590, 241] width 133 height 40
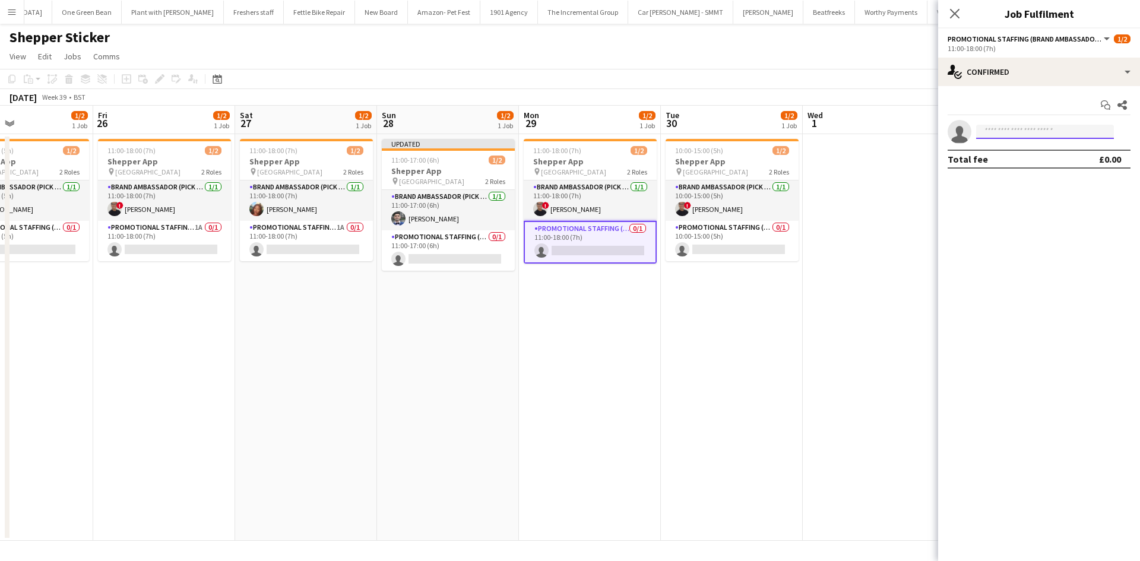
click at [1043, 129] on input at bounding box center [1045, 132] width 138 height 14
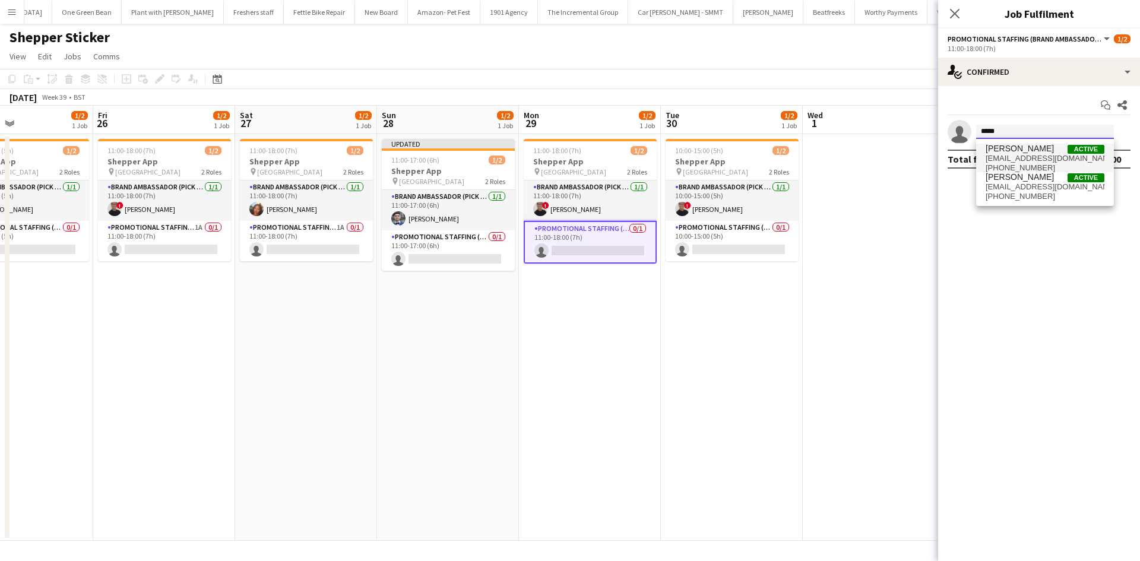
type input "*****"
click at [1034, 153] on span "[PERSON_NAME] Active" at bounding box center [1044, 149] width 119 height 10
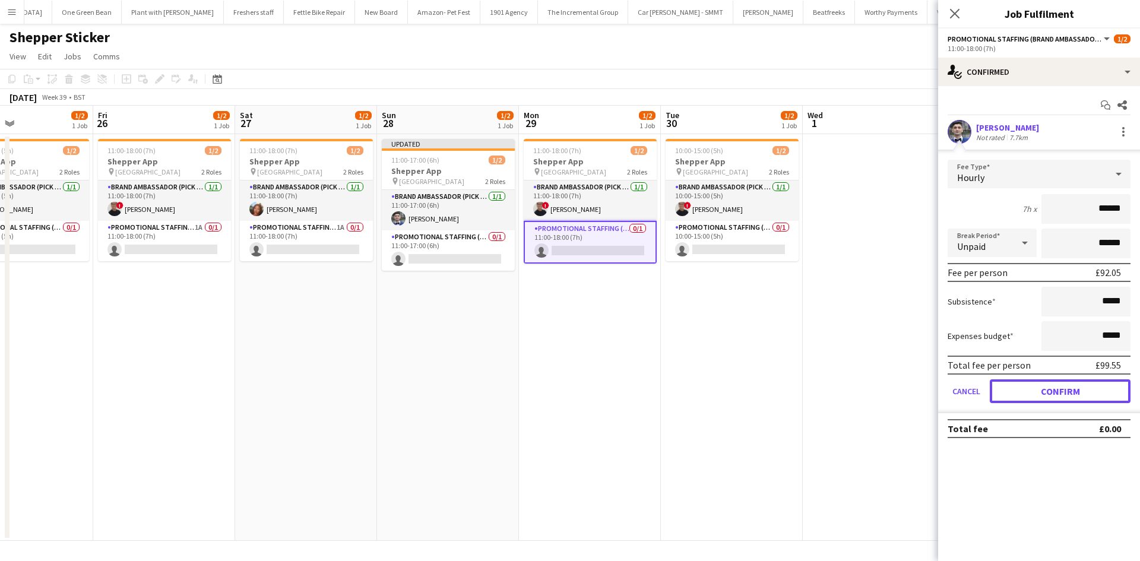
click at [1064, 395] on button "Confirm" at bounding box center [1059, 391] width 141 height 24
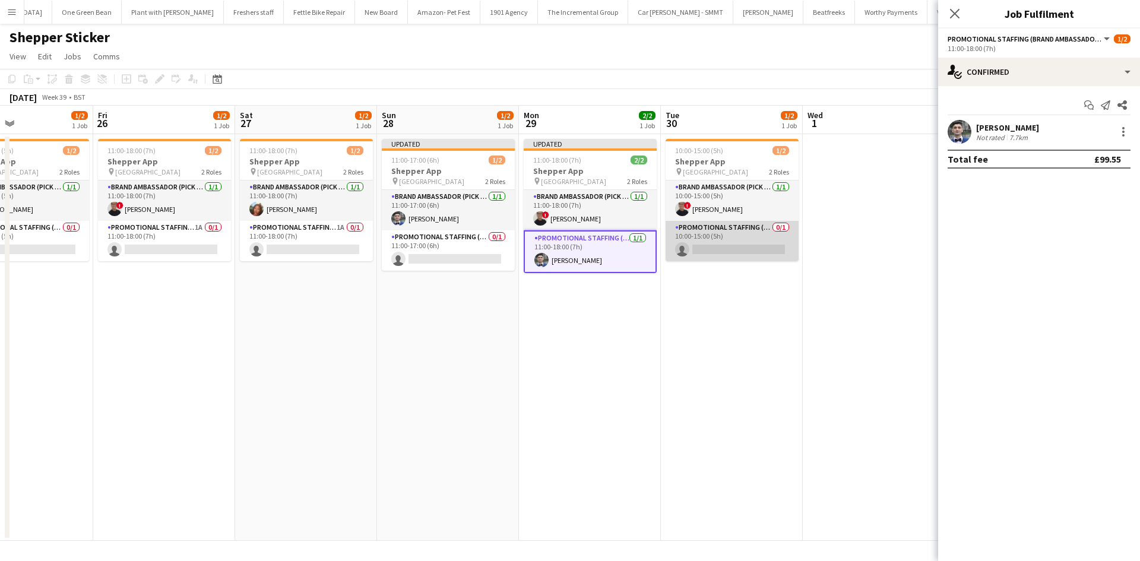
click at [730, 253] on app-card-role "Promotional Staffing (Brand Ambassadors) 0/1 10:00-15:00 (5h) single-neutral-ac…" at bounding box center [731, 241] width 133 height 40
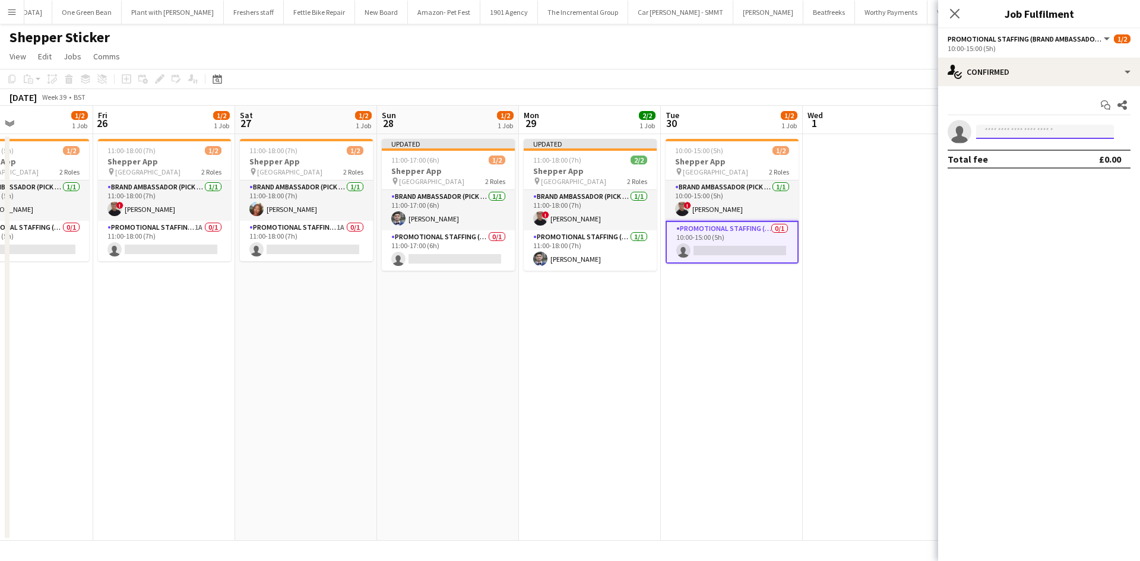
click at [1023, 137] on input at bounding box center [1045, 132] width 138 height 14
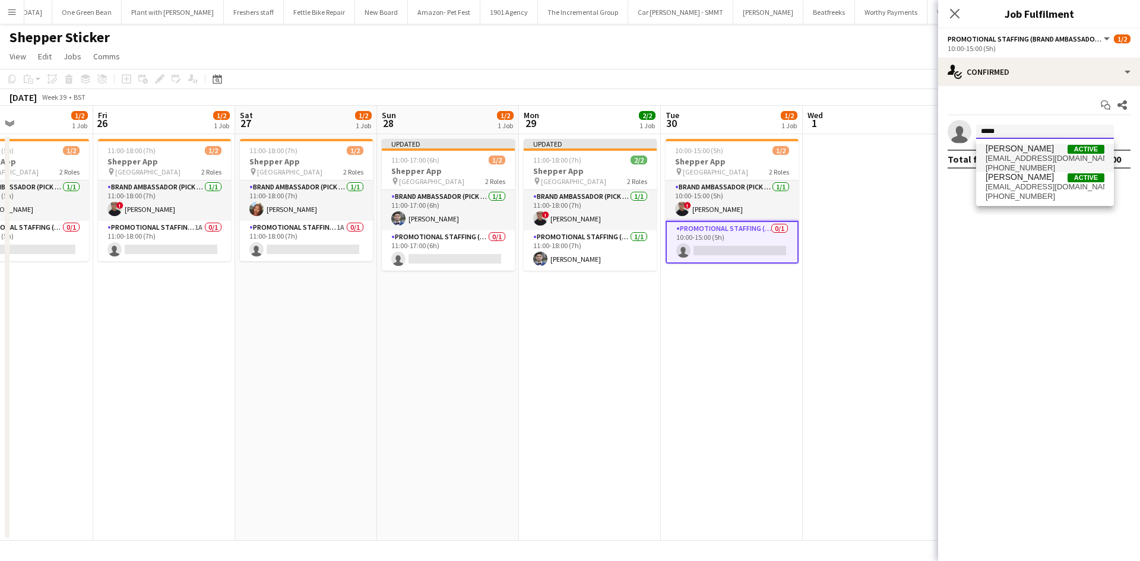
type input "*****"
click at [1023, 155] on span "[EMAIL_ADDRESS][DOMAIN_NAME]" at bounding box center [1044, 158] width 119 height 9
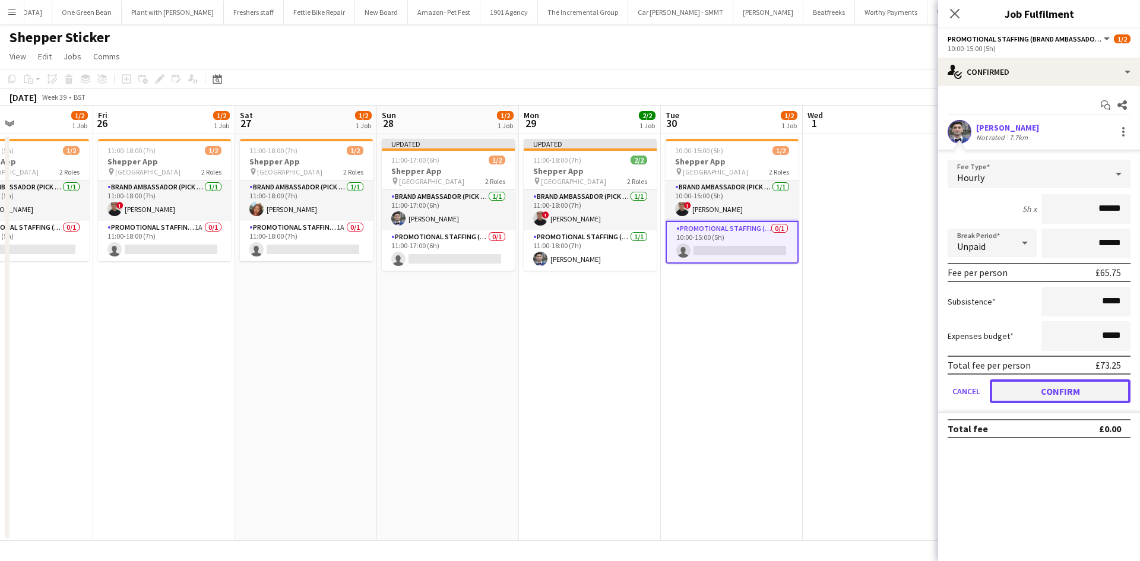
click at [1077, 395] on button "Confirm" at bounding box center [1059, 391] width 141 height 24
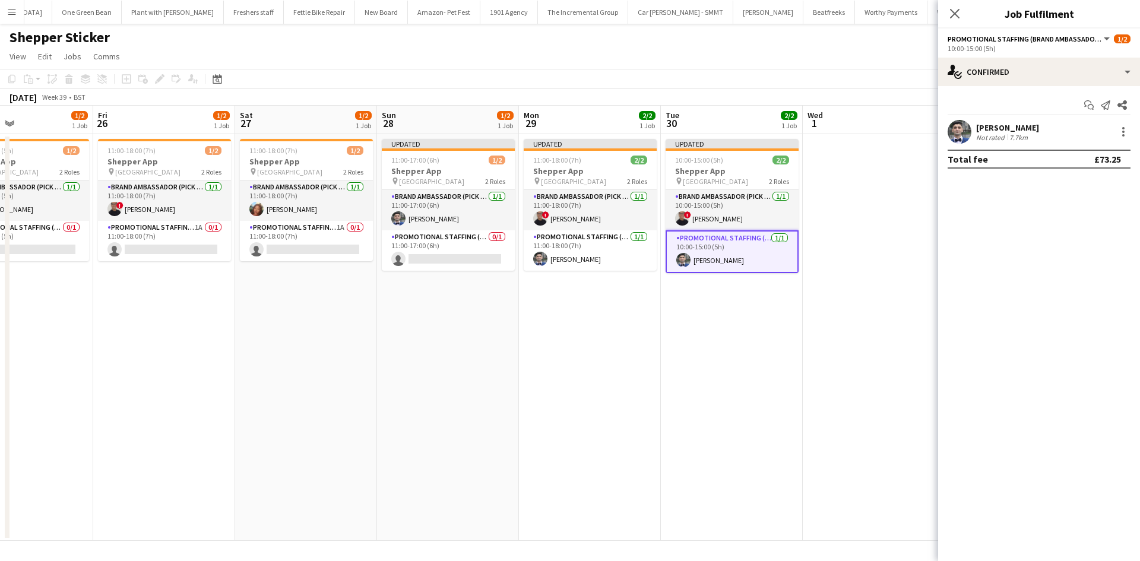
click at [830, 319] on app-date-cell at bounding box center [874, 337] width 142 height 407
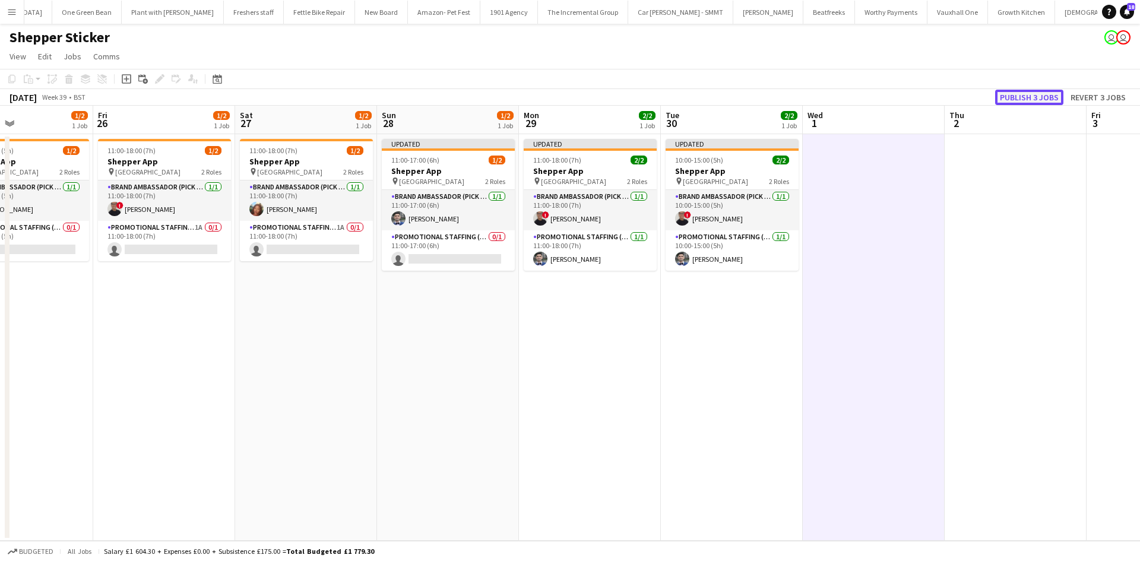
click at [1017, 96] on button "Publish 3 jobs" at bounding box center [1029, 97] width 68 height 15
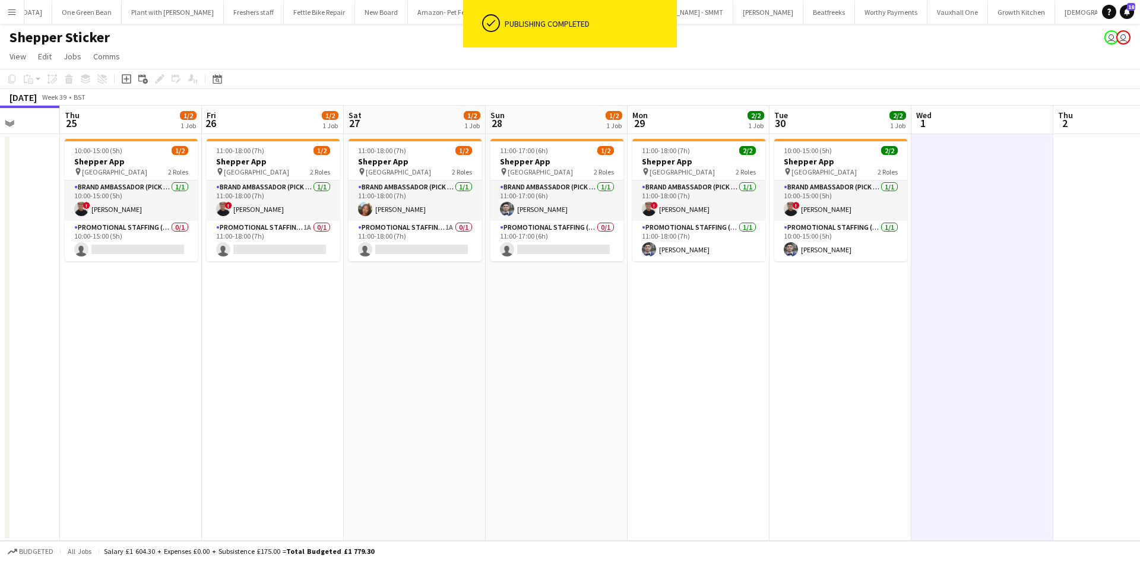
drag, startPoint x: 359, startPoint y: 330, endPoint x: 476, endPoint y: 332, distance: 116.9
click at [476, 332] on app-calendar-viewport "Mon 22 Tue 23 Wed 24 Thu 25 1/2 1 Job Fri 26 1/2 1 Job Sat 27 1/2 1 Job Sun 28 …" at bounding box center [570, 323] width 1140 height 435
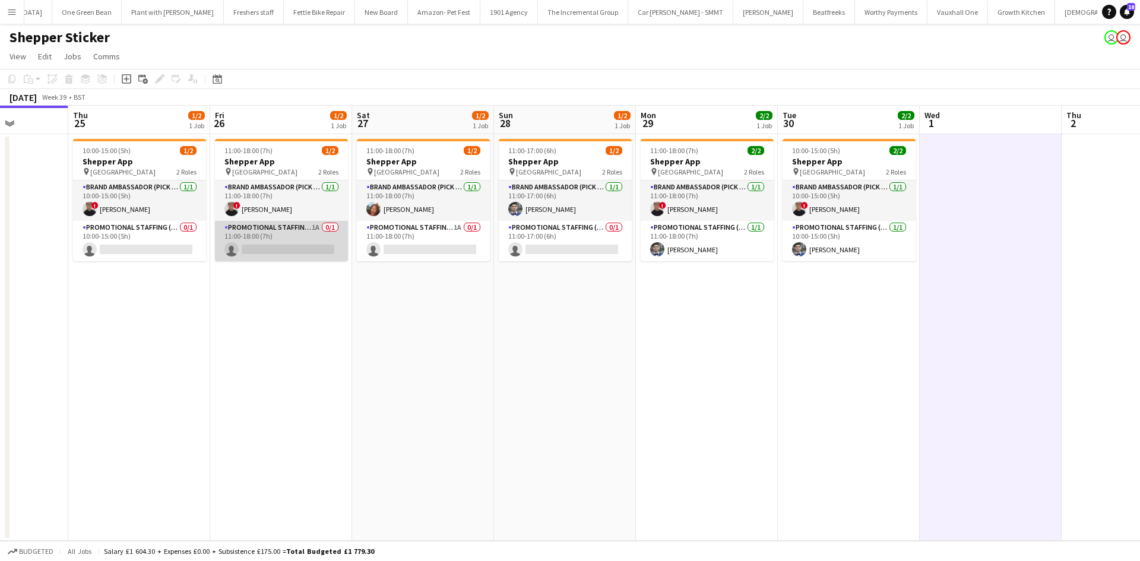
click at [324, 230] on app-card-role "Promotional Staffing (Brand Ambassadors) 1A 0/1 11:00-18:00 (7h) single-neutral…" at bounding box center [281, 241] width 133 height 40
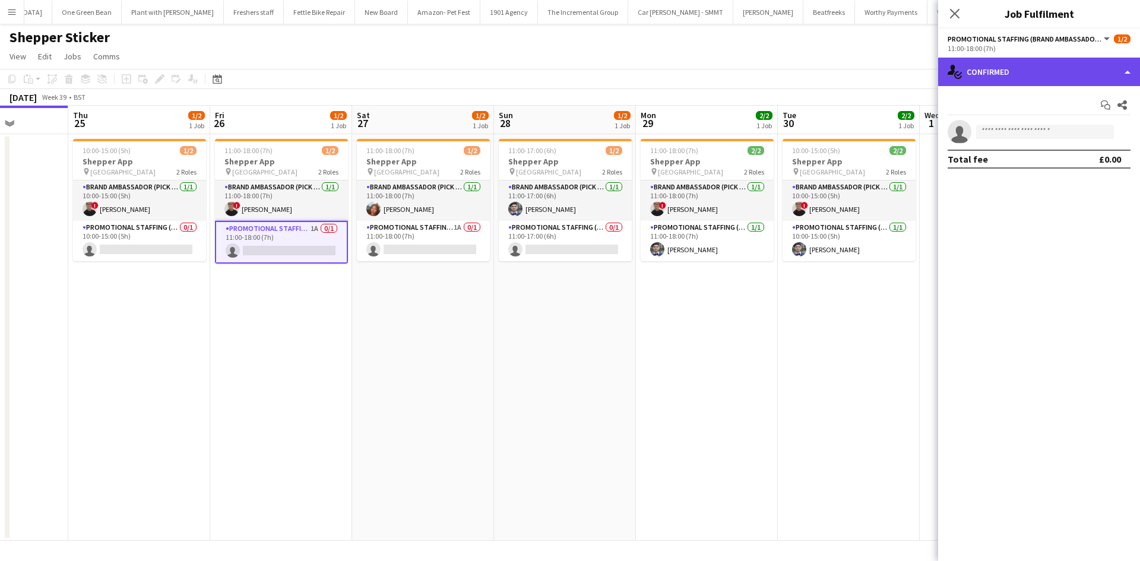
click at [1040, 65] on div "single-neutral-actions-check-2 Confirmed" at bounding box center [1039, 72] width 202 height 28
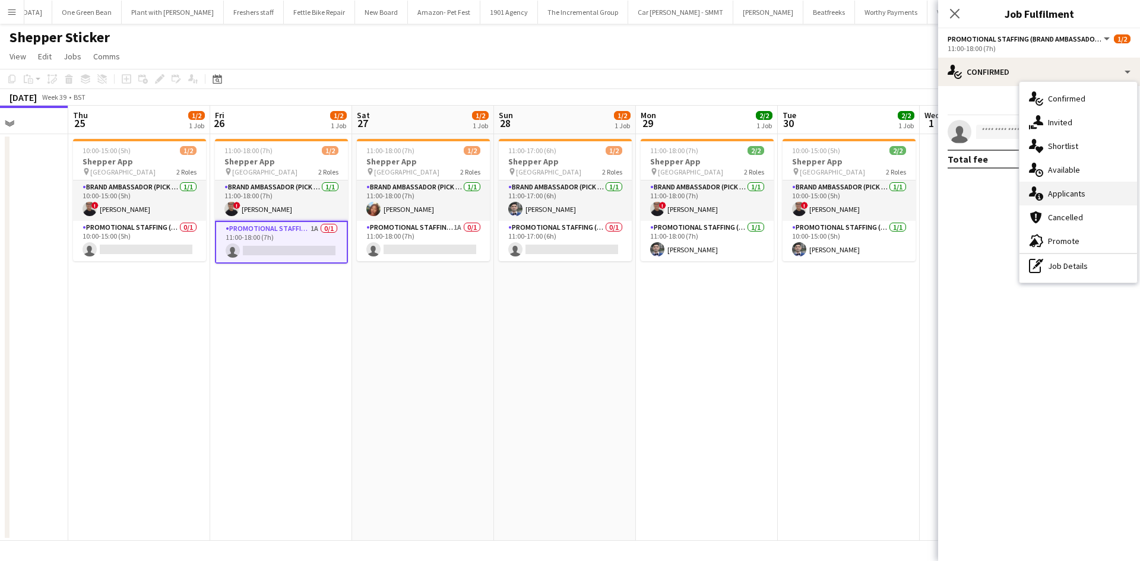
click at [1092, 187] on div "single-neutral-actions-information Applicants" at bounding box center [1078, 194] width 118 height 24
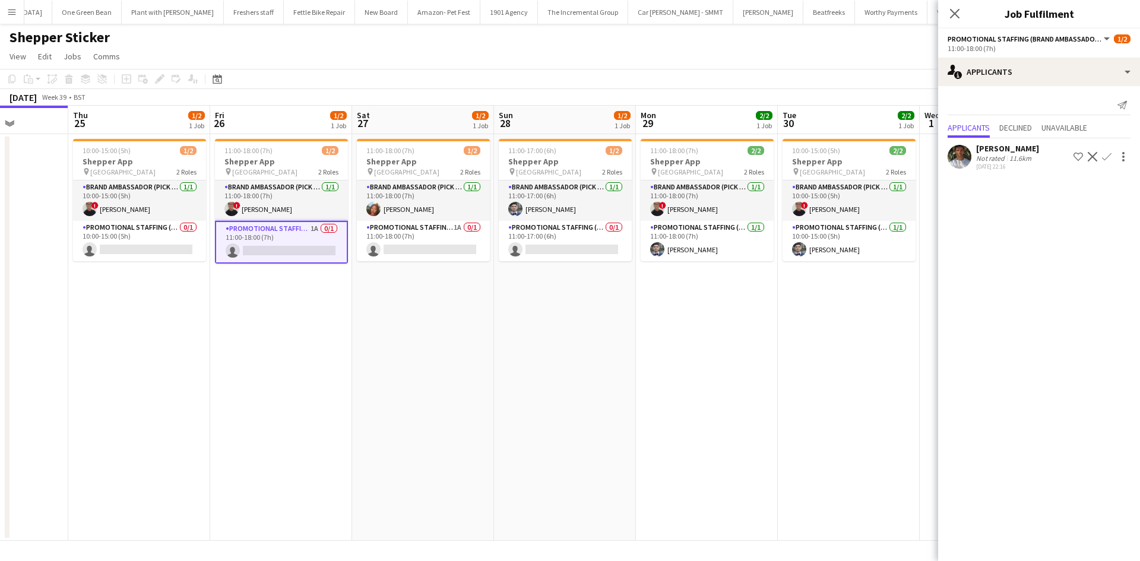
click at [978, 158] on div "Not rated" at bounding box center [991, 158] width 31 height 9
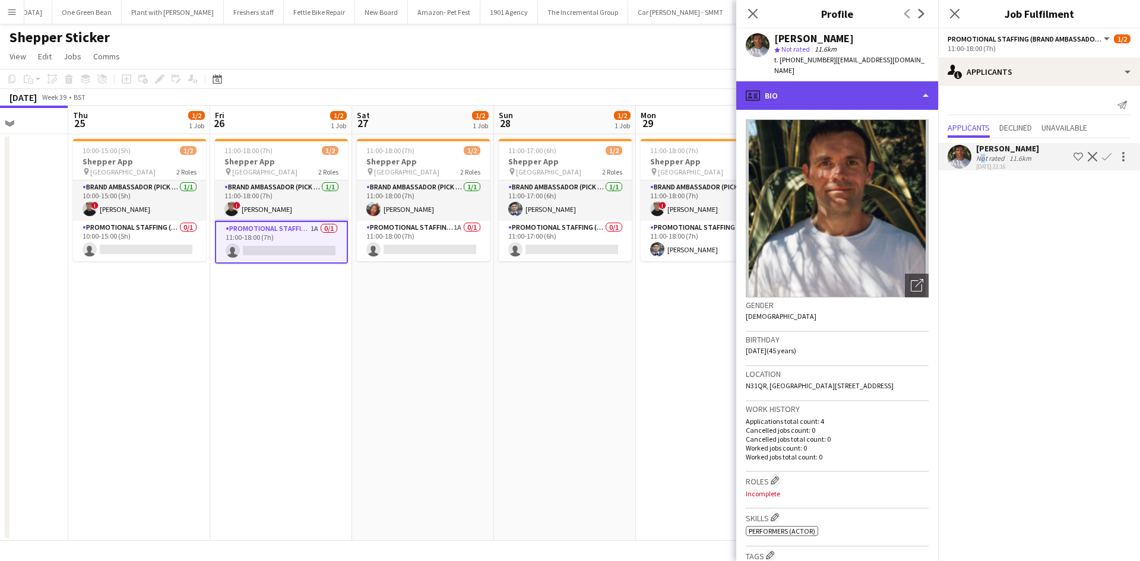
click at [875, 93] on div "profile Bio" at bounding box center [837, 95] width 202 height 28
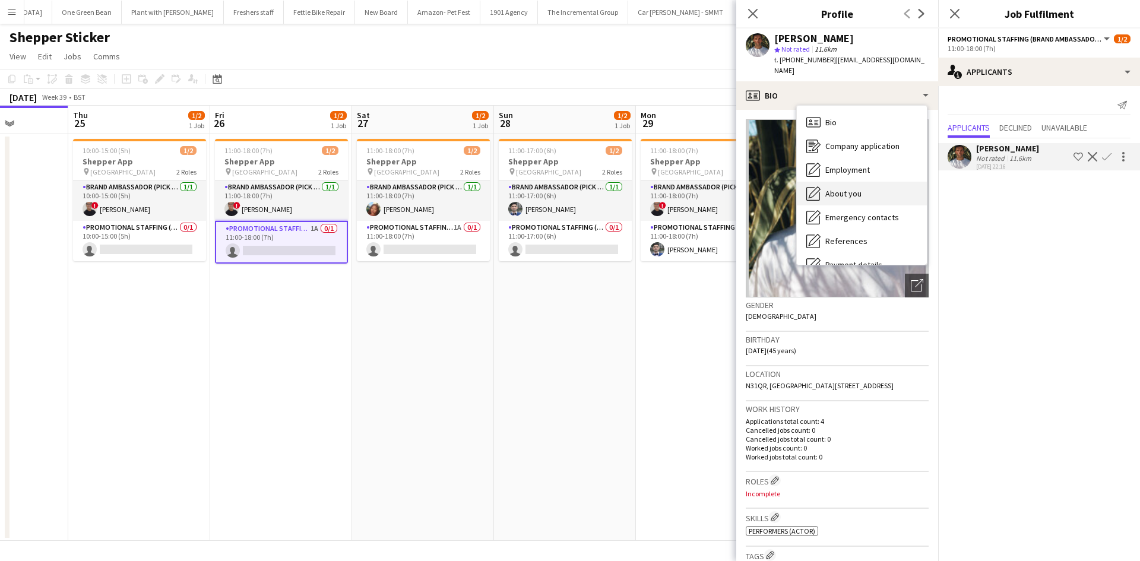
click at [874, 182] on div "About you About you" at bounding box center [862, 194] width 130 height 24
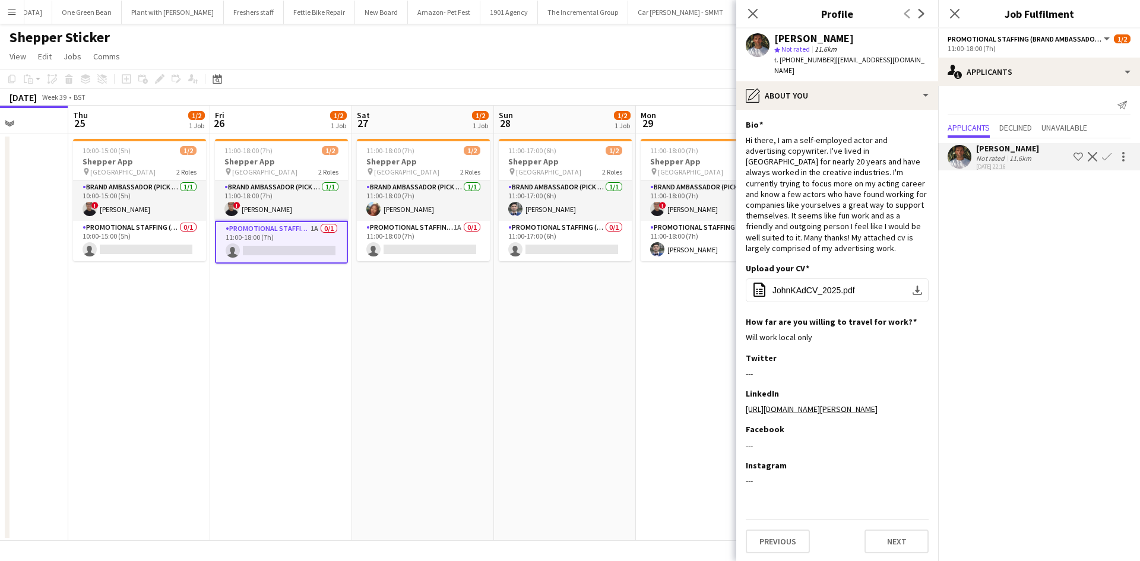
click at [586, 348] on app-date-cell "11:00-17:00 (6h) 1/2 Shepper App pin Central London 2 Roles Brand Ambassador (P…" at bounding box center [565, 337] width 142 height 407
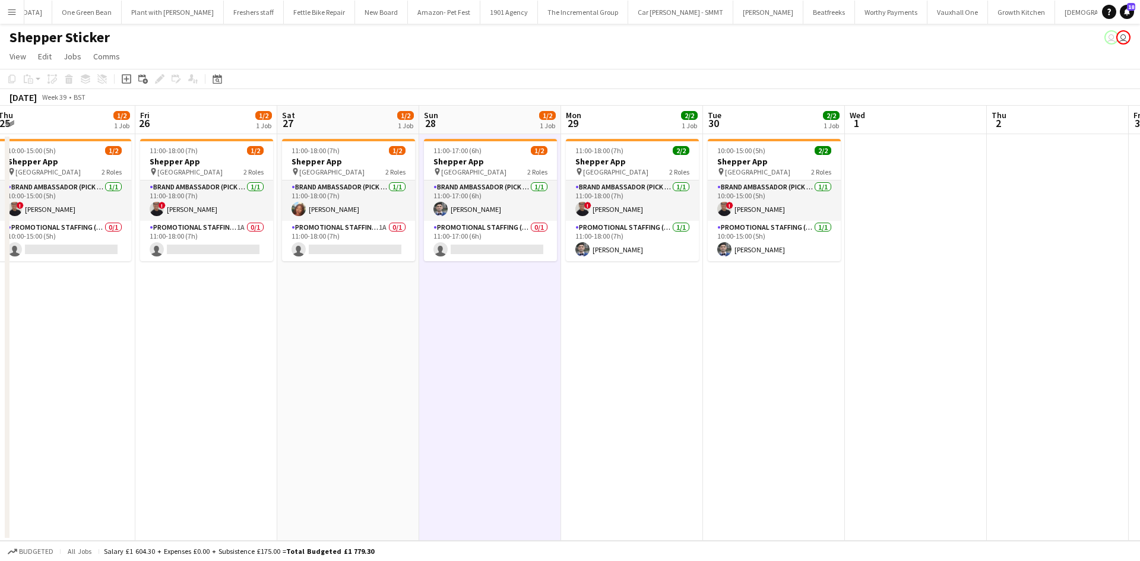
drag, startPoint x: 829, startPoint y: 374, endPoint x: 759, endPoint y: 362, distance: 71.0
click at [759, 362] on app-calendar-viewport "Mon 22 Tue 23 Wed 24 Thu 25 1/2 1 Job Fri 26 1/2 1 Job Sat 27 1/2 1 Job Sun 28 …" at bounding box center [570, 323] width 1140 height 435
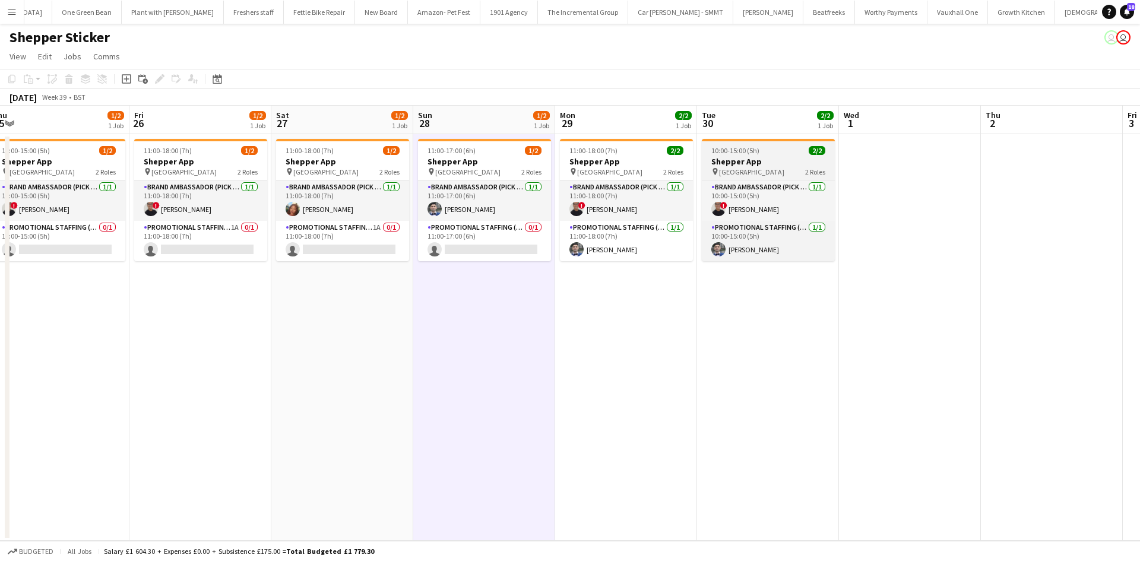
click at [774, 171] on div "pin Central London 2 Roles" at bounding box center [768, 171] width 133 height 9
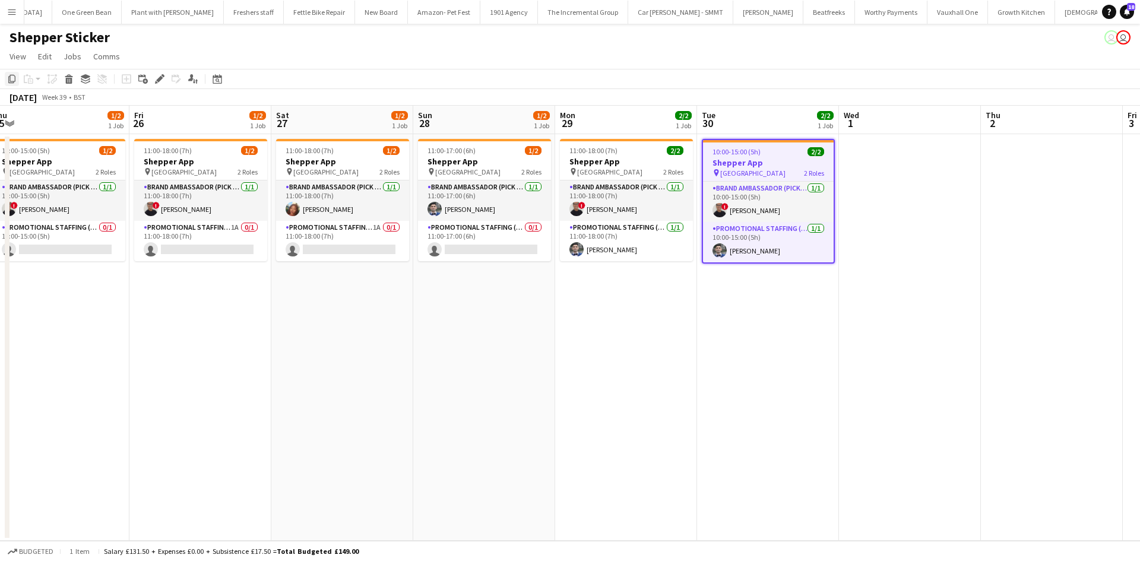
click at [11, 81] on icon "Copy" at bounding box center [11, 78] width 9 height 9
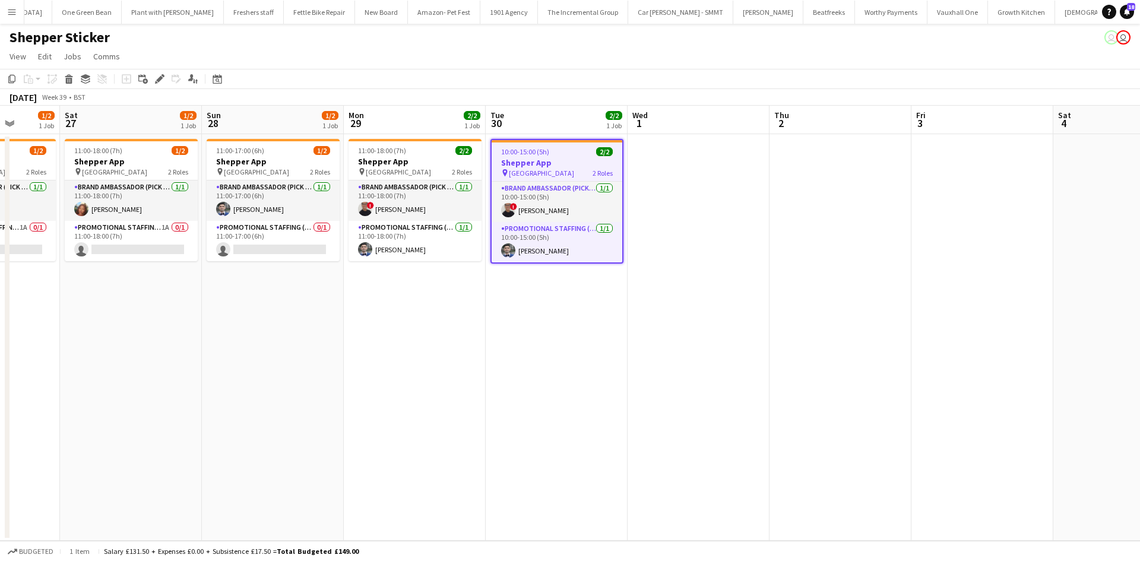
scroll to position [0, 367]
drag, startPoint x: 822, startPoint y: 297, endPoint x: 608, endPoint y: 277, distance: 214.0
click at [608, 277] on app-calendar-viewport "Wed 24 Thu 25 1/2 1 Job Fri 26 1/2 1 Job Sat 27 1/2 1 Job Sun 28 1/2 1 Job Mon …" at bounding box center [570, 323] width 1140 height 435
click at [693, 194] on app-date-cell at bounding box center [697, 337] width 142 height 407
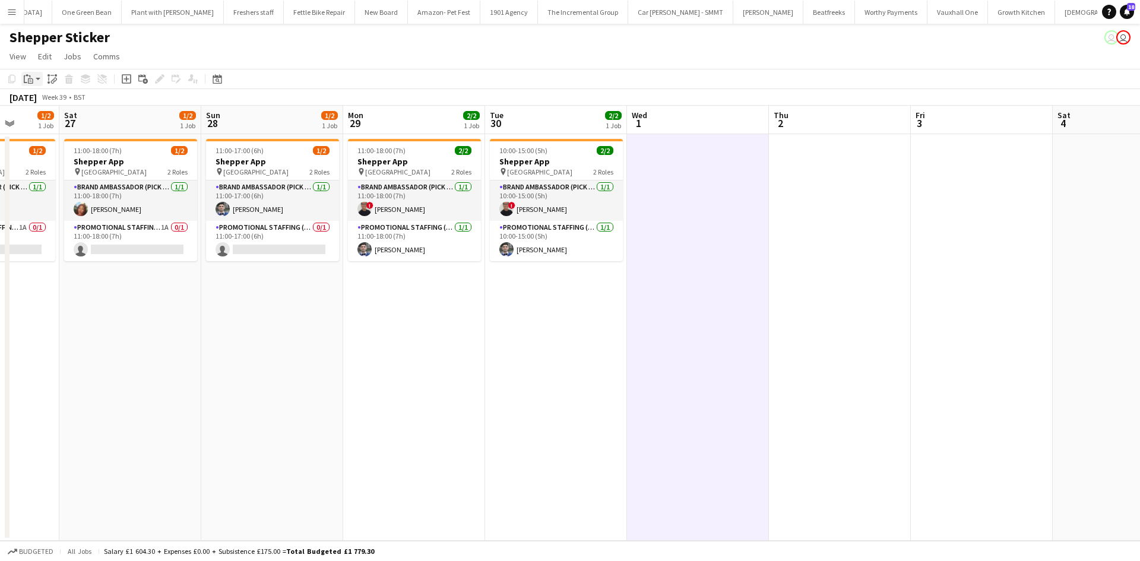
click at [39, 79] on app-action-btn "Paste" at bounding box center [31, 79] width 21 height 14
click at [38, 97] on link "Paste Ctrl+V" at bounding box center [87, 101] width 112 height 11
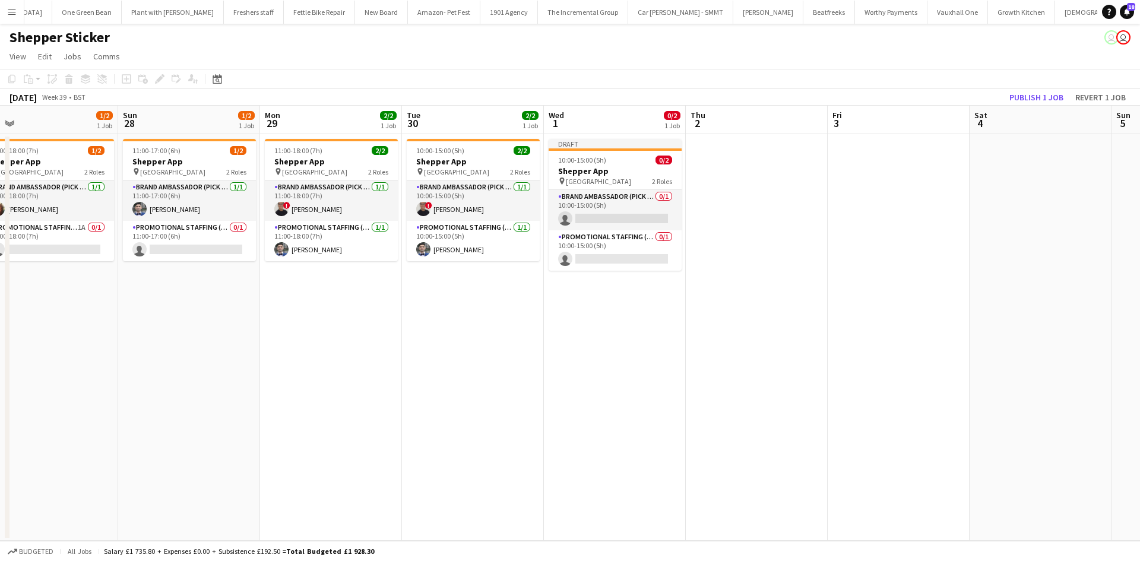
scroll to position [0, 458]
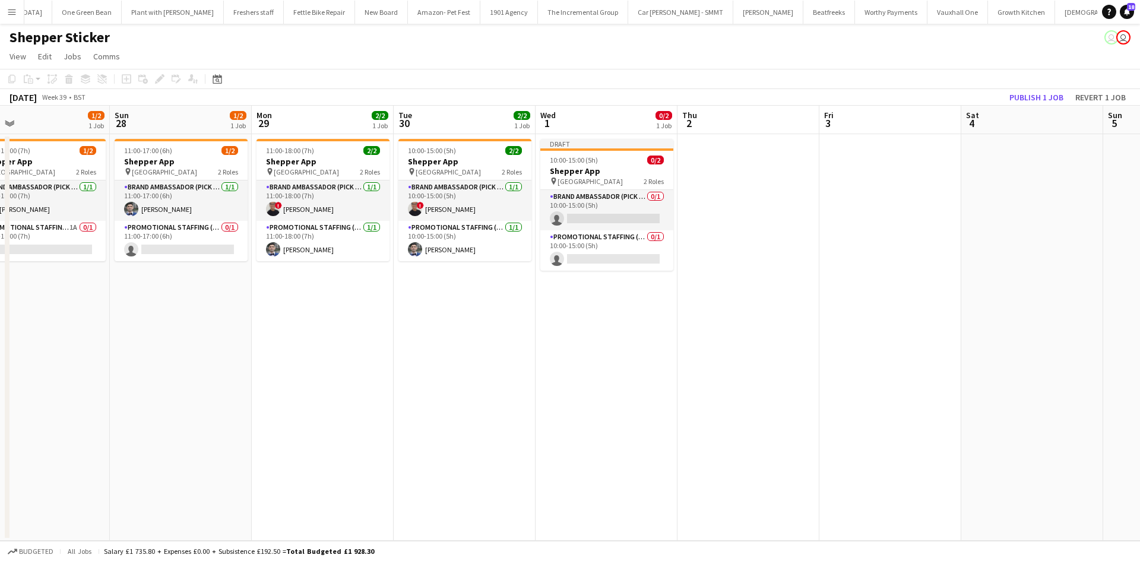
drag, startPoint x: 737, startPoint y: 335, endPoint x: 646, endPoint y: 331, distance: 91.5
click at [646, 331] on app-calendar-viewport "Wed 24 Thu 25 1/2 1 Job Fri 26 1/2 1 Job Sat 27 1/2 1 Job Sun 28 1/2 1 Job Mon …" at bounding box center [570, 323] width 1140 height 435
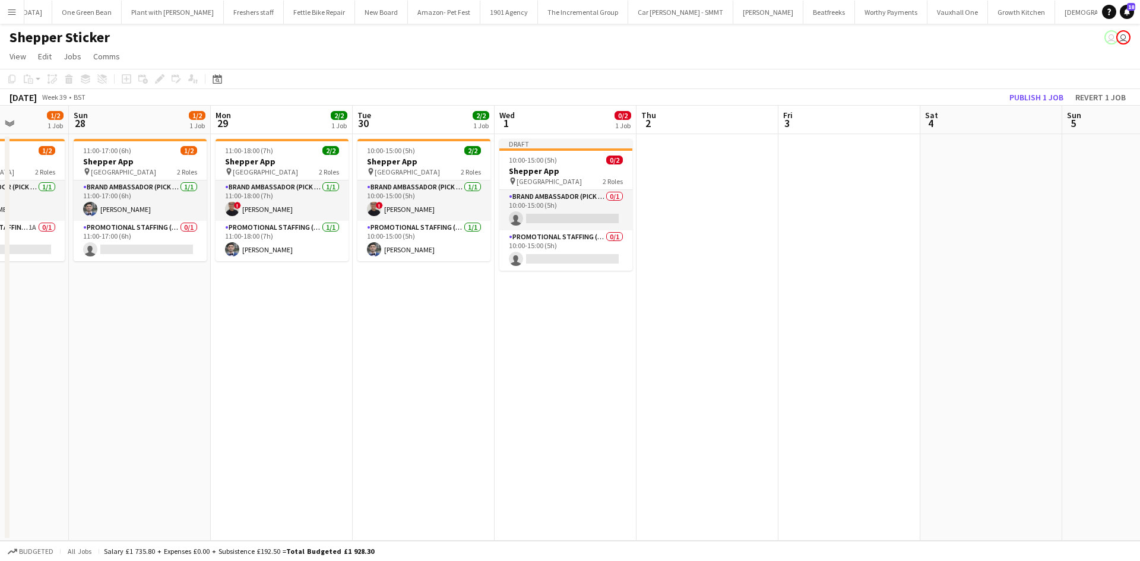
drag, startPoint x: 725, startPoint y: 280, endPoint x: 684, endPoint y: 276, distance: 41.2
click at [684, 276] on app-calendar-viewport "Wed 24 Thu 25 1/2 1 Job Fri 26 1/2 1 Job Sat 27 1/2 1 Job Sun 28 1/2 1 Job Mon …" at bounding box center [570, 323] width 1140 height 435
click at [819, 168] on app-date-cell at bounding box center [849, 337] width 142 height 407
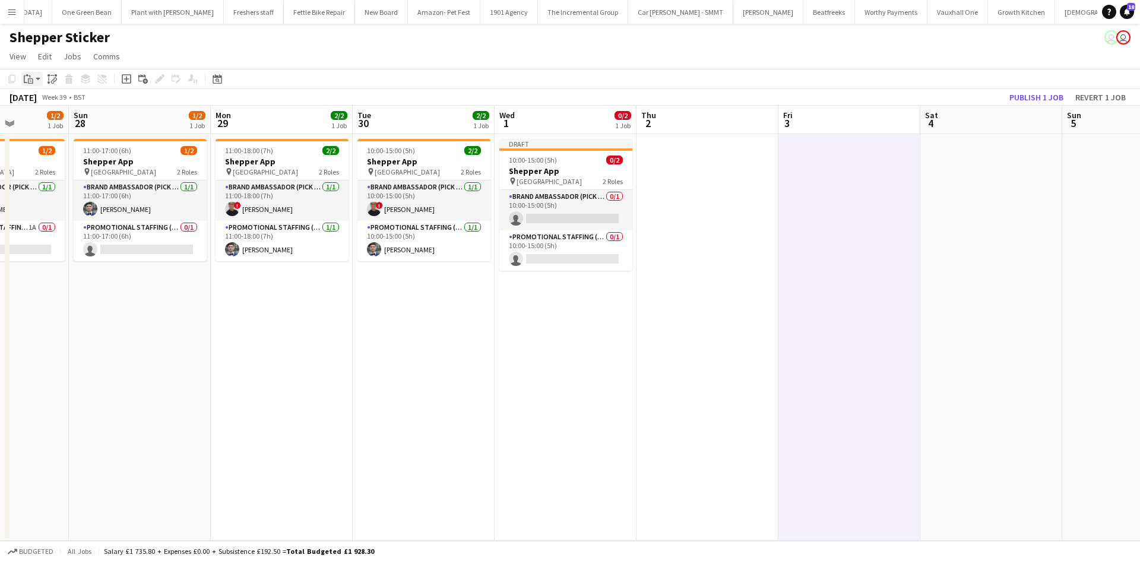
click at [22, 77] on div "Paste" at bounding box center [28, 79] width 14 height 14
click at [81, 104] on link "Paste Ctrl+V" at bounding box center [87, 101] width 112 height 11
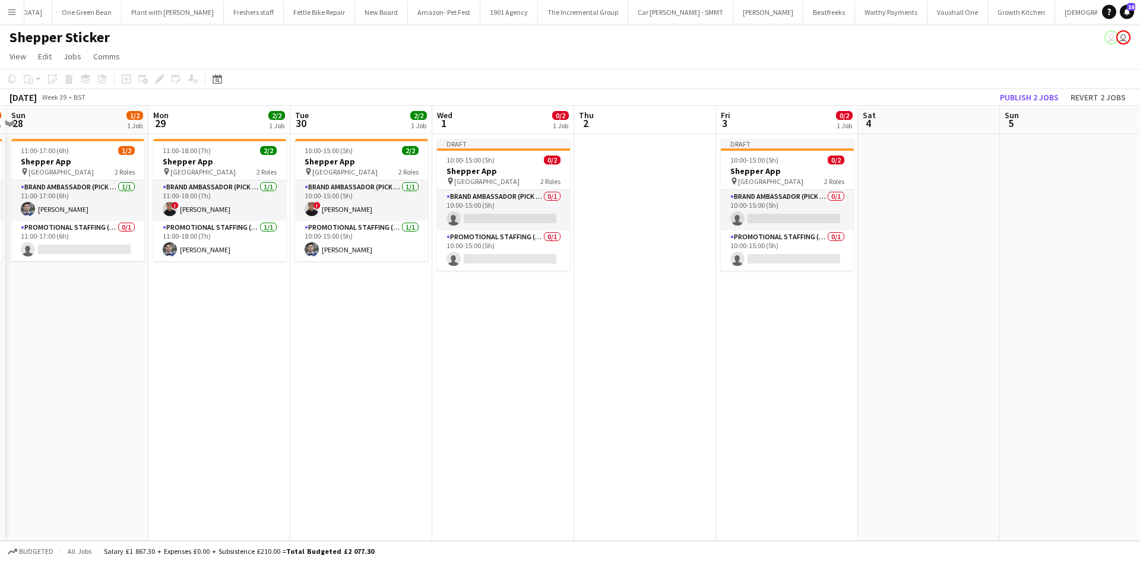
drag, startPoint x: 997, startPoint y: 369, endPoint x: 928, endPoint y: 363, distance: 68.6
click at [928, 363] on app-calendar-viewport "Wed 24 Thu 25 1/2 1 Job Fri 26 1/2 1 Job Sat 27 1/2 1 Job Sun 28 1/2 1 Job Mon …" at bounding box center [570, 323] width 1140 height 435
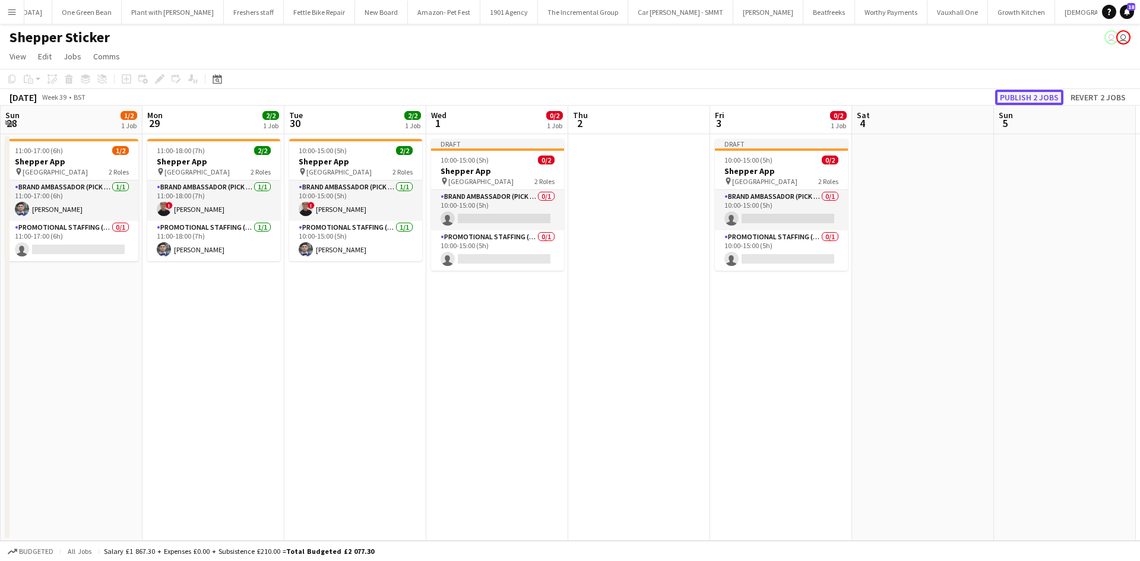
click at [1030, 101] on button "Publish 2 jobs" at bounding box center [1029, 97] width 68 height 15
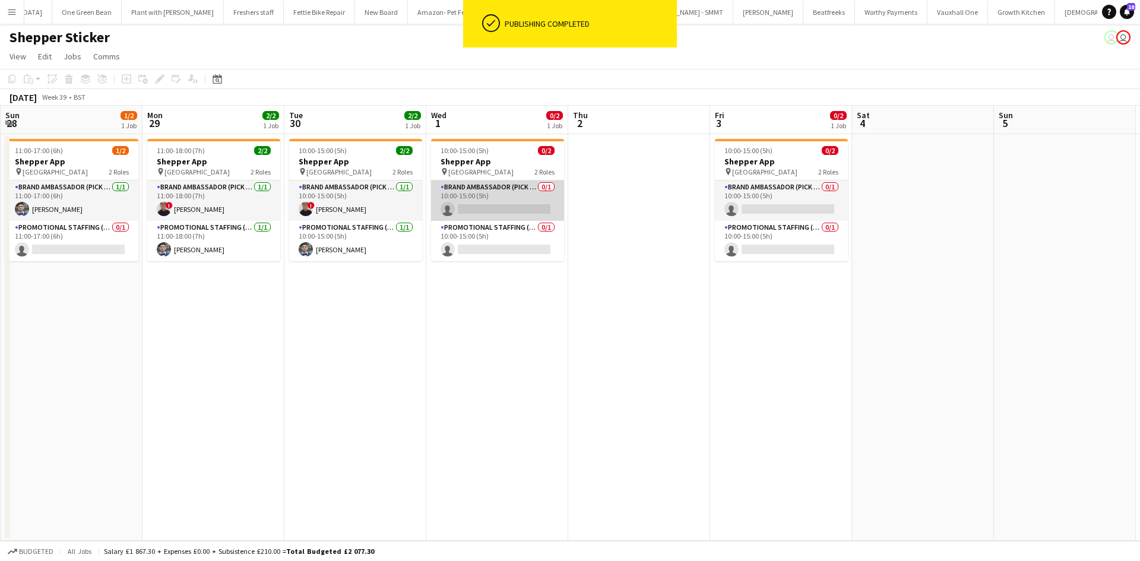
click at [484, 200] on app-card-role "Brand Ambassador (Pick up) 0/1 10:00-15:00 (5h) single-neutral-actions" at bounding box center [497, 200] width 133 height 40
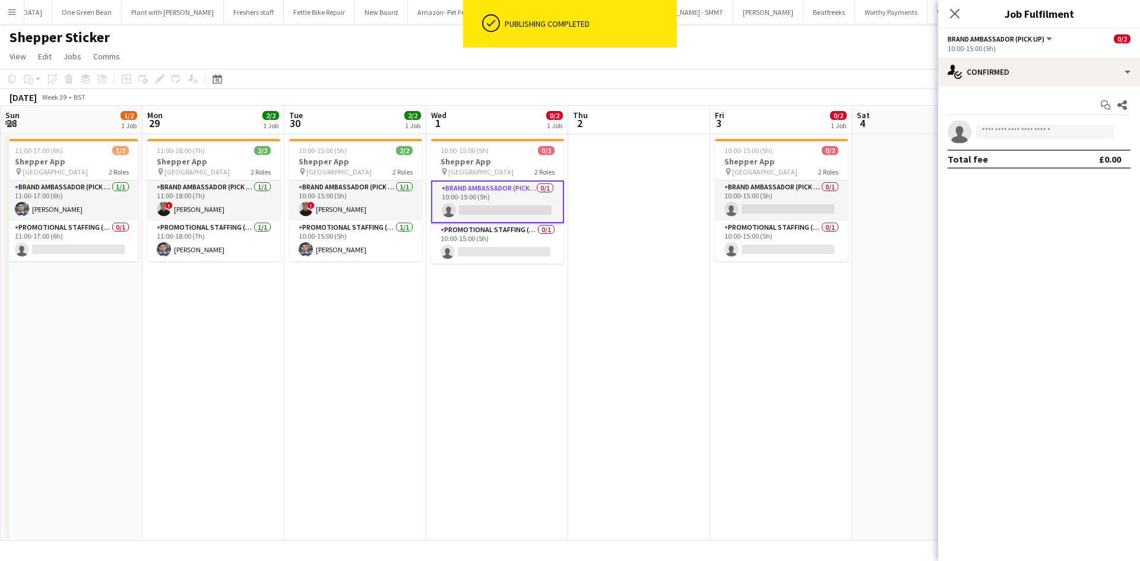
click at [1001, 139] on app-invite-slot "single-neutral-actions" at bounding box center [1039, 132] width 202 height 24
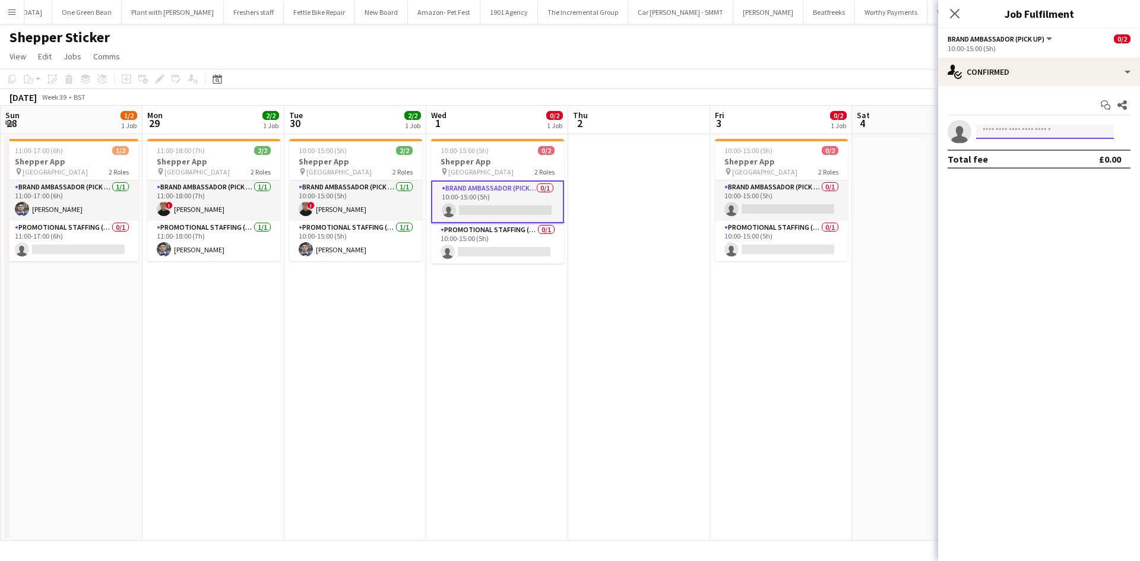
click at [1007, 132] on input at bounding box center [1045, 132] width 138 height 14
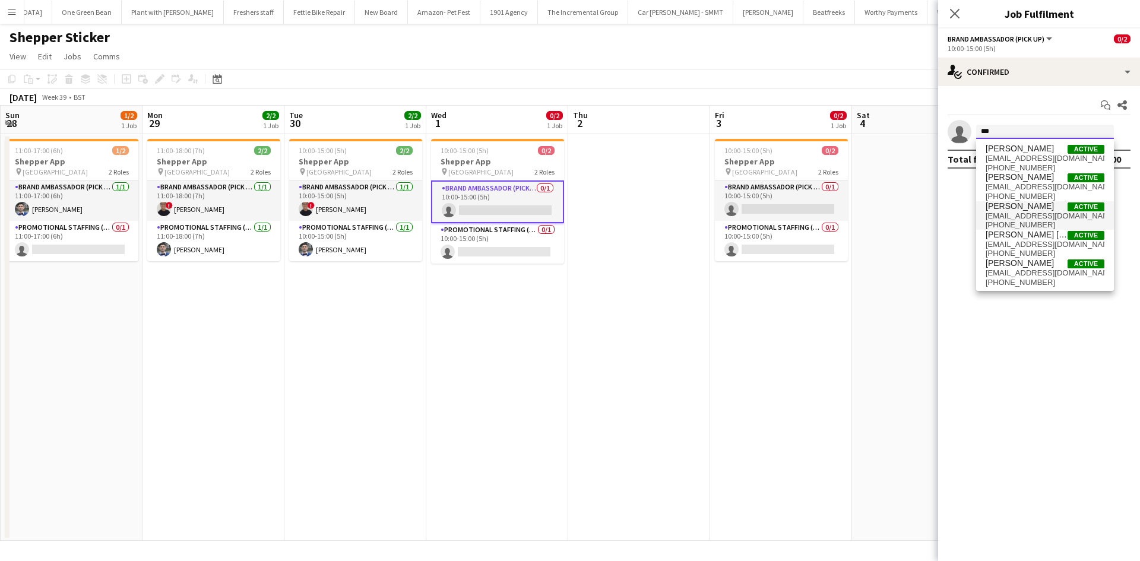
type input "***"
click at [1031, 202] on span "Dan Castagno" at bounding box center [1019, 206] width 68 height 10
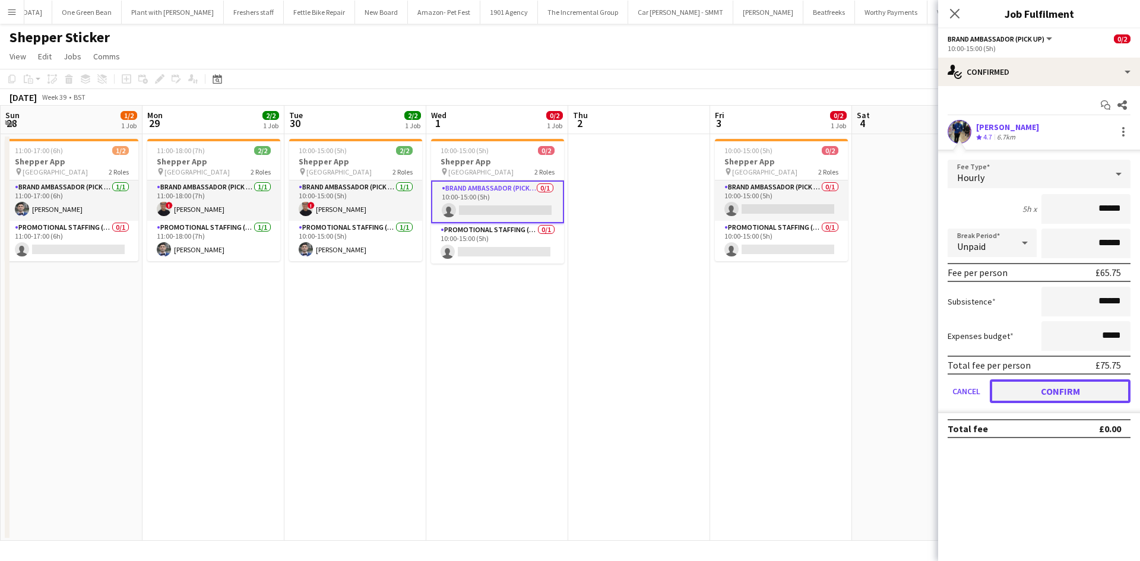
click at [1036, 394] on button "Confirm" at bounding box center [1059, 391] width 141 height 24
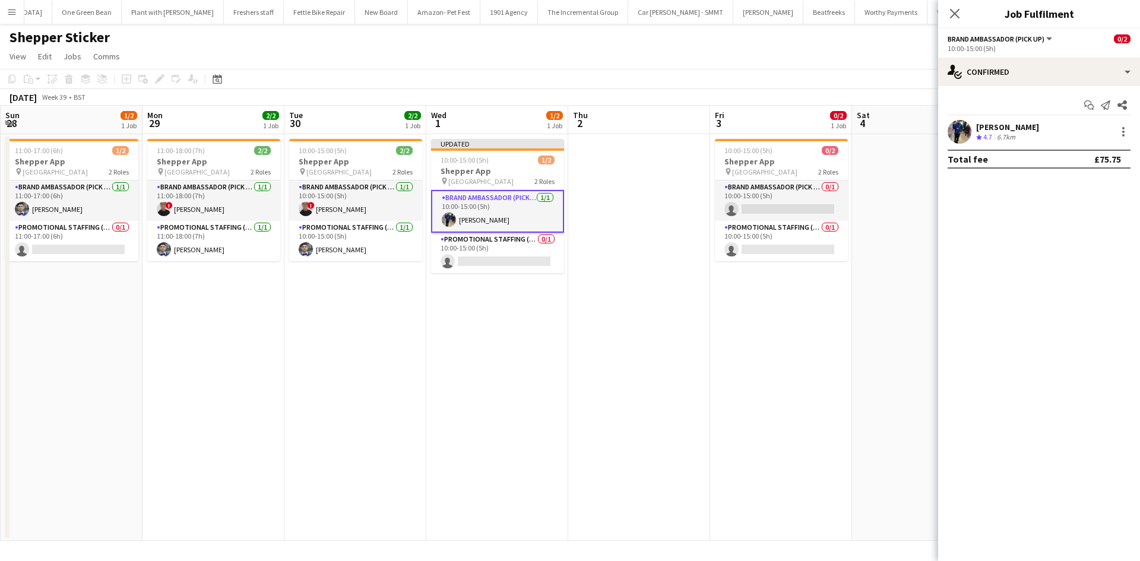
click at [684, 312] on app-date-cell at bounding box center [639, 337] width 142 height 407
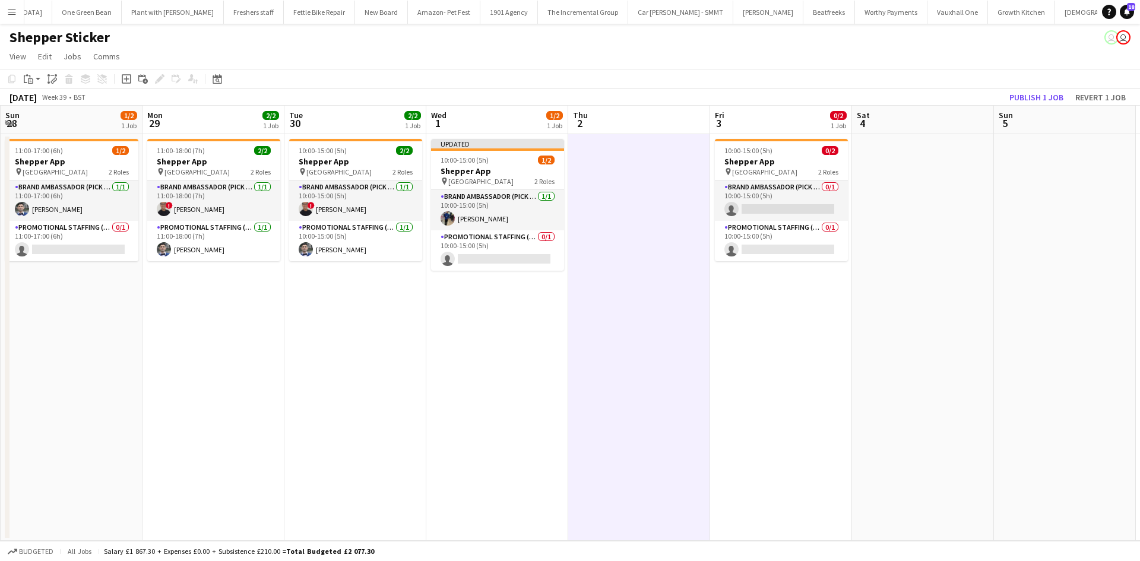
scroll to position [0, 565]
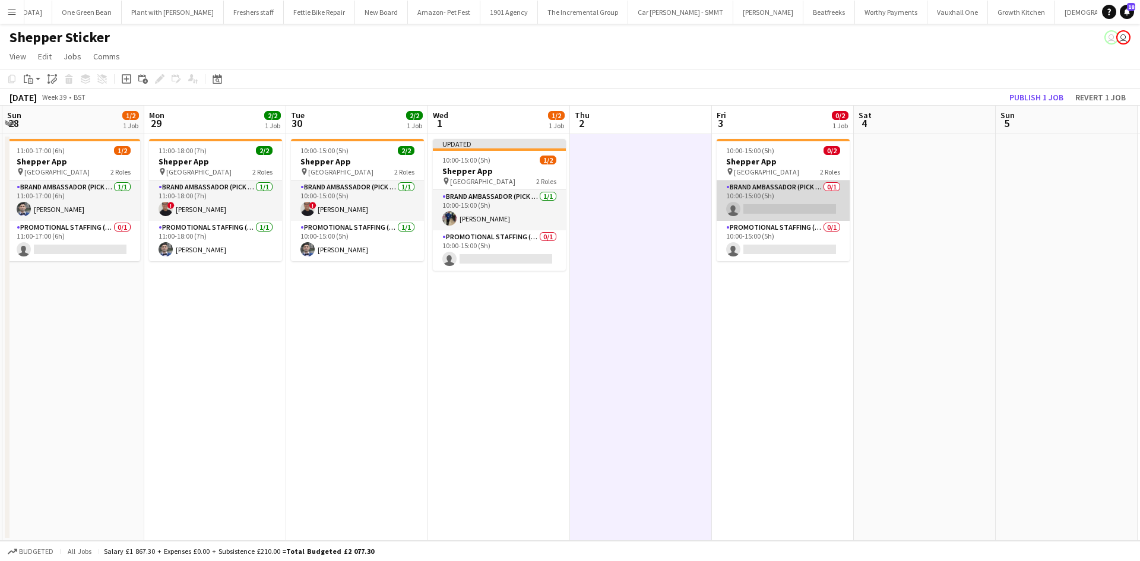
click at [778, 196] on app-card-role "Brand Ambassador (Pick up) 0/1 10:00-15:00 (5h) single-neutral-actions" at bounding box center [782, 200] width 133 height 40
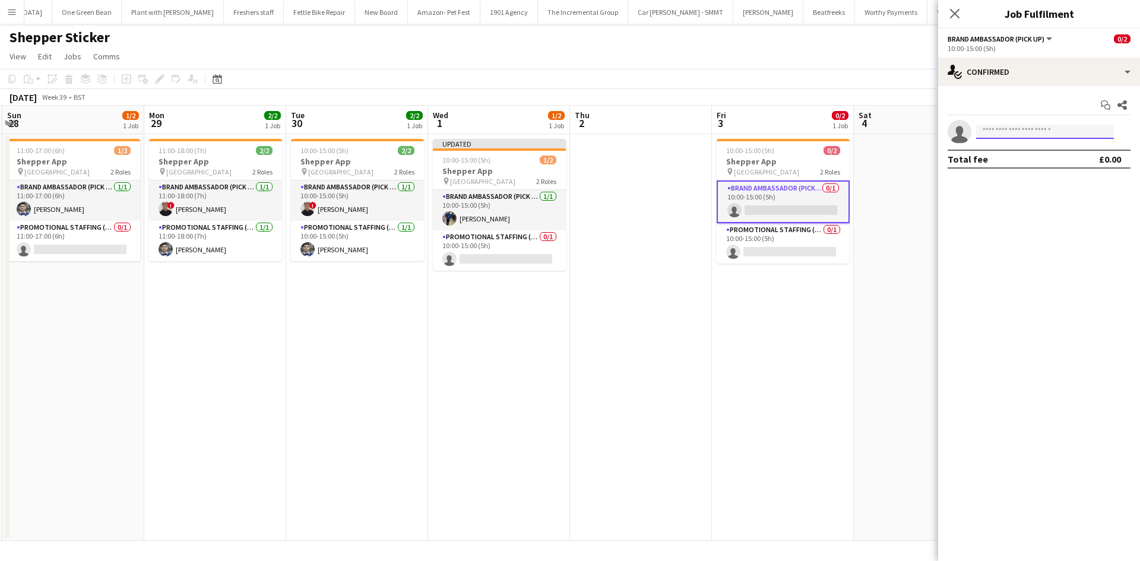
click at [1001, 132] on input at bounding box center [1045, 132] width 138 height 14
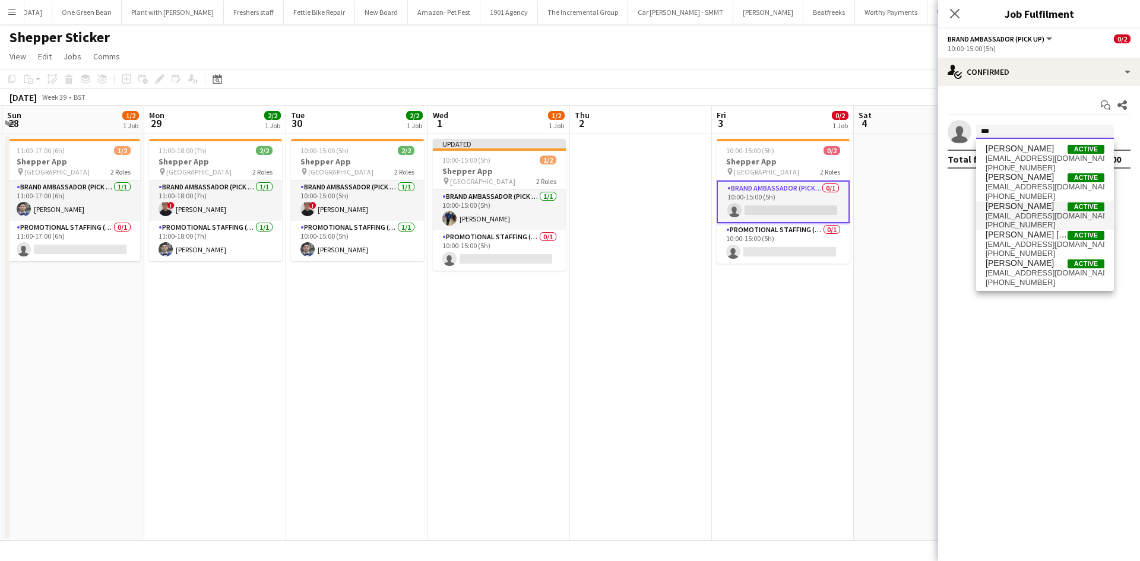
type input "***"
click at [1035, 215] on span "castagnod@aol.com" at bounding box center [1044, 215] width 119 height 9
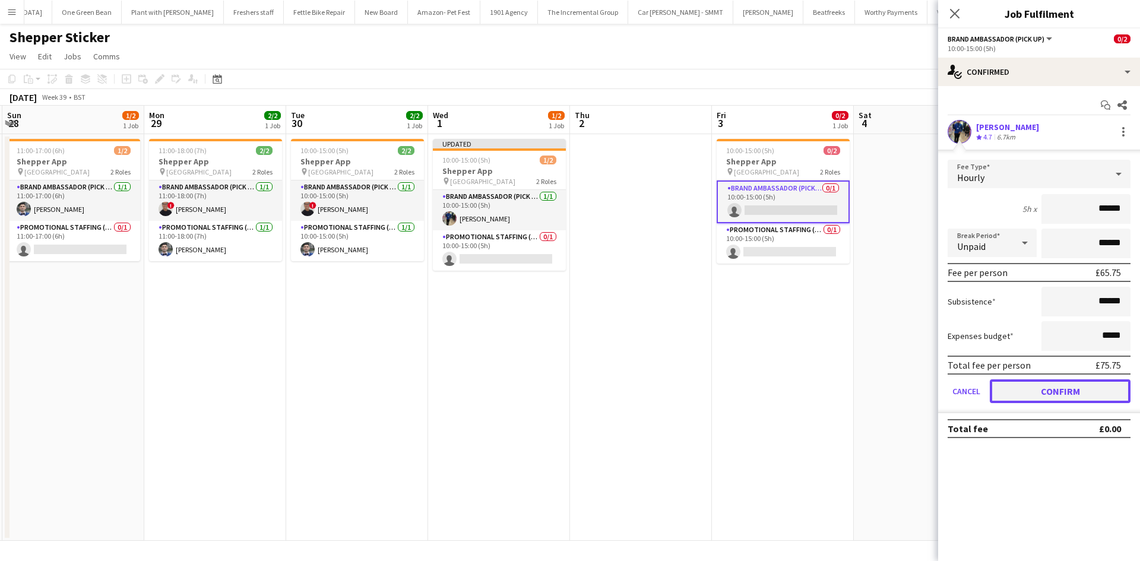
click at [1040, 391] on button "Confirm" at bounding box center [1059, 391] width 141 height 24
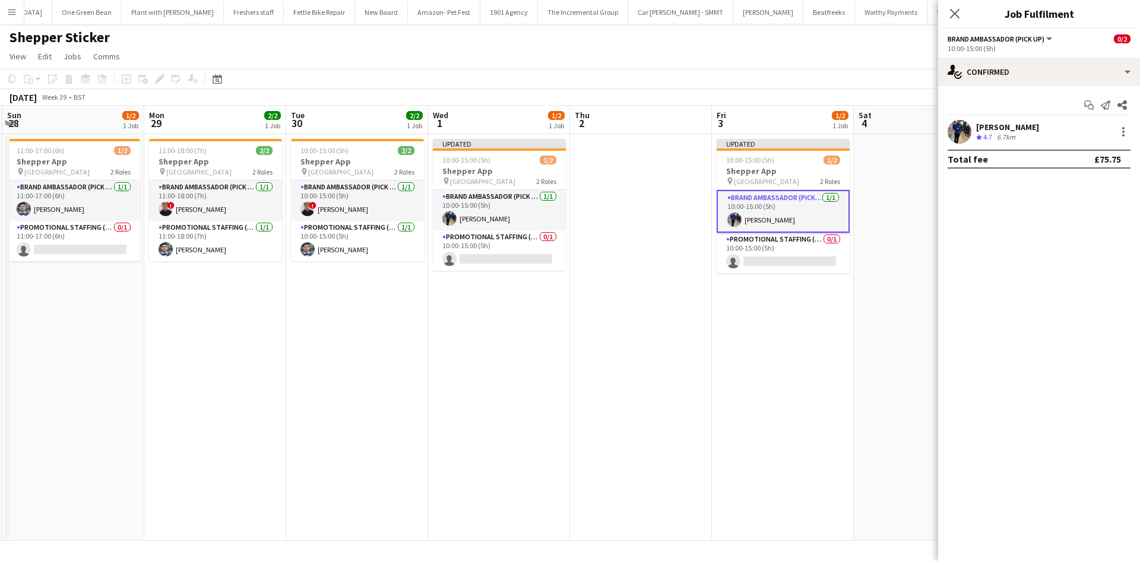
click at [820, 305] on app-date-cell "Updated 10:00-15:00 (5h) 1/2 Shepper App pin Central London 2 Roles Brand Ambas…" at bounding box center [783, 337] width 142 height 407
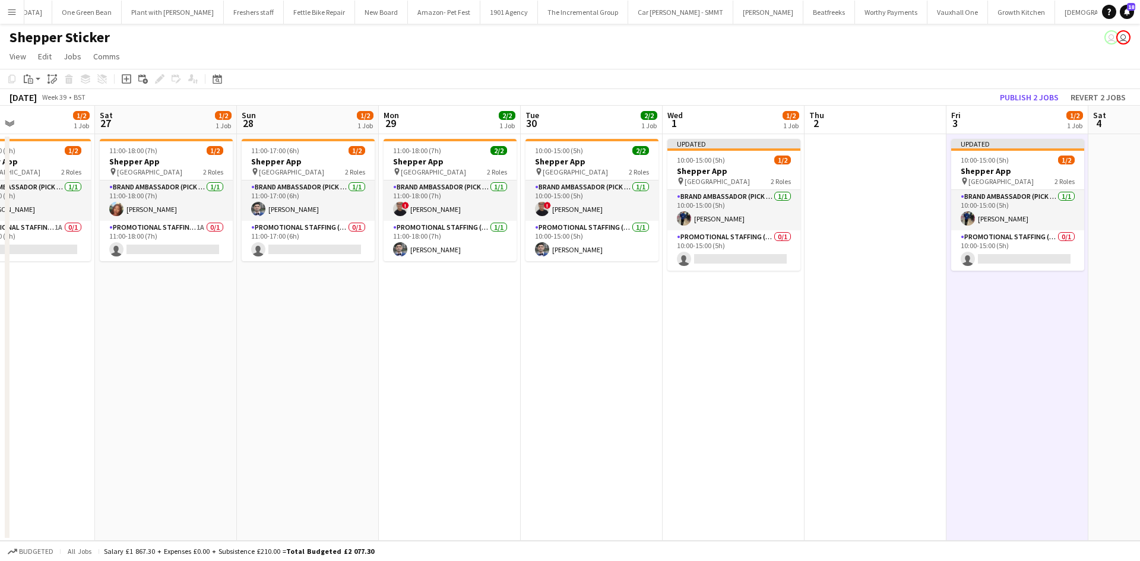
scroll to position [0, 314]
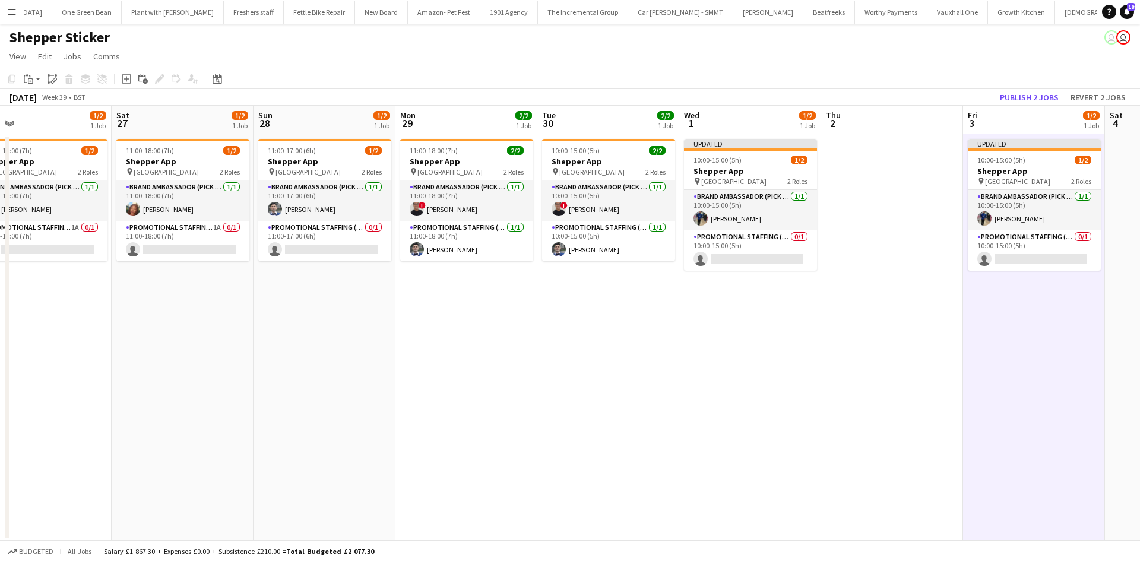
drag, startPoint x: 455, startPoint y: 312, endPoint x: 639, endPoint y: 311, distance: 184.0
click at [639, 311] on app-calendar-viewport "Wed 24 Thu 25 1/2 1 Job Fri 26 1/2 1 Job Sat 27 1/2 1 Job Sun 28 1/2 1 Job Mon …" at bounding box center [570, 323] width 1140 height 435
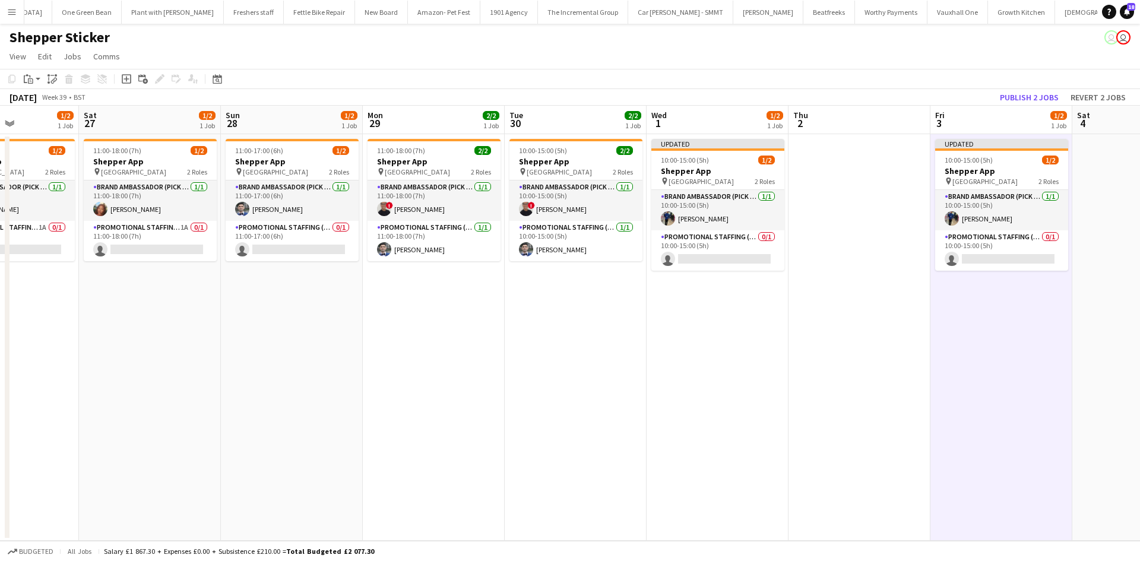
scroll to position [0, 349]
drag, startPoint x: 758, startPoint y: 313, endPoint x: 727, endPoint y: 308, distance: 31.8
click at [727, 308] on app-calendar-viewport "Wed 24 Thu 25 1/2 1 Job Fri 26 1/2 1 Job Sat 27 1/2 1 Job Sun 28 1/2 1 Job Mon …" at bounding box center [570, 323] width 1140 height 435
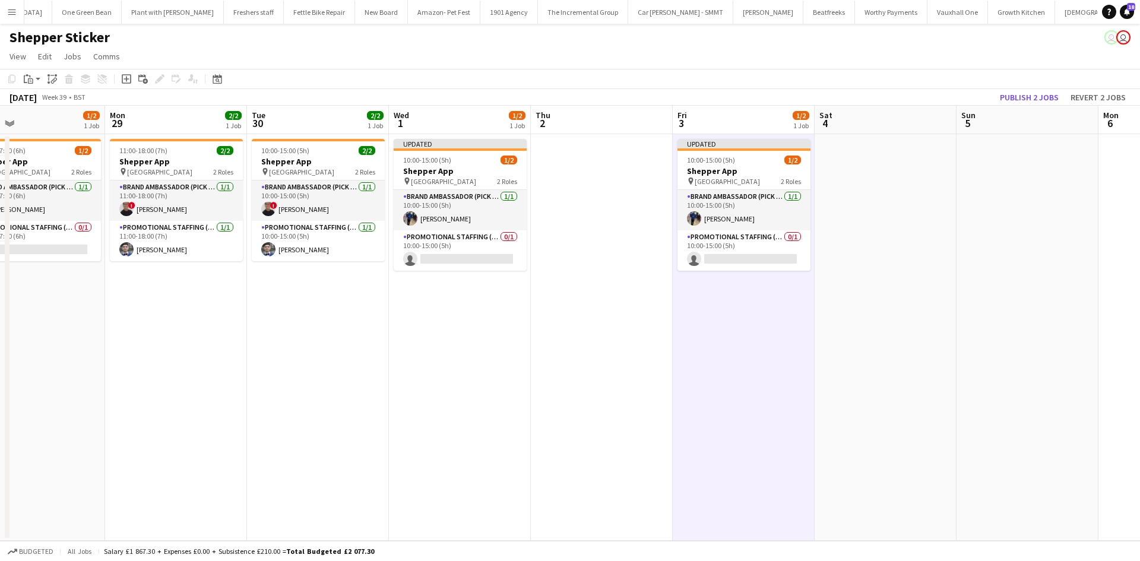
scroll to position [0, 399]
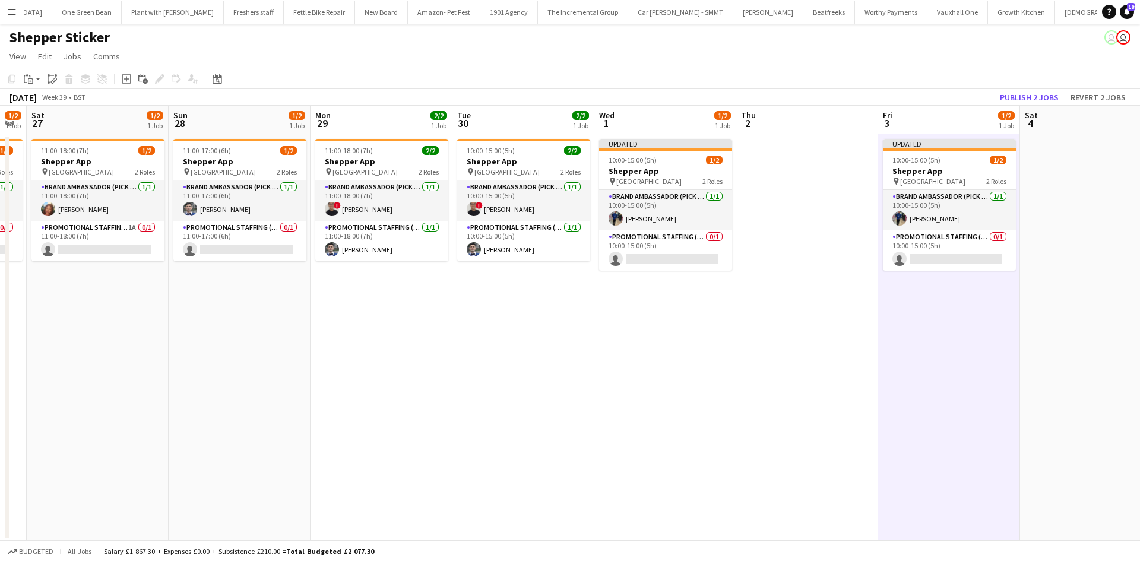
drag, startPoint x: 797, startPoint y: 299, endPoint x: 467, endPoint y: 299, distance: 330.0
click at [467, 299] on app-calendar-viewport "Wed 24 Thu 25 1/2 1 Job Fri 26 1/2 1 Job Sat 27 1/2 1 Job Sun 28 1/2 1 Job Mon …" at bounding box center [570, 323] width 1140 height 435
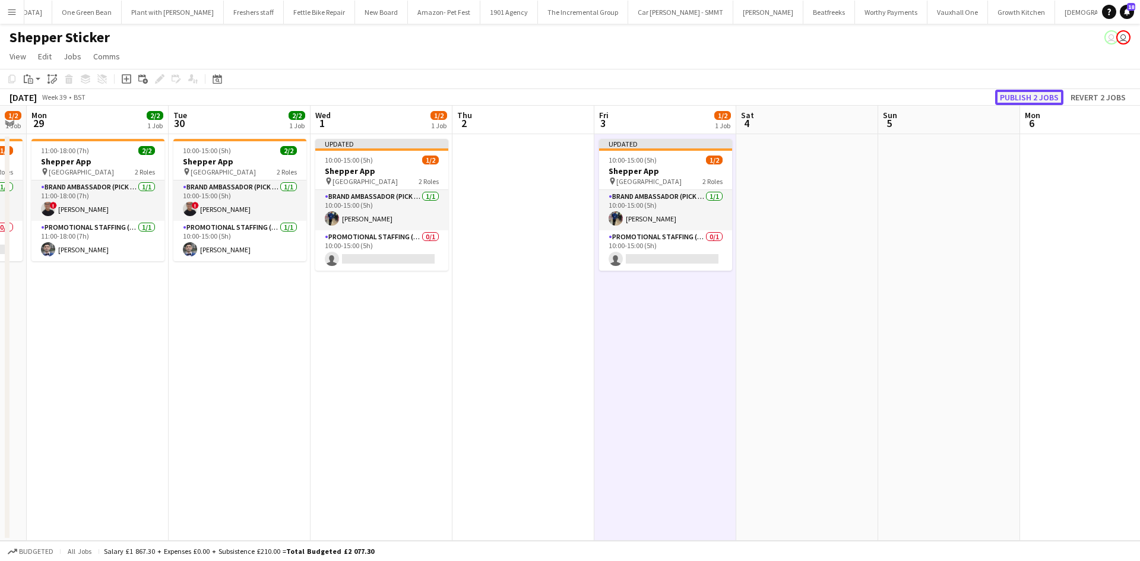
click at [1024, 98] on button "Publish 2 jobs" at bounding box center [1029, 97] width 68 height 15
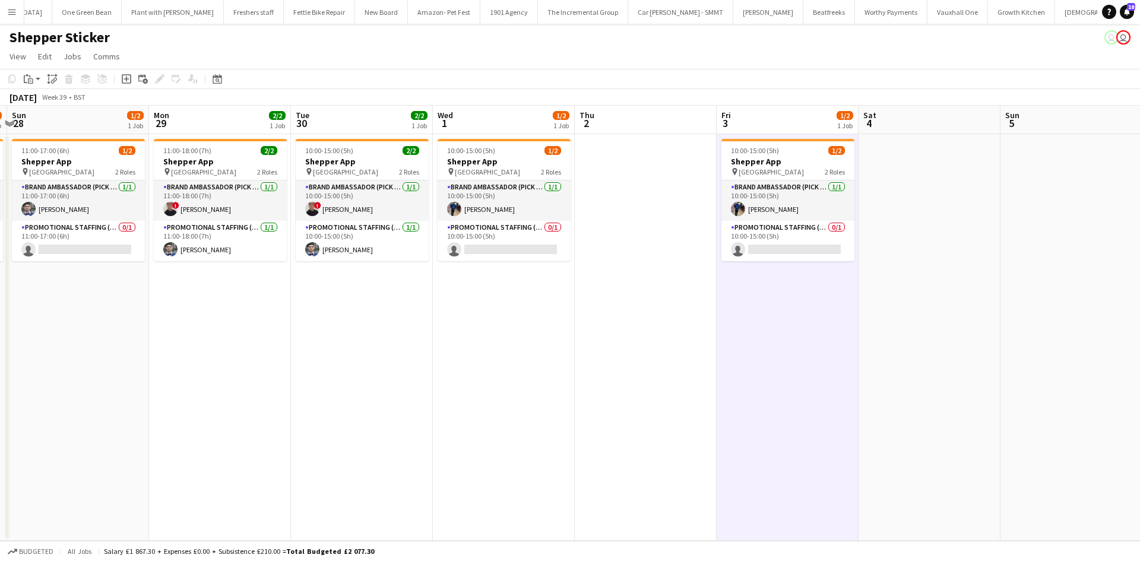
drag, startPoint x: 278, startPoint y: 346, endPoint x: 600, endPoint y: 377, distance: 323.2
click at [605, 377] on app-calendar-viewport "Fri 26 1/2 1 Job Sat 27 1/2 1 Job Sun 28 1/2 1 Job Mon 29 2/2 1 Job Tue 30 2/2 …" at bounding box center [570, 323] width 1140 height 435
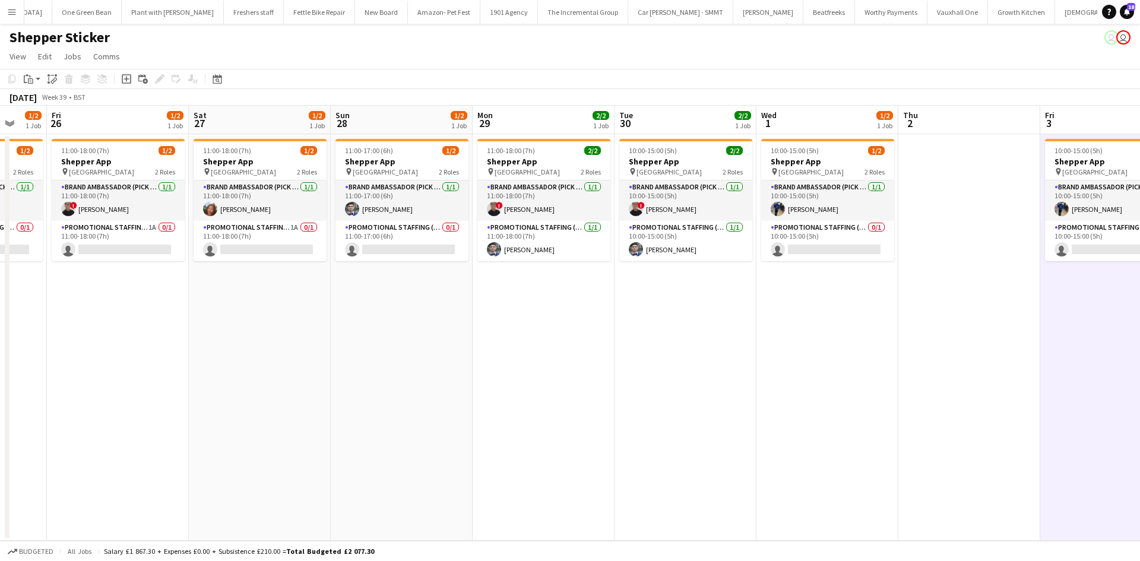
drag, startPoint x: 321, startPoint y: 376, endPoint x: 488, endPoint y: 374, distance: 167.4
click at [488, 374] on app-calendar-viewport "Tue 23 Wed 24 Thu 25 1/2 1 Job Fri 26 1/2 1 Job Sat 27 1/2 1 Job Sun 28 1/2 1 J…" at bounding box center [570, 323] width 1140 height 435
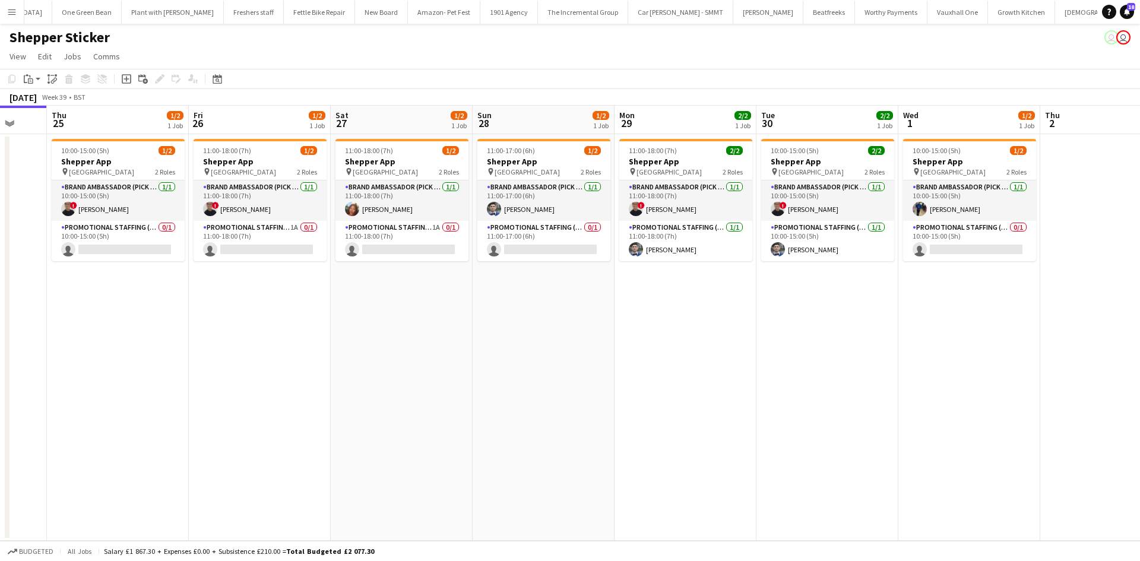
scroll to position [0, 333]
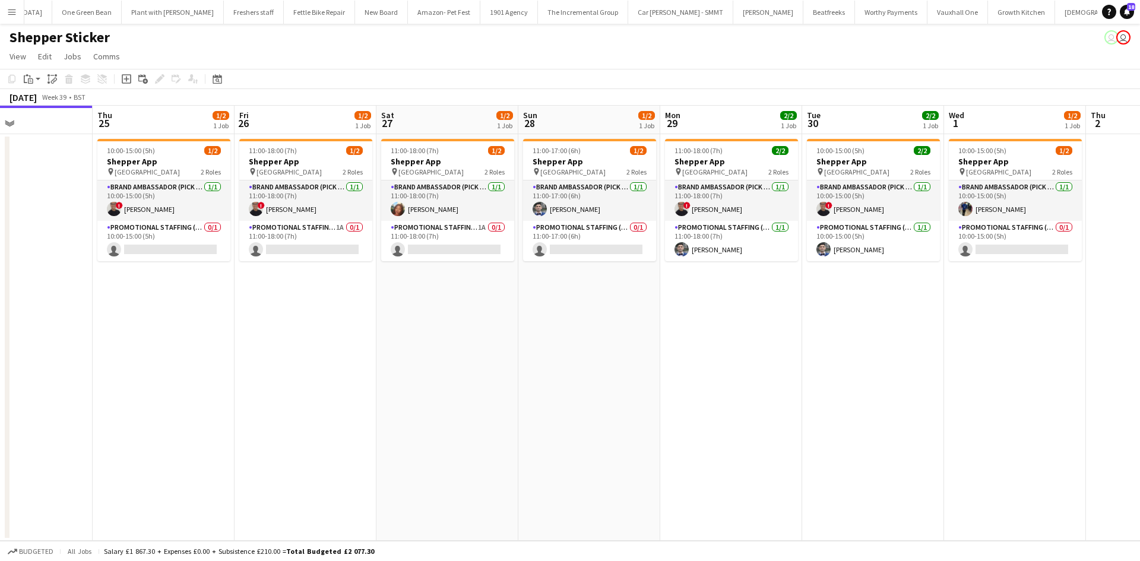
drag, startPoint x: 408, startPoint y: 372, endPoint x: 442, endPoint y: 372, distance: 34.4
click at [442, 372] on app-calendar-viewport "Mon 22 Tue 23 Wed 24 Thu 25 1/2 1 Job Fri 26 1/2 1 Job Sat 27 1/2 1 Job Sun 28 …" at bounding box center [570, 323] width 1140 height 435
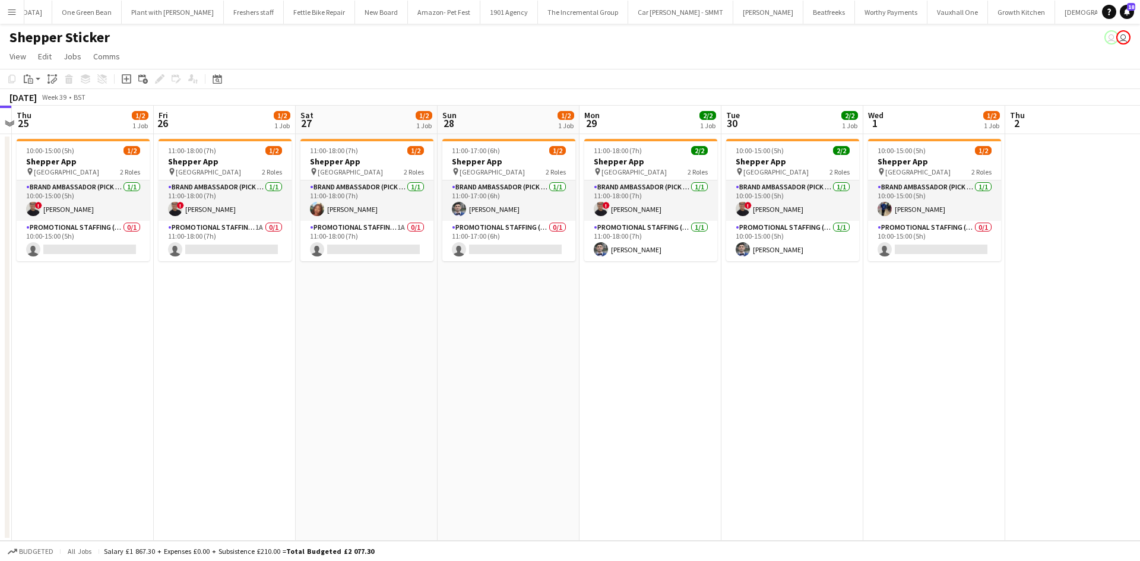
drag, startPoint x: 938, startPoint y: 344, endPoint x: 868, endPoint y: 340, distance: 70.2
click at [868, 340] on app-calendar-viewport "Mon 22 Tue 23 Wed 24 Thu 25 1/2 1 Job Fri 26 1/2 1 Job Sat 27 1/2 1 Job Sun 28 …" at bounding box center [570, 323] width 1140 height 435
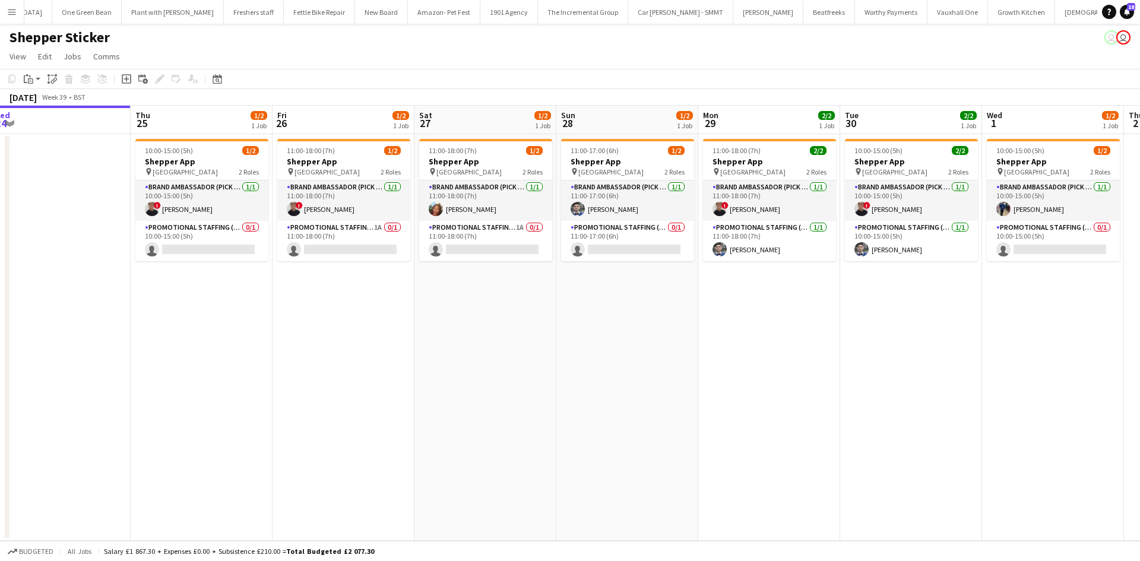
scroll to position [0, 355]
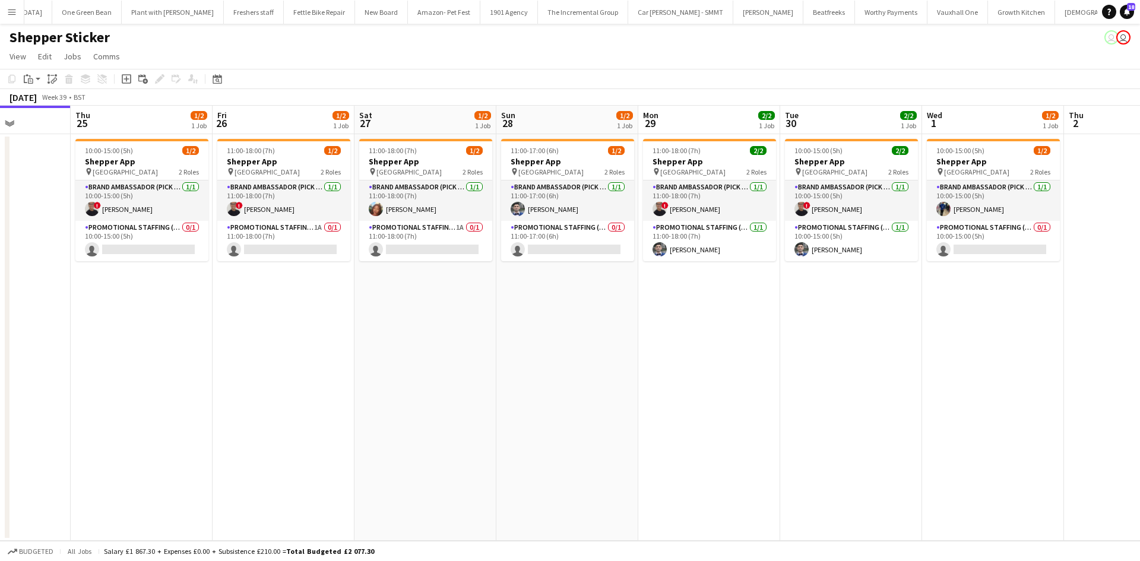
drag, startPoint x: 868, startPoint y: 340, endPoint x: 927, endPoint y: 335, distance: 59.0
click at [927, 335] on app-calendar-viewport "Mon 22 Tue 23 Wed 24 Thu 25 1/2 1 Job Fri 26 1/2 1 Job Sat 27 1/2 1 Job Sun 28 …" at bounding box center [570, 323] width 1140 height 435
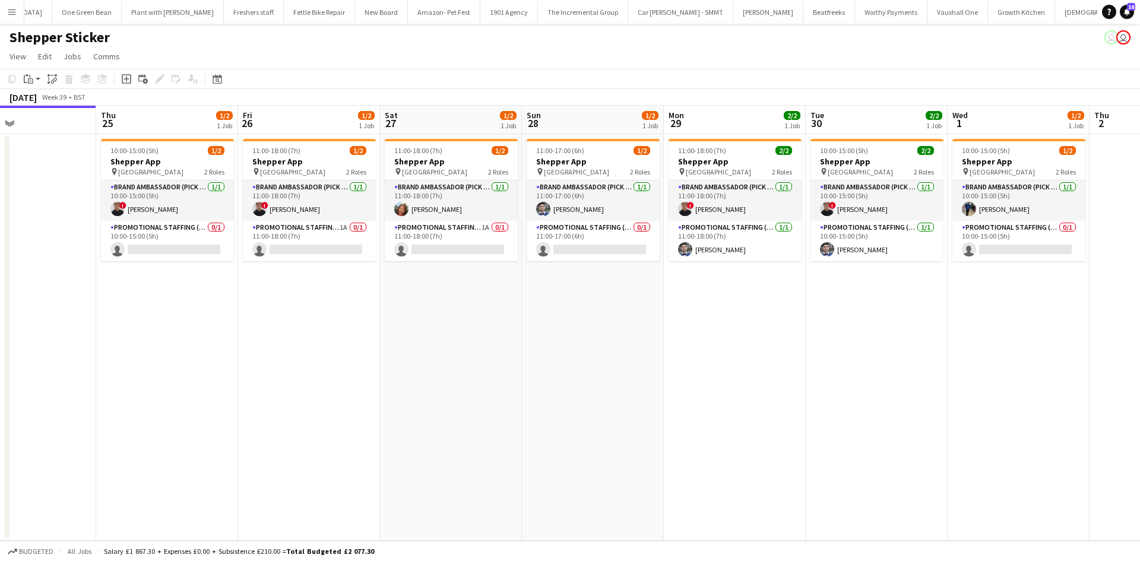
scroll to position [0, 326]
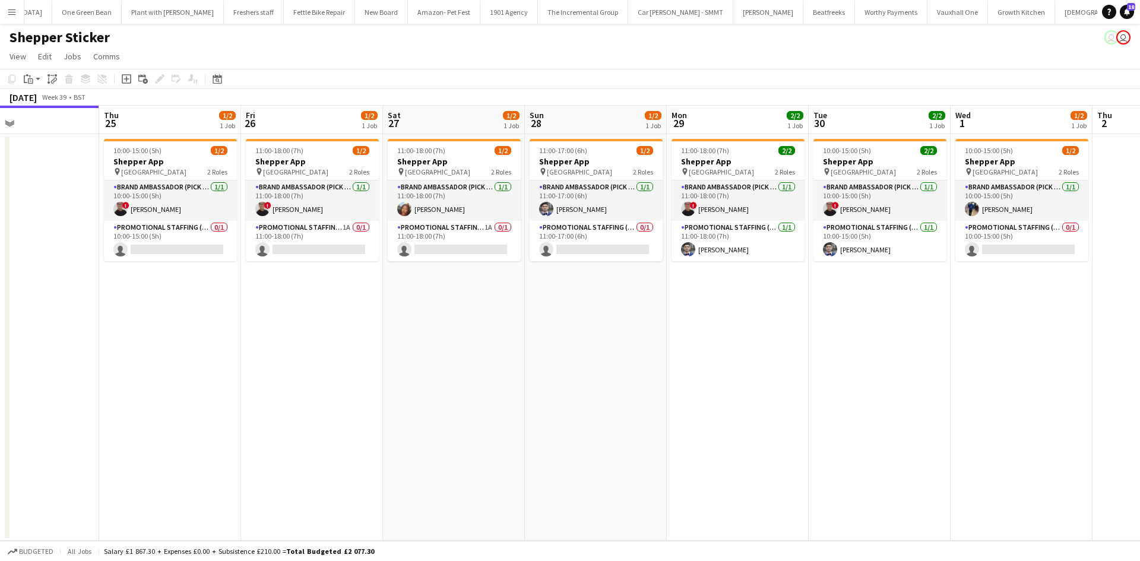
drag, startPoint x: 201, startPoint y: 287, endPoint x: 230, endPoint y: 286, distance: 28.5
click at [230, 286] on app-calendar-viewport "Mon 22 Tue 23 Wed 24 Thu 25 1/2 1 Job Fri 26 1/2 1 Job Sat 27 1/2 1 Job Sun 28 …" at bounding box center [570, 323] width 1140 height 435
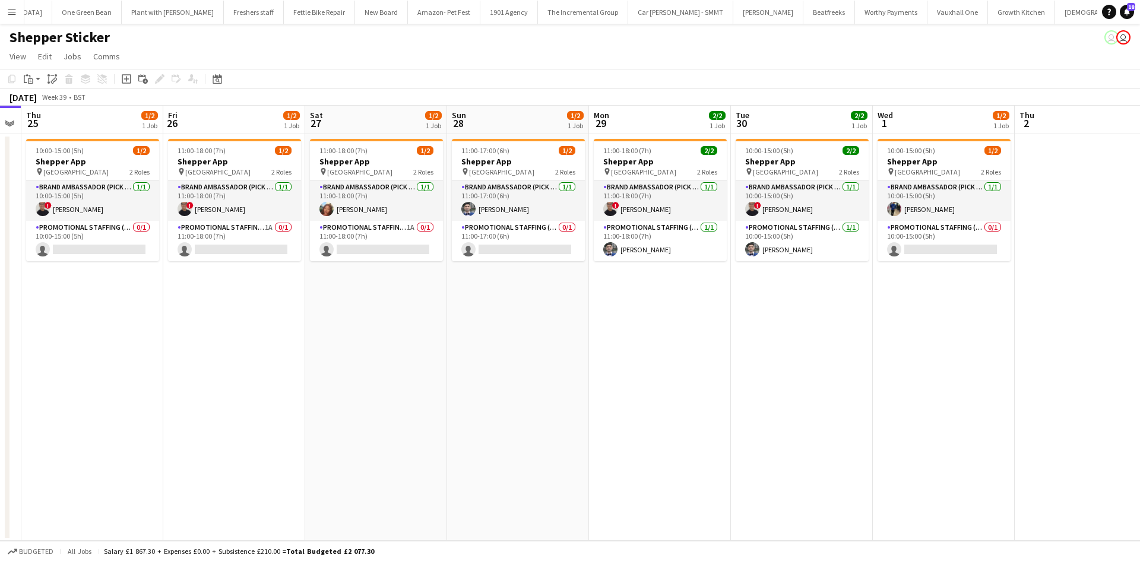
drag, startPoint x: 726, startPoint y: 328, endPoint x: 621, endPoint y: 325, distance: 105.1
click at [621, 325] on app-calendar-viewport "Mon 22 Tue 23 Wed 24 Thu 25 1/2 1 Job Fri 26 1/2 1 Job Sat 27 1/2 1 Job Sun 28 …" at bounding box center [570, 323] width 1140 height 435
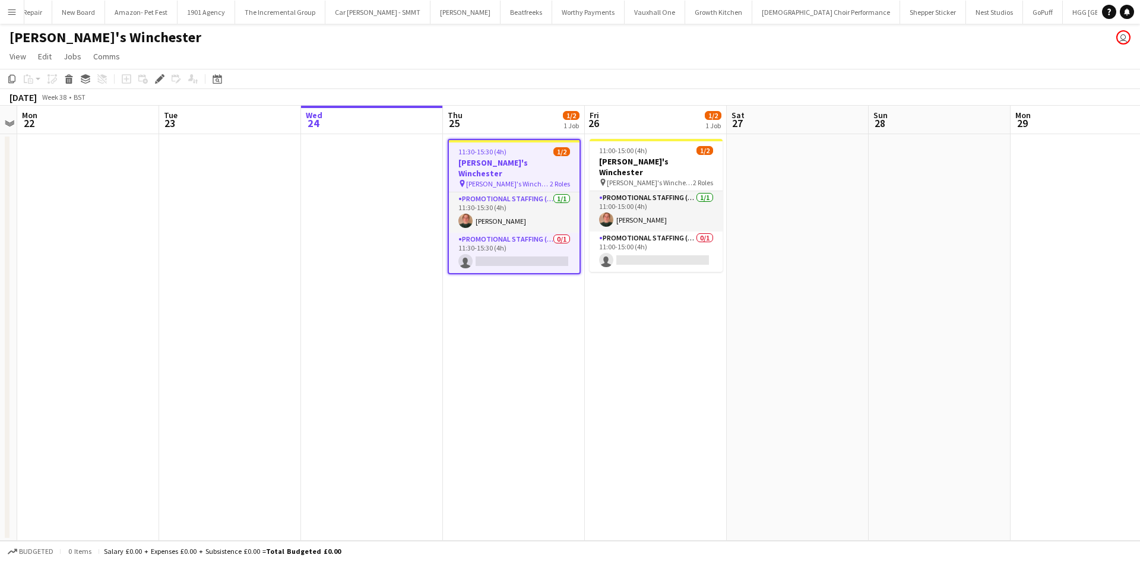
scroll to position [0, 1749]
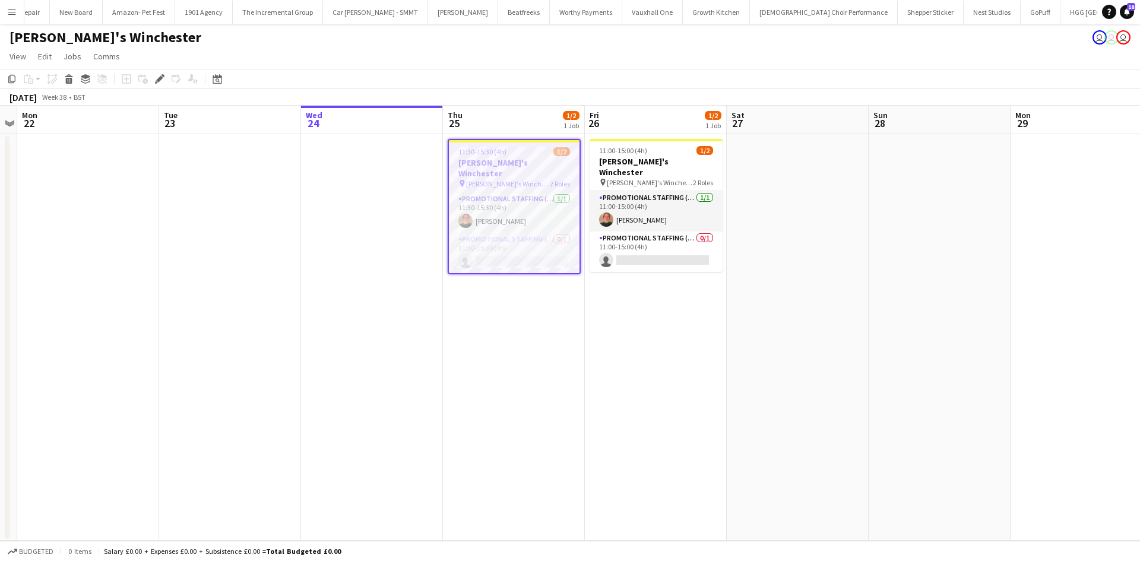
click at [610, 306] on app-date-cell "11:00-15:00 (4h) 1/2 zizzi's Winchester pin [PERSON_NAME]'s Winchester 2 Roles …" at bounding box center [656, 337] width 142 height 407
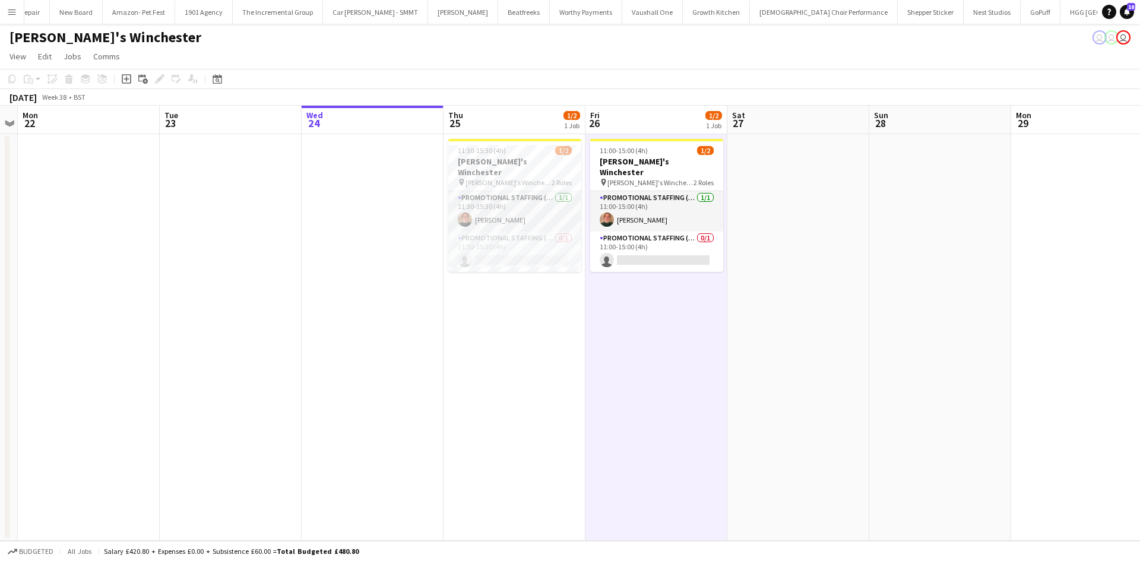
scroll to position [0, 422]
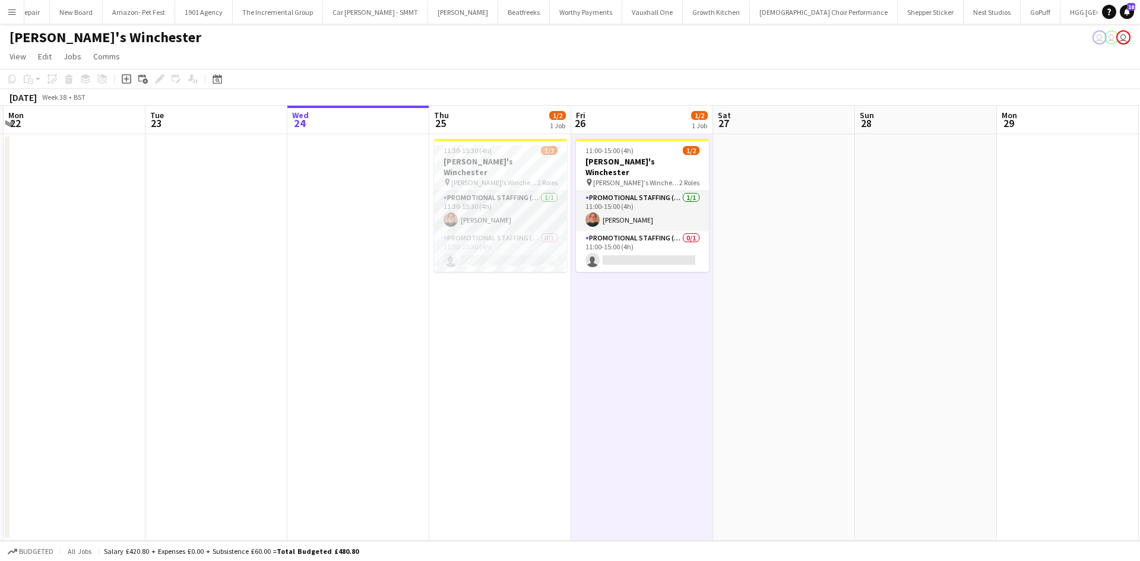
drag, startPoint x: 560, startPoint y: 294, endPoint x: 539, endPoint y: 299, distance: 21.9
click at [551, 293] on app-calendar-viewport "Fri 19 2/2 1 Job Sat 20 Sun 21 Mon 22 Tue 23 Wed 24 Thu 25 1/2 1 Job Fri 26 1/2…" at bounding box center [570, 323] width 1140 height 435
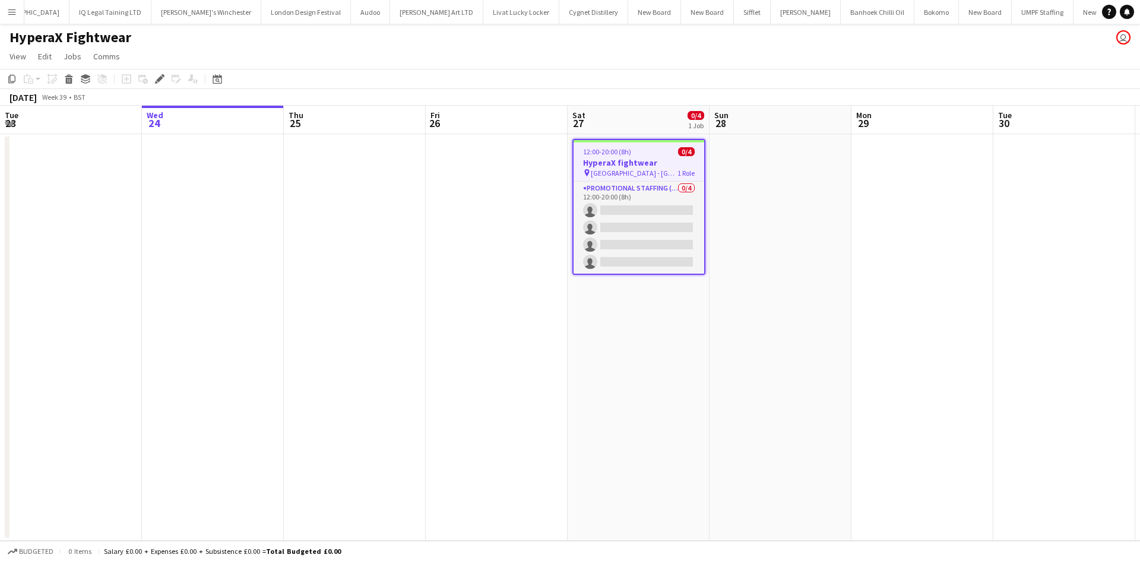
scroll to position [0, 408]
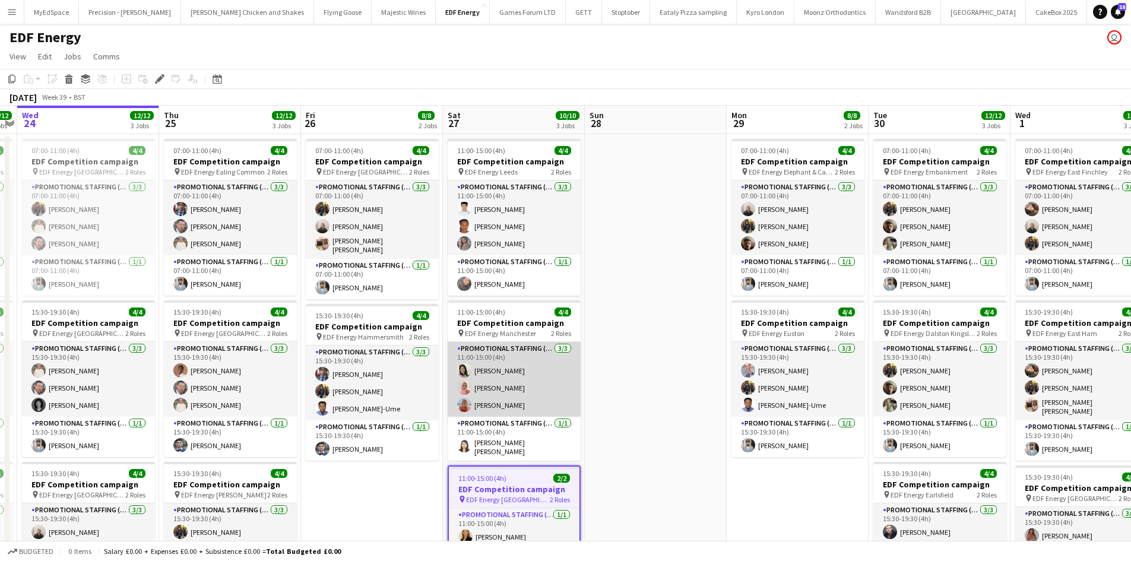
scroll to position [59, 0]
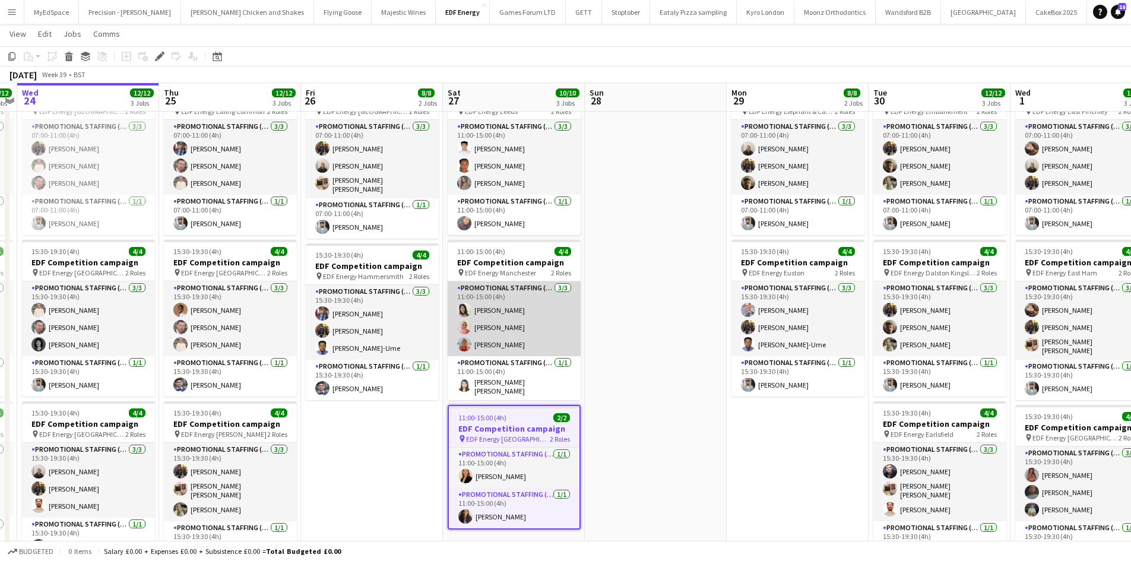
click at [484, 312] on app-card-role "Promotional Staffing (Flyering Staff) [DATE] 11:00-15:00 (4h) [PERSON_NAME] [PE…" at bounding box center [514, 318] width 133 height 75
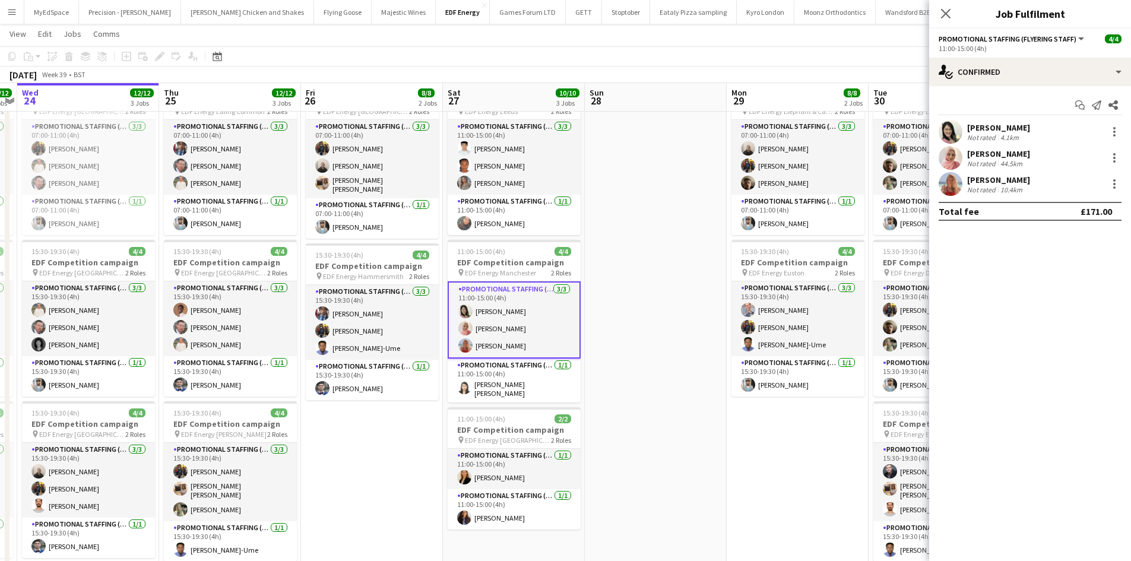
click at [982, 131] on div "[PERSON_NAME]" at bounding box center [998, 127] width 63 height 11
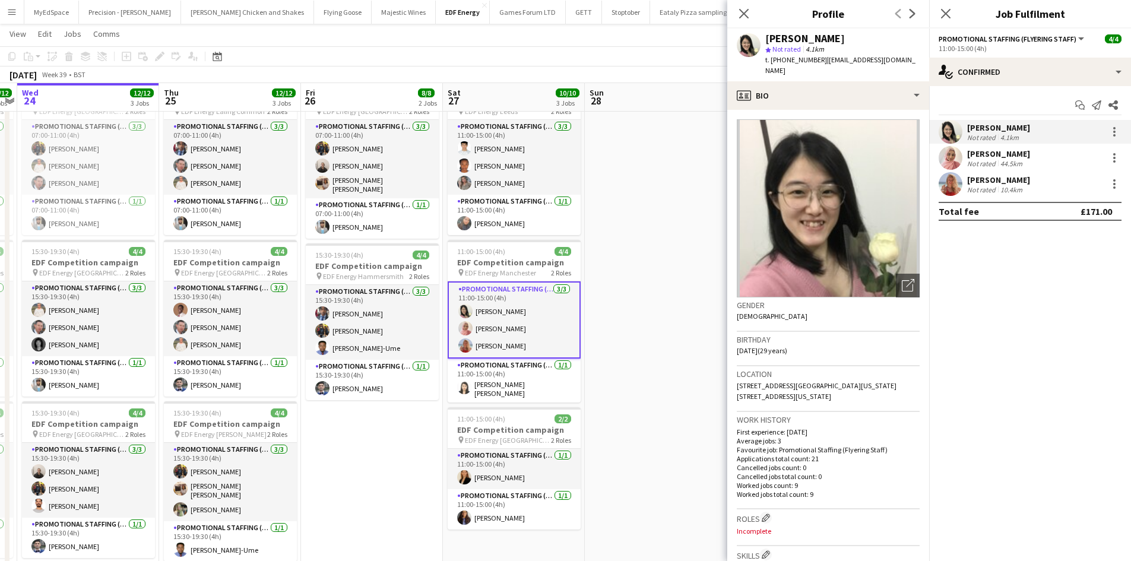
drag, startPoint x: 783, startPoint y: 58, endPoint x: 818, endPoint y: 61, distance: 35.2
click at [818, 61] on div "t. [PHONE_NUMBER] | [EMAIL_ADDRESS][DOMAIN_NAME]" at bounding box center [842, 65] width 154 height 21
copy span "7857033603"
click at [985, 175] on div "[PERSON_NAME]" at bounding box center [998, 180] width 63 height 11
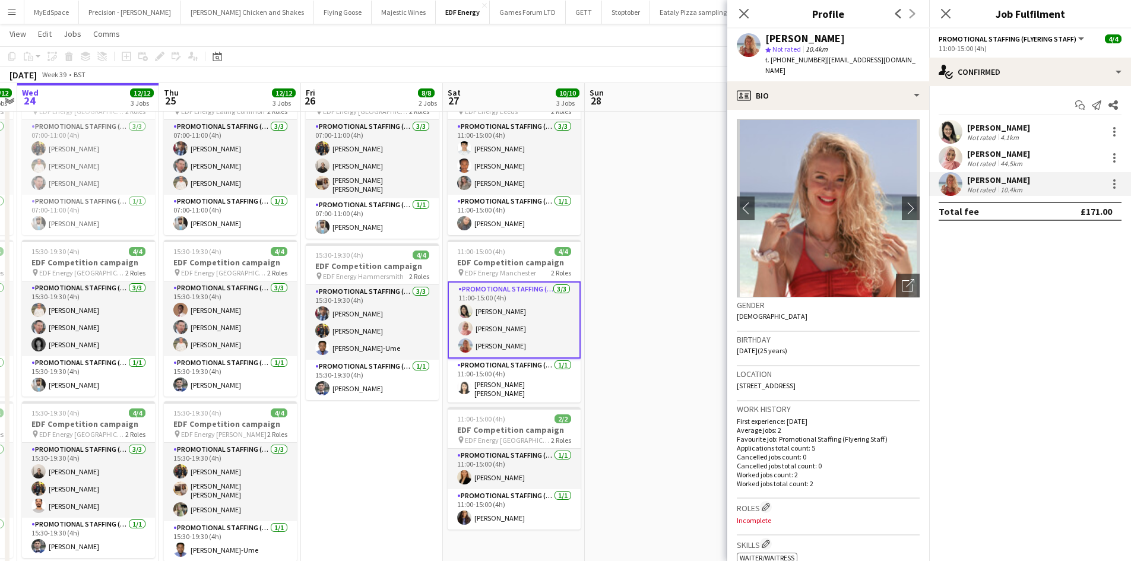
click at [914, 202] on app-crew-profile-bio "chevron-left chevron-right Open photos pop-in Gender [DEMOGRAPHIC_DATA] Birthda…" at bounding box center [828, 335] width 202 height 451
click at [907, 202] on app-icon "chevron-right" at bounding box center [911, 208] width 18 height 12
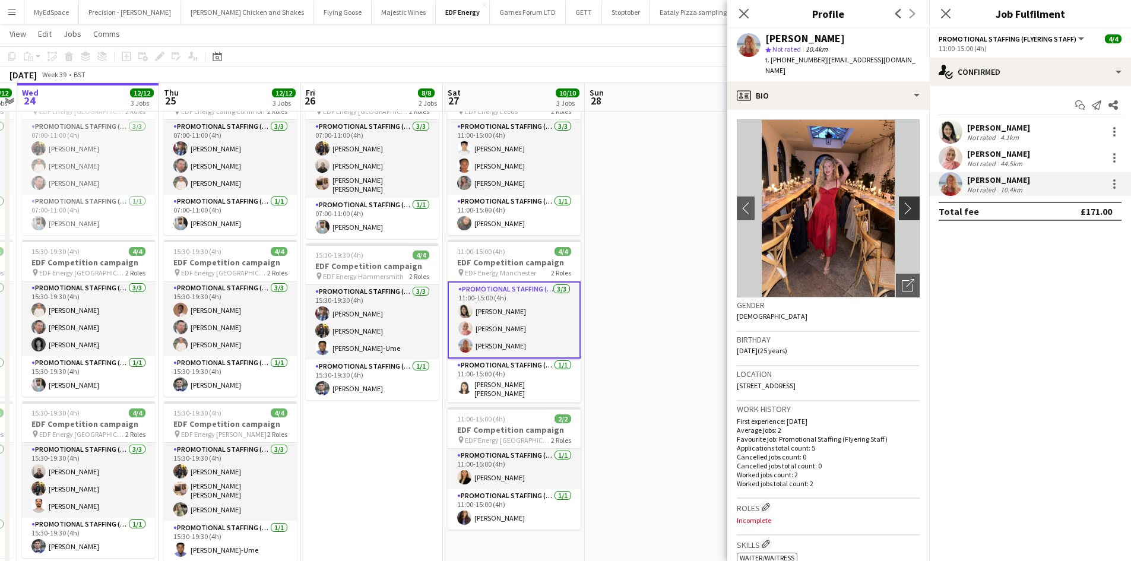
click at [902, 202] on app-icon "chevron-right" at bounding box center [911, 208] width 18 height 12
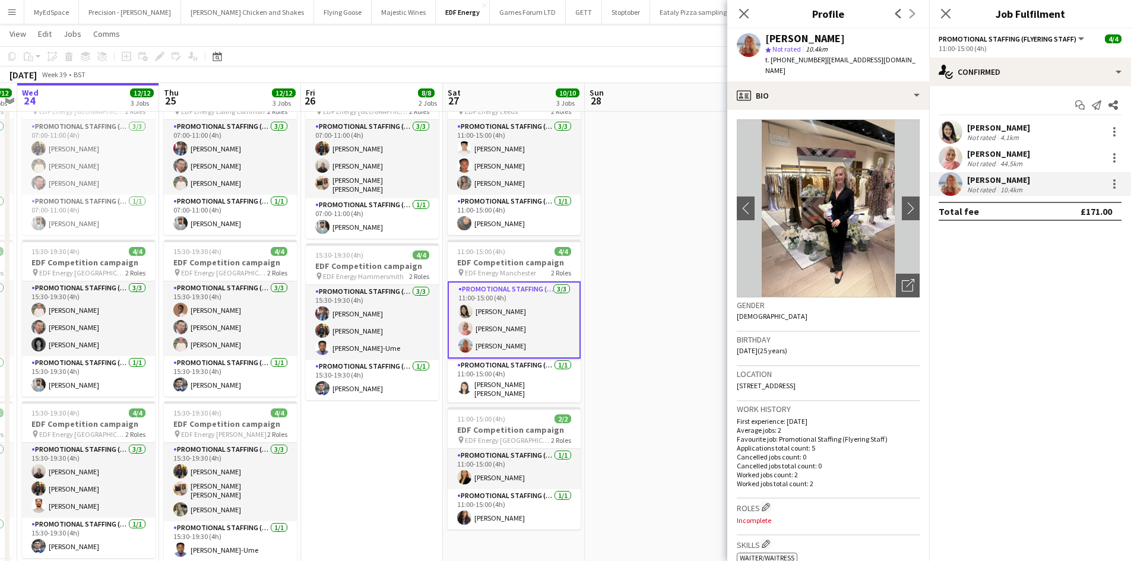
drag, startPoint x: 783, startPoint y: 61, endPoint x: 818, endPoint y: 59, distance: 35.1
click at [818, 59] on div "t. [PHONE_NUMBER] | [EMAIL_ADDRESS][DOMAIN_NAME]" at bounding box center [842, 65] width 154 height 21
copy span "7775437159"
click at [998, 149] on div "[PERSON_NAME]" at bounding box center [998, 153] width 63 height 11
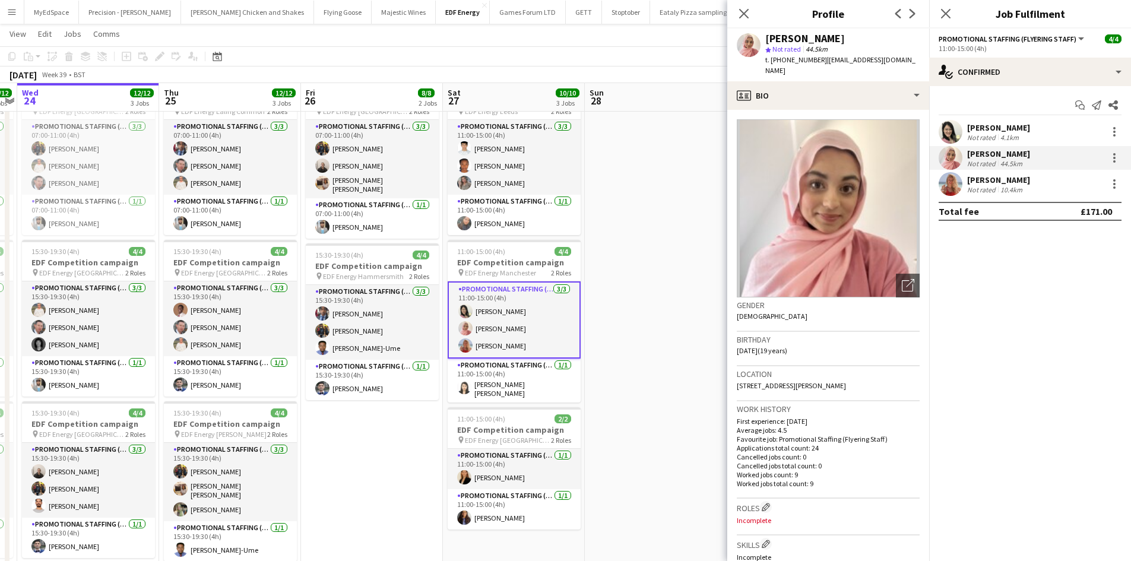
drag, startPoint x: 782, startPoint y: 58, endPoint x: 818, endPoint y: 65, distance: 36.2
click at [818, 65] on div "t. +447305914917 | sjallal05@gmail.com" at bounding box center [842, 65] width 154 height 21
copy span "7305914917"
click at [493, 312] on app-card-role "Promotional Staffing (Flyering Staff) 3/3 11:00-15:00 (4h) Phoebe Ng Shabnam Ja…" at bounding box center [514, 319] width 133 height 77
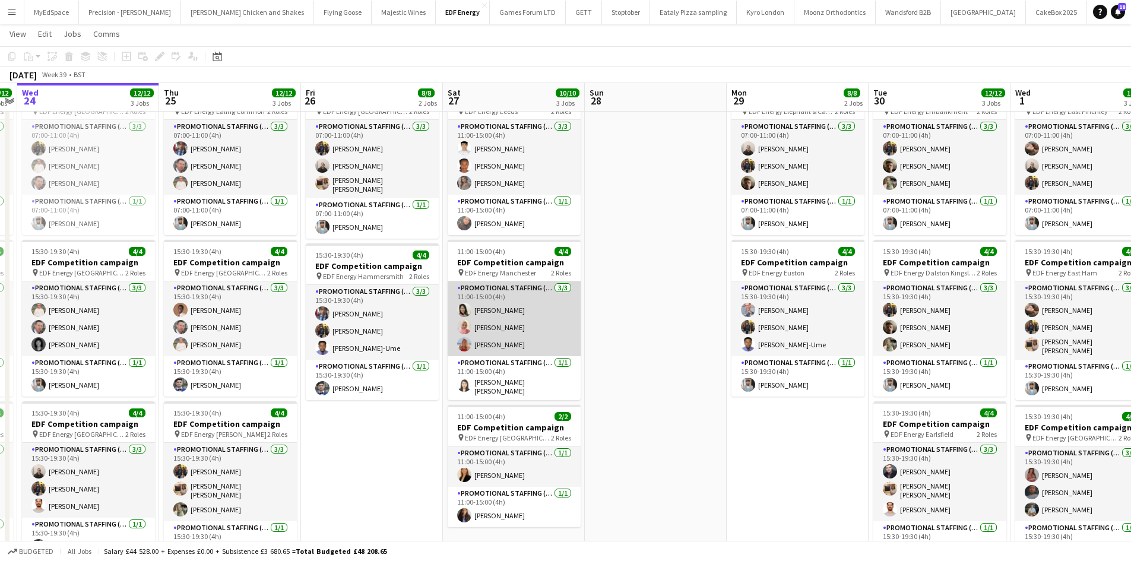
drag, startPoint x: 494, startPoint y: 307, endPoint x: 486, endPoint y: 310, distance: 9.4
click at [494, 307] on app-card-role "Promotional Staffing (Flyering Staff) 3/3 11:00-15:00 (4h) Phoebe Ng Shabnam Ja…" at bounding box center [514, 318] width 133 height 75
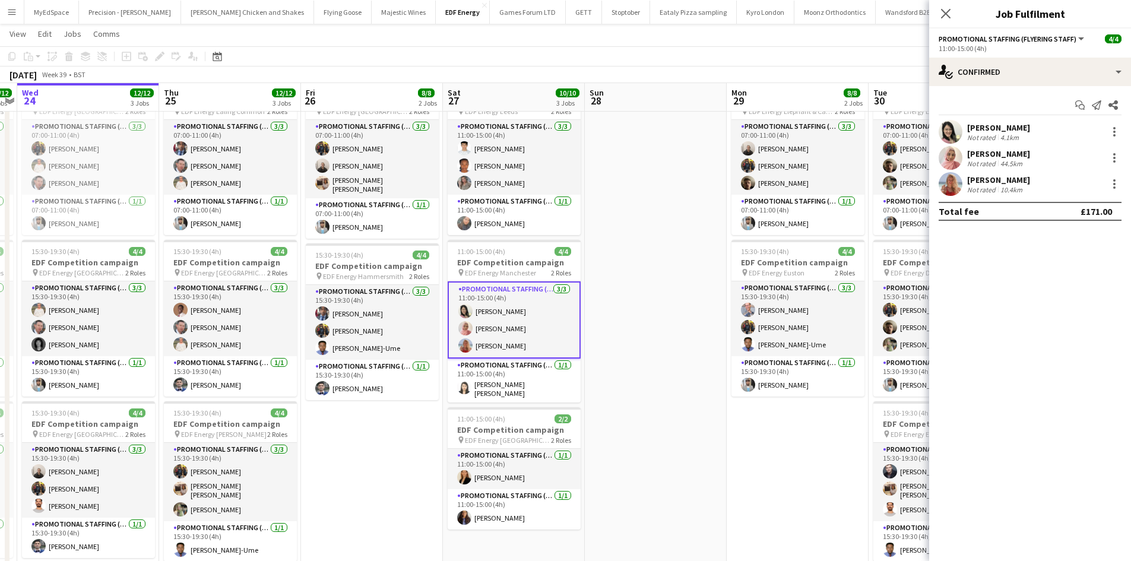
scroll to position [0, 409]
click at [1008, 119] on div "Start chat Send notification Share Phoebe Ng Not rated 4.1km Shabnam Jallal Not…" at bounding box center [1030, 158] width 202 height 144
click at [1005, 131] on div "Phoebe Ng" at bounding box center [998, 127] width 63 height 11
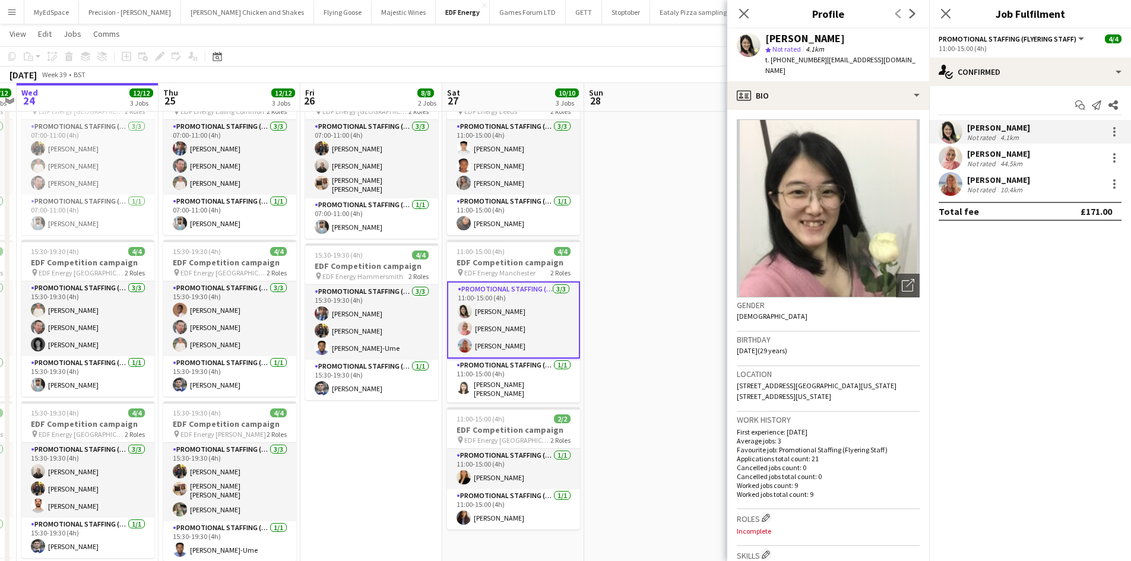
click at [638, 199] on app-date-cell at bounding box center [655, 345] width 142 height 543
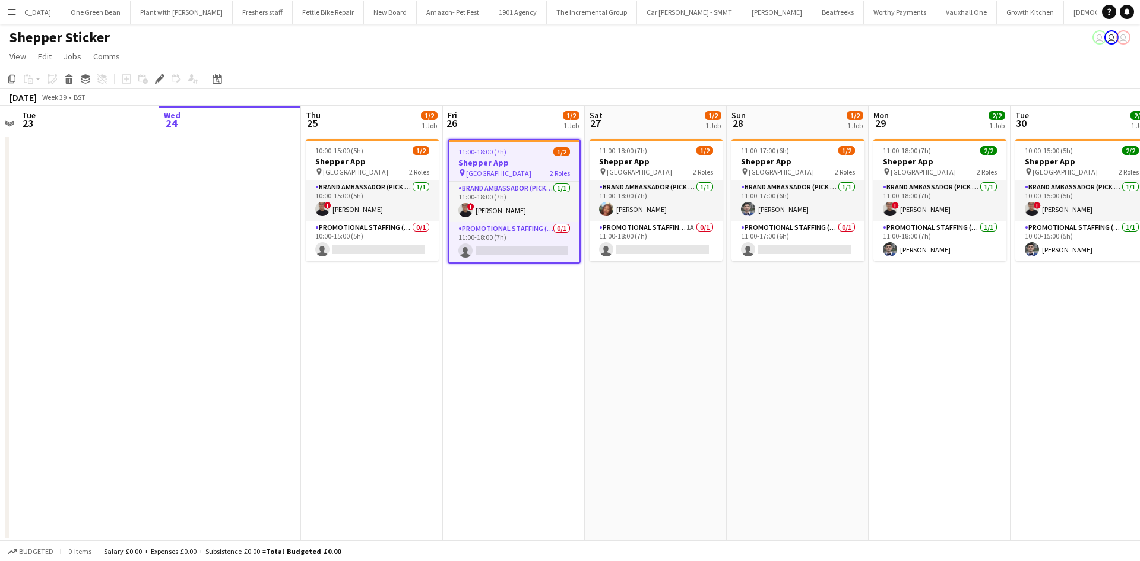
scroll to position [0, 1444]
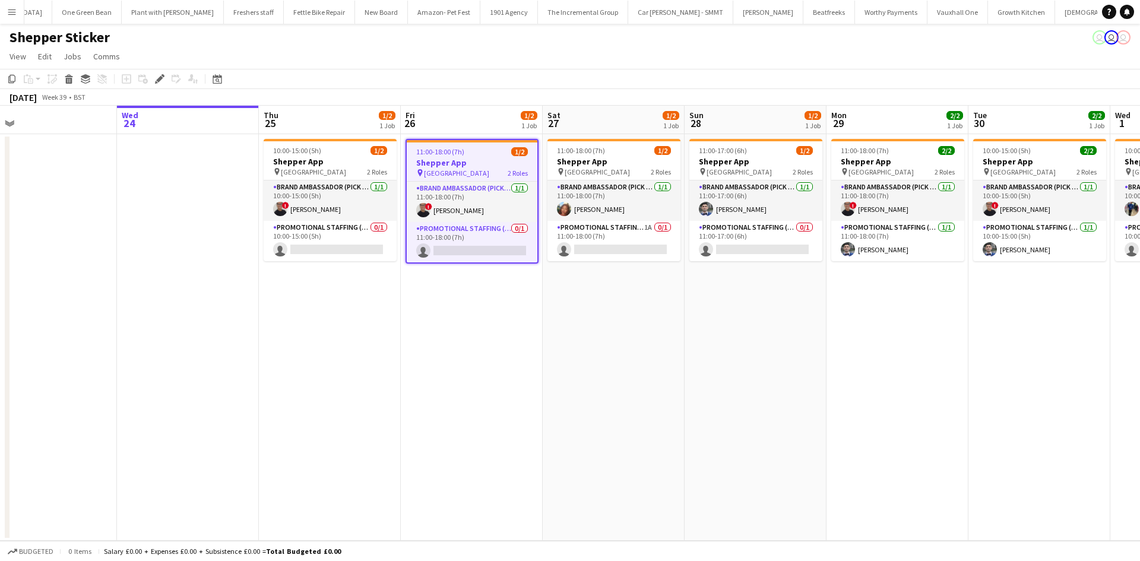
drag, startPoint x: 627, startPoint y: 375, endPoint x: 579, endPoint y: 378, distance: 48.2
click at [579, 378] on app-calendar-viewport "Sat 20 2/2 1 Job Sun 21 Mon 22 Tue 23 Wed 24 Thu 25 1/2 1 Job Fri 26 1/2 1 Job …" at bounding box center [570, 323] width 1140 height 435
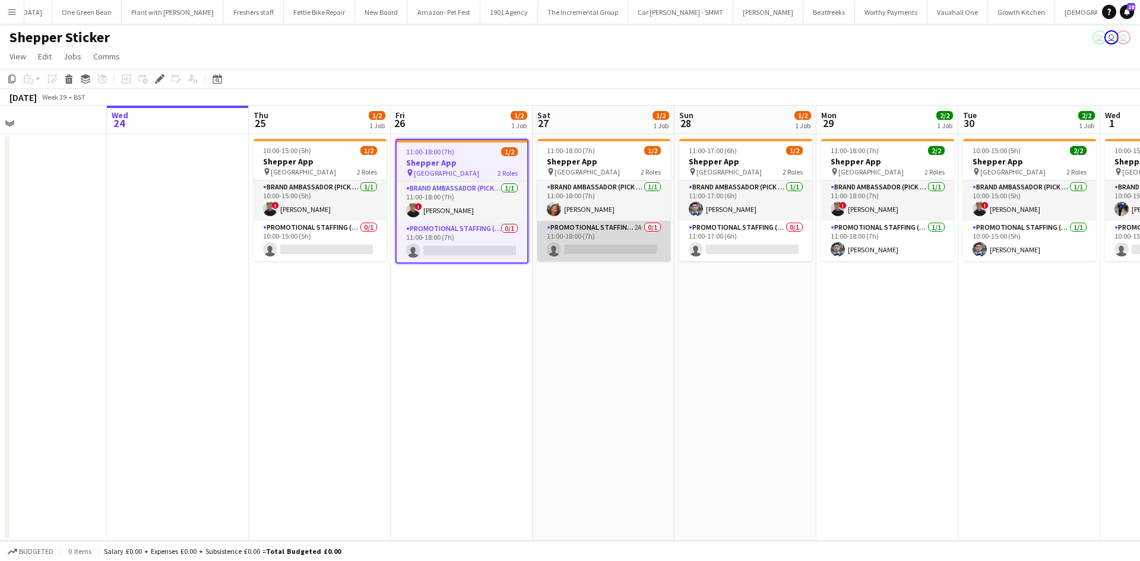
click at [633, 226] on app-card-role "Promotional Staffing (Brand Ambassadors) 2A 0/1 11:00-18:00 (7h) single-neutral…" at bounding box center [603, 241] width 133 height 40
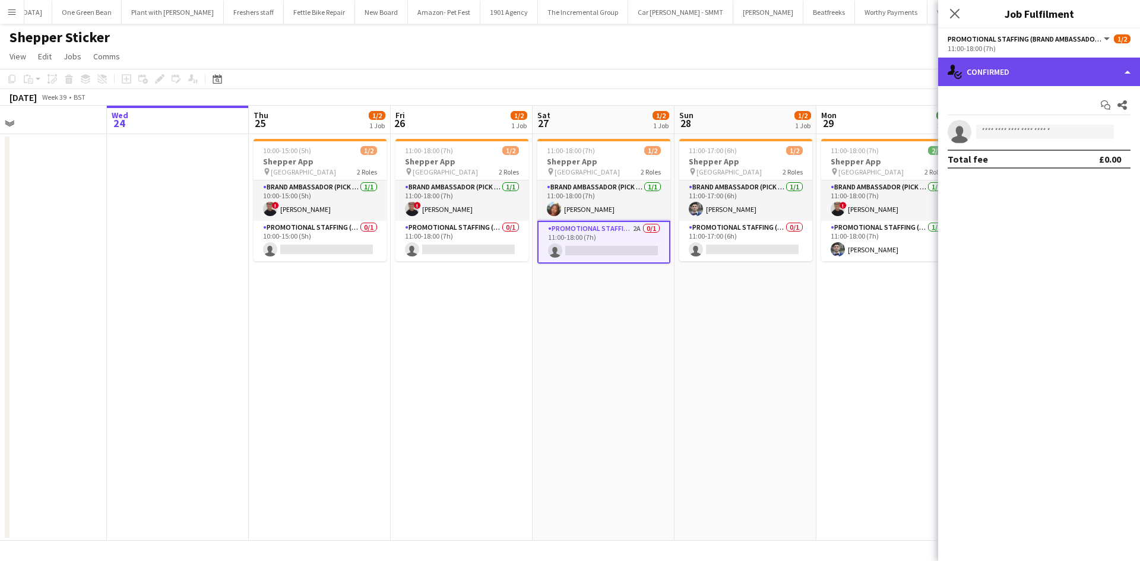
click at [998, 66] on div "single-neutral-actions-check-2 Confirmed" at bounding box center [1039, 72] width 202 height 28
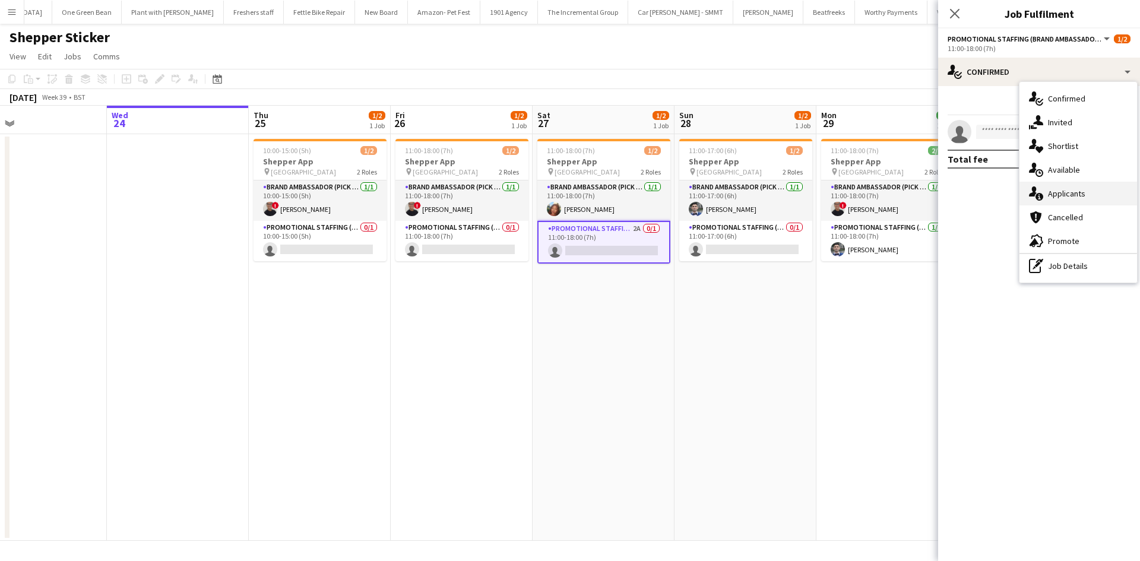
click at [1073, 193] on span "Applicants" at bounding box center [1066, 193] width 37 height 11
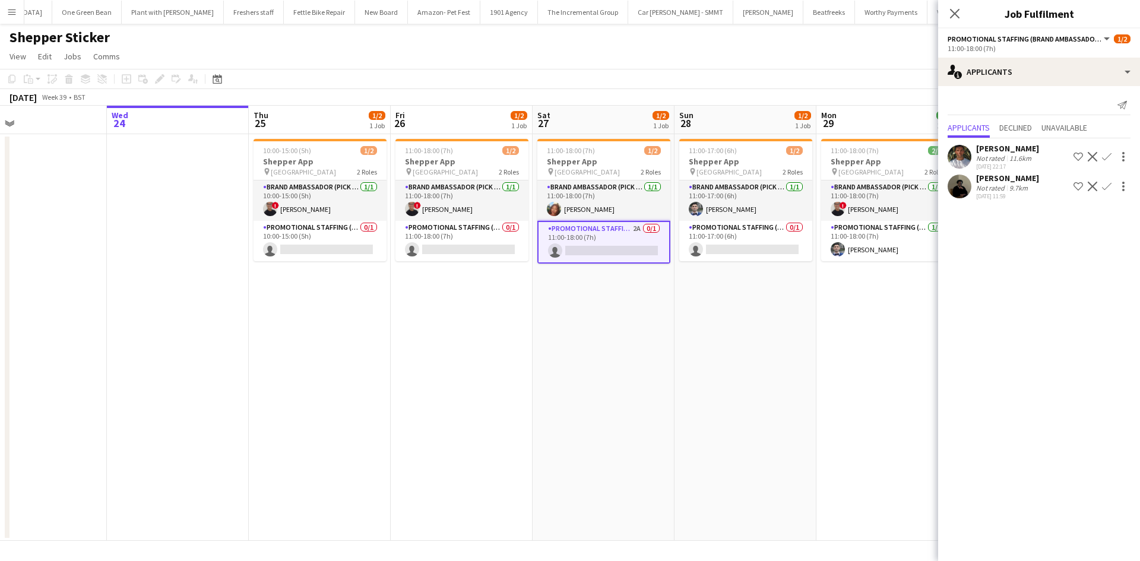
drag, startPoint x: 550, startPoint y: 354, endPoint x: 532, endPoint y: 344, distance: 20.5
click at [547, 354] on app-date-cell "11:00-18:00 (7h) 1/2 Shepper App pin Central London 2 Roles Brand Ambassador (P…" at bounding box center [603, 337] width 142 height 407
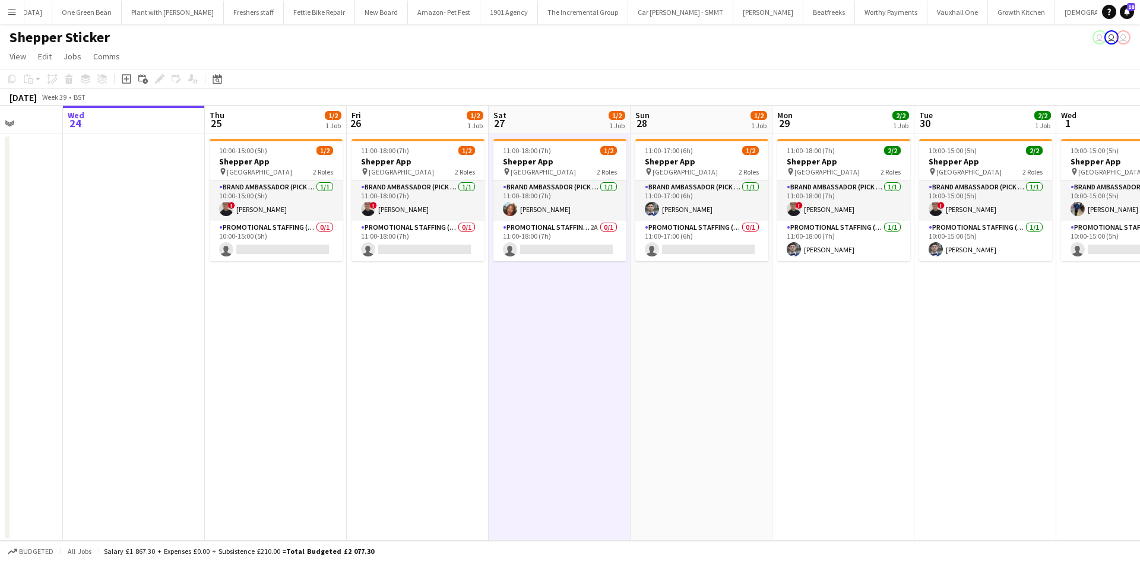
scroll to position [0, 554]
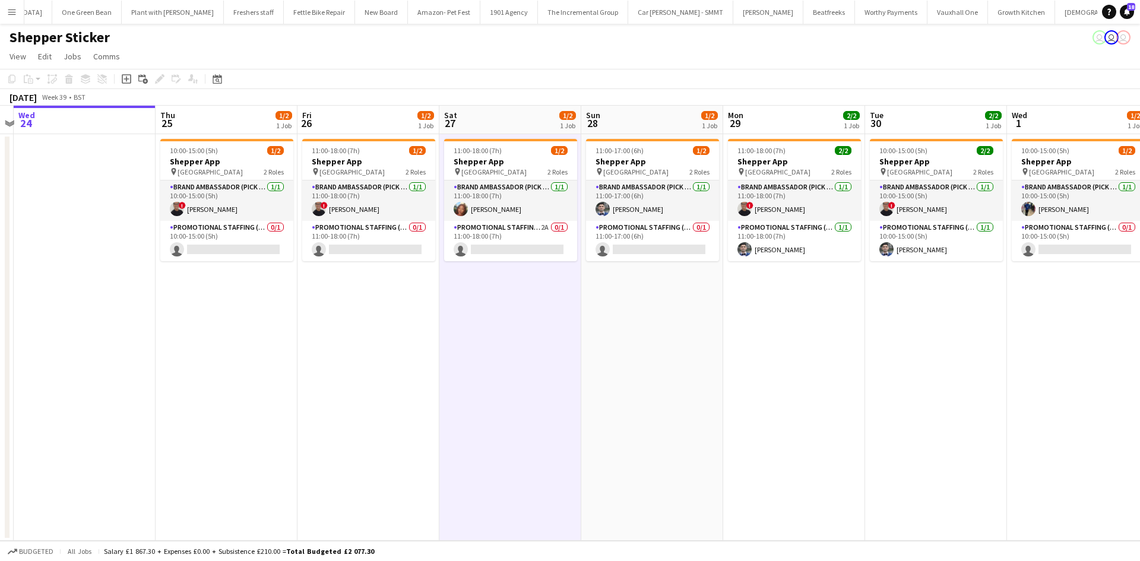
drag, startPoint x: 626, startPoint y: 357, endPoint x: 544, endPoint y: 370, distance: 82.5
click at [542, 347] on app-calendar-viewport "Sat 20 2/2 1 Job Sun 21 Mon 22 Tue 23 Wed 24 Thu 25 1/2 1 Job Fri 26 1/2 1 Job …" at bounding box center [570, 323] width 1140 height 435
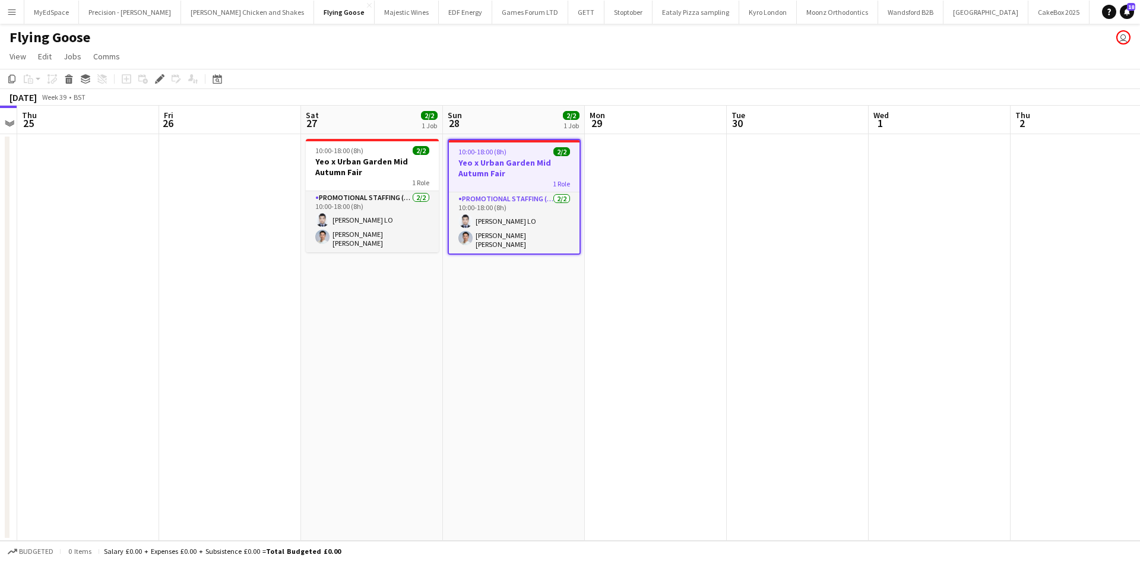
drag, startPoint x: 429, startPoint y: 172, endPoint x: 401, endPoint y: 157, distance: 31.9
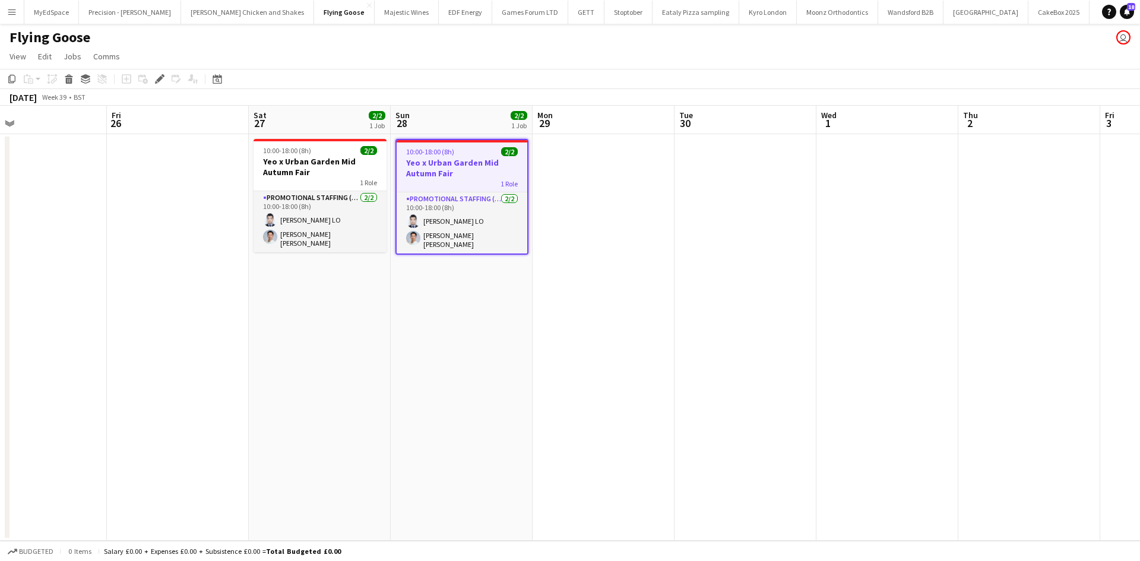
drag, startPoint x: 401, startPoint y: 157, endPoint x: 443, endPoint y: 148, distance: 43.2
click at [439, 147] on span "10:00-18:00 (8h)" at bounding box center [430, 151] width 48 height 9
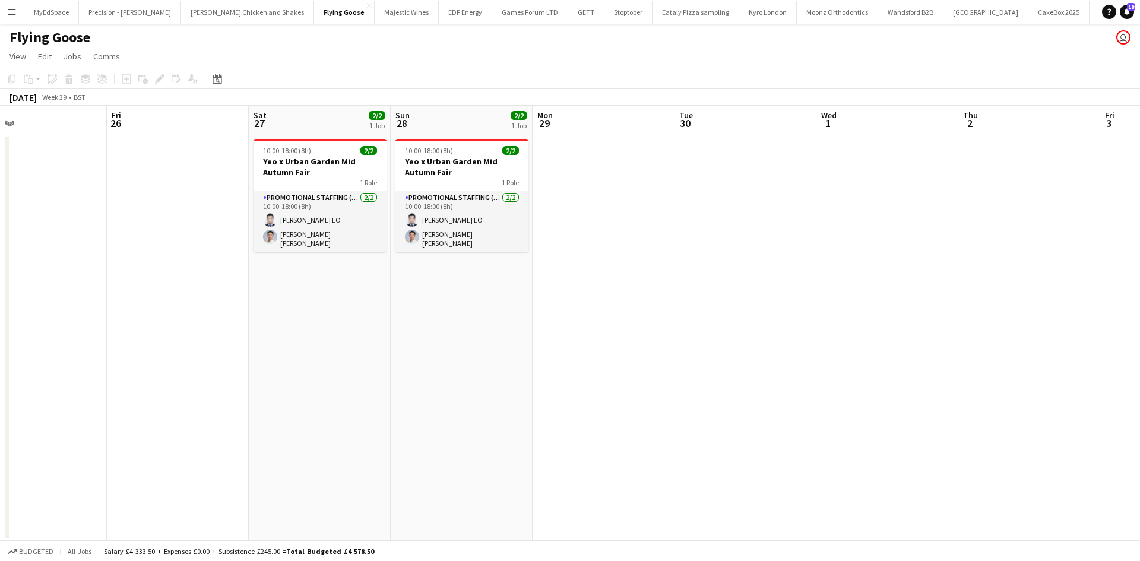
drag, startPoint x: 452, startPoint y: 150, endPoint x: 335, endPoint y: 136, distance: 117.7
click at [452, 149] on span "10:00-18:00 (8h)" at bounding box center [429, 150] width 48 height 9
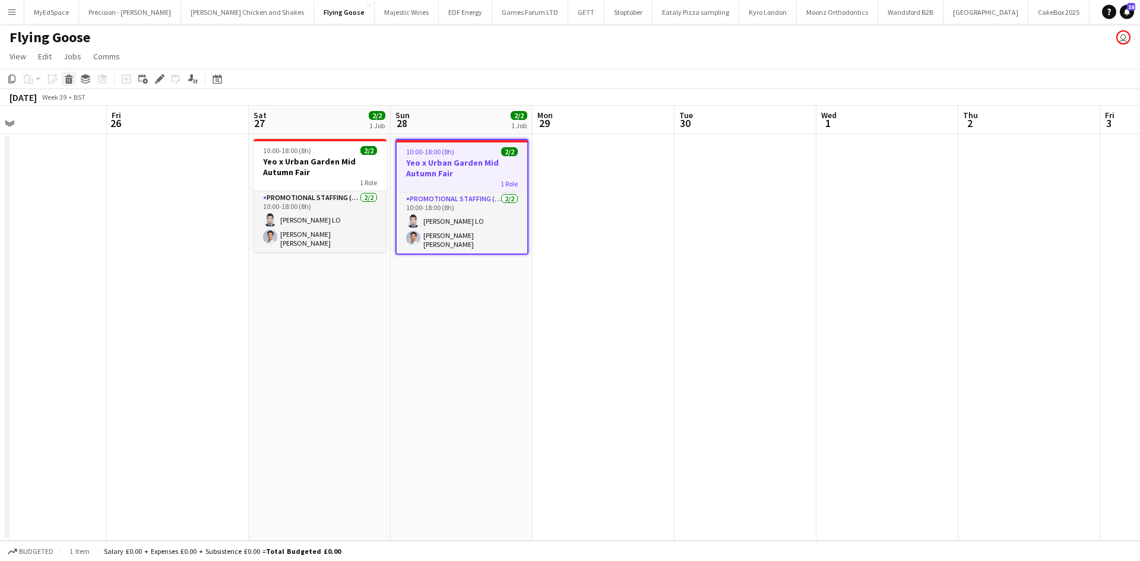
click at [72, 80] on icon "Delete" at bounding box center [68, 78] width 9 height 9
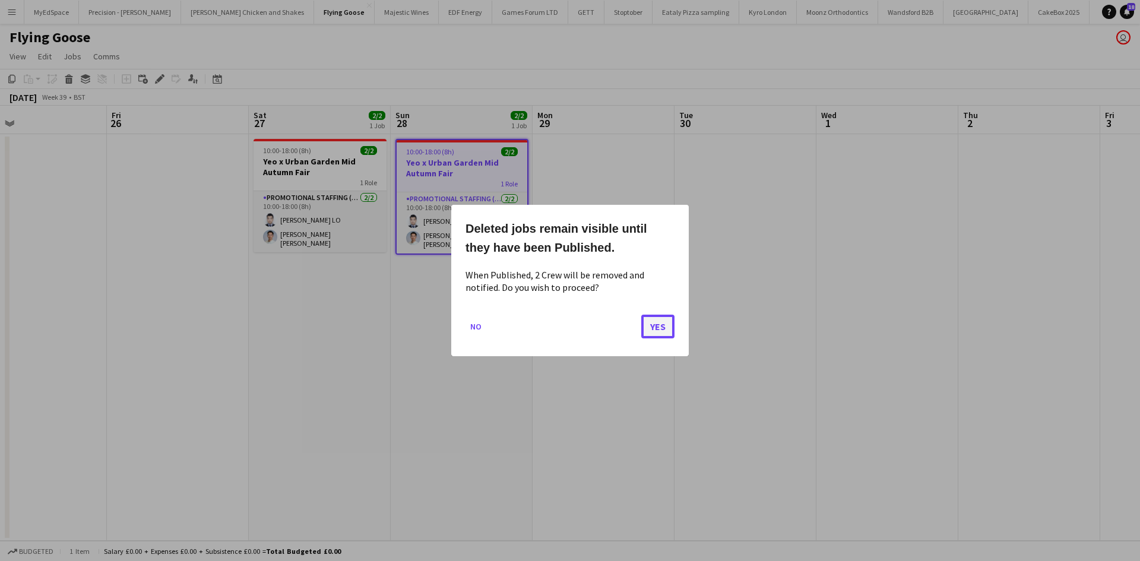
click at [656, 331] on button "Yes" at bounding box center [657, 327] width 33 height 24
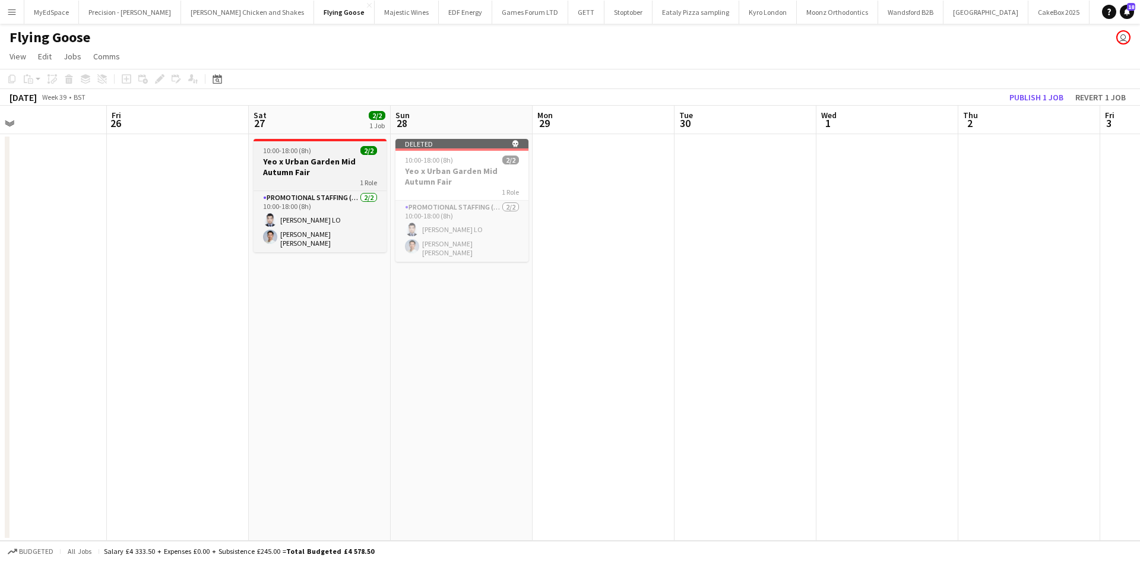
click at [335, 179] on div "1 Role" at bounding box center [319, 181] width 133 height 9
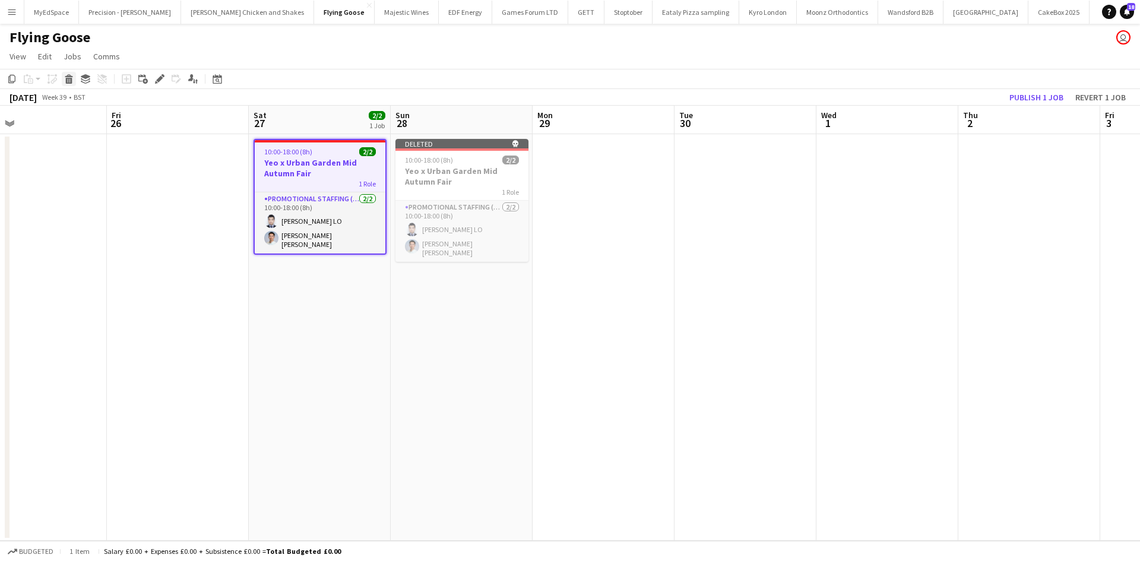
click at [70, 85] on div "Delete" at bounding box center [69, 79] width 14 height 14
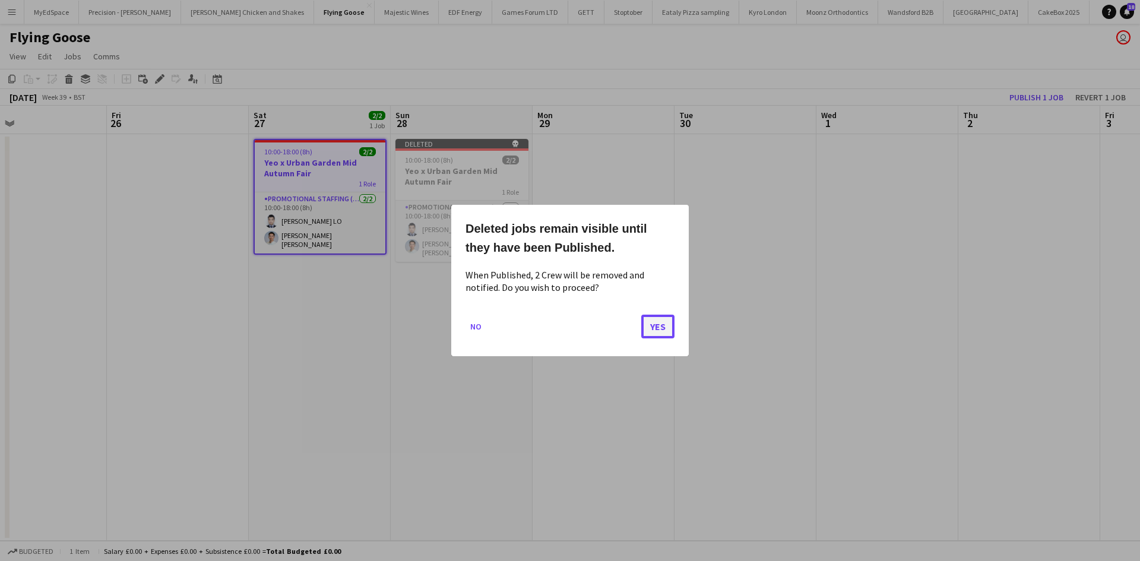
click at [649, 331] on button "Yes" at bounding box center [657, 327] width 33 height 24
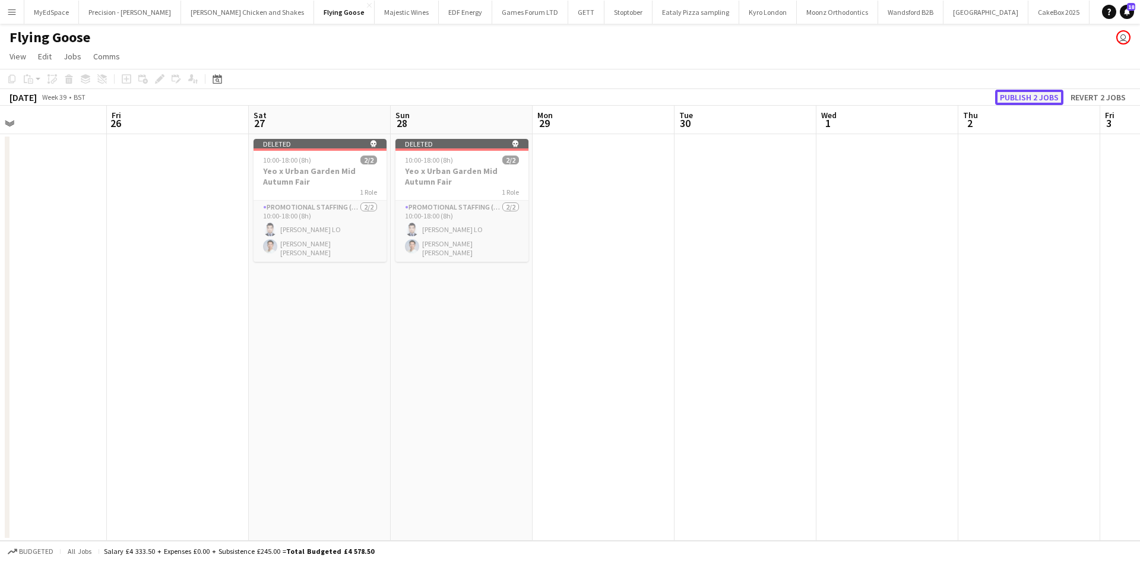
click at [1026, 99] on button "Publish 2 jobs" at bounding box center [1029, 97] width 68 height 15
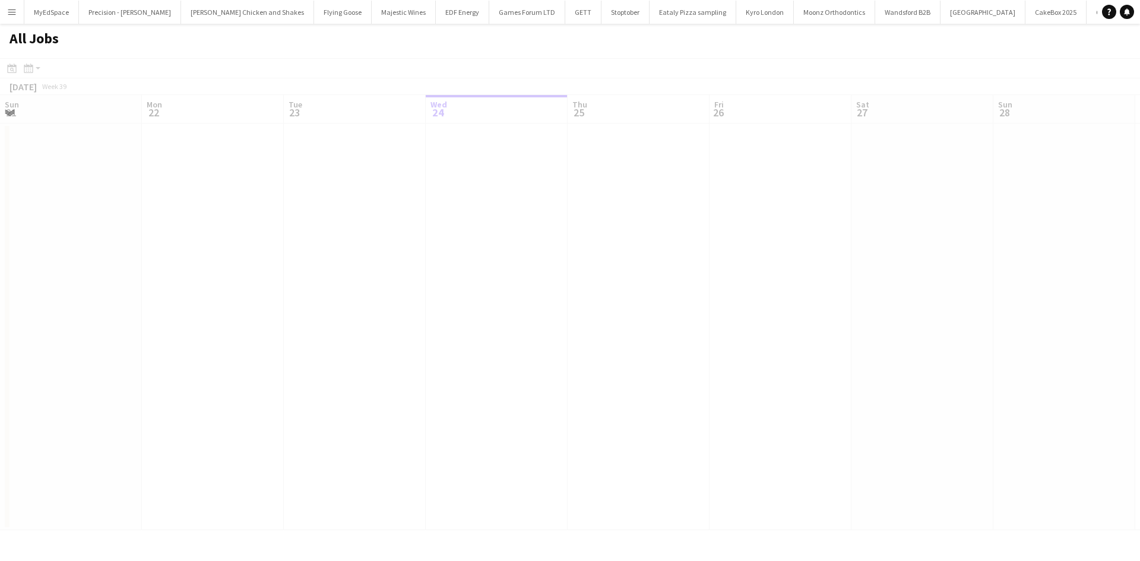
scroll to position [0, 284]
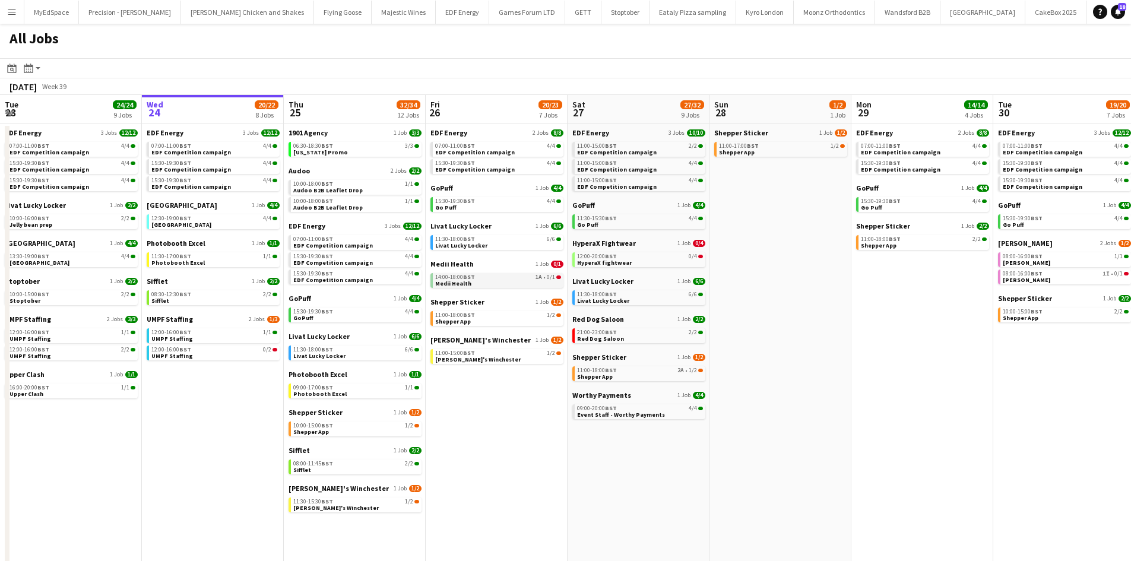
click at [534, 278] on div "14:00-18:00 BST 1A • 0/1" at bounding box center [498, 277] width 126 height 6
drag, startPoint x: 335, startPoint y: 252, endPoint x: 594, endPoint y: 248, distance: 258.8
click at [623, 252] on app-calendar-viewport "Sun 21 2/2 1 Job Mon 22 12/12 3 Jobs Tue 23 24/24 9 Jobs Wed 24 20/22 8 Jobs Th…" at bounding box center [565, 359] width 1131 height 529
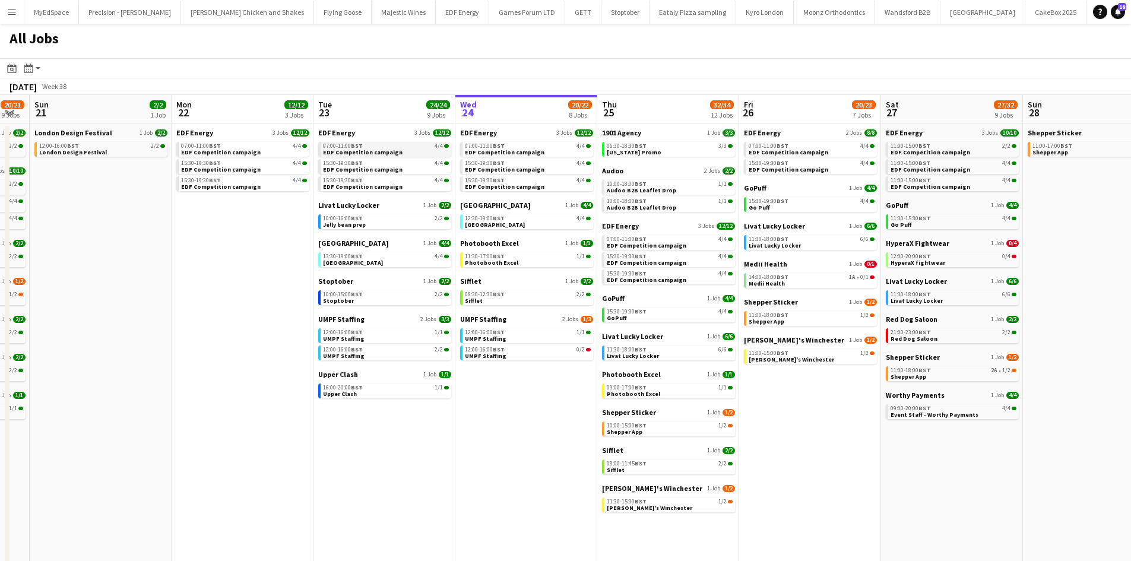
click at [375, 153] on span "EDF Competition campaign" at bounding box center [363, 152] width 80 height 8
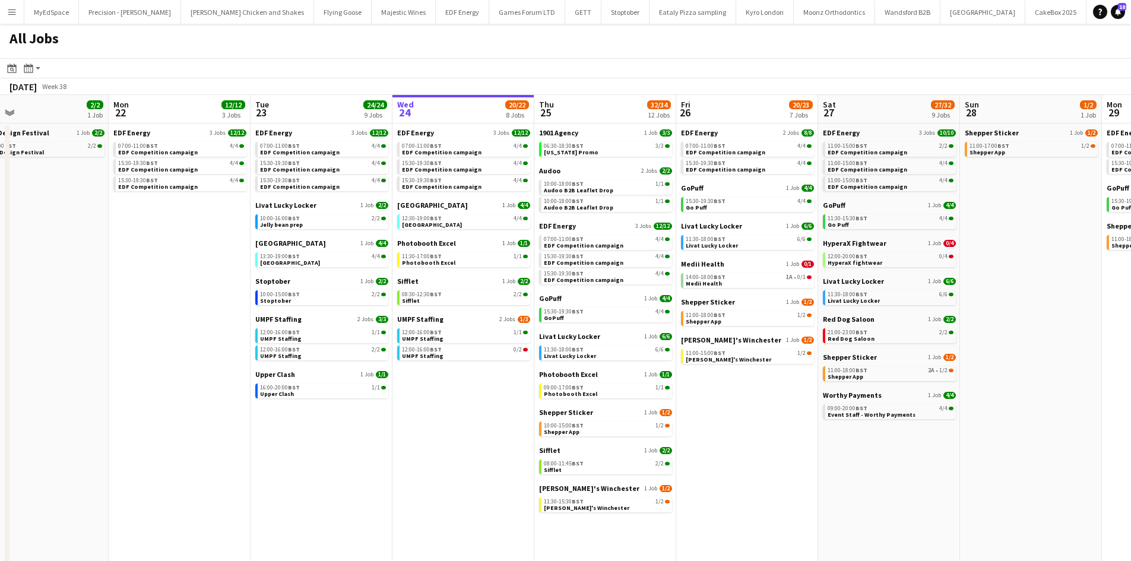
scroll to position [0, 322]
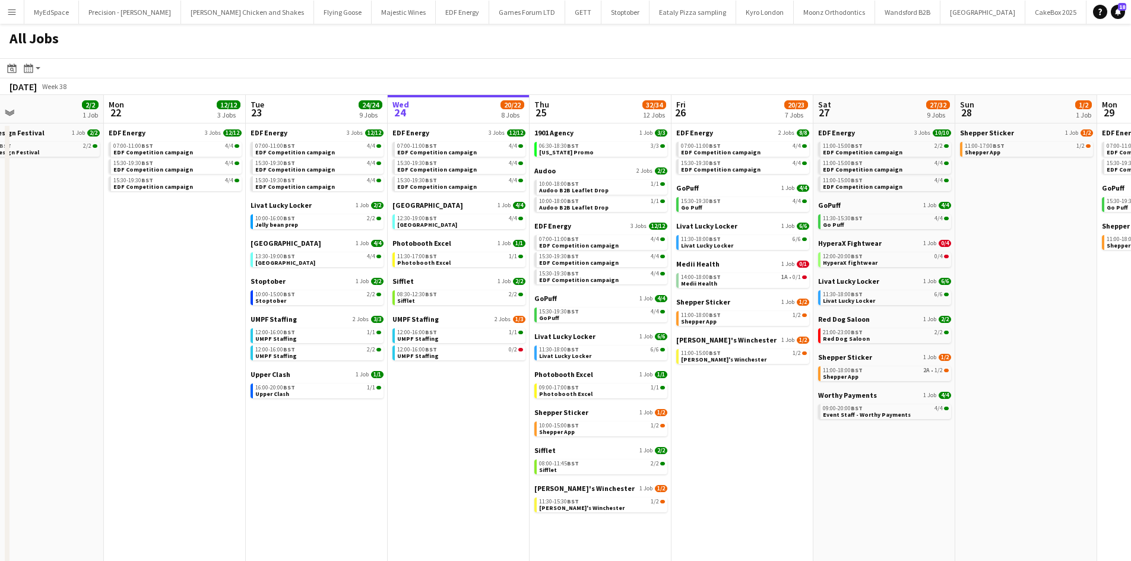
drag, startPoint x: 829, startPoint y: 464, endPoint x: 761, endPoint y: 452, distance: 68.6
click at [761, 452] on app-calendar-viewport "Fri 19 22/22 9 Jobs Sat 20 20/21 9 Jobs Sun 21 2/2 1 Job Mon 22 12/12 3 Jobs Tu…" at bounding box center [565, 359] width 1131 height 529
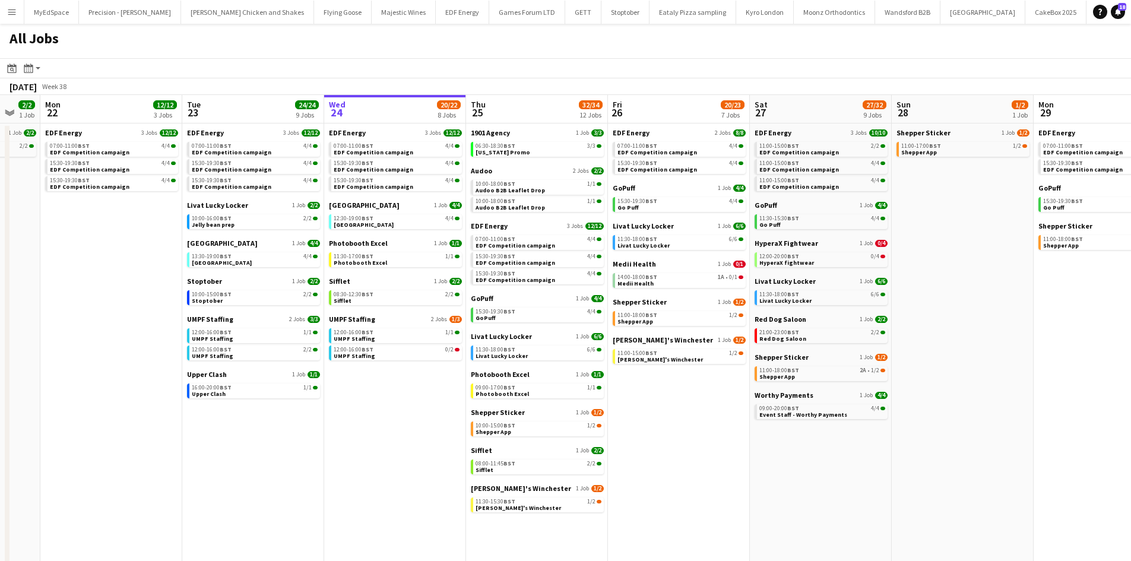
drag, startPoint x: 971, startPoint y: 334, endPoint x: 927, endPoint y: 325, distance: 45.4
click at [927, 325] on app-calendar-viewport "Fri 19 22/22 9 Jobs Sat 20 20/21 9 Jobs Sun 21 2/2 1 Job Mon 22 12/12 3 Jobs Tu…" at bounding box center [565, 359] width 1131 height 529
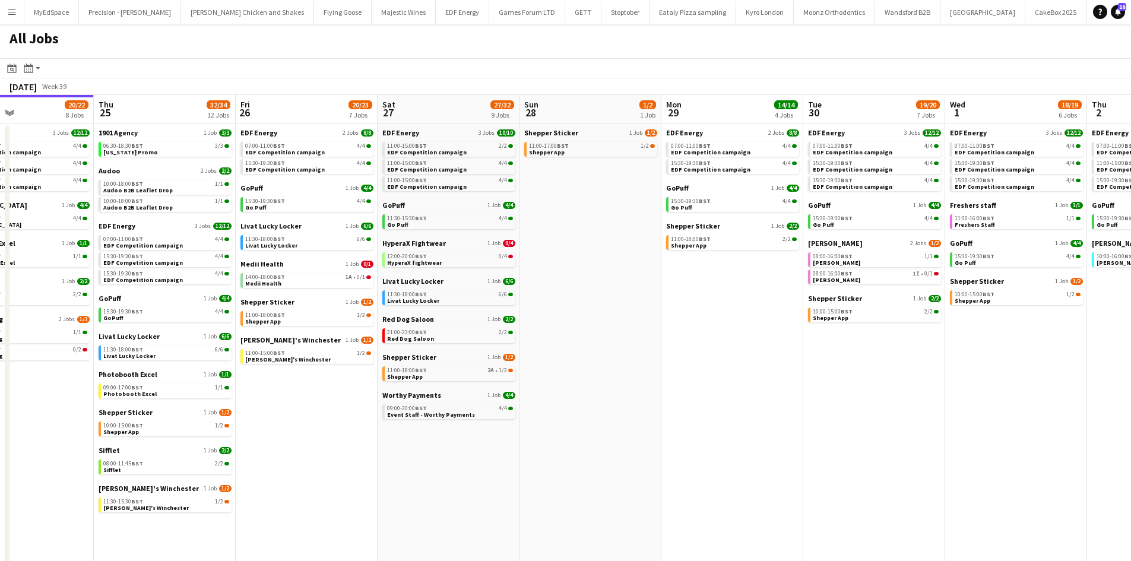
scroll to position [0, 510]
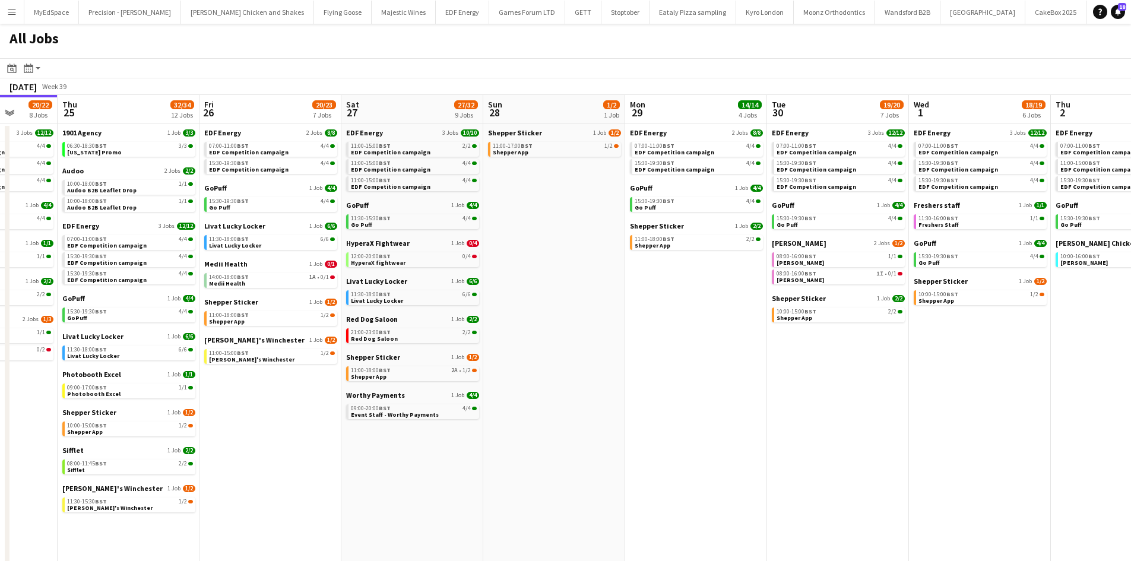
drag, startPoint x: 983, startPoint y: 312, endPoint x: 575, endPoint y: 297, distance: 408.7
click at [575, 297] on app-calendar-viewport "Sun 21 2/2 1 Job Mon 22 12/12 3 Jobs Tue 23 24/24 9 Jobs Wed 24 20/22 8 Jobs Th…" at bounding box center [565, 359] width 1131 height 529
click at [683, 153] on span "EDF Competition campaign" at bounding box center [675, 152] width 80 height 8
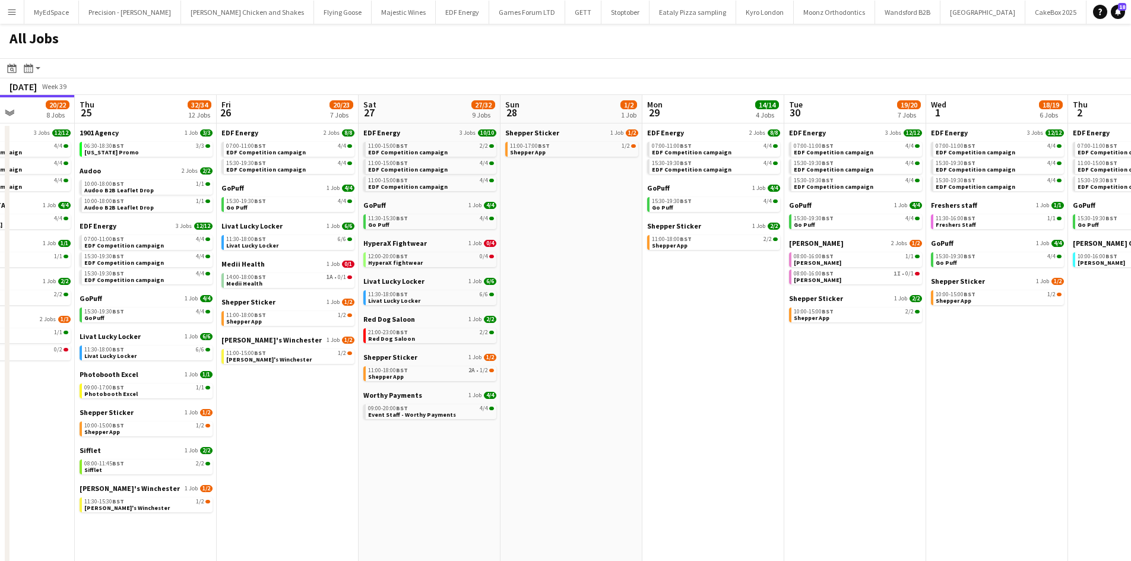
scroll to position [0, 462]
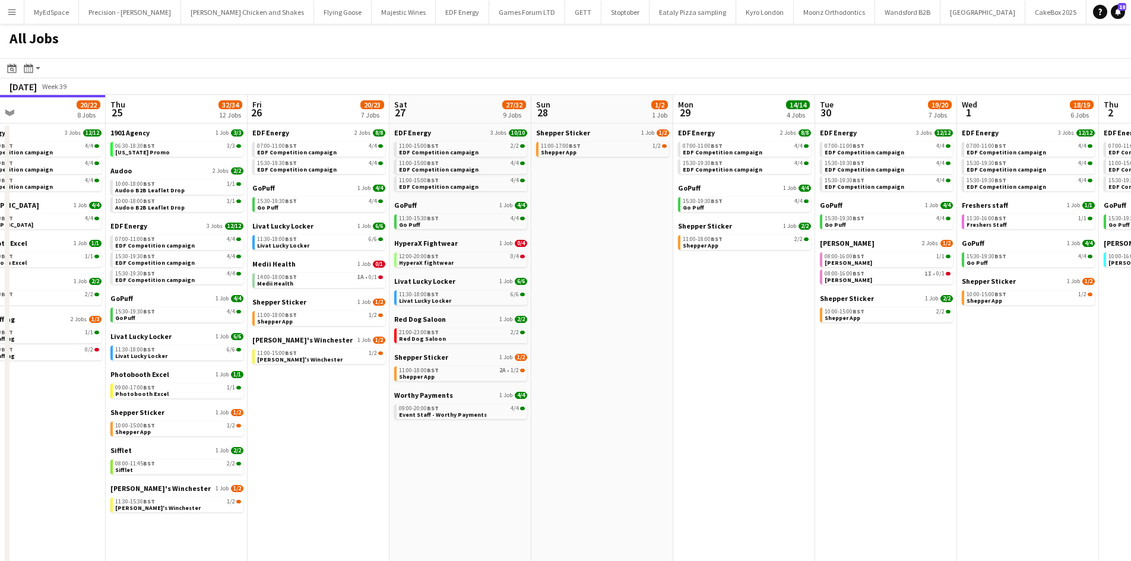
drag, startPoint x: 557, startPoint y: 329, endPoint x: 596, endPoint y: 331, distance: 39.2
click at [596, 331] on app-calendar-viewport "Sun 21 2/2 1 Job Mon 22 12/12 3 Jobs Tue 23 24/24 9 Jobs Wed 24 20/22 8 Jobs Th…" at bounding box center [565, 359] width 1131 height 529
click at [506, 263] on link "12:00-20:00 BST 0/4 HyperaX fightwear" at bounding box center [462, 259] width 126 height 14
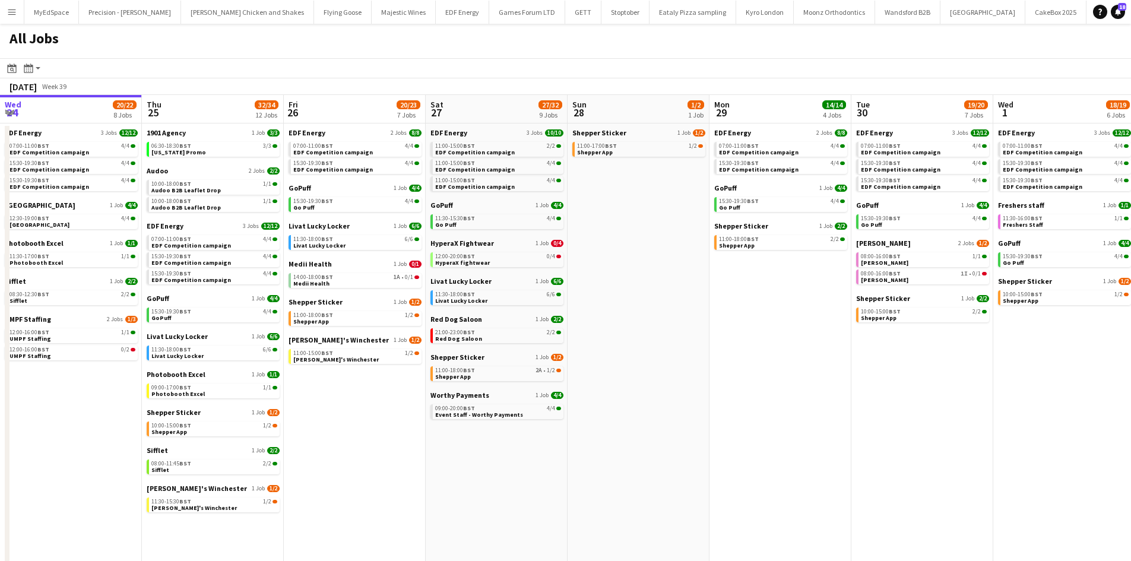
scroll to position [0, 416]
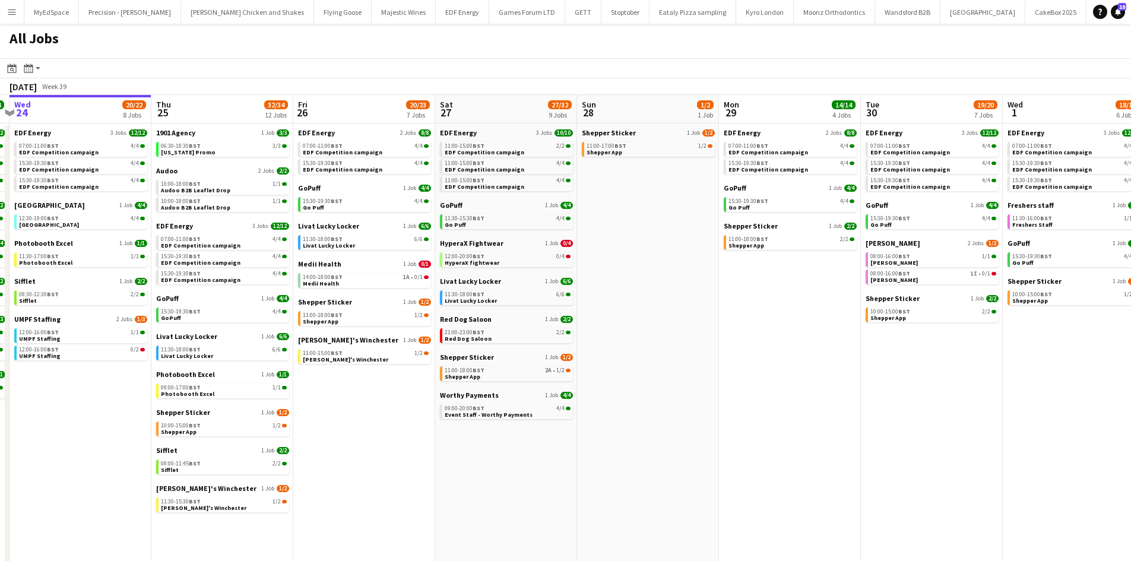
drag, startPoint x: 672, startPoint y: 390, endPoint x: 718, endPoint y: 386, distance: 45.9
click at [718, 386] on app-calendar-viewport "Sun 21 2/2 1 Job Mon 22 12/12 3 Jobs Tue 23 24/24 9 Jobs Wed 24 20/22 8 Jobs Th…" at bounding box center [565, 359] width 1131 height 529
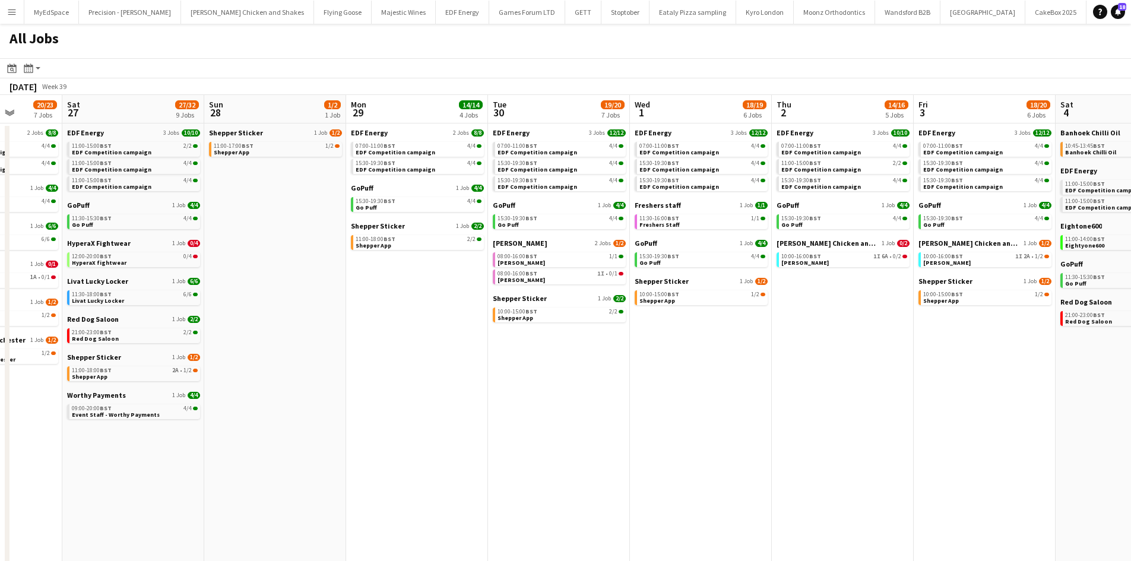
drag, startPoint x: 962, startPoint y: 472, endPoint x: 615, endPoint y: 462, distance: 346.8
click at [601, 462] on app-calendar-viewport "Tue 23 24/24 9 Jobs Wed 24 20/22 8 Jobs Thu 25 32/34 12 Jobs Fri 26 20/23 7 Job…" at bounding box center [565, 359] width 1131 height 529
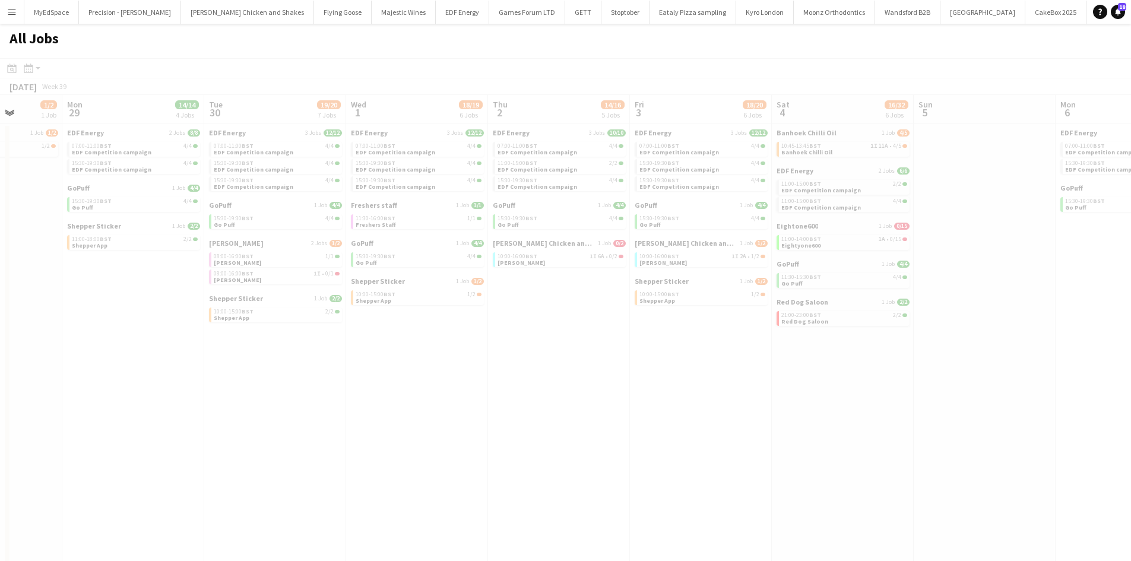
drag, startPoint x: 808, startPoint y: 449, endPoint x: 617, endPoint y: 427, distance: 192.9
click at [701, 435] on app-all-jobs "All Jobs Date picker SEP 2025 SEP 2025 Monday M Tuesday T Wednesday W Thursday …" at bounding box center [565, 324] width 1131 height 600
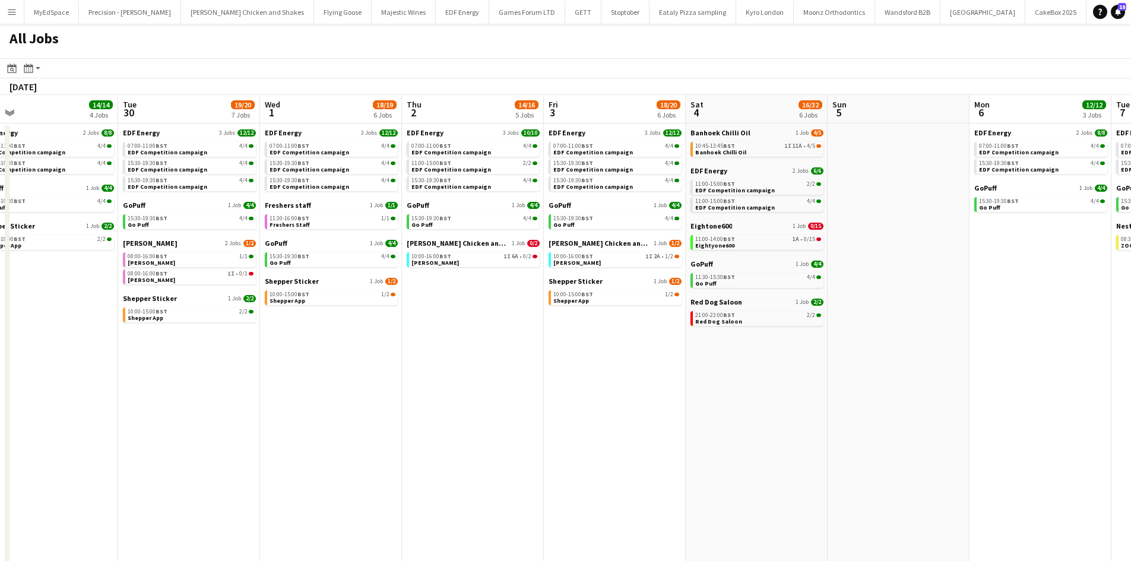
drag, startPoint x: 873, startPoint y: 433, endPoint x: 705, endPoint y: 419, distance: 168.6
click at [574, 416] on app-calendar-viewport "Thu 25 32/34 12 Jobs Fri 26 20/23 7 Jobs Sat 27 27/32 9 Jobs Sun 28 1/2 1 Job M…" at bounding box center [565, 359] width 1131 height 529
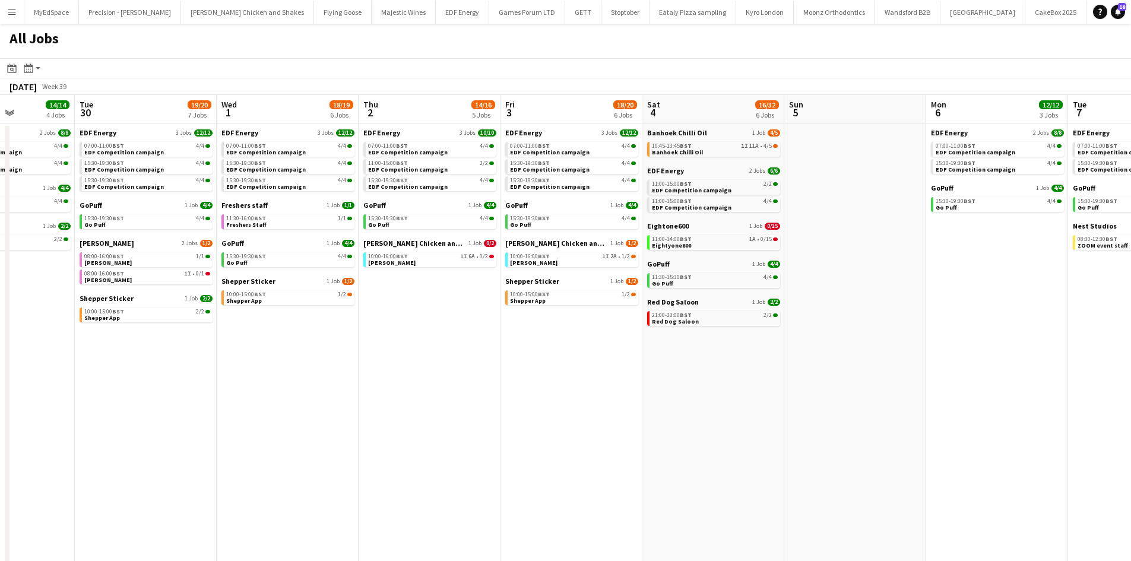
scroll to position [0, 335]
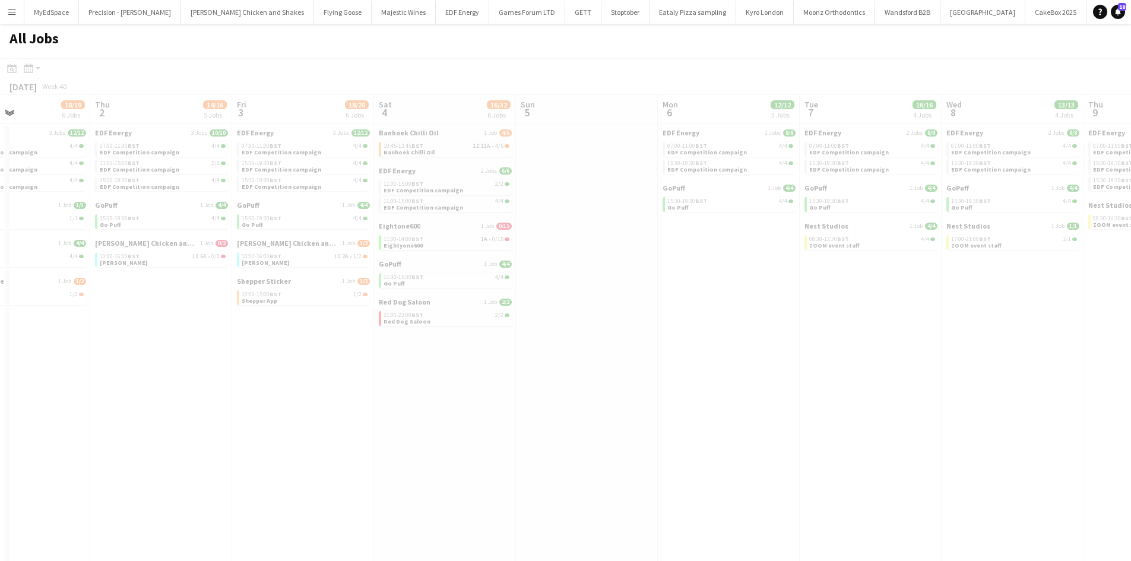
drag, startPoint x: 921, startPoint y: 423, endPoint x: 597, endPoint y: 405, distance: 324.6
click at [597, 405] on app-all-jobs "All Jobs Date picker SEP 2025 SEP 2025 Monday M Tuesday T Wednesday W Thursday …" at bounding box center [565, 324] width 1131 height 600
drag, startPoint x: 861, startPoint y: 418, endPoint x: 492, endPoint y: 364, distance: 372.6
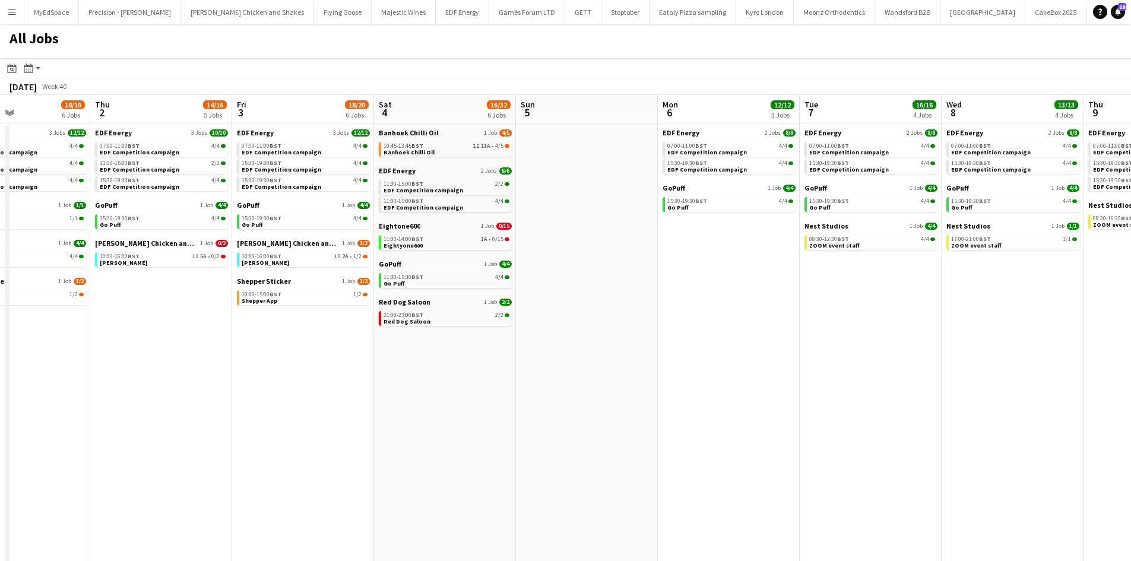
drag, startPoint x: 613, startPoint y: 303, endPoint x: 581, endPoint y: 302, distance: 32.1
click at [594, 298] on app-calendar-viewport "Mon 29 14/14 4 Jobs Tue 30 19/20 7 Jobs Wed 1 18/19 6 Jobs Thu 2 14/16 5 Jobs F…" at bounding box center [565, 359] width 1131 height 529
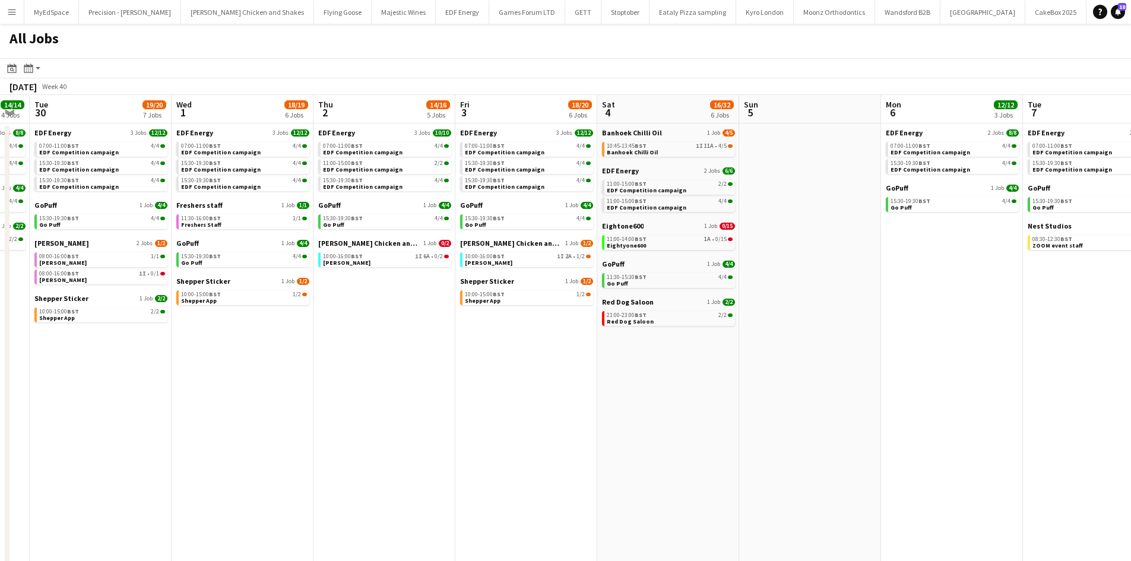
drag, startPoint x: 506, startPoint y: 353, endPoint x: 785, endPoint y: 350, distance: 279.0
click at [784, 350] on app-calendar-viewport "Sun 28 1/2 1 Job Mon 29 14/14 4 Jobs Tue 30 19/20 7 Jobs Wed 1 18/19 6 Jobs Thu…" at bounding box center [565, 359] width 1131 height 529
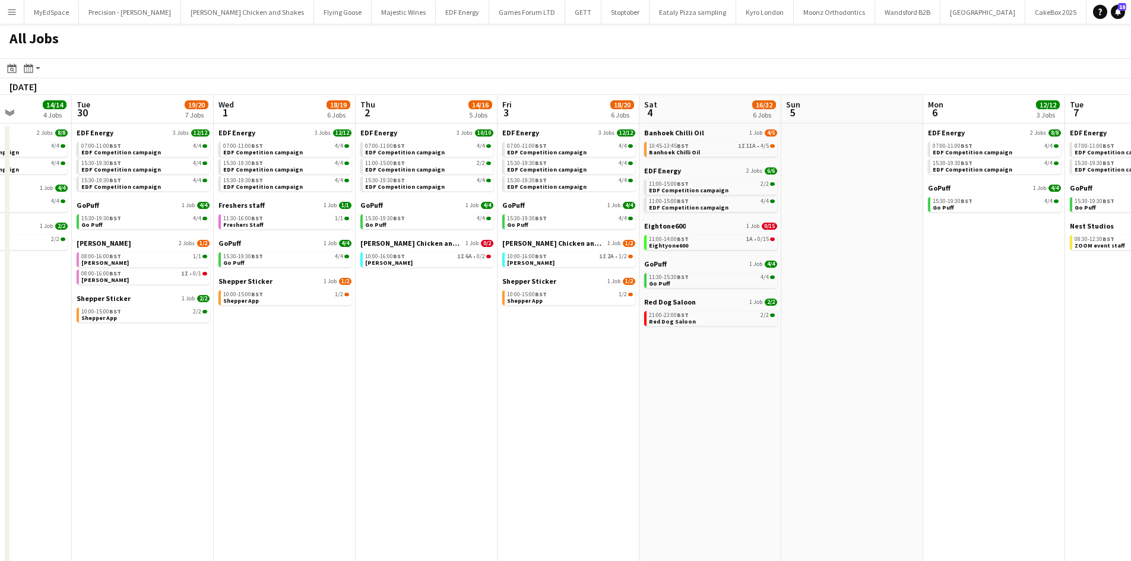
drag, startPoint x: 458, startPoint y: 361, endPoint x: 621, endPoint y: 364, distance: 163.9
click at [608, 361] on app-calendar-viewport "Sat 27 27/32 9 Jobs Sun 28 1/2 1 Job Mon 29 14/14 4 Jobs Tue 30 19/20 7 Jobs We…" at bounding box center [565, 359] width 1131 height 529
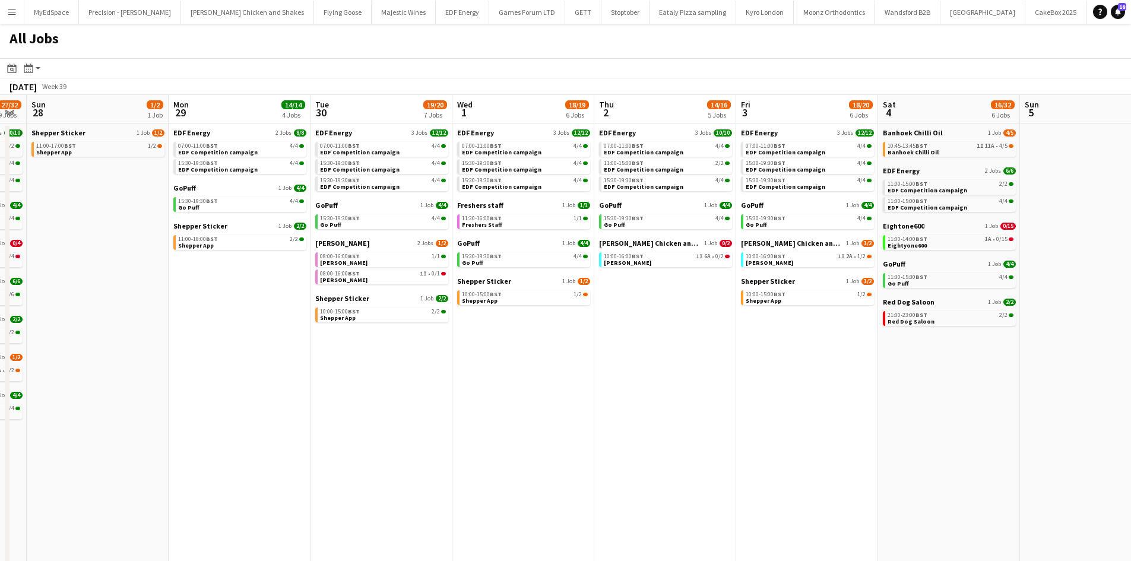
drag, startPoint x: 449, startPoint y: 380, endPoint x: 834, endPoint y: 379, distance: 385.2
click at [848, 381] on app-calendar-viewport "Fri 26 20/23 7 Jobs Sat 27 27/32 9 Jobs Sun 28 1/2 1 Job Mon 29 14/14 4 Jobs Tu…" at bounding box center [565, 359] width 1131 height 529
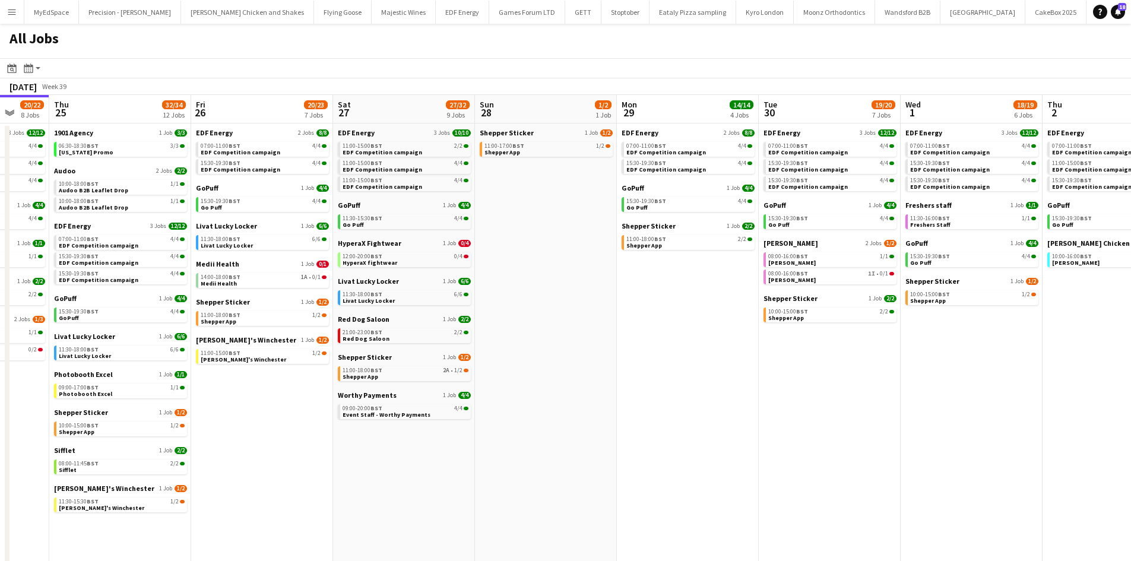
drag, startPoint x: 443, startPoint y: 375, endPoint x: 715, endPoint y: 378, distance: 272.5
click at [715, 378] on app-calendar-viewport "Tue 23 24/24 9 Jobs Wed 24 20/22 8 Jobs Thu 25 32/34 12 Jobs Fri 26 20/23 7 Job…" at bounding box center [565, 359] width 1131 height 529
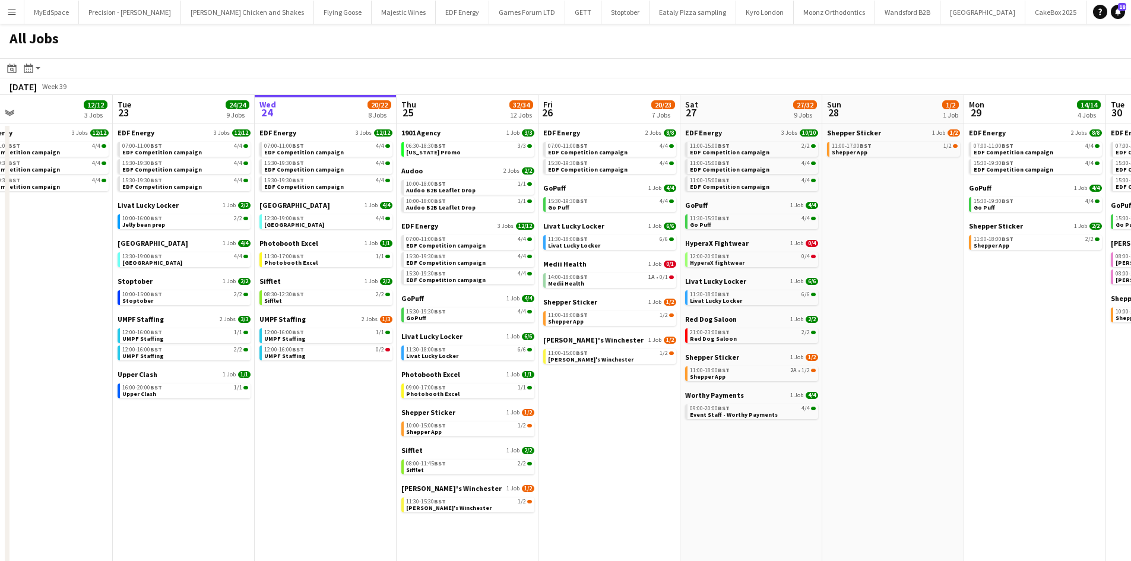
drag, startPoint x: 369, startPoint y: 391, endPoint x: 509, endPoint y: 378, distance: 141.3
click at [509, 378] on app-calendar-viewport "Sat 20 20/21 9 Jobs Sun 21 2/2 1 Job Mon 22 12/12 3 Jobs Tue 23 24/24 9 Jobs We…" at bounding box center [565, 359] width 1131 height 529
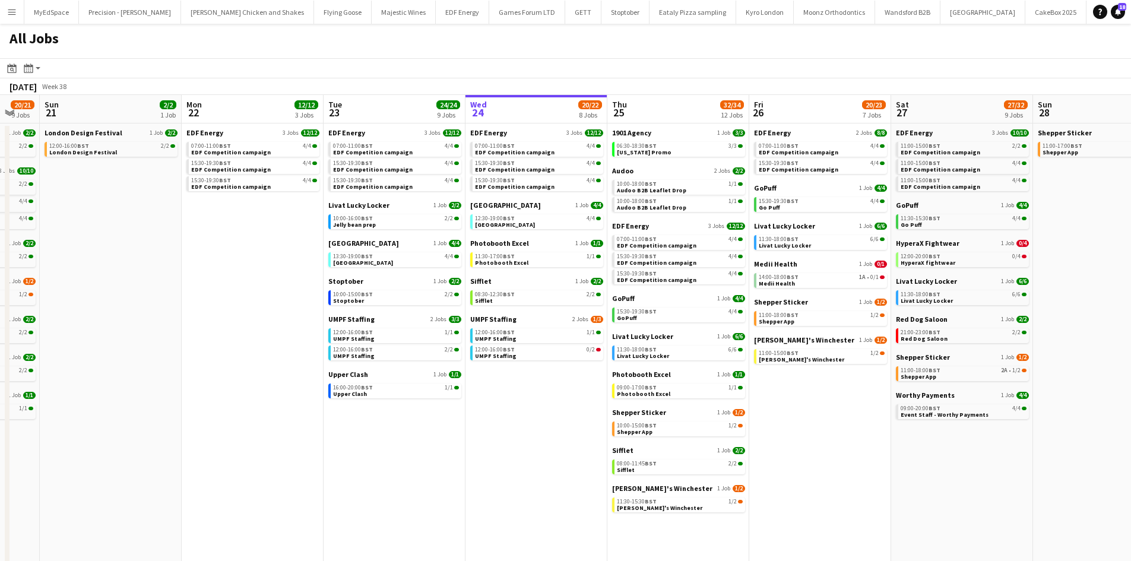
scroll to position [0, 370]
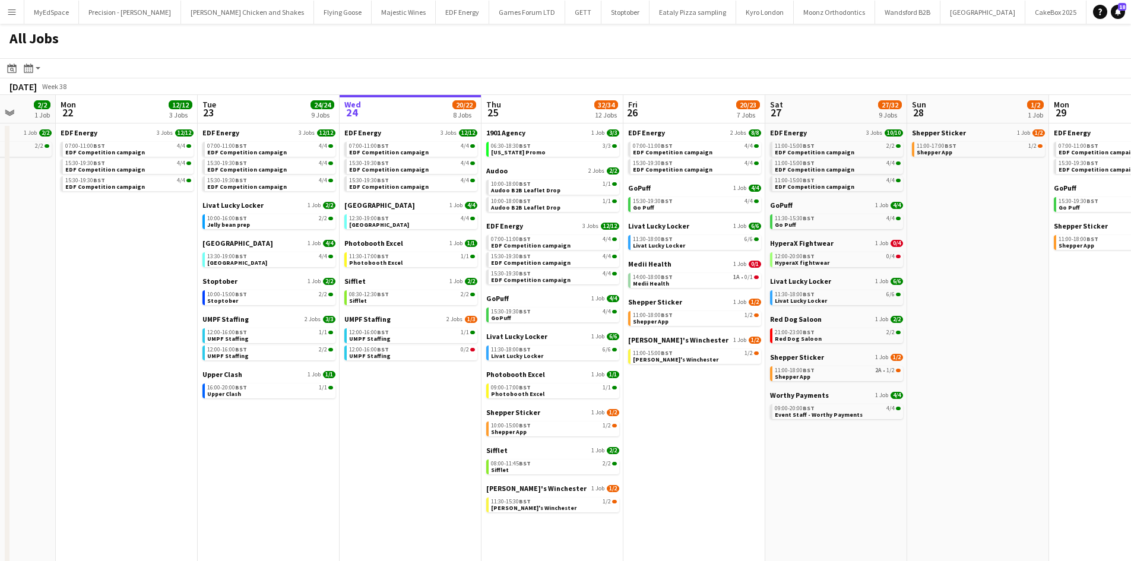
drag, startPoint x: 624, startPoint y: 400, endPoint x: 706, endPoint y: 398, distance: 81.9
click at [706, 398] on app-calendar-viewport "Fri 19 22/22 9 Jobs Sat 20 20/21 9 Jobs Sun 21 2/2 1 Job Mon 22 12/12 3 Jobs Tu…" at bounding box center [565, 359] width 1131 height 529
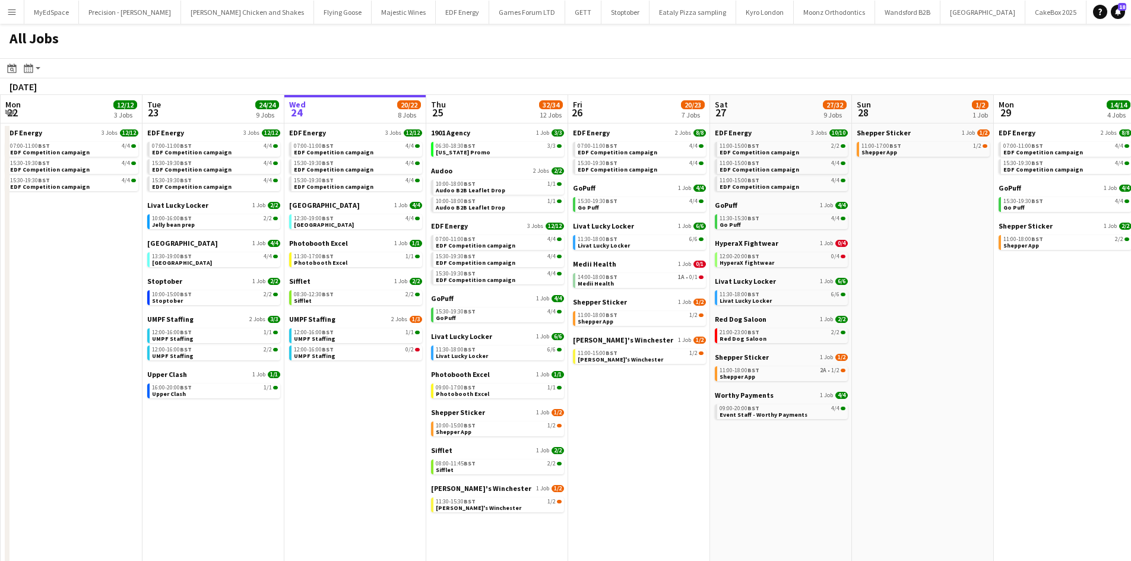
scroll to position [0, 436]
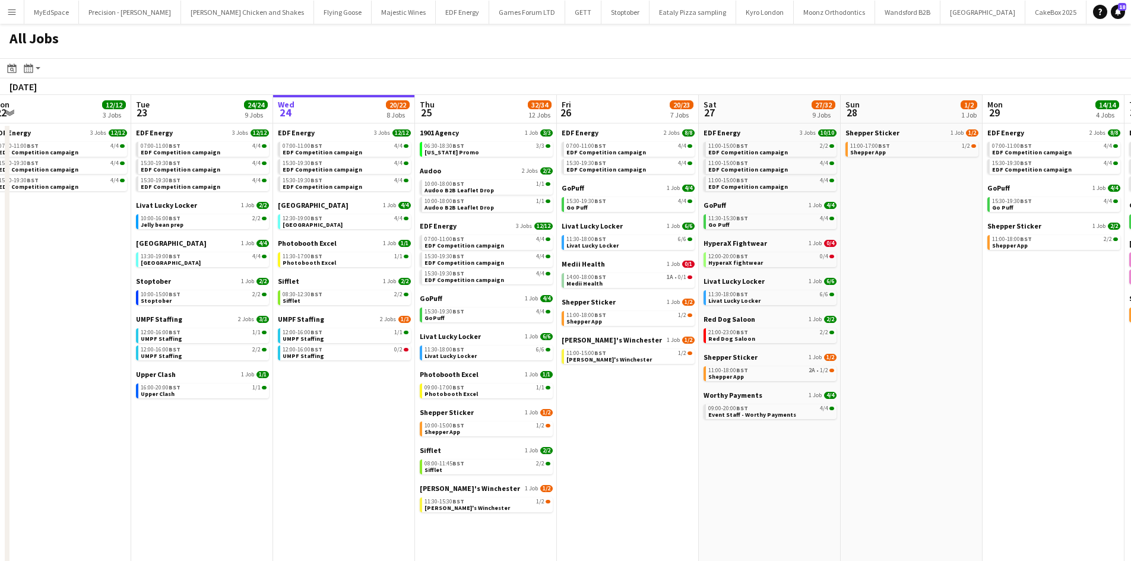
drag, startPoint x: 802, startPoint y: 490, endPoint x: 735, endPoint y: 480, distance: 67.2
click at [735, 480] on app-calendar-viewport "Fri 19 22/22 9 Jobs Sat 20 20/21 9 Jobs Sun 21 2/2 1 Job Mon 22 12/12 3 Jobs Tu…" at bounding box center [565, 359] width 1131 height 529
click at [312, 140] on app-calendar-brief-board "EDF Energy 3 Jobs 12/12 07:00-11:00 BST 4/4 EDF Competition campaign 15:30-19:3…" at bounding box center [344, 159] width 133 height 63
click at [322, 148] on span "BST" at bounding box center [316, 146] width 12 height 8
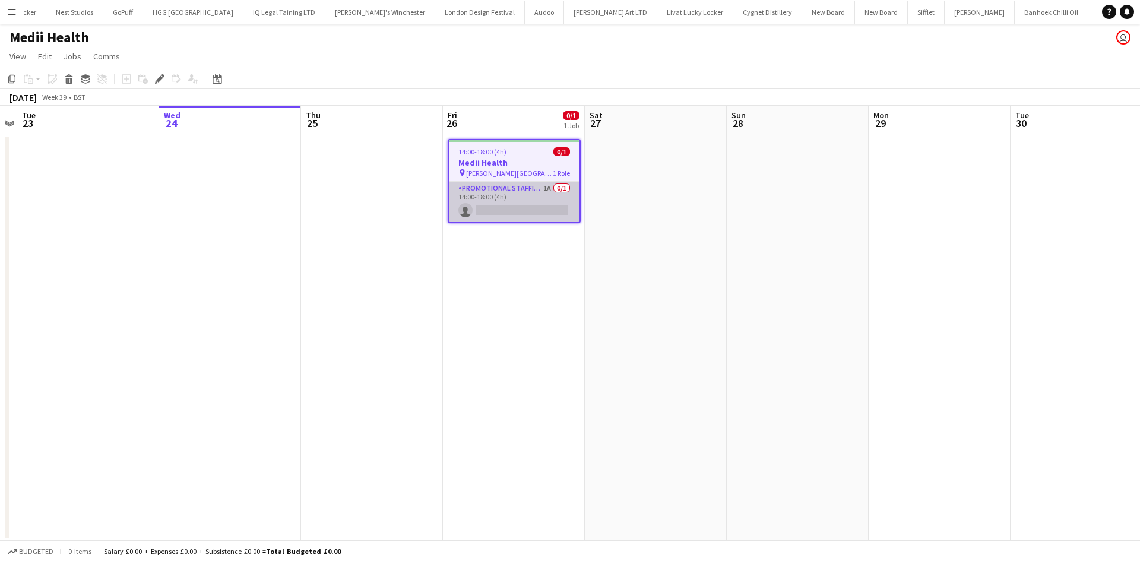
scroll to position [0, 2678]
click at [554, 189] on app-card-role "Promotional Staffing (Brand Ambassadors) 1A 0/1 14:00-18:00 (4h) single-neutral…" at bounding box center [514, 202] width 131 height 40
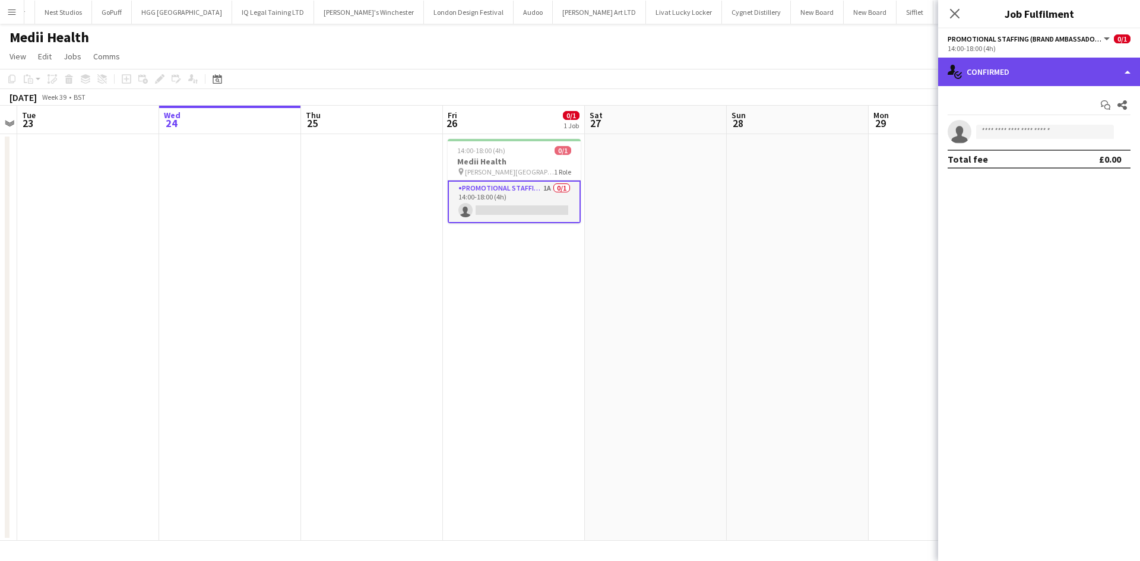
click at [973, 84] on div "single-neutral-actions-check-2 Confirmed" at bounding box center [1039, 72] width 202 height 28
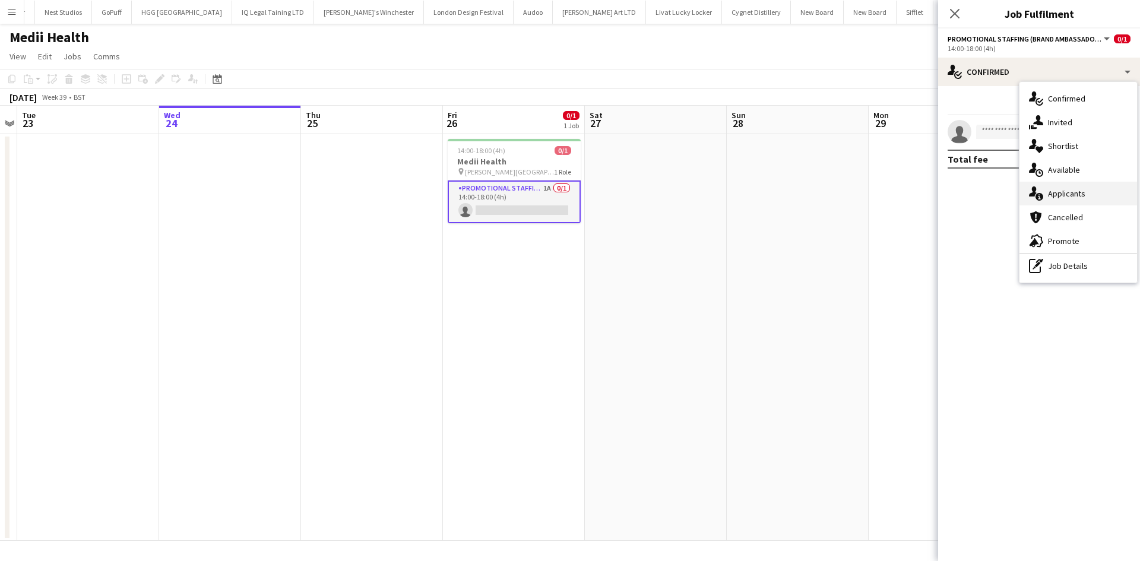
click at [1090, 183] on div "single-neutral-actions-information Applicants" at bounding box center [1078, 194] width 118 height 24
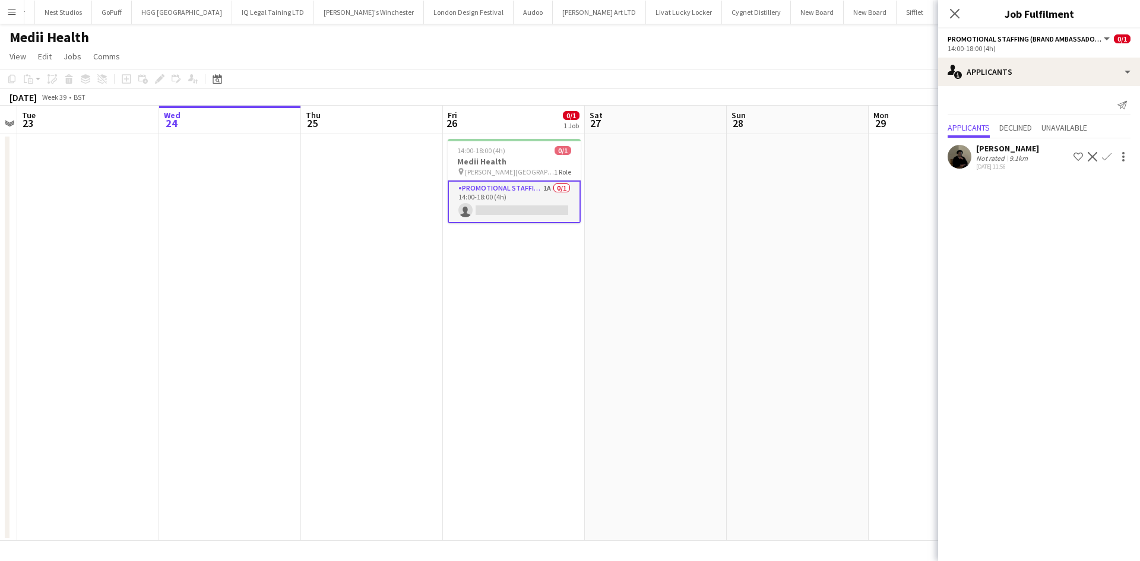
click at [1025, 154] on div "Mahamedqadar Osman" at bounding box center [1007, 148] width 63 height 11
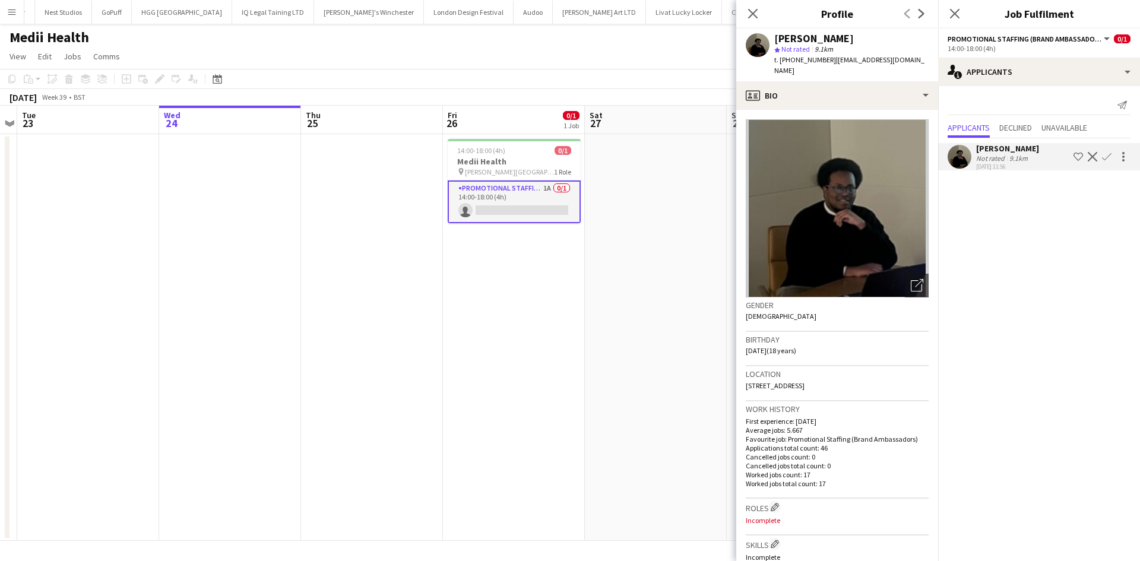
click at [496, 364] on app-calendar-viewport "Sat 20 Sun 21 Mon 22 Tue 23 Wed 24 Thu 25 Fri 26 0/1 1 Job Sat 27 Sun 28 Mon 29…" at bounding box center [570, 323] width 1140 height 435
click at [570, 384] on app-date-cell "14:00-18:00 (4h) 0/1 Medii Health pin Russell Square 1 Role Promotional Staffin…" at bounding box center [517, 337] width 142 height 407
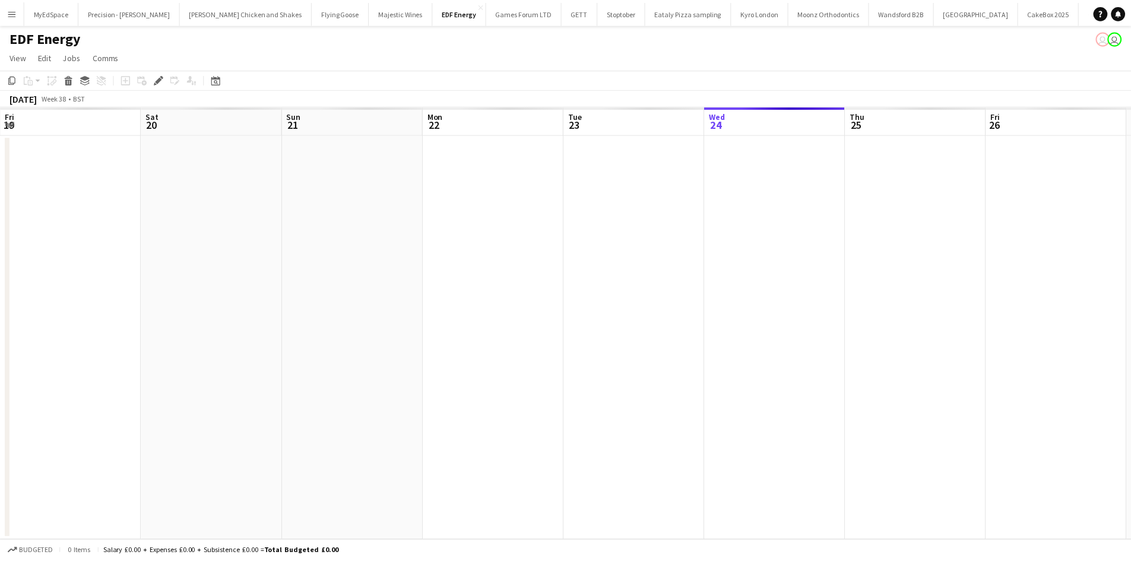
scroll to position [0, 408]
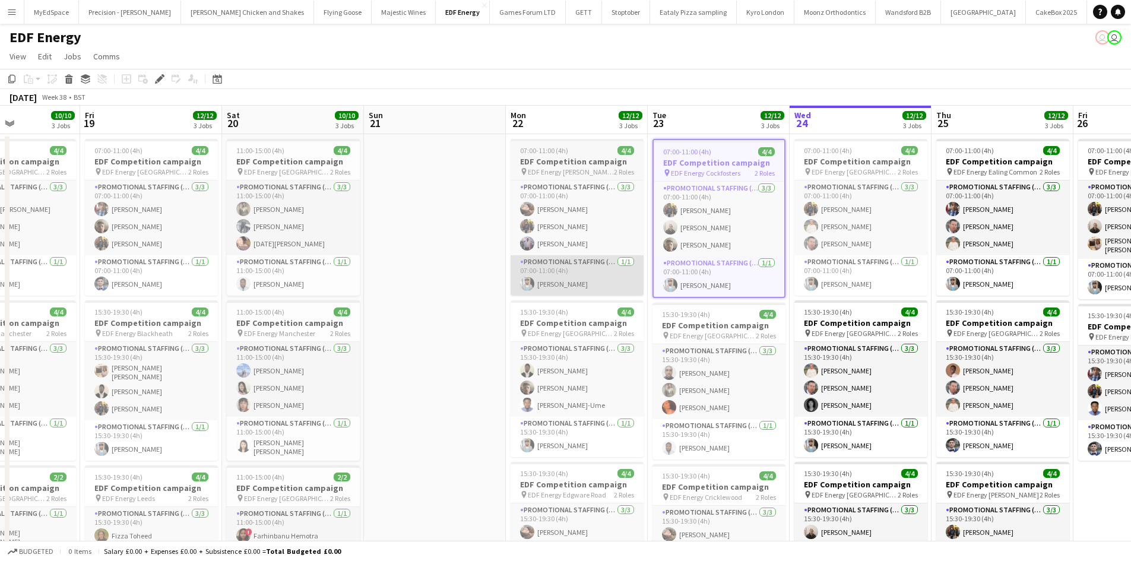
drag, startPoint x: 399, startPoint y: 265, endPoint x: 642, endPoint y: 260, distance: 242.8
click at [642, 259] on app-calendar-viewport "Tue 16 Wed 17 12/12 3 Jobs Thu 18 10/10 3 Jobs Fri 19 12/12 3 Jobs Sat 20 10/10…" at bounding box center [565, 392] width 1131 height 572
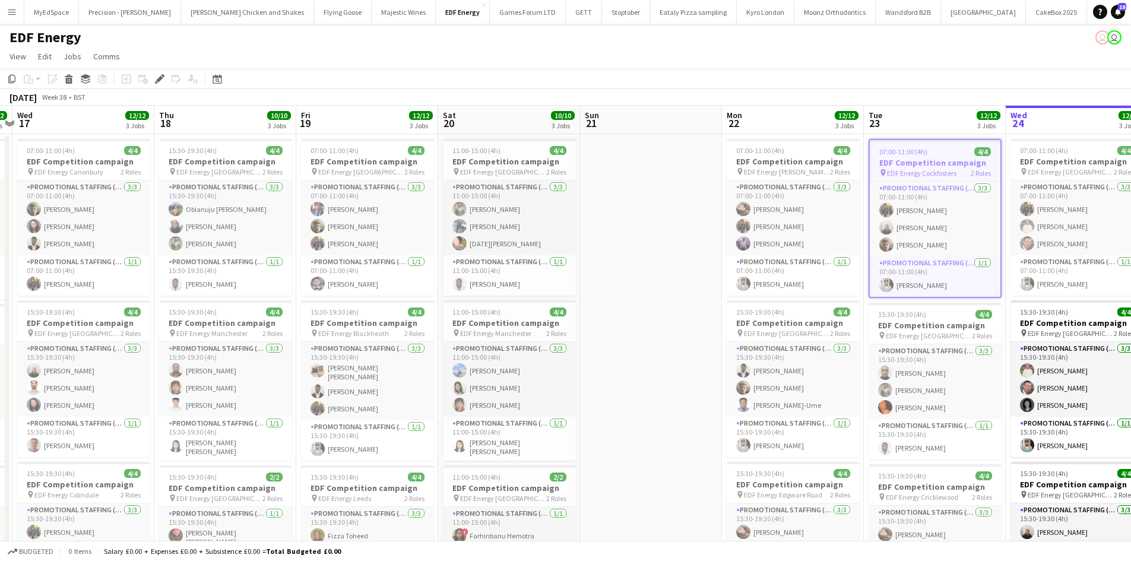
scroll to position [0, 271]
drag, startPoint x: 440, startPoint y: 259, endPoint x: 619, endPoint y: 251, distance: 178.8
click at [619, 251] on app-calendar-viewport "Mon 15 12/12 3 Jobs Tue 16 12/12 3 Jobs Wed 17 12/12 3 Jobs Thu 18 10/10 3 Jobs…" at bounding box center [565, 392] width 1131 height 572
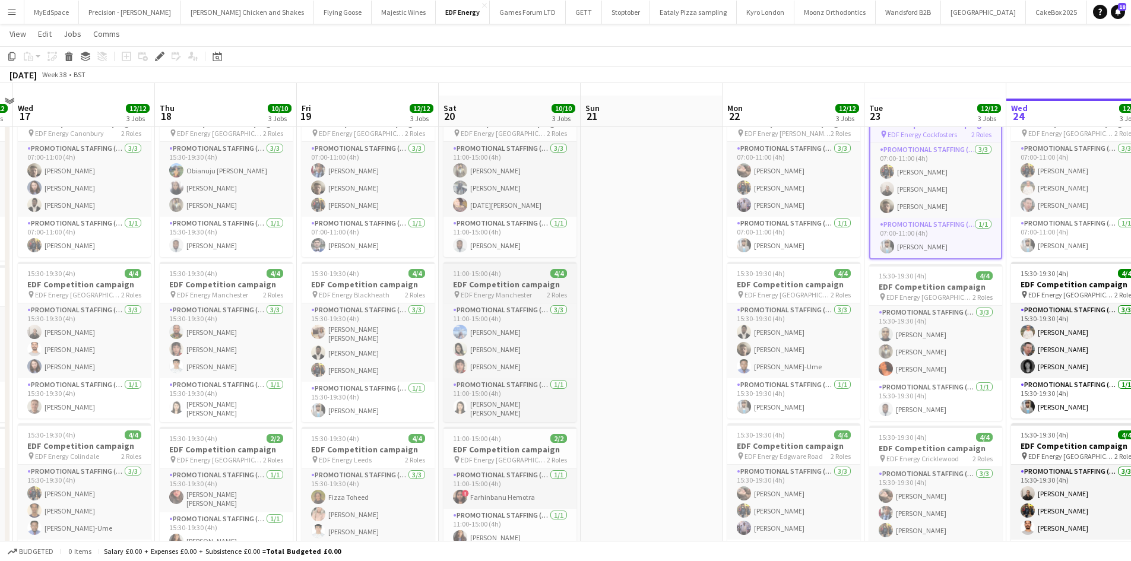
scroll to position [59, 0]
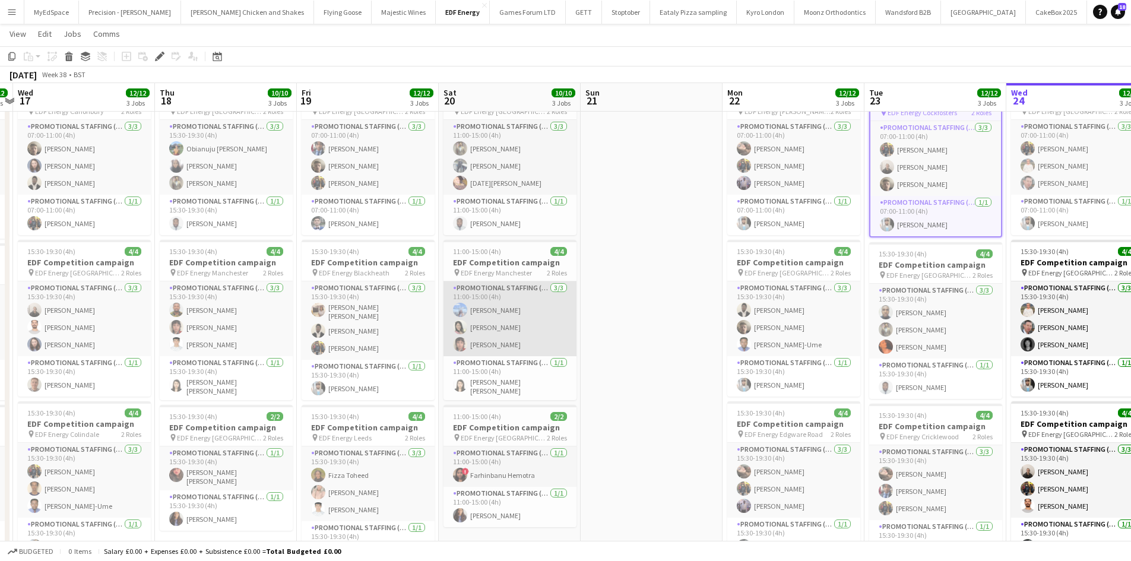
drag, startPoint x: 513, startPoint y: 309, endPoint x: 503, endPoint y: 312, distance: 10.0
click at [513, 309] on app-card-role "Promotional Staffing (Flyering Staff) [DATE] 11:00-15:00 (4h) [PERSON_NAME] [PE…" at bounding box center [509, 318] width 133 height 75
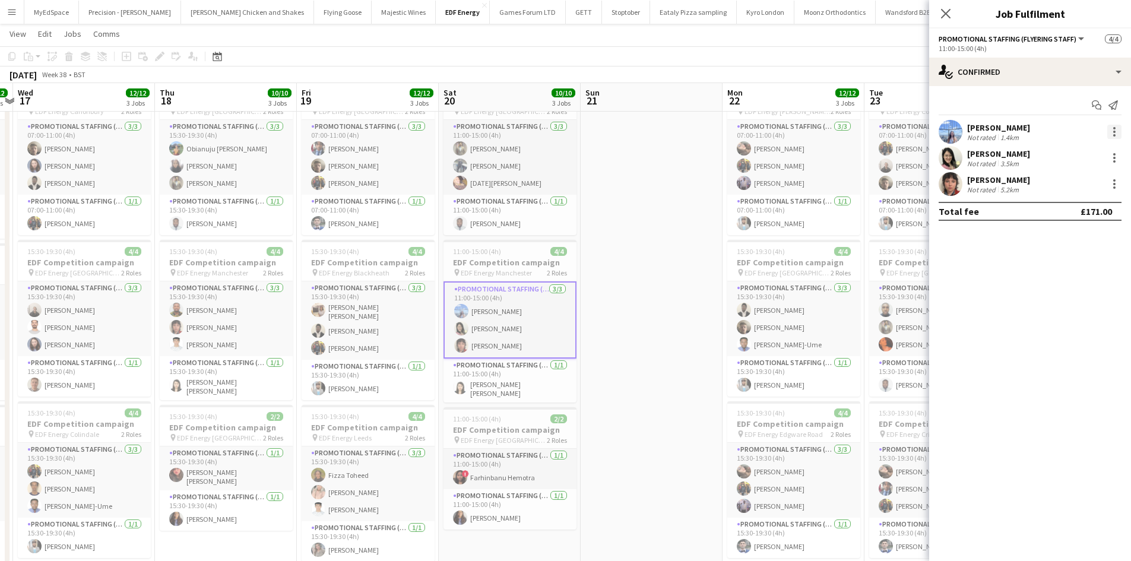
click at [1110, 126] on div at bounding box center [1114, 132] width 14 height 14
click at [1092, 147] on button "Edit fee" at bounding box center [1075, 153] width 93 height 28
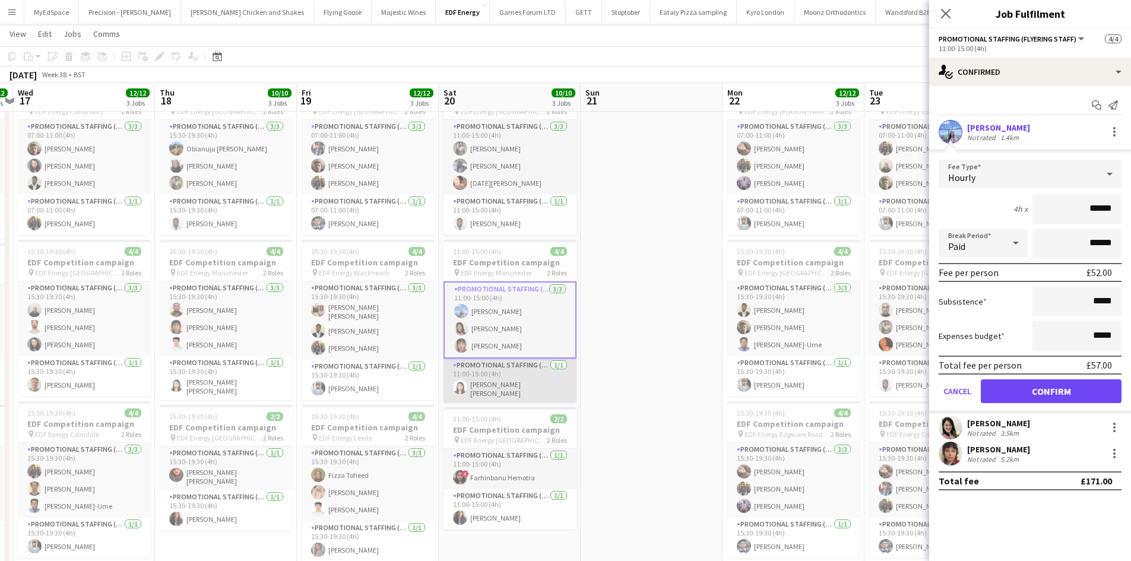
click at [500, 392] on app-card-role "Promotional Staffing (Team Leader) [DATE] 11:00-15:00 (4h) [PERSON_NAME] [PERSO…" at bounding box center [509, 381] width 133 height 44
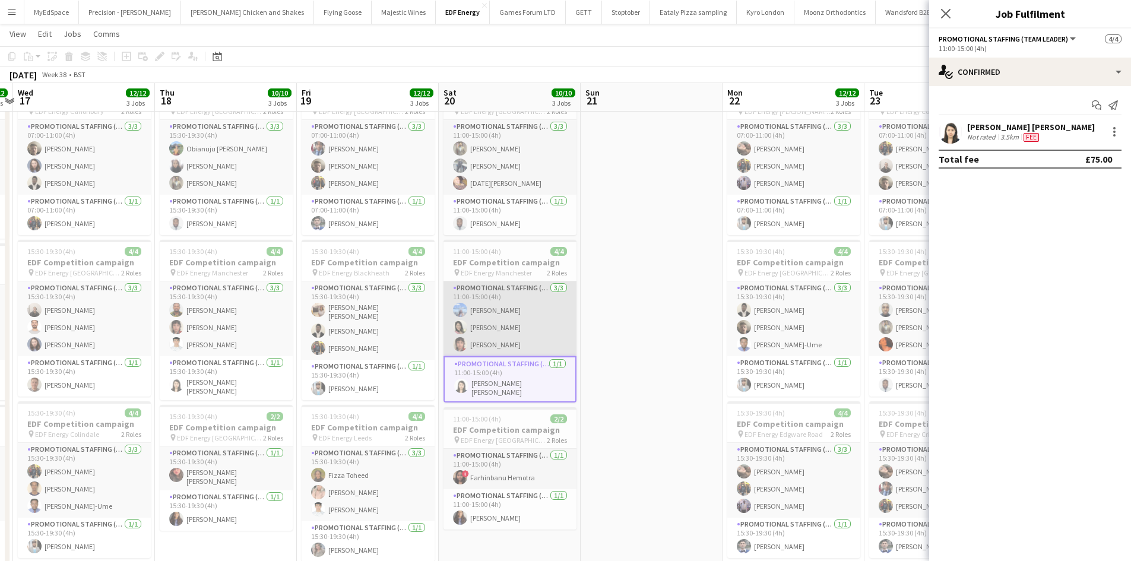
click at [495, 310] on app-card-role "Promotional Staffing (Flyering Staff) [DATE] 11:00-15:00 (4h) [PERSON_NAME] [PE…" at bounding box center [509, 318] width 133 height 75
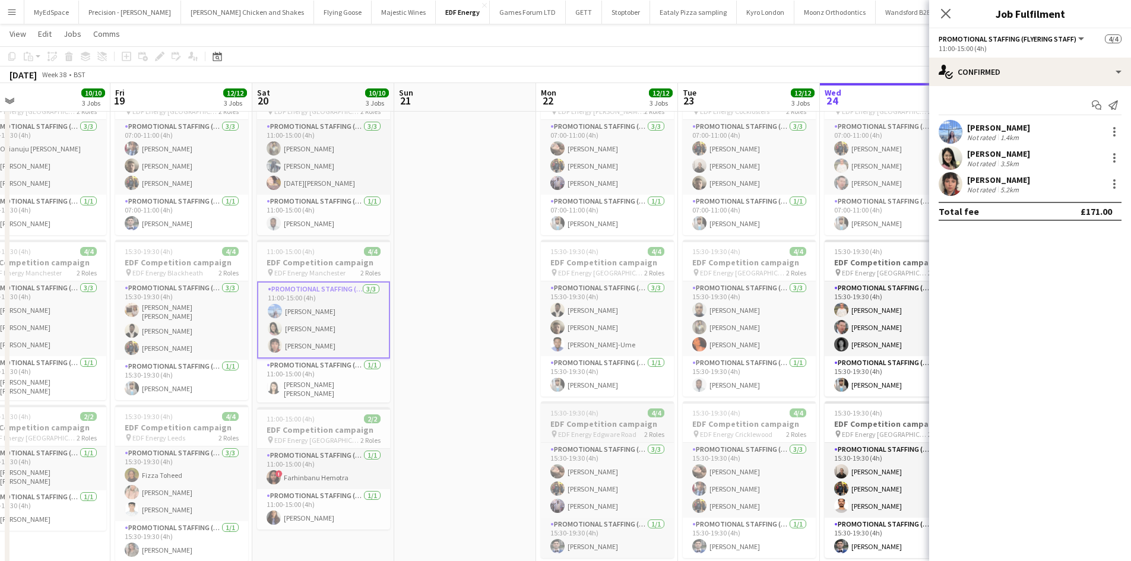
drag, startPoint x: 637, startPoint y: 433, endPoint x: 581, endPoint y: 429, distance: 56.6
click at [572, 429] on app-calendar-viewport "Mon 15 12/12 3 Jobs Tue 16 12/12 3 Jobs Wed 17 12/12 3 Jobs Thu 18 10/10 3 Jobs…" at bounding box center [565, 302] width 1131 height 630
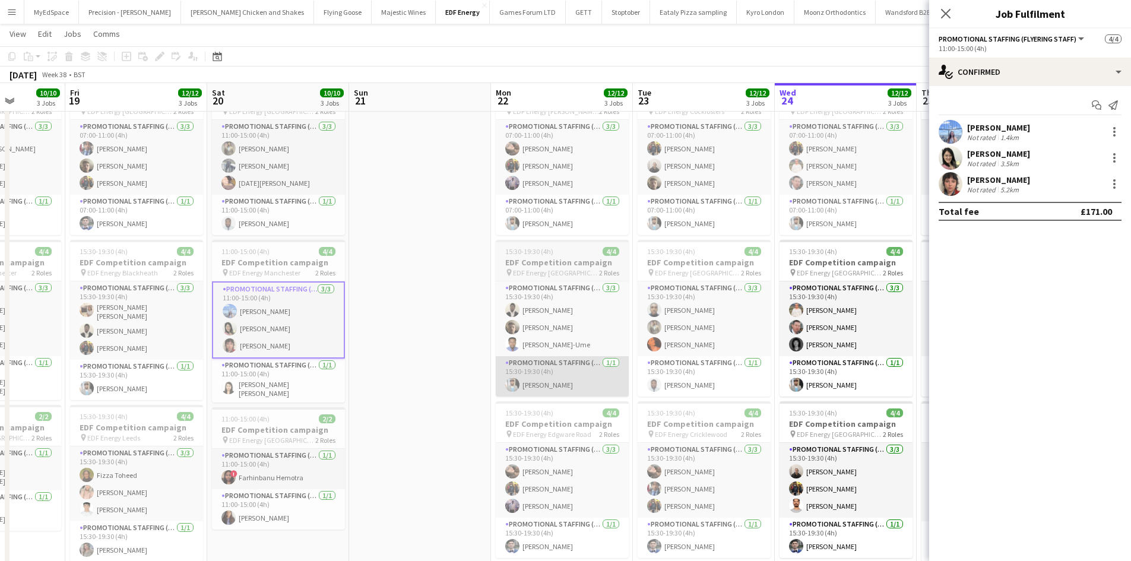
drag, startPoint x: 555, startPoint y: 388, endPoint x: 535, endPoint y: 390, distance: 19.7
click at [329, 389] on app-calendar-viewport "Mon 15 12/12 3 Jobs Tue 16 12/12 3 Jobs Wed 17 12/12 3 Jobs Thu 18 10/10 3 Jobs…" at bounding box center [565, 302] width 1131 height 630
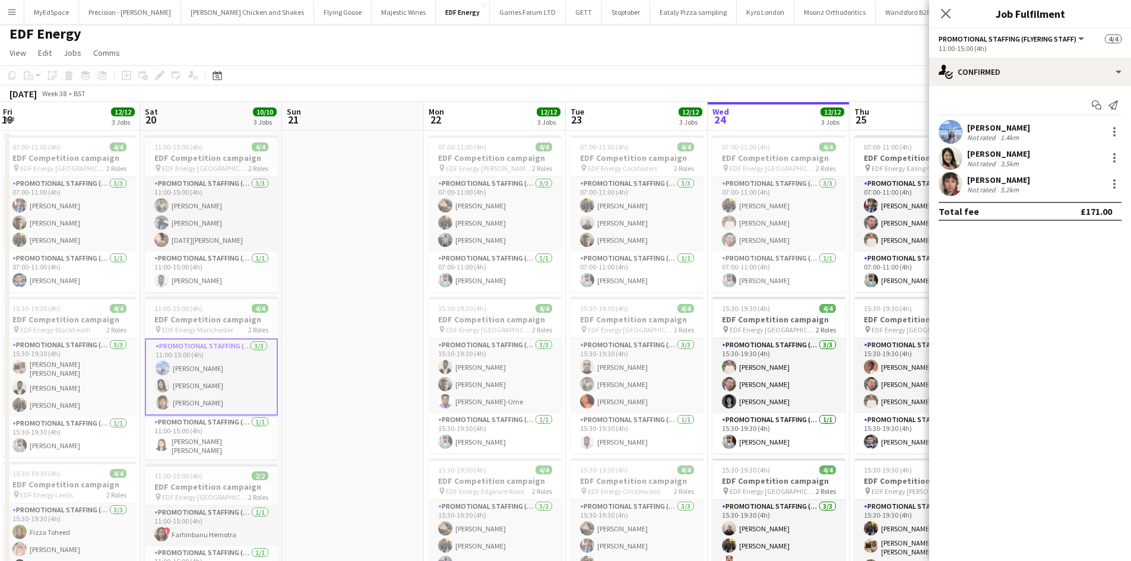
scroll to position [0, 0]
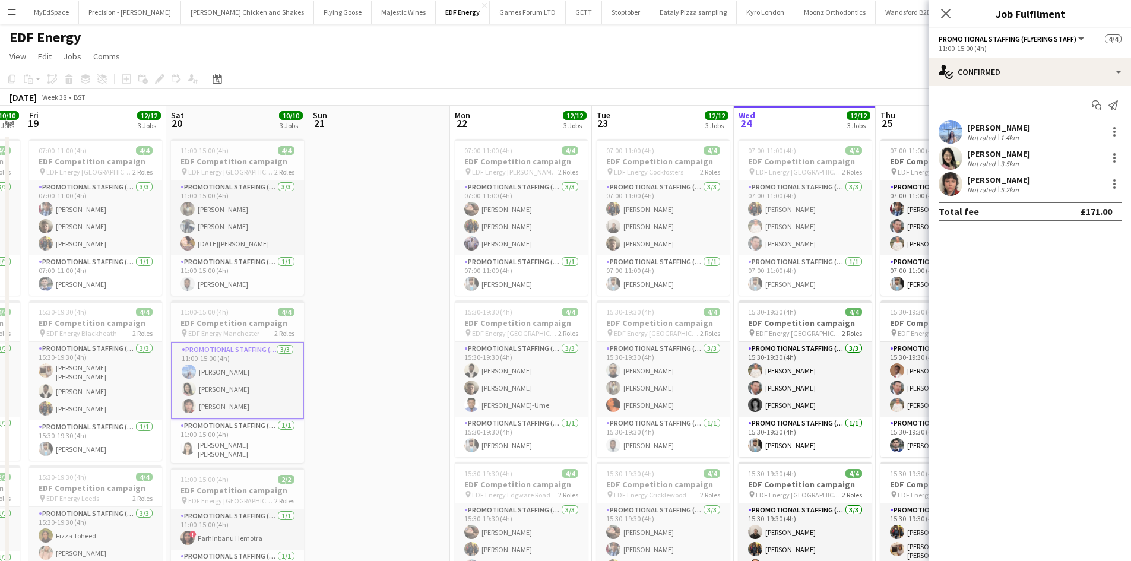
drag, startPoint x: 752, startPoint y: 378, endPoint x: 429, endPoint y: 337, distance: 326.1
click at [429, 337] on app-calendar-viewport "Mon 15 12/12 3 Jobs Tue 16 12/12 3 Jobs Wed 17 12/12 3 Jobs Thu 18 10/10 3 Jobs…" at bounding box center [565, 392] width 1131 height 572
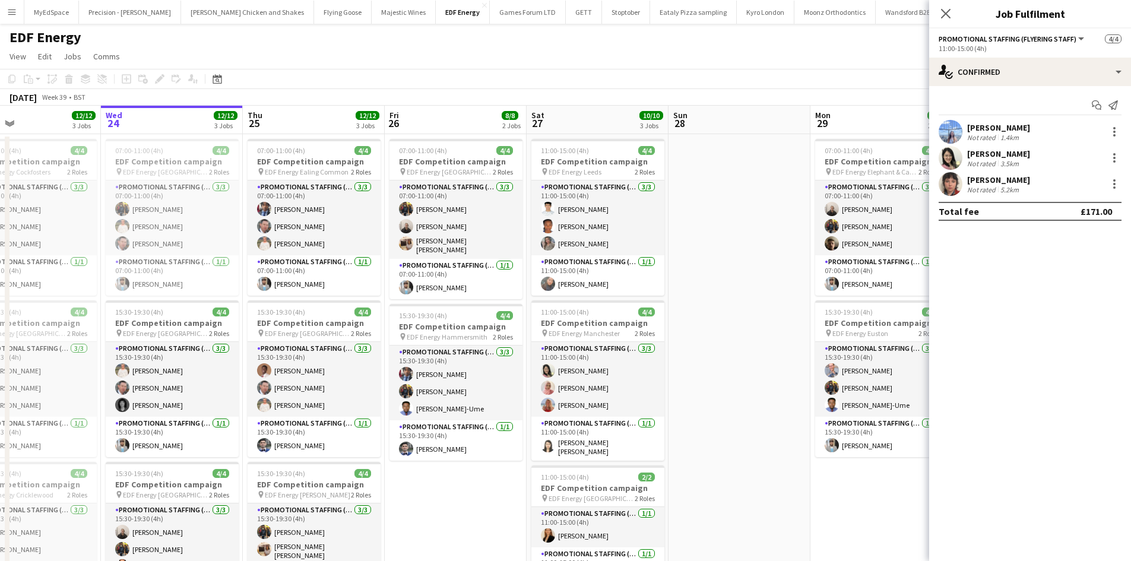
scroll to position [0, 580]
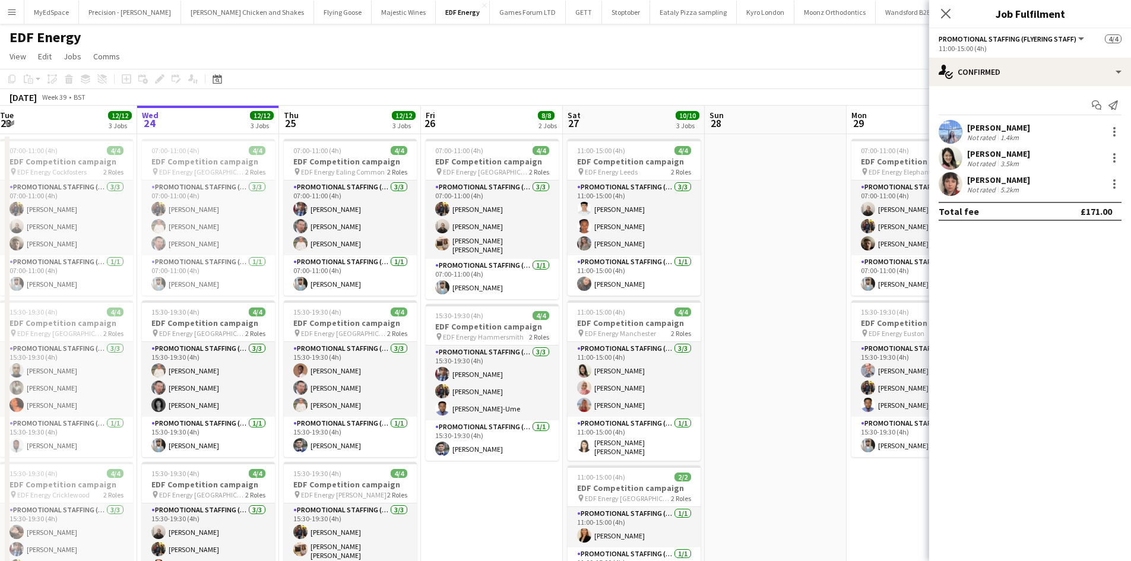
drag, startPoint x: 625, startPoint y: 404, endPoint x: 540, endPoint y: 407, distance: 85.5
click at [540, 407] on app-calendar-viewport "Fri 19 12/12 3 Jobs Sat 20 10/10 3 Jobs Sun 21 Mon 22 12/12 3 Jobs Tue 23 12/12…" at bounding box center [565, 392] width 1131 height 572
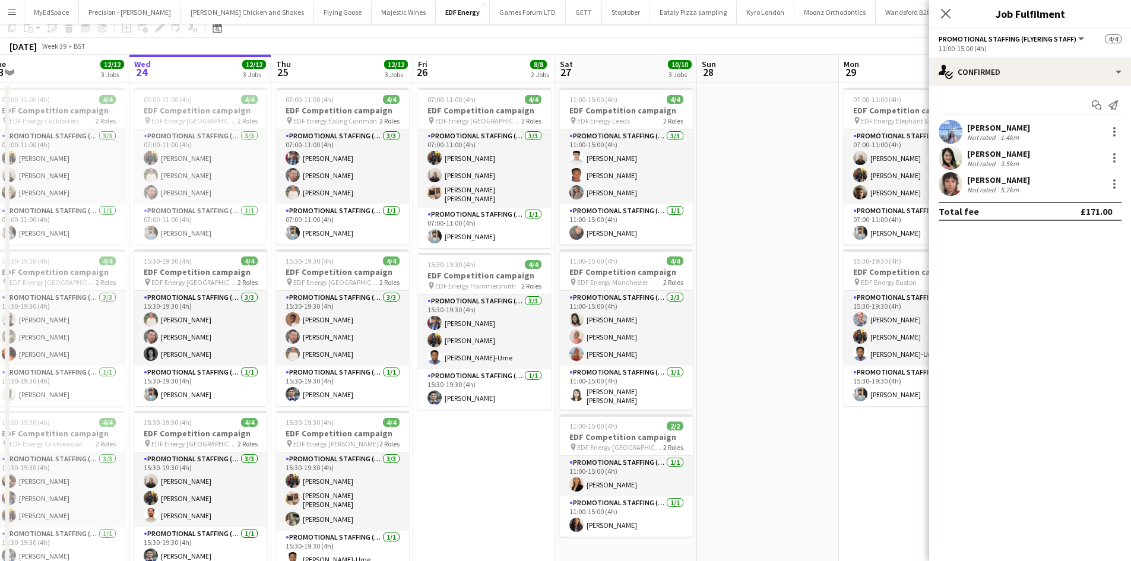
scroll to position [0, 0]
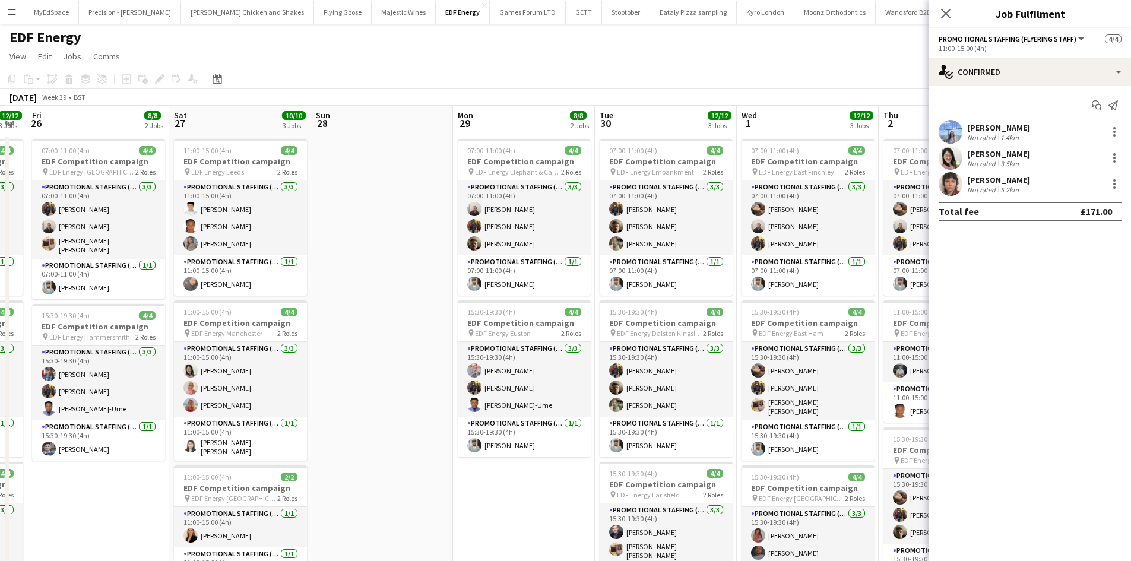
drag, startPoint x: 753, startPoint y: 441, endPoint x: 367, endPoint y: 392, distance: 388.3
click at [364, 392] on app-calendar-viewport "Tue 23 12/12 3 Jobs Wed 24 12/12 3 Jobs Thu 25 12/12 3 Jobs Fri 26 8/8 2 Jobs S…" at bounding box center [565, 392] width 1131 height 572
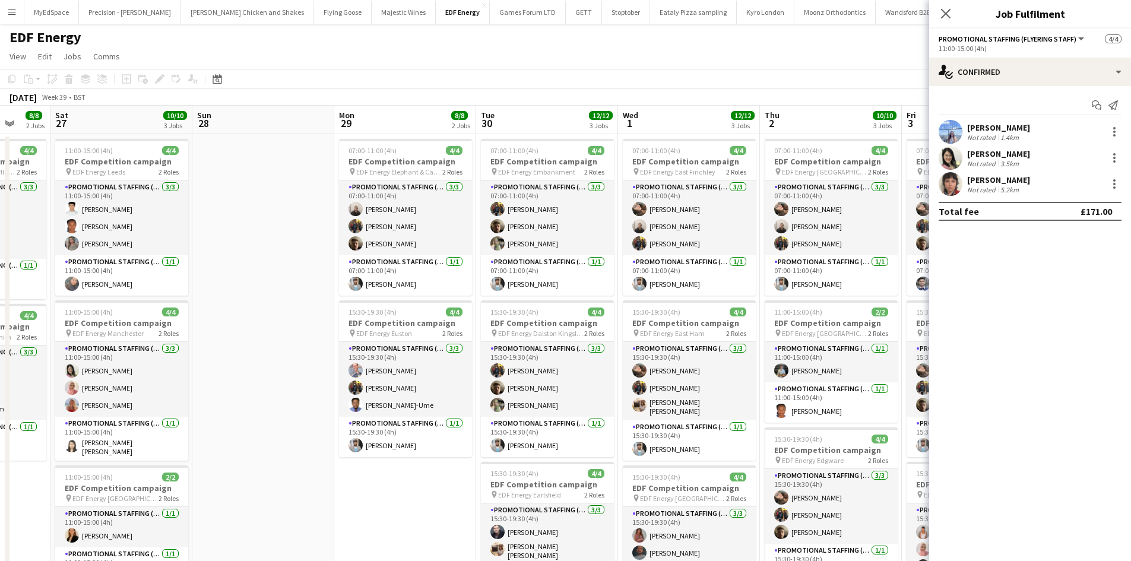
drag, startPoint x: 668, startPoint y: 415, endPoint x: 553, endPoint y: 411, distance: 115.8
click at [553, 411] on app-calendar-viewport "Tue 23 12/12 3 Jobs Wed 24 12/12 3 Jobs Thu 25 12/12 3 Jobs Fri 26 8/8 2 Jobs S…" at bounding box center [565, 392] width 1131 height 572
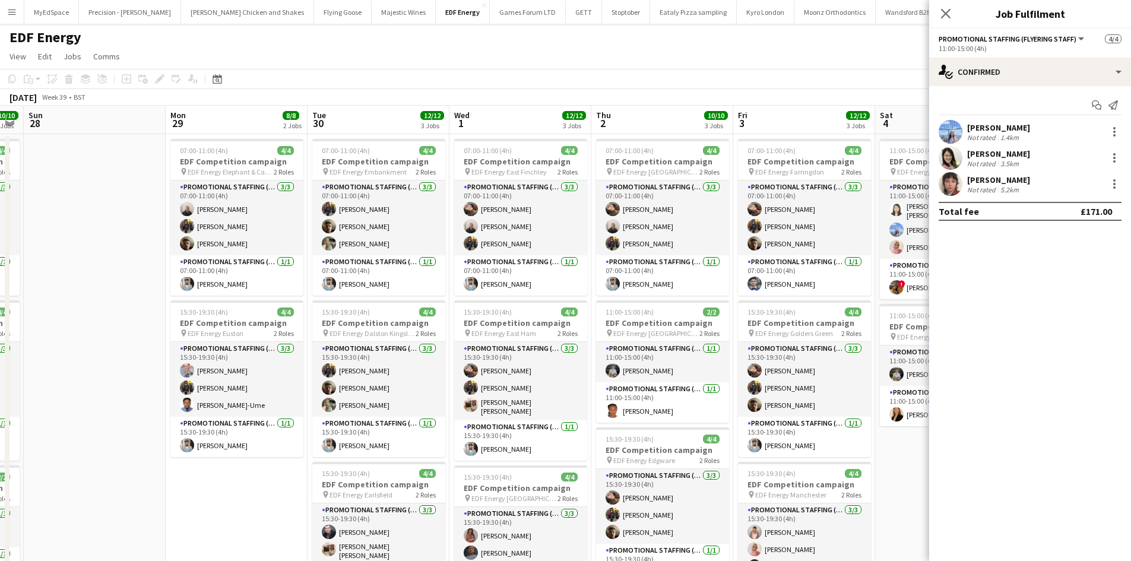
drag, startPoint x: 701, startPoint y: 397, endPoint x: 533, endPoint y: 378, distance: 169.1
click at [533, 378] on app-calendar-viewport "Thu 25 12/12 3 Jobs Fri 26 8/8 2 Jobs Sat 27 10/10 3 Jobs Sun 28 Mon 29 8/8 2 J…" at bounding box center [565, 392] width 1131 height 572
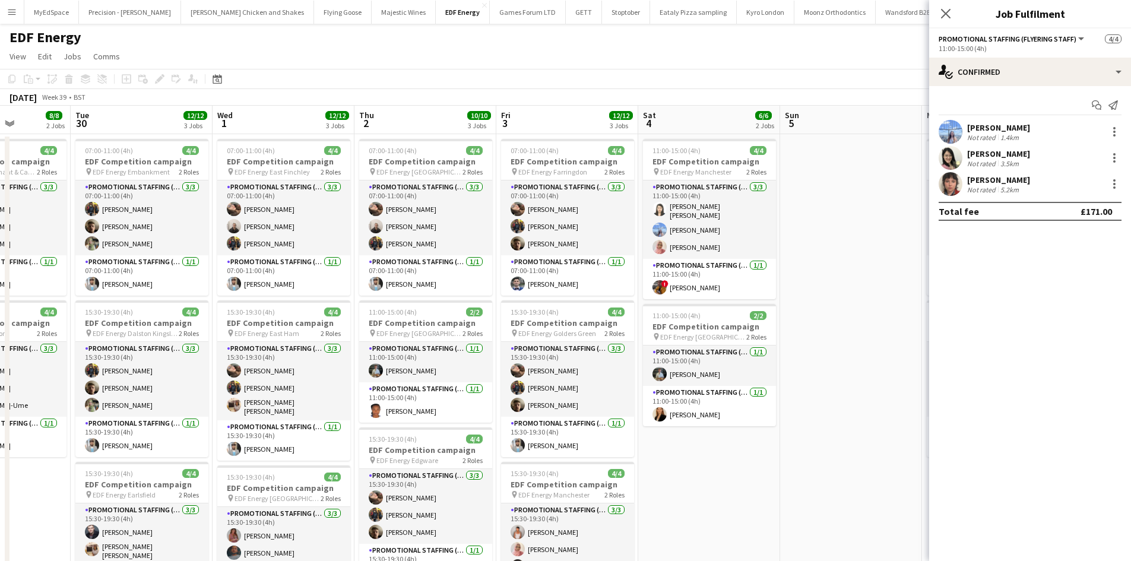
scroll to position [0, 424]
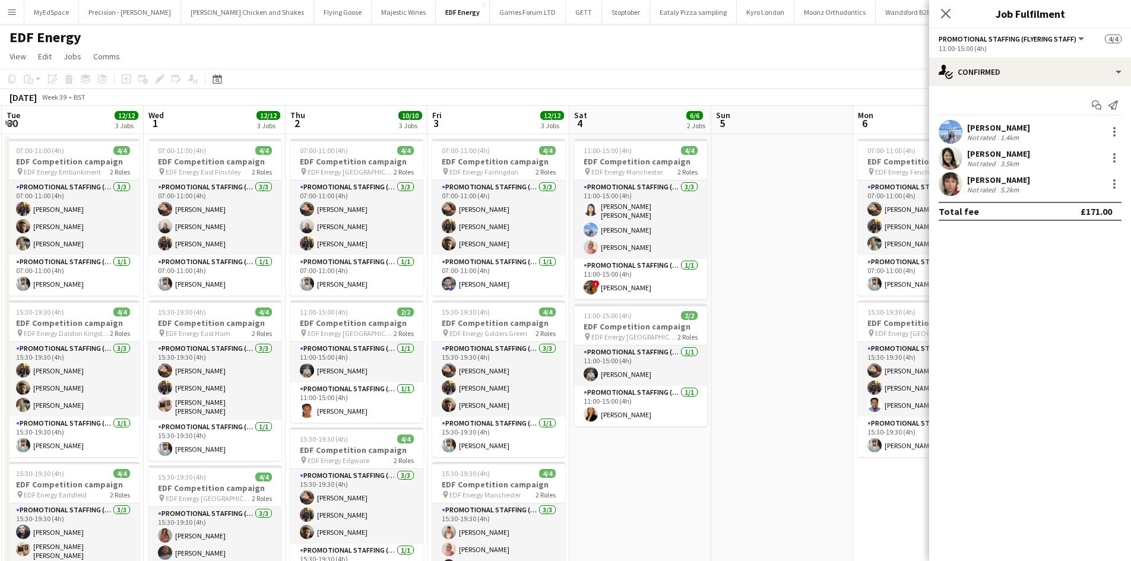
drag, startPoint x: 695, startPoint y: 385, endPoint x: 390, endPoint y: 402, distance: 305.6
click at [390, 402] on app-calendar-viewport "Sat 27 10/10 3 Jobs Sun 28 Mon 29 8/8 2 Jobs Tue 30 12/12 3 Jobs Wed 1 12/12 3 …" at bounding box center [565, 478] width 1131 height 744
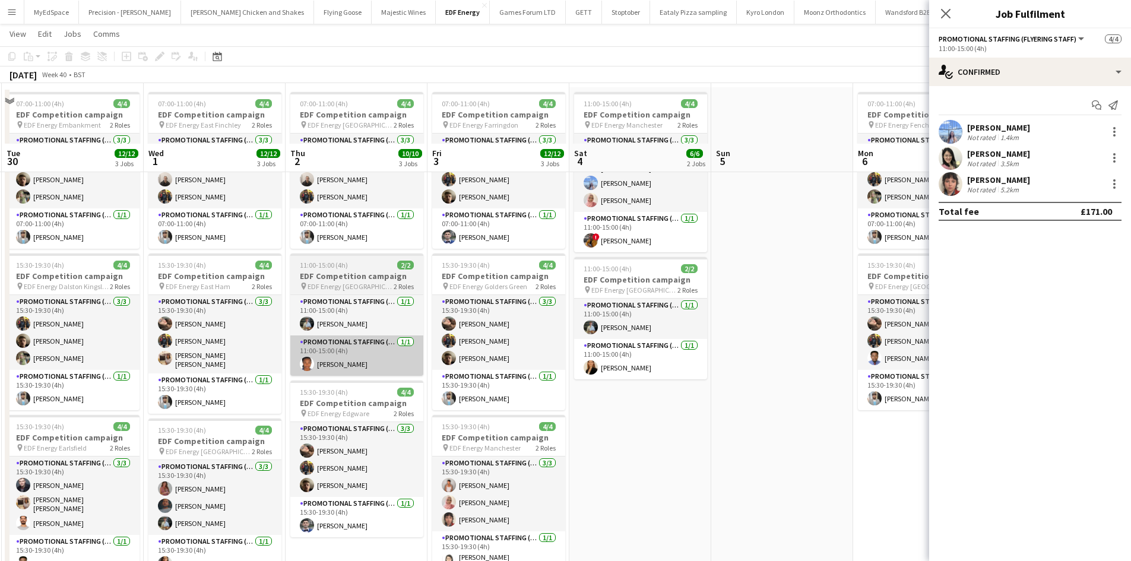
scroll to position [119, 0]
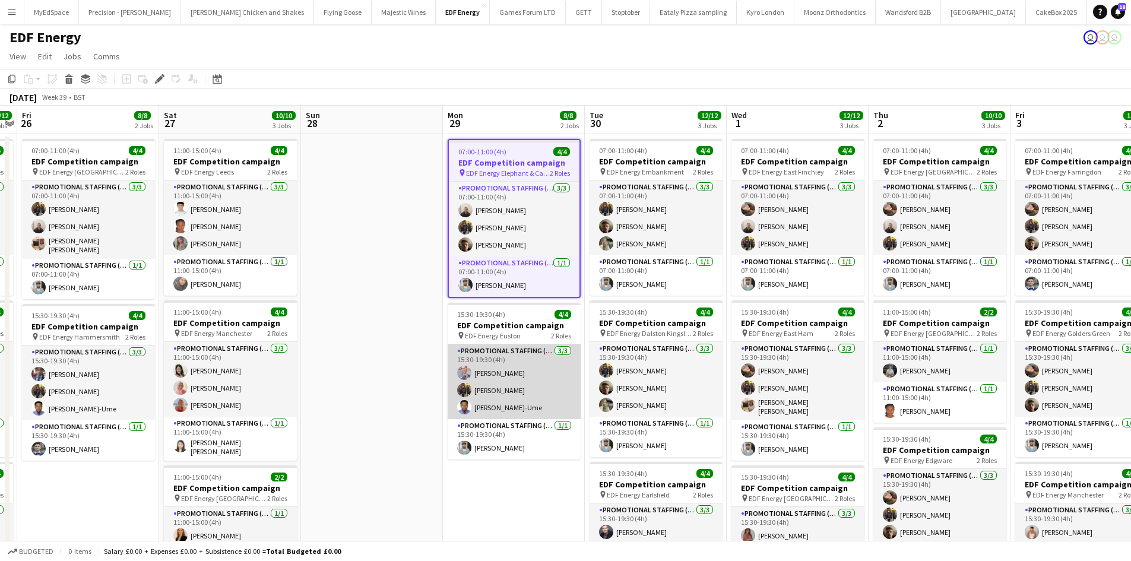
drag, startPoint x: 500, startPoint y: 372, endPoint x: 497, endPoint y: 378, distance: 6.6
click at [500, 371] on app-card-role "Promotional Staffing (Flyering Staff) 3/3 15:30-19:30 (4h) SIMON GREIFF Martin …" at bounding box center [514, 381] width 133 height 75
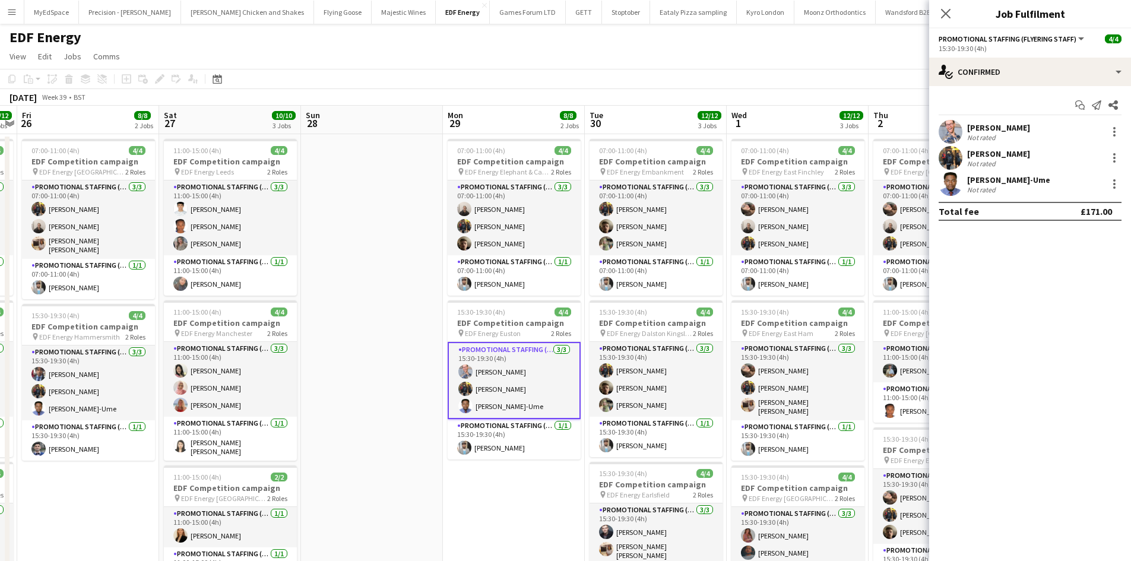
scroll to position [0, 409]
click at [1114, 139] on div at bounding box center [1114, 132] width 14 height 14
click at [1076, 267] on span "Remove" at bounding box center [1075, 267] width 74 height 11
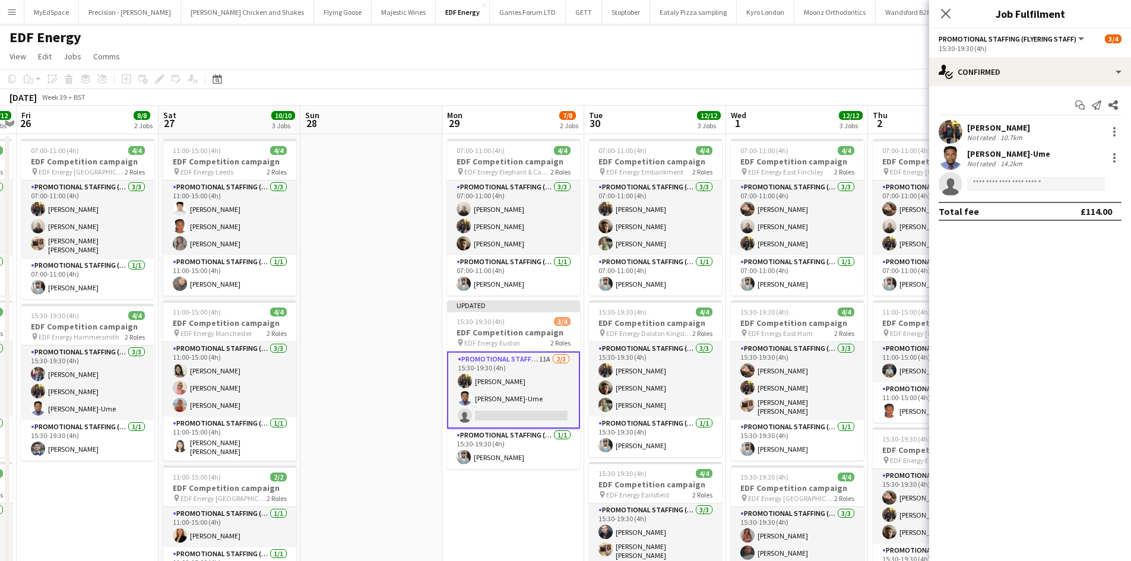
click at [438, 195] on app-date-cell at bounding box center [371, 405] width 142 height 543
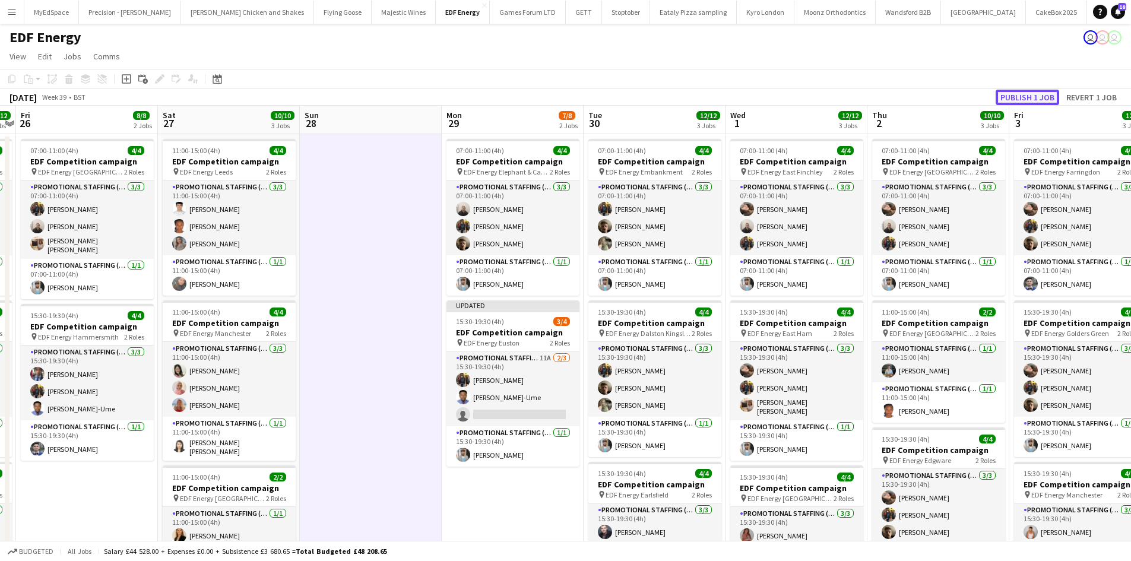
click at [1029, 91] on button "Publish 1 job" at bounding box center [1027, 97] width 64 height 15
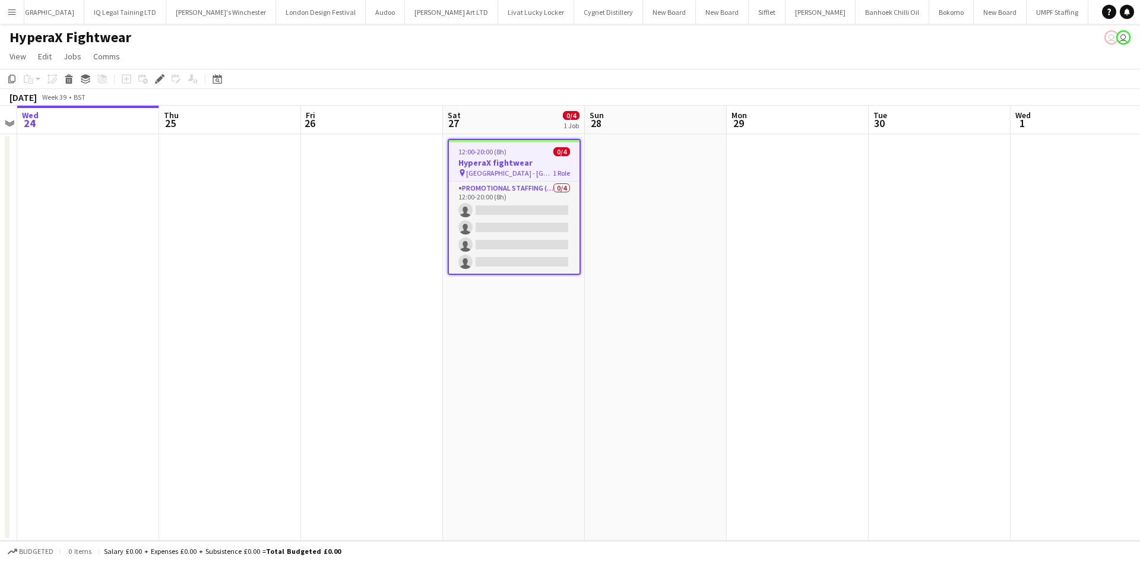
scroll to position [0, 2826]
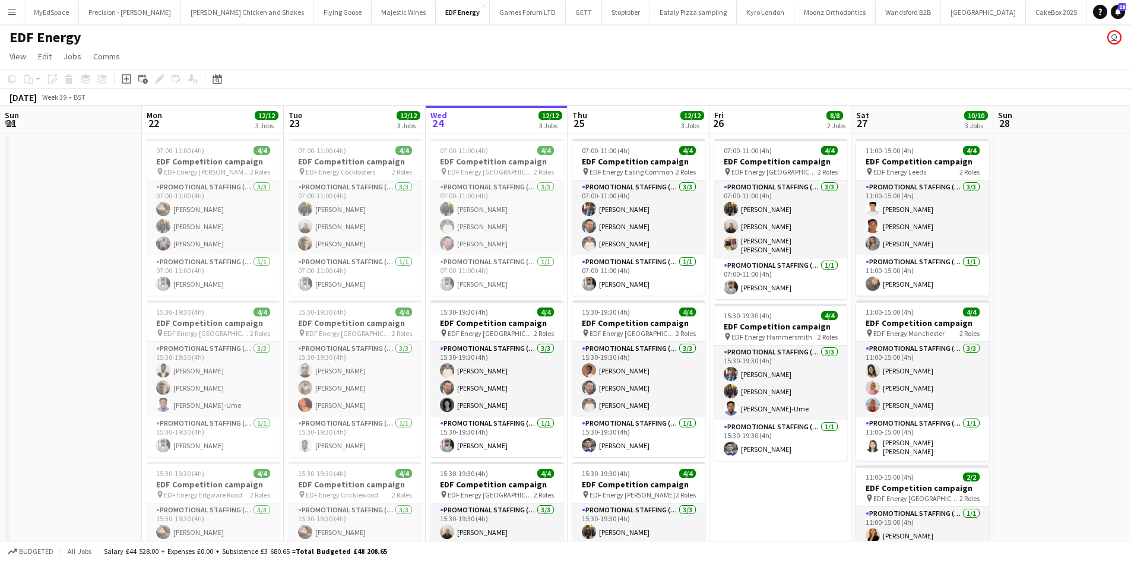
scroll to position [0, 409]
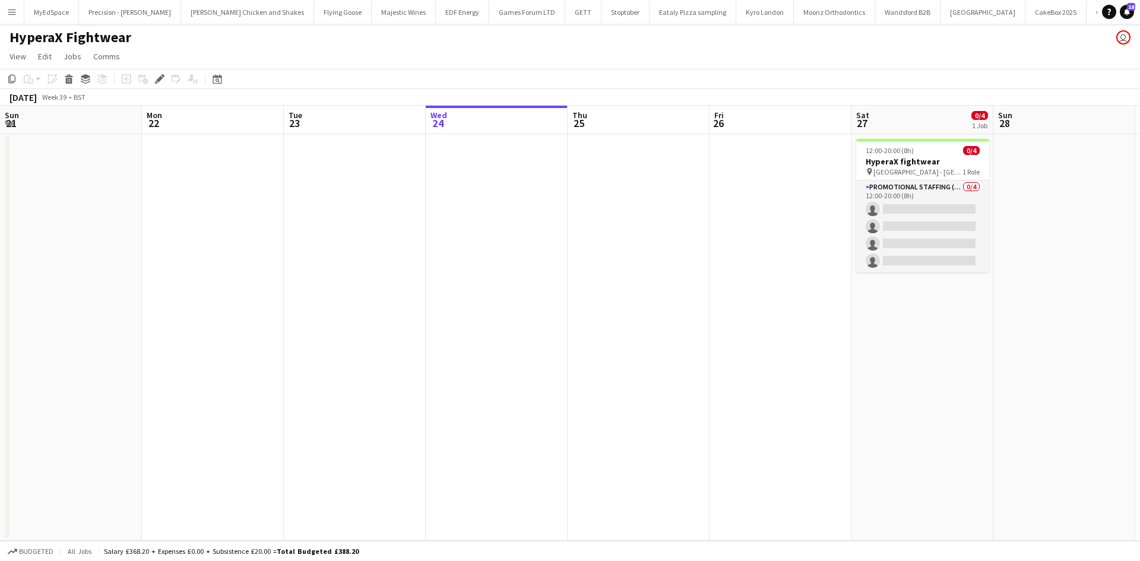
scroll to position [0, 408]
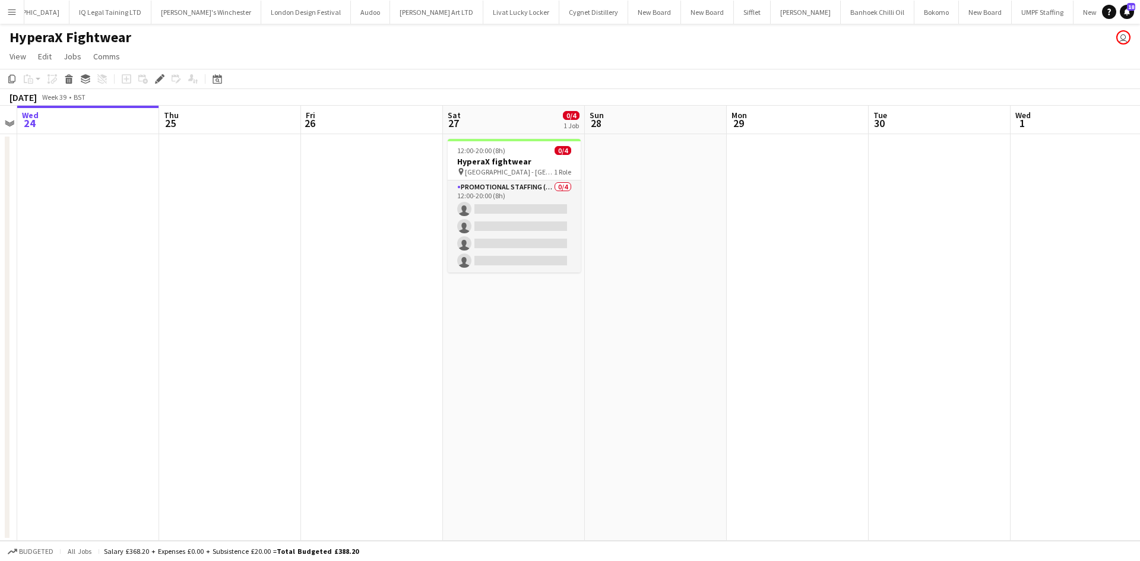
click at [529, 160] on h3 "HyperaX fightwear" at bounding box center [514, 161] width 133 height 11
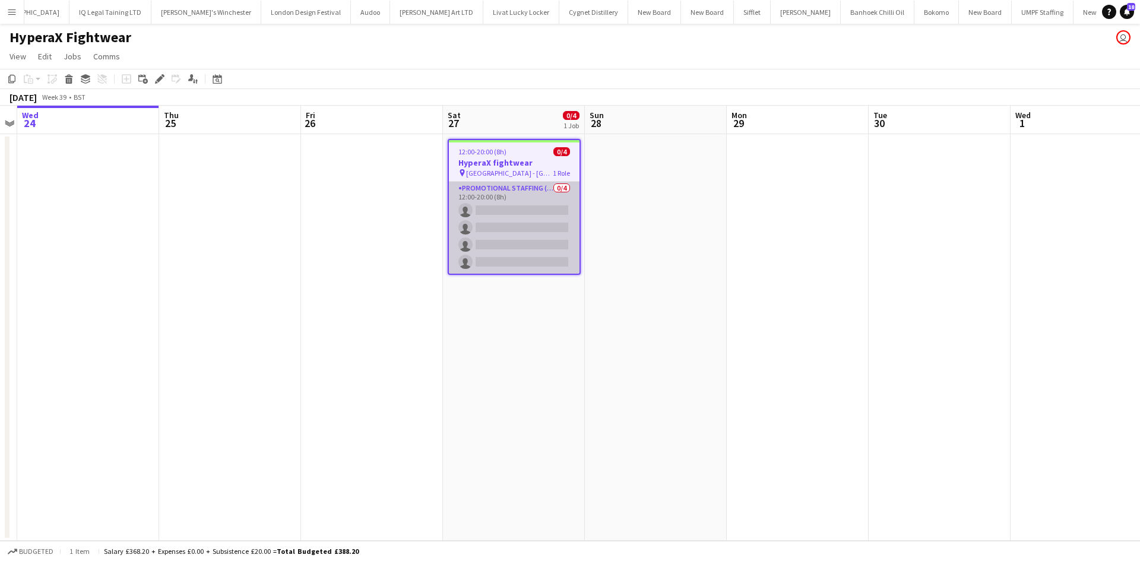
click at [492, 192] on app-card-role "Promotional Staffing (Brand Ambassadors) 0/4 12:00-20:00 (8h) single-neutral-ac…" at bounding box center [514, 228] width 131 height 92
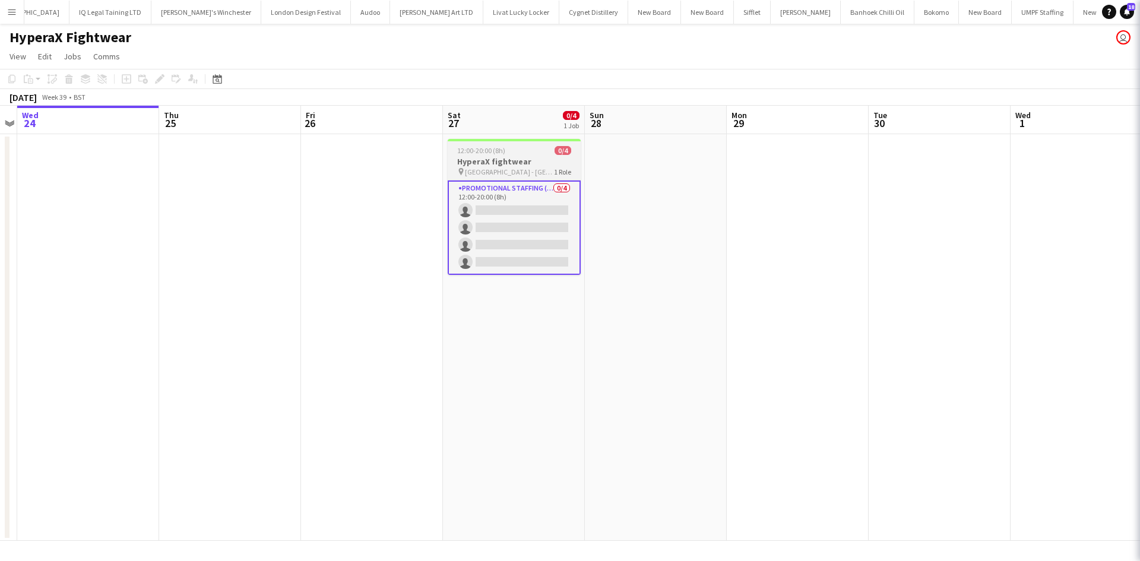
click at [509, 163] on h3 "HyperaX fightwear" at bounding box center [514, 161] width 133 height 11
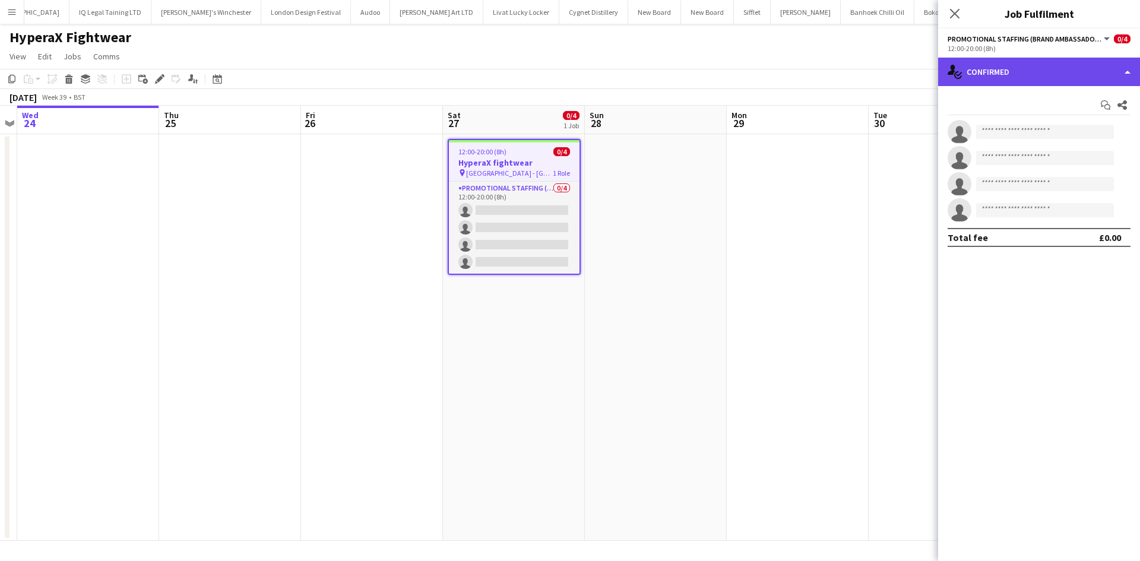
click at [988, 71] on div "single-neutral-actions-check-2 Confirmed" at bounding box center [1039, 72] width 202 height 28
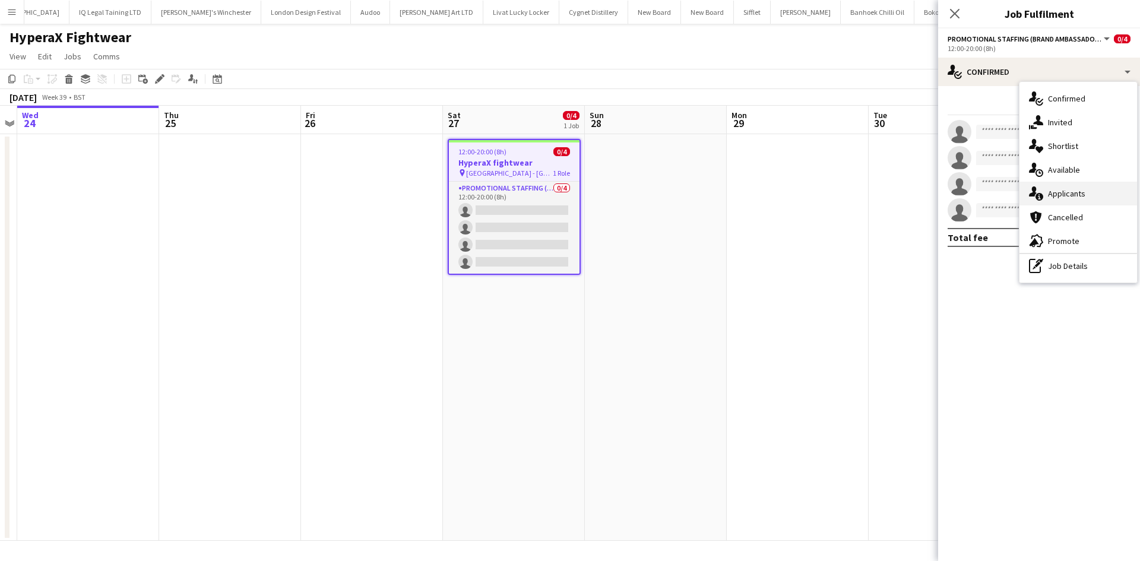
click at [1077, 187] on div "single-neutral-actions-information Applicants" at bounding box center [1078, 194] width 118 height 24
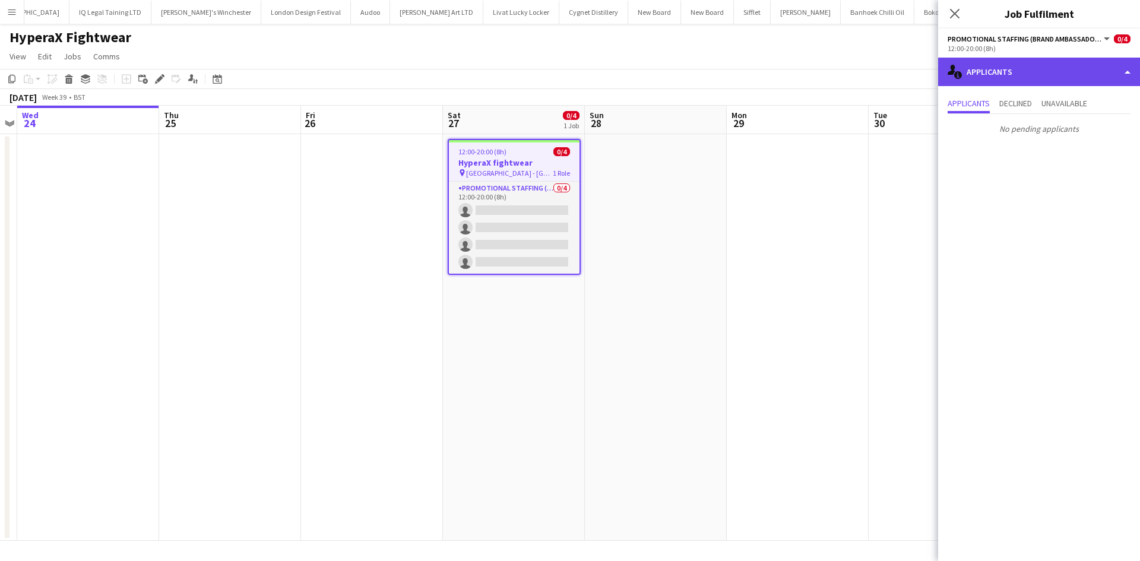
click at [999, 66] on div "single-neutral-actions-information Applicants" at bounding box center [1039, 72] width 202 height 28
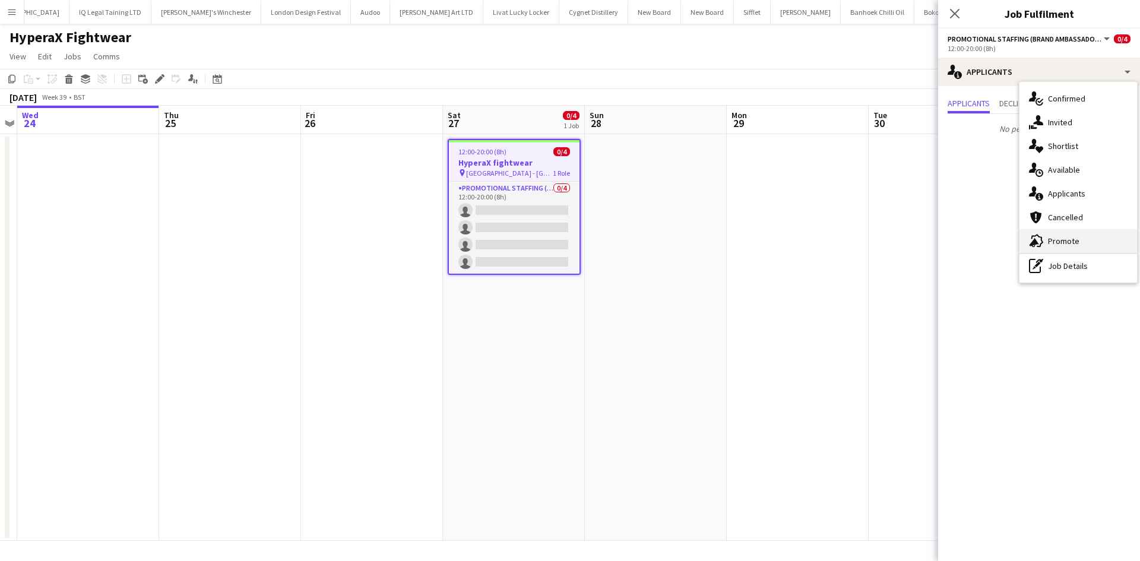
click at [1077, 239] on span "Promote" at bounding box center [1063, 241] width 31 height 11
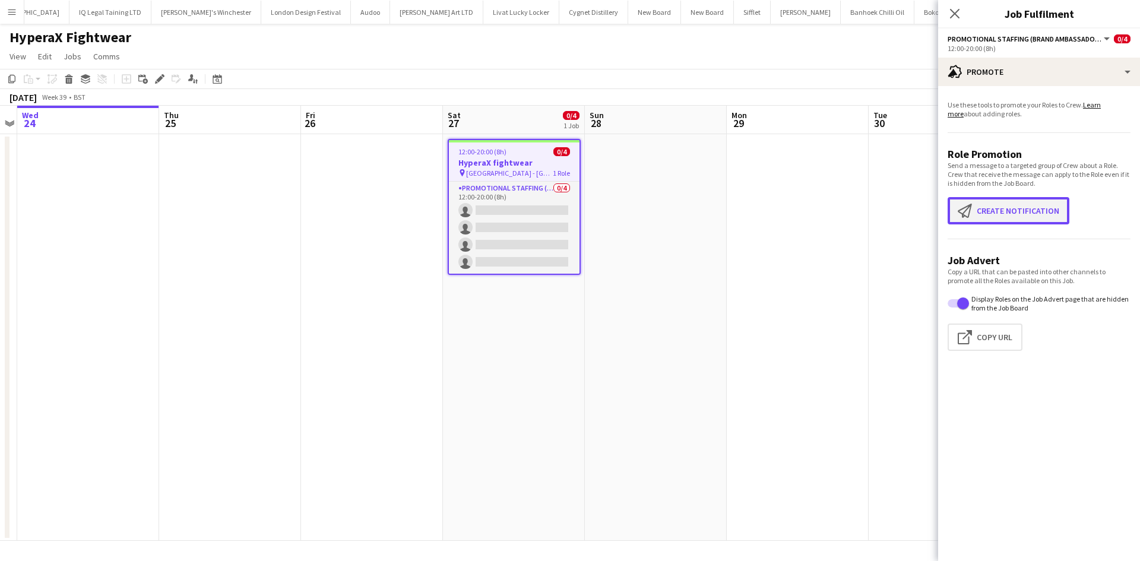
click at [1038, 209] on button "Create notification Create notification" at bounding box center [1008, 210] width 122 height 27
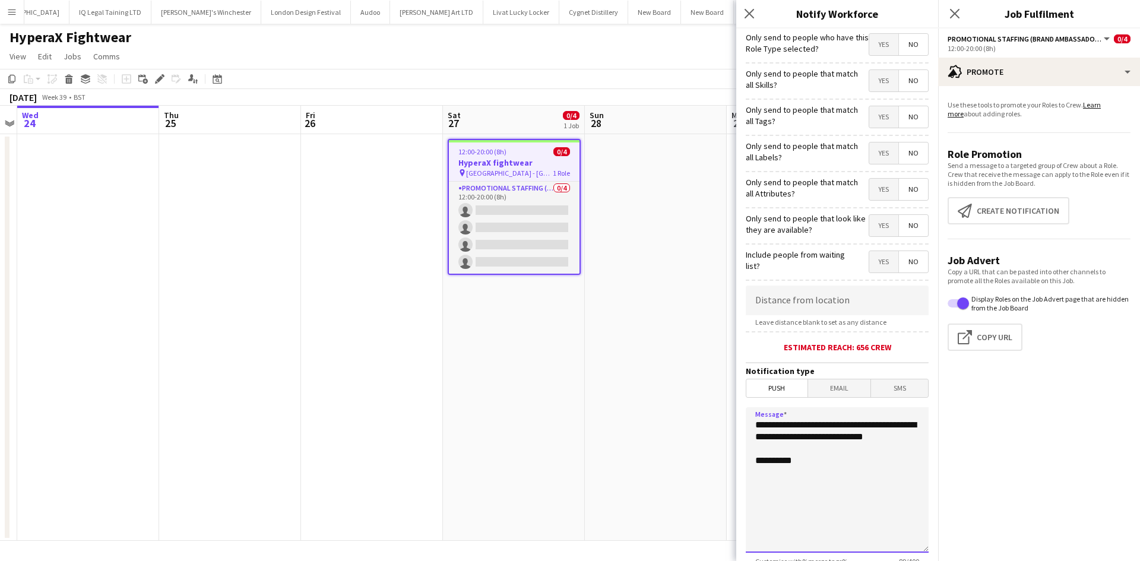
drag, startPoint x: 832, startPoint y: 455, endPoint x: 746, endPoint y: 416, distance: 95.4
click at [746, 416] on textarea "**********" at bounding box center [837, 479] width 183 height 145
click at [848, 472] on textarea "**********" at bounding box center [837, 479] width 183 height 145
drag, startPoint x: 842, startPoint y: 472, endPoint x: 722, endPoint y: 407, distance: 136.5
click at [722, 407] on body "Menu Boards Boards Boards All jobs Status Workforce Workforce My Workforce Recr…" at bounding box center [570, 280] width 1140 height 561
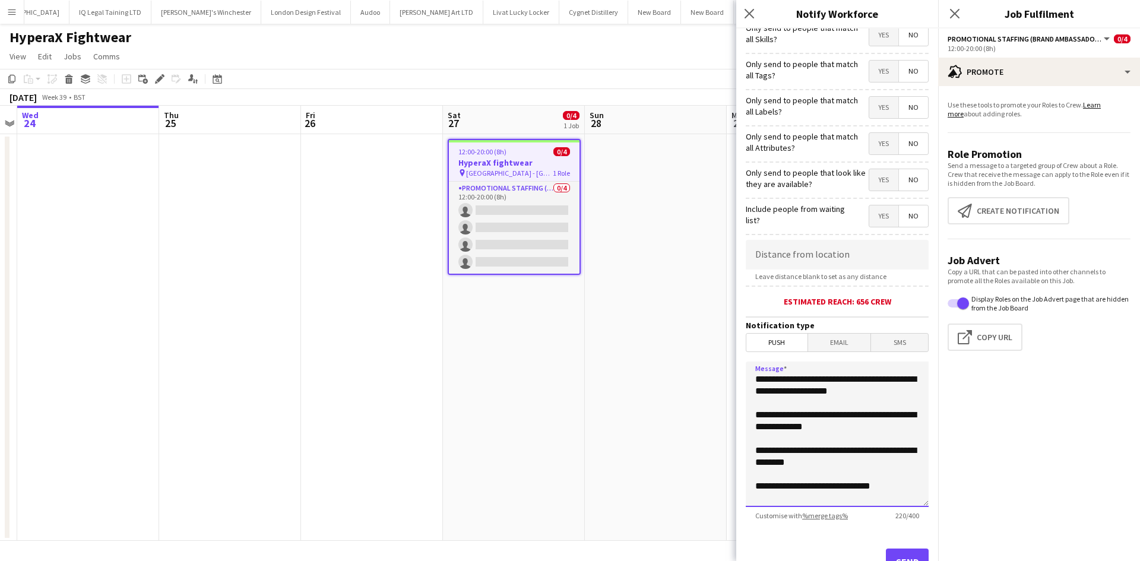
scroll to position [93, 0]
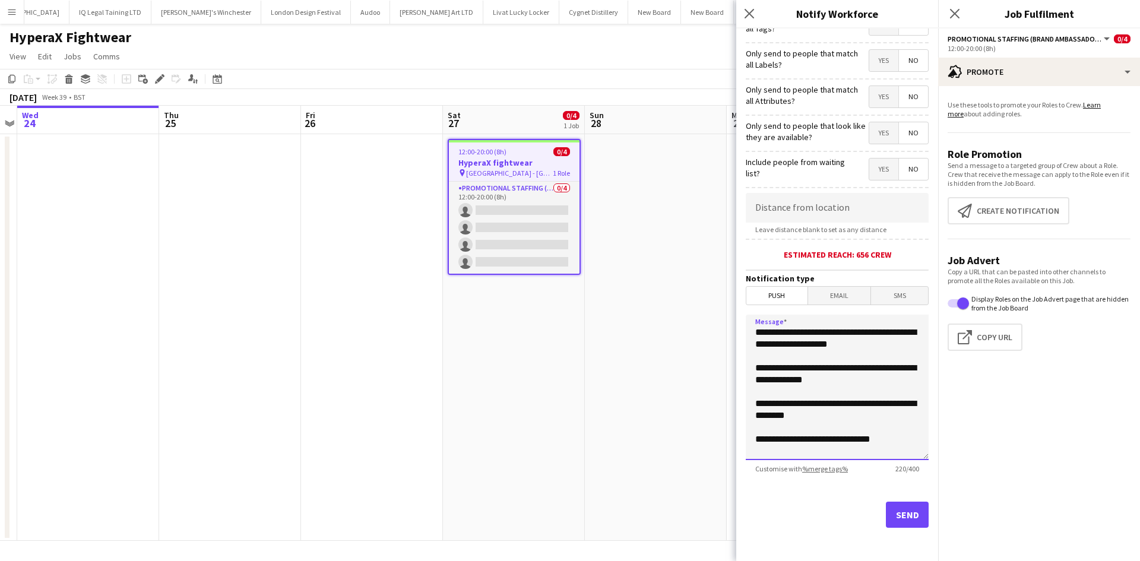
drag, startPoint x: 896, startPoint y: 436, endPoint x: 746, endPoint y: 318, distance: 190.7
click at [706, 310] on body "Menu Boards Boards Boards All jobs Status Workforce Workforce My Workforce Recr…" at bounding box center [570, 280] width 1140 height 561
type textarea "**********"
click at [826, 207] on input at bounding box center [837, 208] width 183 height 30
type input "******"
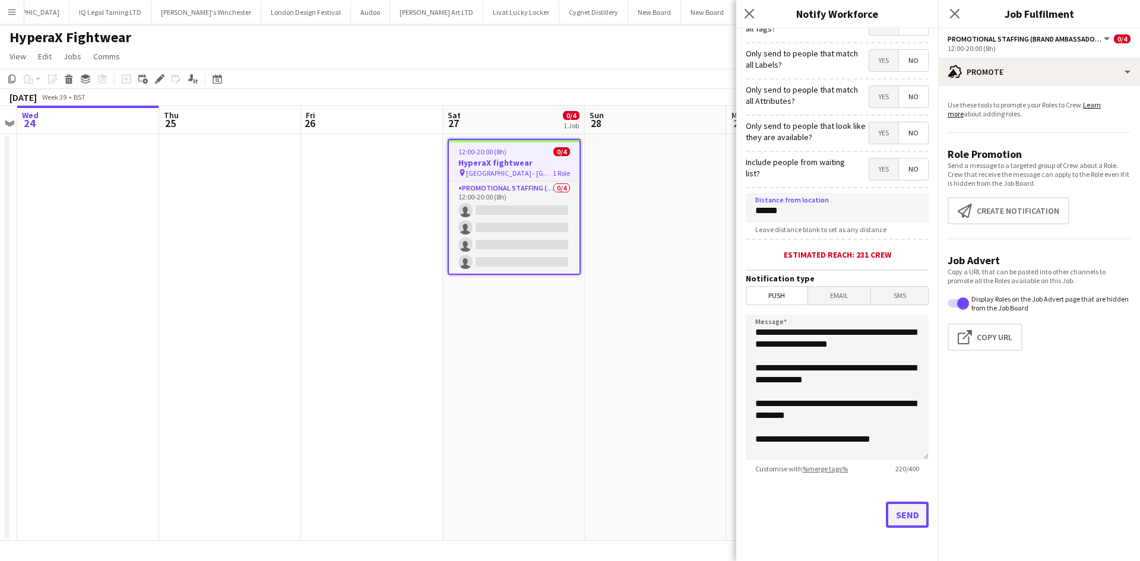
click at [894, 516] on button "Send" at bounding box center [907, 515] width 43 height 26
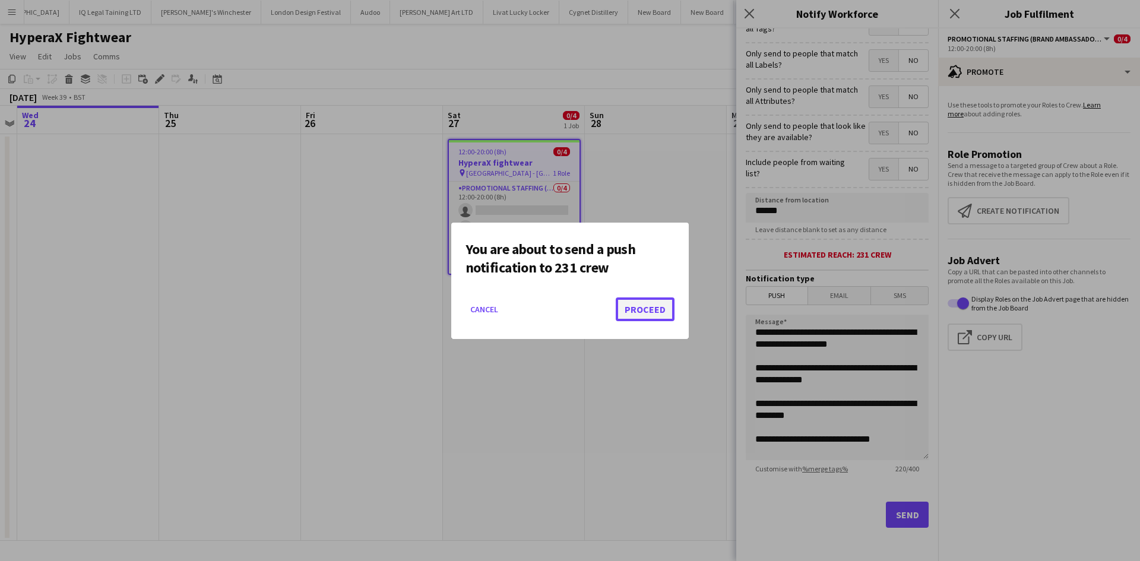
click at [642, 310] on button "Proceed" at bounding box center [645, 309] width 59 height 24
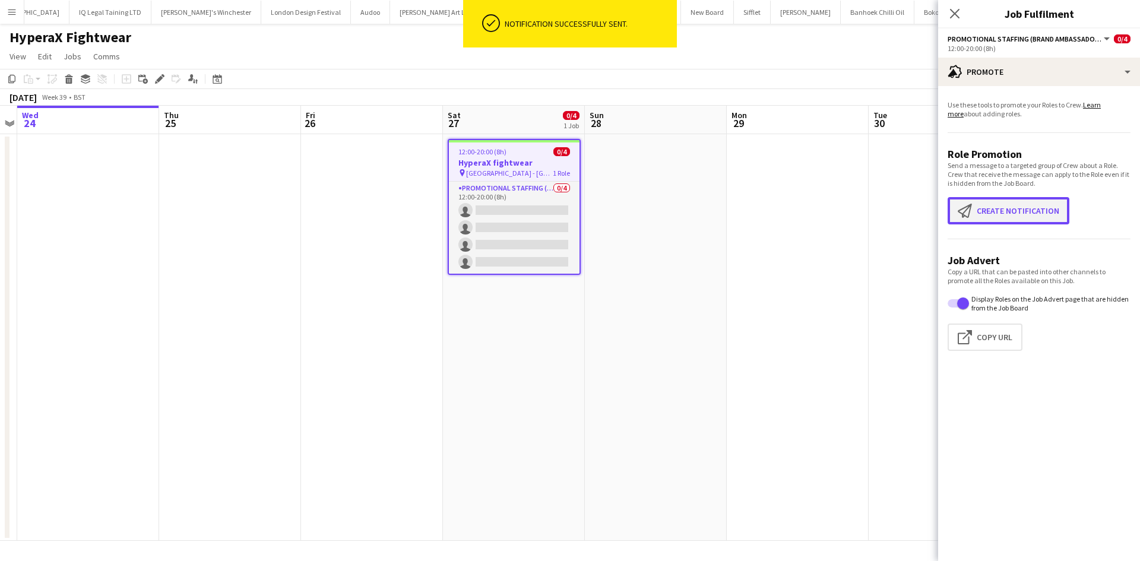
click at [992, 213] on button "Create notification Create notification" at bounding box center [1008, 210] width 122 height 27
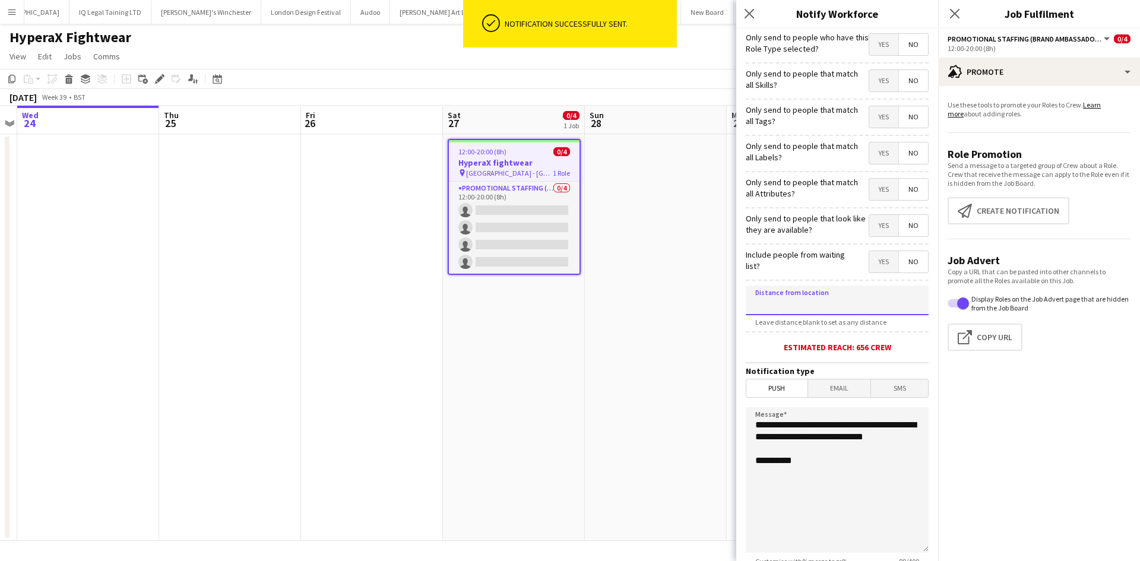
click at [847, 296] on input at bounding box center [837, 301] width 183 height 30
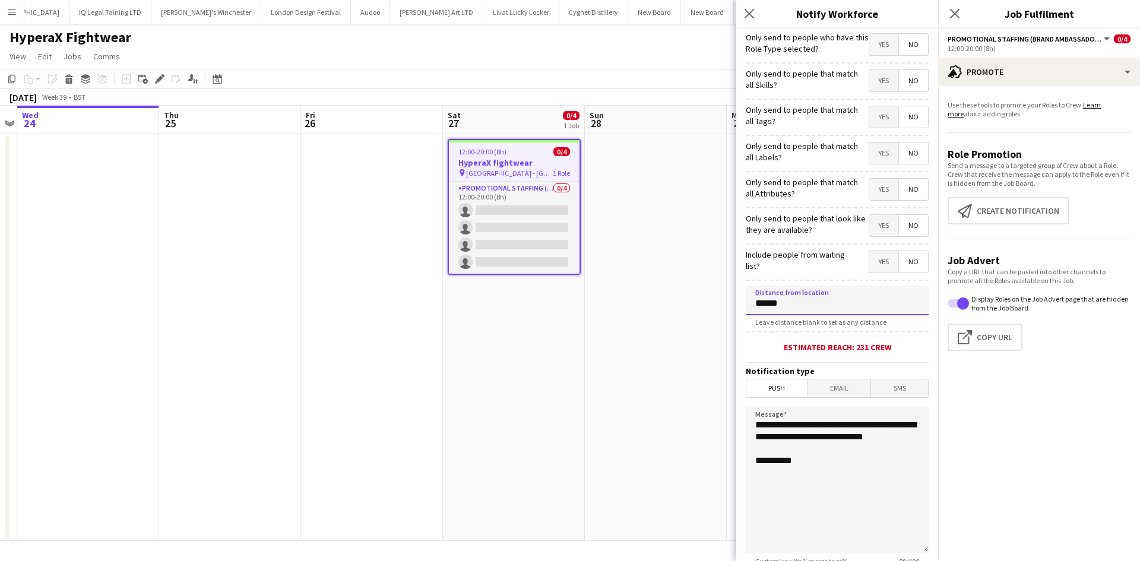
type input "******"
click at [850, 389] on span "Email" at bounding box center [839, 388] width 63 height 18
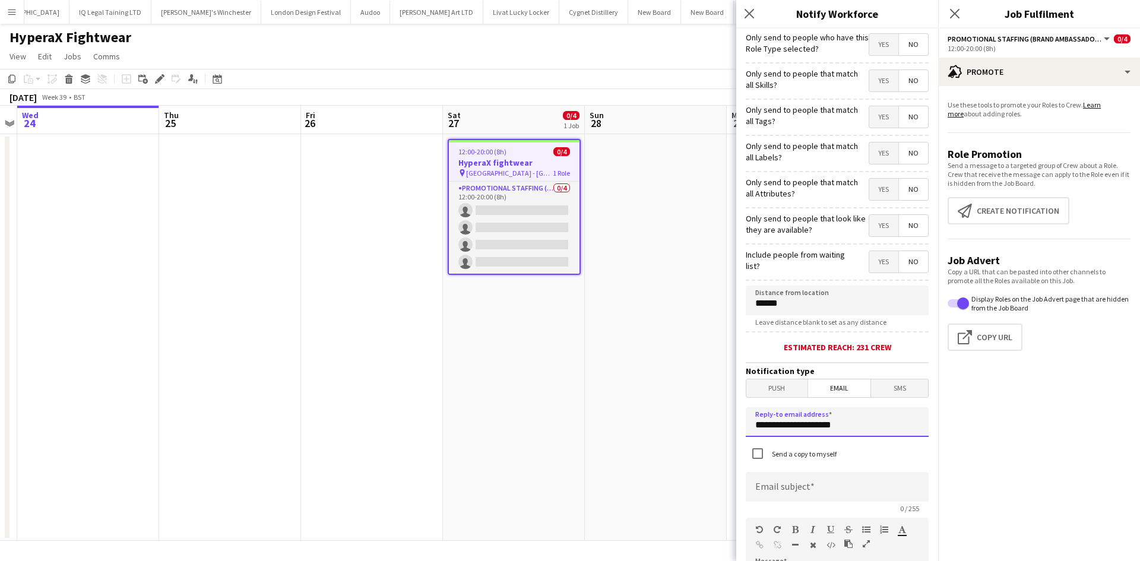
drag, startPoint x: 856, startPoint y: 416, endPoint x: 559, endPoint y: 424, distance: 297.5
click at [559, 429] on body "Menu Boards Boards Boards All jobs Status Workforce Workforce My Workforce Recr…" at bounding box center [570, 280] width 1140 height 561
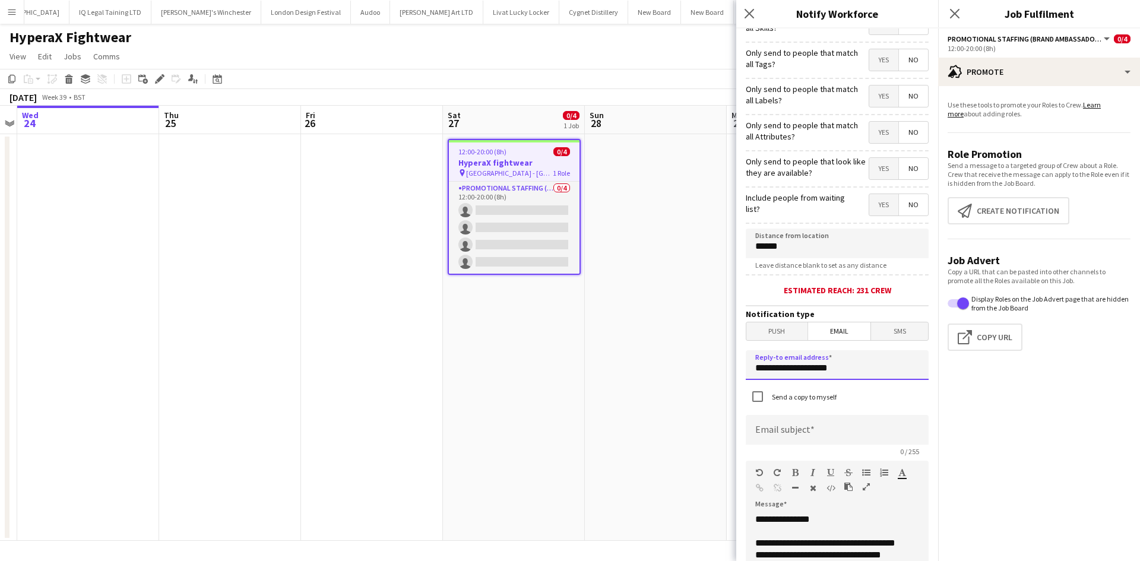
scroll to position [119, 0]
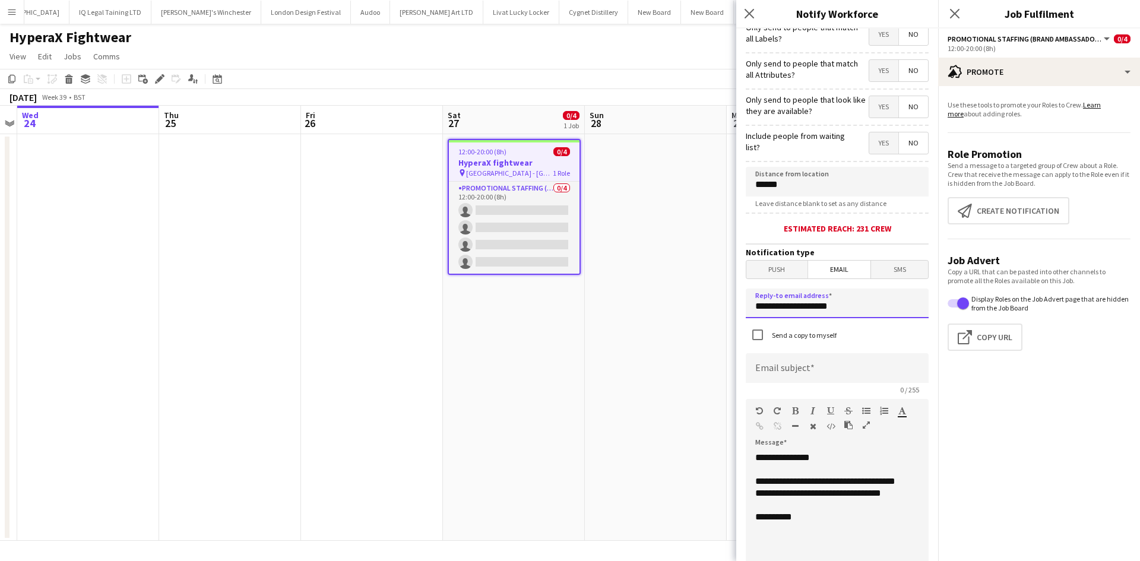
type input "**********"
drag, startPoint x: 833, startPoint y: 534, endPoint x: 735, endPoint y: 434, distance: 140.2
click at [735, 434] on body "Menu Boards Boards Boards All jobs Status Workforce Workforce My Workforce Recr…" at bounding box center [570, 280] width 1140 height 561
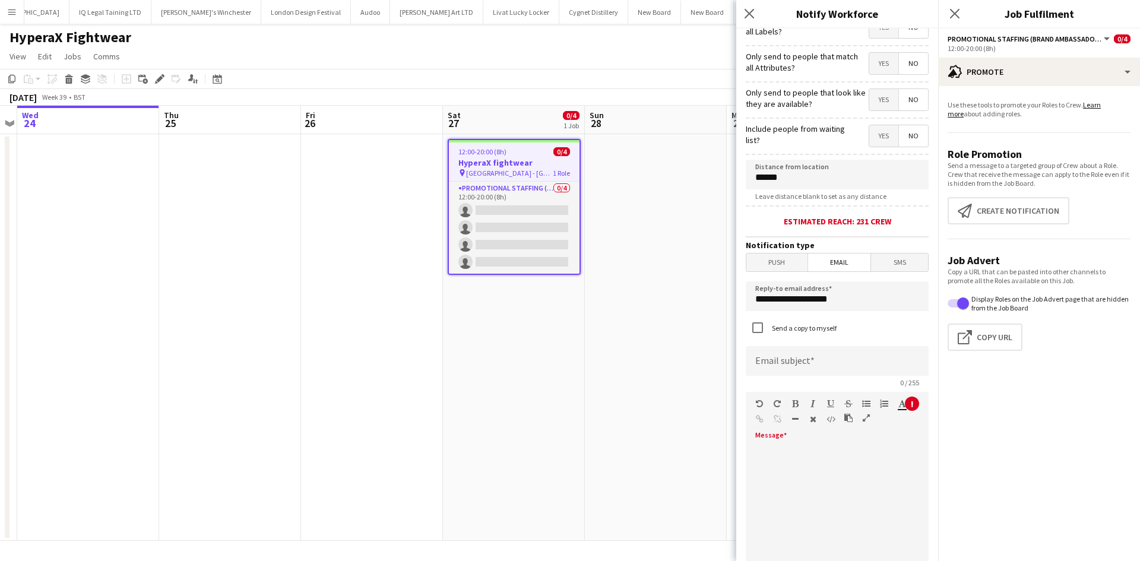
scroll to position [226, 0]
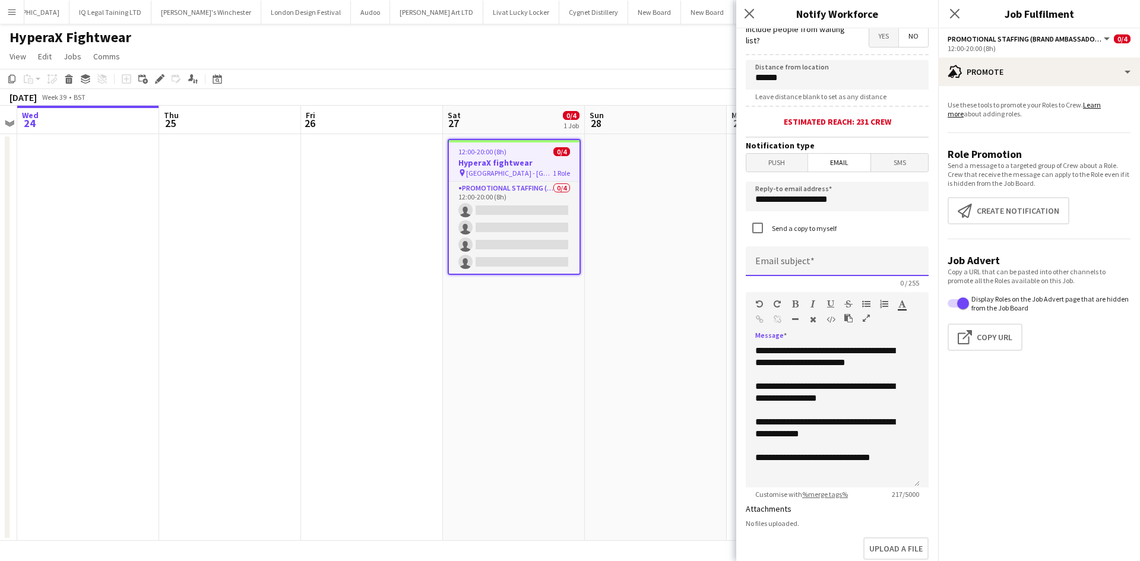
click at [803, 262] on input at bounding box center [837, 261] width 183 height 30
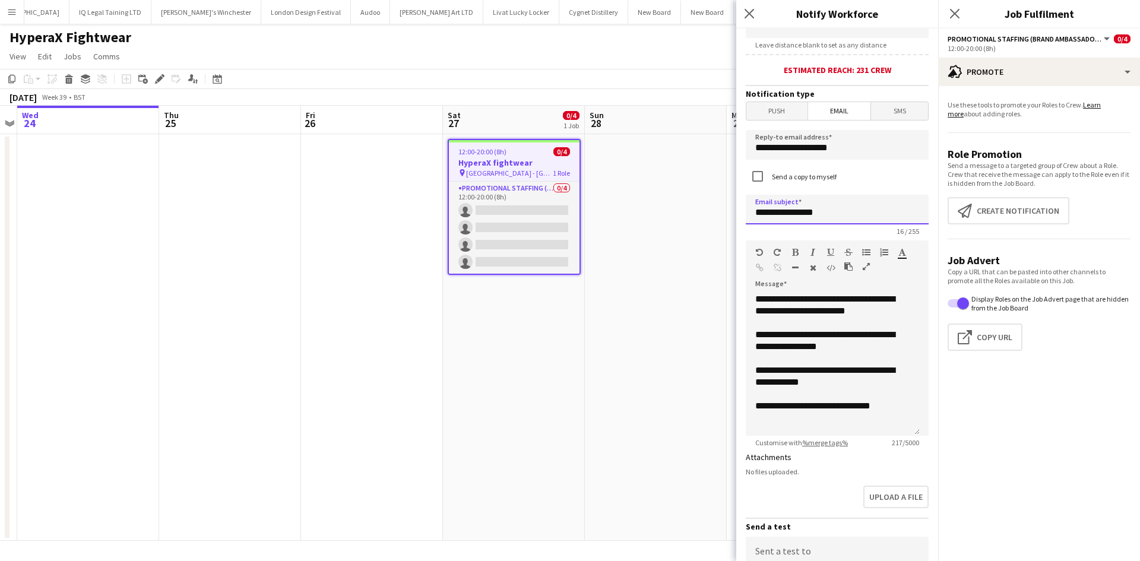
scroll to position [418, 0]
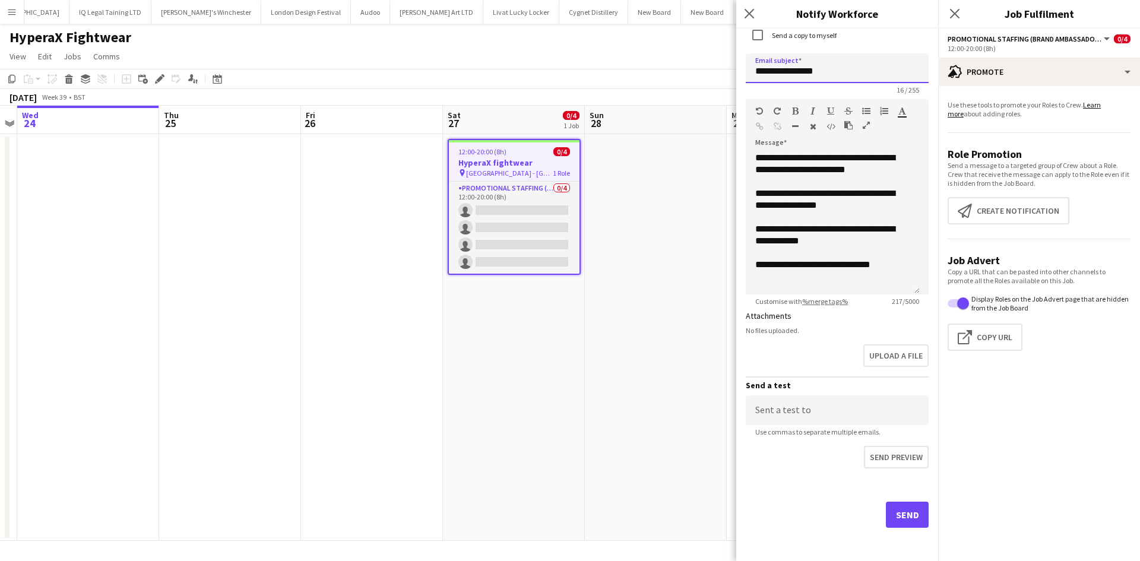
type input "**********"
click at [898, 509] on button "Send" at bounding box center [907, 515] width 43 height 26
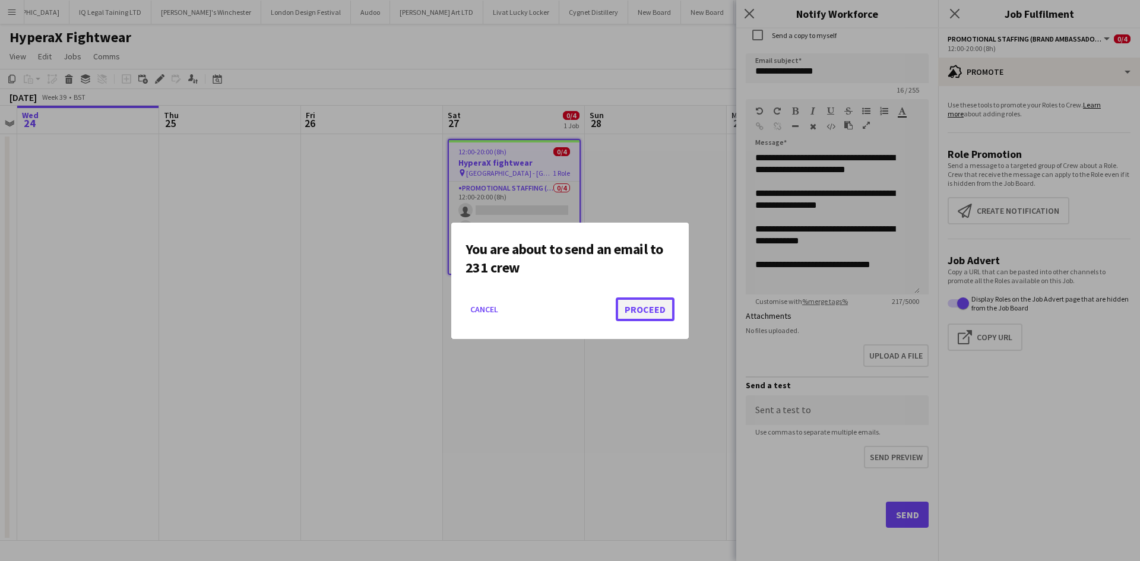
click at [651, 316] on button "Proceed" at bounding box center [645, 309] width 59 height 24
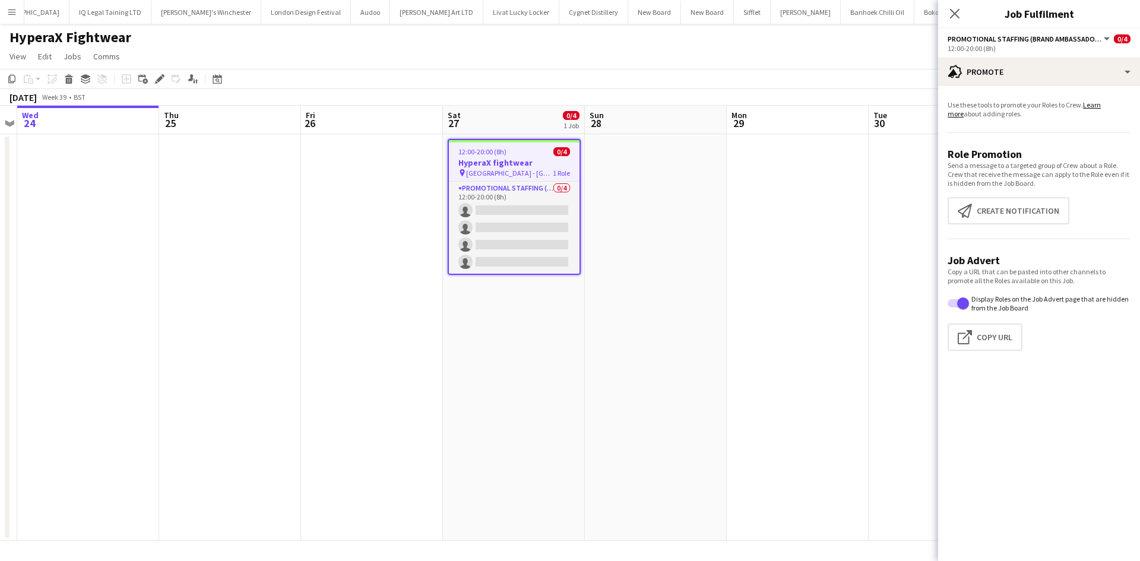
drag, startPoint x: 541, startPoint y: 204, endPoint x: 900, endPoint y: 175, distance: 359.7
click at [541, 204] on app-card-role "Promotional Staffing (Brand Ambassadors) 0/4 12:00-20:00 (8h) single-neutral-ac…" at bounding box center [514, 228] width 131 height 92
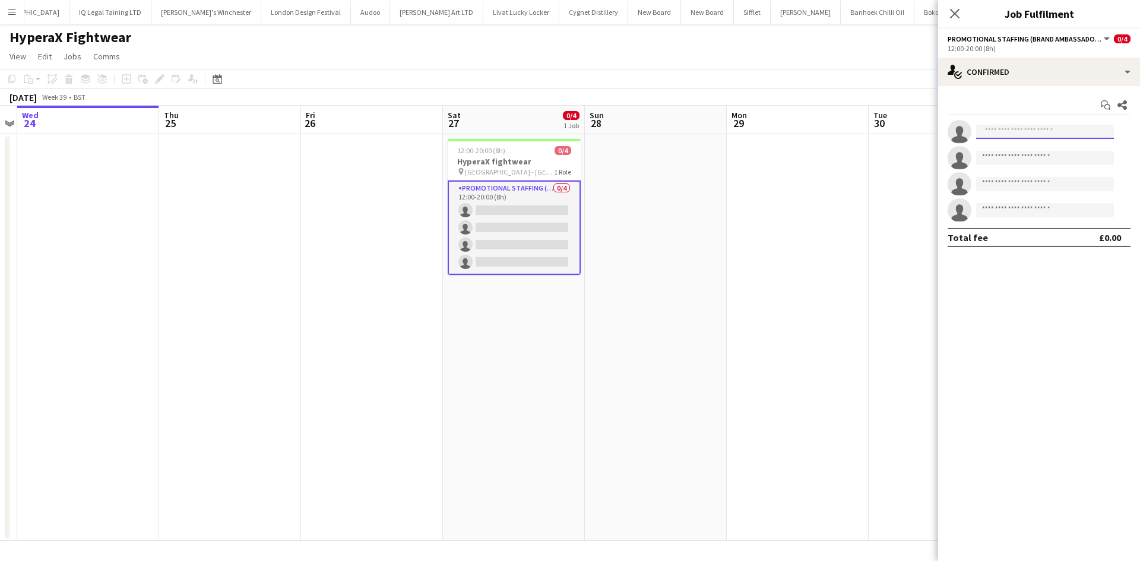
click at [1016, 131] on input at bounding box center [1045, 132] width 138 height 14
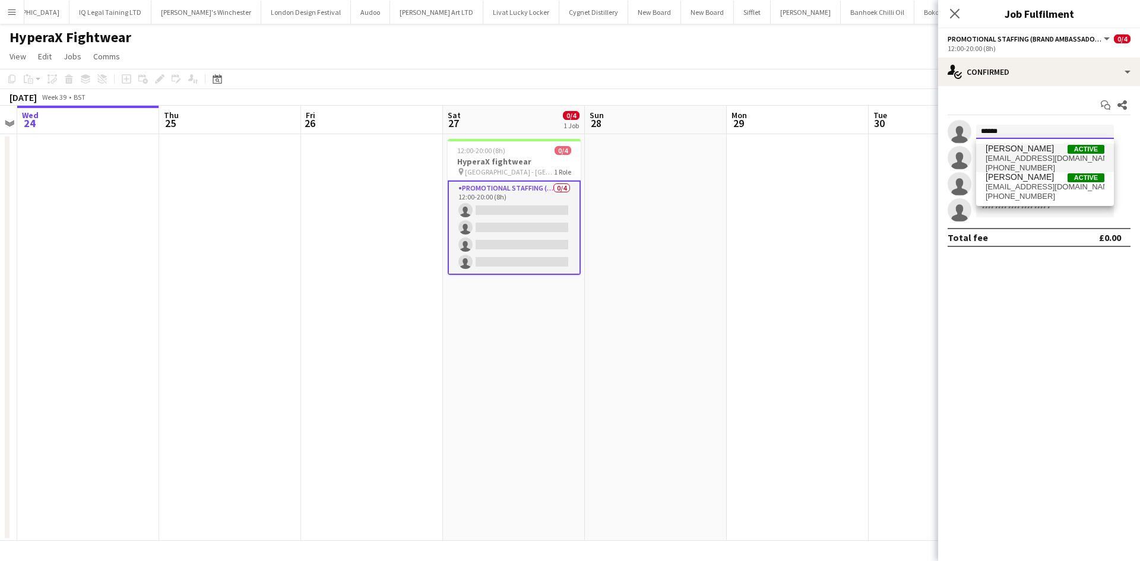
type input "******"
click at [1032, 153] on span "[PERSON_NAME]" at bounding box center [1019, 149] width 68 height 10
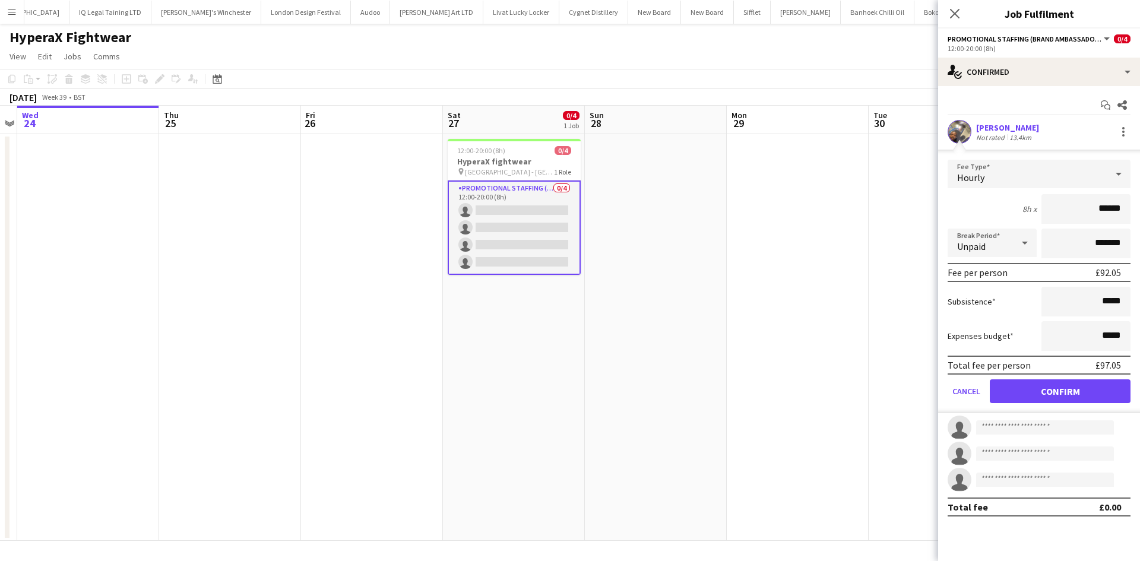
click at [1010, 126] on div "[PERSON_NAME]" at bounding box center [1007, 127] width 63 height 11
click at [979, 126] on div "[PERSON_NAME]" at bounding box center [1007, 127] width 63 height 11
drag, startPoint x: 987, startPoint y: 125, endPoint x: 981, endPoint y: 186, distance: 61.4
click at [987, 125] on div "[PERSON_NAME]" at bounding box center [1007, 127] width 63 height 11
click at [963, 391] on button "Cancel" at bounding box center [965, 391] width 37 height 24
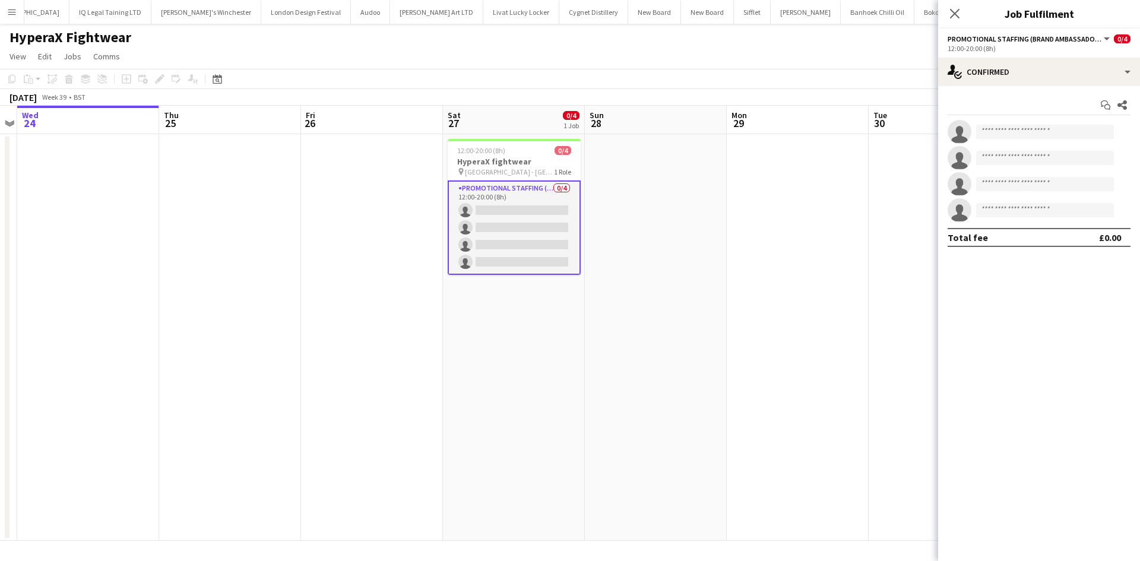
click at [1029, 141] on app-invite-slot "single-neutral-actions" at bounding box center [1039, 132] width 202 height 24
click at [1031, 131] on input at bounding box center [1045, 132] width 138 height 14
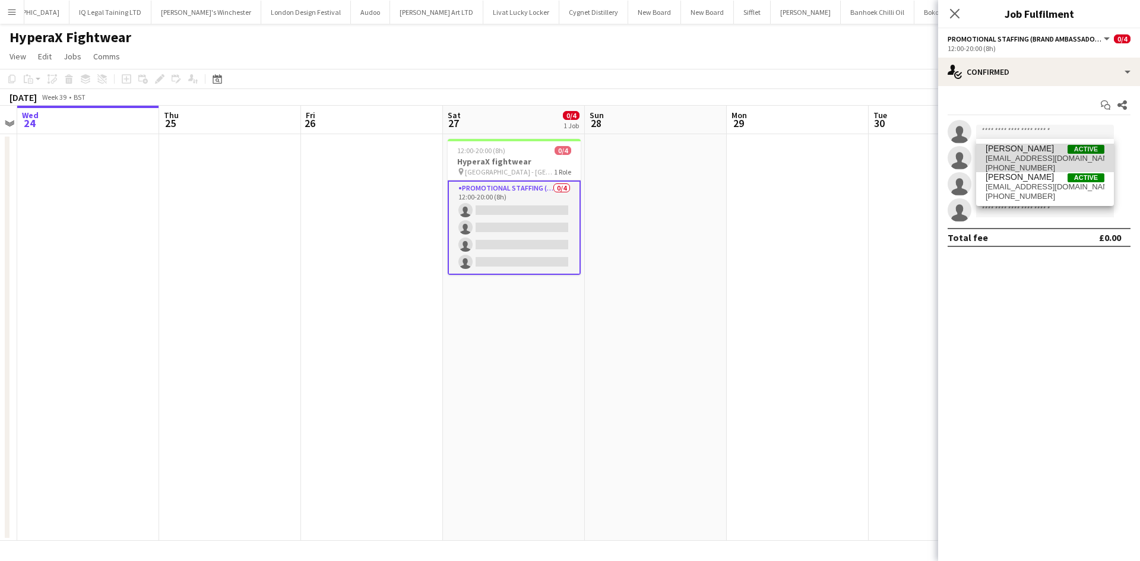
click at [1033, 151] on span "[PERSON_NAME]" at bounding box center [1019, 149] width 68 height 10
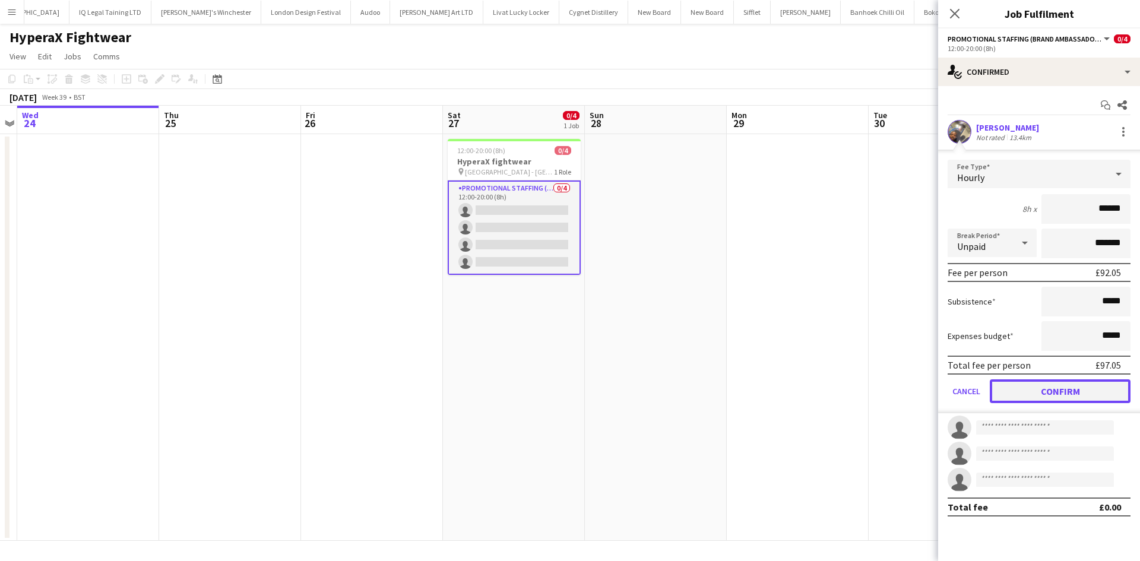
drag, startPoint x: 1070, startPoint y: 397, endPoint x: 778, endPoint y: 312, distance: 304.1
click at [1070, 395] on button "Confirm" at bounding box center [1059, 391] width 141 height 24
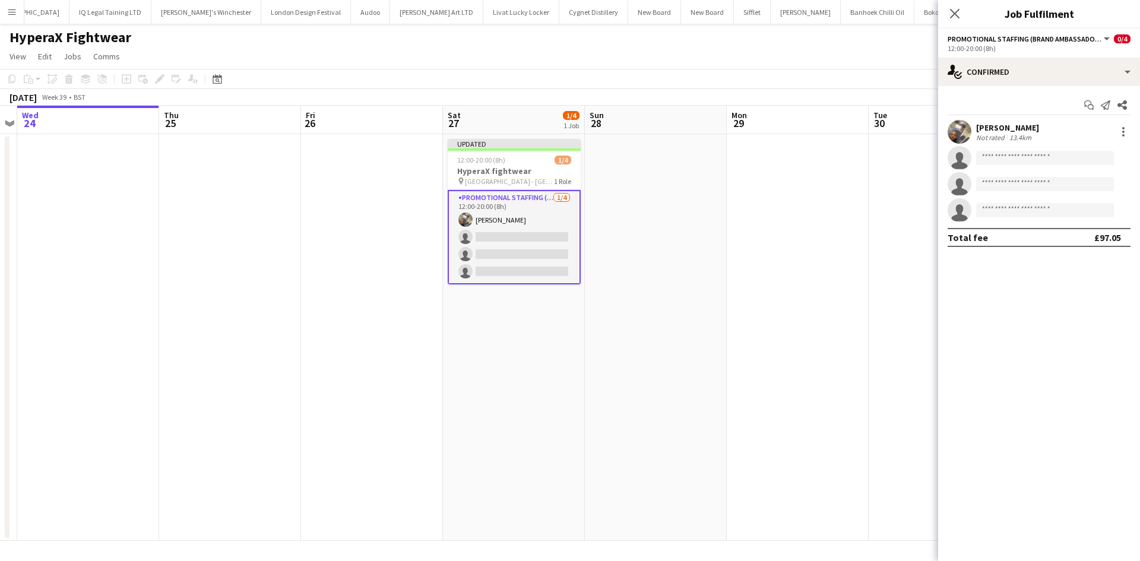
click at [687, 281] on app-date-cell at bounding box center [656, 337] width 142 height 407
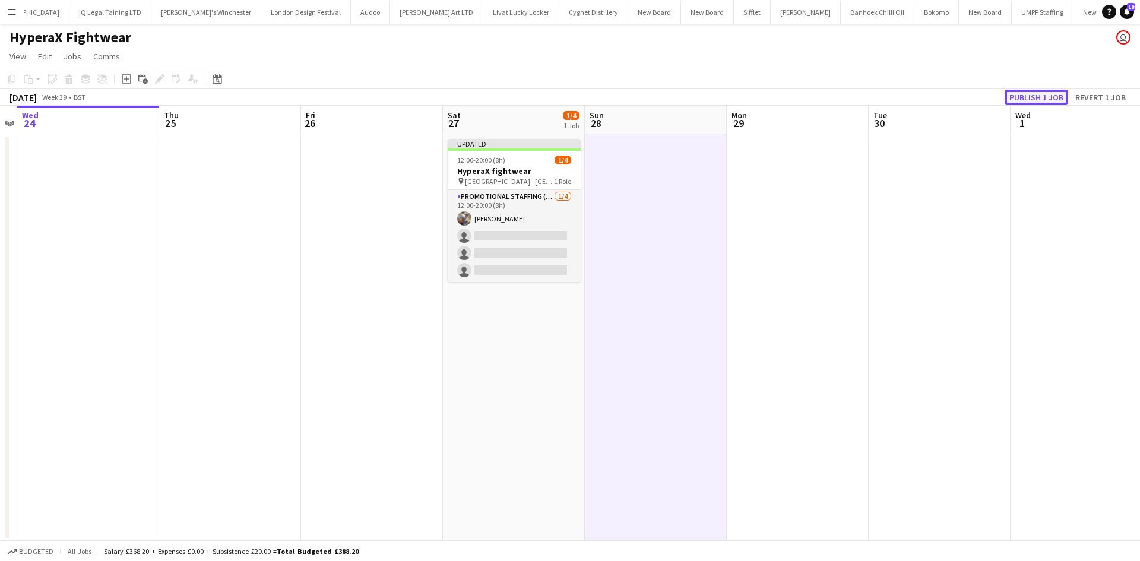
click at [1028, 99] on button "Publish 1 job" at bounding box center [1036, 97] width 64 height 15
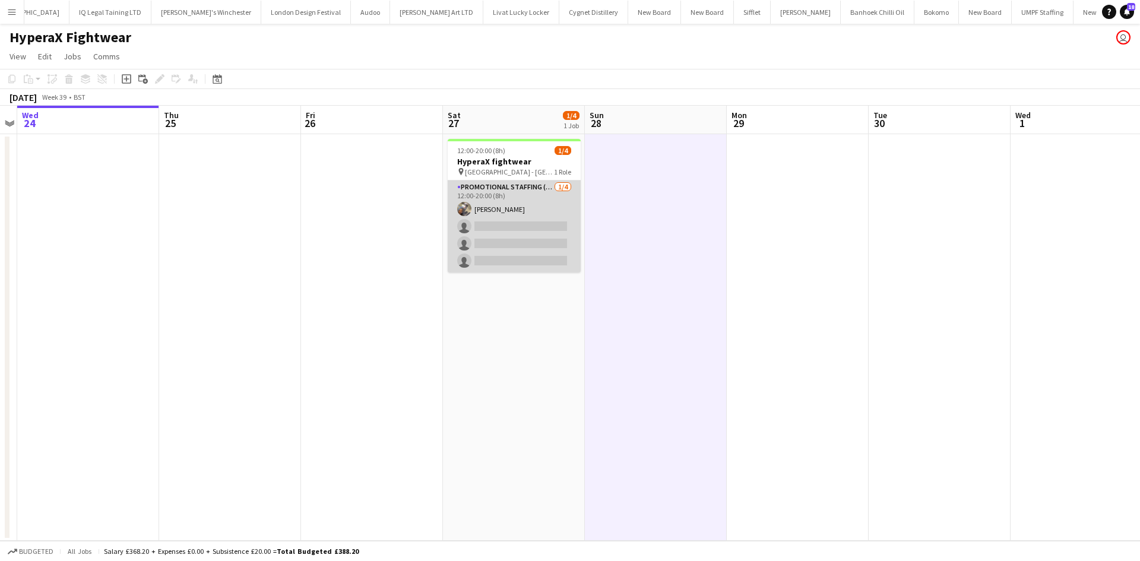
drag, startPoint x: 499, startPoint y: 201, endPoint x: 498, endPoint y: 213, distance: 11.9
click at [499, 201] on app-card-role "Promotional Staffing (Brand Ambassadors) 1/4 12:00-20:00 (8h) Joshua Adepoju si…" at bounding box center [514, 226] width 133 height 92
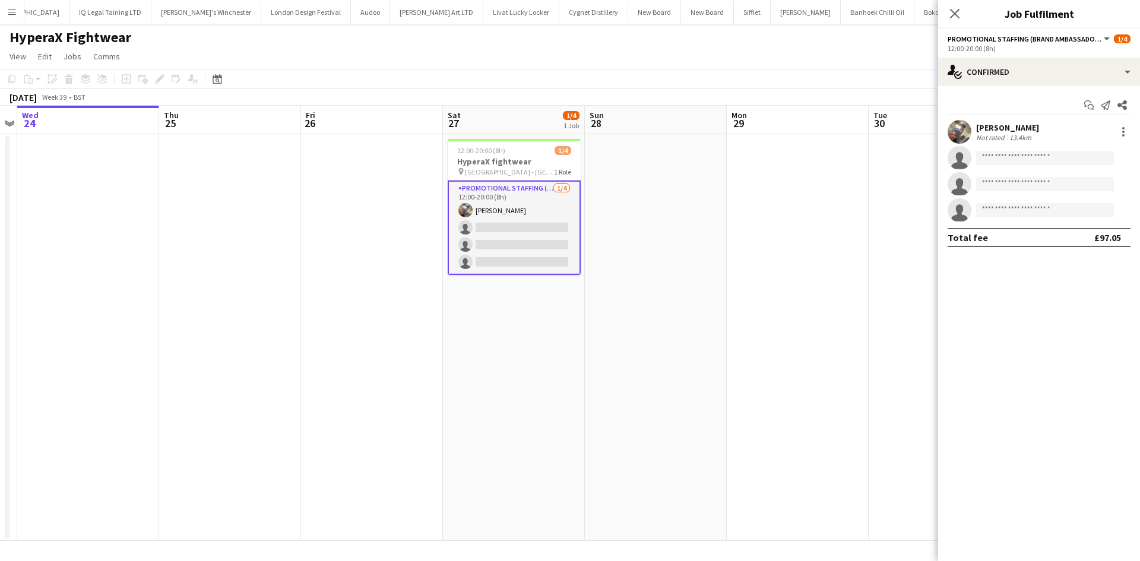
click at [1001, 135] on div "Not rated" at bounding box center [991, 137] width 31 height 9
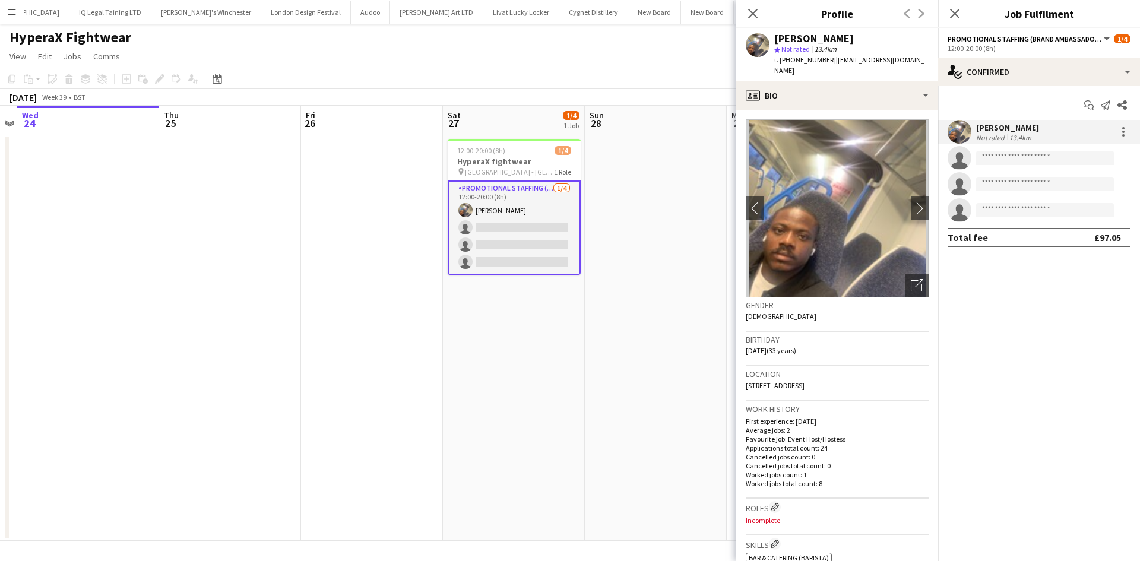
drag, startPoint x: 868, startPoint y: 376, endPoint x: 740, endPoint y: 366, distance: 128.6
click at [740, 366] on app-crew-profile-bio "chevron-left chevron-right Open photos pop-in Gender Male Birthday 12-05-1992 (…" at bounding box center [837, 335] width 202 height 451
click at [741, 366] on app-crew-profile-bio "chevron-left chevron-right Open photos pop-in Gender Male Birthday 12-05-1992 (…" at bounding box center [837, 335] width 202 height 451
click at [796, 381] on span "[STREET_ADDRESS]" at bounding box center [775, 385] width 59 height 9
click at [877, 375] on div "Location 452 Oldham Road, Rochdale, OL11 2AT" at bounding box center [837, 383] width 183 height 34
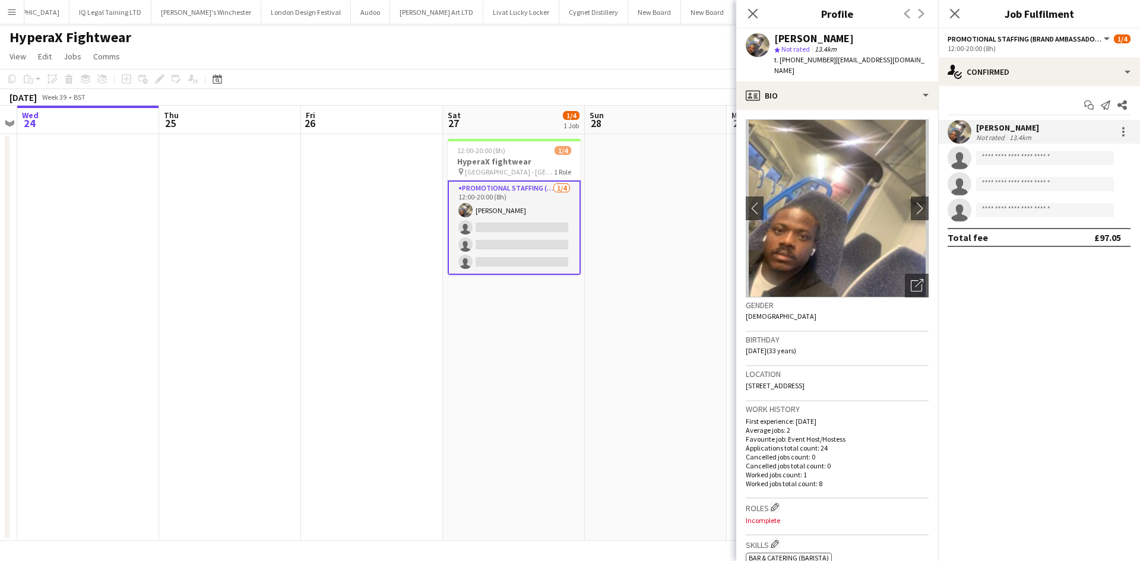
drag, startPoint x: 858, startPoint y: 370, endPoint x: 731, endPoint y: 375, distance: 127.7
click at [731, 375] on body "Menu Boards Boards Boards All jobs Status Workforce Workforce My Workforce Recr…" at bounding box center [570, 280] width 1140 height 561
click at [796, 381] on span "[STREET_ADDRESS]" at bounding box center [775, 385] width 59 height 9
drag, startPoint x: 857, startPoint y: 375, endPoint x: 752, endPoint y: 377, distance: 104.5
click at [752, 381] on span "452 Oldham Road, Rochdale, OL11 2AT" at bounding box center [775, 385] width 59 height 9
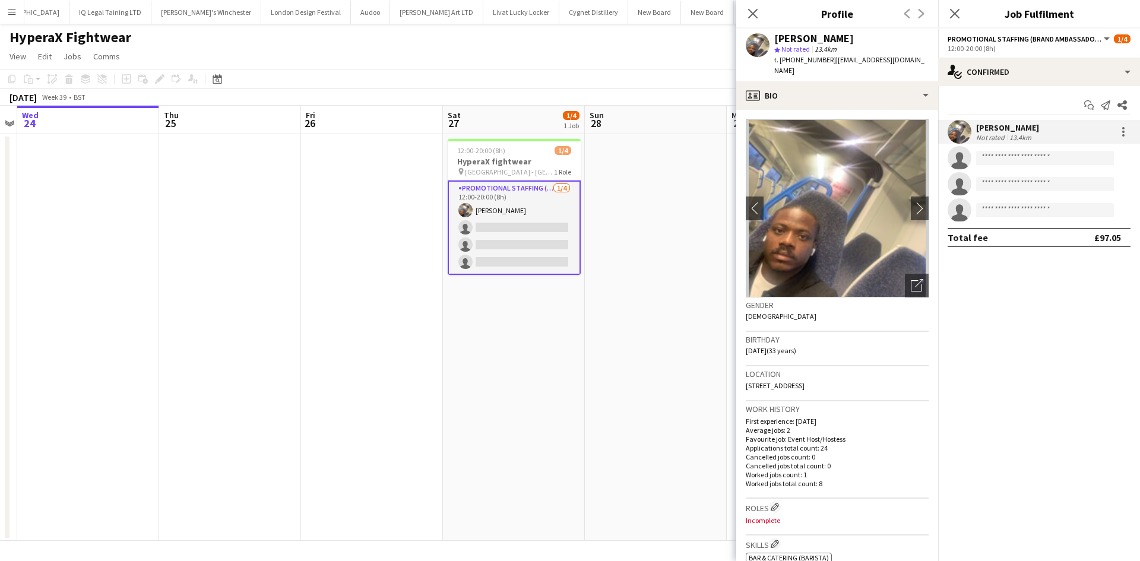
click at [752, 381] on span "452 Oldham Road, Rochdale, OL11 2AT" at bounding box center [775, 385] width 59 height 9
drag, startPoint x: 746, startPoint y: 375, endPoint x: 876, endPoint y: 382, distance: 130.2
click at [877, 383] on div "Location 452 Oldham Road, Rochdale, OL11 2AT" at bounding box center [837, 383] width 183 height 34
copy span "452 Oldham Road, Rochdale, OL11 2AT"
click at [1010, 156] on input at bounding box center [1045, 158] width 138 height 14
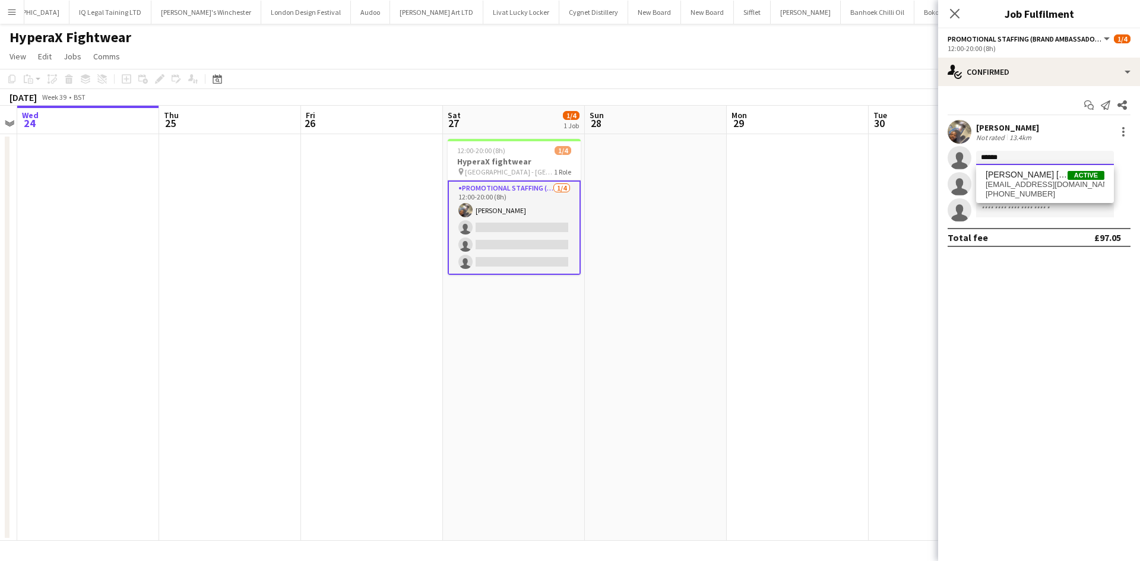
type input "******"
click at [826, 253] on app-date-cell at bounding box center [798, 337] width 142 height 407
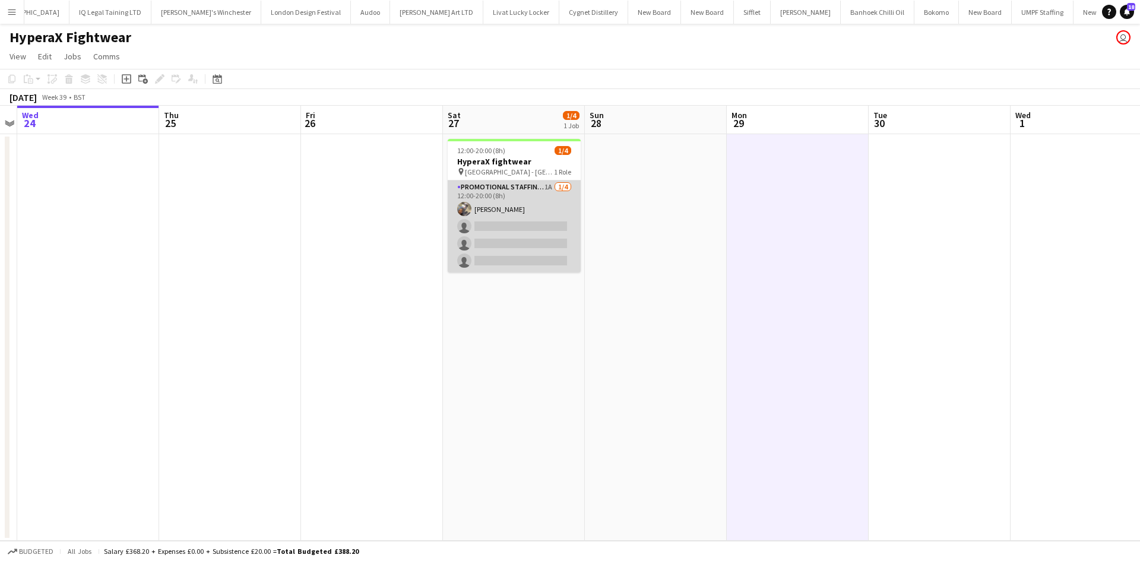
click at [546, 186] on app-card-role "Promotional Staffing (Brand Ambassadors) 1A 1/4 12:00-20:00 (8h) Joshua Adepoju…" at bounding box center [514, 226] width 133 height 92
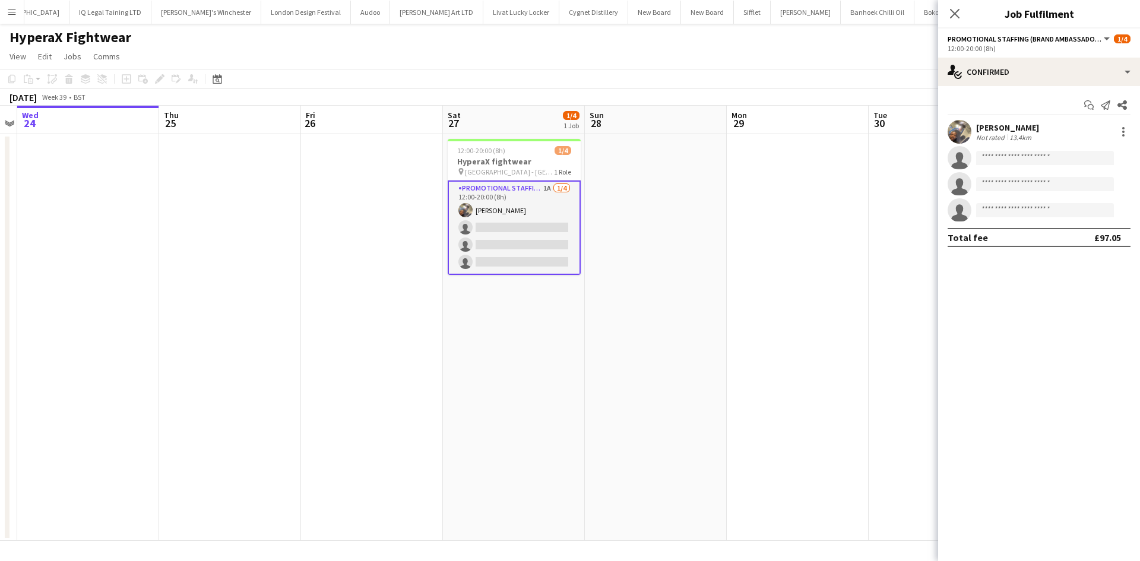
scroll to position [0, 407]
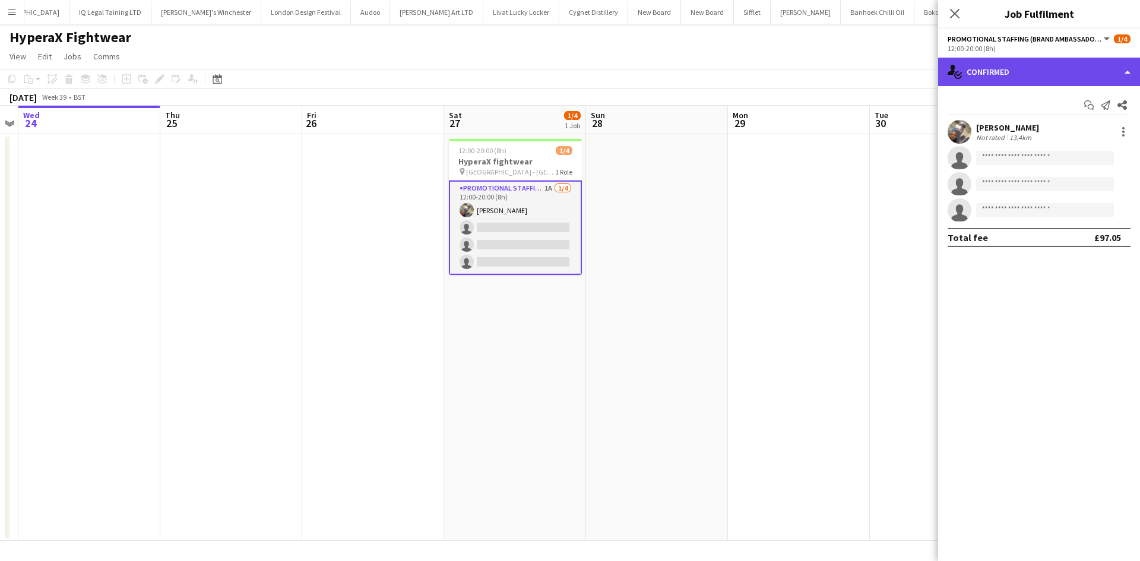
click at [1091, 63] on div "single-neutral-actions-check-2 Confirmed" at bounding box center [1039, 72] width 202 height 28
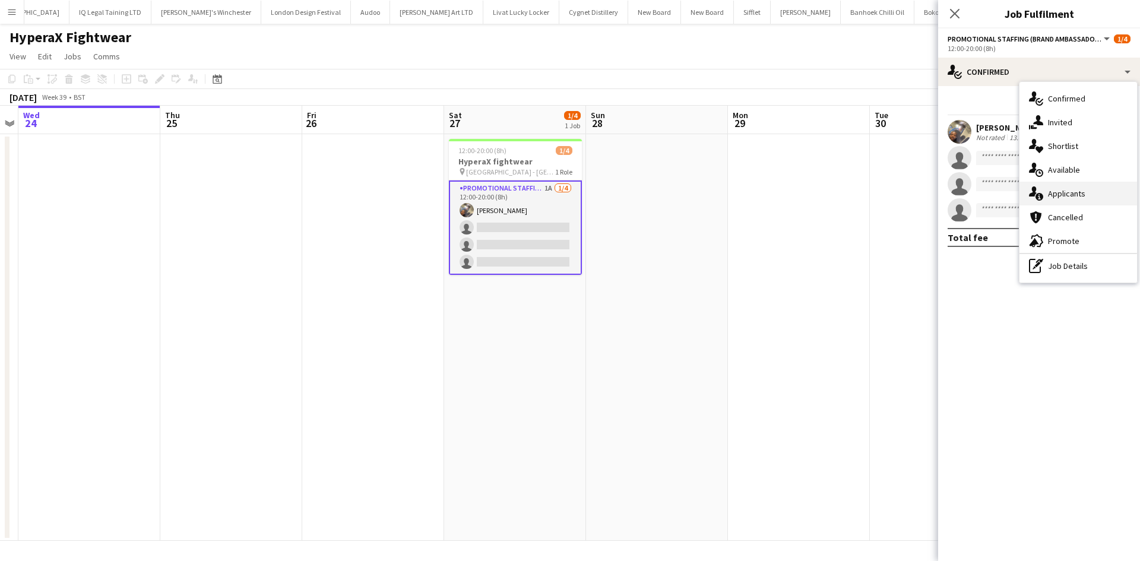
click at [1087, 188] on div "single-neutral-actions-information Applicants" at bounding box center [1078, 194] width 118 height 24
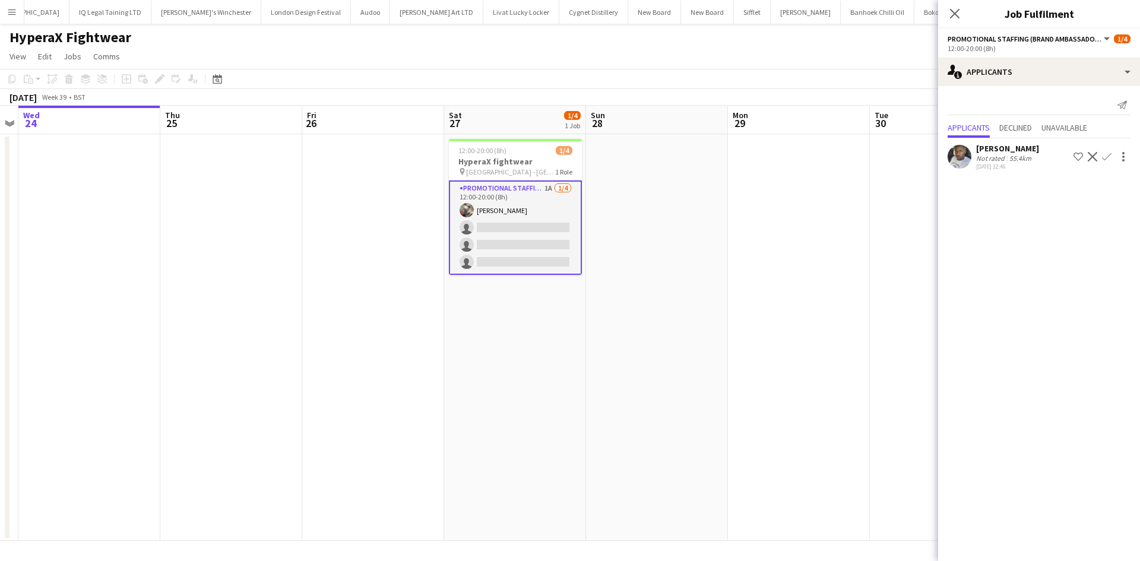
click at [1004, 149] on div "Sanjie Trimm" at bounding box center [1007, 148] width 63 height 11
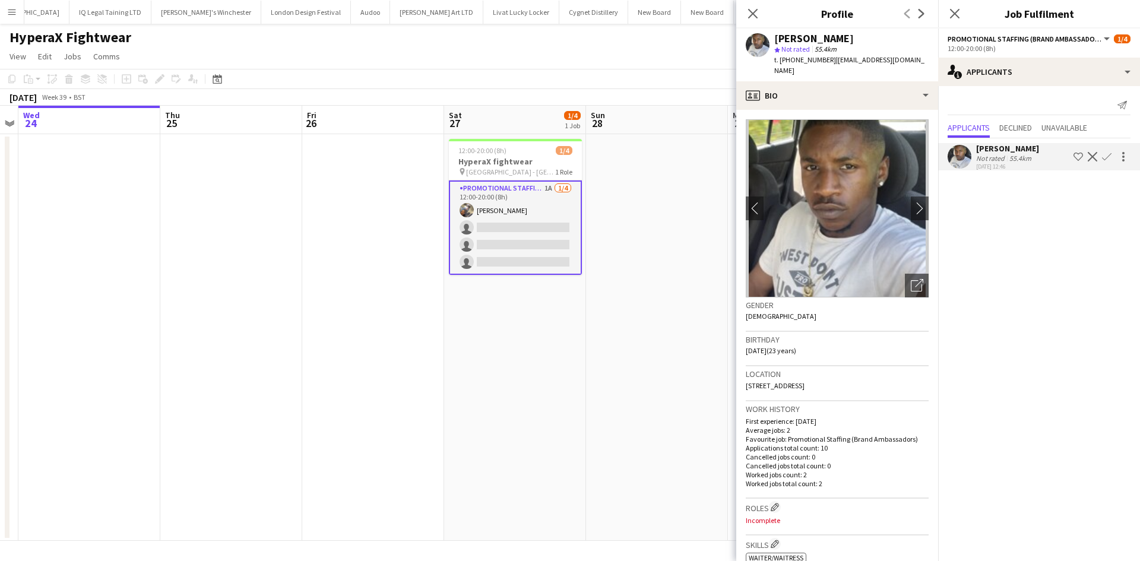
click at [1105, 157] on app-icon "Confirm" at bounding box center [1106, 156] width 9 height 9
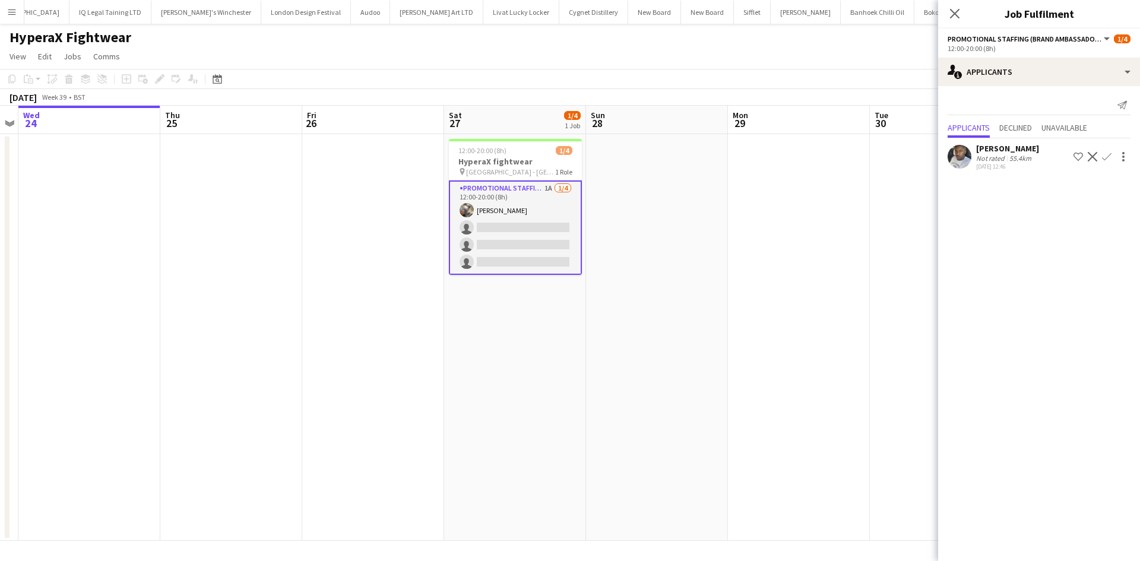
click at [1105, 151] on button "Confirm" at bounding box center [1106, 157] width 14 height 14
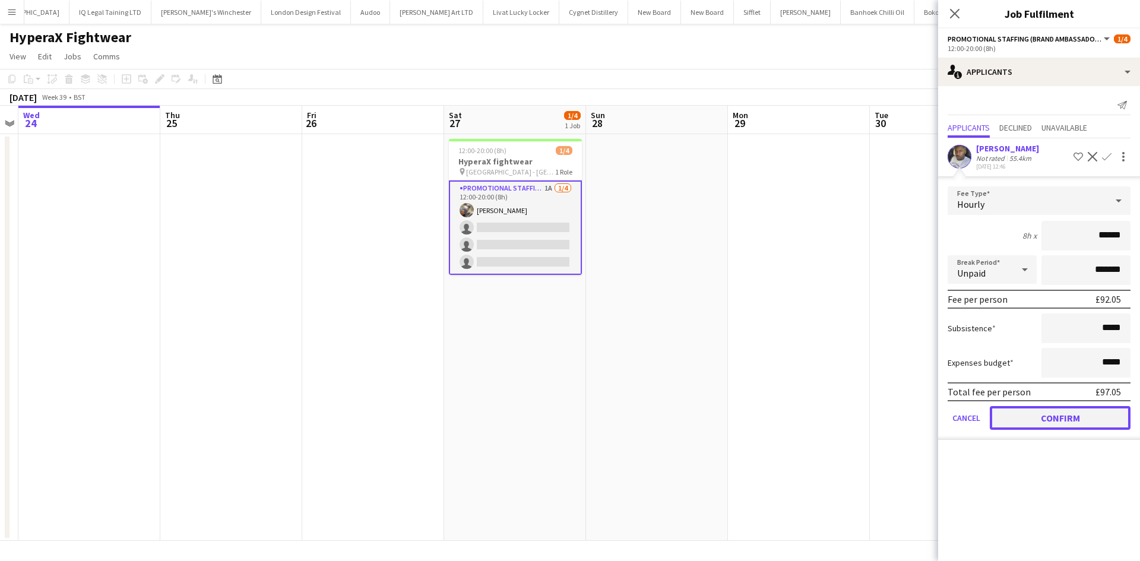
drag, startPoint x: 1079, startPoint y: 412, endPoint x: 973, endPoint y: 349, distance: 123.5
click at [1079, 413] on button "Confirm" at bounding box center [1059, 418] width 141 height 24
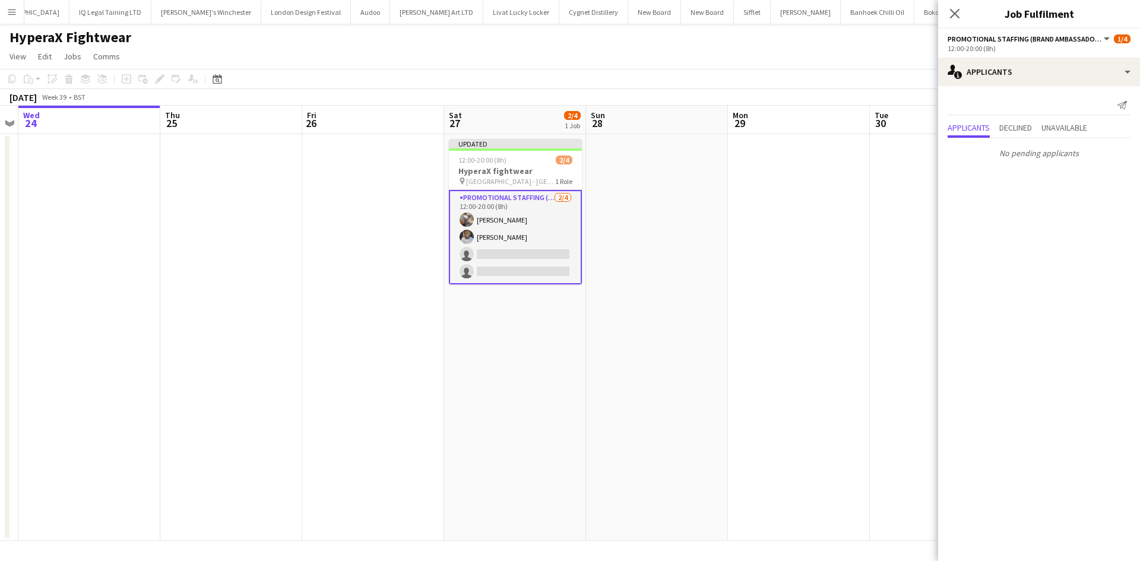
click at [791, 237] on app-date-cell at bounding box center [799, 337] width 142 height 407
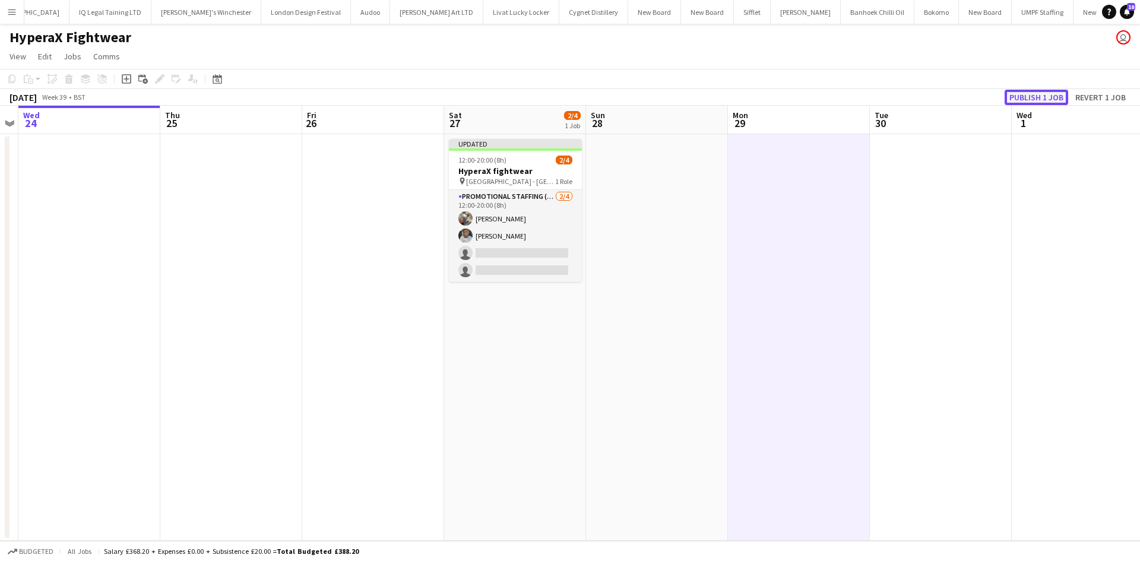
click at [1039, 96] on button "Publish 1 job" at bounding box center [1036, 97] width 64 height 15
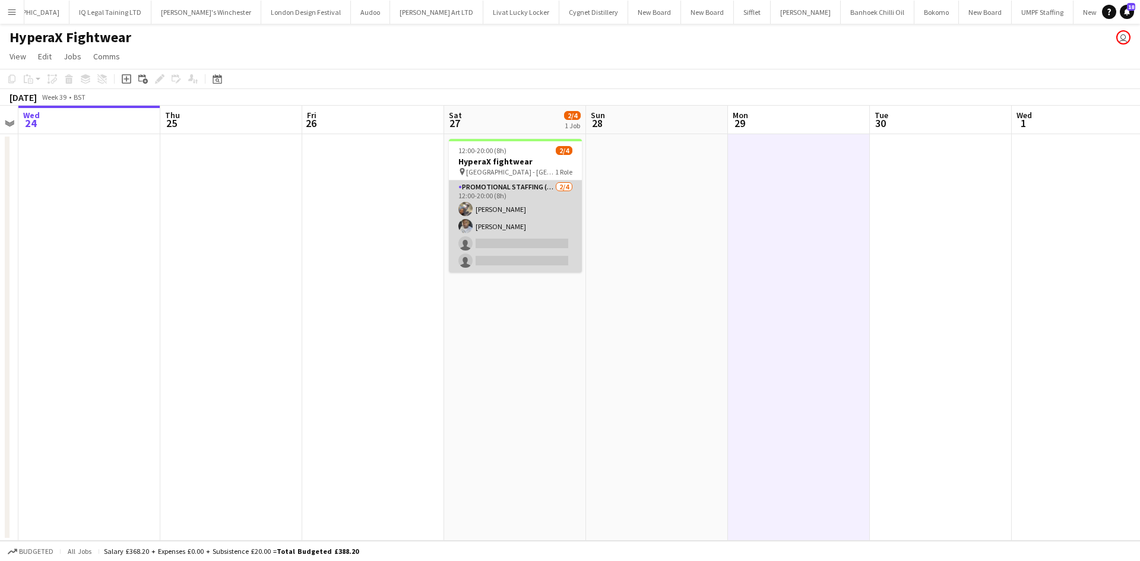
click at [465, 211] on app-user-avatar at bounding box center [465, 209] width 14 height 14
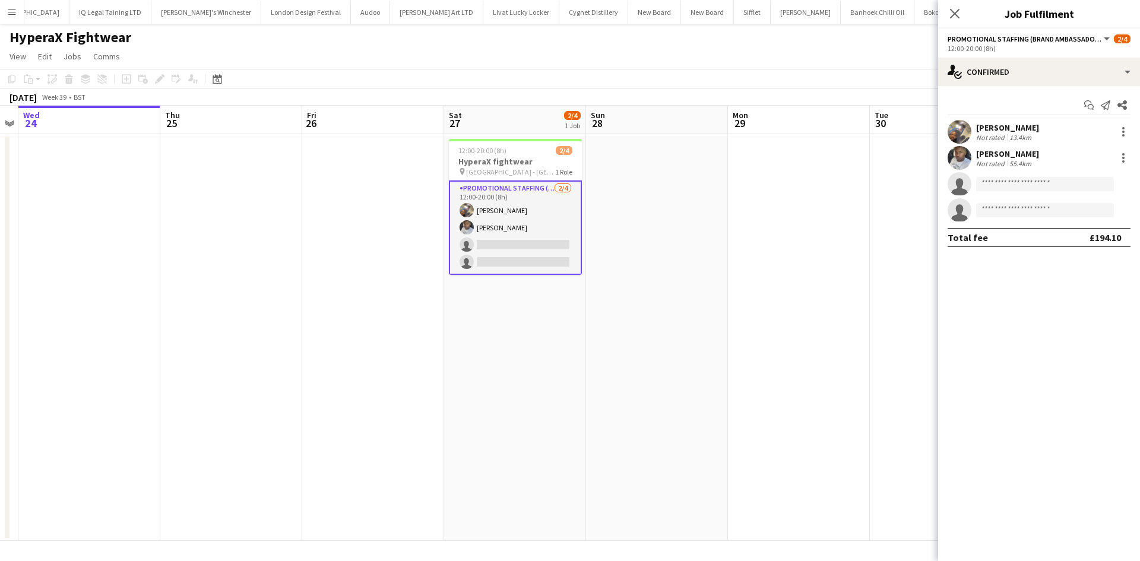
drag, startPoint x: 965, startPoint y: 138, endPoint x: 965, endPoint y: 152, distance: 13.7
click at [963, 142] on app-user-avatar at bounding box center [959, 132] width 24 height 24
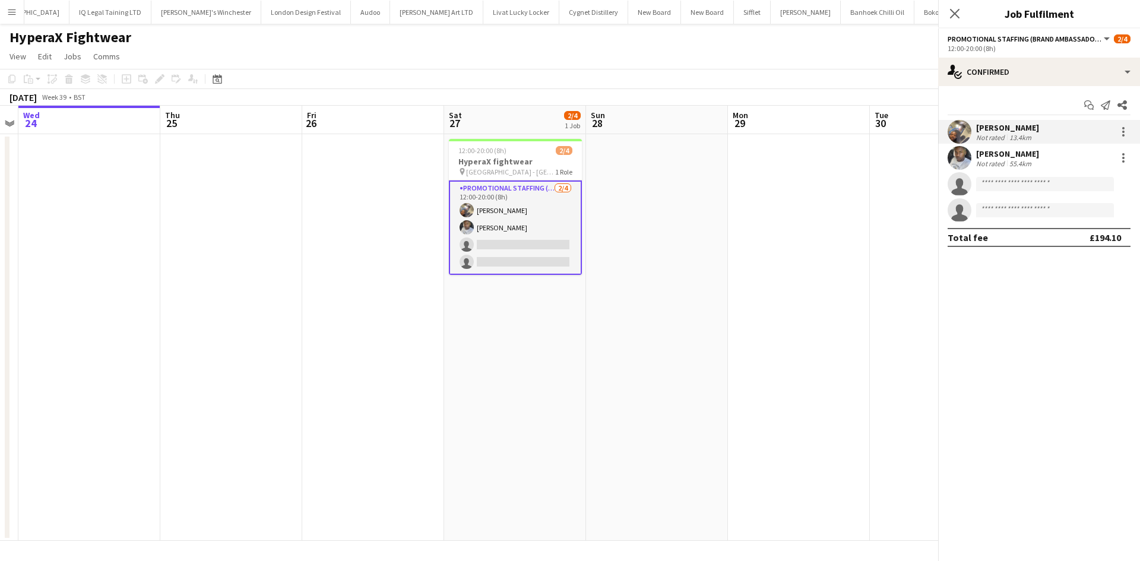
click at [965, 153] on app-user-avatar at bounding box center [959, 158] width 24 height 24
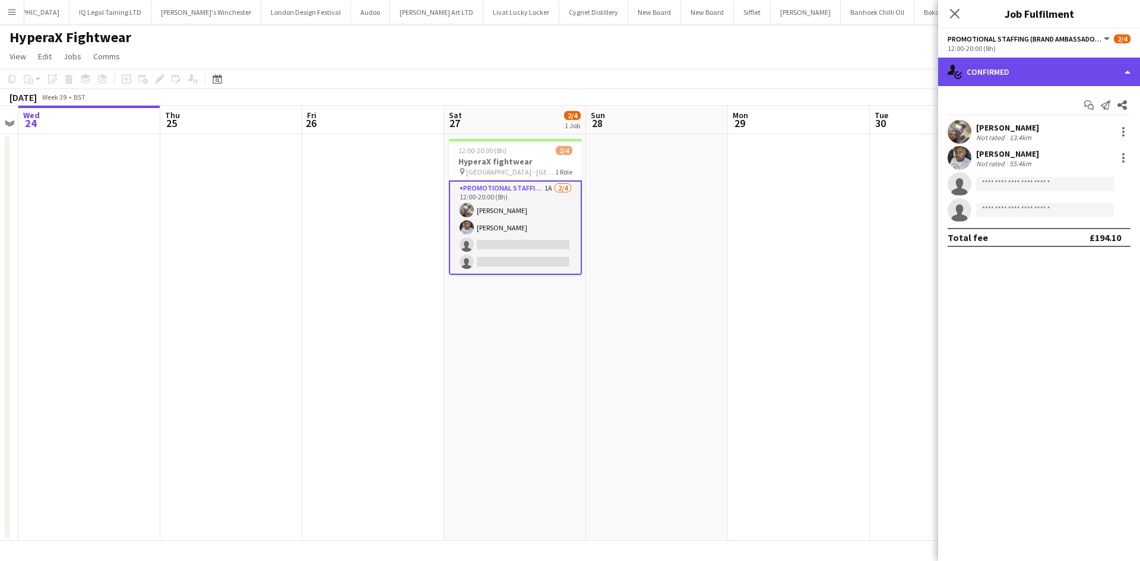
click at [1074, 60] on div "single-neutral-actions-check-2 Confirmed" at bounding box center [1039, 72] width 202 height 28
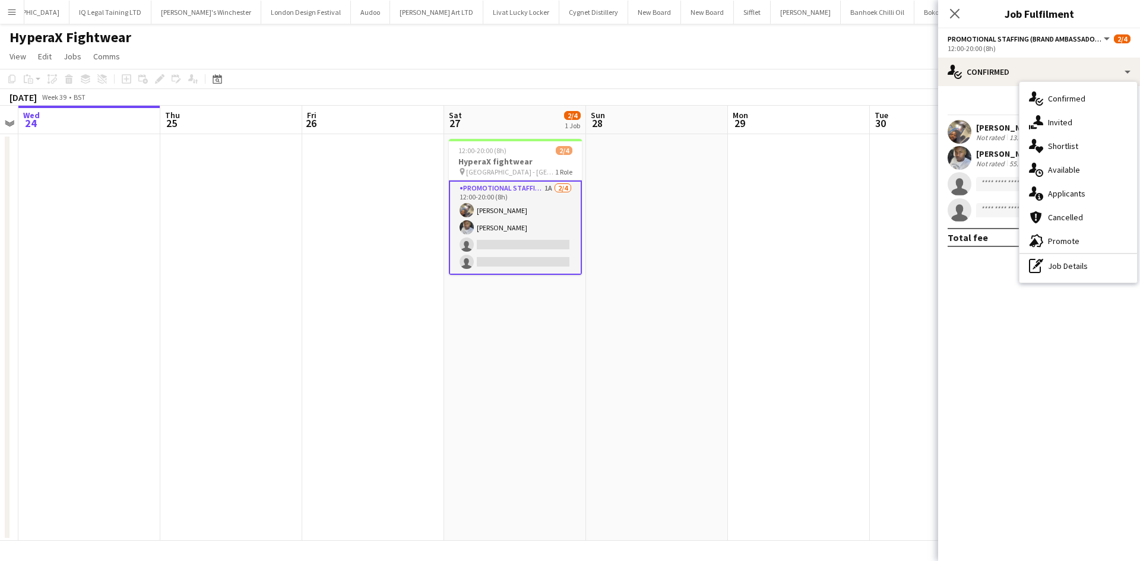
click at [1083, 197] on span "Applicants" at bounding box center [1066, 193] width 37 height 11
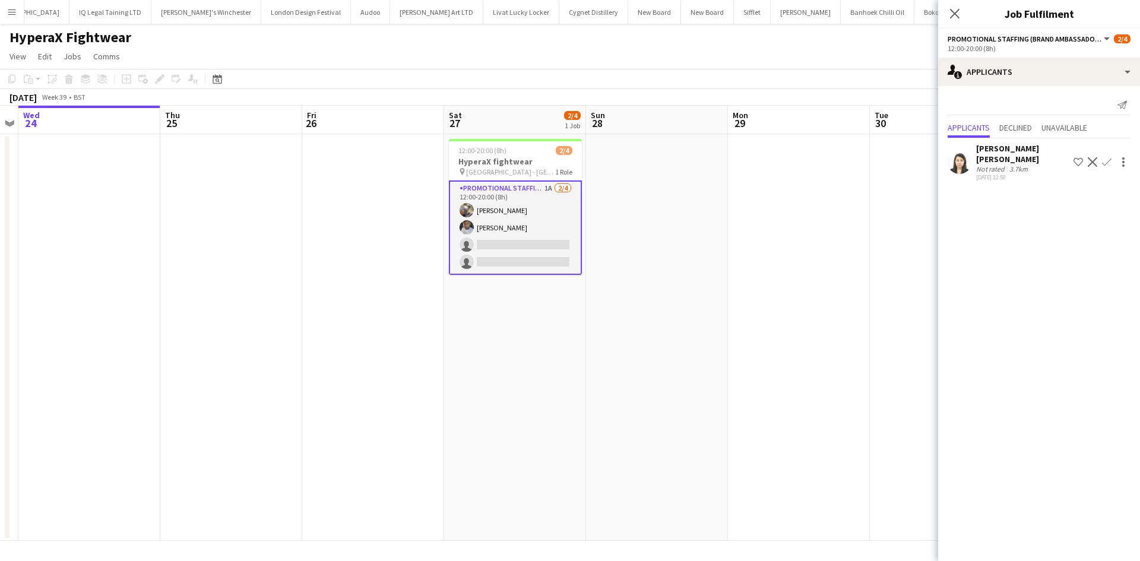
click at [979, 146] on div "[PERSON_NAME] [PERSON_NAME]" at bounding box center [1022, 153] width 93 height 21
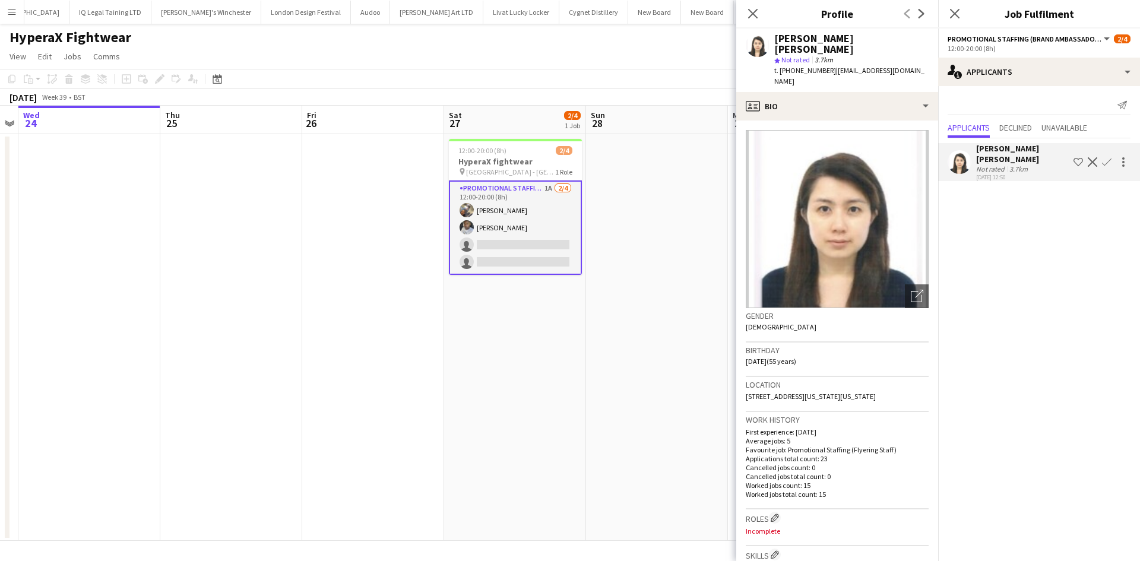
drag, startPoint x: 810, startPoint y: 339, endPoint x: 778, endPoint y: 337, distance: 32.7
click at [778, 342] on div "Birthday 18-12-1969 (55 years)" at bounding box center [837, 359] width 183 height 34
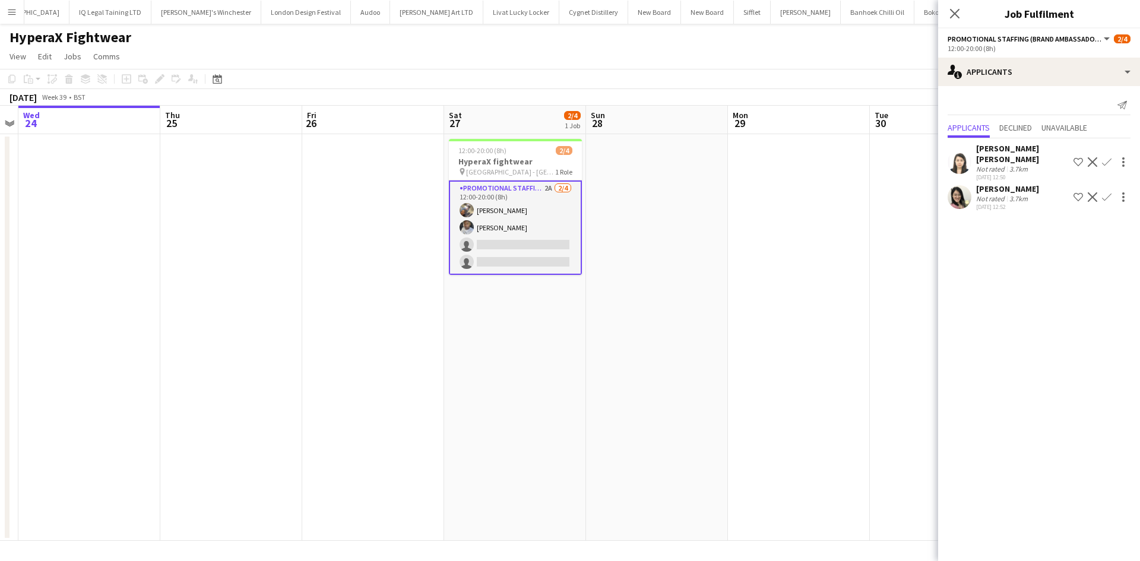
click at [975, 183] on div "Phoebe Ng Not rated 3.7km 24-09-2025 12:52 Shortlist crew Decline Confirm" at bounding box center [1039, 196] width 202 height 27
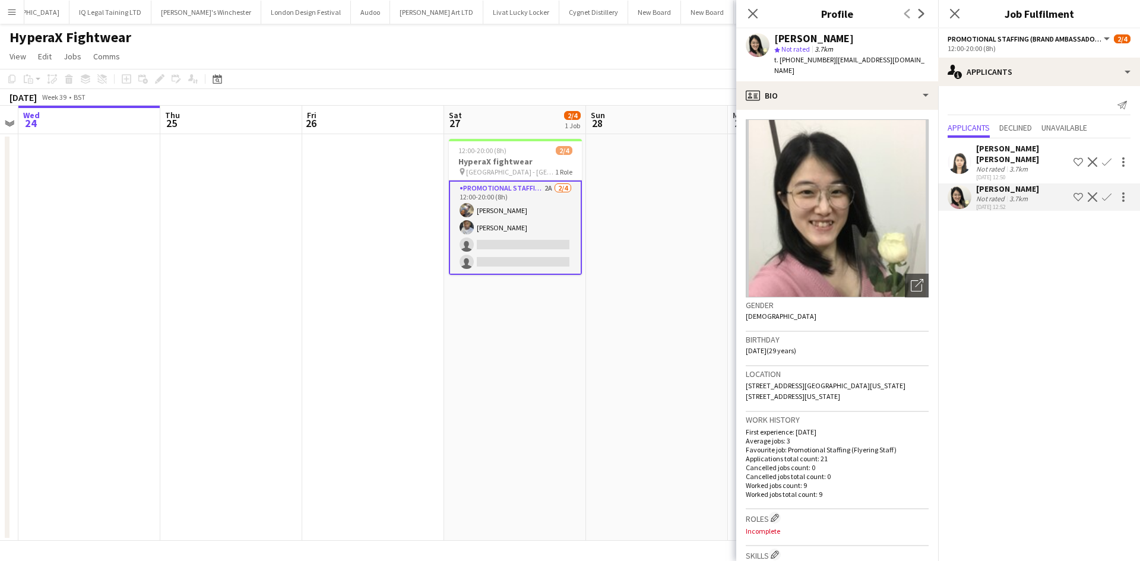
click at [565, 435] on app-date-cell "12:00-20:00 (8h) 2/4 HyperaX fightwear pin Victoria Station - Manchester 1 Role…" at bounding box center [515, 337] width 142 height 407
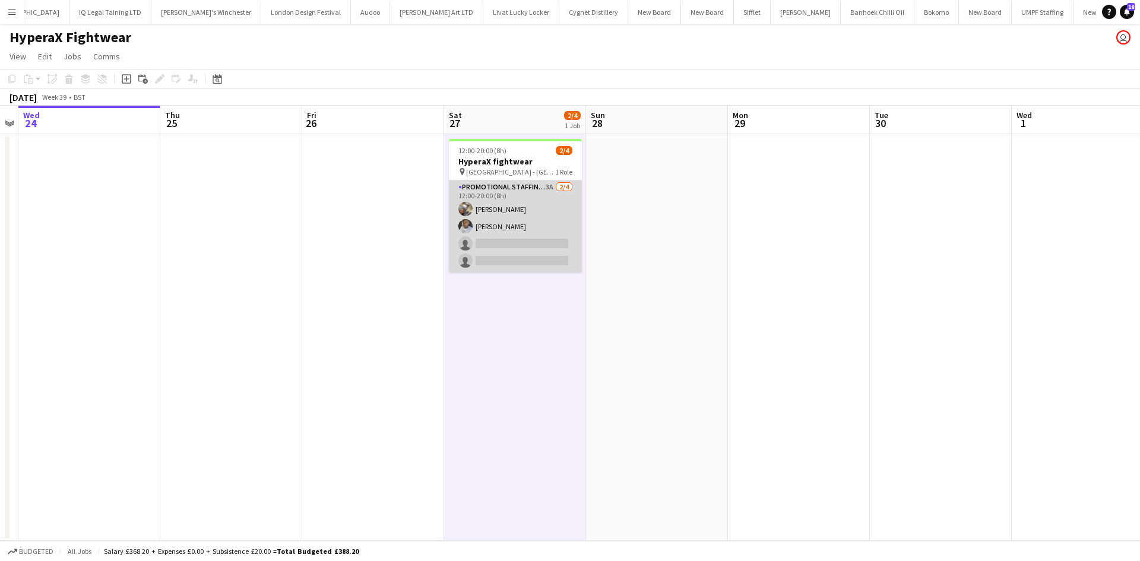
click at [544, 185] on app-card-role "Promotional Staffing (Brand Ambassadors) 3A 2/4 12:00-20:00 (8h) Joshua Adepoju…" at bounding box center [515, 226] width 133 height 92
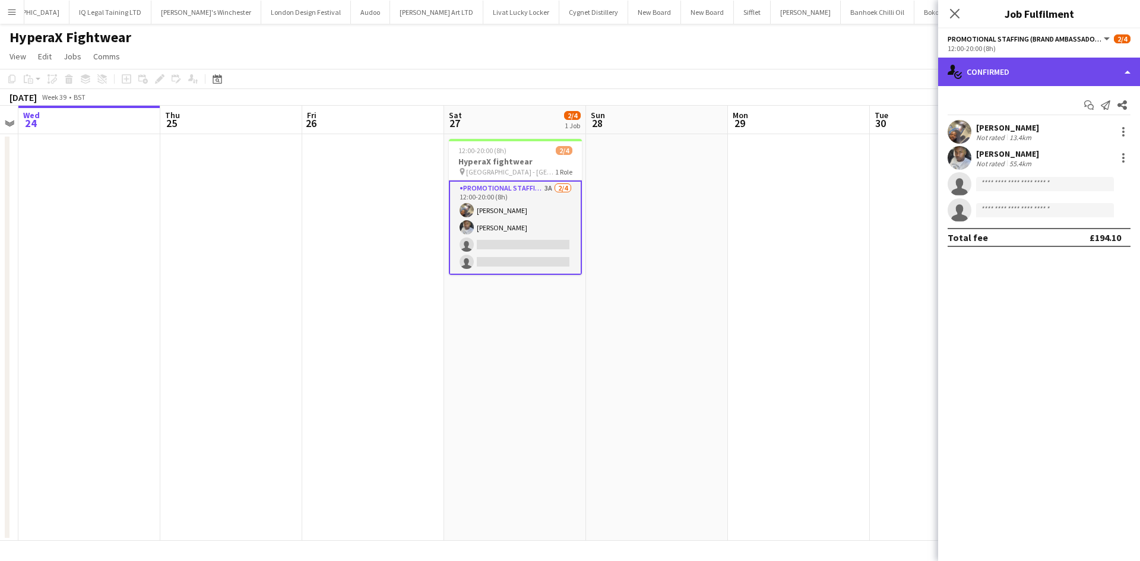
click at [984, 74] on div "single-neutral-actions-check-2 Confirmed" at bounding box center [1039, 72] width 202 height 28
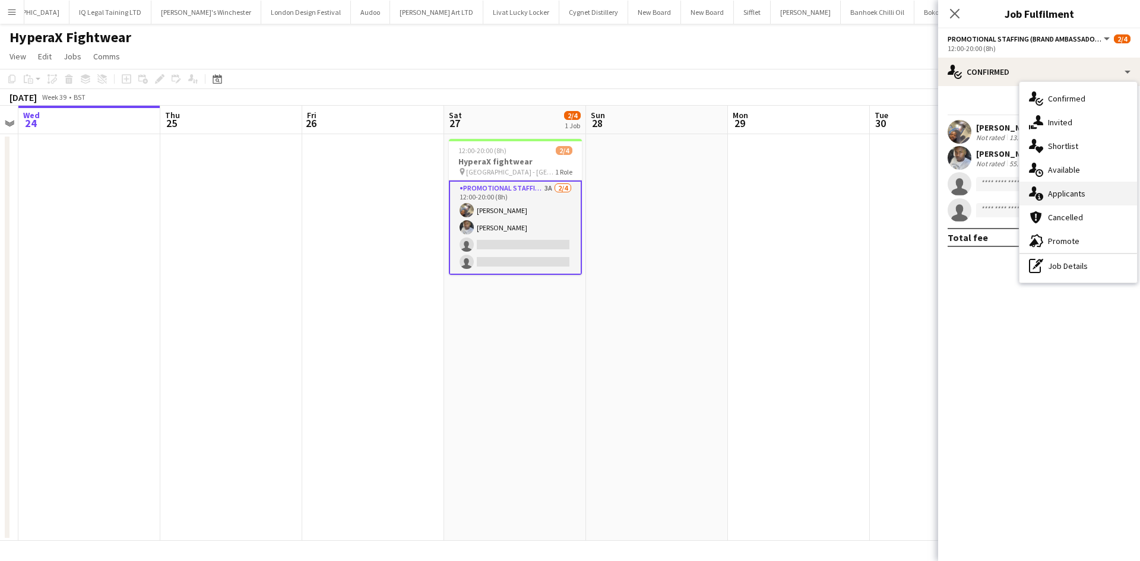
click at [1077, 195] on span "Applicants" at bounding box center [1066, 193] width 37 height 11
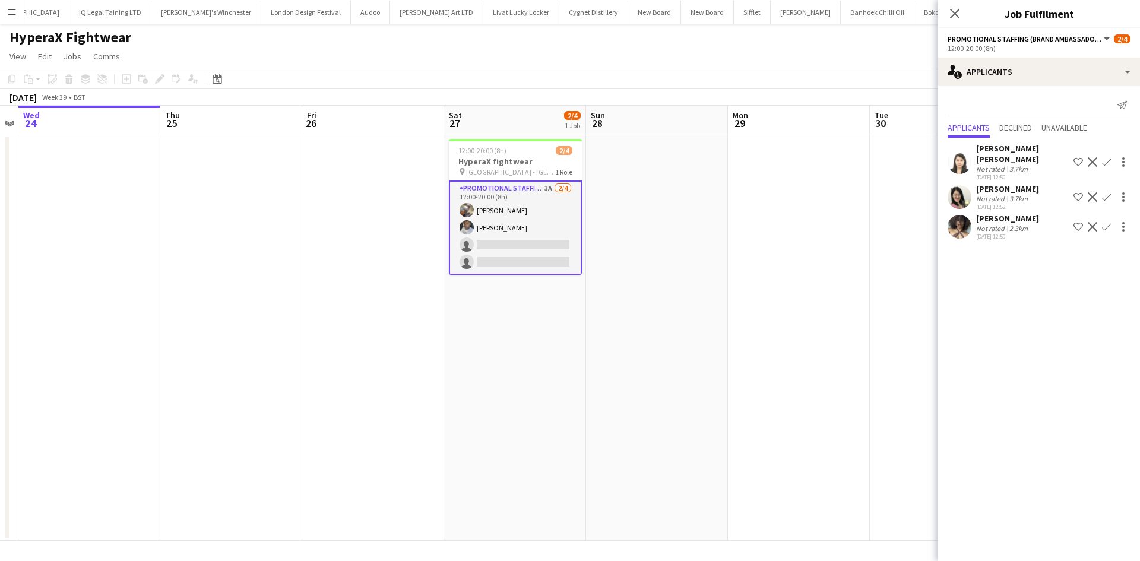
click at [760, 253] on app-date-cell at bounding box center [799, 337] width 142 height 407
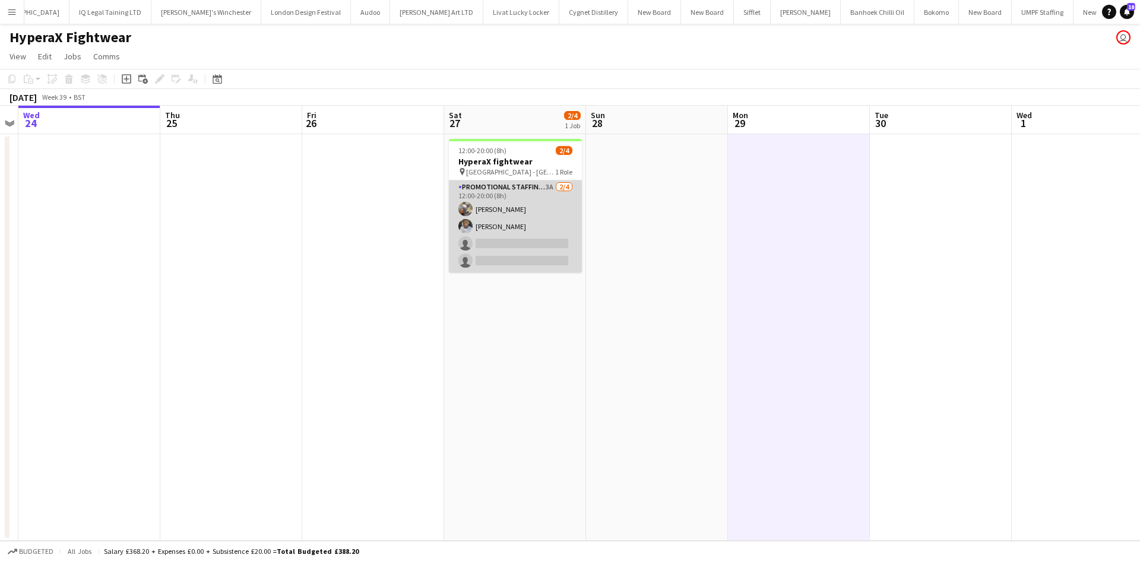
click at [551, 183] on app-card-role "Promotional Staffing (Brand Ambassadors) 3A 2/4 12:00-20:00 (8h) Joshua Adepoju…" at bounding box center [515, 226] width 133 height 92
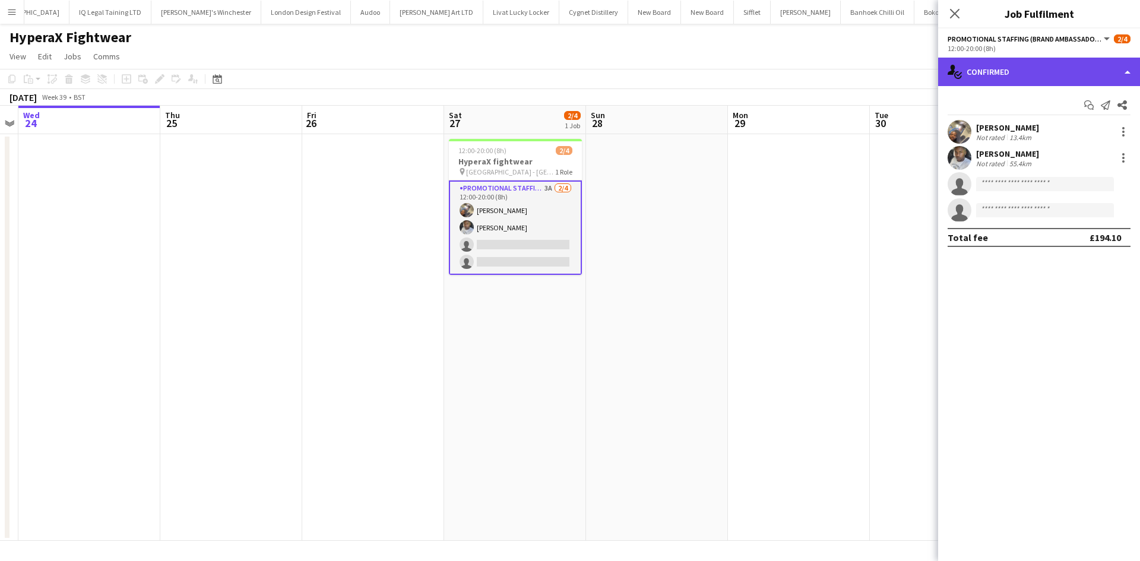
click at [1024, 58] on div "single-neutral-actions-check-2 Confirmed" at bounding box center [1039, 72] width 202 height 28
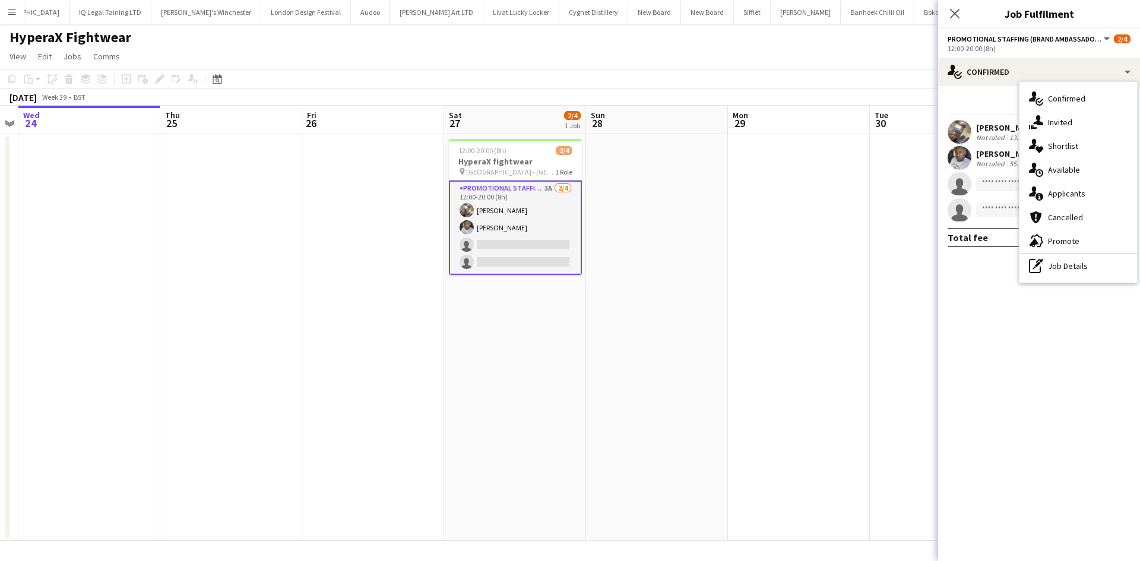
click at [1085, 190] on div "single-neutral-actions-information Applicants" at bounding box center [1078, 194] width 118 height 24
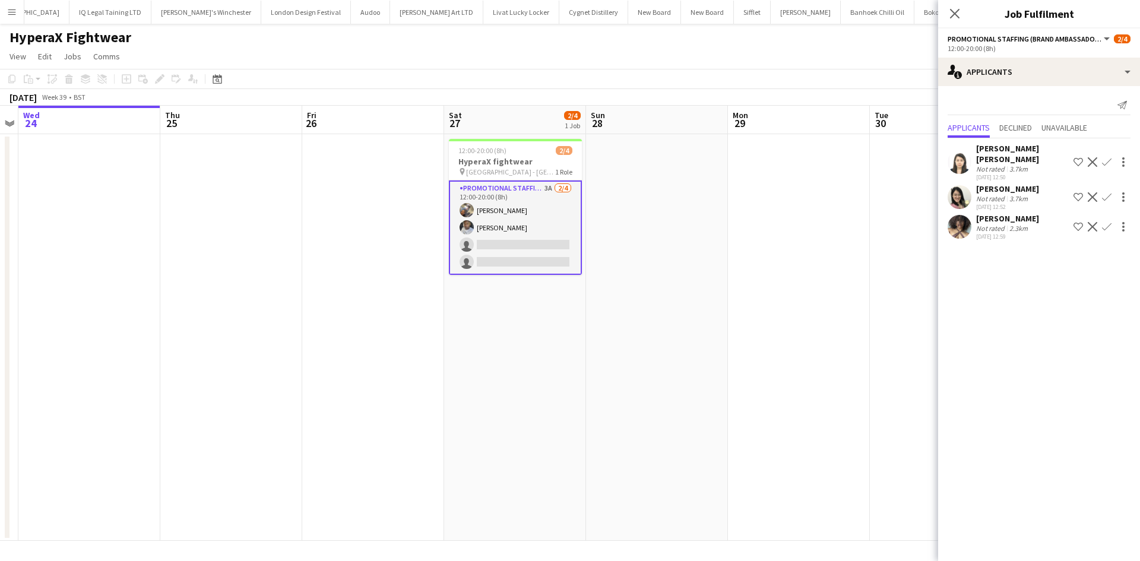
click at [1108, 222] on app-icon "Confirm" at bounding box center [1106, 226] width 9 height 9
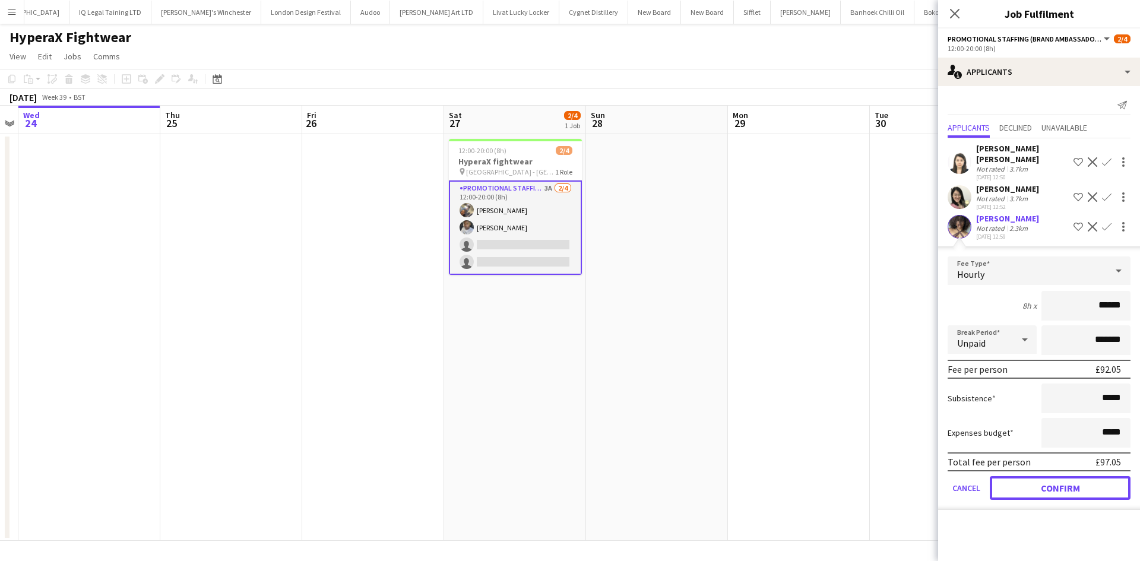
click at [1038, 484] on button "Confirm" at bounding box center [1059, 488] width 141 height 24
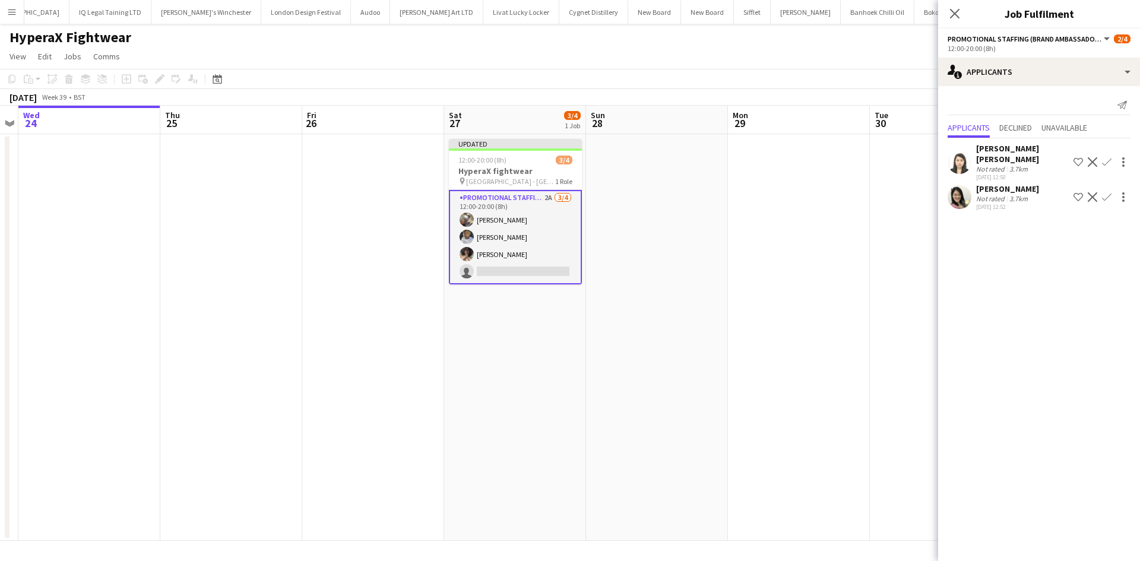
click at [709, 277] on app-date-cell at bounding box center [657, 337] width 142 height 407
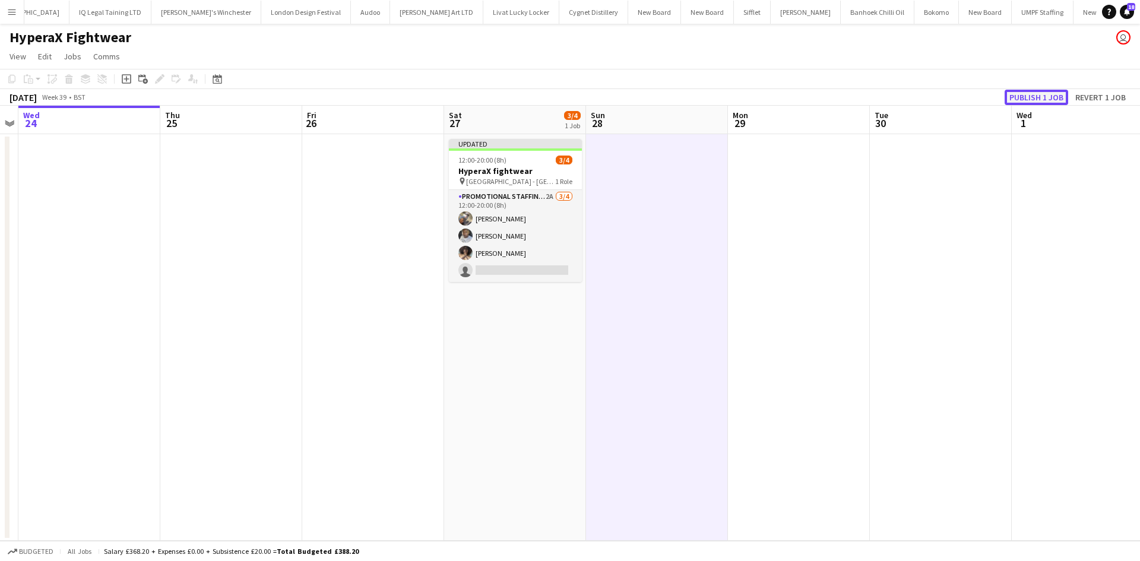
click at [1029, 99] on button "Publish 1 job" at bounding box center [1036, 97] width 64 height 15
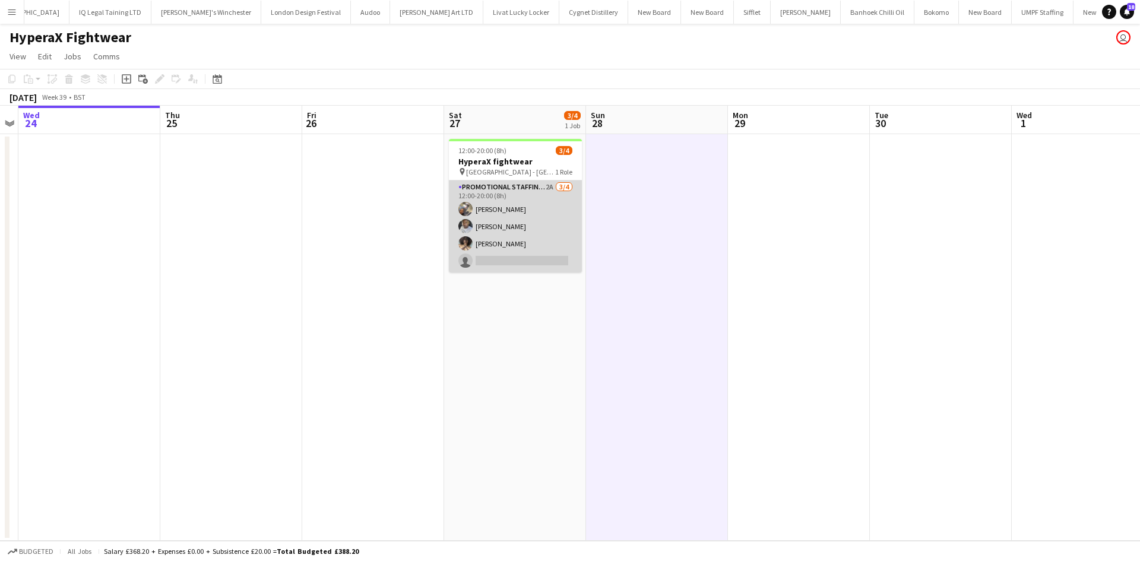
click at [499, 214] on app-card-role "Promotional Staffing (Brand Ambassadors) 2A 3/4 12:00-20:00 (8h) Joshua Adepoju…" at bounding box center [515, 226] width 133 height 92
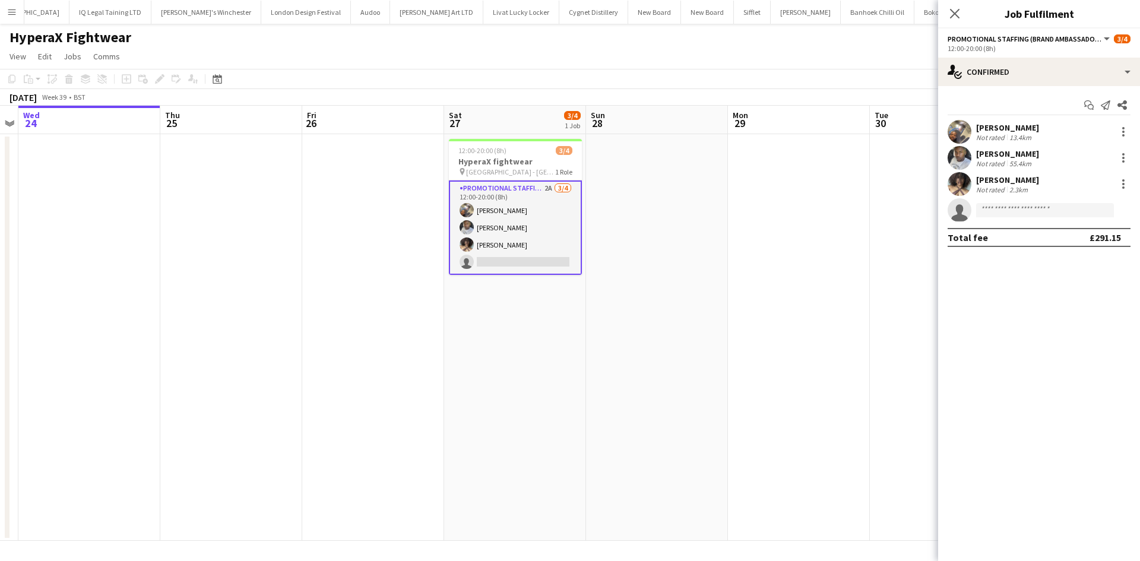
click at [1014, 135] on div "13.4km" at bounding box center [1020, 137] width 27 height 9
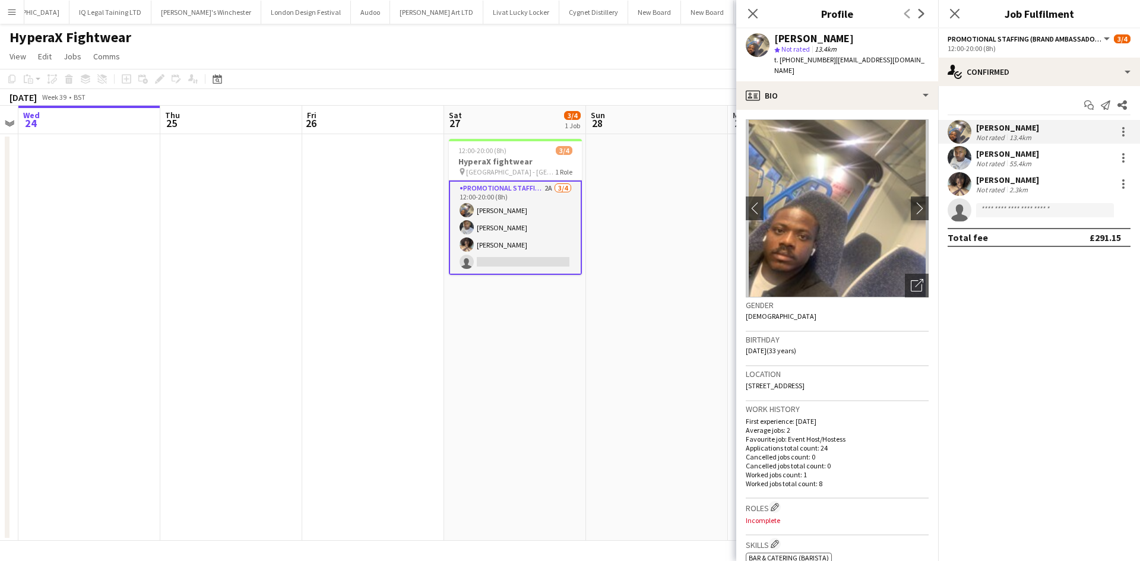
click at [1010, 185] on div "2.3km" at bounding box center [1018, 189] width 23 height 9
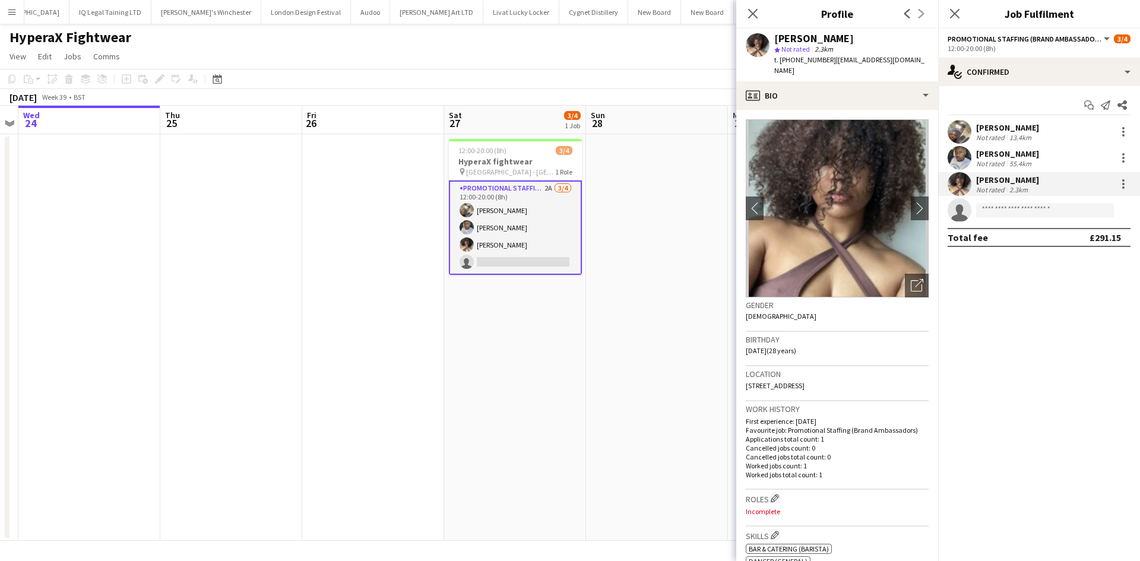
click at [1017, 134] on div "13.4km" at bounding box center [1020, 137] width 27 height 9
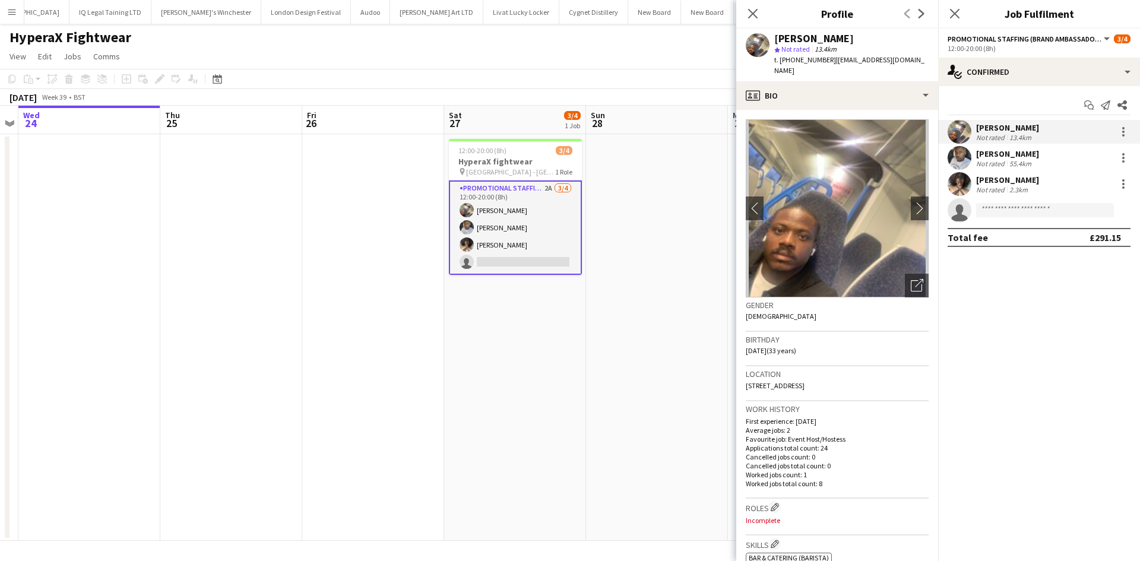
click at [1008, 181] on div "Shauntea Brown" at bounding box center [1007, 180] width 63 height 11
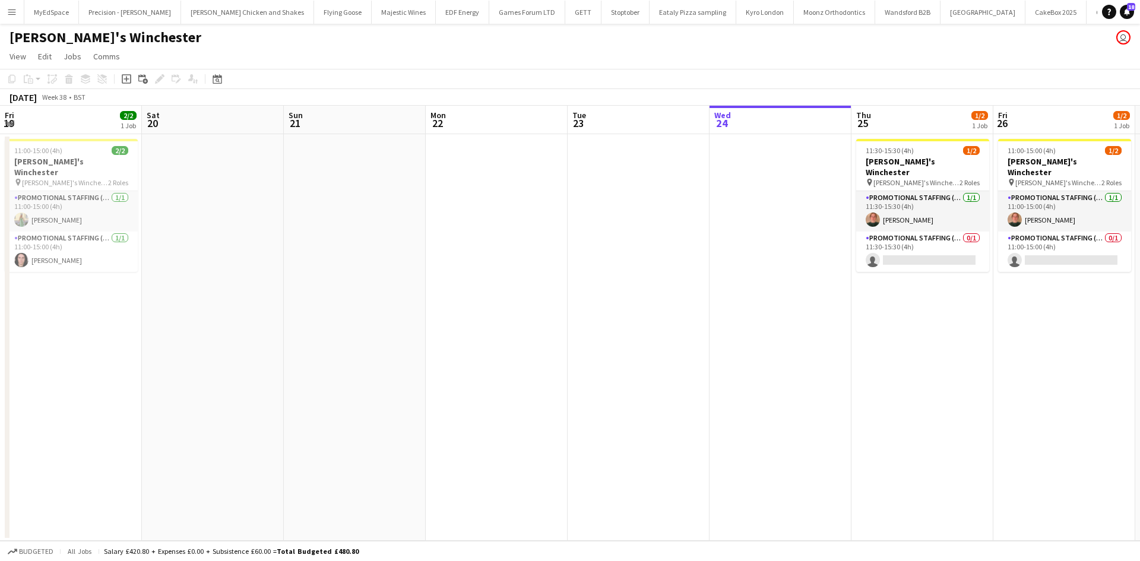
scroll to position [0, 422]
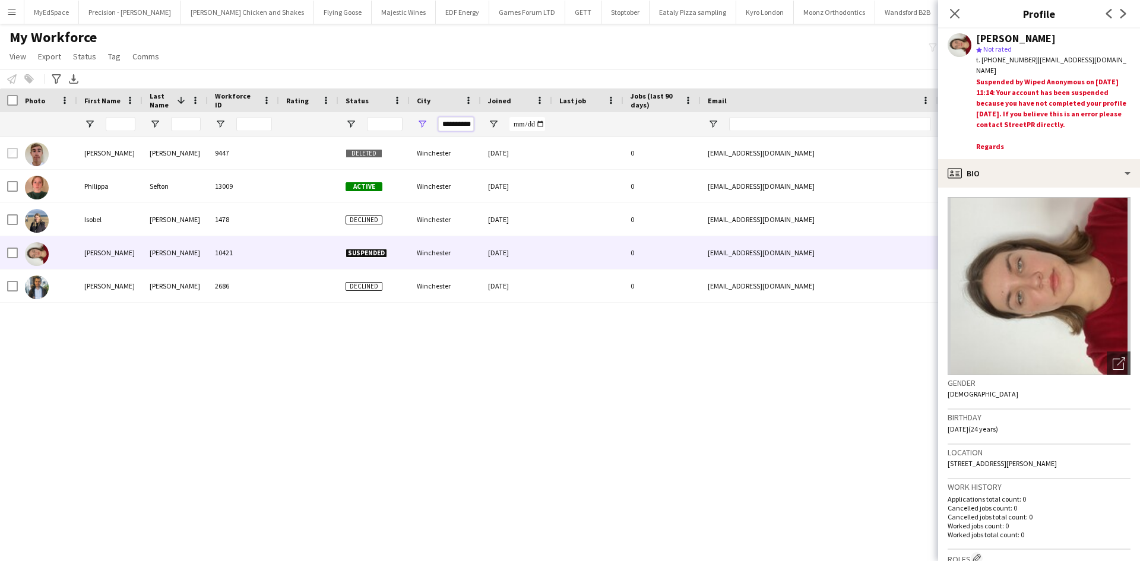
click at [459, 123] on input "**********" at bounding box center [456, 124] width 36 height 14
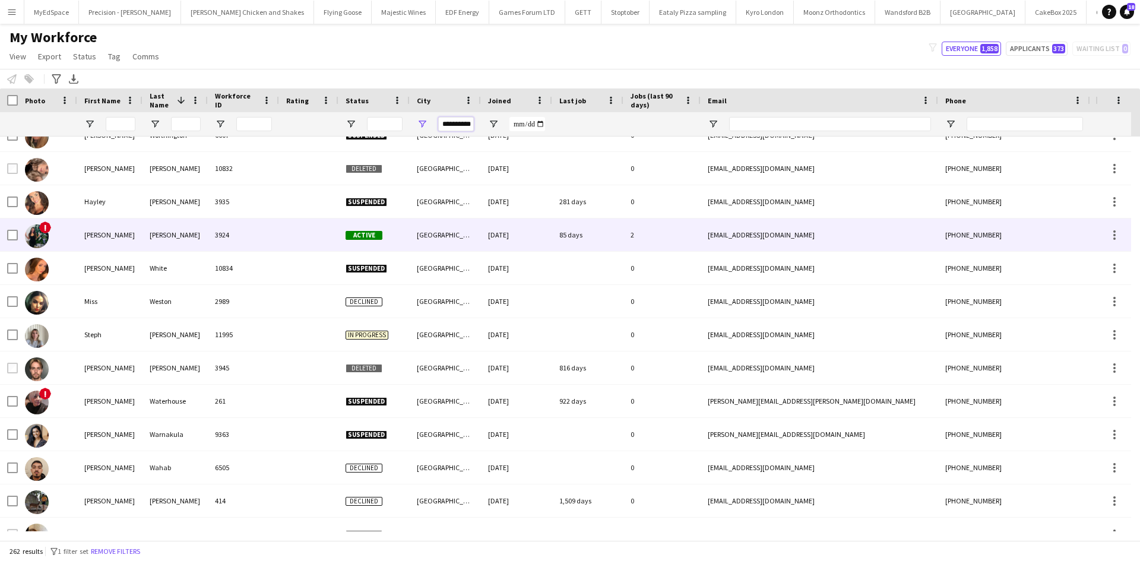
scroll to position [178, 0]
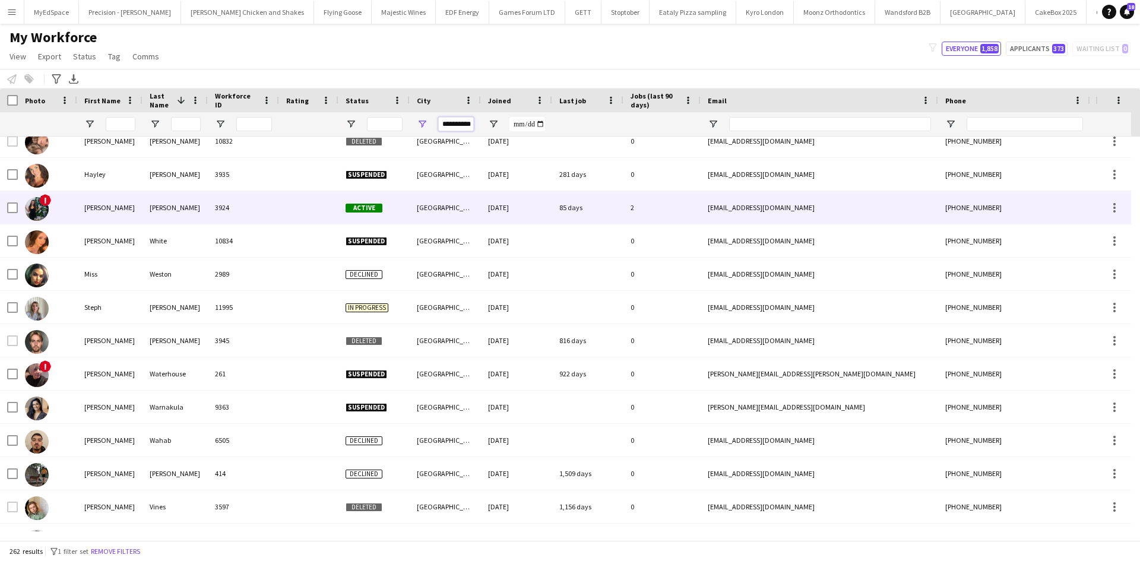
type input "**********"
click at [156, 205] on div "Whittaker" at bounding box center [174, 207] width 65 height 33
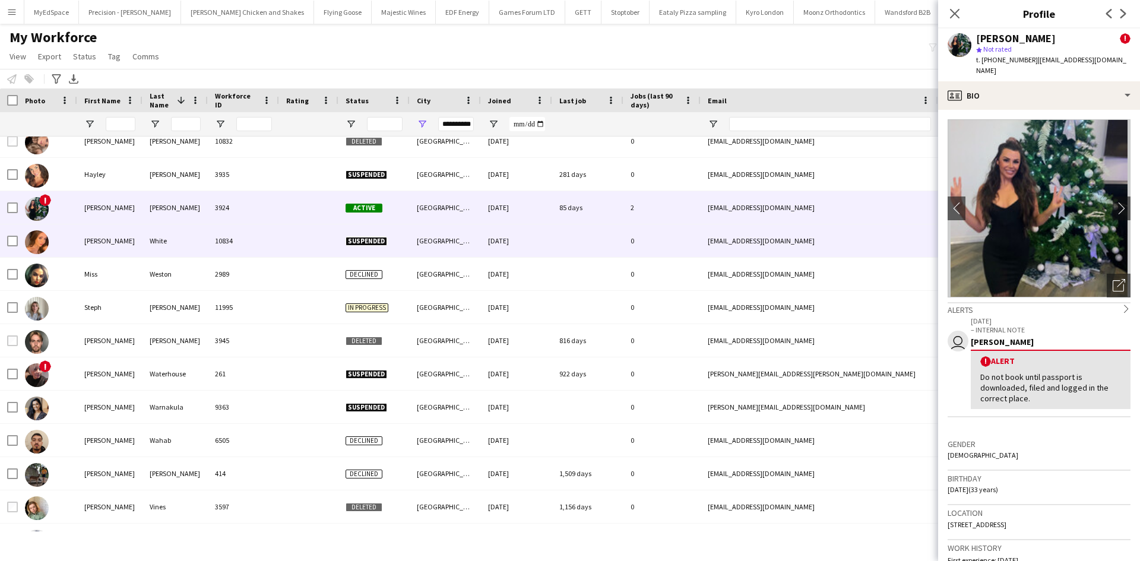
scroll to position [237, 0]
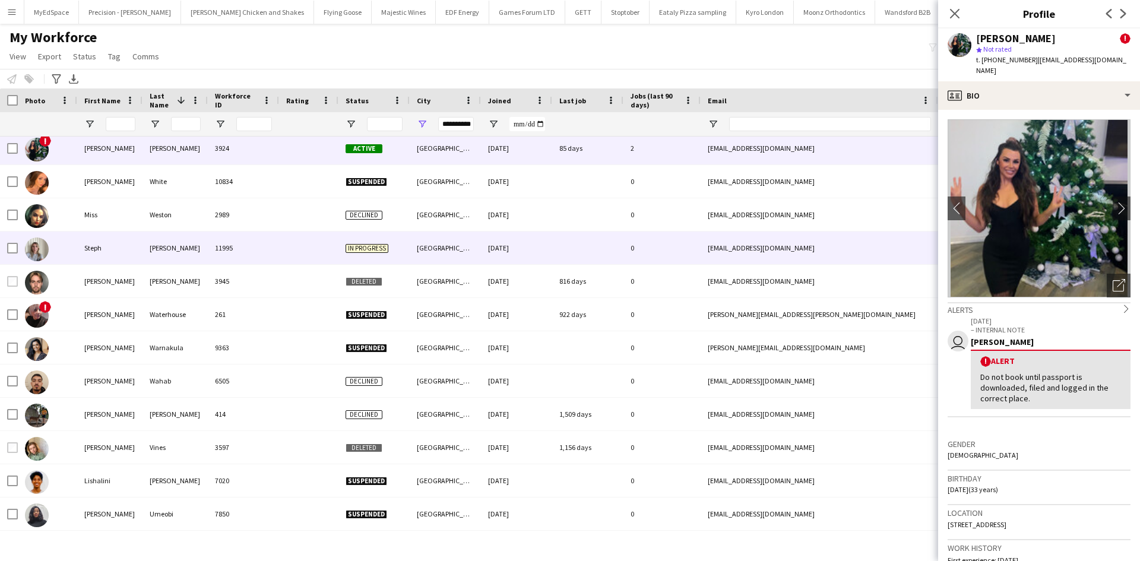
click at [237, 239] on div "11995" at bounding box center [243, 247] width 71 height 33
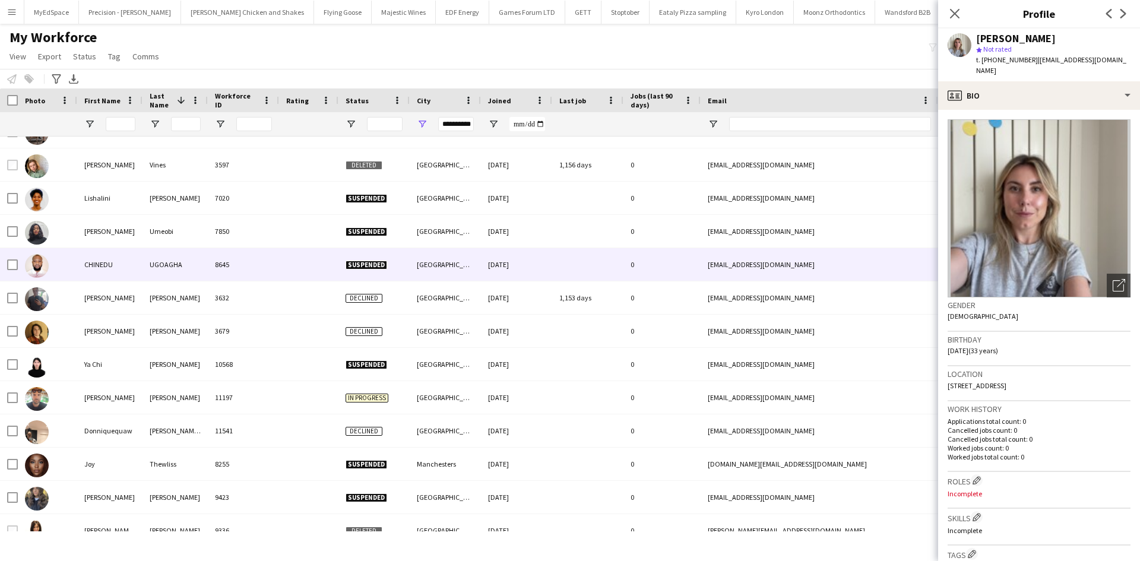
scroll to position [0, 0]
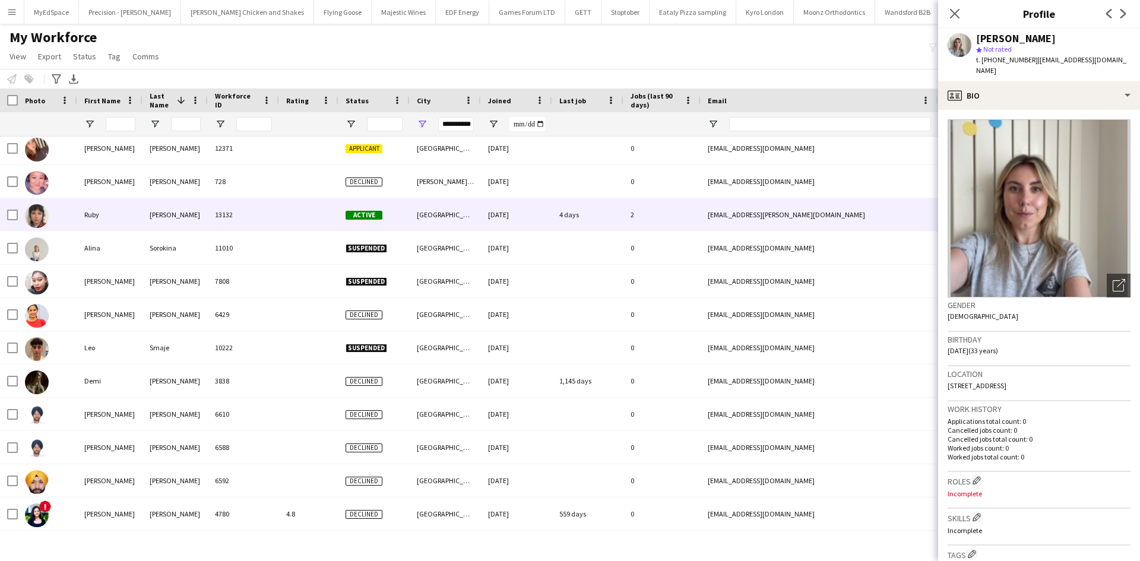
click at [243, 222] on div "13132" at bounding box center [243, 214] width 71 height 33
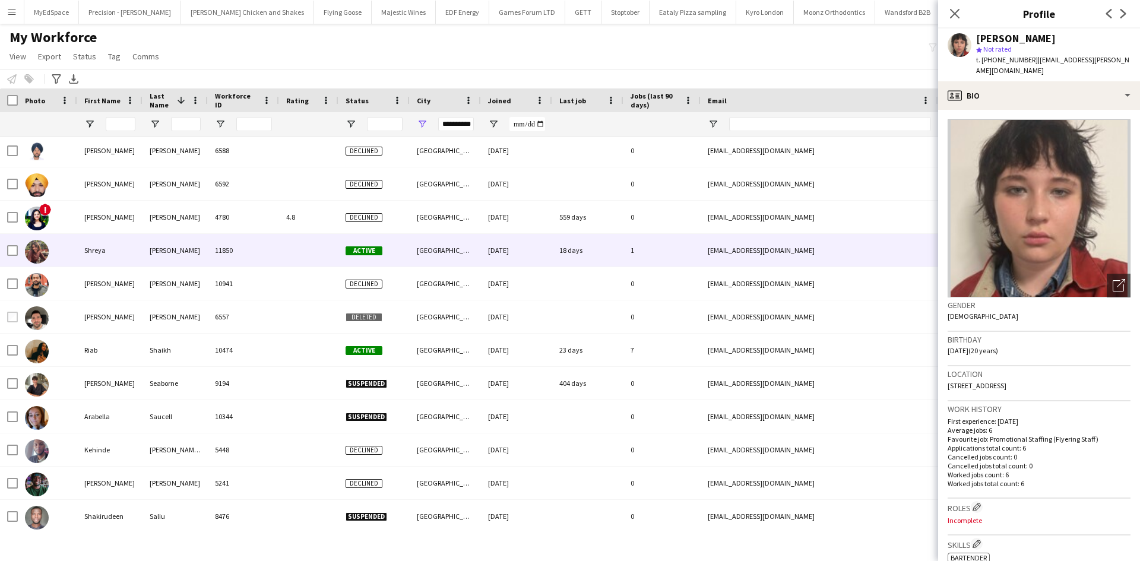
drag, startPoint x: 259, startPoint y: 238, endPoint x: 278, endPoint y: 292, distance: 57.5
click at [259, 237] on div "11850" at bounding box center [243, 250] width 71 height 33
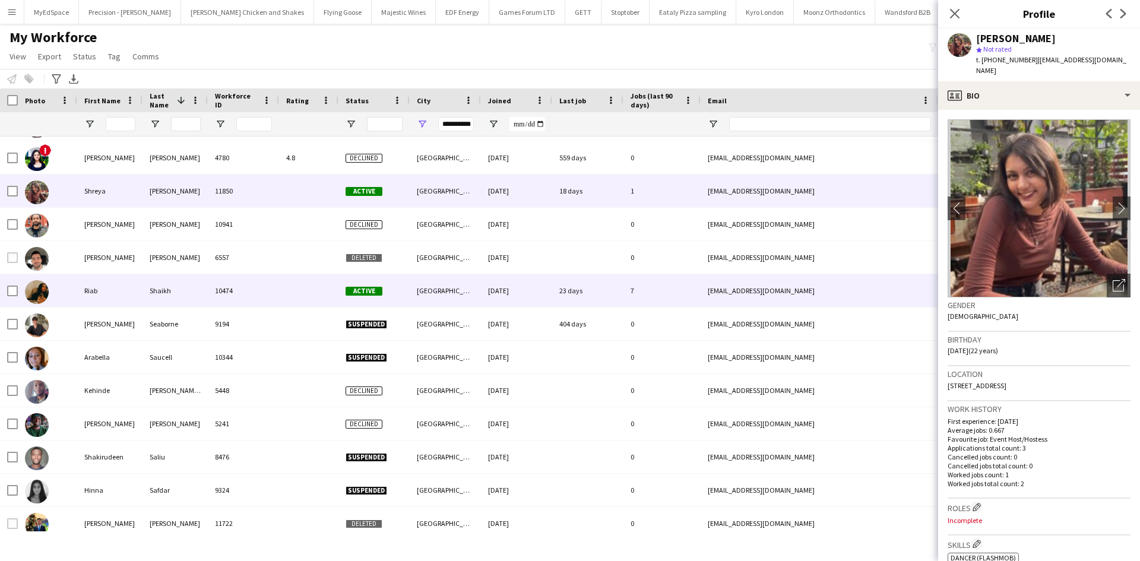
click at [275, 287] on div "10474" at bounding box center [243, 290] width 71 height 33
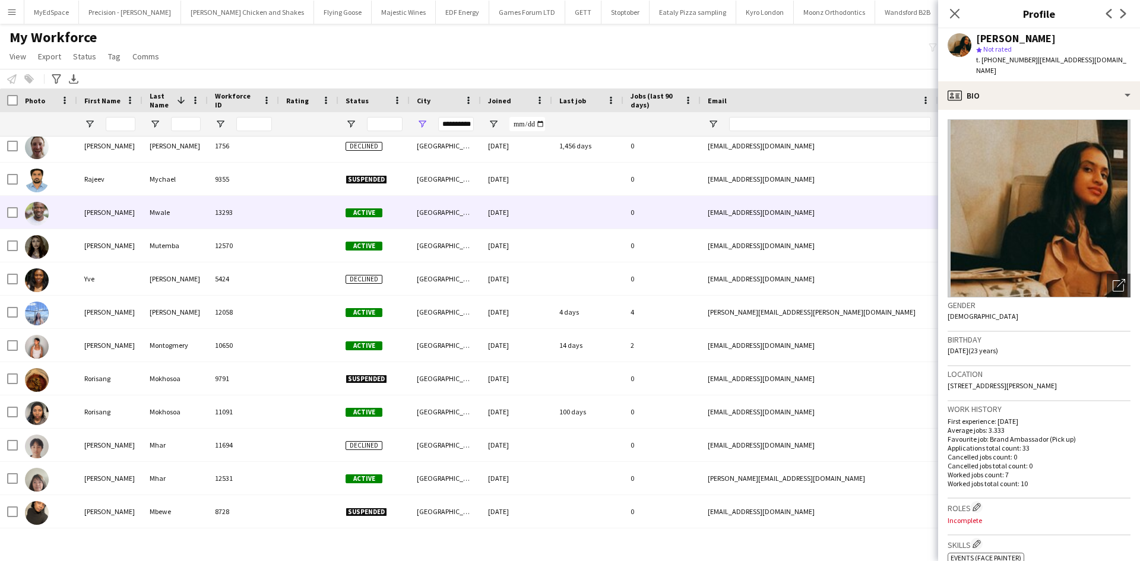
click at [274, 220] on div "13293" at bounding box center [243, 212] width 71 height 33
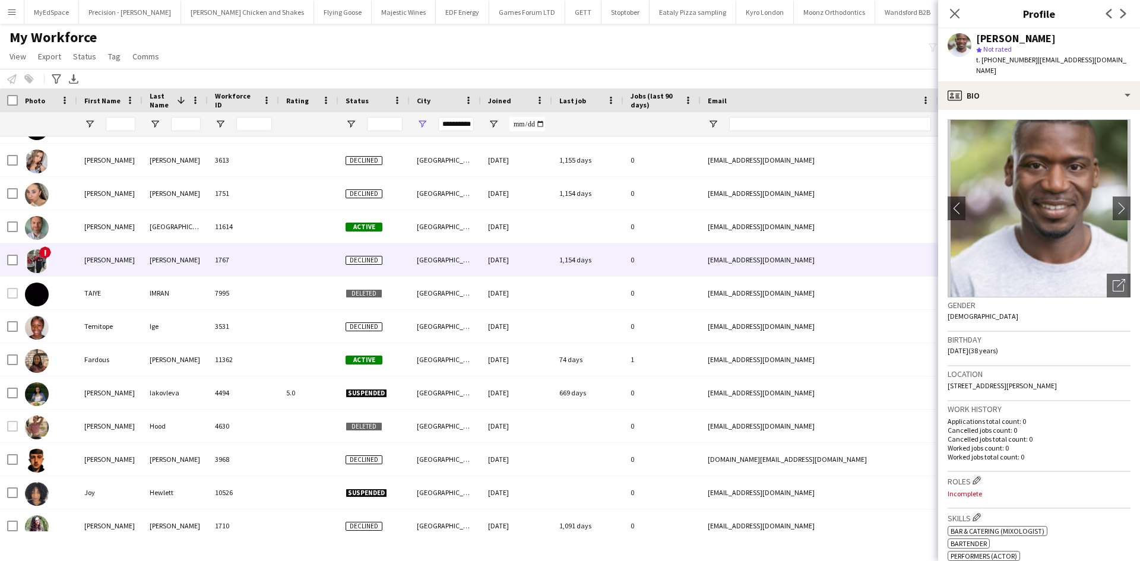
click at [256, 233] on div "11614" at bounding box center [243, 226] width 71 height 33
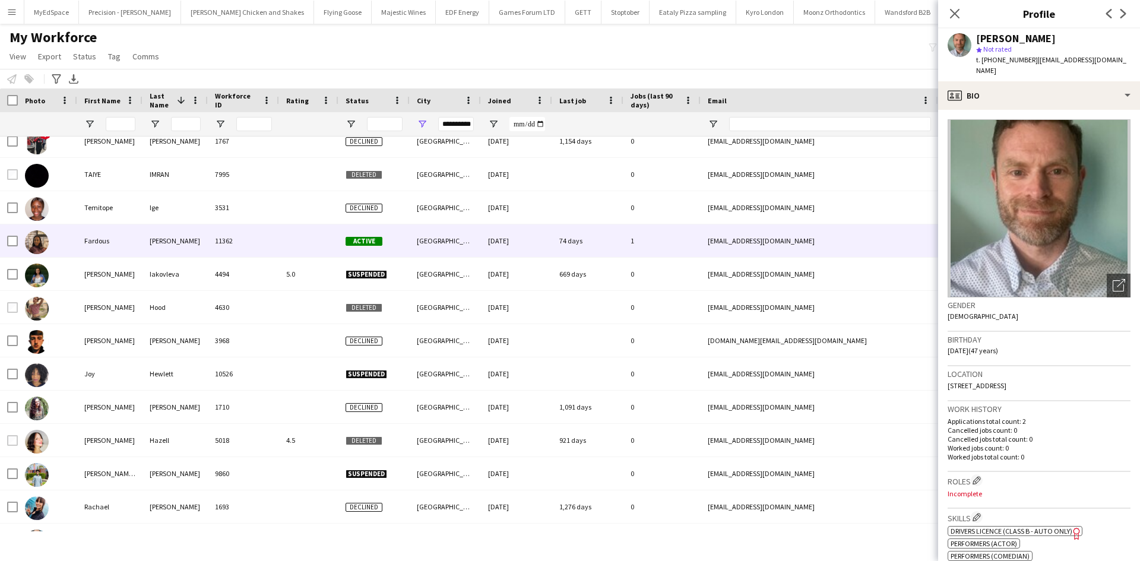
click at [256, 236] on div "11362" at bounding box center [243, 240] width 71 height 33
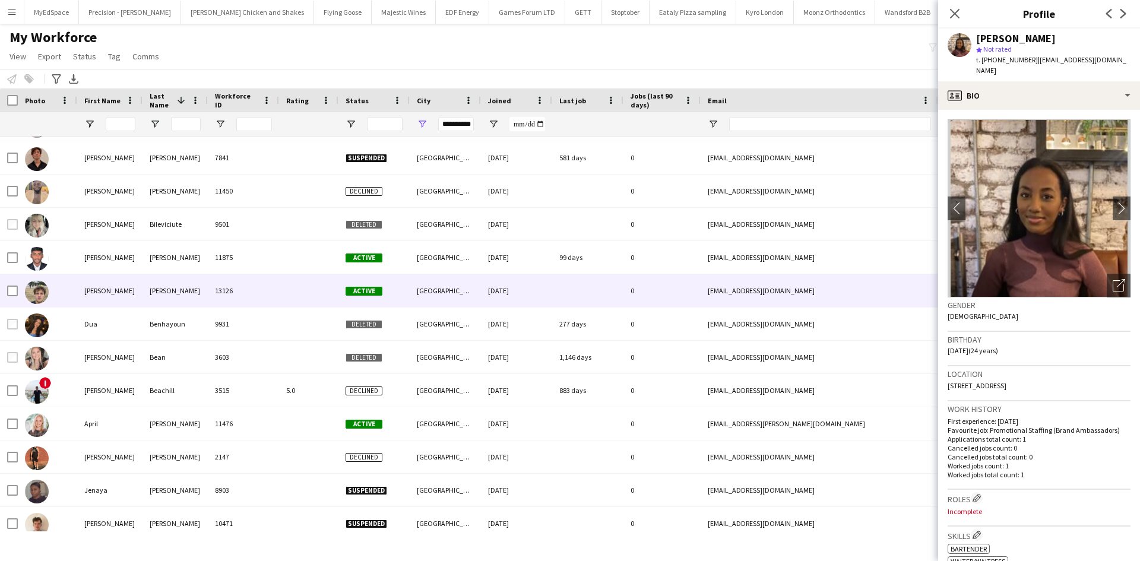
click at [272, 280] on div "13126" at bounding box center [243, 290] width 71 height 33
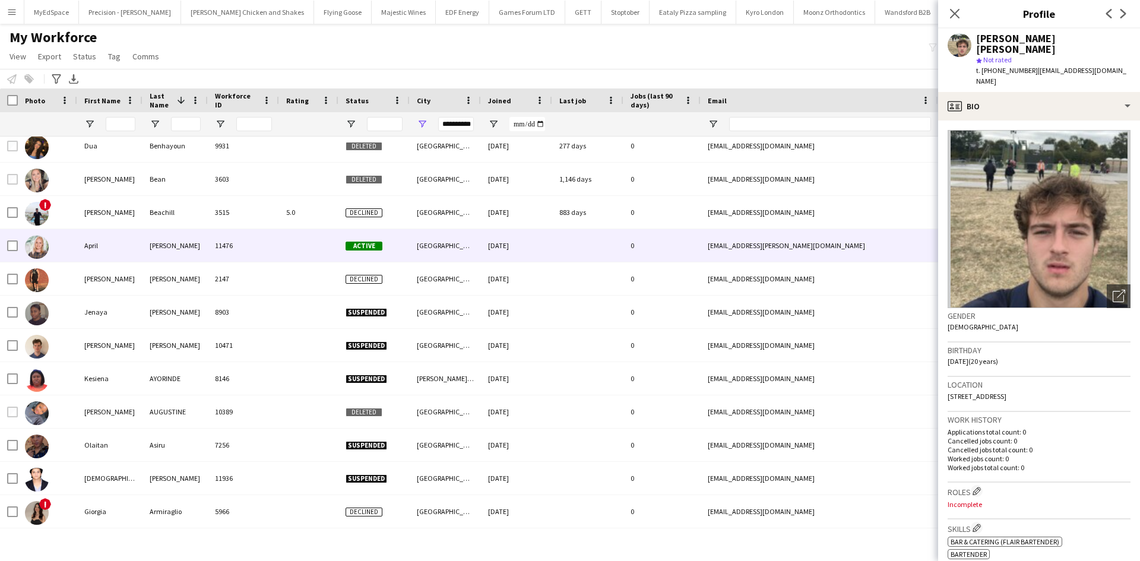
click at [280, 253] on div at bounding box center [308, 245] width 59 height 33
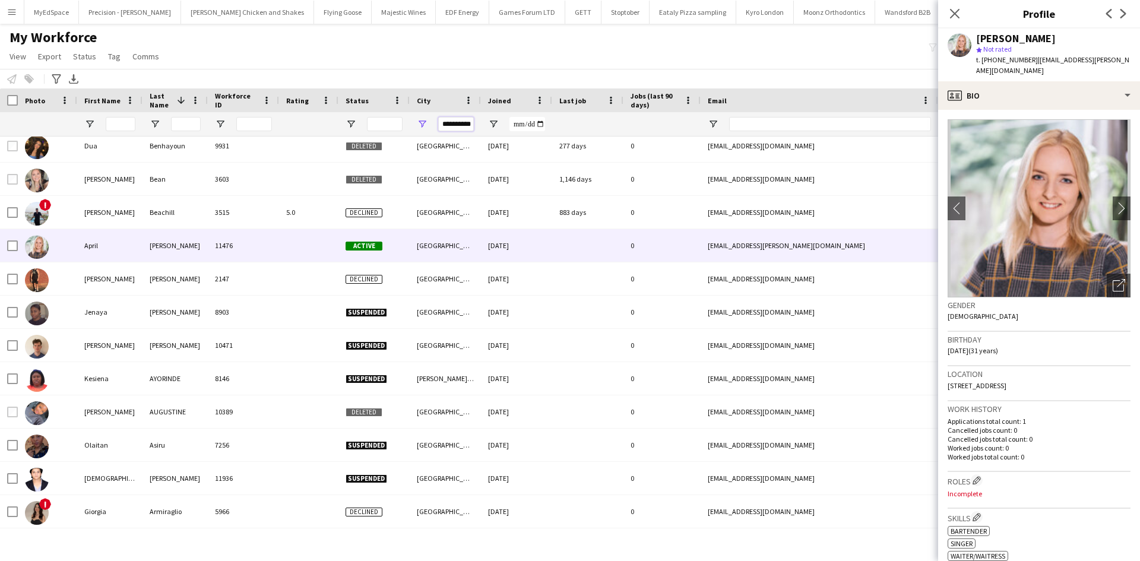
click at [458, 119] on input "**********" at bounding box center [456, 124] width 36 height 14
click at [459, 119] on input "**********" at bounding box center [456, 124] width 36 height 14
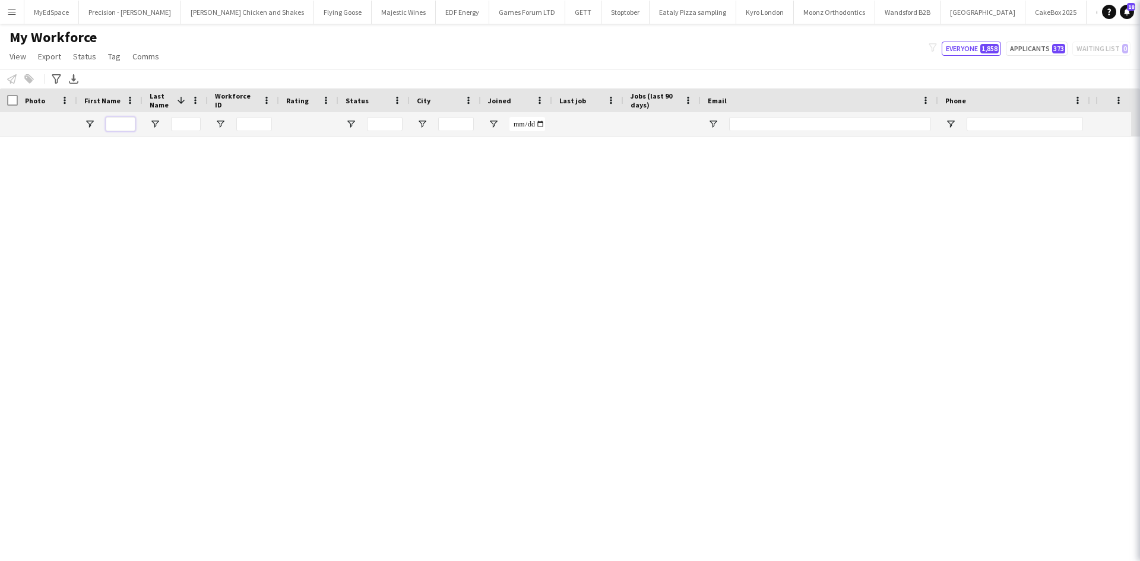
click at [122, 127] on input "First Name Filter Input" at bounding box center [121, 124] width 30 height 14
click at [115, 124] on input "First Name Filter Input" at bounding box center [121, 124] width 30 height 14
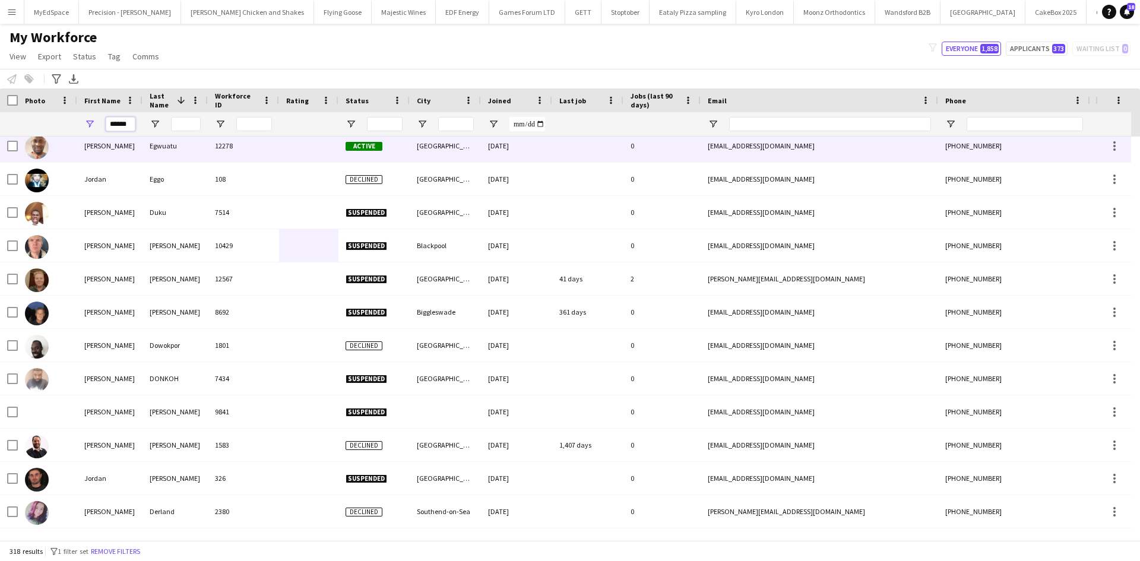
scroll to position [503, 0]
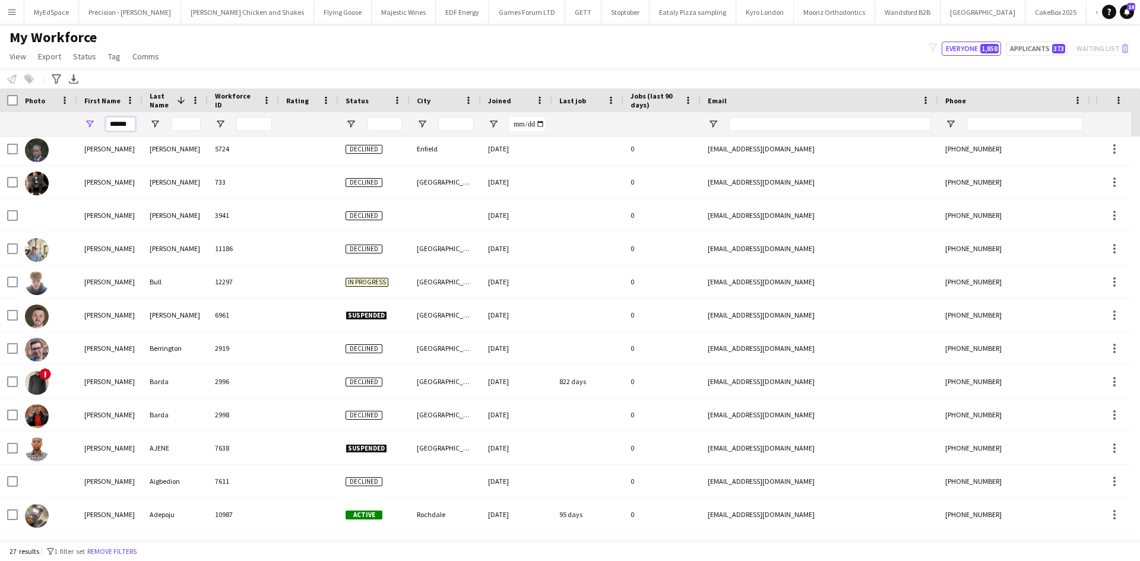
type input "******"
click at [189, 113] on div at bounding box center [186, 124] width 30 height 24
click at [190, 118] on input "Last Name Filter Input" at bounding box center [186, 124] width 30 height 14
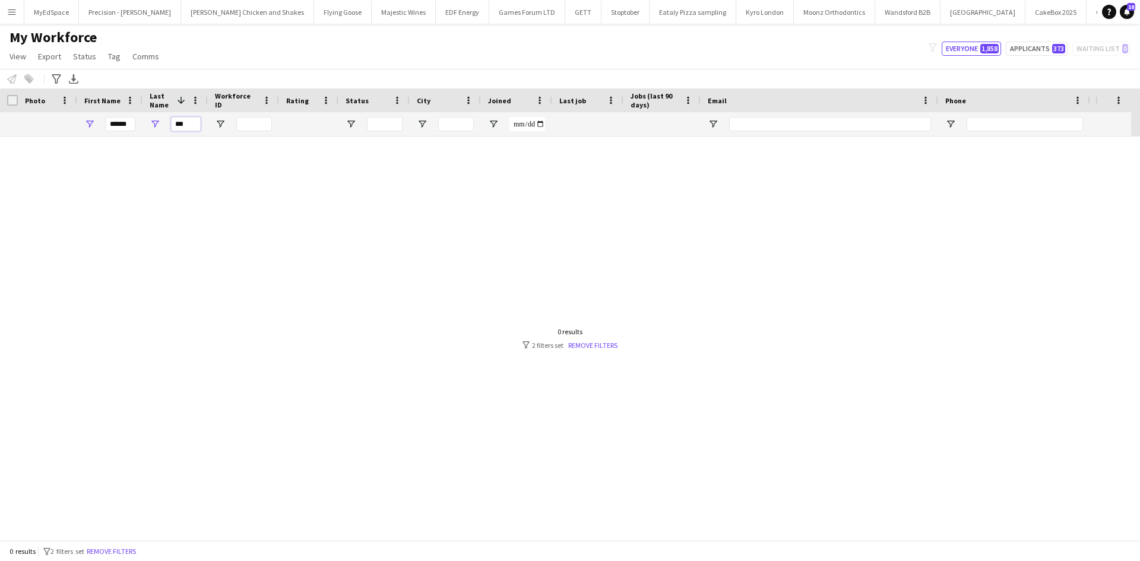
scroll to position [0, 0]
type input "*"
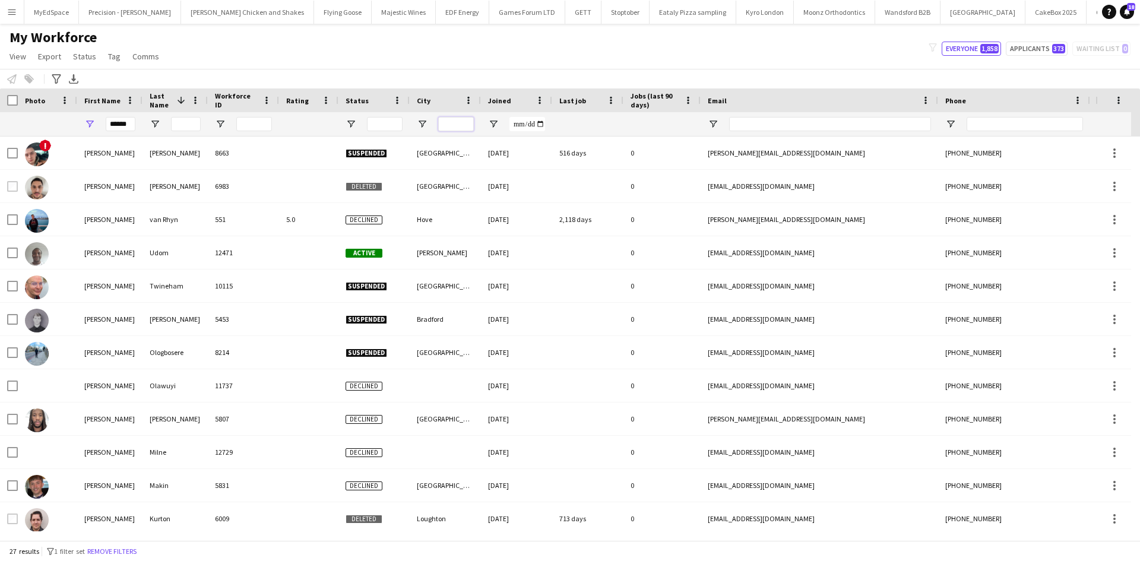
click at [442, 123] on input "City Filter Input" at bounding box center [456, 124] width 36 height 14
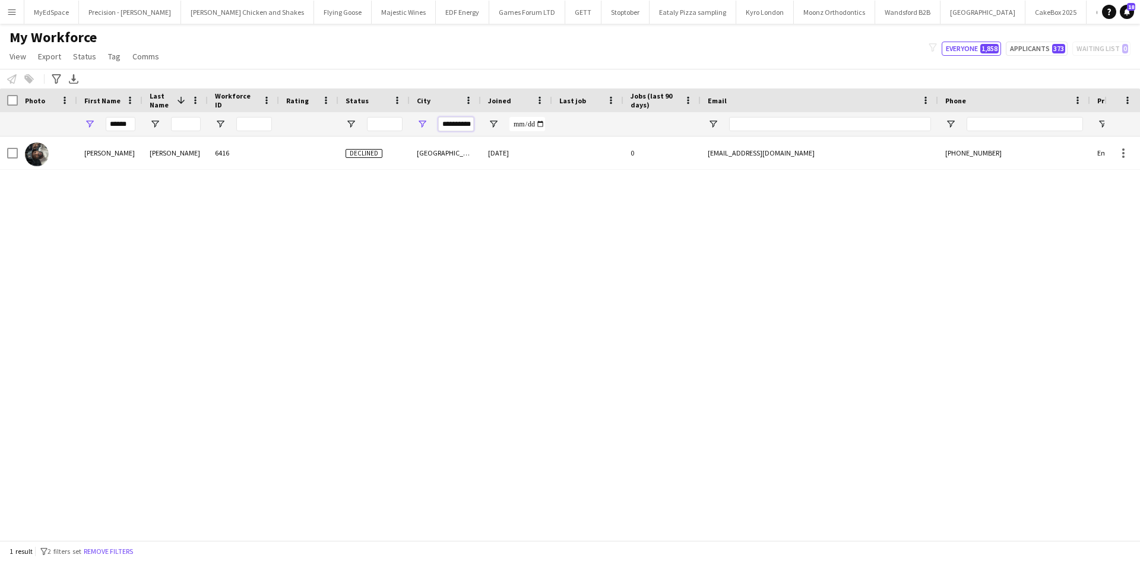
type input "**********"
click at [134, 122] on input "******" at bounding box center [121, 124] width 30 height 14
type input "****"
drag, startPoint x: 984, startPoint y: 122, endPoint x: 991, endPoint y: 122, distance: 6.5
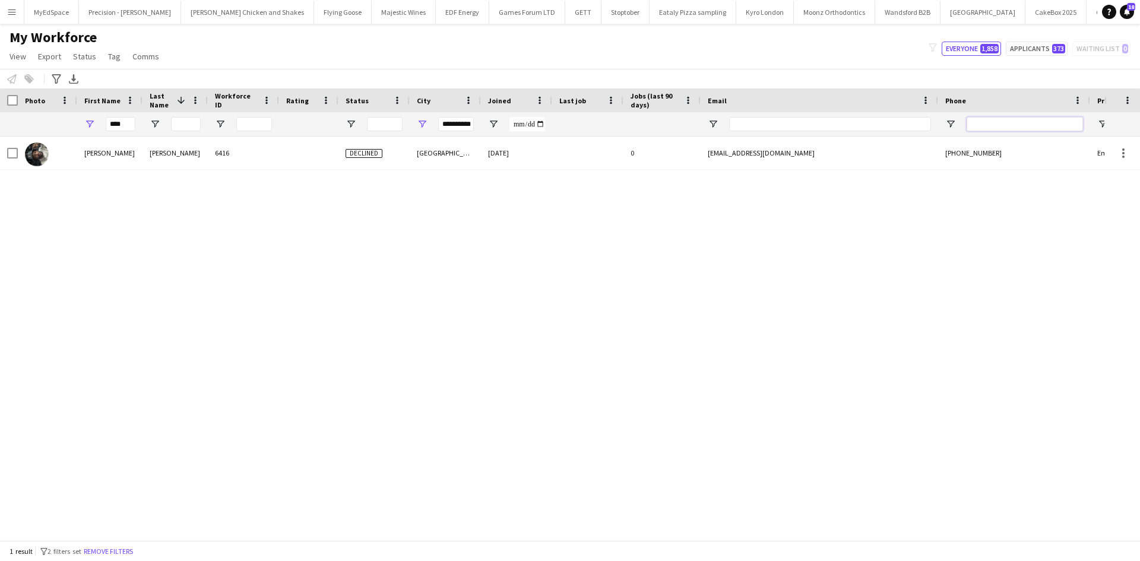
click at [985, 122] on input "Phone Filter Input" at bounding box center [1024, 124] width 116 height 14
paste input "**********"
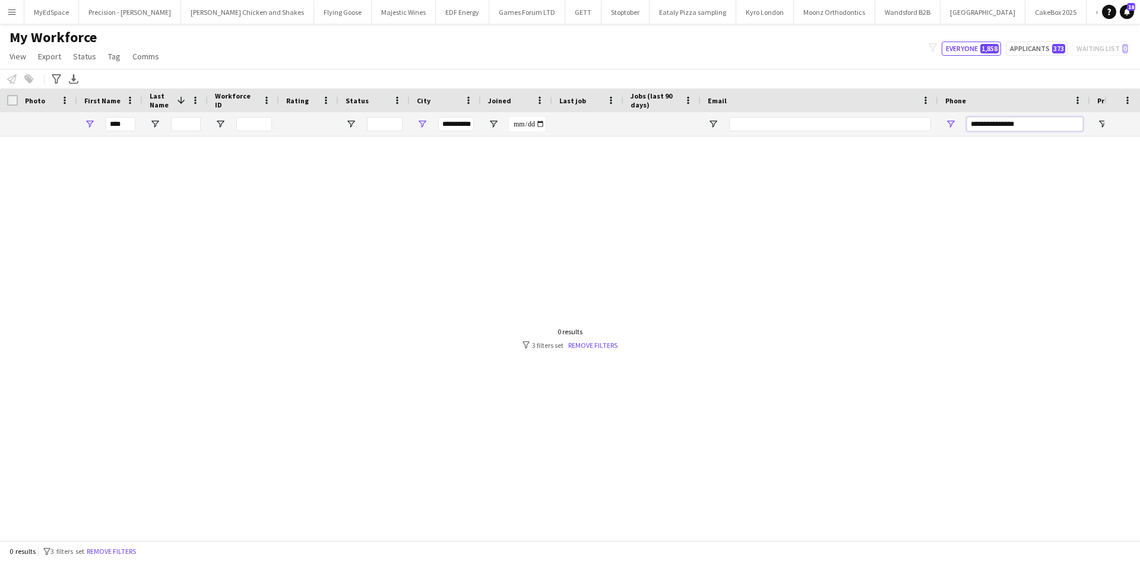
type input "**********"
click at [122, 125] on input "****" at bounding box center [121, 124] width 30 height 14
click at [122, 124] on input "****" at bounding box center [121, 124] width 30 height 14
click at [461, 122] on input "**********" at bounding box center [456, 124] width 36 height 14
click at [462, 122] on input "**********" at bounding box center [456, 124] width 36 height 14
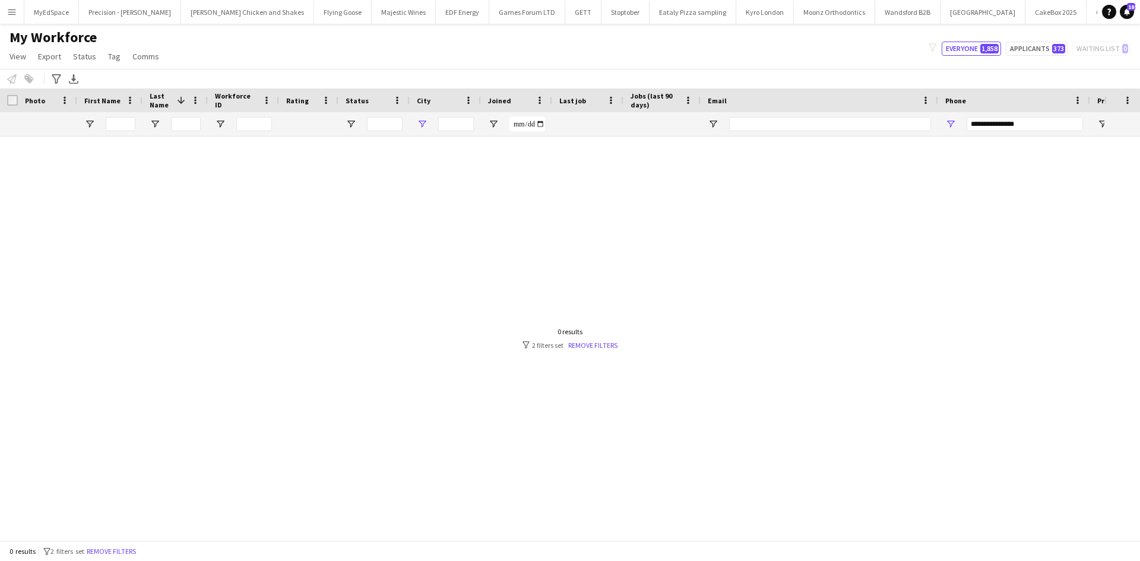
click at [748, 65] on div "My Workforce View Views Default view New view Update view Delete view Edit name…" at bounding box center [570, 48] width 1140 height 40
click at [985, 125] on input "**********" at bounding box center [1024, 124] width 116 height 14
click at [1001, 184] on div at bounding box center [552, 334] width 1104 height 395
click at [988, 123] on input "**********" at bounding box center [1024, 124] width 116 height 14
type input "**********"
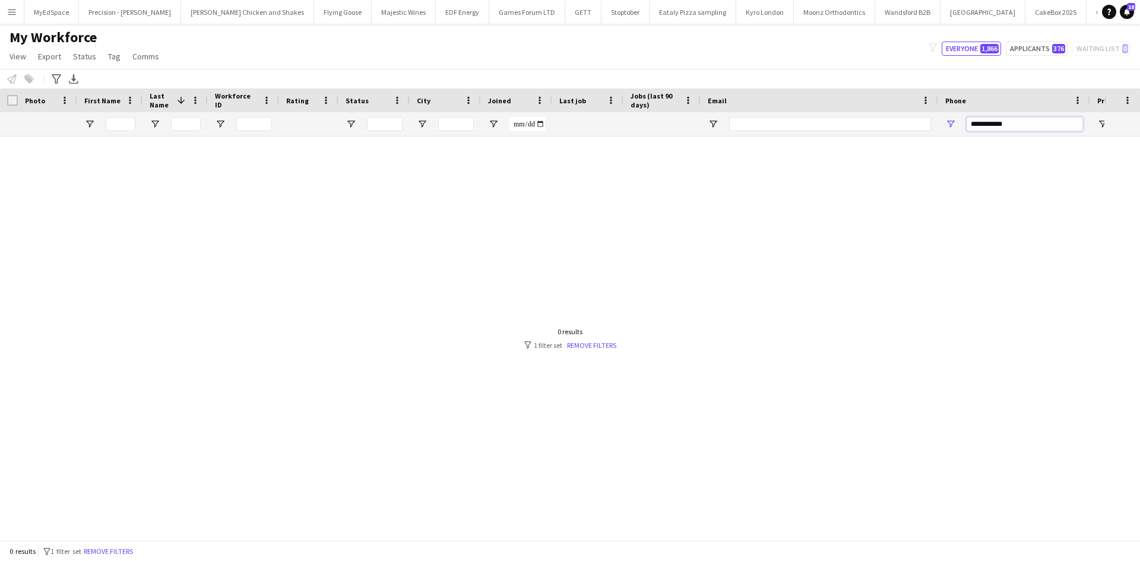
drag, startPoint x: 1020, startPoint y: 125, endPoint x: 706, endPoint y: 125, distance: 314.0
click at [706, 125] on div at bounding box center [762, 124] width 1524 height 24
click at [130, 126] on input "First Name Filter Input" at bounding box center [121, 124] width 30 height 14
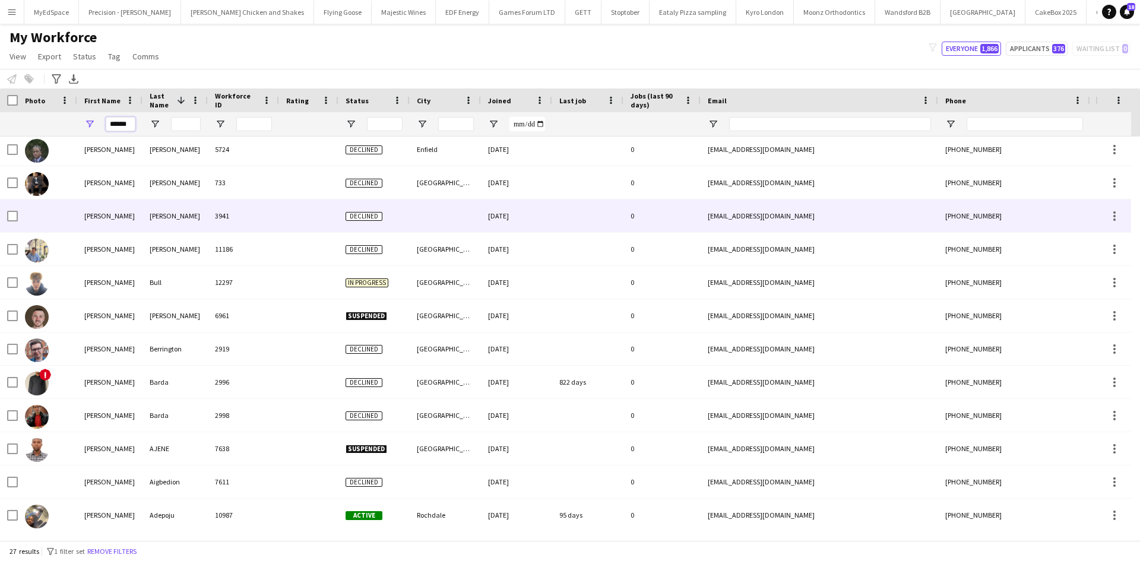
scroll to position [503, 0]
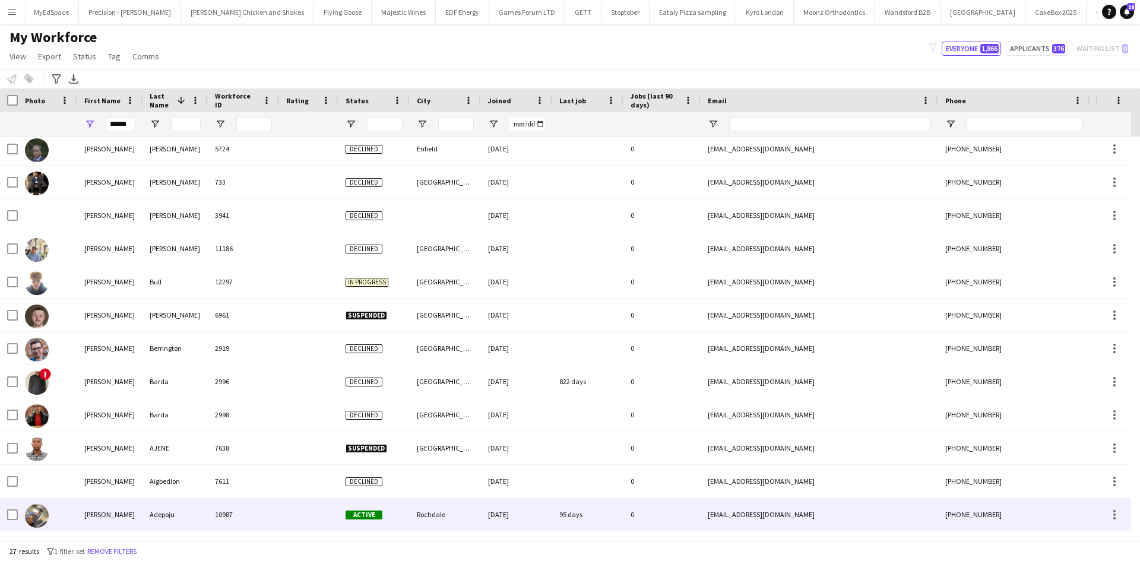
click at [159, 505] on div "Adepoju" at bounding box center [174, 514] width 65 height 33
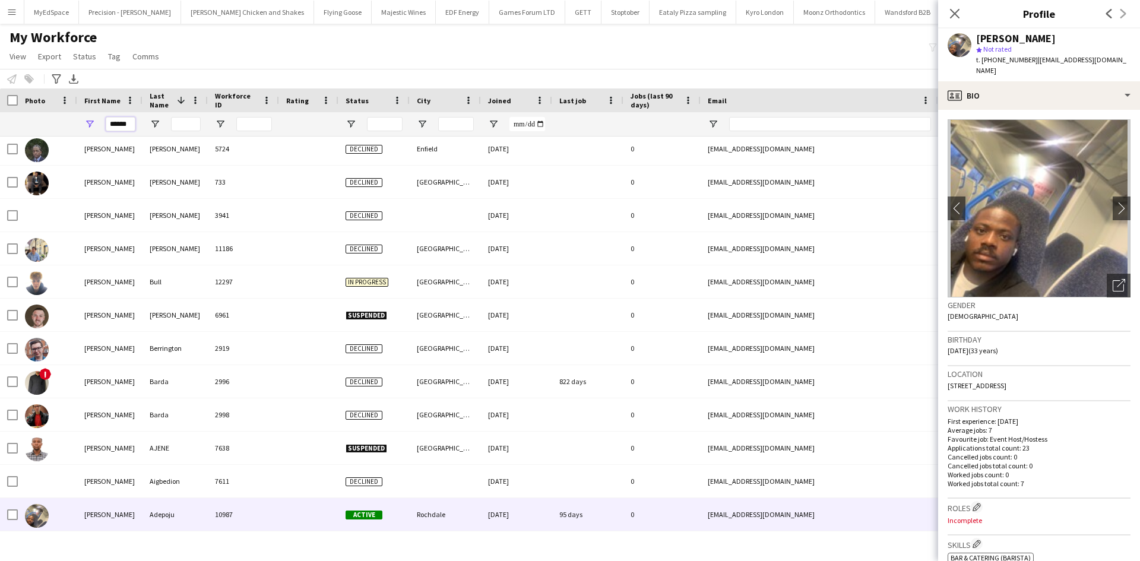
click at [124, 123] on input "******" at bounding box center [121, 124] width 30 height 14
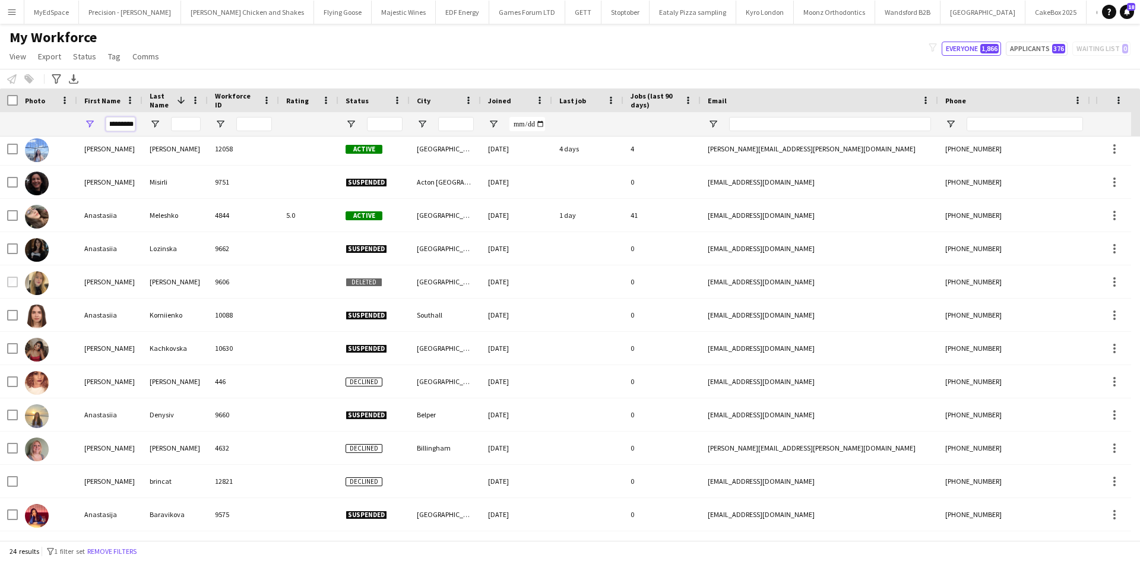
scroll to position [0, 0]
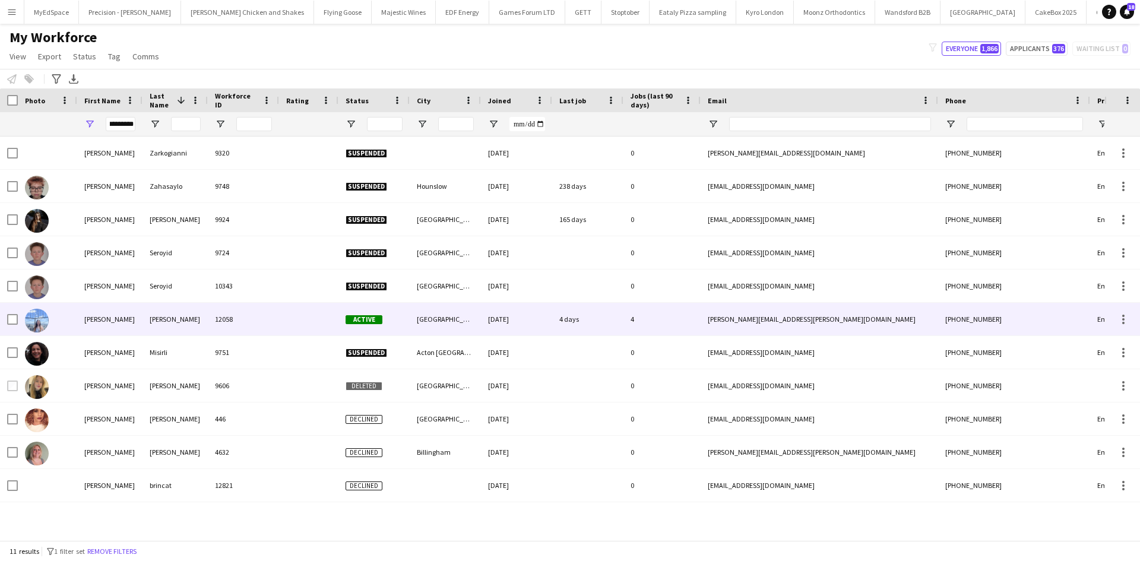
click at [169, 316] on div "Moore" at bounding box center [174, 319] width 65 height 33
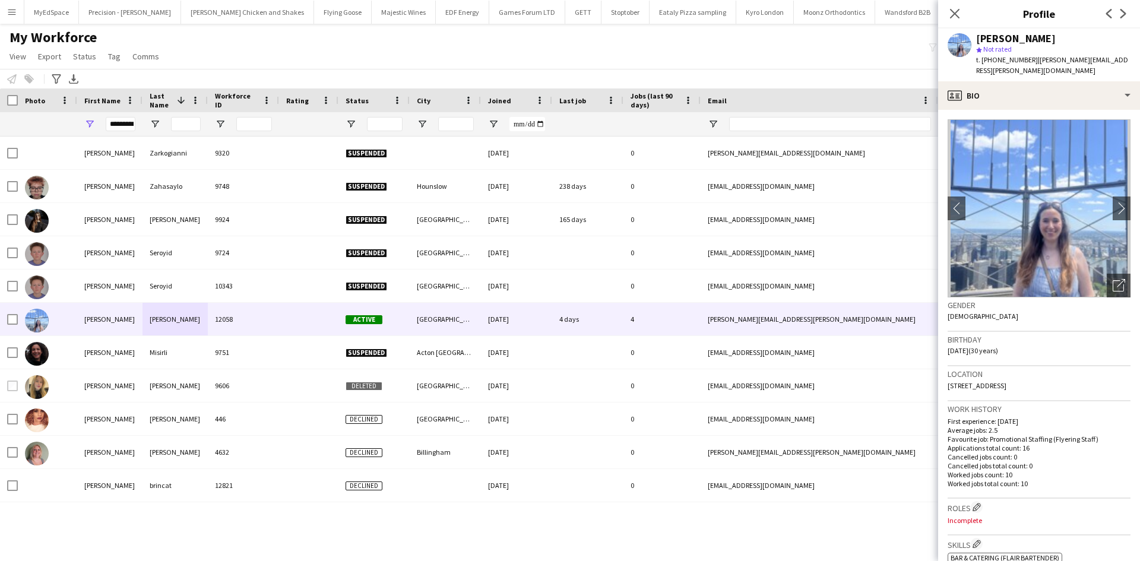
drag, startPoint x: 1112, startPoint y: 373, endPoint x: 1086, endPoint y: 373, distance: 26.7
click at [1086, 373] on div "Location 2 Lampwick Lane, Apartment 609, Manchester, M4 6BX" at bounding box center [1038, 383] width 183 height 34
drag, startPoint x: 1098, startPoint y: 372, endPoint x: 1115, endPoint y: 367, distance: 17.9
click at [1115, 369] on h3 "Location" at bounding box center [1038, 374] width 183 height 11
drag, startPoint x: 1113, startPoint y: 373, endPoint x: 946, endPoint y: 383, distance: 167.7
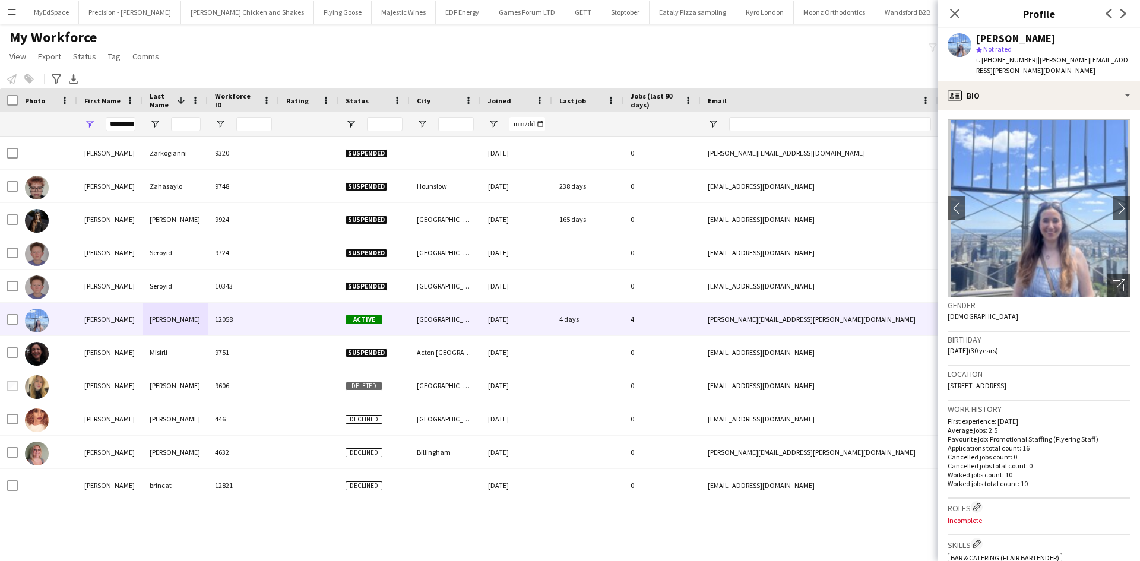
click at [946, 383] on app-crew-profile-bio "chevron-left chevron-right Open photos pop-in Gender Female Birthday 11-11-1994…" at bounding box center [1039, 335] width 202 height 451
copy span "2 Lampwick Lane, Apartment 609, Manchester, M4 6BX"
click at [113, 124] on input "*********" at bounding box center [121, 124] width 30 height 14
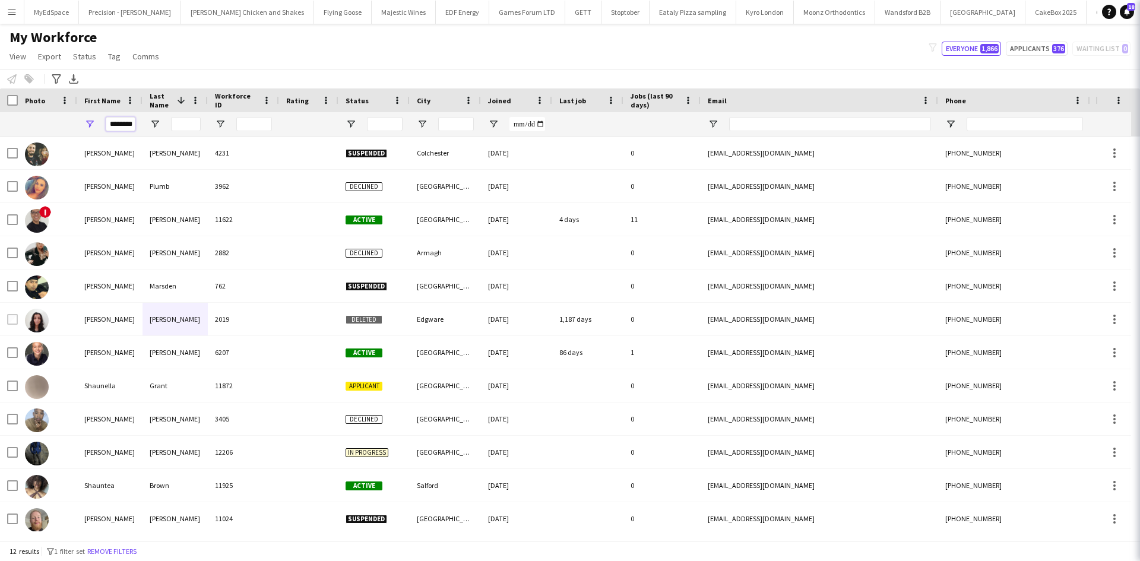
scroll to position [0, 4]
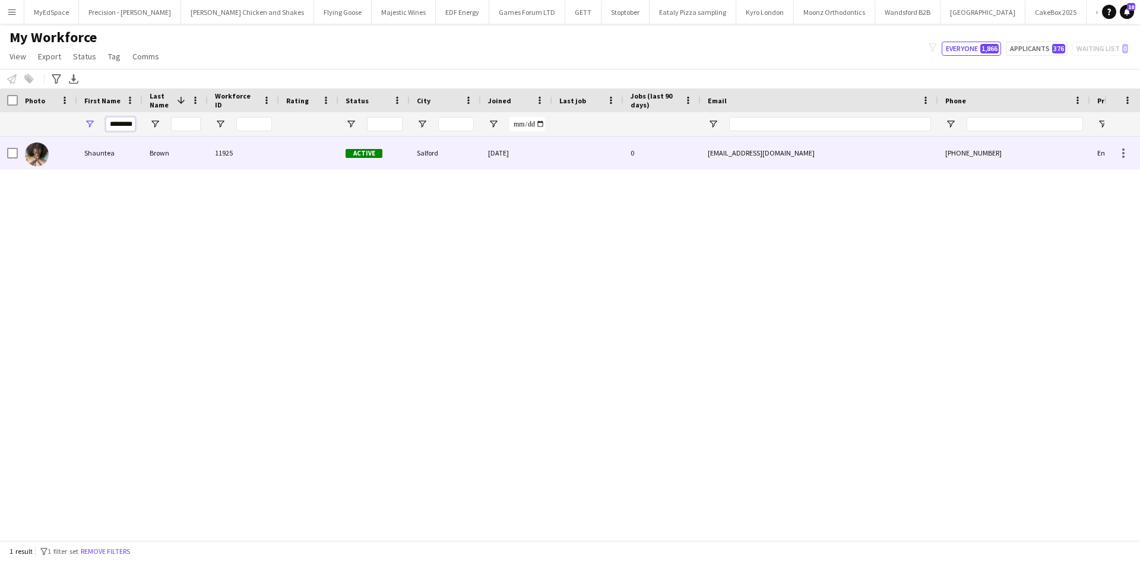
type input "********"
click at [88, 153] on div "Shauntea" at bounding box center [109, 153] width 65 height 33
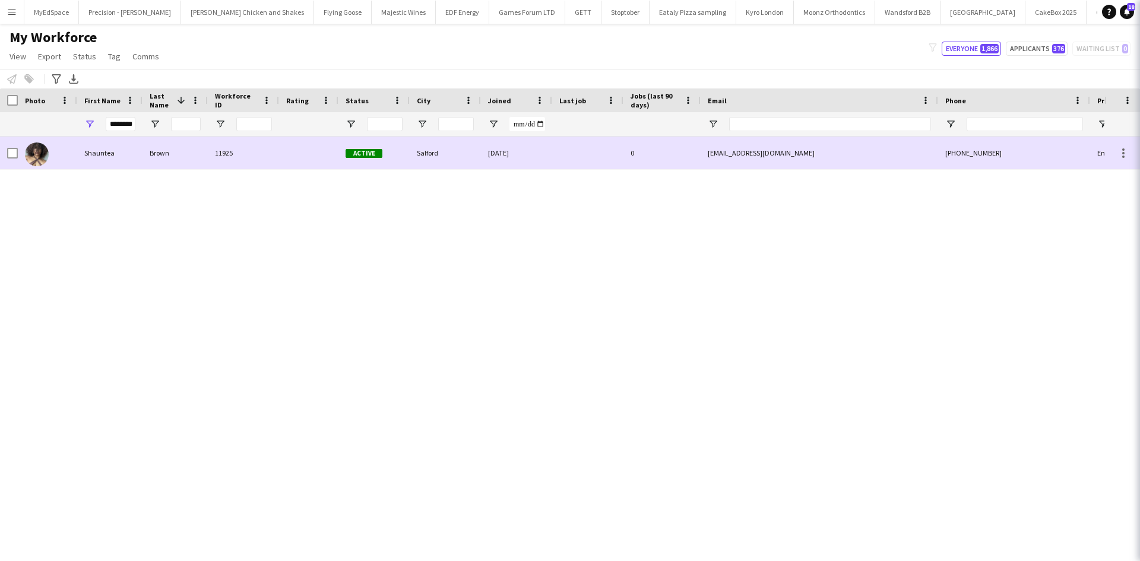
scroll to position [0, 0]
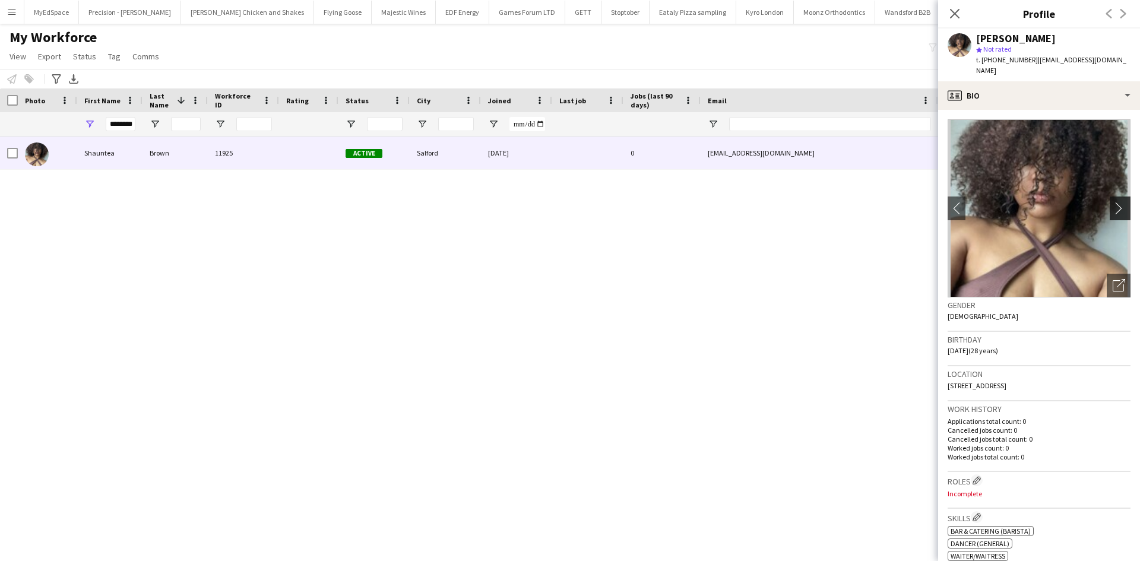
click at [1116, 208] on button "chevron-right" at bounding box center [1121, 208] width 24 height 24
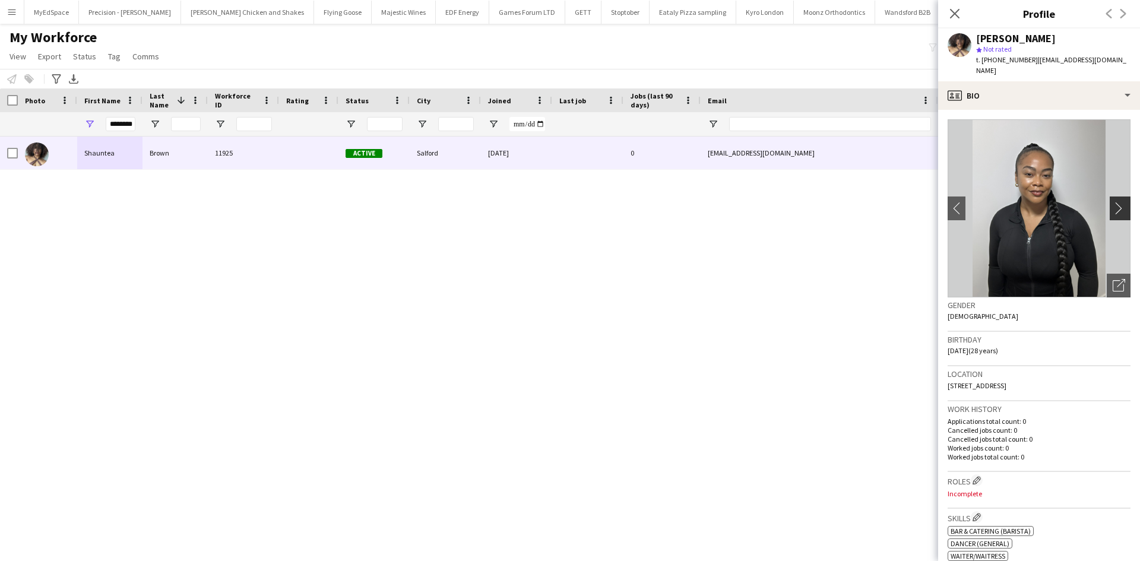
click at [1115, 205] on button "chevron-right" at bounding box center [1121, 208] width 24 height 24
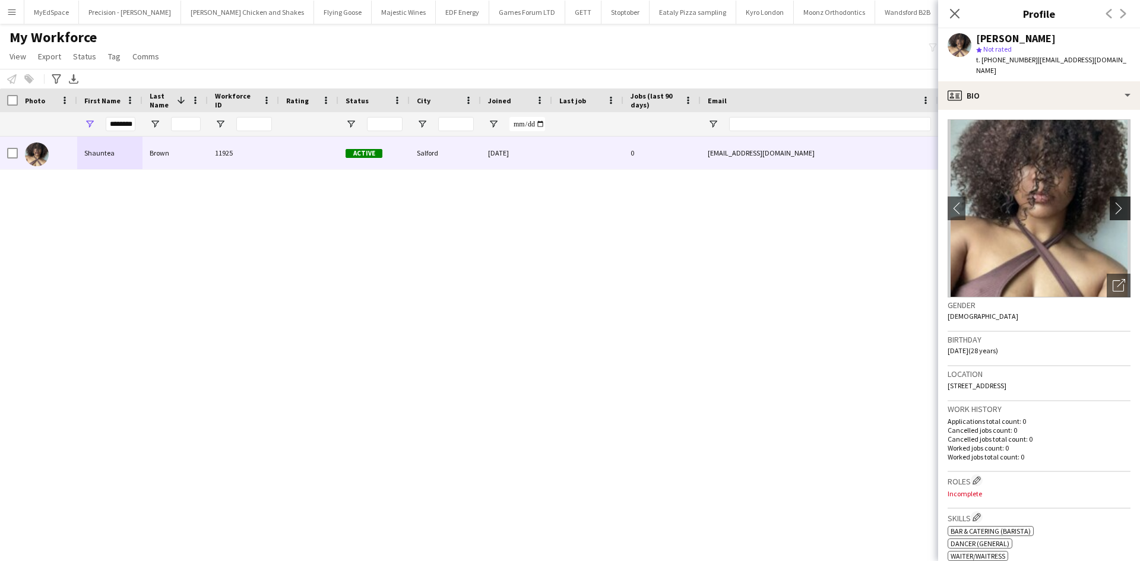
click at [1115, 205] on button "chevron-right" at bounding box center [1121, 208] width 24 height 24
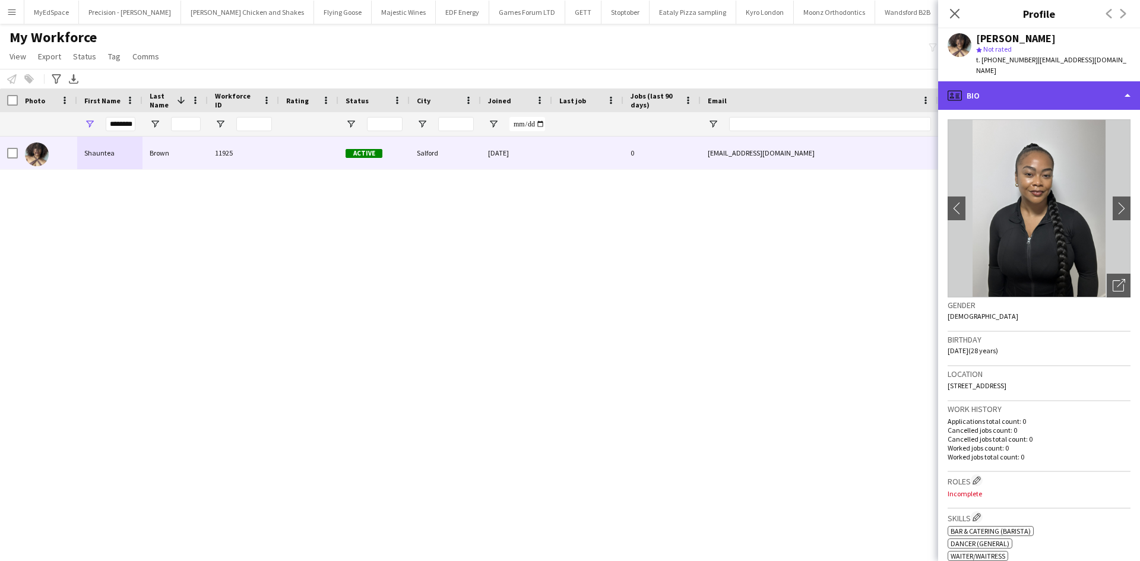
click at [1064, 81] on div "profile Bio" at bounding box center [1039, 95] width 202 height 28
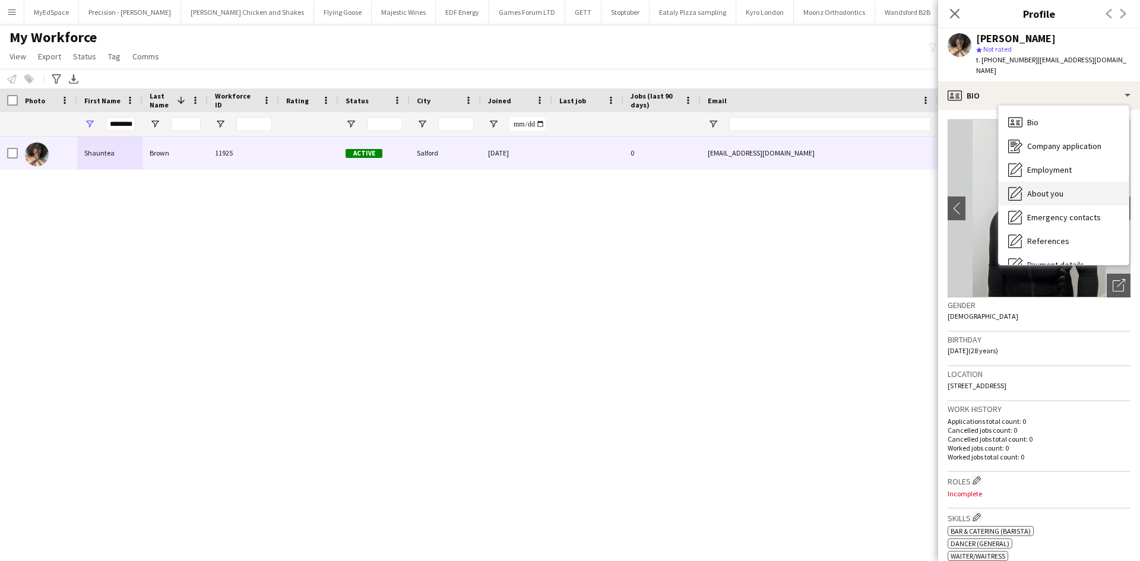
click at [1072, 182] on div "About you About you" at bounding box center [1063, 194] width 130 height 24
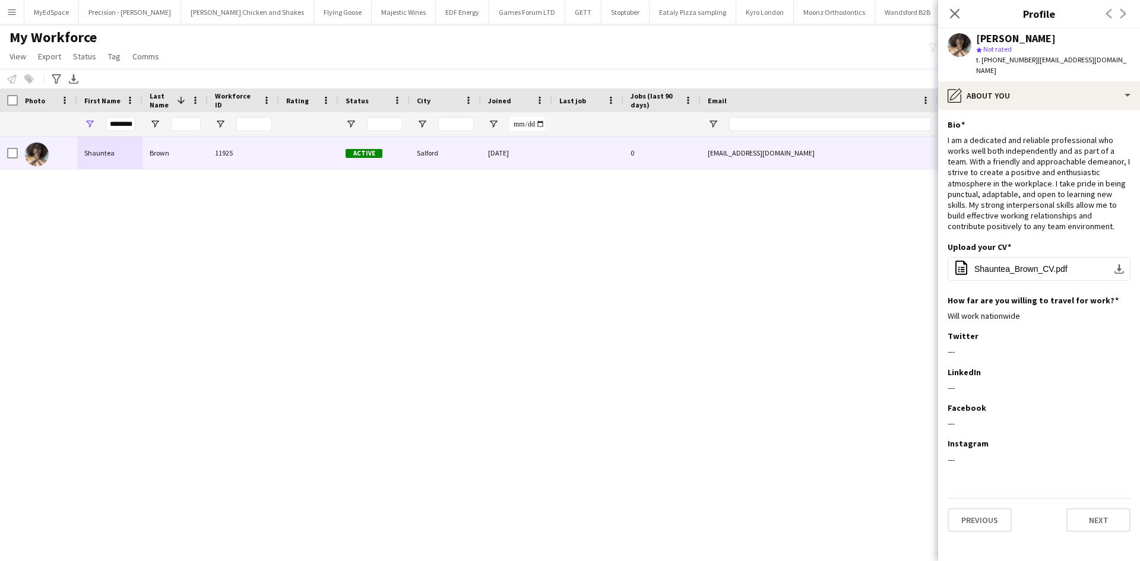
click at [669, 314] on div "Shauntea Brown 11925 Active Salford 15-06-2025 0 shauntea97@gmail.com +44755219…" at bounding box center [552, 334] width 1104 height 395
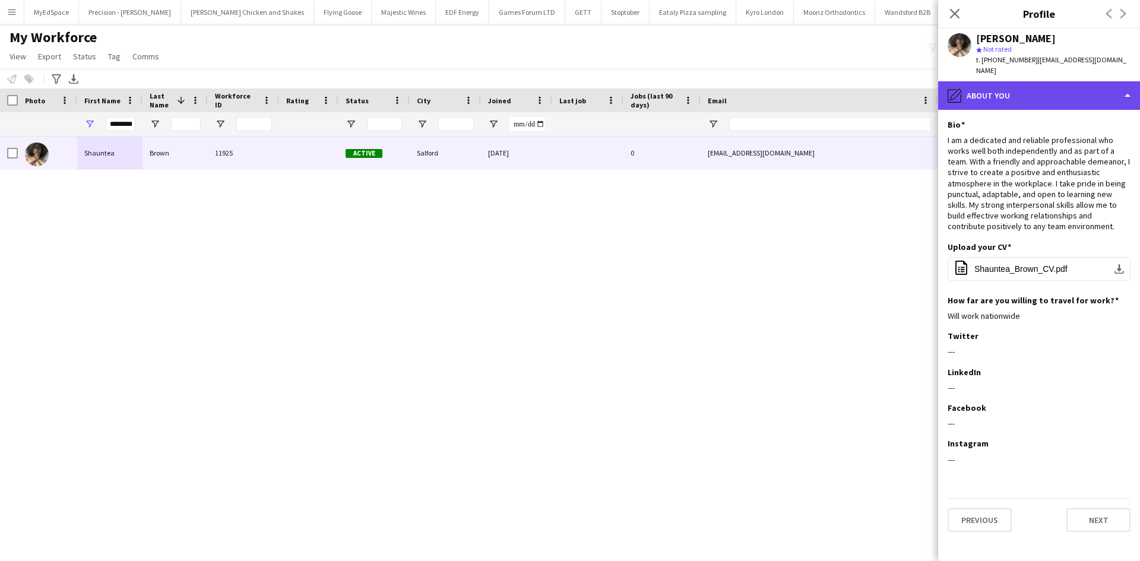
click at [1022, 84] on div "pencil4 About you" at bounding box center [1039, 95] width 202 height 28
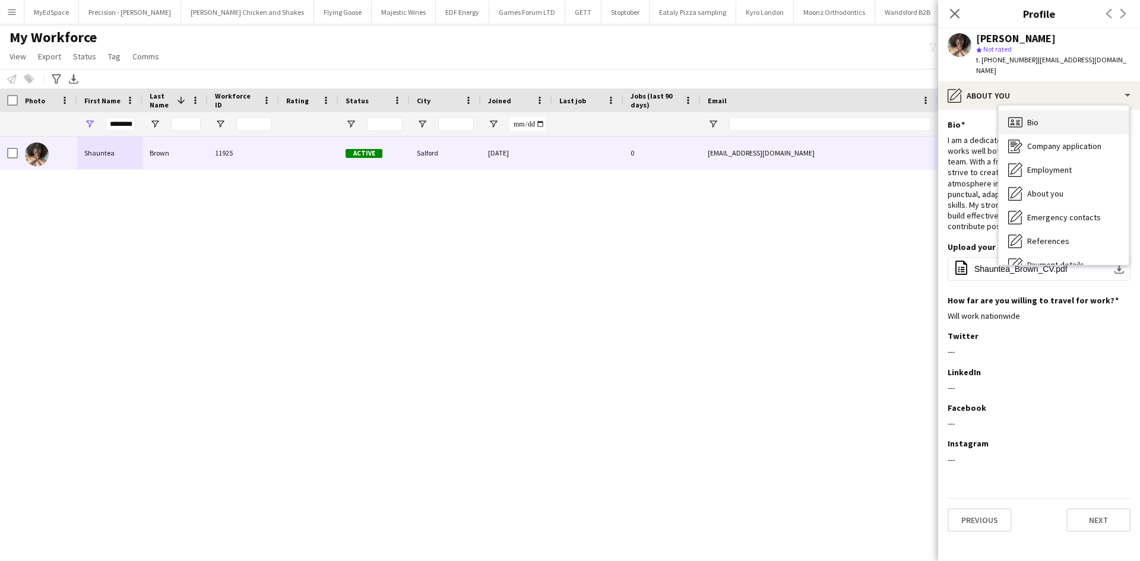
click at [1038, 117] on span "Bio" at bounding box center [1032, 122] width 11 height 11
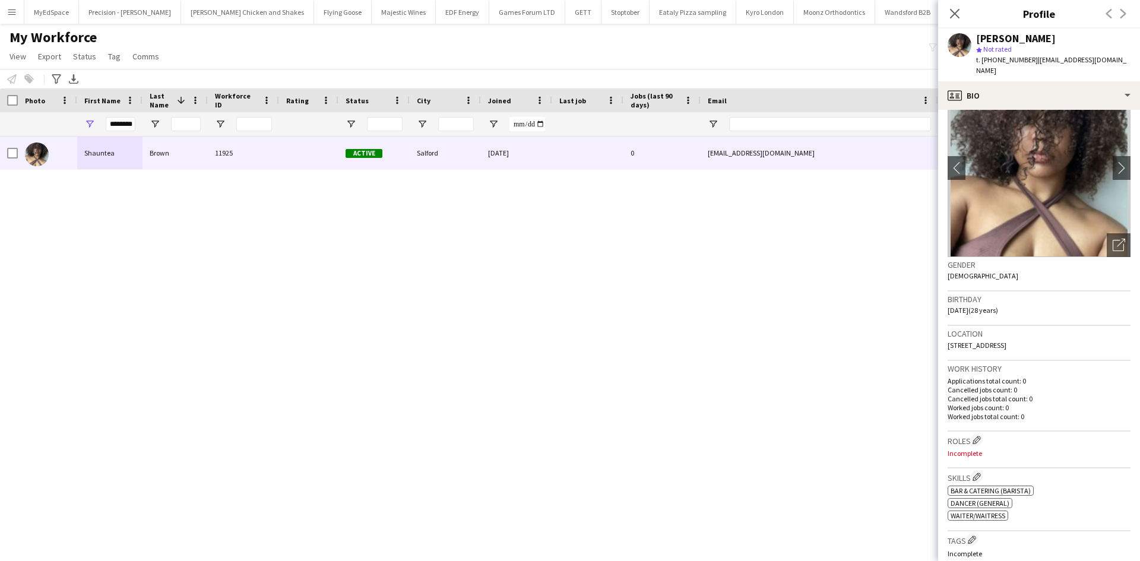
scroll to position [59, 0]
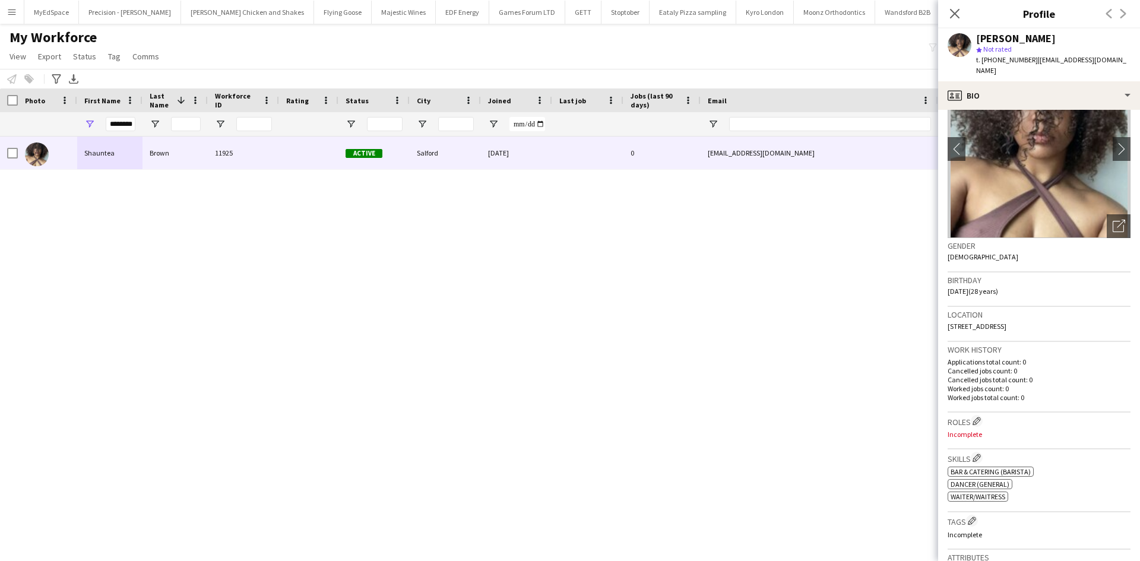
click at [617, 321] on div "Shauntea Brown 11925 Active Salford 15-06-2025 0 shauntea97@gmail.com +44755219…" at bounding box center [552, 334] width 1104 height 395
click at [551, 246] on div "Shauntea Brown 11925 Active Salford 15-06-2025 0 shauntea97@gmail.com +44755219…" at bounding box center [552, 334] width 1104 height 395
drag, startPoint x: 994, startPoint y: 61, endPoint x: 1026, endPoint y: 58, distance: 32.7
click at [1026, 58] on span "t. +447552191030" at bounding box center [1007, 59] width 62 height 9
drag, startPoint x: 1024, startPoint y: 61, endPoint x: 978, endPoint y: 68, distance: 46.8
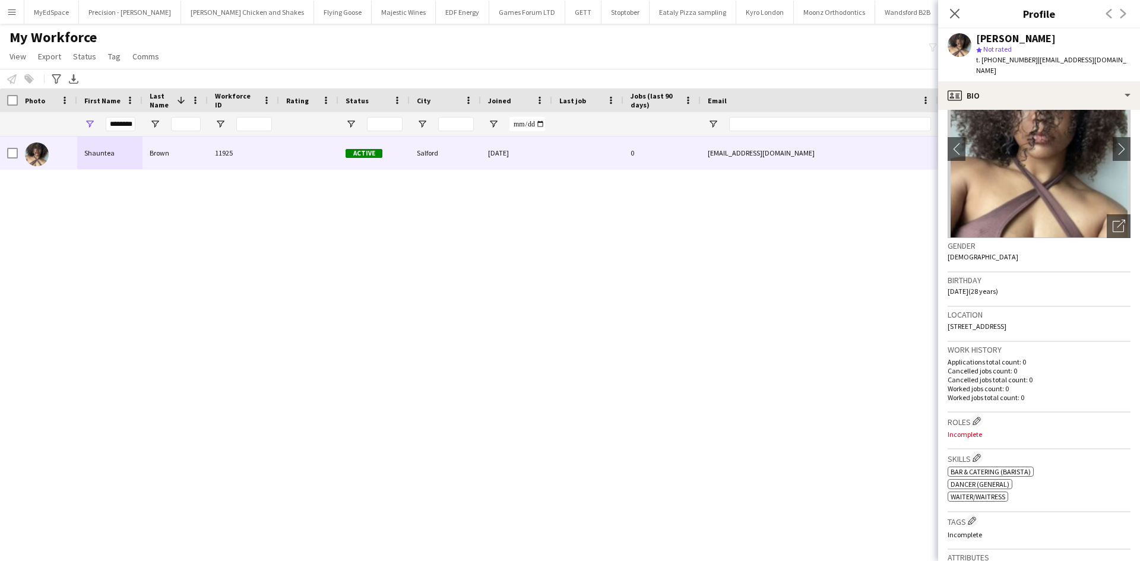
click at [978, 68] on div "Shauntea Brown star Not rated t. +447552191030 | shauntea97@gmail.com" at bounding box center [1039, 54] width 202 height 53
drag, startPoint x: 989, startPoint y: 57, endPoint x: 1007, endPoint y: 57, distance: 17.2
click at [1007, 57] on span "t. +447552191030" at bounding box center [1007, 59] width 62 height 9
click at [992, 60] on span "t. +447552191030" at bounding box center [1007, 59] width 62 height 9
drag, startPoint x: 994, startPoint y: 59, endPoint x: 1026, endPoint y: 61, distance: 32.7
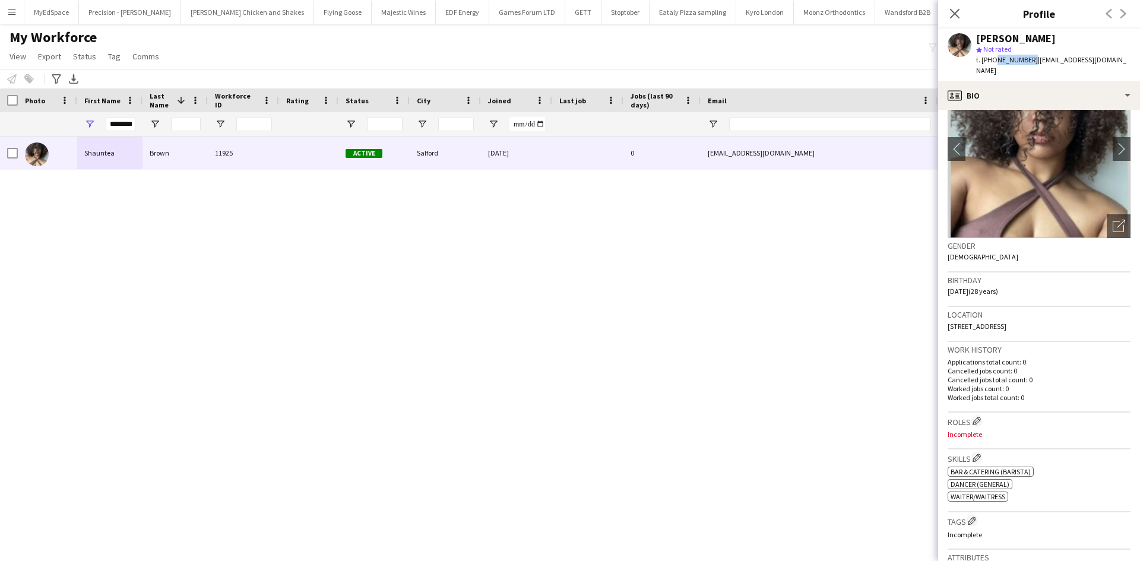
click at [1026, 61] on span "t. +447552191030" at bounding box center [1007, 59] width 62 height 9
copy span "7552191030"
click at [511, 309] on div "Shauntea Brown 11925 Active Salford 15-06-2025 0 shauntea97@gmail.com +44755219…" at bounding box center [552, 334] width 1104 height 395
click at [125, 120] on input "********" at bounding box center [121, 124] width 30 height 14
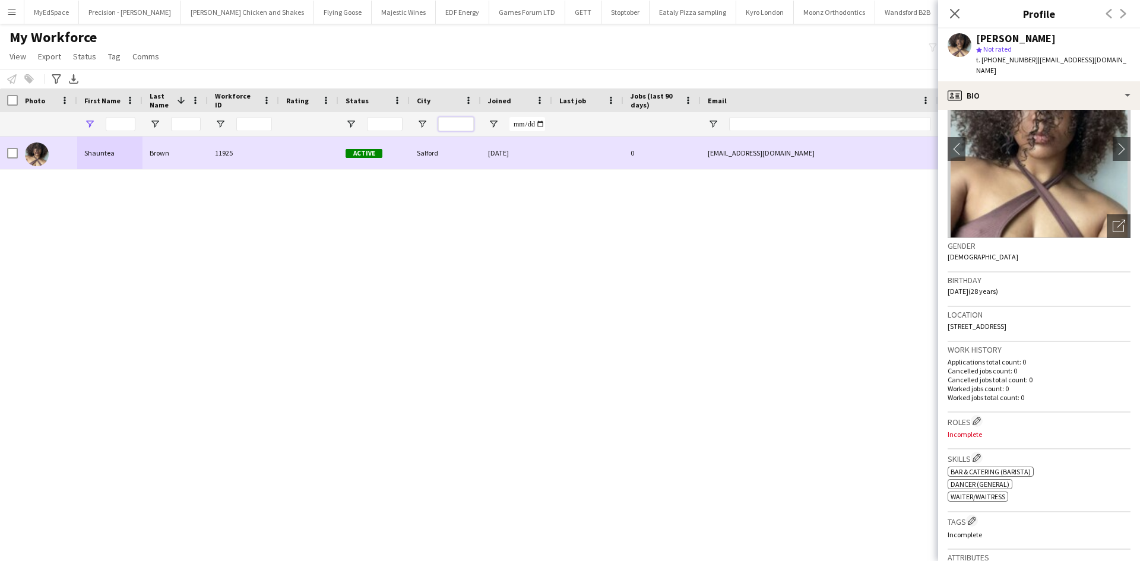
click at [451, 125] on input "City Filter Input" at bounding box center [456, 124] width 36 height 14
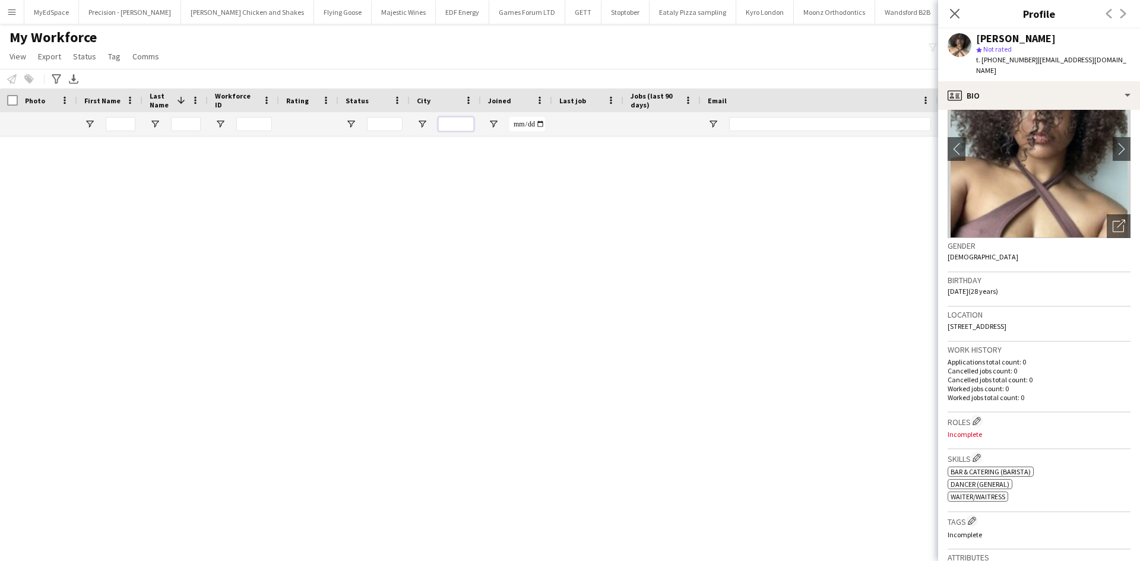
click at [455, 122] on input "City Filter Input" at bounding box center [456, 124] width 36 height 14
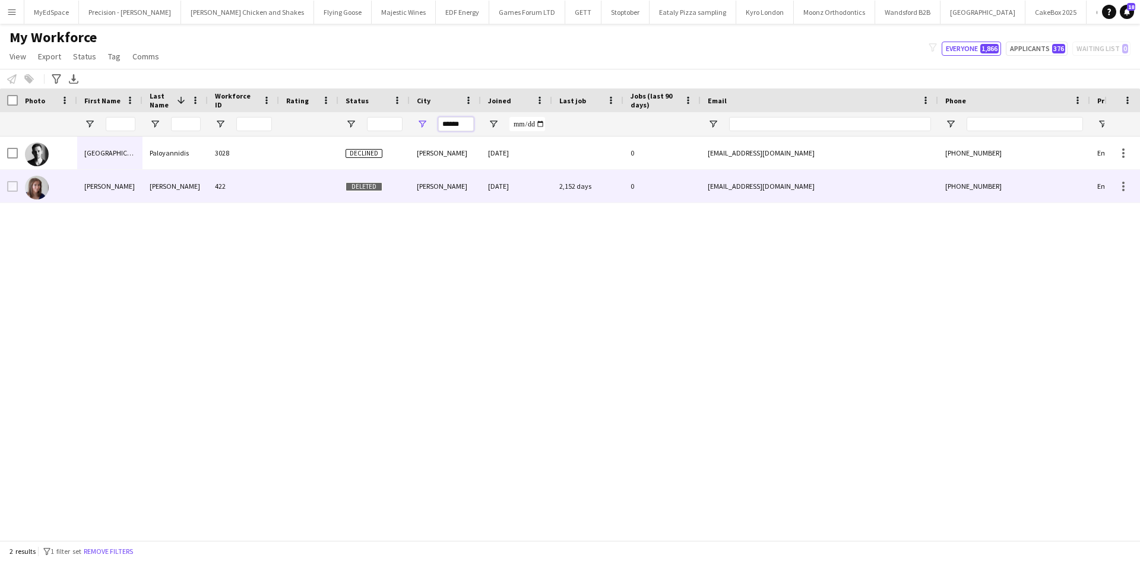
type input "******"
click at [111, 183] on div "Natalie" at bounding box center [109, 186] width 65 height 33
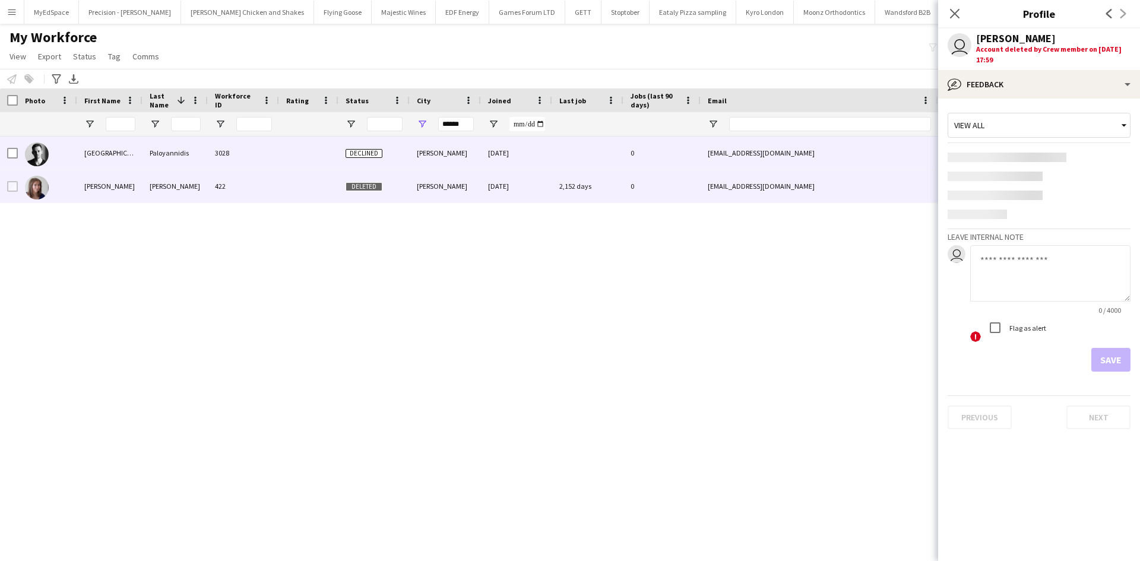
click at [90, 153] on div "Milan" at bounding box center [109, 153] width 65 height 33
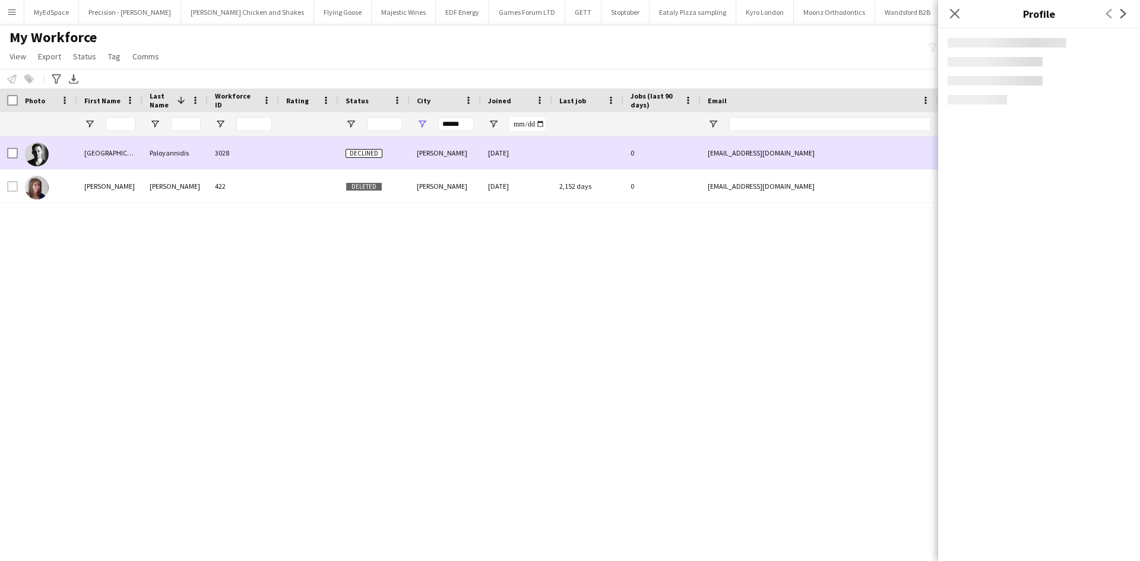
click at [90, 152] on div "Milan" at bounding box center [109, 153] width 65 height 33
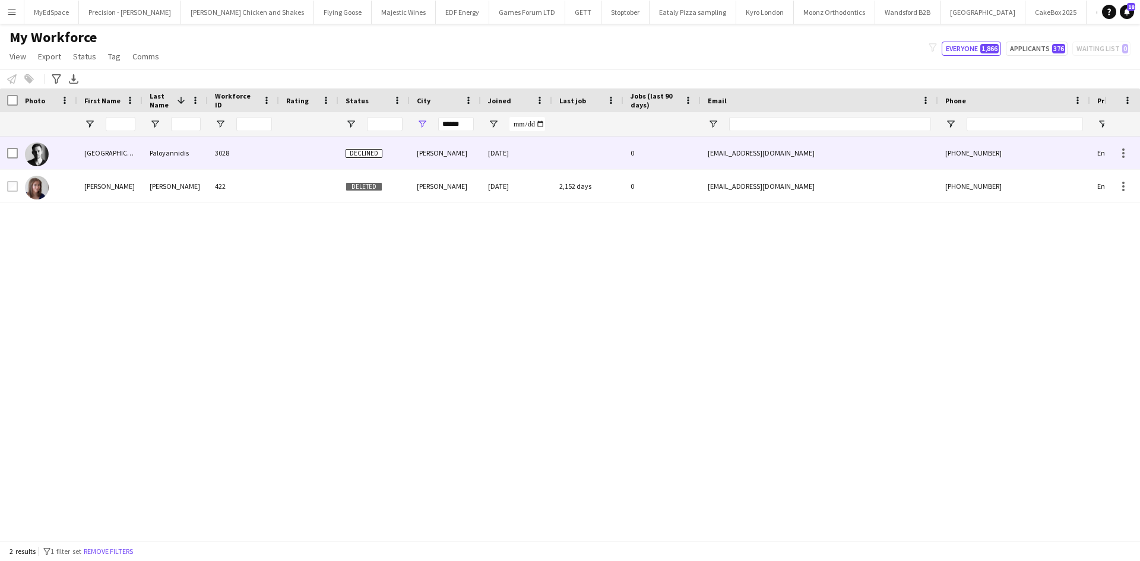
click at [93, 150] on div "Milan" at bounding box center [109, 153] width 65 height 33
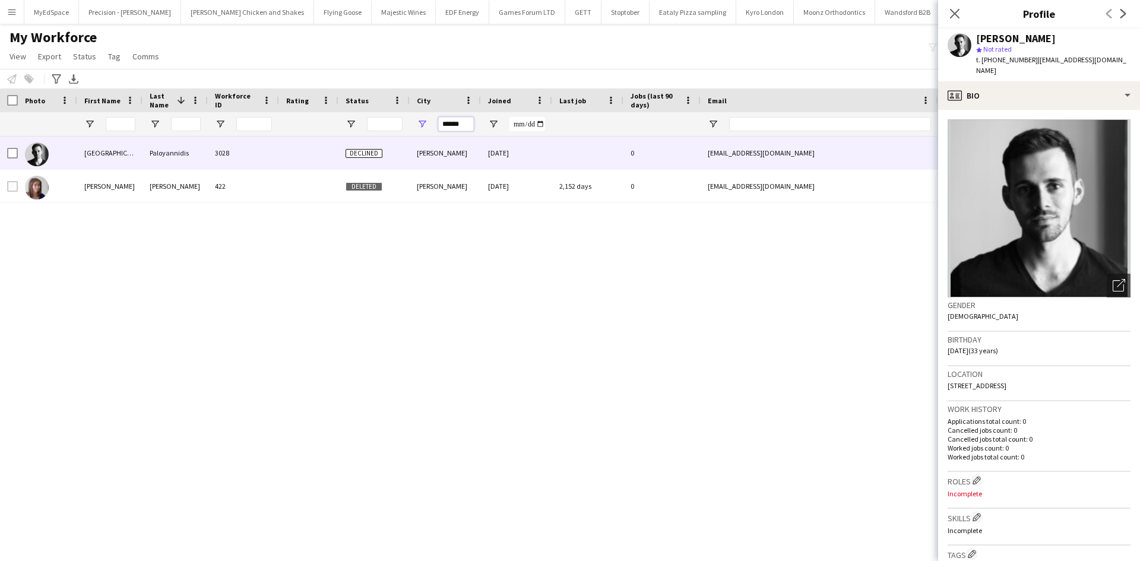
click at [447, 120] on input "******" at bounding box center [456, 124] width 36 height 14
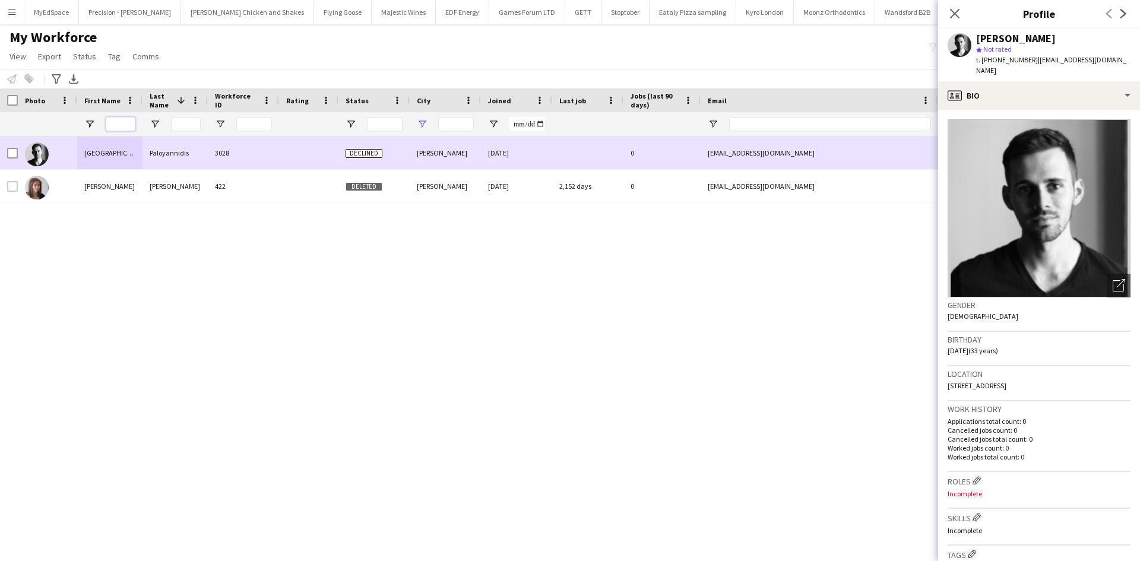
click at [131, 119] on input "First Name Filter Input" at bounding box center [121, 124] width 30 height 14
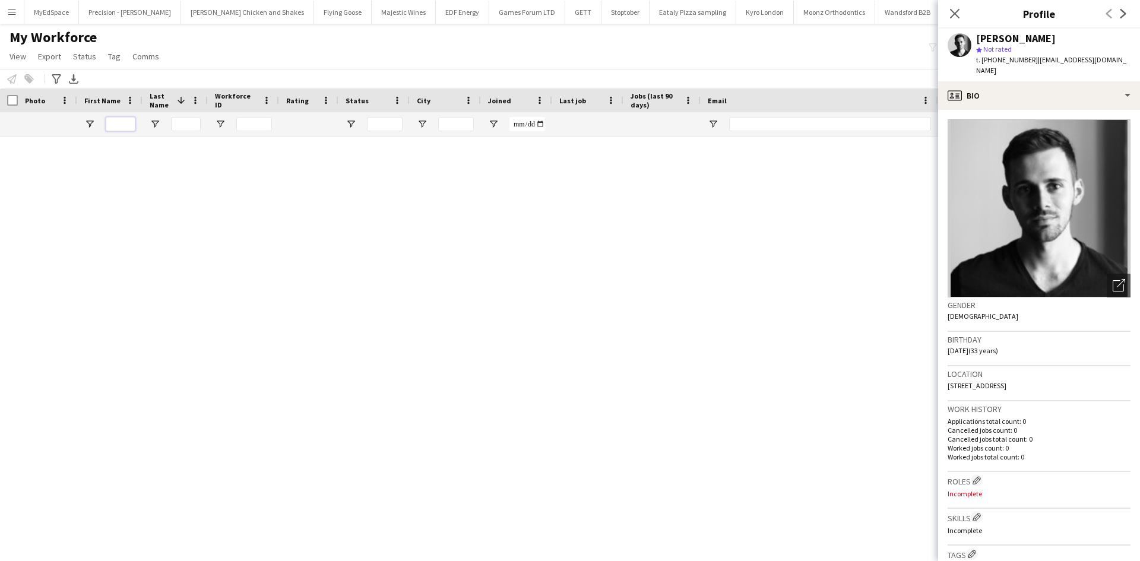
drag, startPoint x: 121, startPoint y: 125, endPoint x: 149, endPoint y: 120, distance: 28.2
click at [121, 125] on input "First Name Filter Input" at bounding box center [121, 124] width 30 height 14
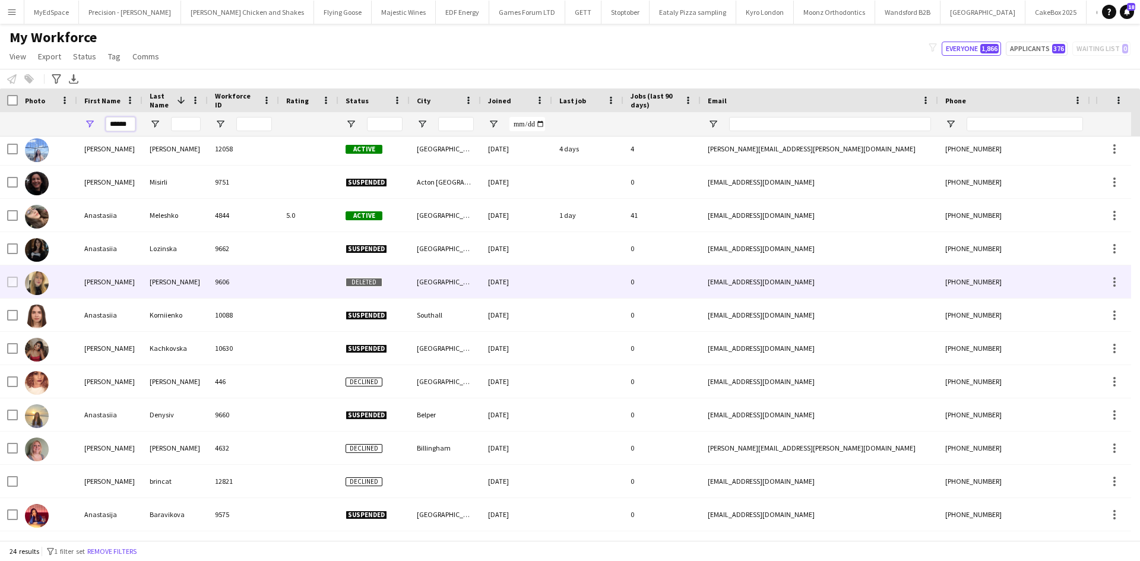
scroll to position [344, 0]
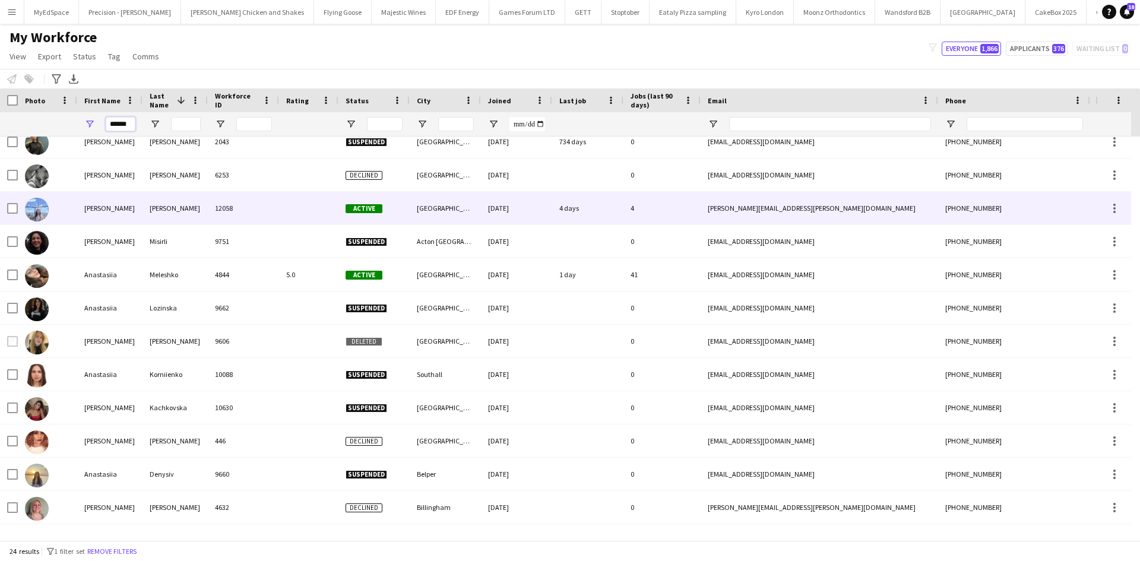
type input "******"
click at [236, 216] on div "12058" at bounding box center [243, 208] width 71 height 33
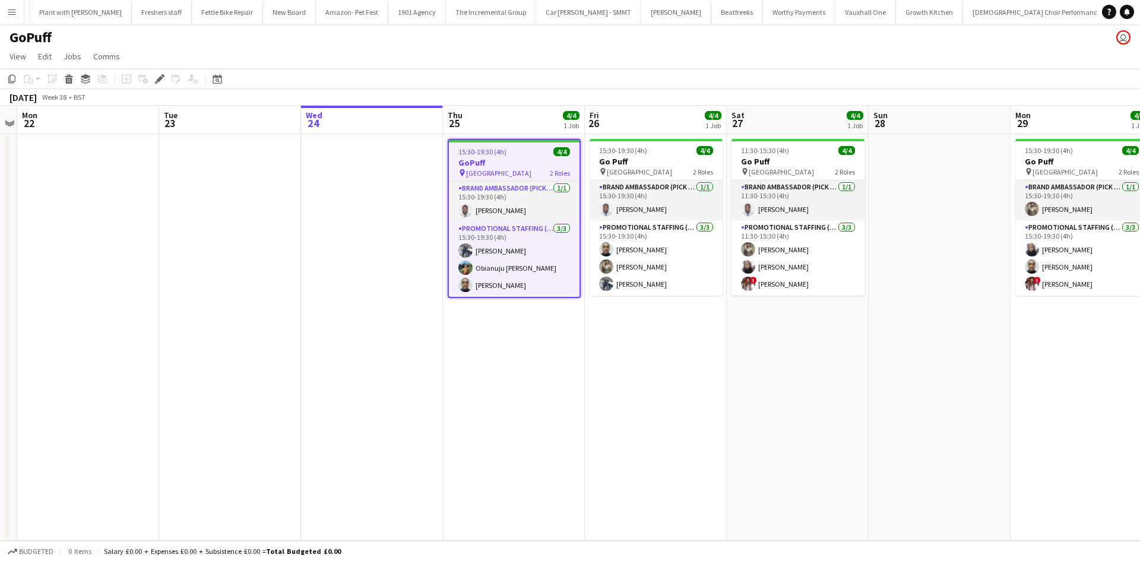
scroll to position [0, 1540]
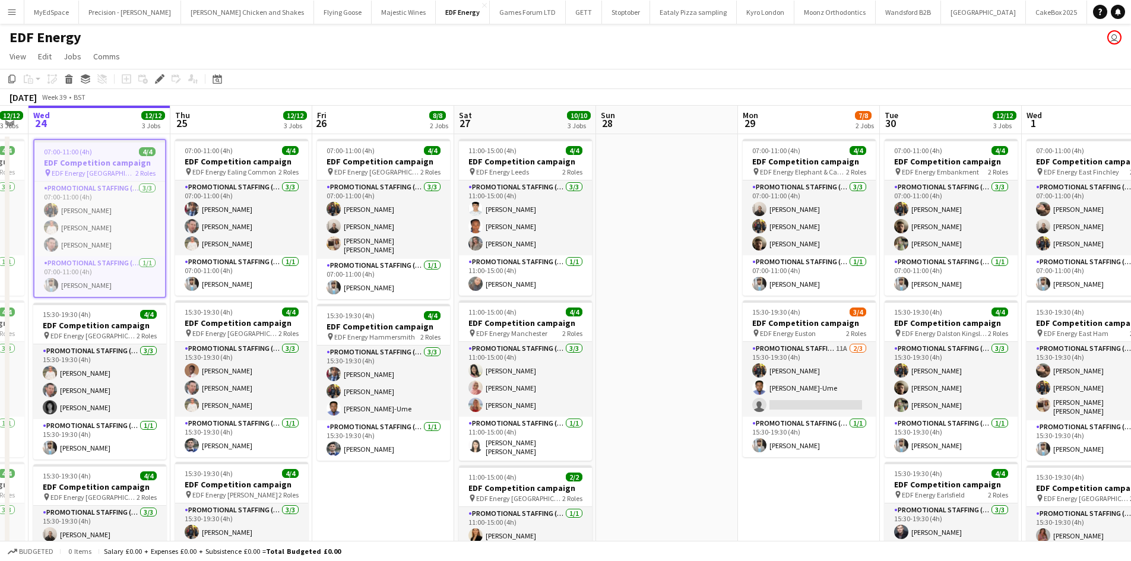
scroll to position [0, 604]
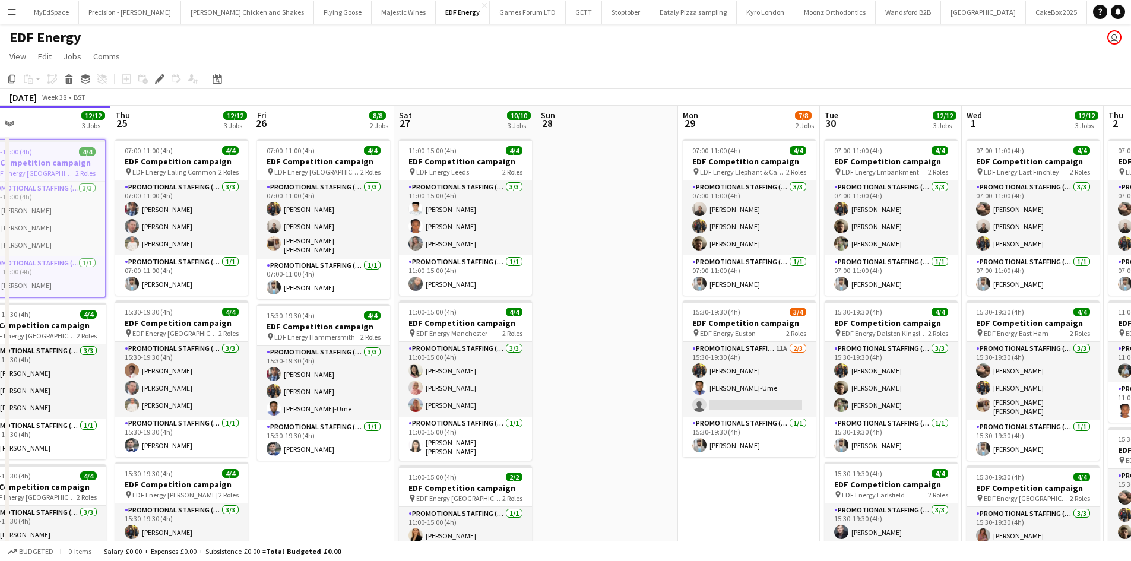
drag, startPoint x: 1014, startPoint y: 274, endPoint x: 575, endPoint y: 194, distance: 447.1
click at [572, 186] on app-calendar-viewport "Sat 20 10/10 3 Jobs Sun 21 Mon 22 12/12 3 Jobs Tue 23 12/12 3 Jobs Wed 24 12/12…" at bounding box center [565, 392] width 1131 height 572
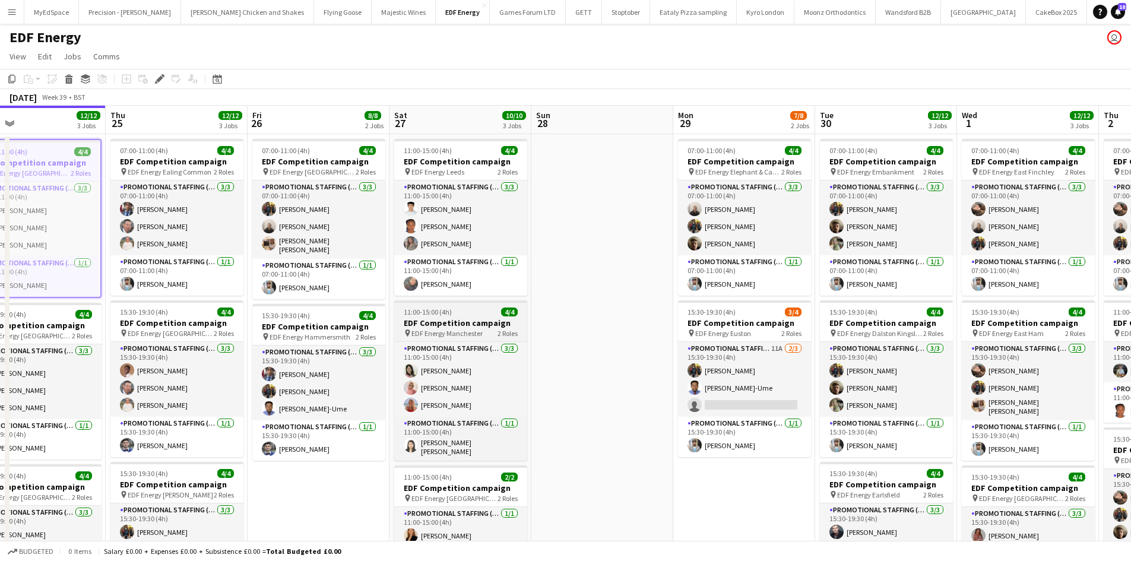
click at [459, 316] on app-job-card "11:00-15:00 (4h) 4/4 EDF Competition campaign pin EDF Energy Manchester 2 Roles…" at bounding box center [460, 380] width 133 height 160
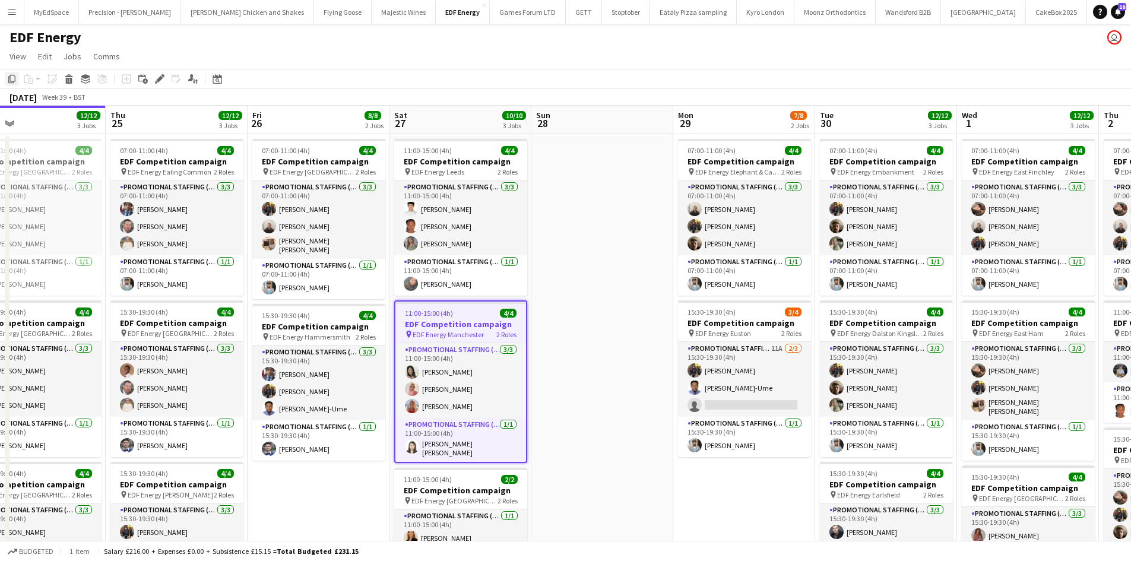
click at [9, 80] on icon "Copy" at bounding box center [11, 78] width 9 height 9
drag, startPoint x: 578, startPoint y: 155, endPoint x: 586, endPoint y: 161, distance: 11.0
click at [578, 154] on app-date-cell at bounding box center [602, 405] width 142 height 543
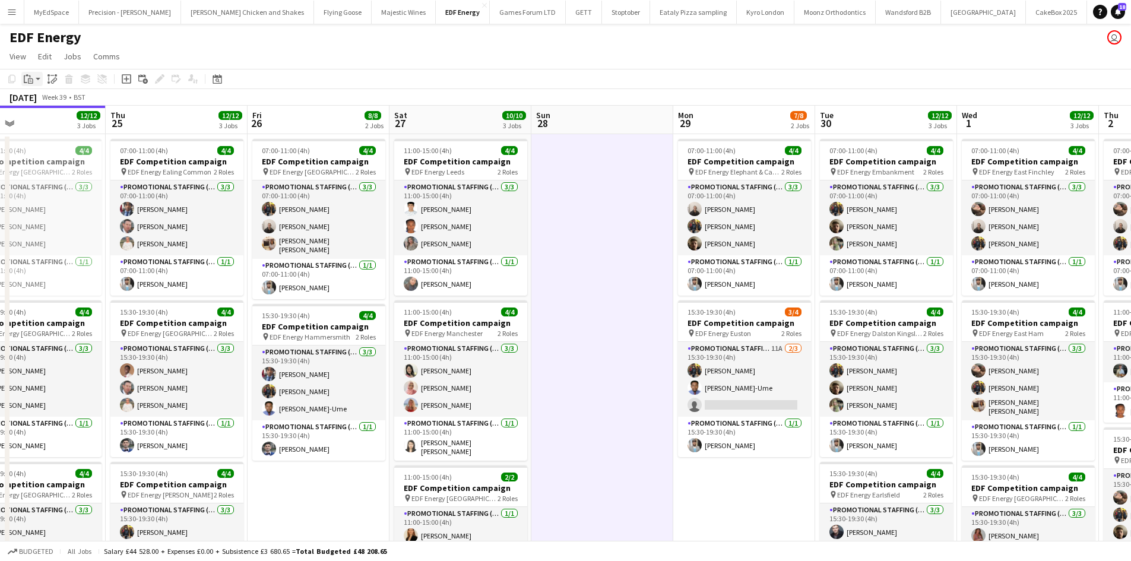
click at [23, 78] on div "Paste" at bounding box center [28, 79] width 14 height 14
click at [47, 102] on link "Paste Ctrl+V" at bounding box center [87, 101] width 112 height 11
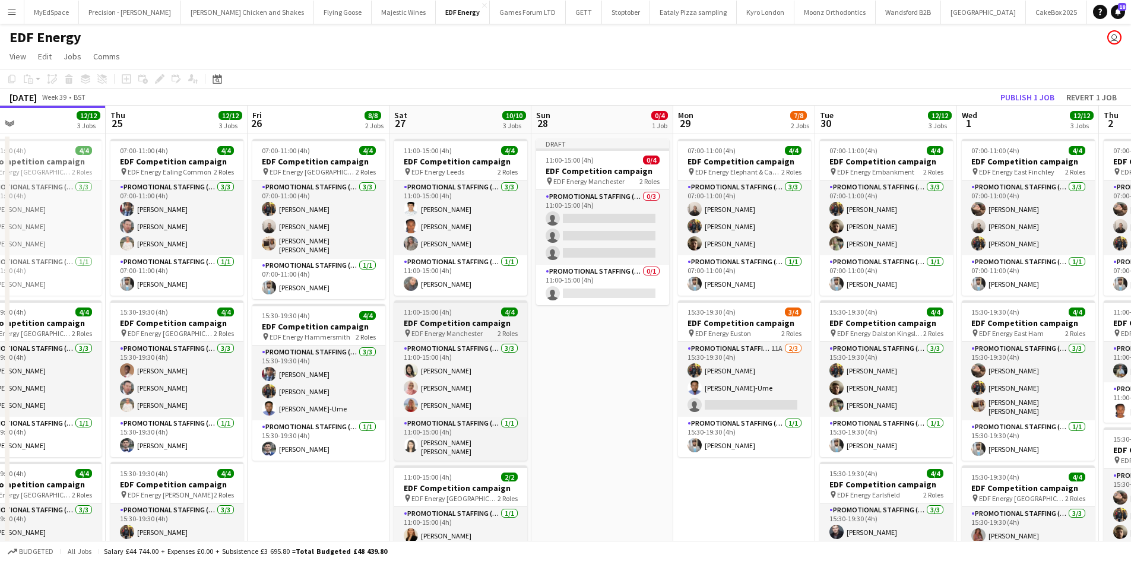
click at [467, 331] on span "EDF Energy Manchester" at bounding box center [446, 333] width 71 height 9
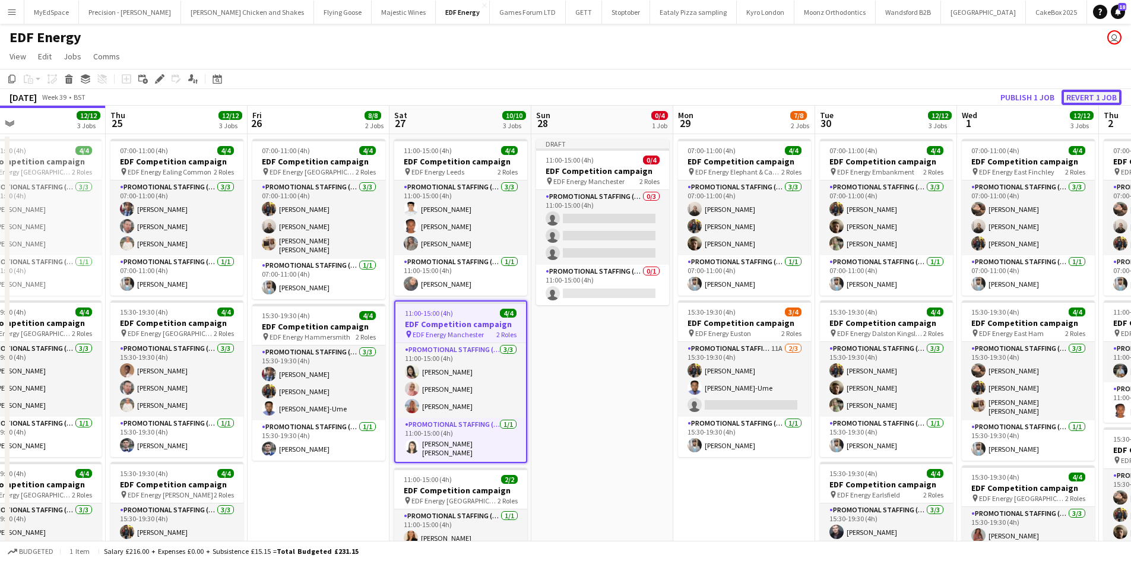
click at [1084, 93] on button "Revert 1 job" at bounding box center [1091, 97] width 60 height 15
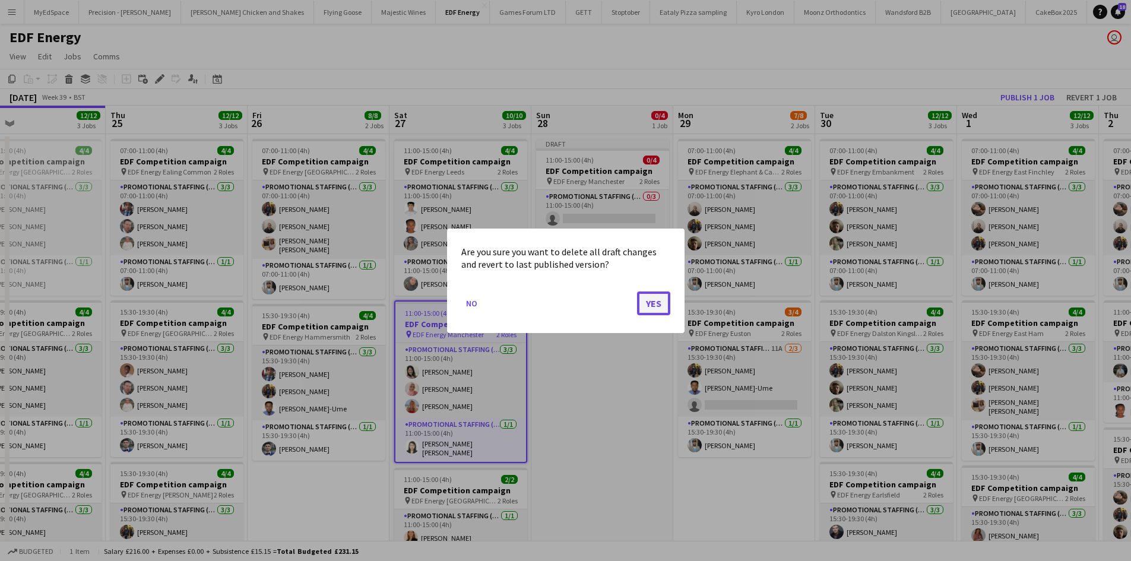
click at [655, 300] on button "Yes" at bounding box center [653, 303] width 33 height 24
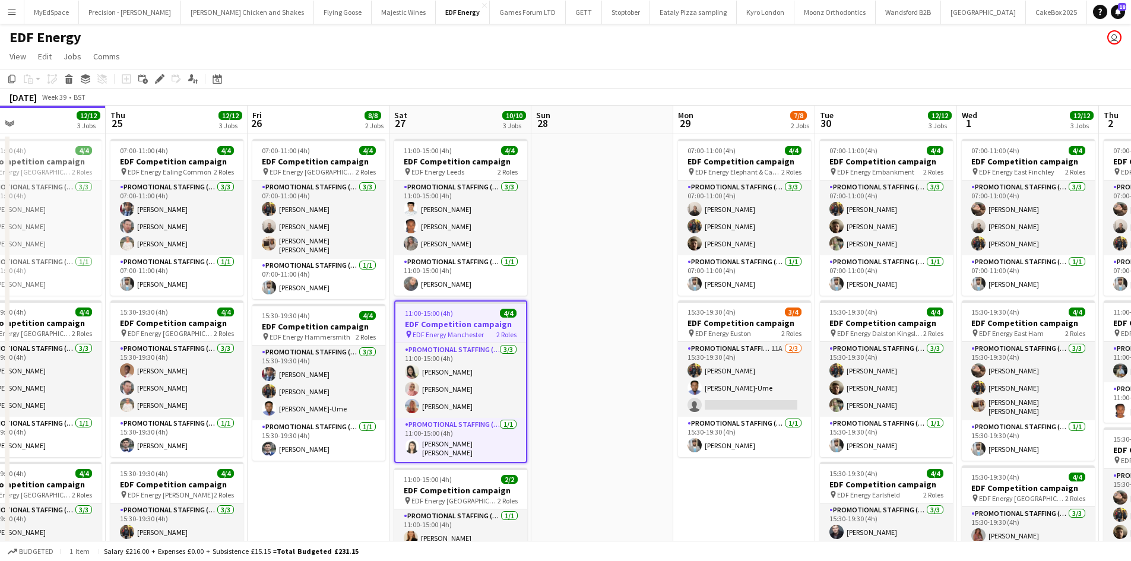
click at [449, 327] on h3 "EDF Competition campaign" at bounding box center [460, 324] width 131 height 11
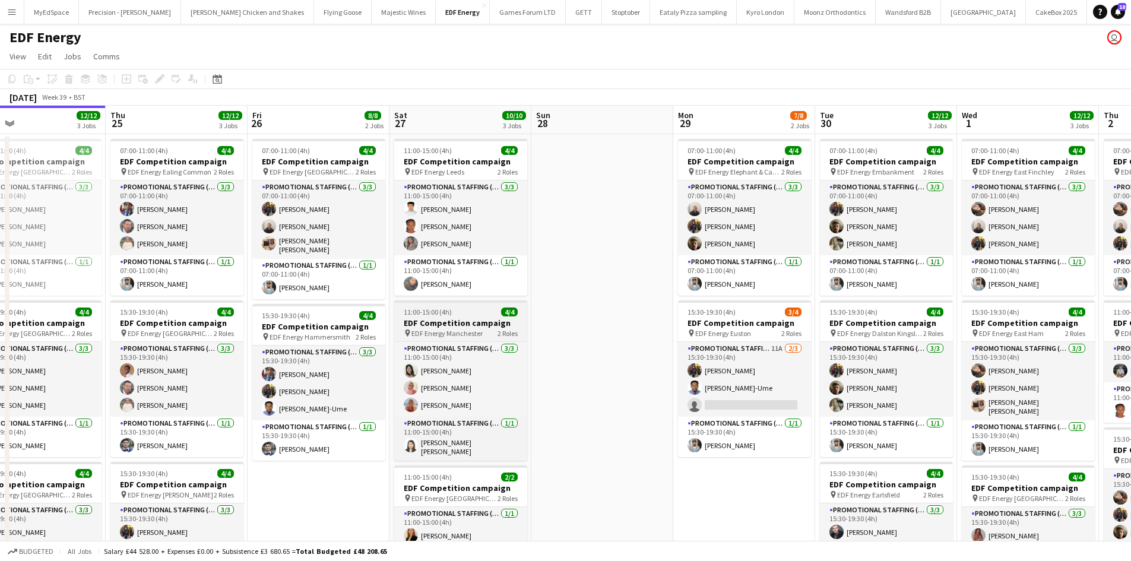
click at [456, 325] on h3 "EDF Competition campaign" at bounding box center [460, 323] width 133 height 11
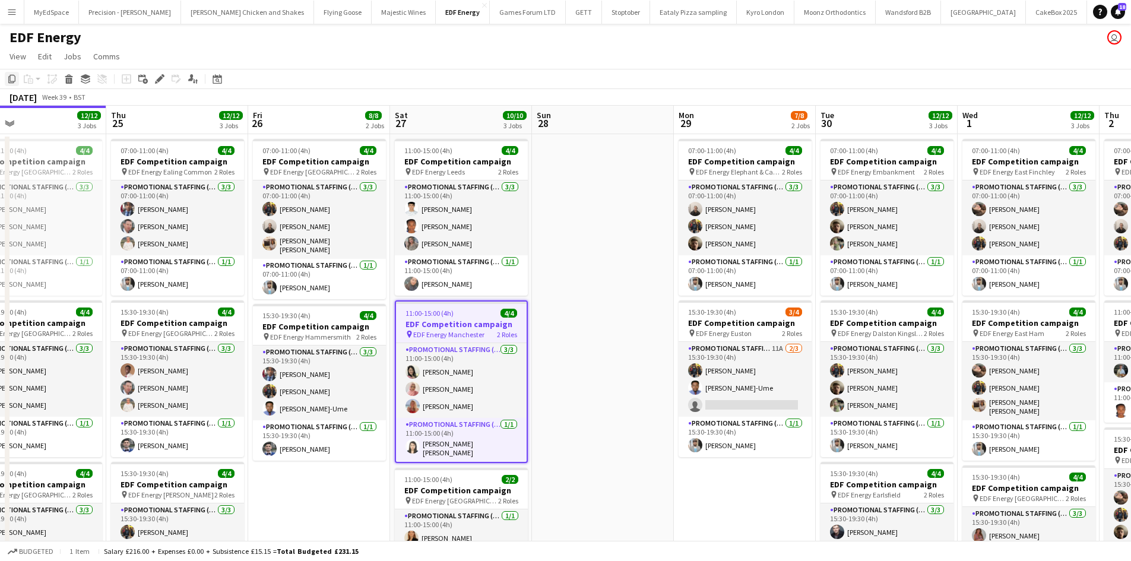
click at [17, 76] on div "Copy" at bounding box center [12, 79] width 14 height 14
click at [572, 157] on app-date-cell at bounding box center [603, 405] width 142 height 543
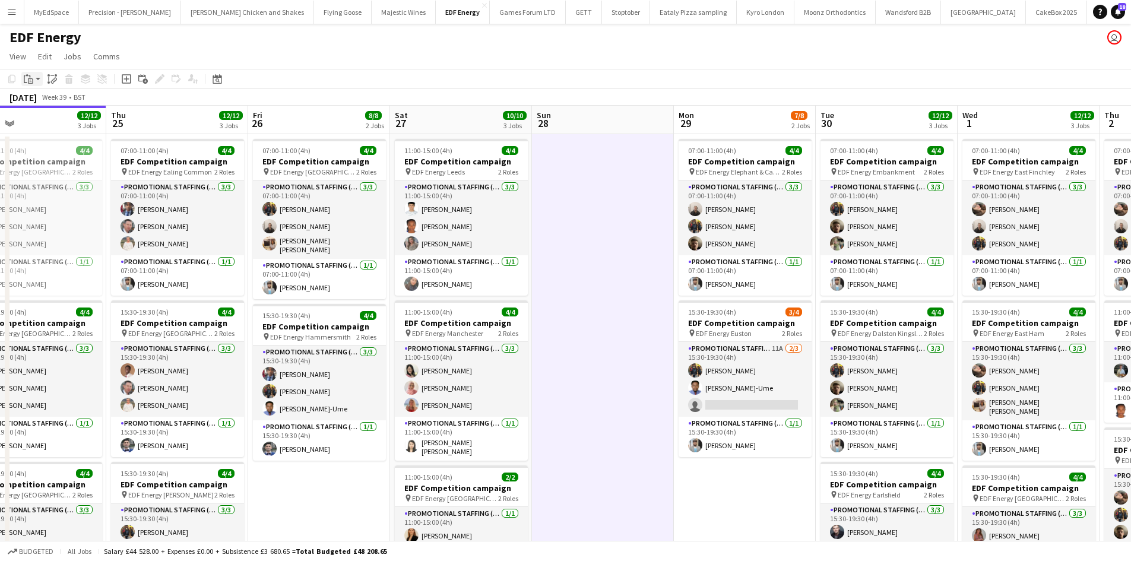
click at [28, 80] on icon "Paste" at bounding box center [28, 78] width 9 height 9
click at [53, 127] on link "Paste with crew Ctrl+Shift+V" at bounding box center [87, 121] width 112 height 11
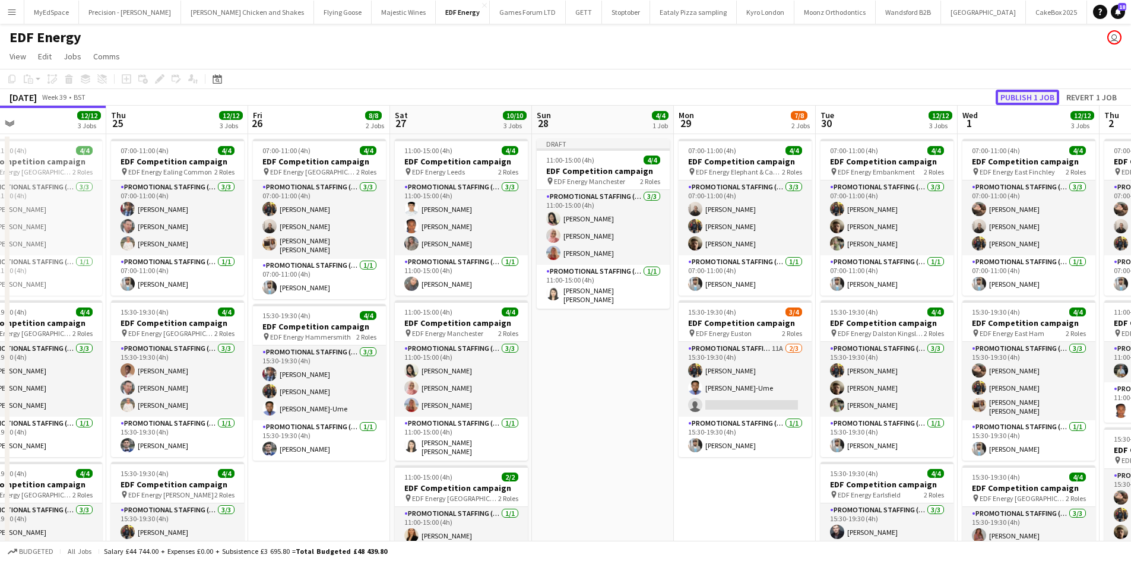
click at [1033, 93] on button "Publish 1 job" at bounding box center [1027, 97] width 64 height 15
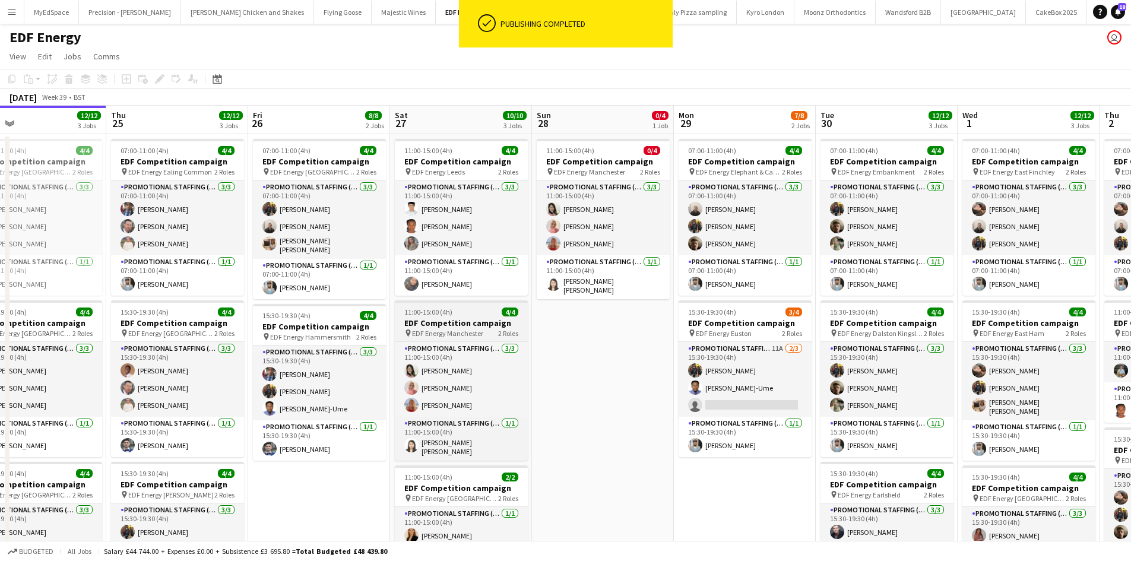
click at [455, 321] on h3 "EDF Competition campaign" at bounding box center [461, 323] width 133 height 11
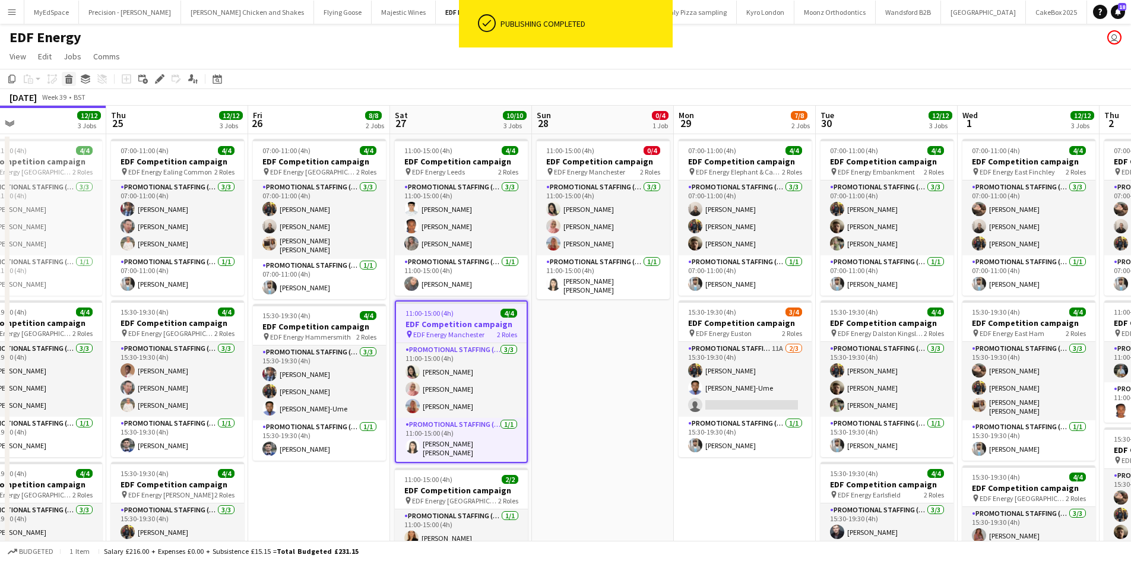
click at [65, 77] on icon at bounding box center [69, 75] width 8 height 3
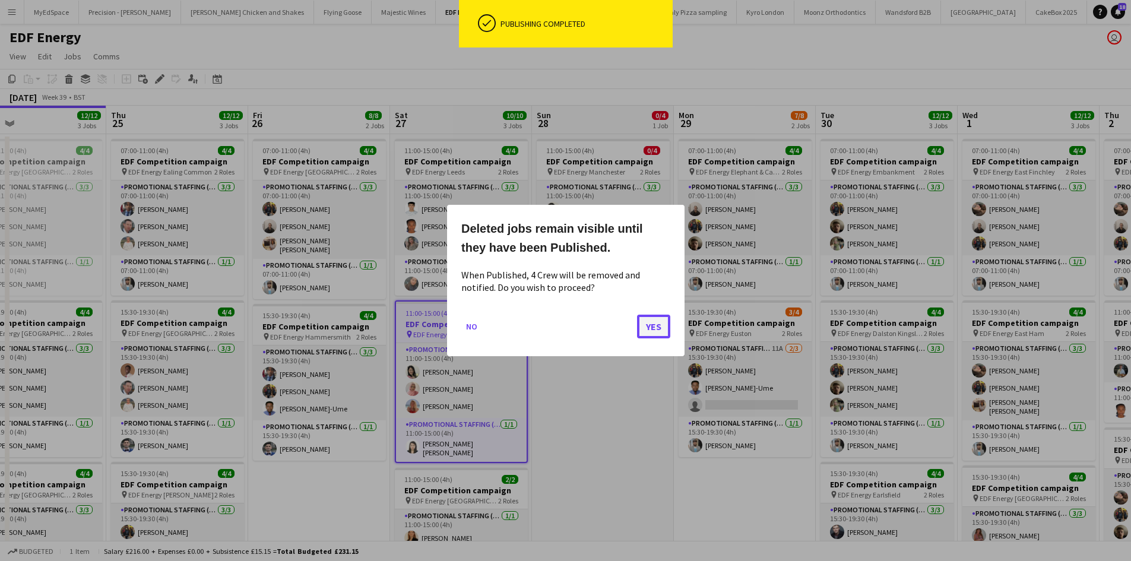
click at [657, 328] on button "Yes" at bounding box center [653, 327] width 33 height 24
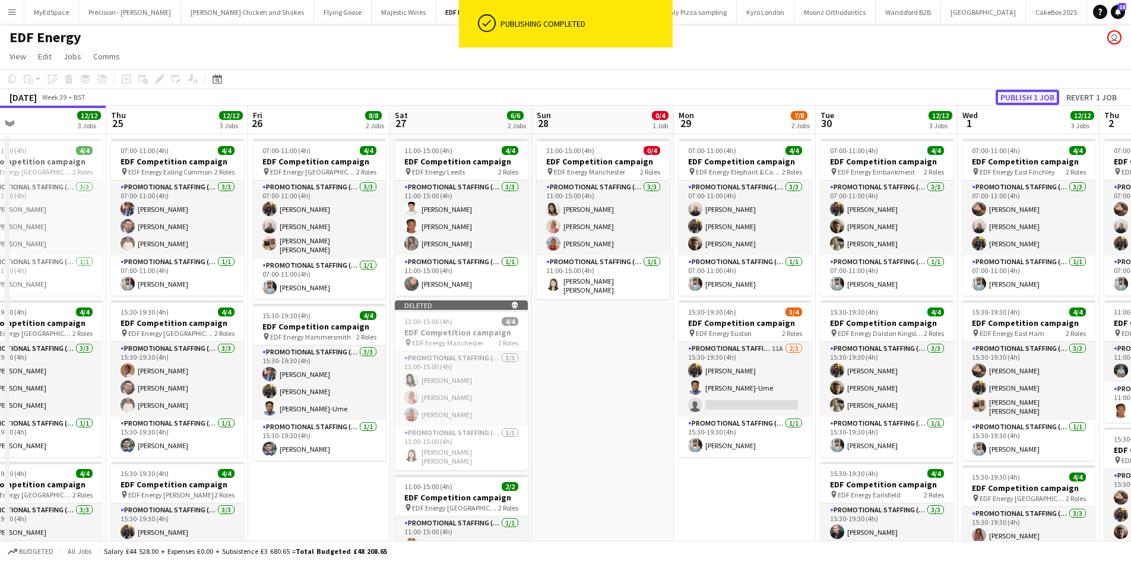
click at [1016, 94] on button "Publish 1 job" at bounding box center [1027, 97] width 64 height 15
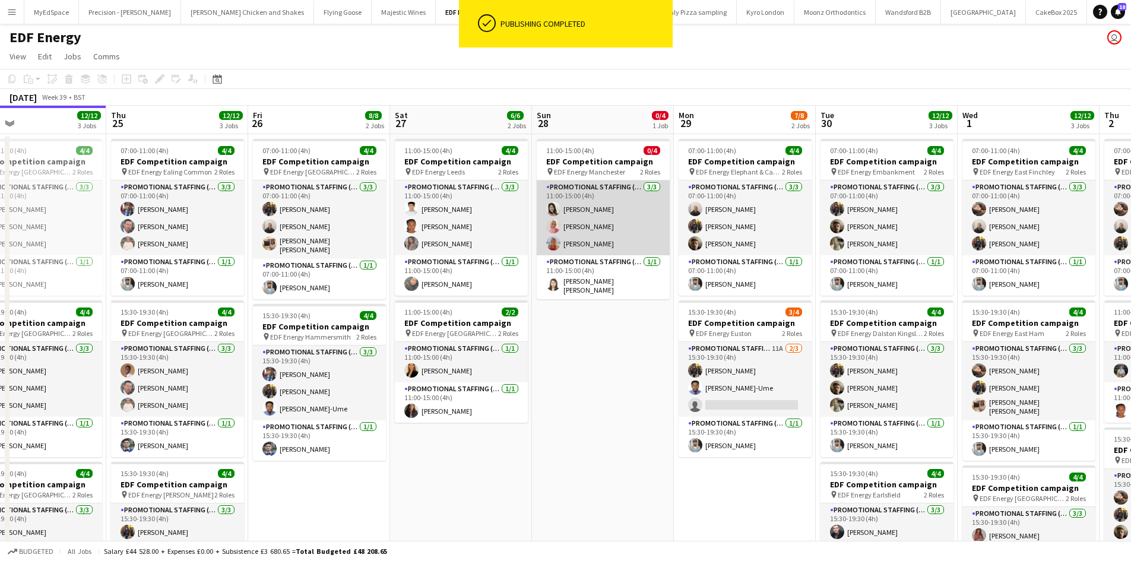
drag, startPoint x: 579, startPoint y: 223, endPoint x: 569, endPoint y: 222, distance: 9.6
click at [579, 223] on app-card-role "Promotional Staffing (Flyering Staff) 3/3 11:00-15:00 (4h) Phoebe Ng Shabnam Ja…" at bounding box center [603, 217] width 133 height 75
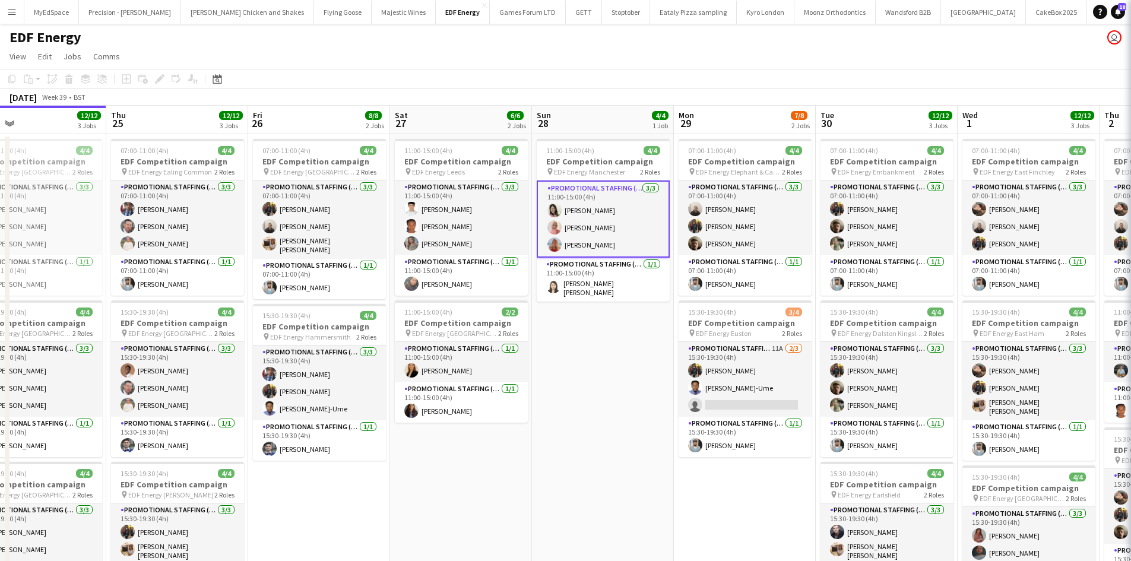
scroll to position [0, 602]
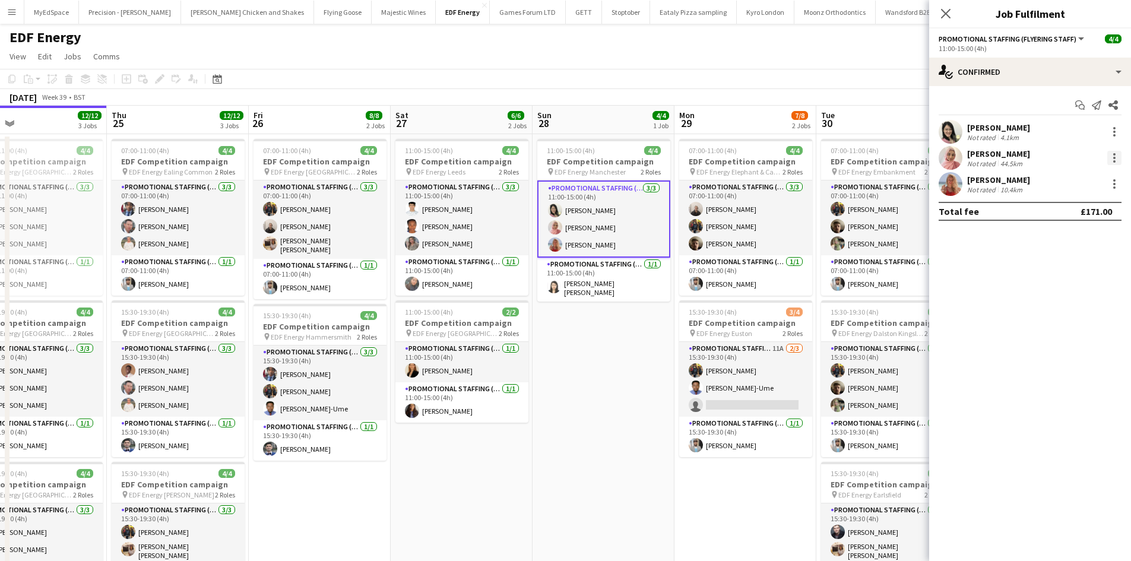
click at [1111, 157] on div at bounding box center [1114, 158] width 14 height 14
click at [1063, 290] on span "Remove" at bounding box center [1056, 293] width 36 height 10
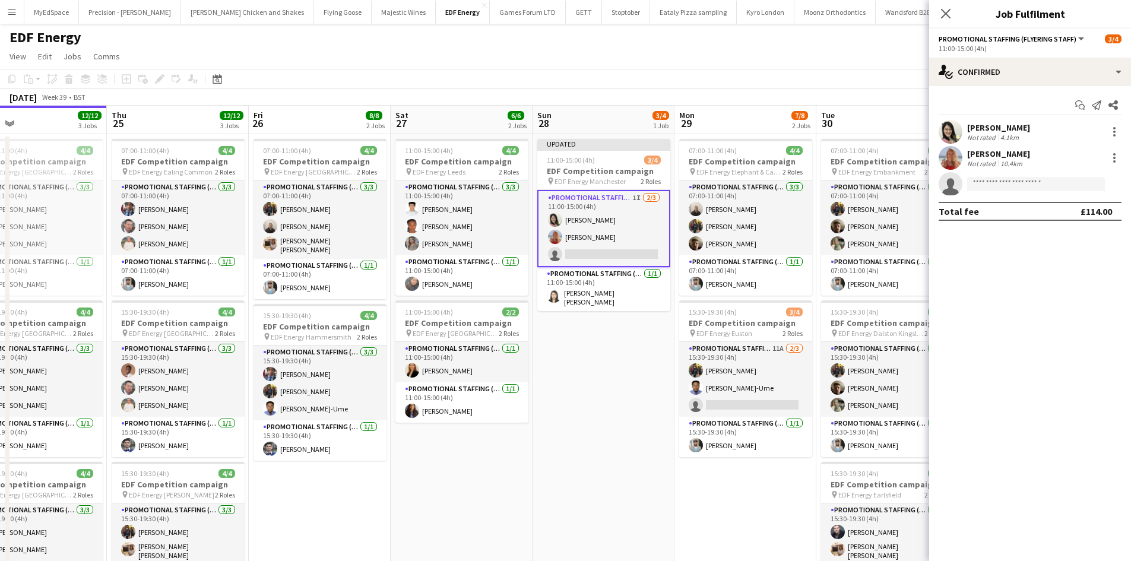
drag, startPoint x: 578, startPoint y: 372, endPoint x: 623, endPoint y: 350, distance: 49.6
click at [579, 372] on app-date-cell "Updated 11:00-15:00 (4h) 3/4 EDF Competition campaign pin EDF Energy Manchester…" at bounding box center [603, 405] width 142 height 543
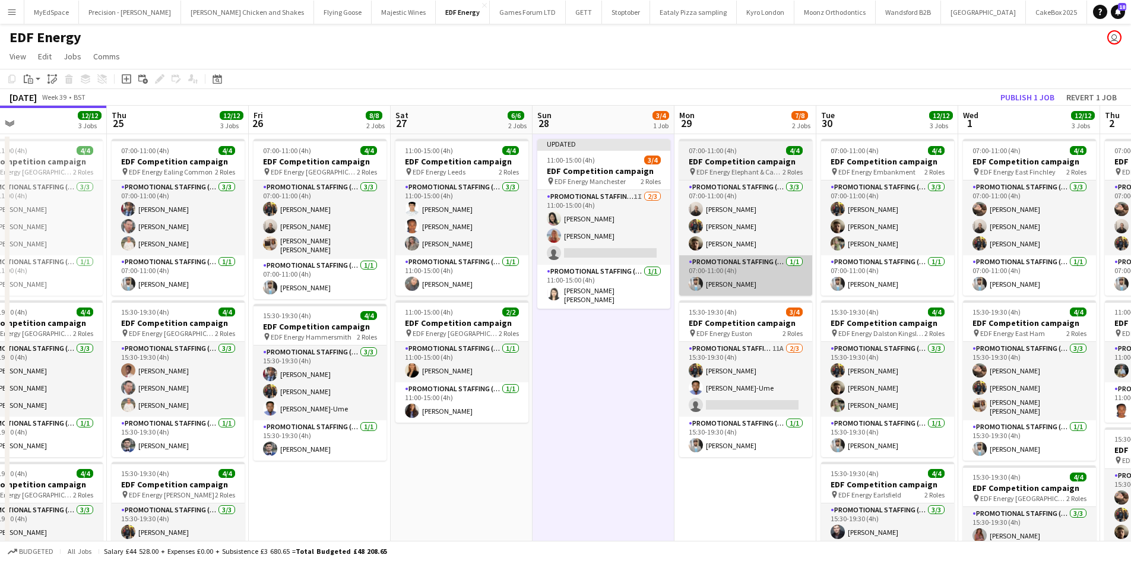
scroll to position [0, 601]
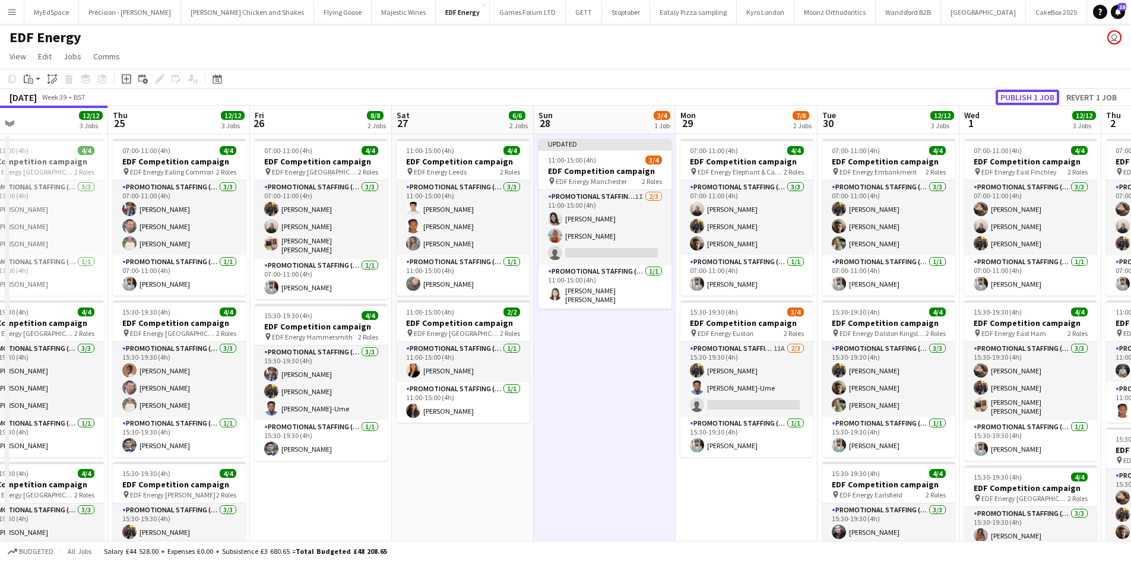
click at [1036, 96] on button "Publish 1 job" at bounding box center [1027, 97] width 64 height 15
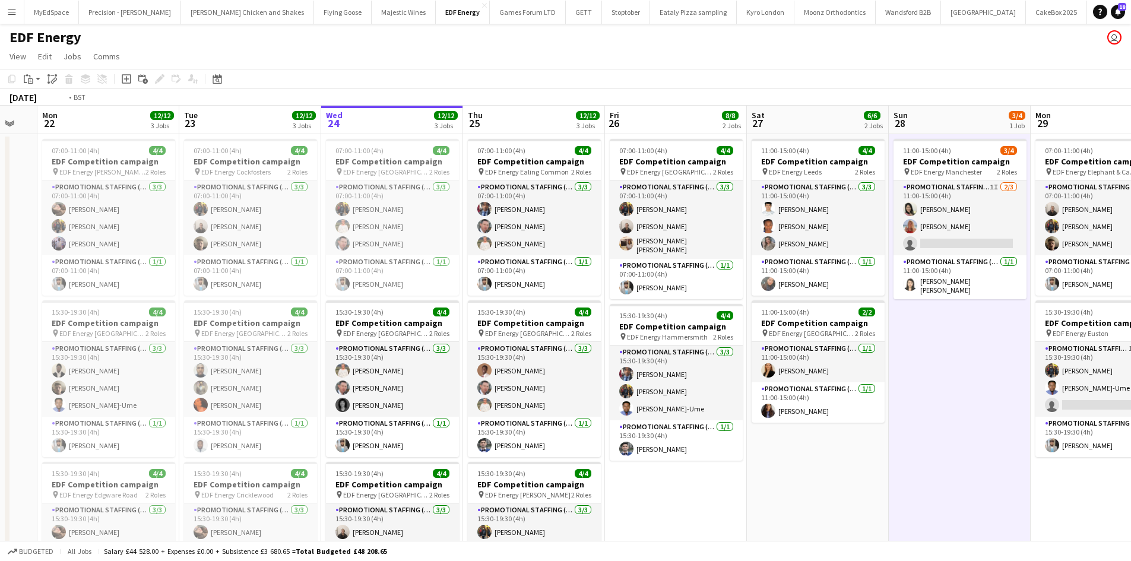
scroll to position [0, 241]
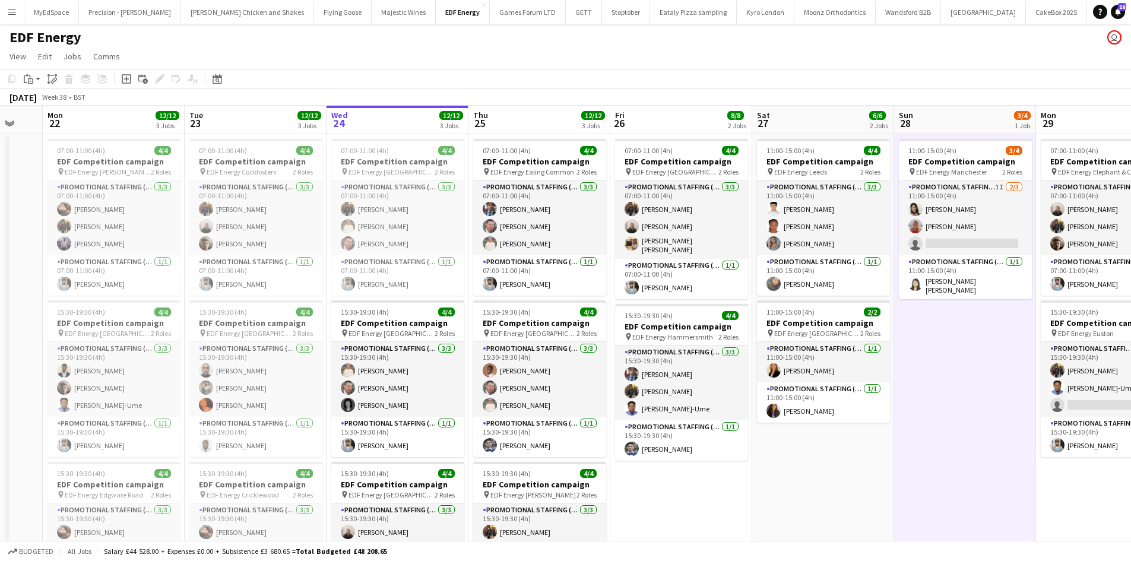
drag, startPoint x: 525, startPoint y: 391, endPoint x: 836, endPoint y: 373, distance: 310.9
click at [836, 373] on app-calendar-viewport "Sat 20 10/10 3 Jobs Sun 21 Mon 22 12/12 3 Jobs Tue 23 12/12 3 Jobs Wed 24 12/12…" at bounding box center [565, 392] width 1131 height 572
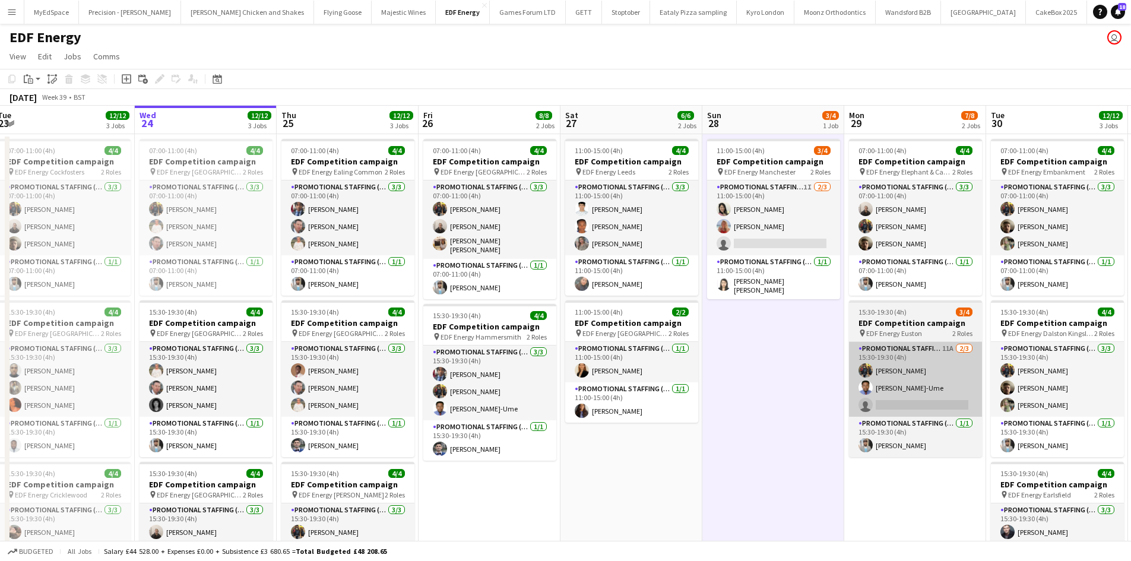
drag, startPoint x: 954, startPoint y: 373, endPoint x: 800, endPoint y: 351, distance: 155.4
click at [636, 342] on app-calendar-viewport "Sat 20 10/10 3 Jobs Sun 21 Mon 22 12/12 3 Jobs Tue 23 12/12 3 Jobs Wed 24 12/12…" at bounding box center [565, 392] width 1131 height 572
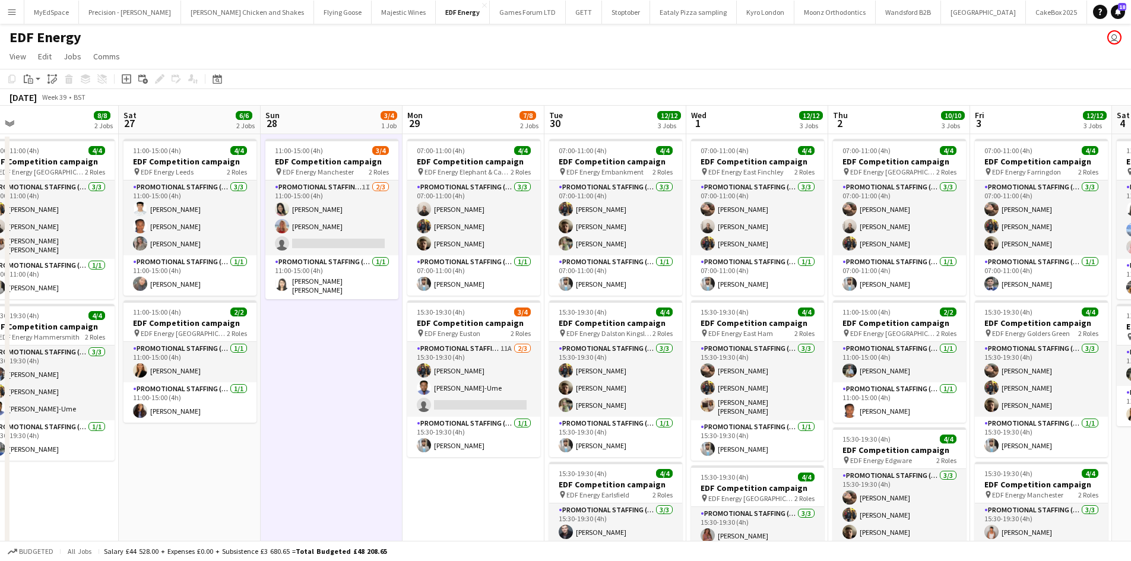
drag, startPoint x: 909, startPoint y: 363, endPoint x: 627, endPoint y: 310, distance: 286.7
click at [627, 310] on app-calendar-viewport "Mon 22 12/12 3 Jobs Tue 23 12/12 3 Jobs Wed 24 12/12 3 Jobs Thu 25 12/12 3 Jobs…" at bounding box center [565, 392] width 1131 height 572
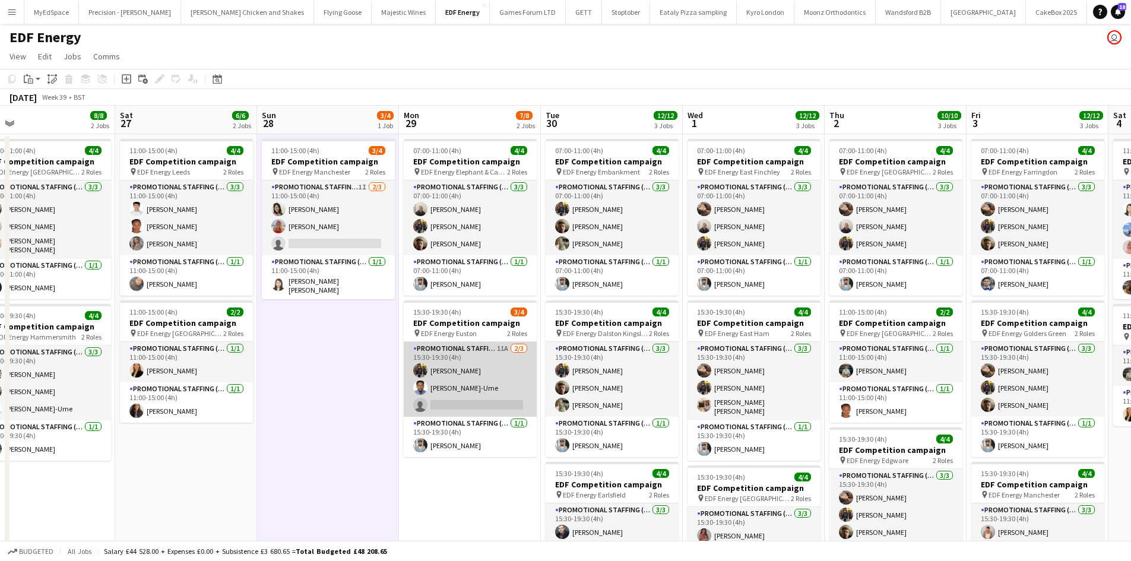
click at [497, 347] on app-card-role "Promotional Staffing (Flyering Staff) 11A 2/3 15:30-19:30 (4h) Martin Brady Fid…" at bounding box center [470, 379] width 133 height 75
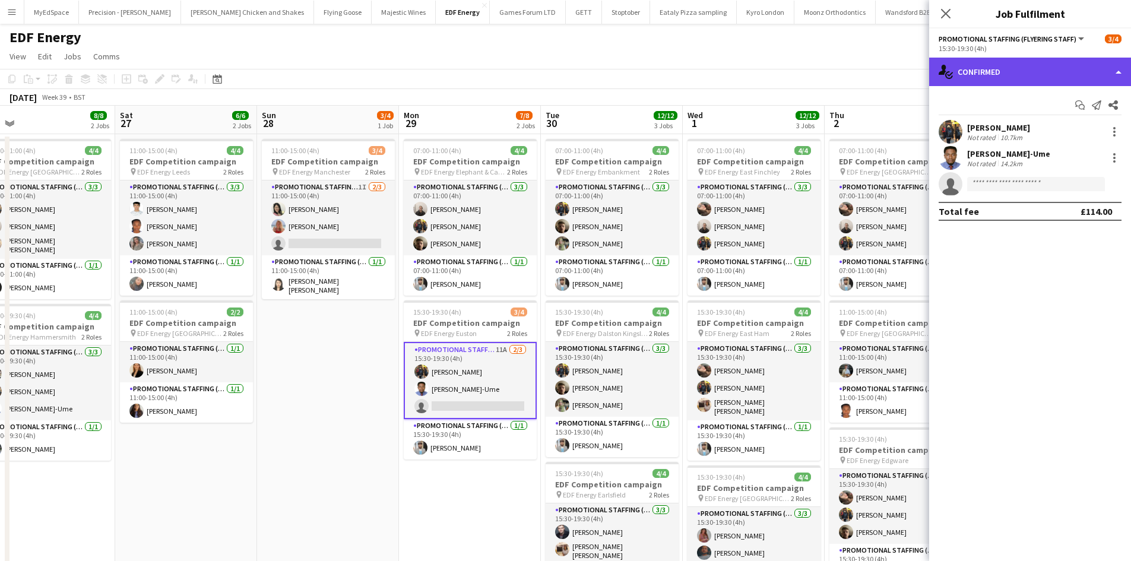
click at [971, 69] on div "single-neutral-actions-check-2 Confirmed" at bounding box center [1030, 72] width 202 height 28
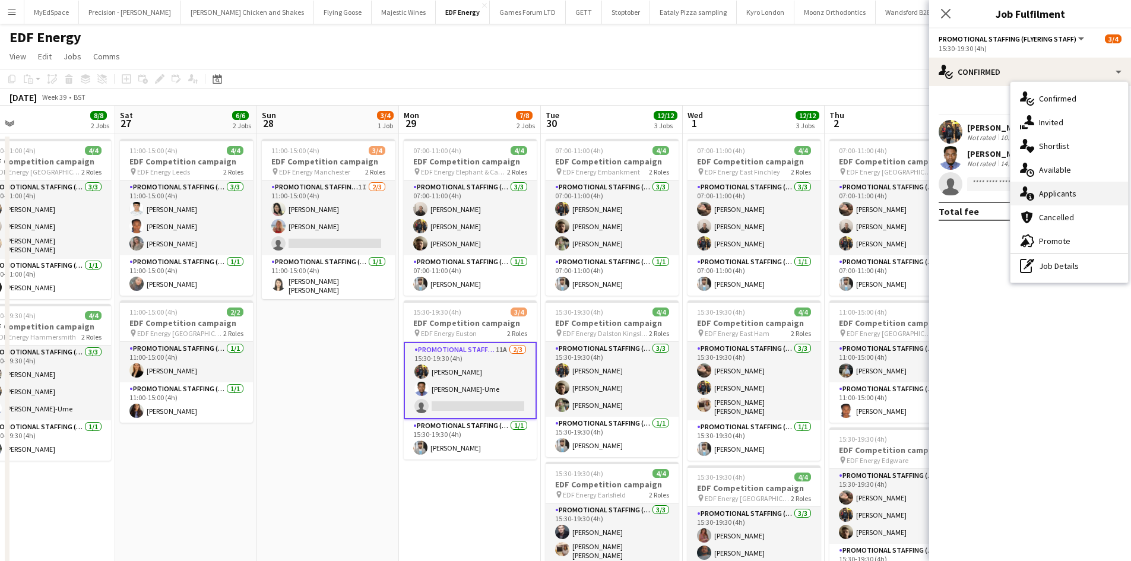
click at [1090, 198] on div "single-neutral-actions-information Applicants" at bounding box center [1069, 194] width 118 height 24
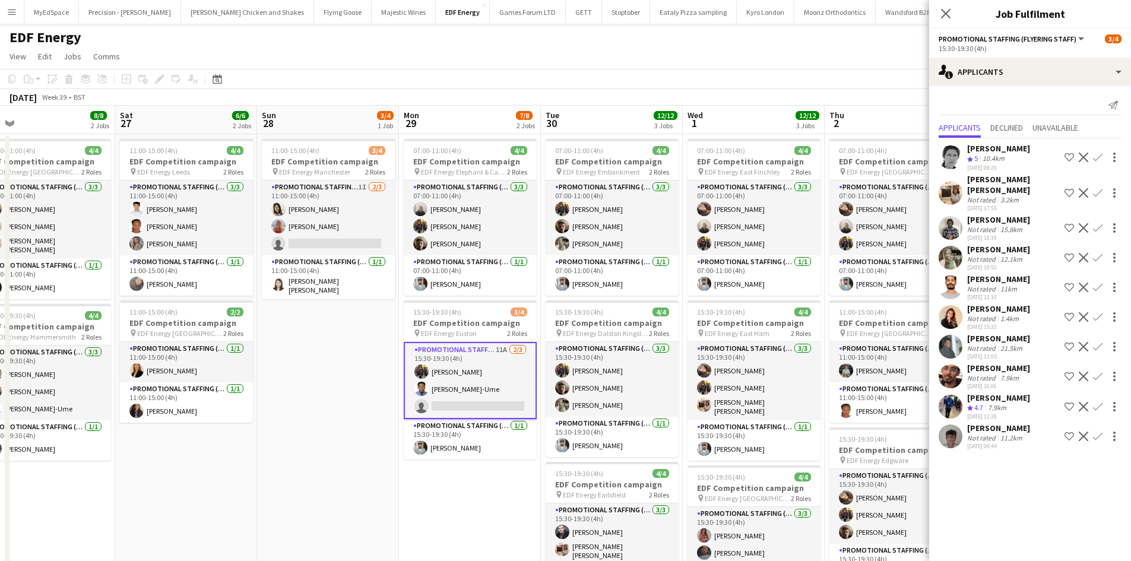
click at [993, 433] on div "Not rated" at bounding box center [982, 437] width 31 height 9
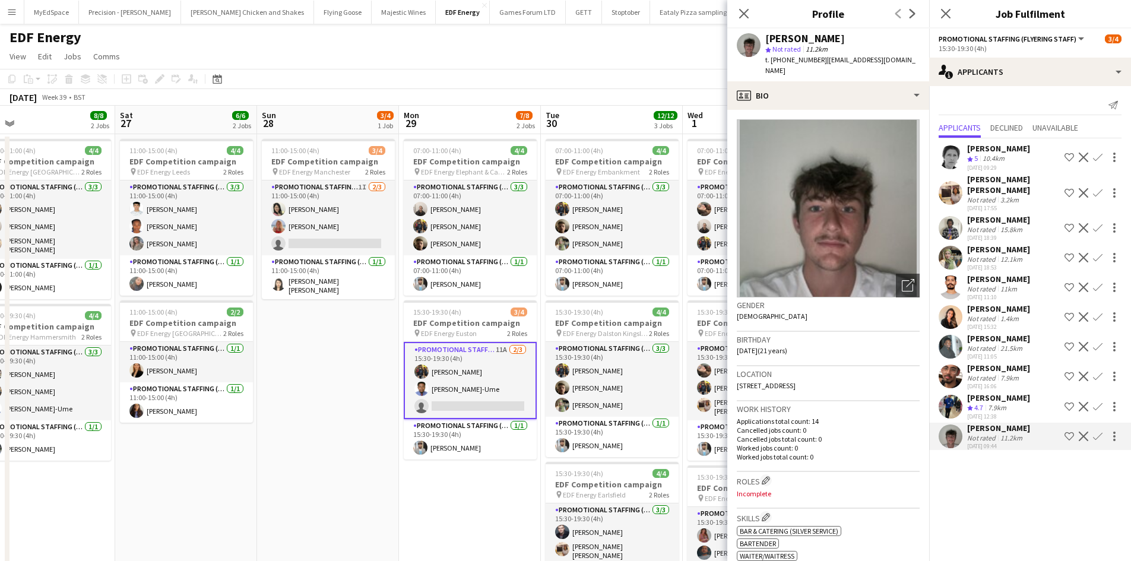
click at [988, 392] on div "[PERSON_NAME]" at bounding box center [998, 397] width 63 height 11
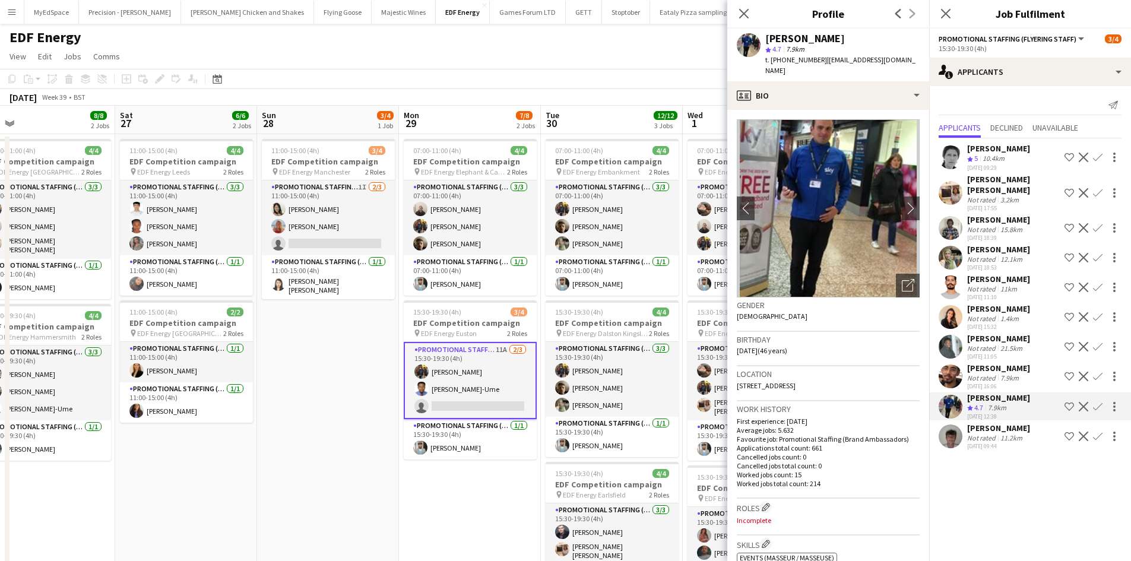
click at [993, 234] on div "29-08-2025 18:39" at bounding box center [998, 238] width 63 height 8
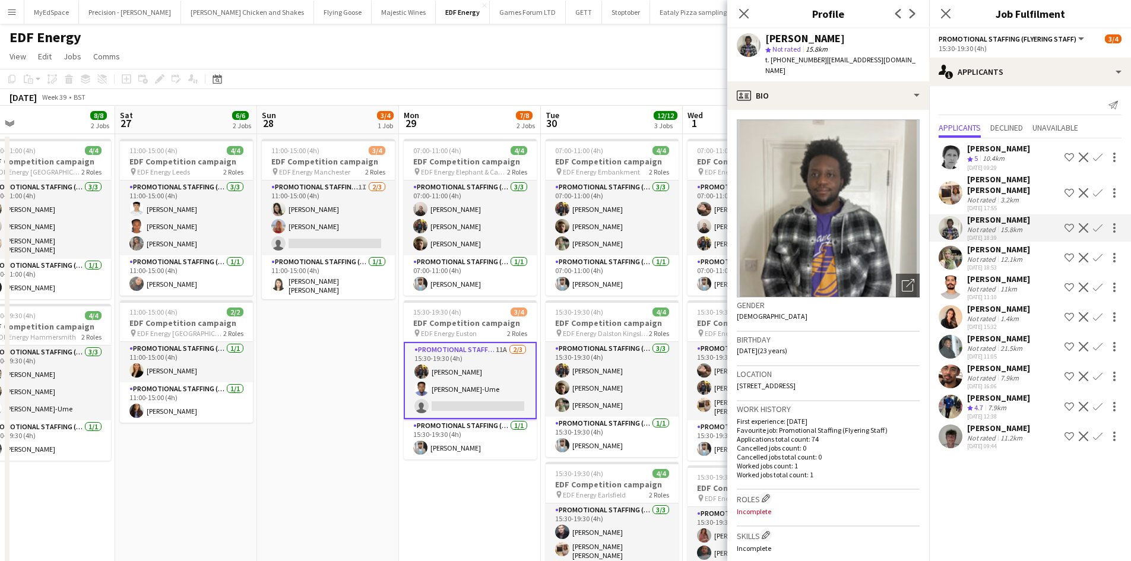
click at [1100, 223] on app-icon "Confirm" at bounding box center [1097, 227] width 9 height 9
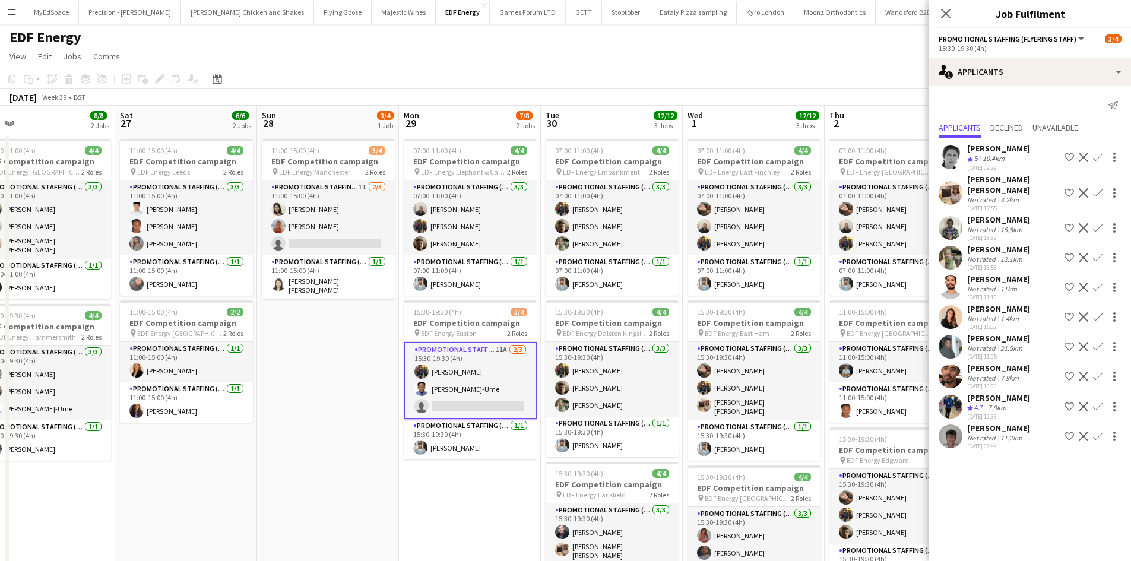
click at [1096, 221] on button "Confirm" at bounding box center [1097, 228] width 14 height 14
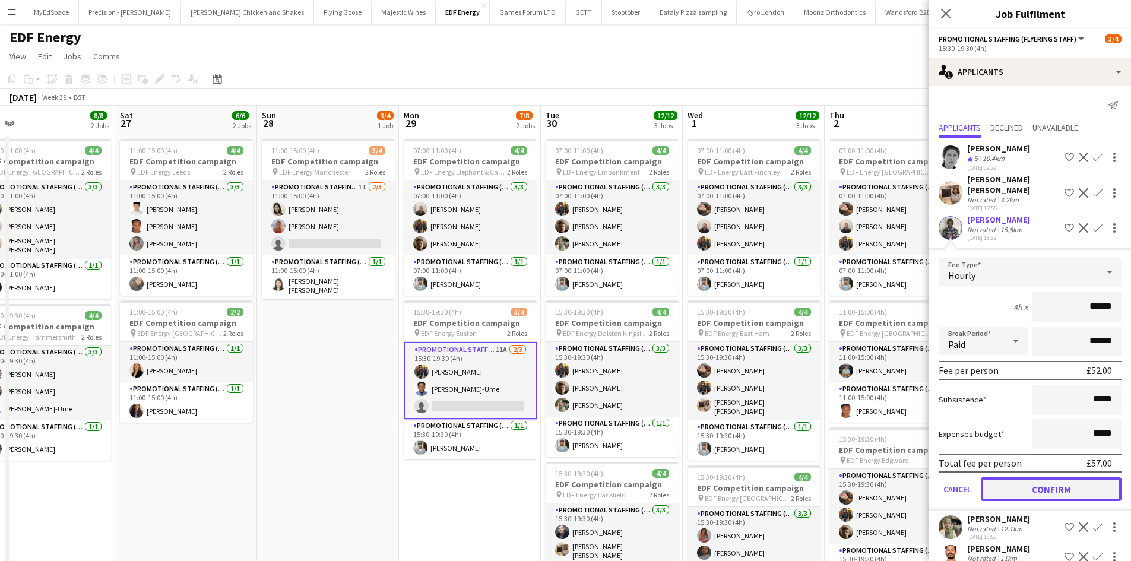
click at [1036, 477] on button "Confirm" at bounding box center [1051, 489] width 141 height 24
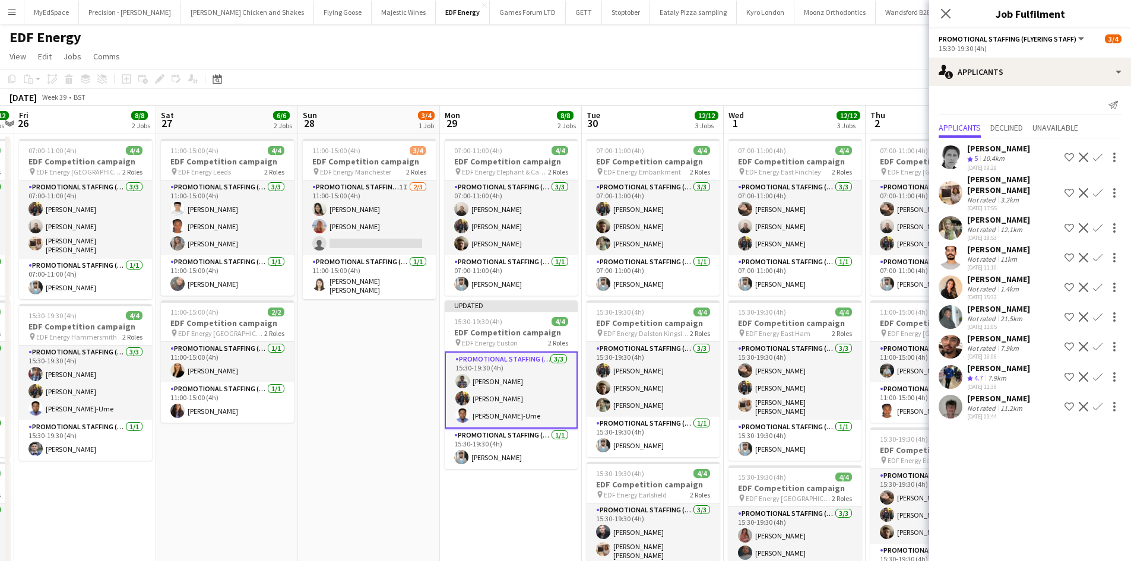
drag, startPoint x: 839, startPoint y: 344, endPoint x: 563, endPoint y: 315, distance: 277.5
click at [563, 315] on app-calendar-viewport "Mon 22 12/12 3 Jobs Tue 23 12/12 3 Jobs Wed 24 12/12 3 Jobs Thu 25 12/12 3 Jobs…" at bounding box center [565, 392] width 1131 height 572
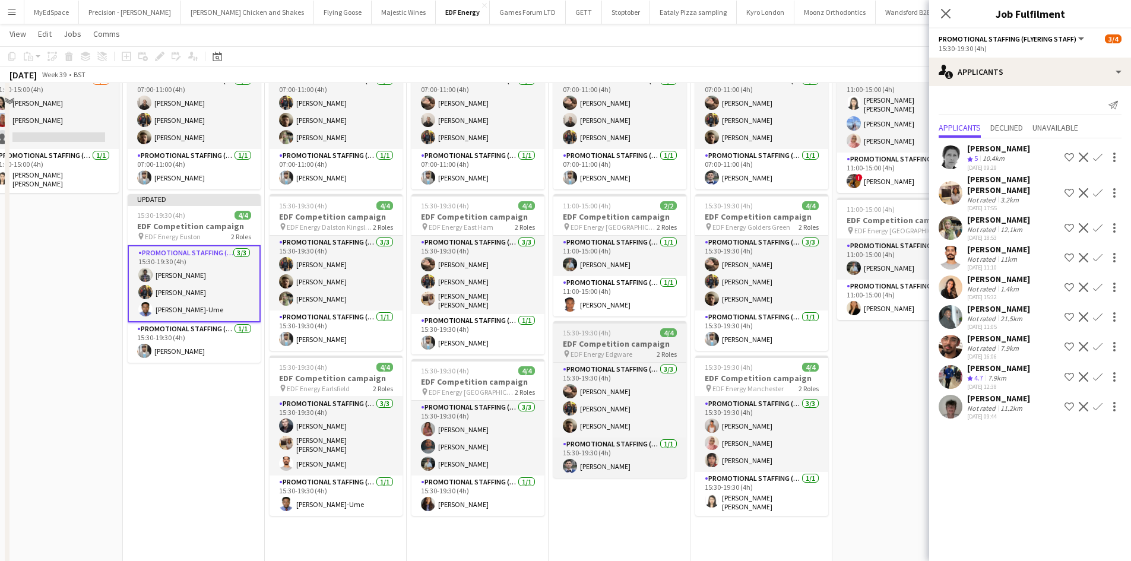
scroll to position [135, 0]
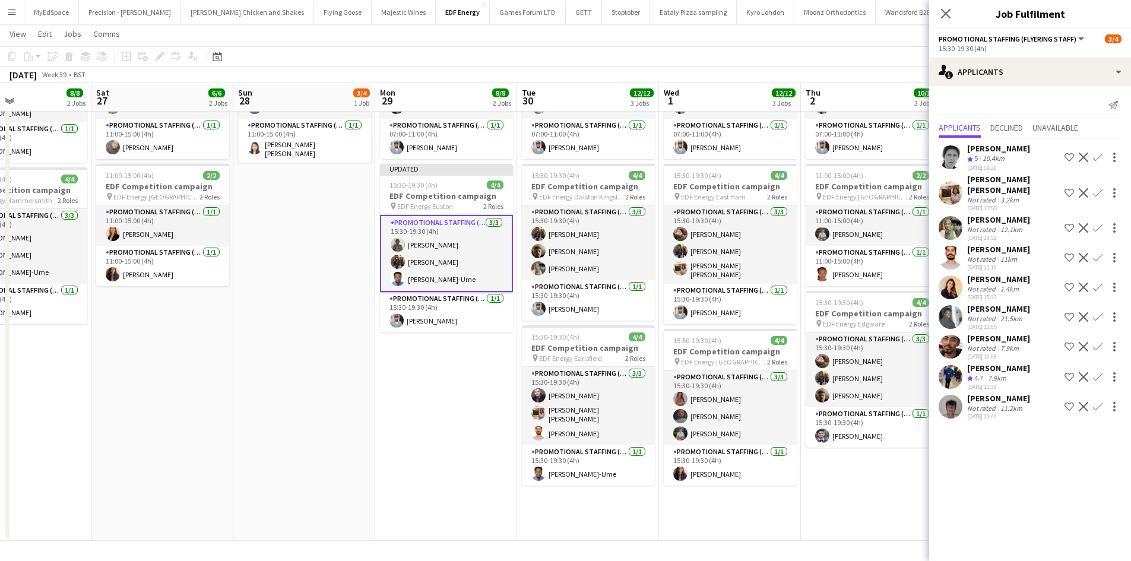
drag, startPoint x: 665, startPoint y: 334, endPoint x: 493, endPoint y: 329, distance: 172.2
click at [493, 329] on app-calendar-viewport "Wed 24 12/12 3 Jobs Thu 25 12/12 3 Jobs Fri 26 8/8 2 Jobs Sat 27 6/6 2 Jobs Sun…" at bounding box center [565, 226] width 1131 height 630
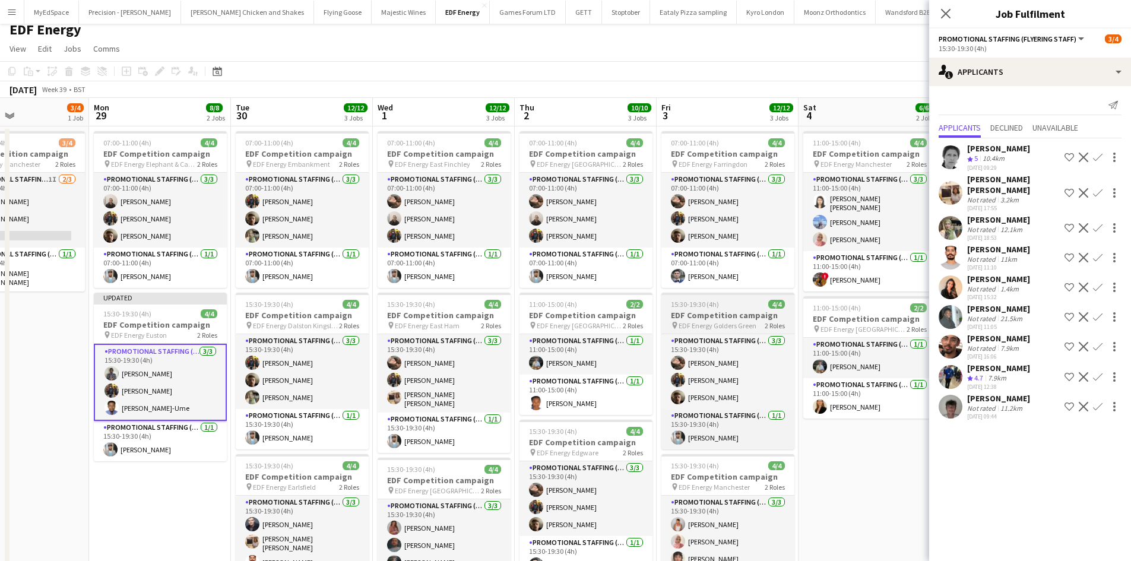
scroll to position [0, 0]
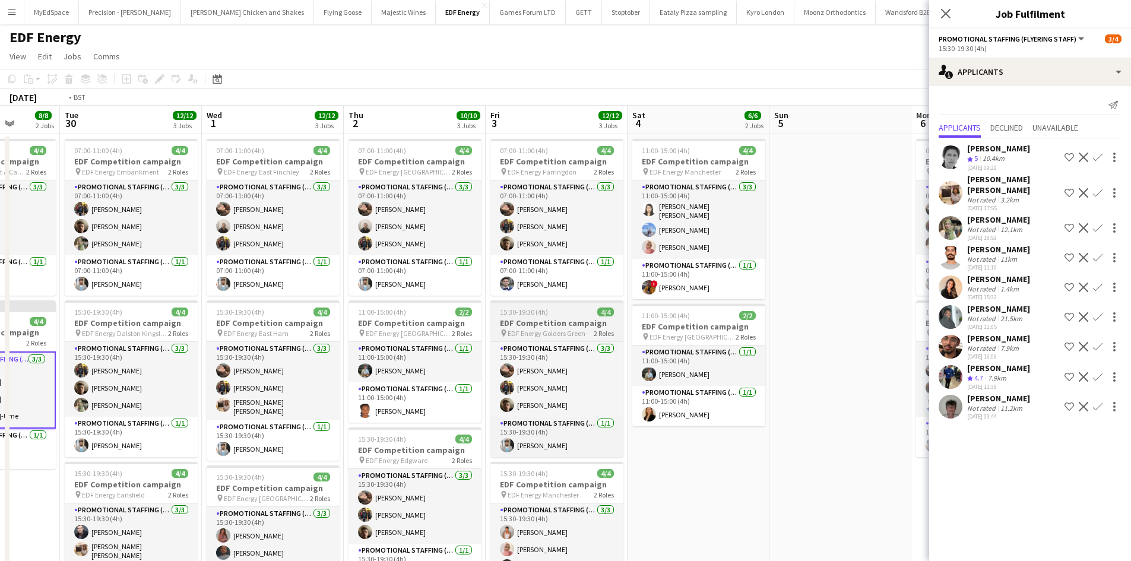
drag, startPoint x: 689, startPoint y: 339, endPoint x: 444, endPoint y: 305, distance: 247.5
click at [444, 306] on app-calendar-viewport "Fri 26 8/8 2 Jobs Sat 27 6/6 2 Jobs Sun 28 3/4 1 Job Mon 29 8/8 2 Jobs Tue 30 1…" at bounding box center [565, 392] width 1131 height 572
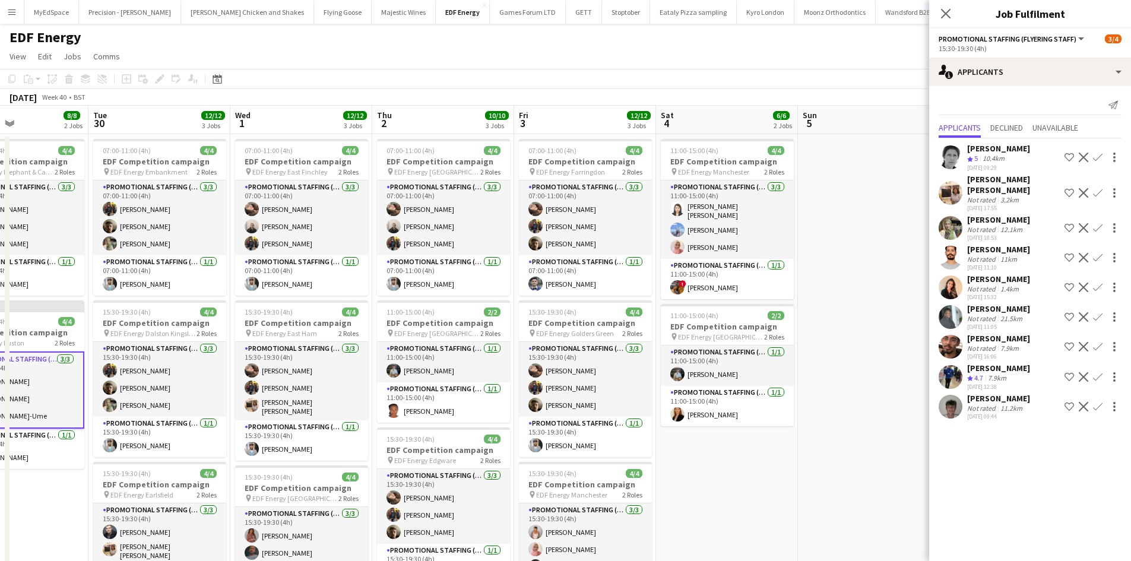
drag, startPoint x: 791, startPoint y: 290, endPoint x: 397, endPoint y: 234, distance: 398.0
click at [394, 236] on app-calendar-viewport "Fri 26 8/8 2 Jobs Sat 27 6/6 2 Jobs Sun 28 3/4 1 Job Mon 29 8/8 2 Jobs Tue 30 1…" at bounding box center [565, 392] width 1131 height 572
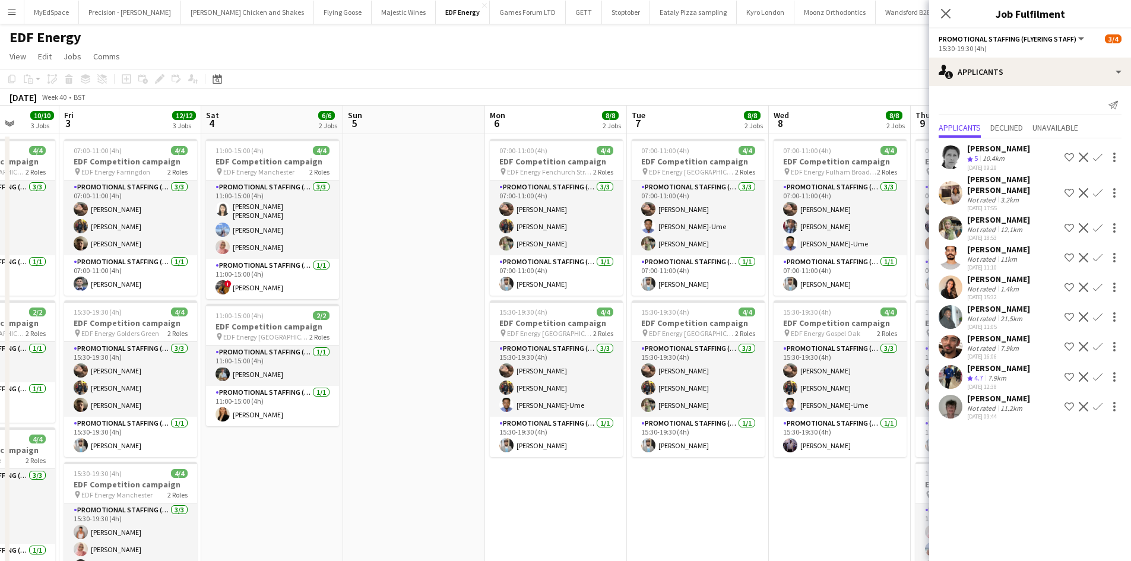
drag, startPoint x: 707, startPoint y: 299, endPoint x: 459, endPoint y: 277, distance: 248.5
click at [459, 277] on app-calendar-viewport "Tue 30 12/12 3 Jobs Wed 1 12/12 3 Jobs Thu 2 10/10 3 Jobs Fri 3 12/12 3 Jobs Sa…" at bounding box center [565, 478] width 1131 height 744
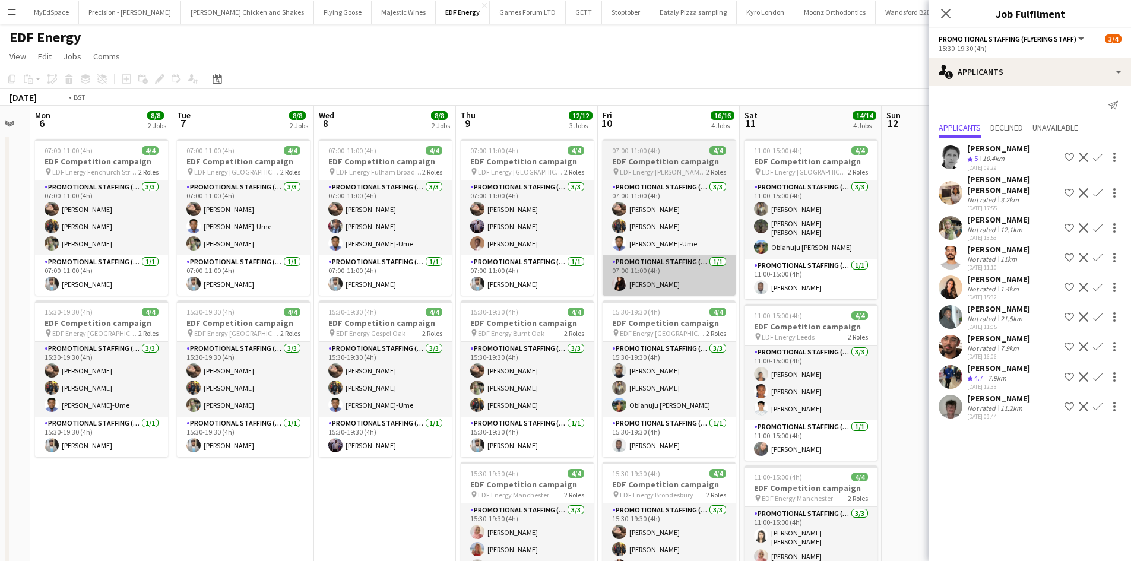
drag, startPoint x: 781, startPoint y: 320, endPoint x: 529, endPoint y: 294, distance: 252.4
click at [490, 288] on app-calendar-viewport "Thu 2 10/10 3 Jobs Fri 3 12/12 3 Jobs Sat 4 6/6 2 Jobs Sun 5 Mon 6 8/8 2 Jobs T…" at bounding box center [565, 478] width 1131 height 744
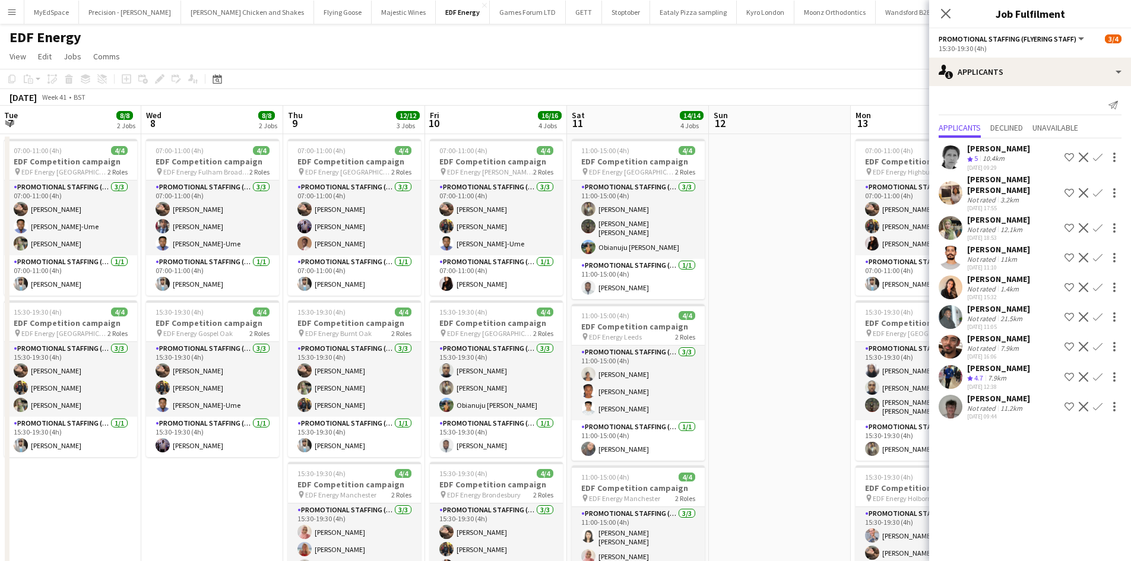
drag, startPoint x: 800, startPoint y: 345, endPoint x: 448, endPoint y: 284, distance: 357.4
click at [448, 284] on app-calendar-viewport "Sat 4 6/6 2 Jobs Sun 5 Mon 6 8/8 2 Jobs Tue 7 8/8 2 Jobs Wed 8 8/8 2 Jobs Thu 9…" at bounding box center [565, 478] width 1131 height 744
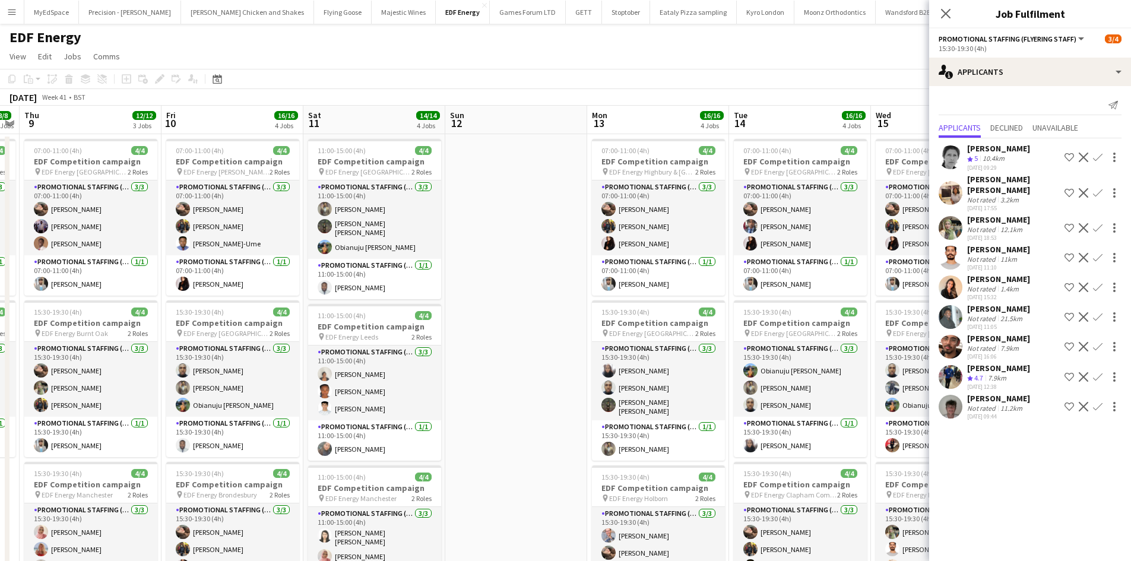
drag, startPoint x: 715, startPoint y: 326, endPoint x: 526, endPoint y: 299, distance: 190.7
click at [477, 290] on app-calendar-viewport "Mon 6 8/8 2 Jobs Tue 7 8/8 2 Jobs Wed 8 8/8 2 Jobs Thu 9 12/12 3 Jobs Fri 10 16…" at bounding box center [565, 478] width 1131 height 744
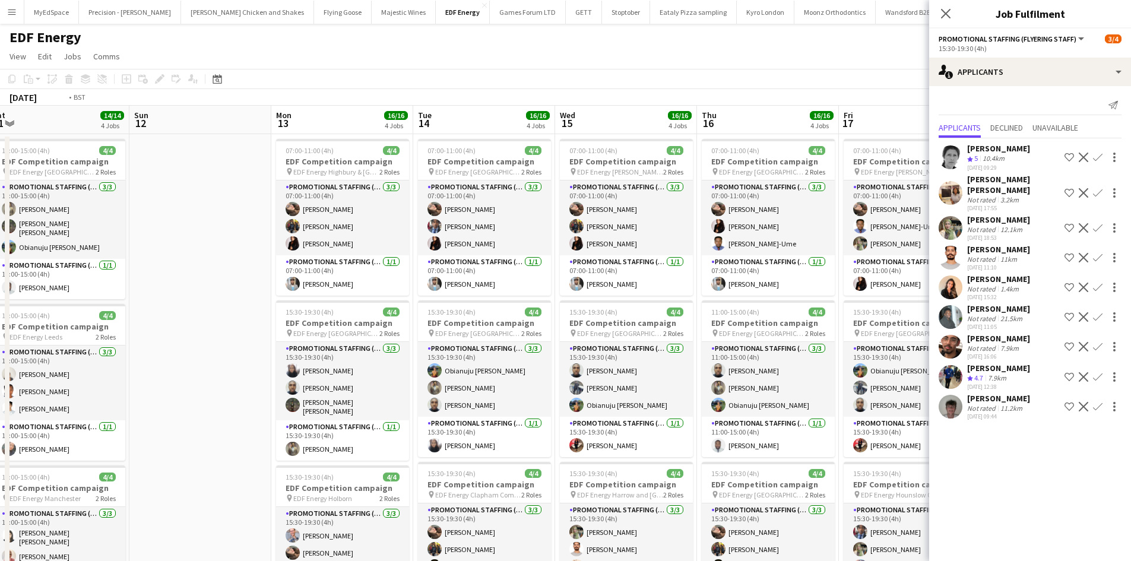
drag, startPoint x: 761, startPoint y: 351, endPoint x: 791, endPoint y: 360, distance: 31.6
click at [408, 295] on app-calendar-viewport "Wed 8 8/8 2 Jobs Thu 9 12/12 3 Jobs Fri 10 16/16 4 Jobs Sat 11 14/14 4 Jobs Sun…" at bounding box center [565, 478] width 1131 height 744
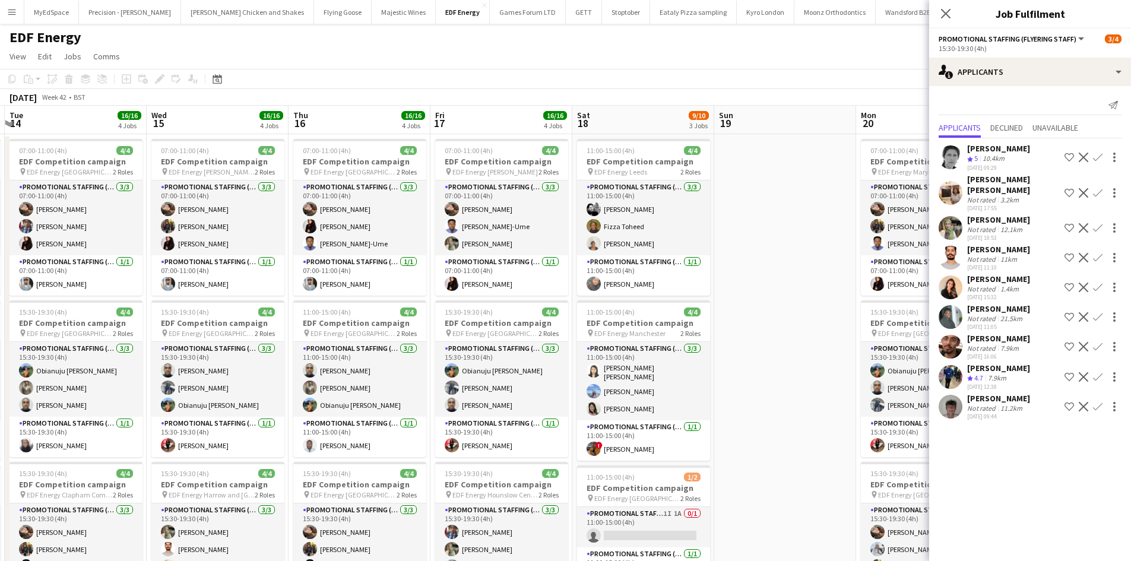
drag, startPoint x: 754, startPoint y: 353, endPoint x: 649, endPoint y: 345, distance: 106.0
click at [649, 345] on app-calendar-viewport "Fri 10 16/16 4 Jobs Sat 11 14/14 4 Jobs Sun 12 Mon 13 16/16 4 Jobs Tue 14 16/16…" at bounding box center [565, 478] width 1131 height 744
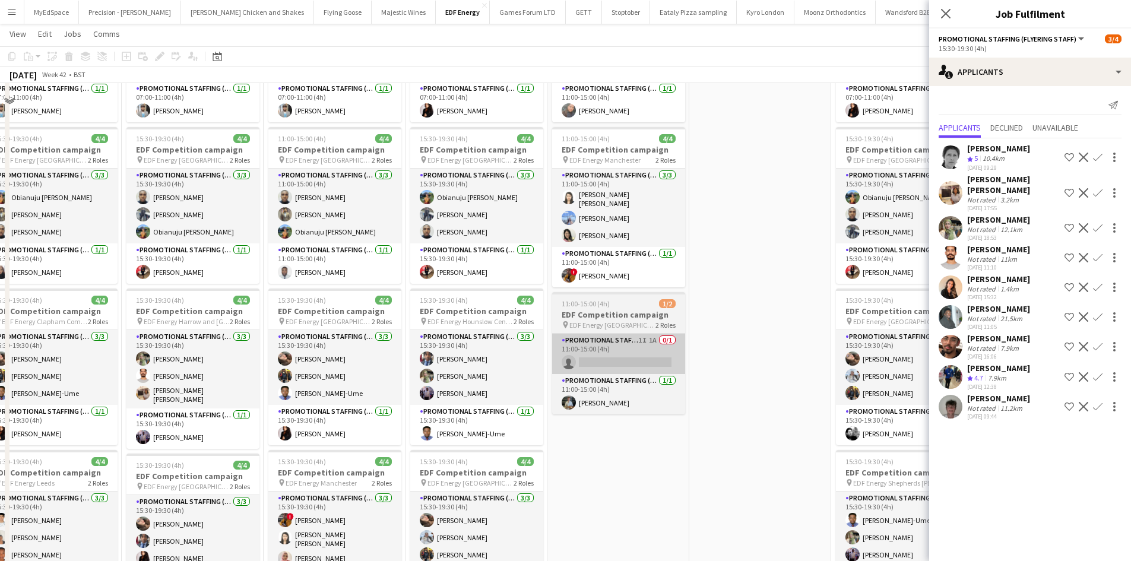
scroll to position [178, 0]
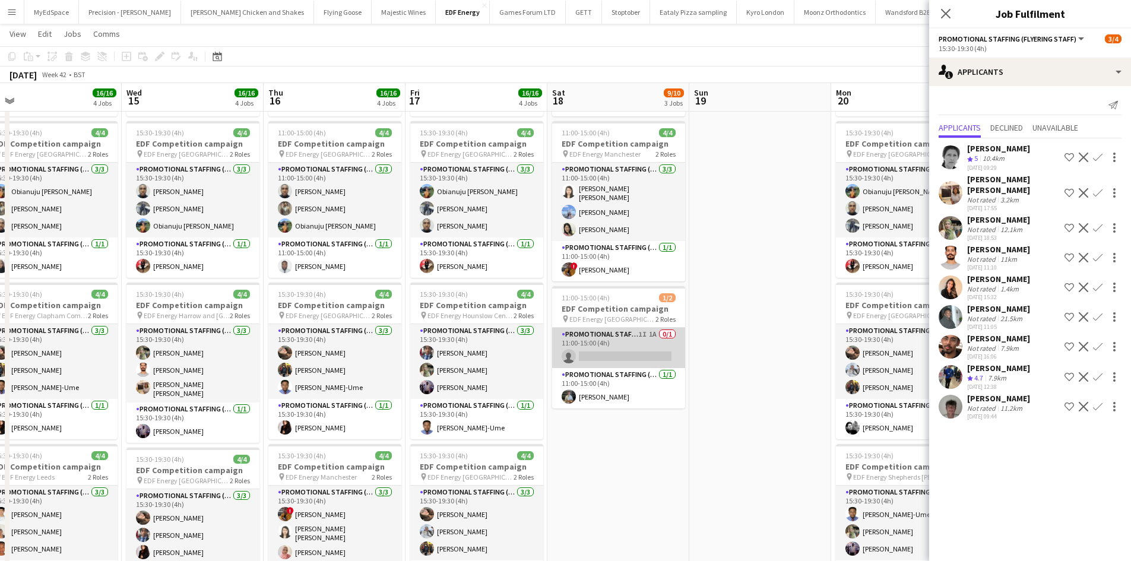
click at [654, 331] on app-card-role "Promotional Staffing (Flyering Staff) 1I 1A 0/1 11:00-15:00 (4h) single-neutral…" at bounding box center [618, 348] width 133 height 40
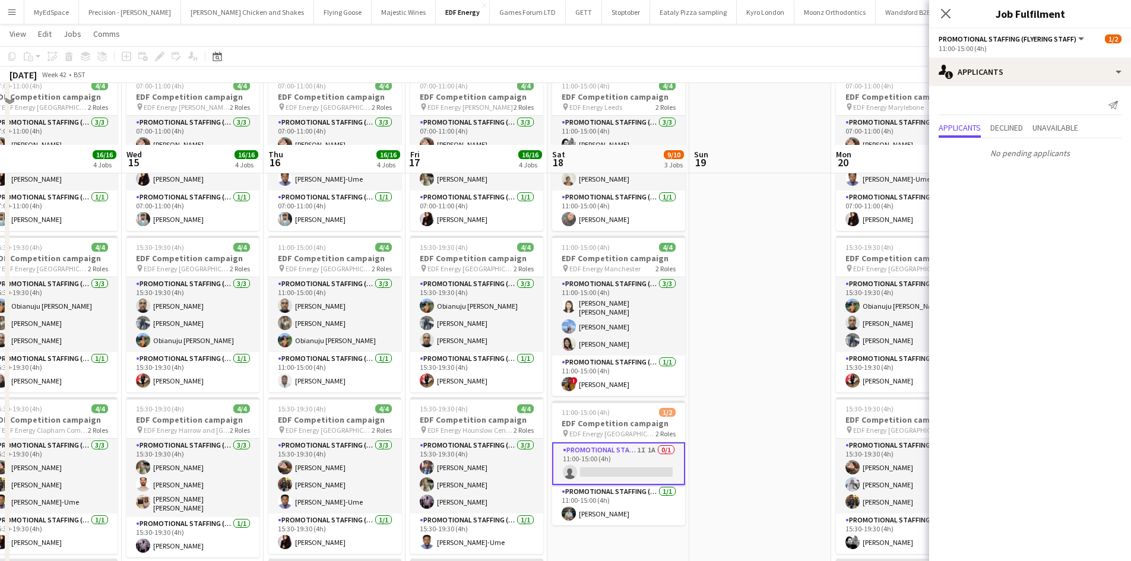
scroll to position [59, 0]
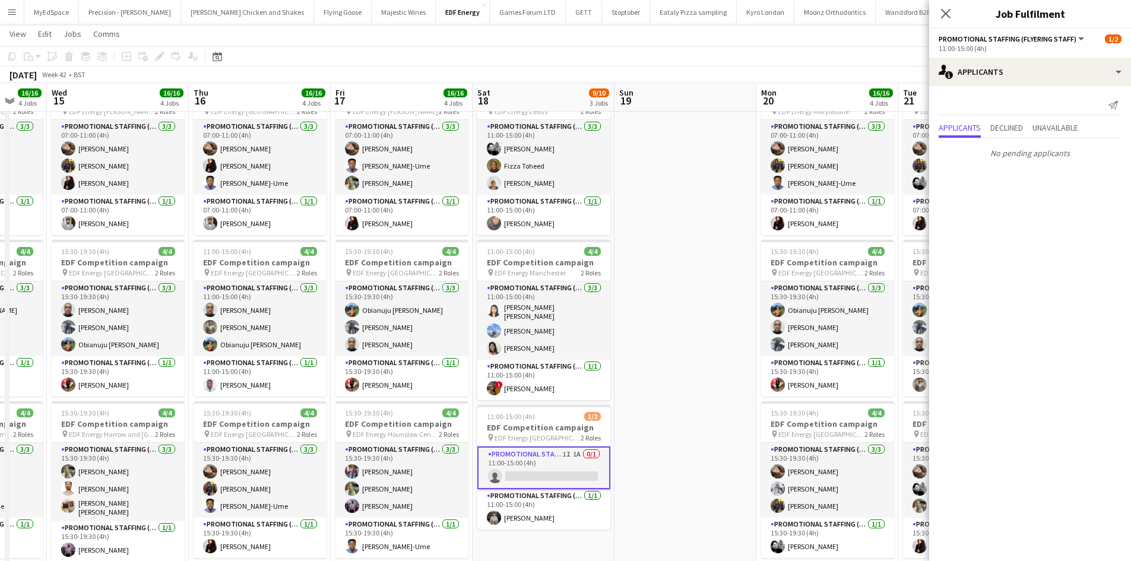
drag, startPoint x: 587, startPoint y: 306, endPoint x: 580, endPoint y: 299, distance: 10.1
click at [426, 281] on app-calendar-viewport "Sun 12 Mon 13 16/16 4 Jobs Tue 14 16/16 4 Jobs Wed 15 16/16 4 Jobs Thu 16 16/16…" at bounding box center [565, 388] width 1131 height 803
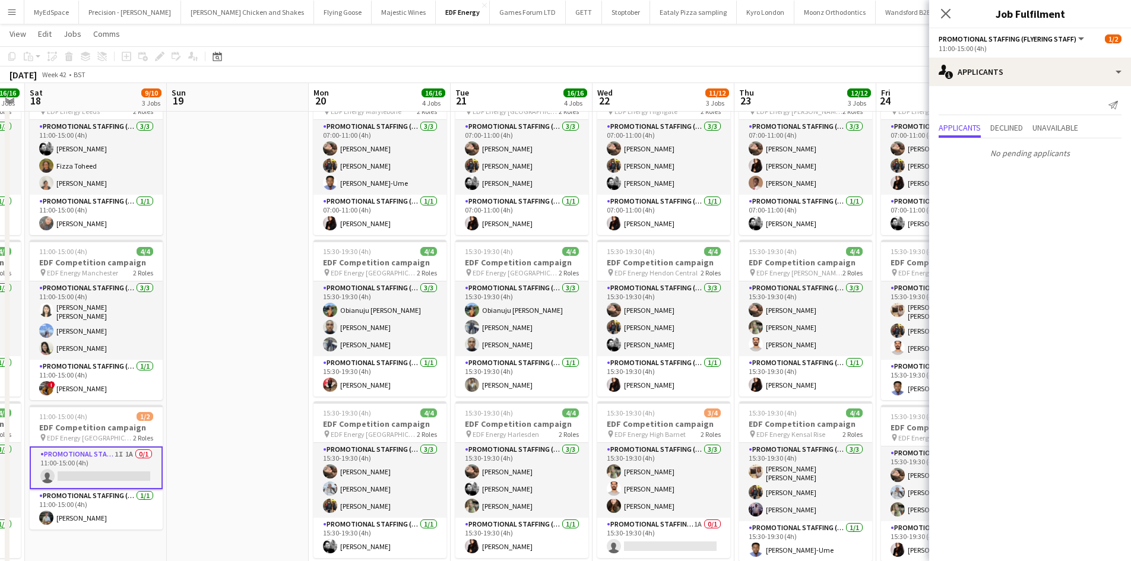
drag, startPoint x: 591, startPoint y: 303, endPoint x: 487, endPoint y: 287, distance: 105.0
click at [487, 287] on app-calendar-viewport "Tue 14 16/16 4 Jobs Wed 15 16/16 4 Jobs Thu 16 16/16 4 Jobs Fri 17 16/16 4 Jobs…" at bounding box center [565, 388] width 1131 height 803
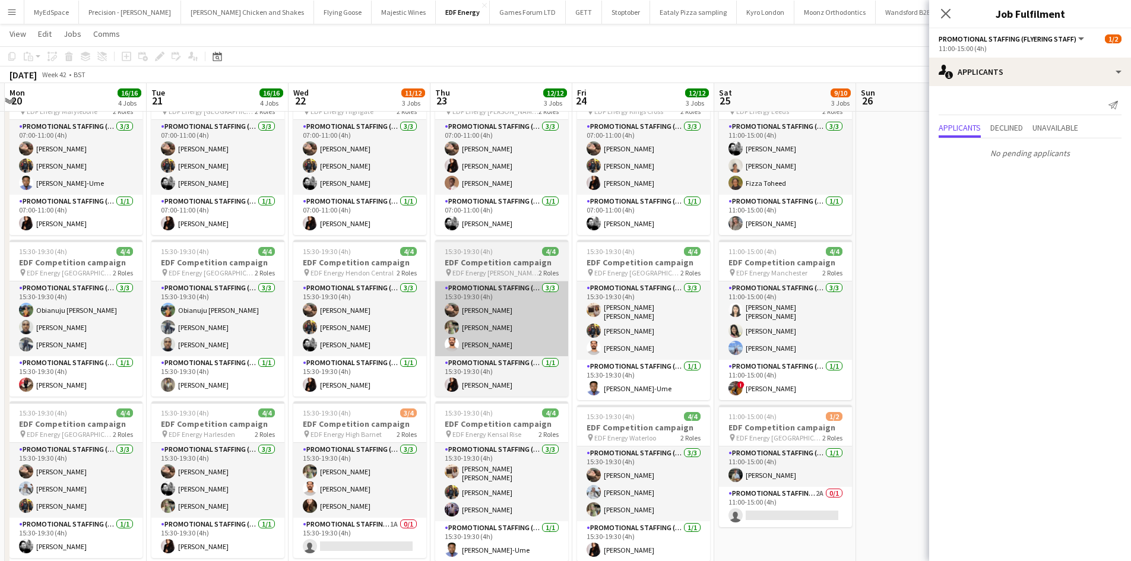
scroll to position [0, 459]
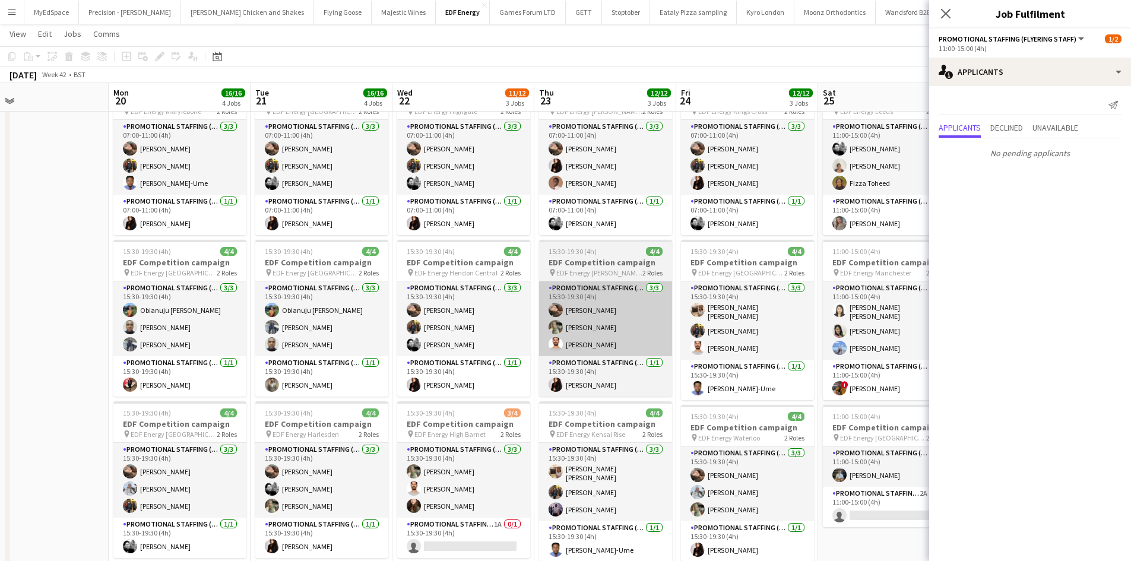
drag, startPoint x: 681, startPoint y: 315, endPoint x: 553, endPoint y: 287, distance: 130.8
click at [553, 288] on app-calendar-viewport "Thu 16 16/16 4 Jobs Fri 17 16/16 4 Jobs Sat 18 9/10 3 Jobs Sun 19 Mon 20 16/16 …" at bounding box center [565, 388] width 1131 height 803
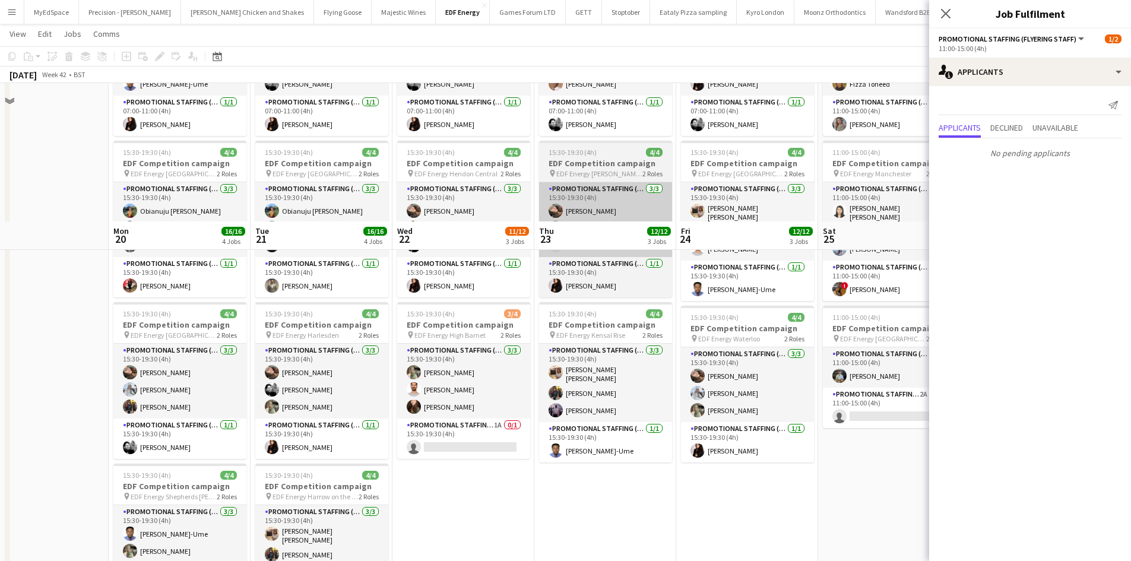
scroll to position [297, 0]
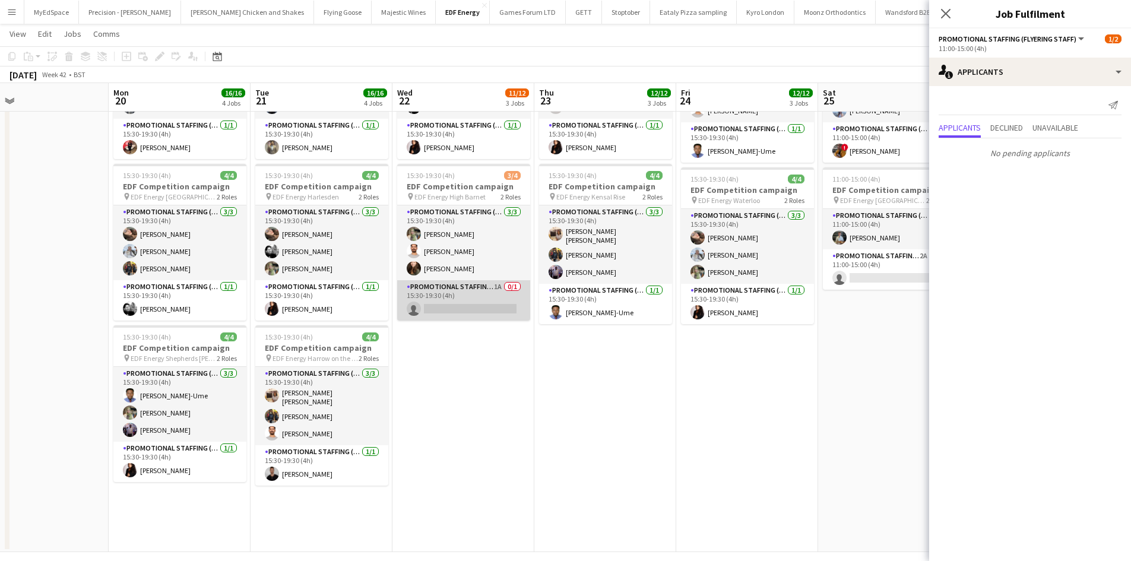
click at [491, 283] on app-card-role "Promotional Staffing (Team Leader) 1A 0/1 15:30-19:30 (4h) single-neutral-actio…" at bounding box center [463, 300] width 133 height 40
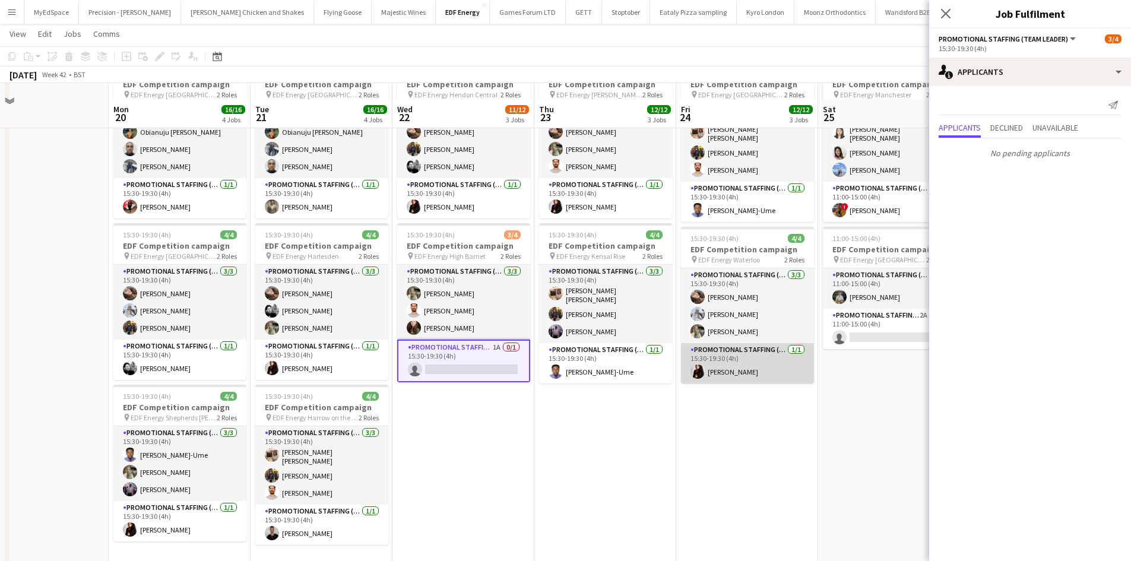
scroll to position [308, 0]
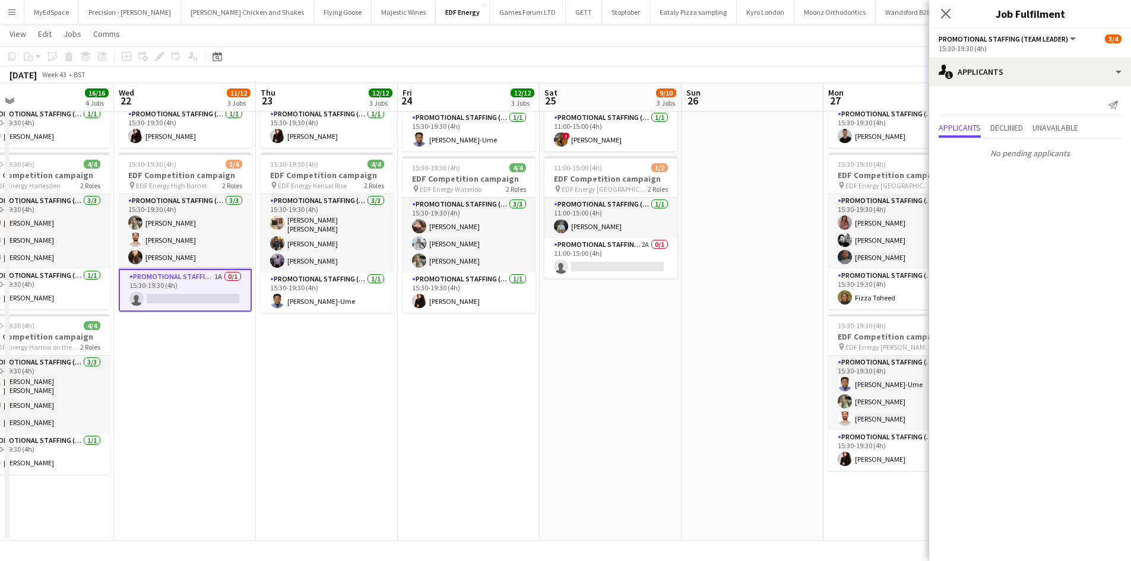
drag, startPoint x: 601, startPoint y: 312, endPoint x: 558, endPoint y: 314, distance: 43.4
click at [500, 313] on app-calendar-viewport "Sat 18 9/10 3 Jobs Sun 19 Mon 20 16/16 4 Jobs Tue 21 16/16 4 Jobs Wed 22 11/12 …" at bounding box center [565, 139] width 1131 height 803
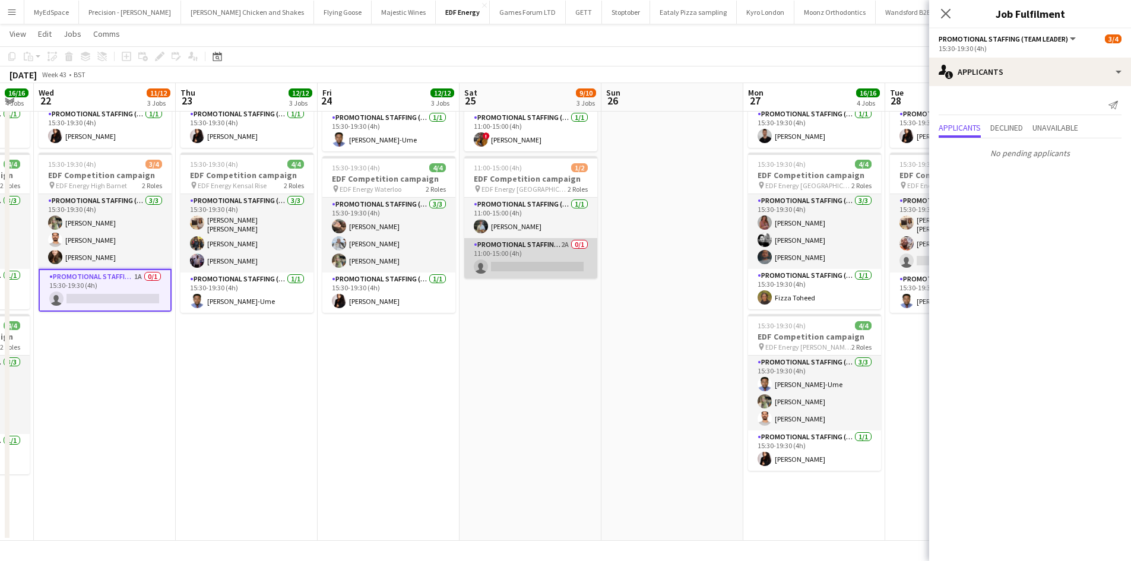
click at [567, 238] on app-card-role "Promotional Staffing (Team Leader) 2A 0/1 11:00-15:00 (4h) single-neutral-actio…" at bounding box center [530, 258] width 133 height 40
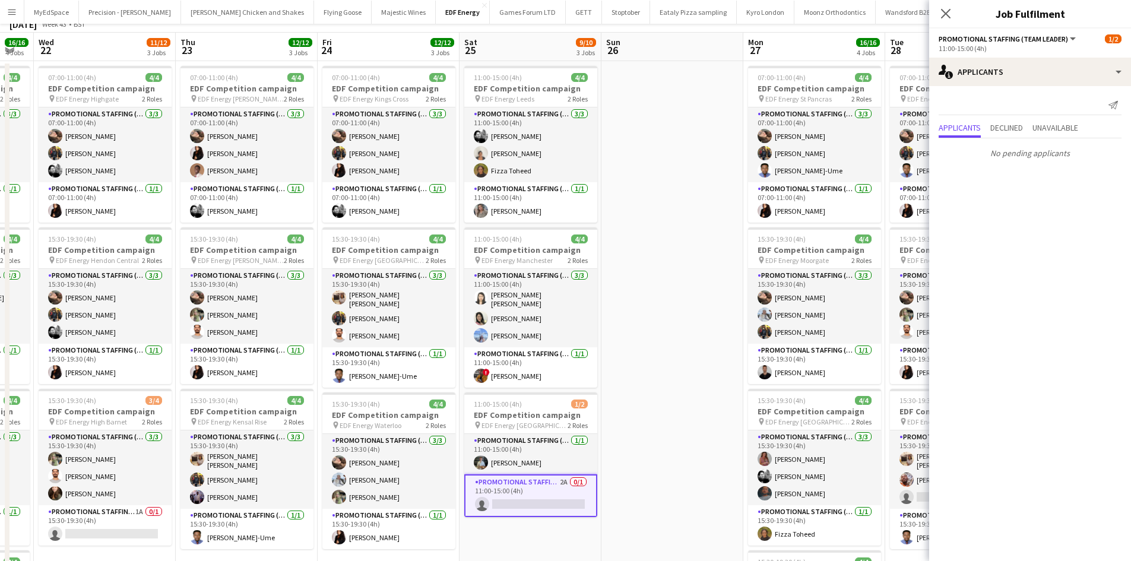
scroll to position [0, 0]
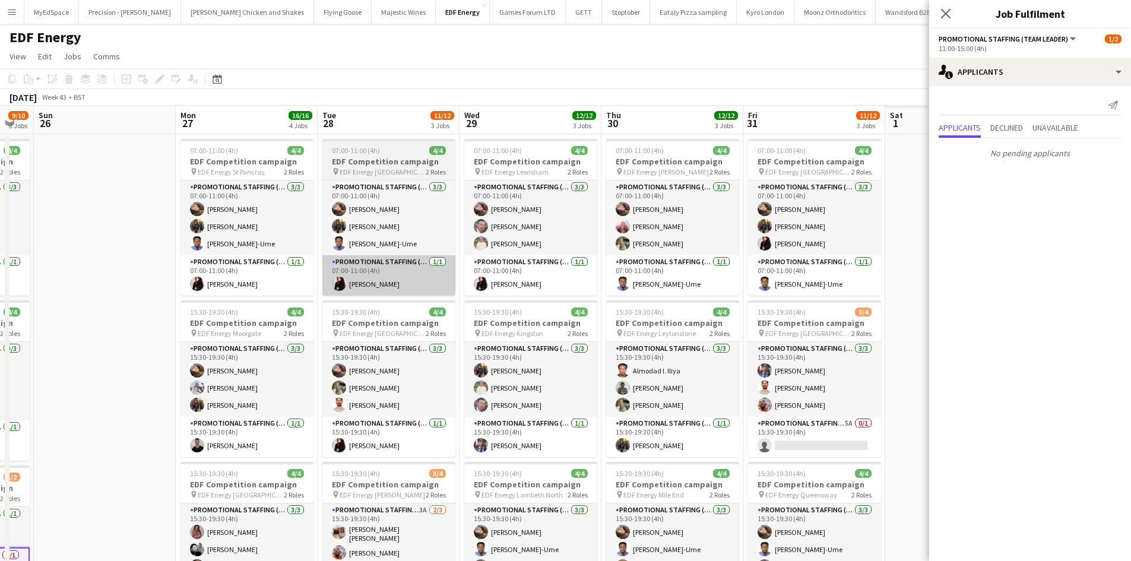
drag, startPoint x: 768, startPoint y: 319, endPoint x: 481, endPoint y: 272, distance: 290.6
click at [290, 247] on app-calendar-viewport "Wed 22 11/12 3 Jobs Thu 23 12/12 3 Jobs Fri 24 12/12 3 Jobs Sat 25 9/10 3 Jobs …" at bounding box center [565, 478] width 1131 height 744
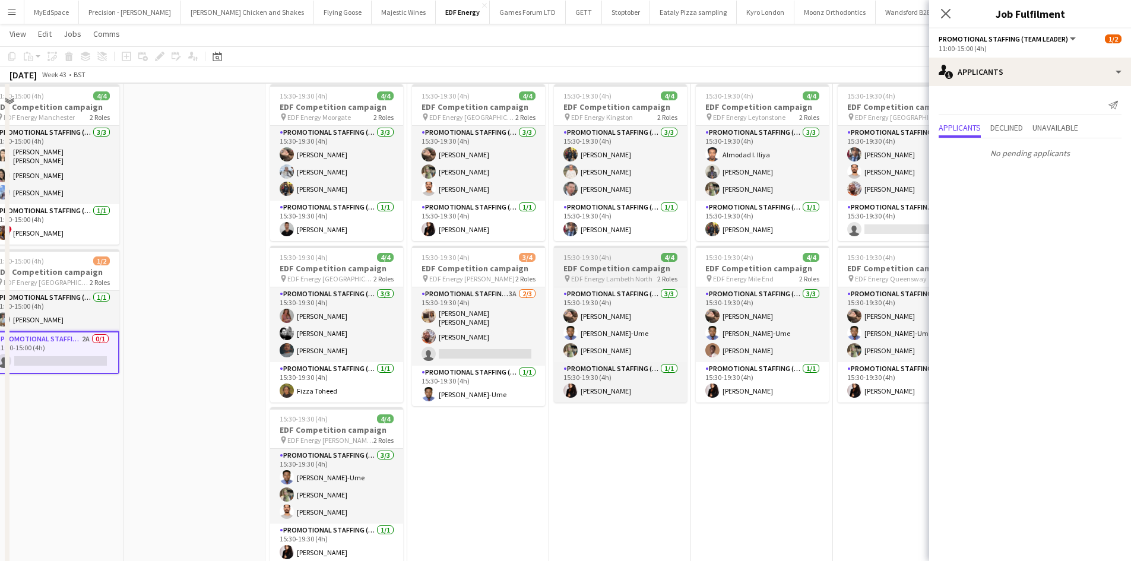
scroll to position [237, 0]
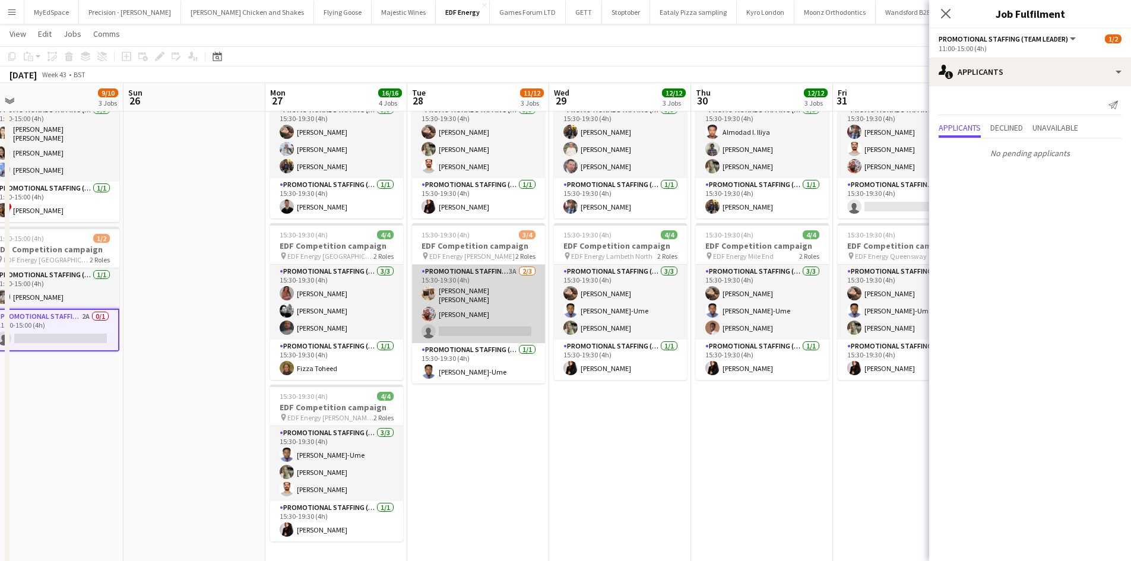
click at [514, 277] on app-card-role "Promotional Staffing (Flyering Staff) 3A 2/3 15:30-19:30 (4h) Annie Dan Flavio …" at bounding box center [478, 304] width 133 height 78
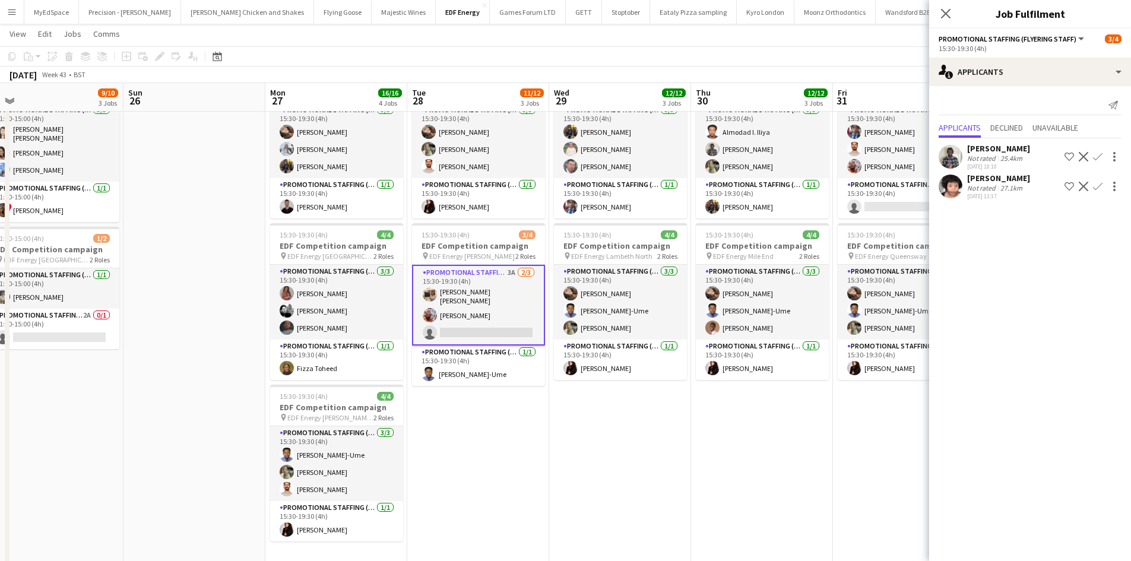
click at [1103, 157] on button "Confirm" at bounding box center [1097, 157] width 14 height 14
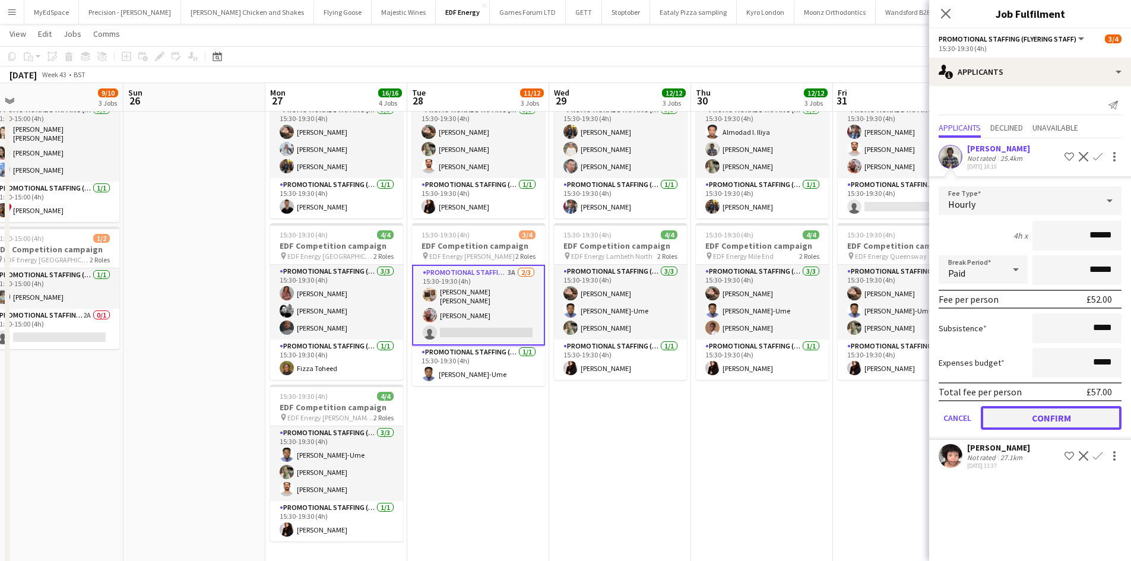
click at [1061, 414] on button "Confirm" at bounding box center [1051, 418] width 141 height 24
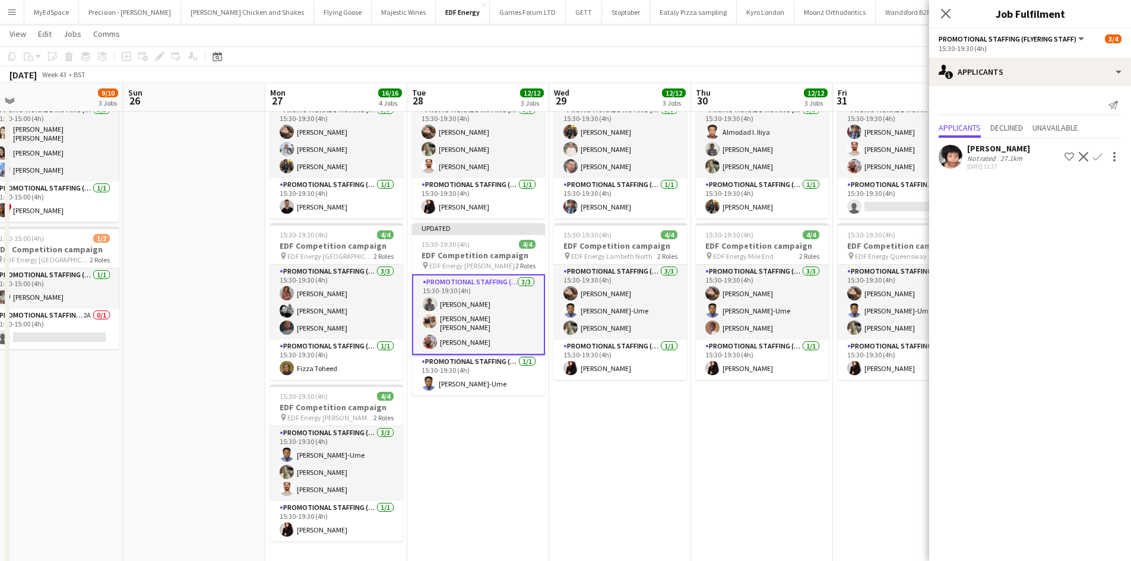
click at [786, 449] on app-date-cell "07:00-11:00 (4h) 4/4 EDF Competition campaign pin EDF Energy Maida Vale 2 Roles…" at bounding box center [762, 254] width 142 height 716
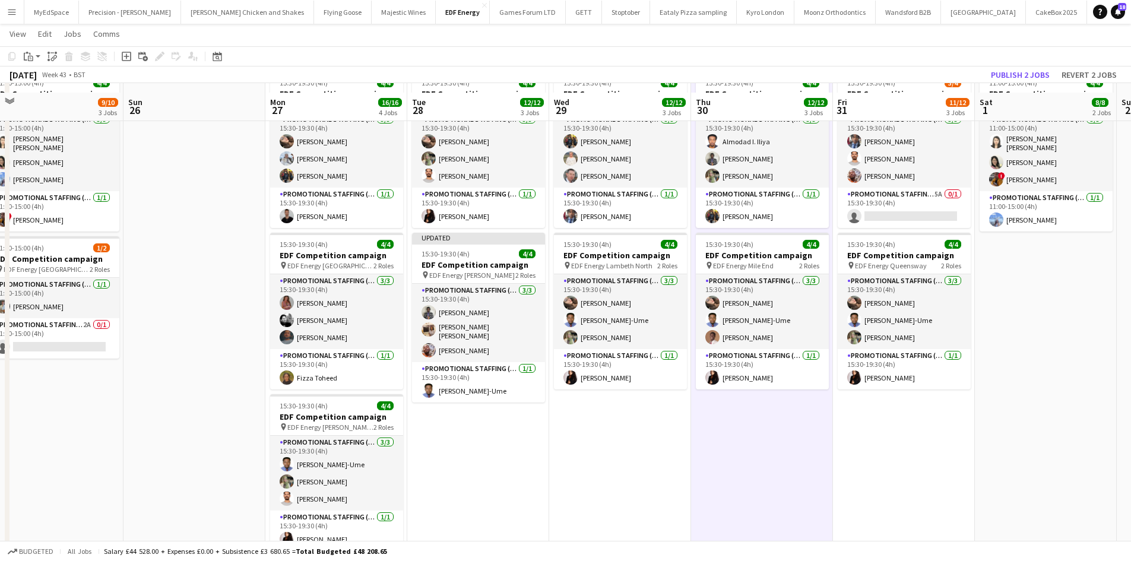
scroll to position [59, 0]
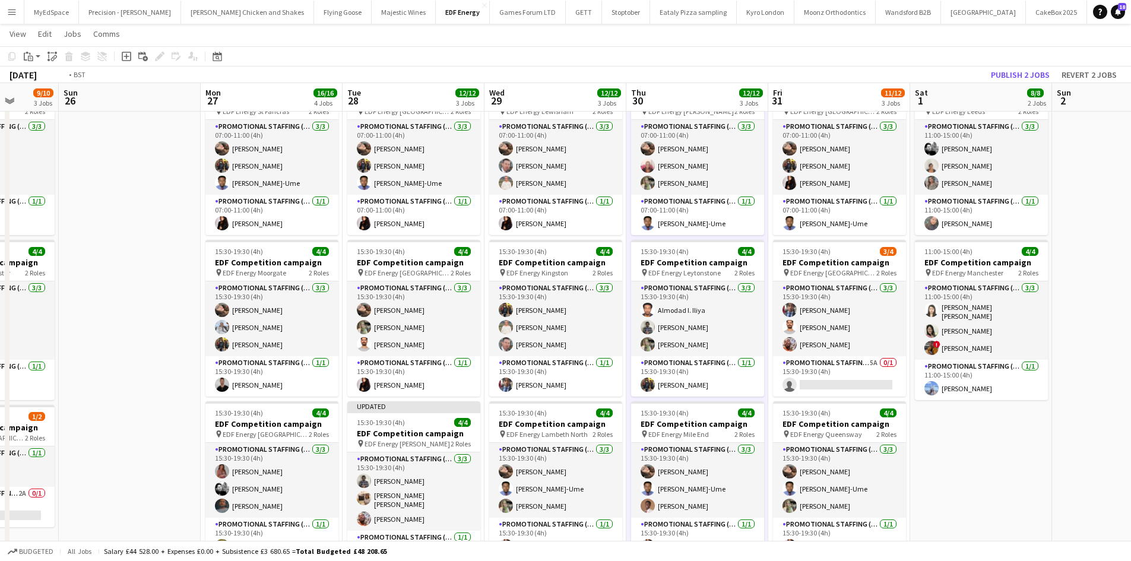
drag, startPoint x: 905, startPoint y: 361, endPoint x: 644, endPoint y: 362, distance: 260.6
click at [645, 361] on app-calendar-viewport "Wed 22 11/12 3 Jobs Thu 23 12/12 3 Jobs Fri 24 12/12 3 Jobs Sat 25 9/10 3 Jobs …" at bounding box center [565, 388] width 1131 height 803
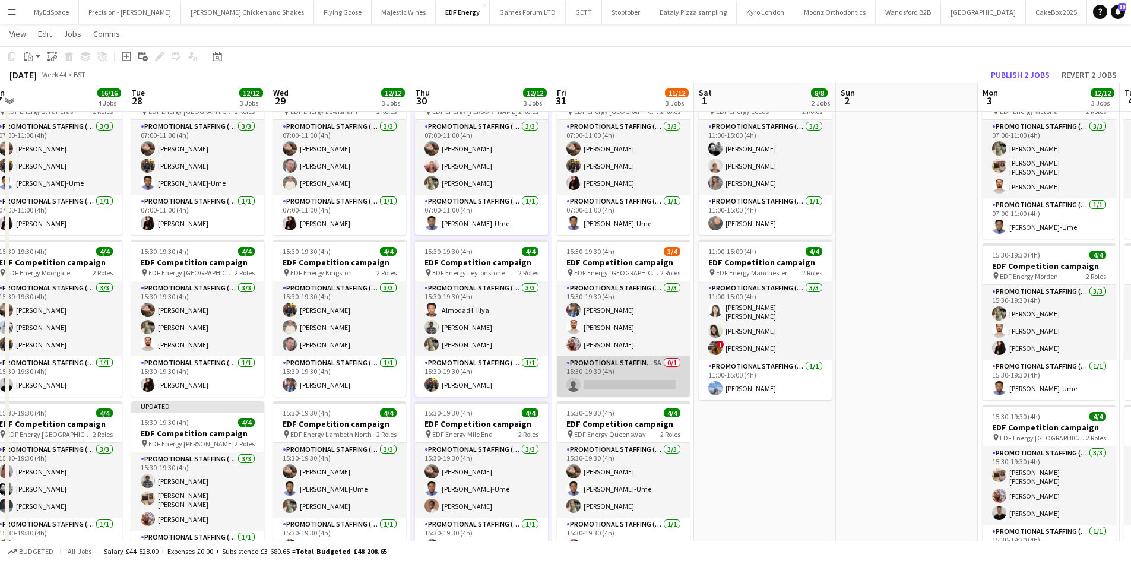
drag, startPoint x: 651, startPoint y: 362, endPoint x: 658, endPoint y: 363, distance: 6.6
click at [652, 361] on app-card-role "Promotional Staffing (Team Leader) 5A 0/1 15:30-19:30 (4h) single-neutral-actio…" at bounding box center [623, 376] width 133 height 40
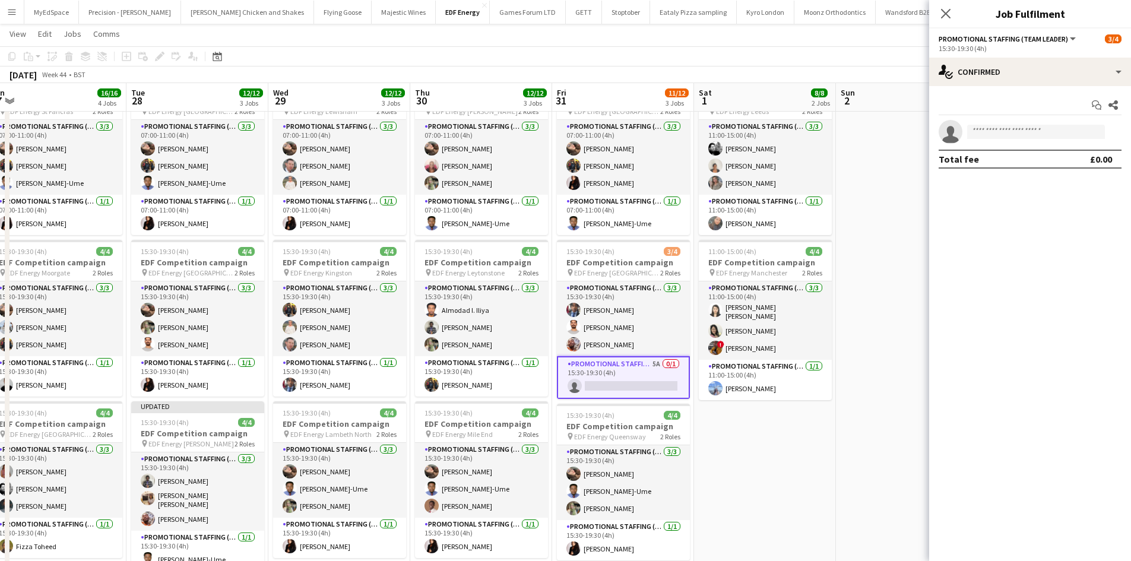
scroll to position [0, 440]
drag, startPoint x: 962, startPoint y: 55, endPoint x: 968, endPoint y: 65, distance: 11.7
click at [963, 56] on app-options-switcher "Promotional Staffing (Team Leader) All roles Promotional Staffing (Team Leader)…" at bounding box center [1030, 42] width 202 height 29
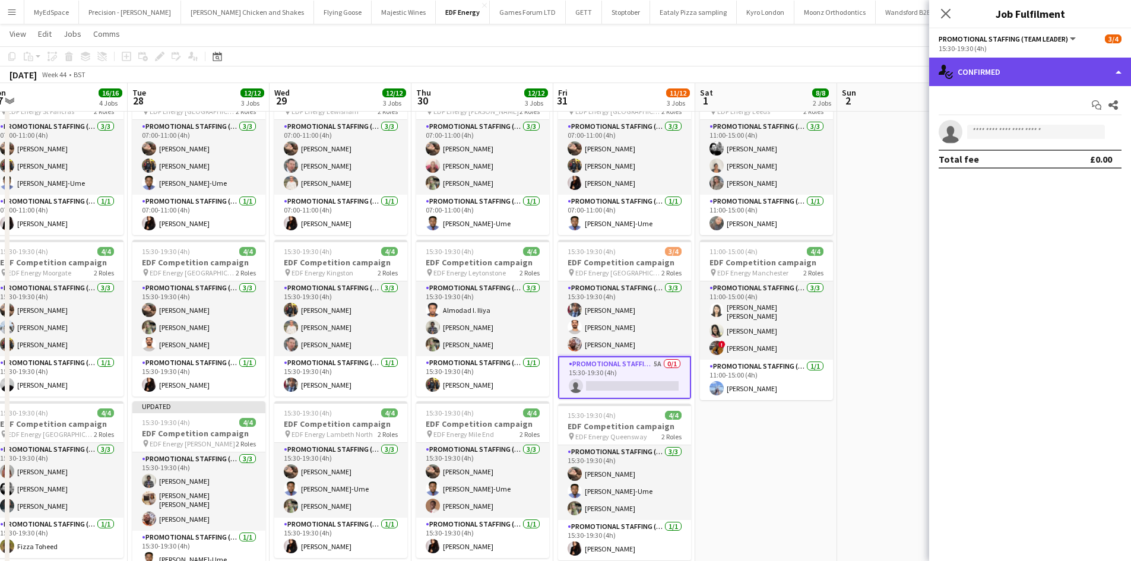
click at [970, 70] on div "single-neutral-actions-check-2 Confirmed" at bounding box center [1030, 72] width 202 height 28
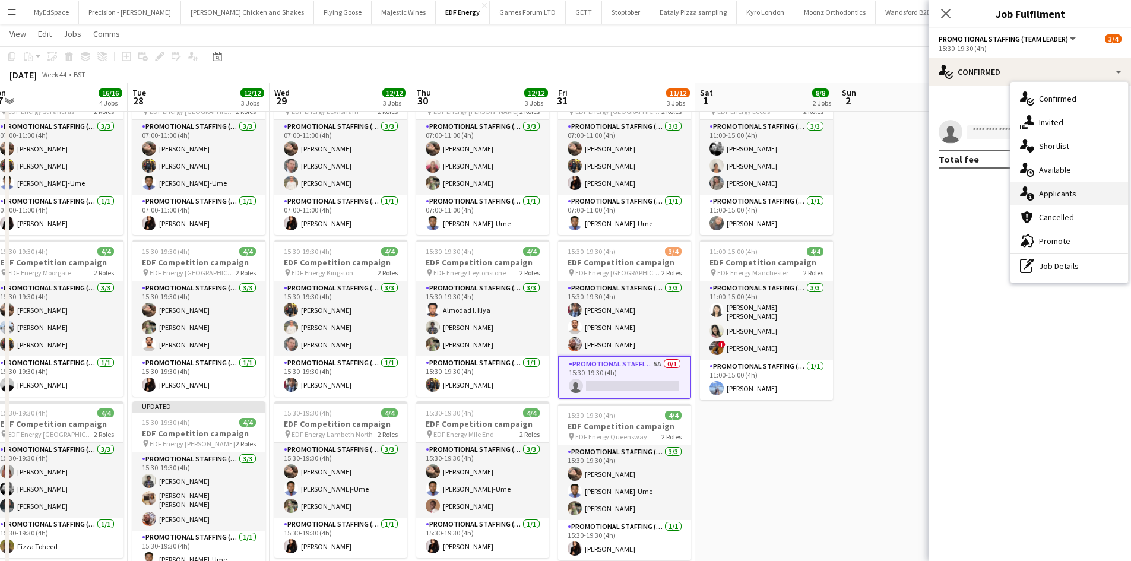
click at [1063, 191] on span "Applicants" at bounding box center [1057, 193] width 37 height 11
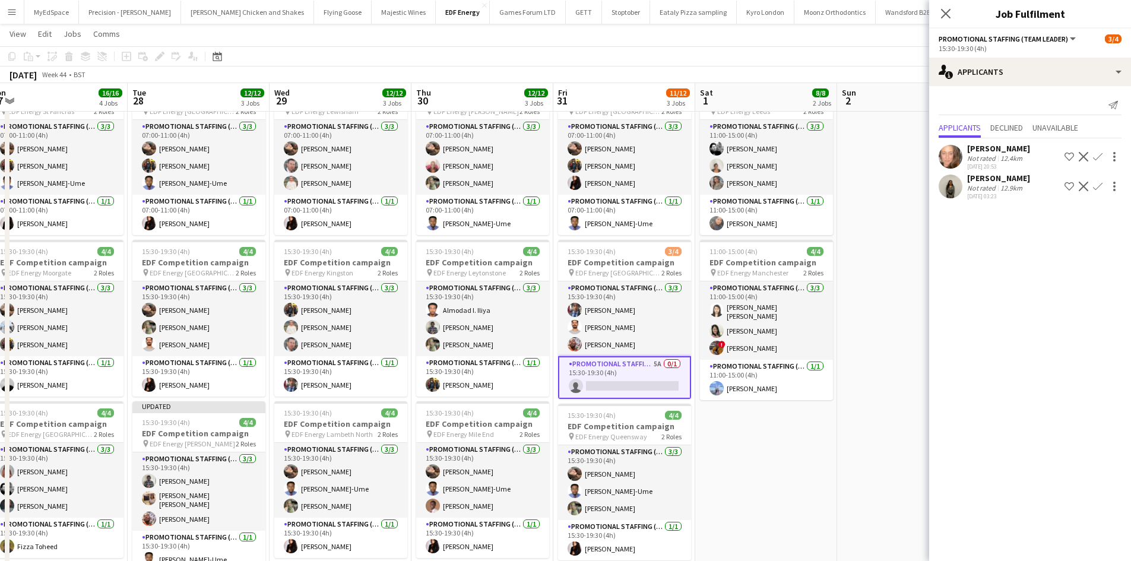
click at [860, 271] on app-date-cell at bounding box center [908, 432] width 142 height 716
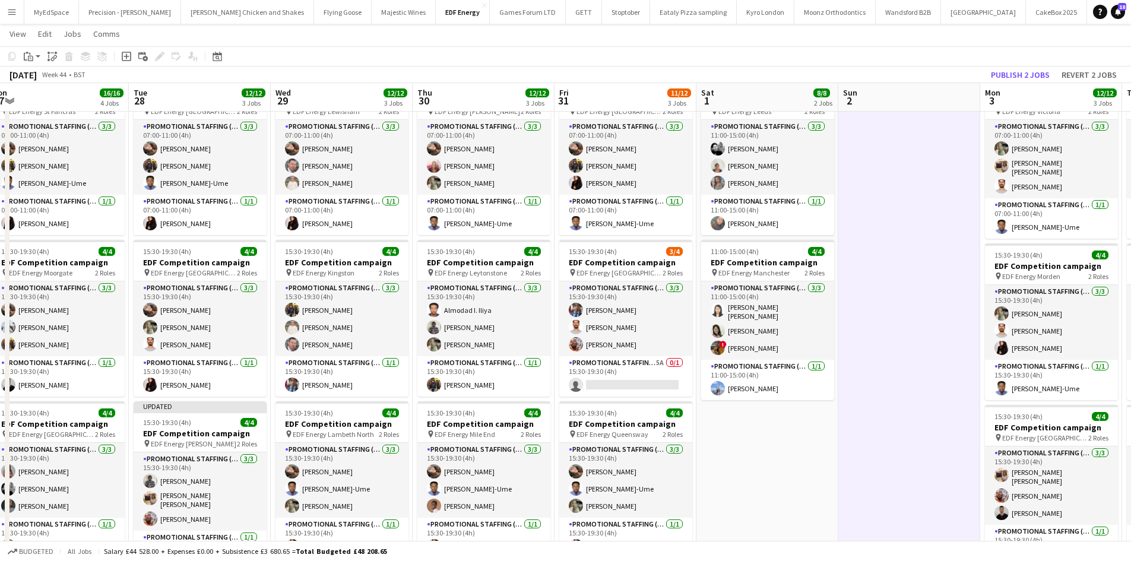
drag, startPoint x: 901, startPoint y: 272, endPoint x: 627, endPoint y: 231, distance: 276.8
click at [627, 231] on app-calendar-viewport "Fri 24 12/12 3 Jobs Sat 25 9/10 3 Jobs Sun 26 Mon 27 16/16 4 Jobs Tue 28 12/12 …" at bounding box center [565, 388] width 1131 height 803
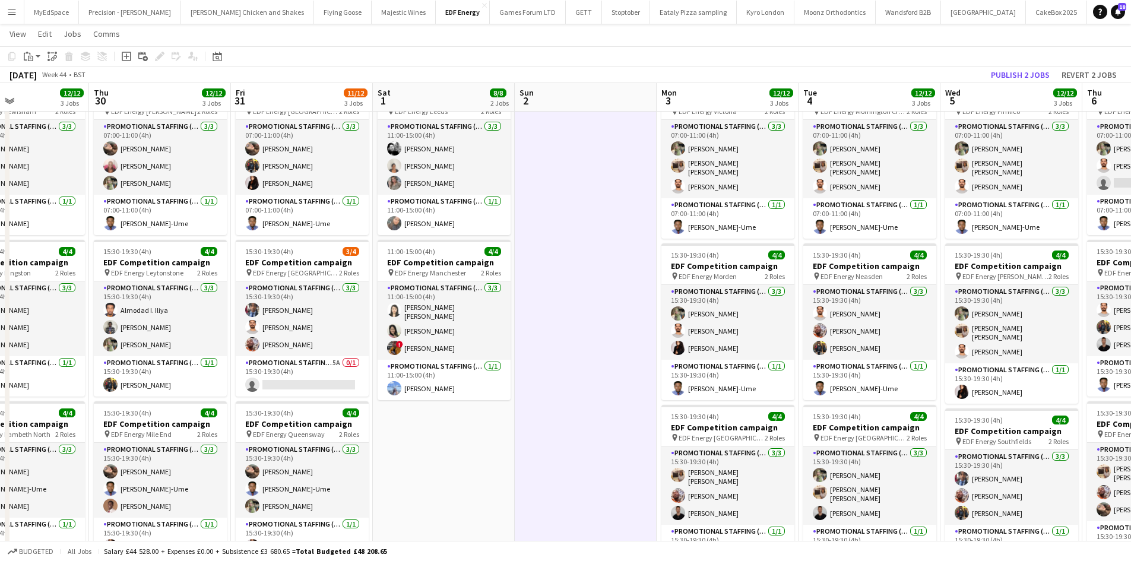
scroll to position [0, 465]
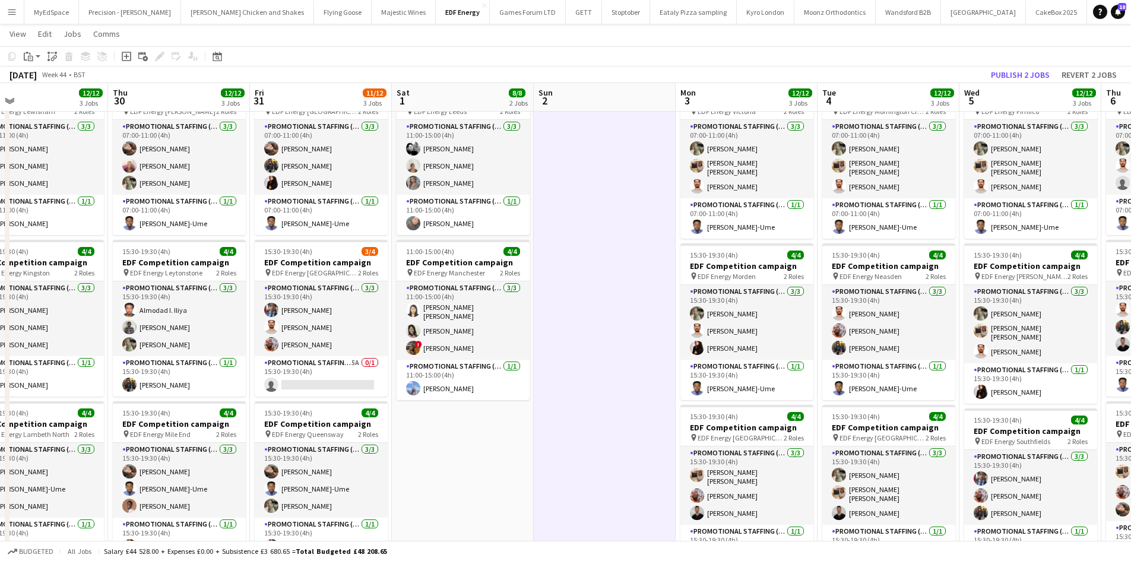
drag, startPoint x: 868, startPoint y: 252, endPoint x: 682, endPoint y: 227, distance: 187.4
click at [682, 227] on app-calendar-viewport "Sun 26 Mon 27 16/16 4 Jobs Tue 28 12/12 3 Jobs Wed 29 12/12 3 Jobs Thu 30 12/12…" at bounding box center [565, 388] width 1131 height 803
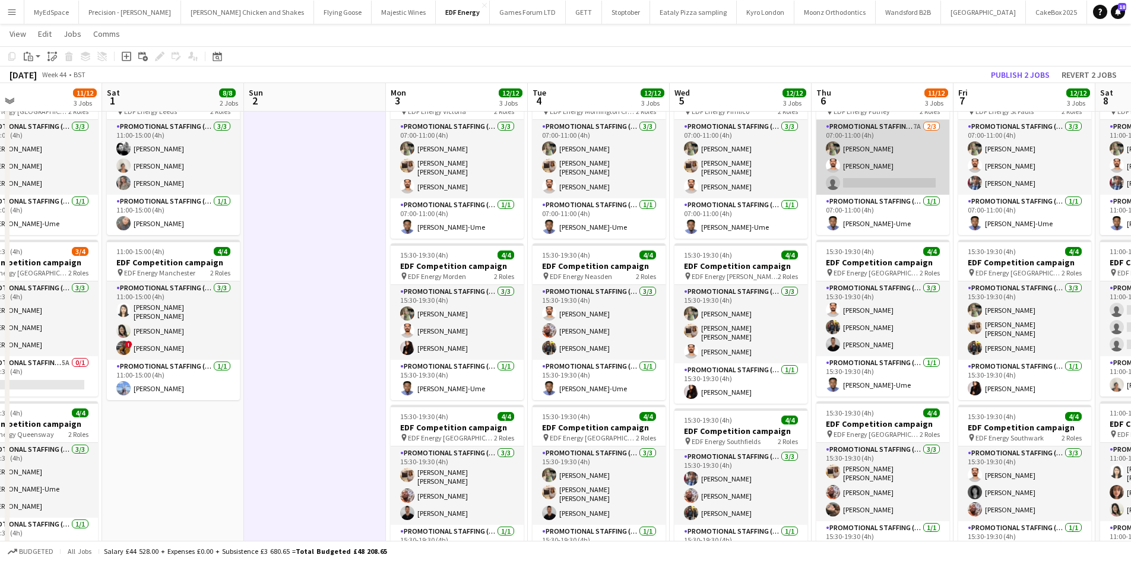
click at [916, 125] on app-card-role "Promotional Staffing (Flyering Staff) 7A 2/3 07:00-11:00 (4h) Aliya Kazmi Arjun…" at bounding box center [882, 157] width 133 height 75
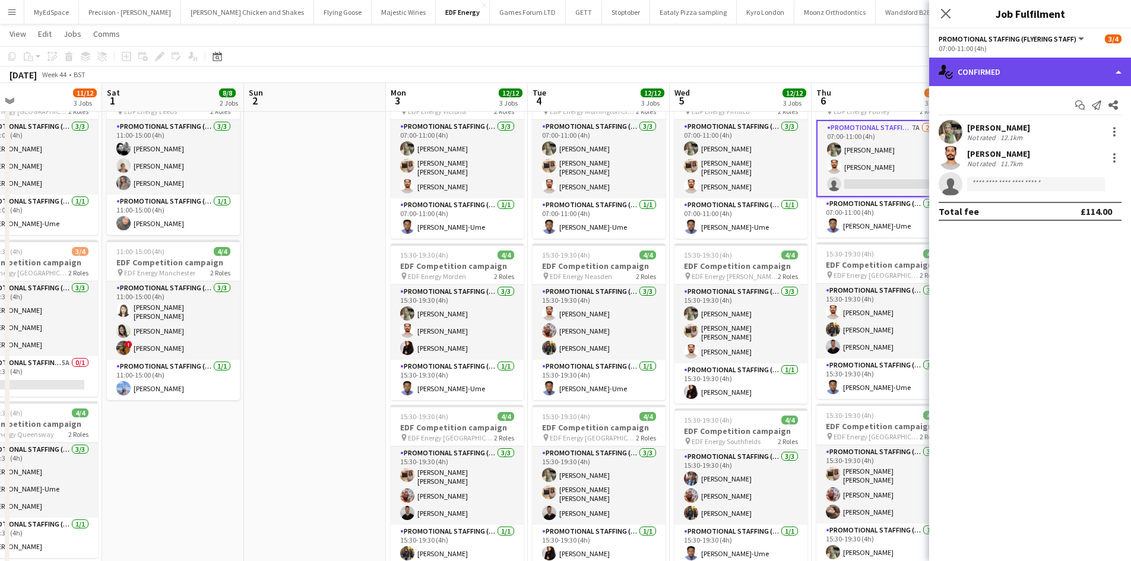
click at [1060, 67] on div "single-neutral-actions-check-2 Confirmed" at bounding box center [1030, 72] width 202 height 28
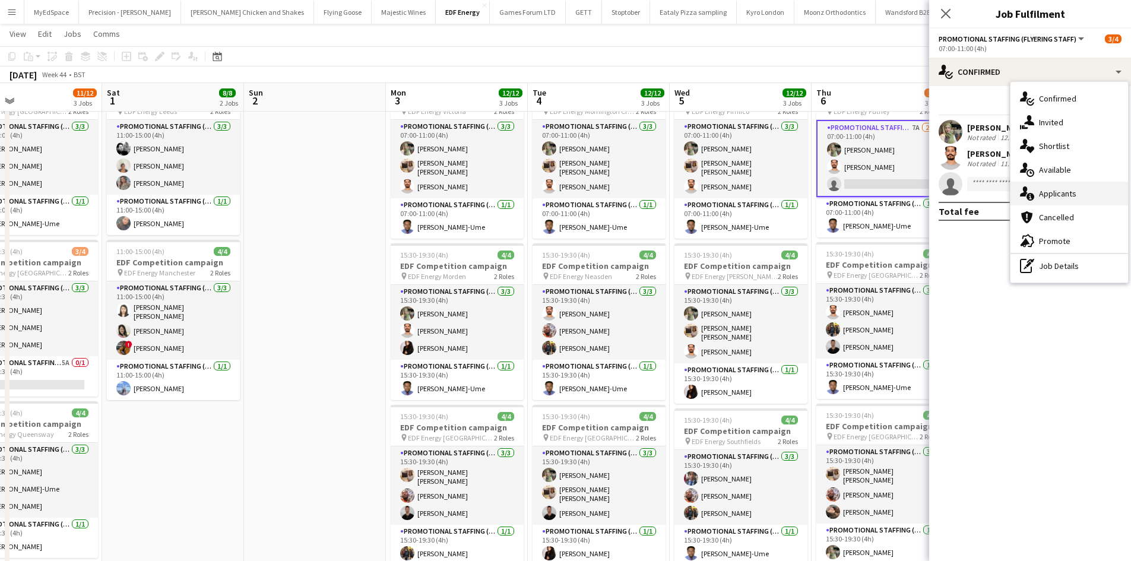
click at [1074, 199] on div "single-neutral-actions-information Applicants" at bounding box center [1069, 194] width 118 height 24
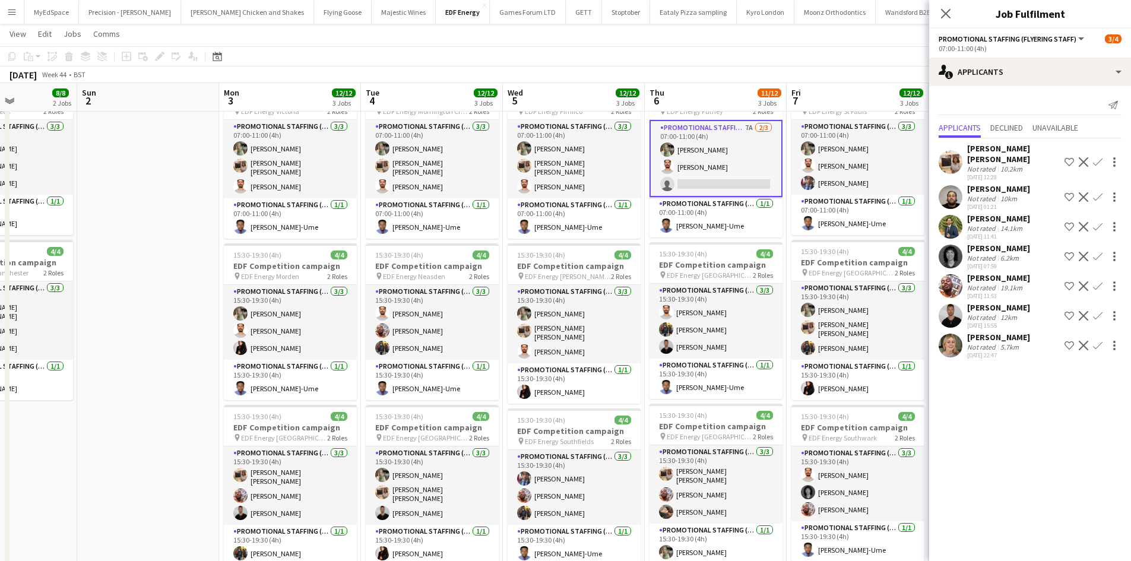
scroll to position [0, 389]
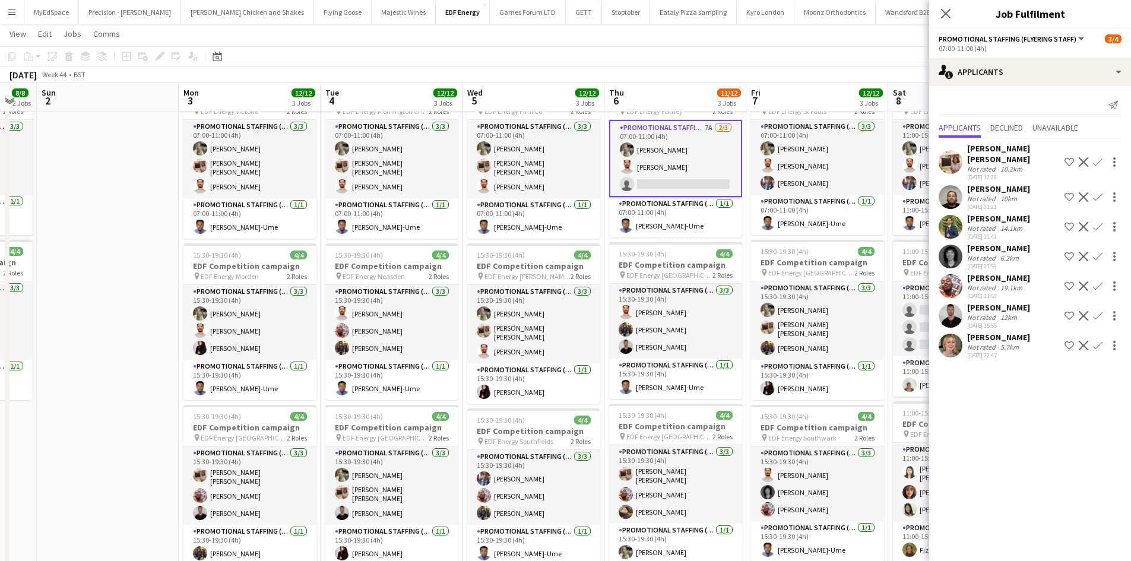
drag, startPoint x: 738, startPoint y: 277, endPoint x: 616, endPoint y: 272, distance: 121.8
click at [616, 272] on app-calendar-viewport "Thu 30 12/12 3 Jobs Fri 31 11/12 3 Jobs Sat 1 8/8 2 Jobs Sun 2 Mon 3 12/12 3 Jo…" at bounding box center [565, 388] width 1131 height 803
click at [1093, 157] on app-icon "Confirm" at bounding box center [1097, 161] width 9 height 9
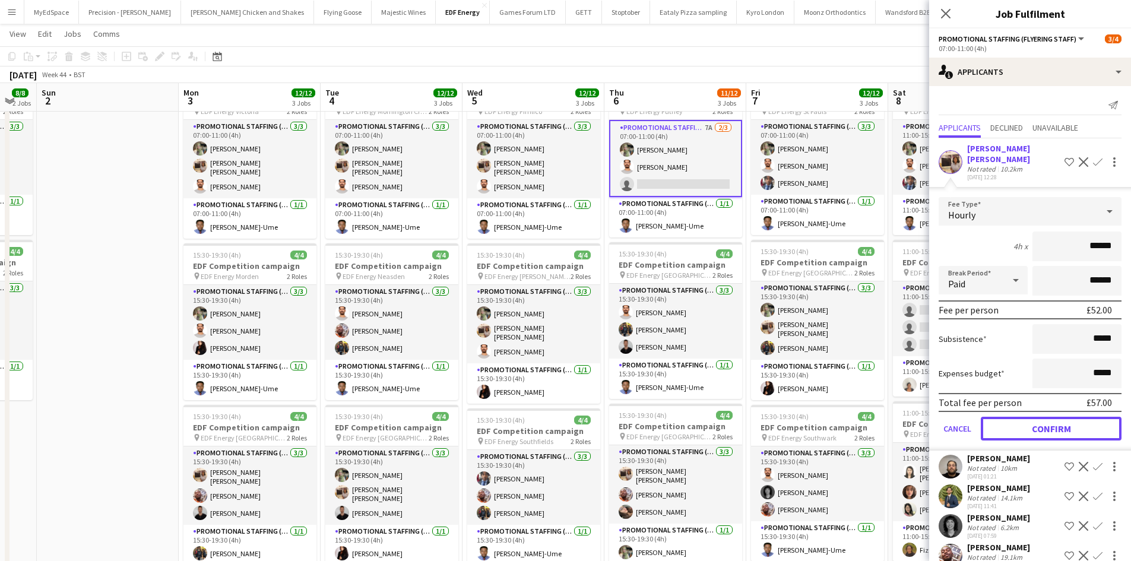
click at [1073, 417] on button "Confirm" at bounding box center [1051, 429] width 141 height 24
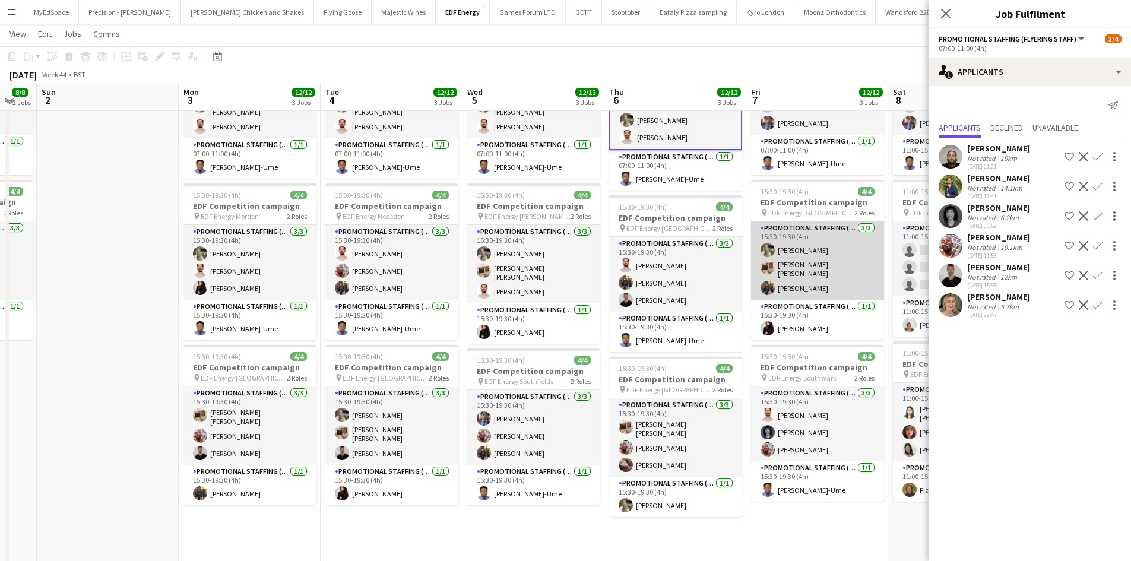
scroll to position [119, 0]
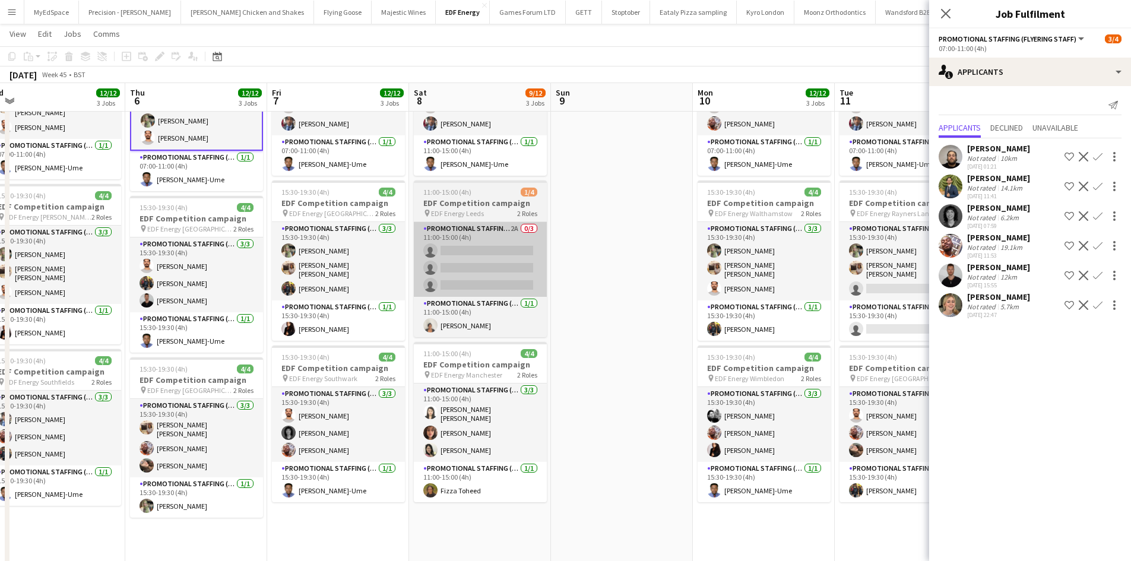
drag, startPoint x: 757, startPoint y: 268, endPoint x: 725, endPoint y: 279, distance: 34.0
click at [505, 246] on app-calendar-viewport "Sat 1 8/8 2 Jobs Sun 2 Mon 3 12/12 3 Jobs Tue 4 12/12 3 Jobs Wed 5 12/12 3 Jobs…" at bounding box center [565, 329] width 1131 height 803
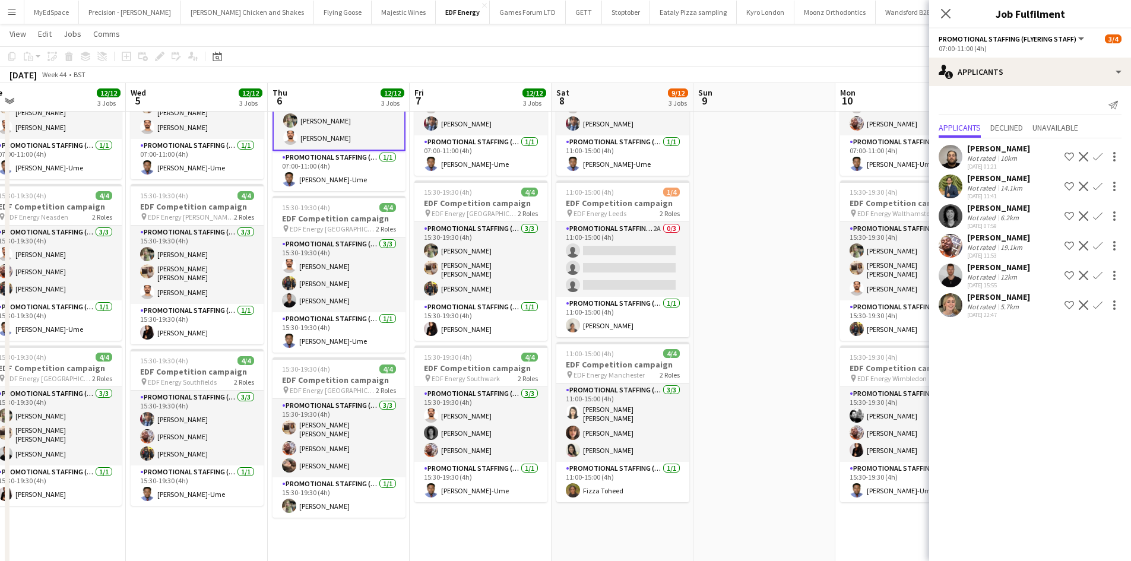
drag, startPoint x: 725, startPoint y: 279, endPoint x: 636, endPoint y: 284, distance: 89.2
click at [636, 284] on app-calendar-viewport "Sat 1 8/8 2 Jobs Sun 2 Mon 3 12/12 3 Jobs Tue 4 12/12 3 Jobs Wed 5 12/12 3 Jobs…" at bounding box center [565, 329] width 1131 height 803
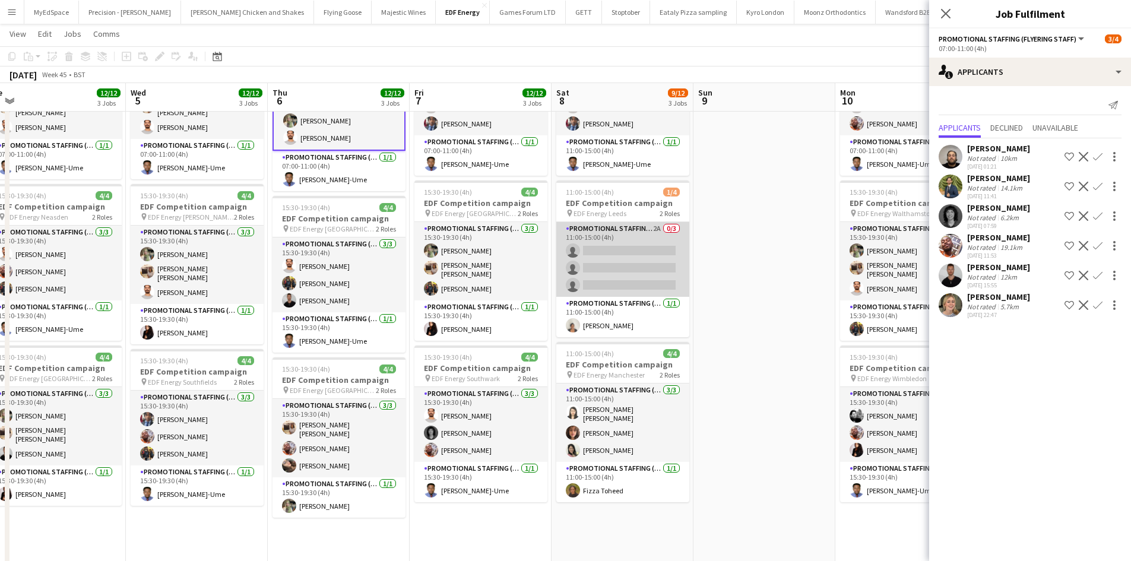
scroll to position [0, 0]
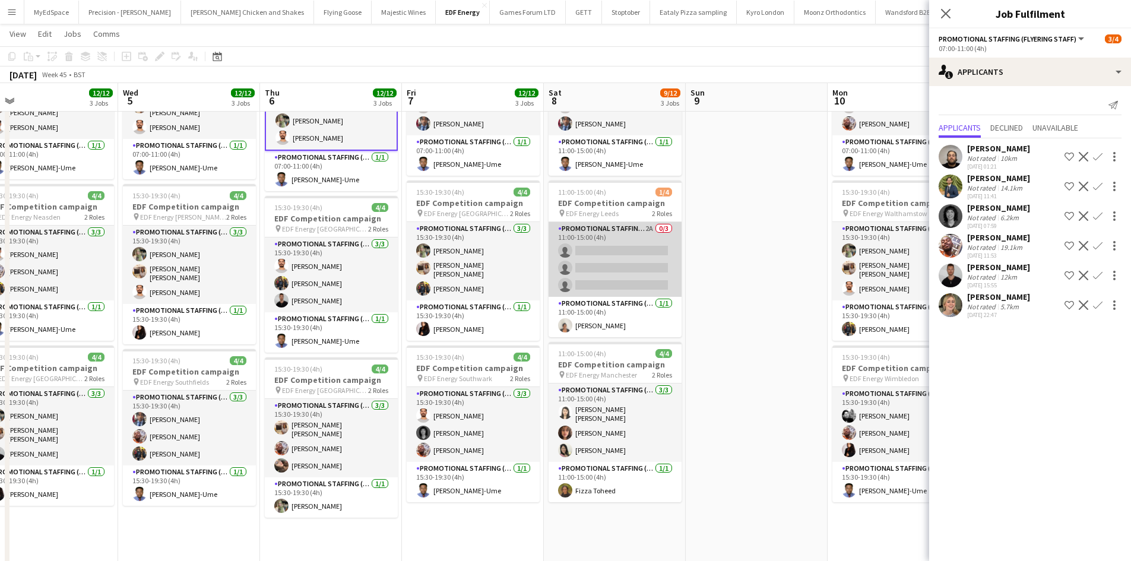
click at [647, 227] on app-card-role "Promotional Staffing (Flyering Staff) 2A 0/3 11:00-15:00 (4h) single-neutral-ac…" at bounding box center [614, 259] width 133 height 75
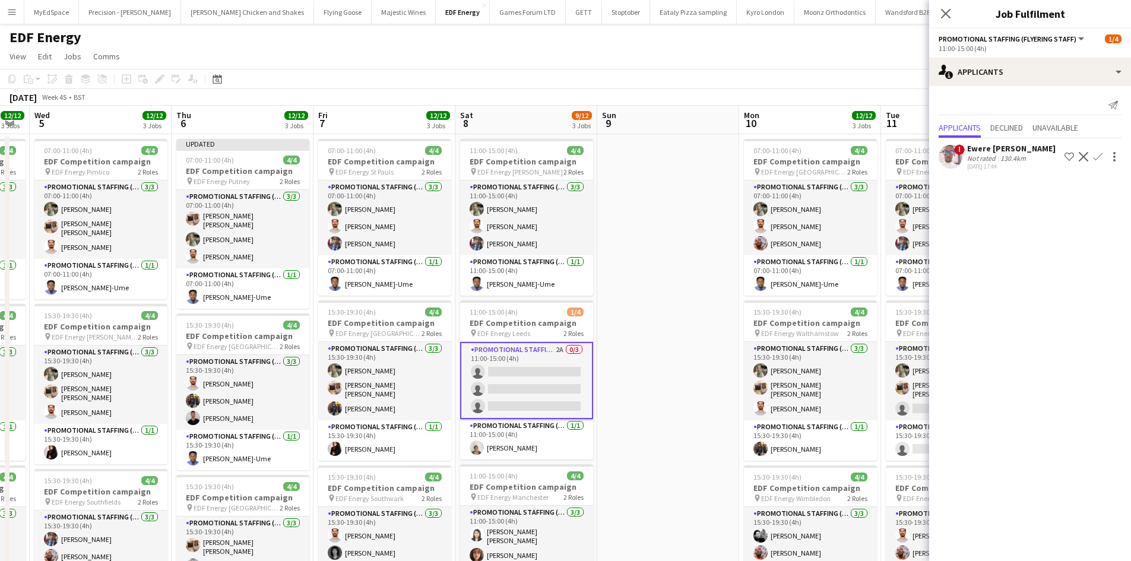
drag, startPoint x: 819, startPoint y: 308, endPoint x: 474, endPoint y: 205, distance: 360.0
click at [467, 207] on app-calendar-viewport "Sat 1 8/8 2 Jobs Sun 2 Mon 3 12/12 3 Jobs Tue 4 12/12 3 Jobs Wed 5 12/12 3 Jobs…" at bounding box center [565, 478] width 1131 height 744
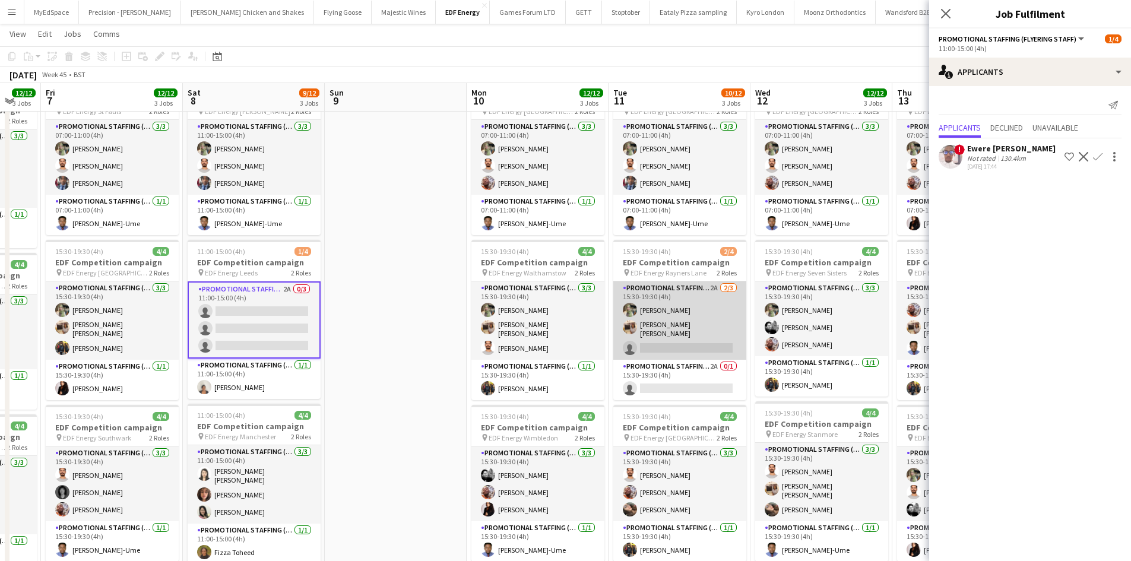
click at [709, 285] on app-card-role "Promotional Staffing (Flyering Staff) 2A 2/3 15:30-19:30 (4h) Aliya Kazmi Annie…" at bounding box center [679, 320] width 133 height 78
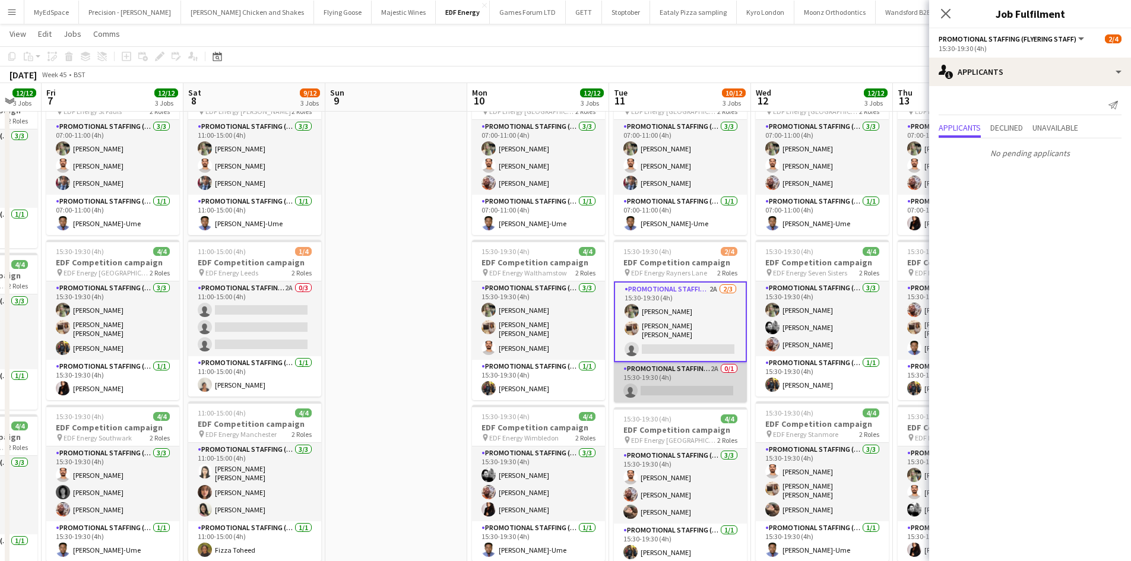
click at [712, 366] on app-card-role "Promotional Staffing (Team Leader) 2A 0/1 15:30-19:30 (4h) single-neutral-actio…" at bounding box center [680, 382] width 133 height 40
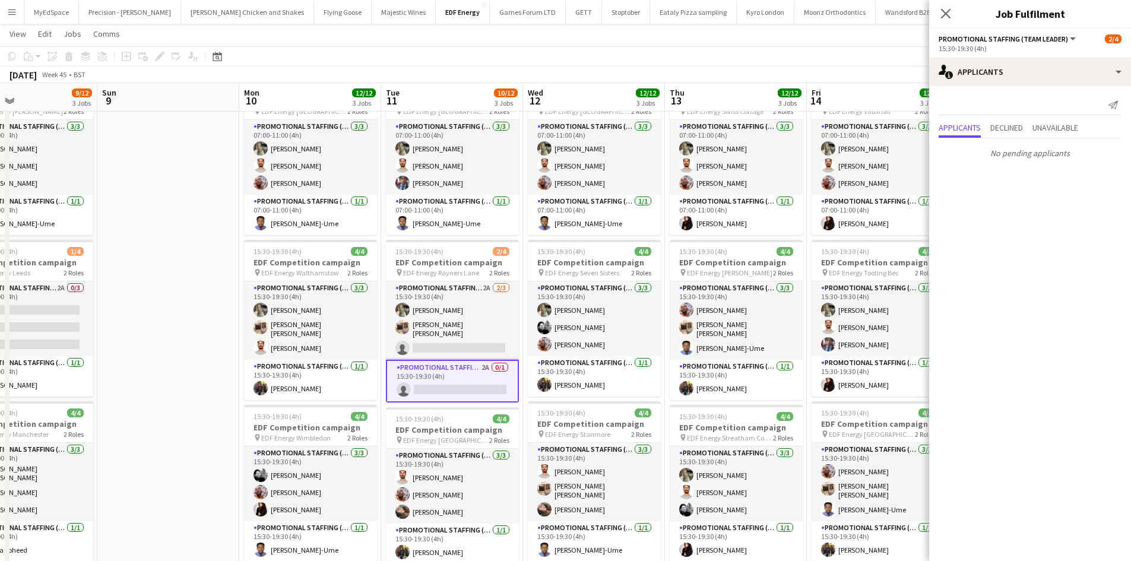
drag, startPoint x: 805, startPoint y: 334, endPoint x: 610, endPoint y: 289, distance: 199.9
click at [610, 289] on app-calendar-viewport "Wed 5 12/12 3 Jobs Thu 6 12/12 3 Jobs Fri 7 12/12 3 Jobs Sat 8 9/12 3 Jobs Sun …" at bounding box center [565, 388] width 1131 height 803
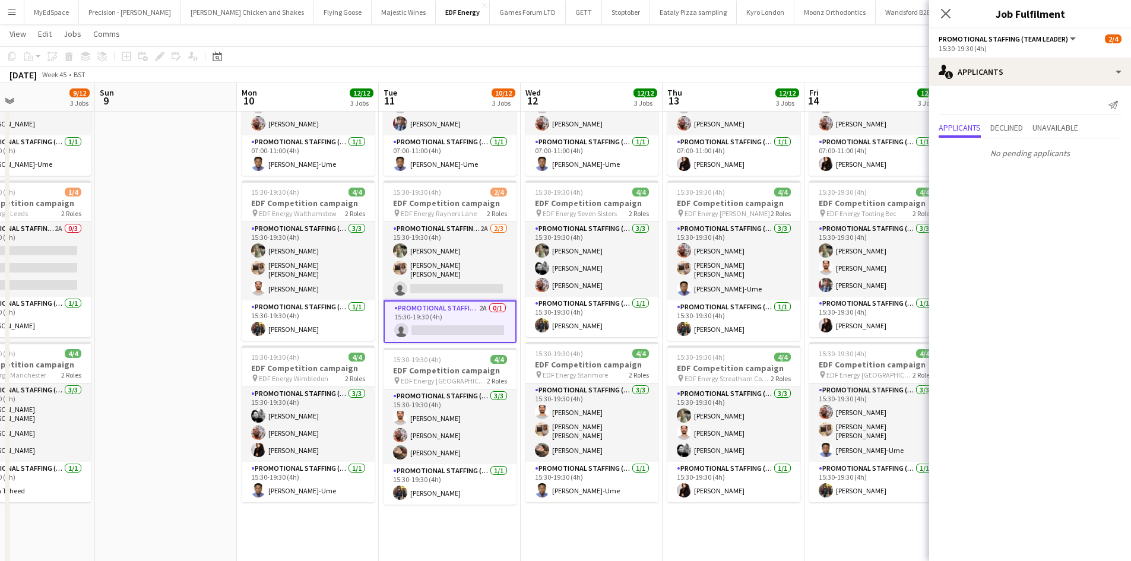
scroll to position [0, 523]
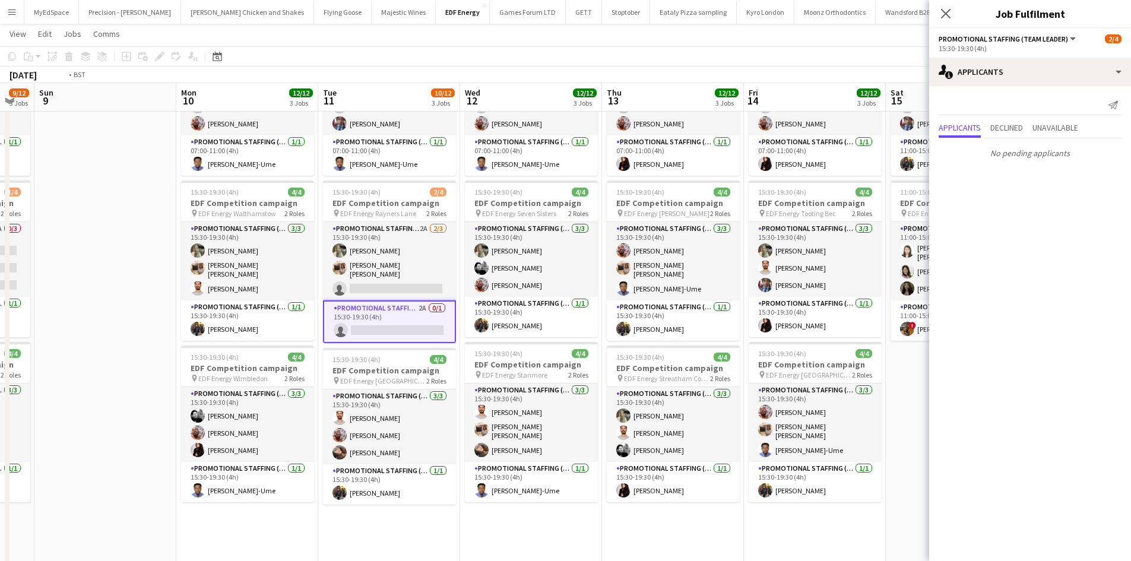
drag, startPoint x: 811, startPoint y: 276, endPoint x: 485, endPoint y: 243, distance: 327.5
click at [485, 243] on app-calendar-viewport "Wed 5 12/12 3 Jobs Thu 6 12/12 3 Jobs Fri 7 12/12 3 Jobs Sat 8 9/12 3 Jobs Sun …" at bounding box center [565, 329] width 1131 height 803
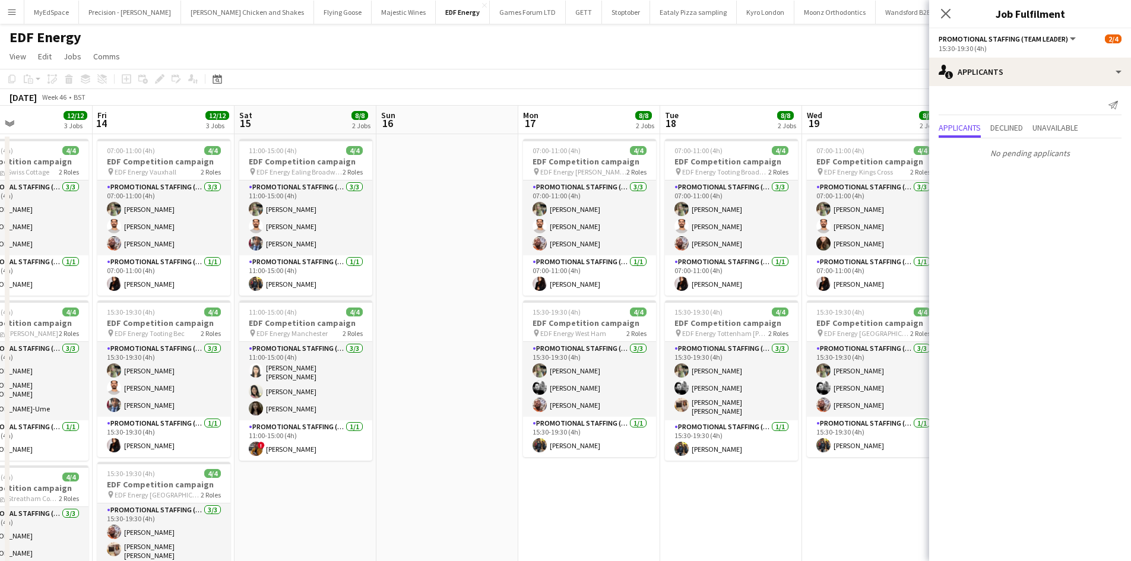
drag, startPoint x: 851, startPoint y: 273, endPoint x: 469, endPoint y: 220, distance: 385.3
click at [469, 220] on app-calendar-viewport "Sun 9 Mon 10 12/12 3 Jobs Tue 11 10/12 3 Jobs Wed 12 12/12 3 Jobs Thu 13 12/12 …" at bounding box center [565, 478] width 1131 height 744
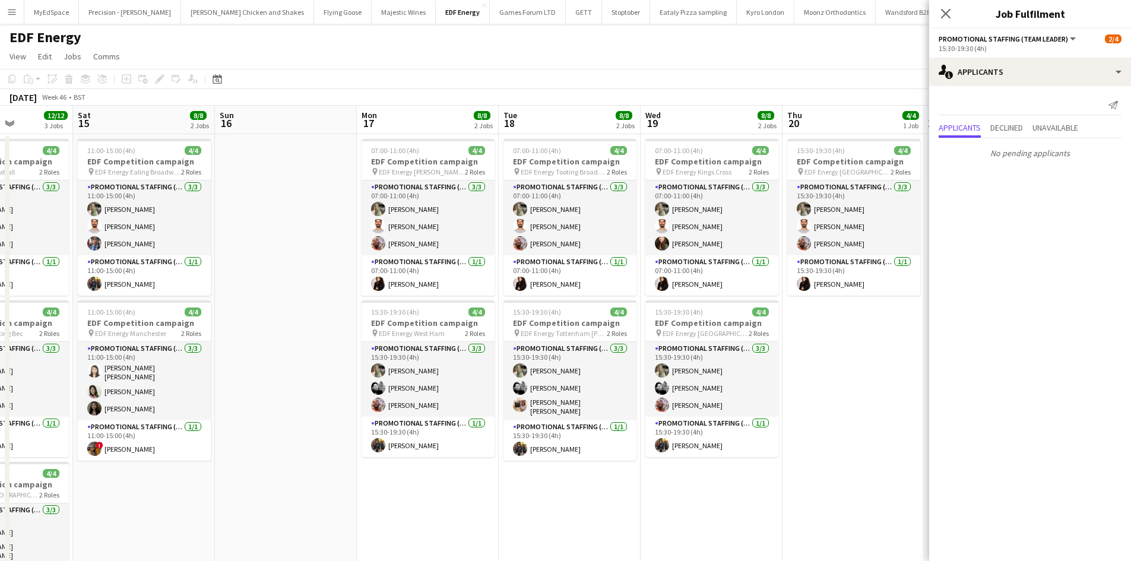
drag, startPoint x: 746, startPoint y: 256, endPoint x: 416, endPoint y: 220, distance: 331.4
click at [416, 220] on app-calendar-viewport "Tue 11 10/12 3 Jobs Wed 12 12/12 3 Jobs Thu 13 12/12 3 Jobs Fri 14 12/12 3 Jobs…" at bounding box center [565, 478] width 1131 height 744
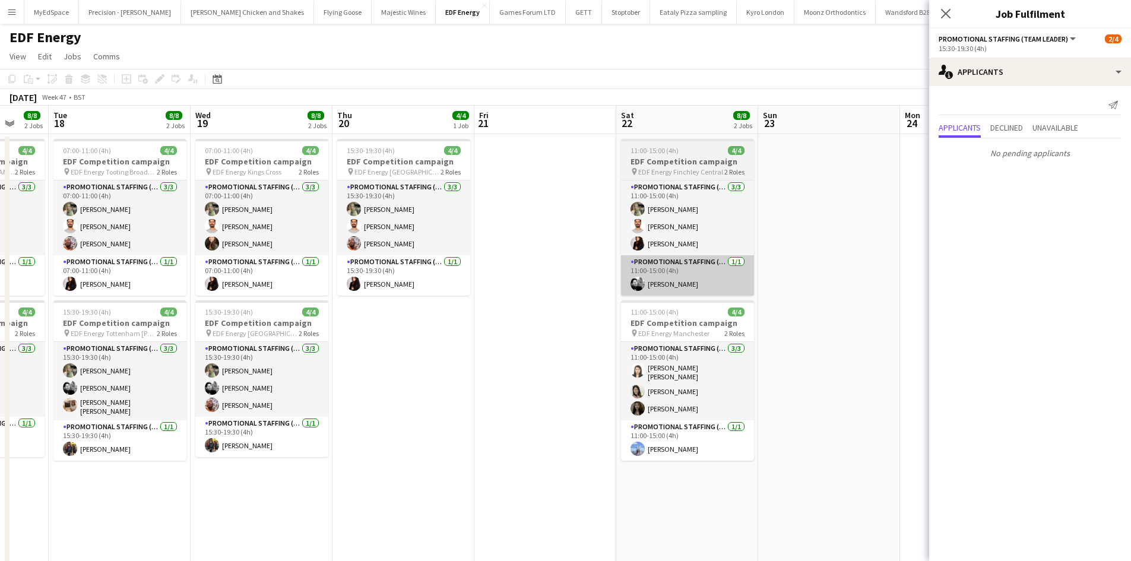
drag, startPoint x: 756, startPoint y: 258, endPoint x: 607, endPoint y: 262, distance: 149.6
click at [407, 238] on app-calendar-viewport "Sat 15 8/8 2 Jobs Sun 16 Mon 17 8/8 2 Jobs Tue 18 8/8 2 Jobs Wed 19 8/8 2 Jobs …" at bounding box center [565, 478] width 1131 height 744
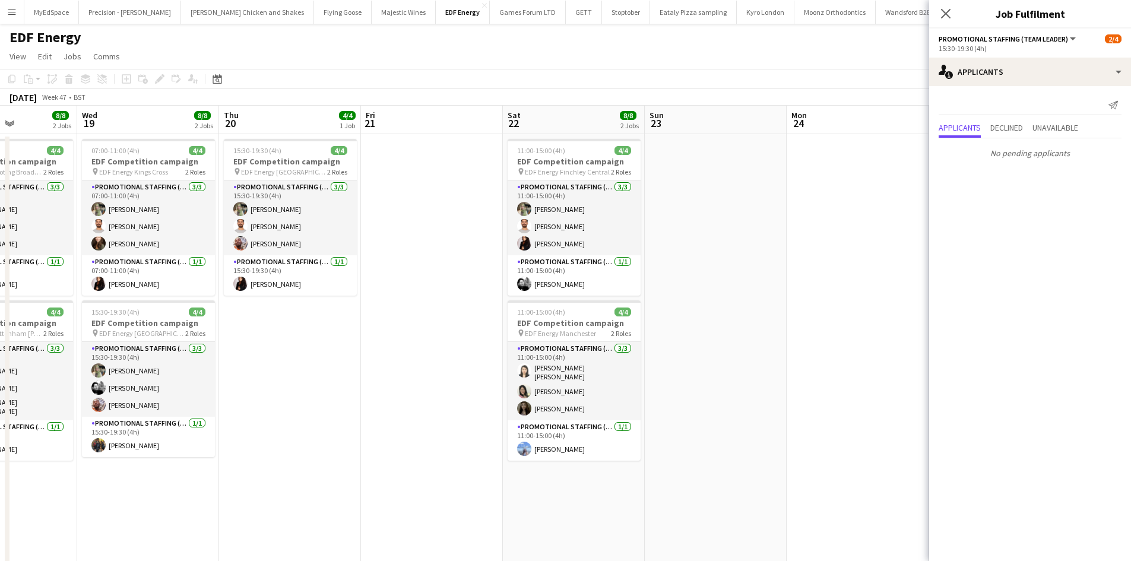
click at [739, 278] on app-date-cell at bounding box center [716, 492] width 142 height 716
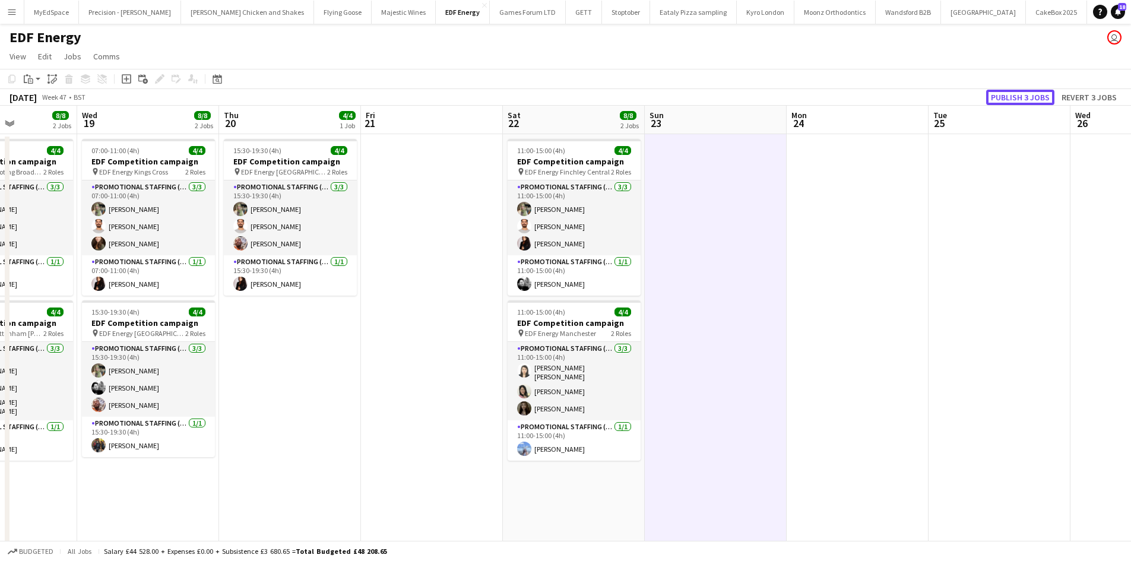
drag, startPoint x: 1042, startPoint y: 99, endPoint x: 978, endPoint y: 131, distance: 71.1
click at [1040, 99] on button "Publish 3 jobs" at bounding box center [1020, 97] width 68 height 15
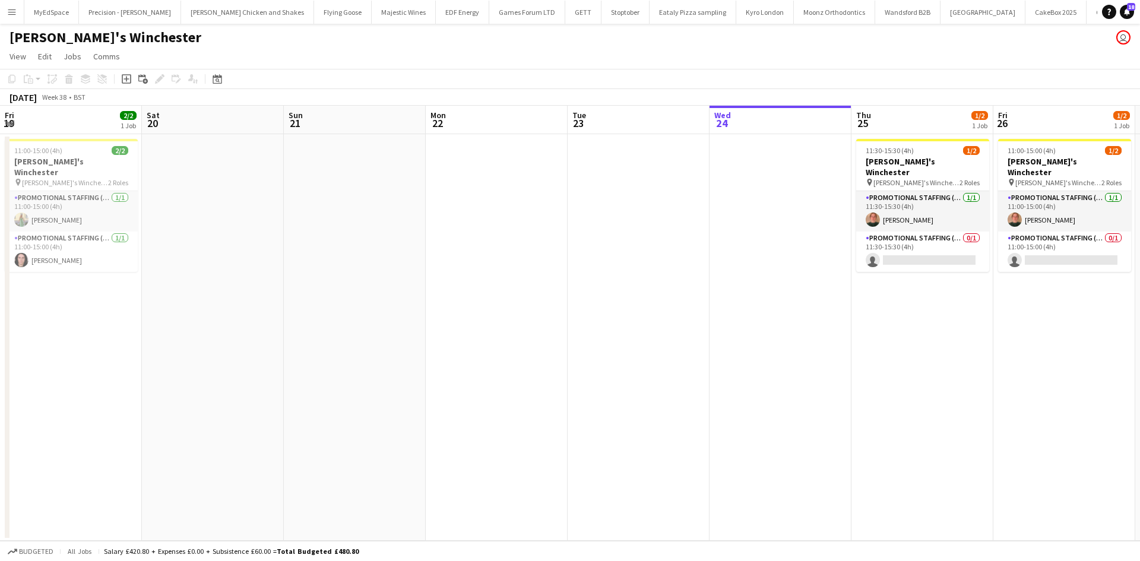
scroll to position [0, 422]
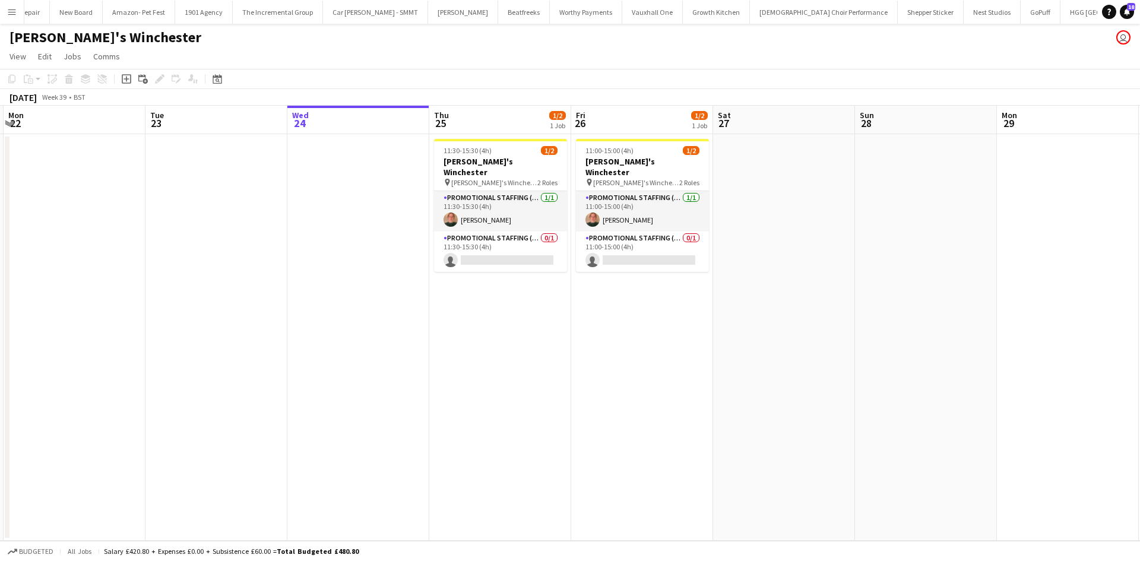
drag, startPoint x: 718, startPoint y: 402, endPoint x: 686, endPoint y: 396, distance: 33.2
click at [686, 396] on app-calendar-viewport "Fri 19 2/2 1 Job Sat 20 Sun 21 Mon 22 Tue 23 Wed 24 Thu 25 1/2 1 Job Fri 26 1/2…" at bounding box center [570, 323] width 1140 height 435
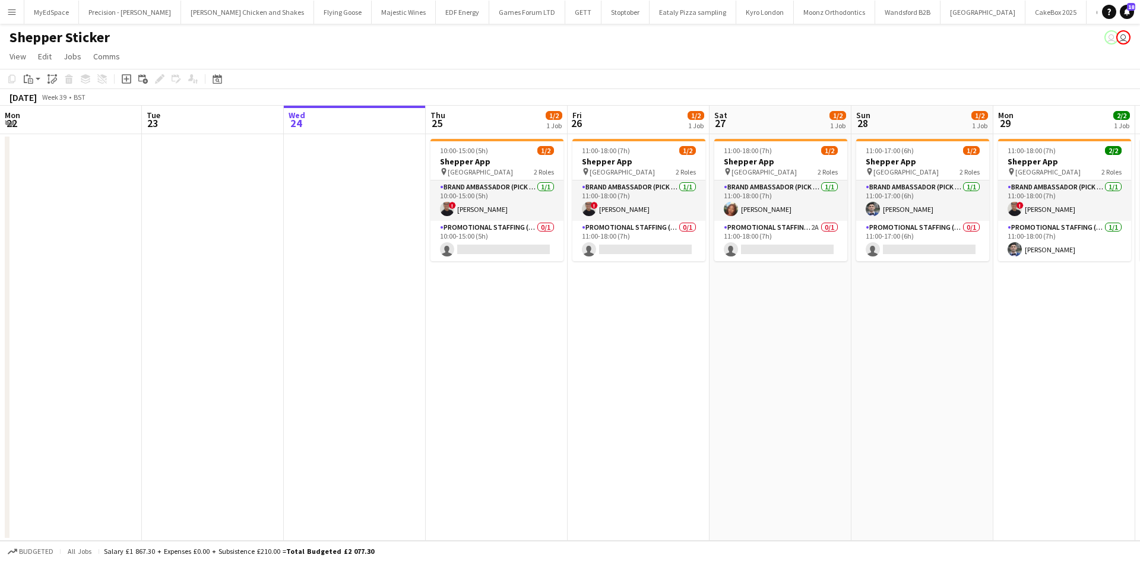
click at [563, 299] on app-calendar-viewport "Mon 22 Tue 23 Wed 24 Thu 25 1/2 1 Job Fri 26 1/2 1 Job Sat 27 1/2 1 Job Sun 28 …" at bounding box center [570, 323] width 1140 height 435
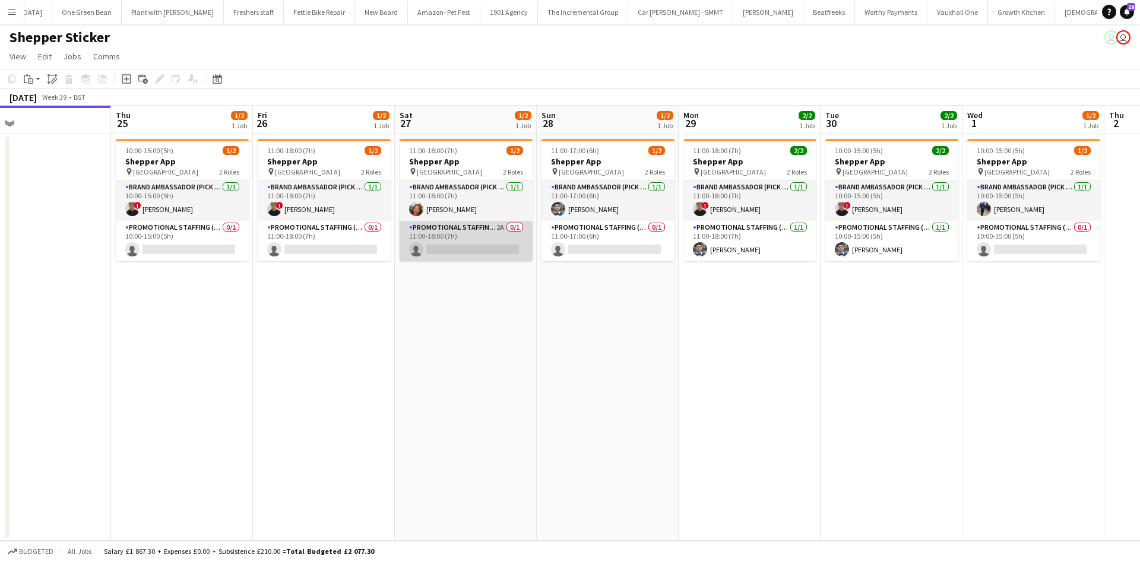
click at [500, 227] on app-card-role "Promotional Staffing (Brand Ambassadors) 2A 0/1 11:00-18:00 (7h) single-neutral…" at bounding box center [465, 241] width 133 height 40
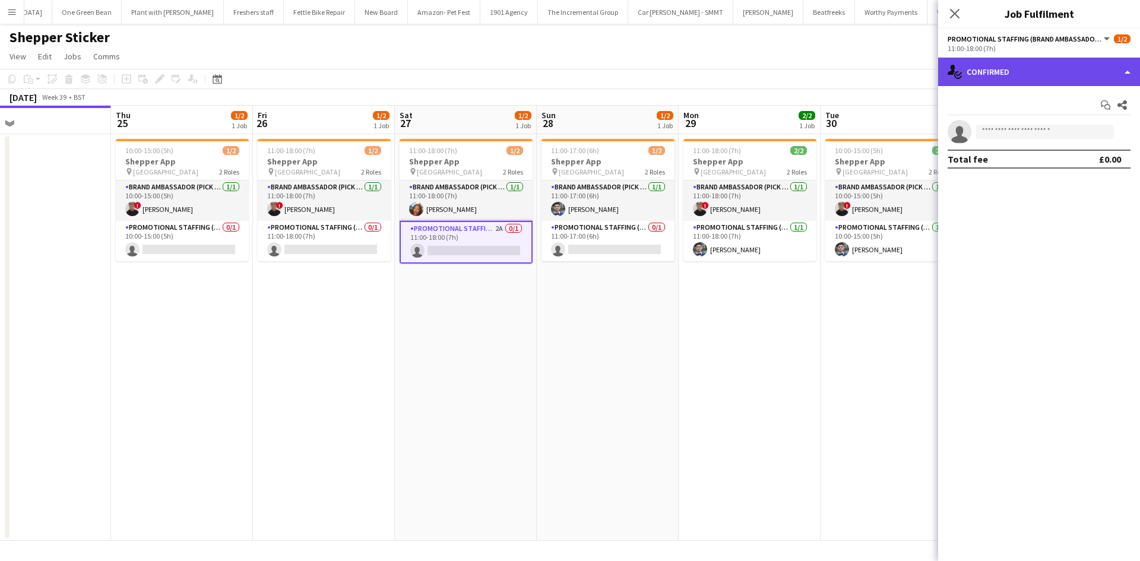
click at [1061, 78] on div "single-neutral-actions-check-2 Confirmed" at bounding box center [1039, 72] width 202 height 28
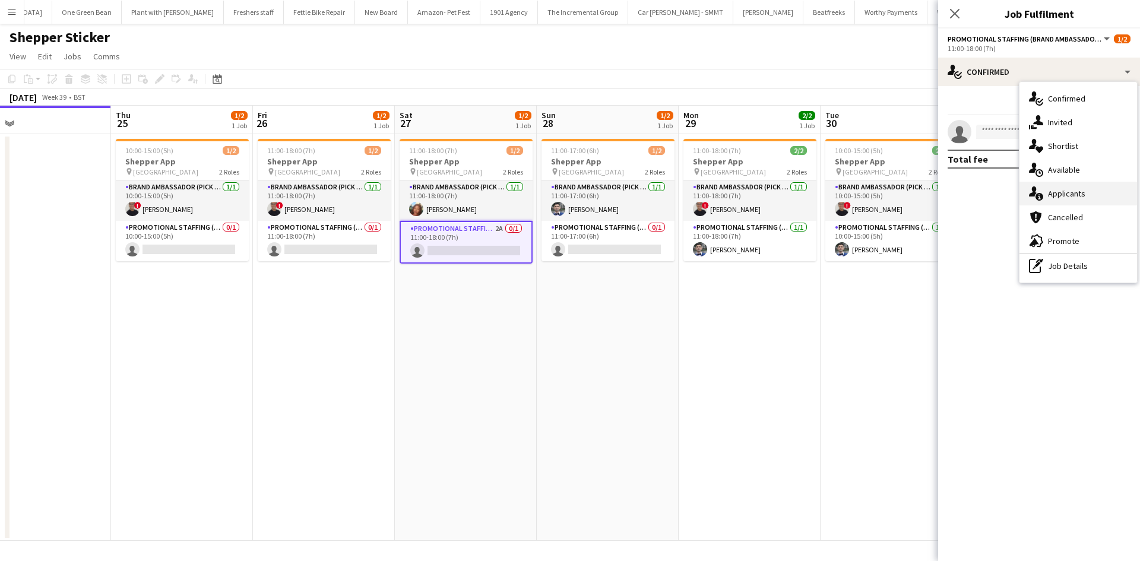
click at [1095, 191] on div "single-neutral-actions-information Applicants" at bounding box center [1078, 194] width 118 height 24
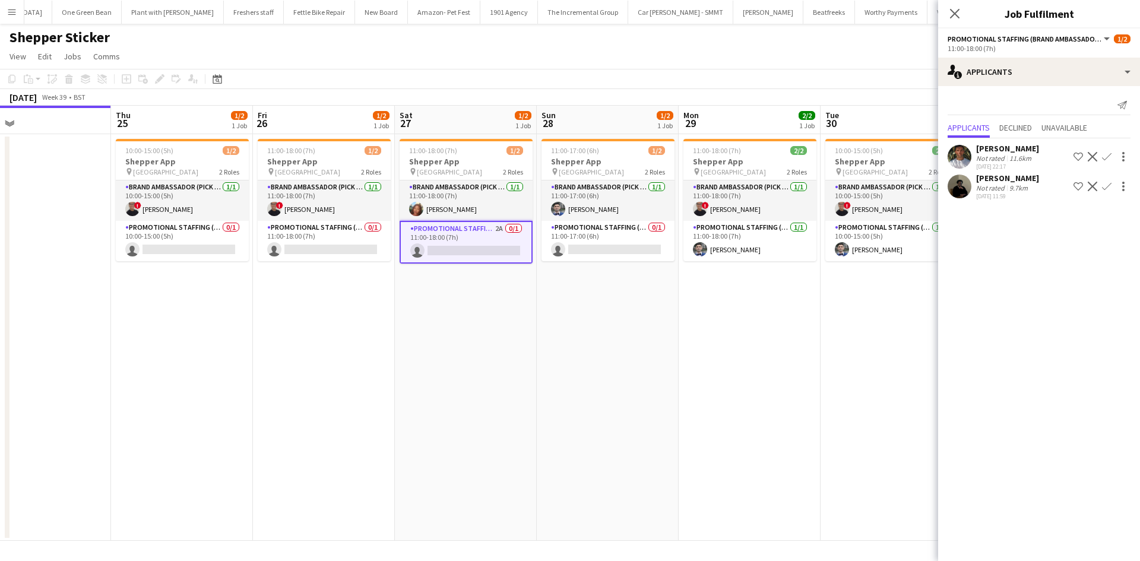
click at [870, 274] on app-date-cell "10:00-15:00 (5h) 2/2 Shepper App pin Central London 2 Roles Brand Ambassador (P…" at bounding box center [891, 337] width 142 height 407
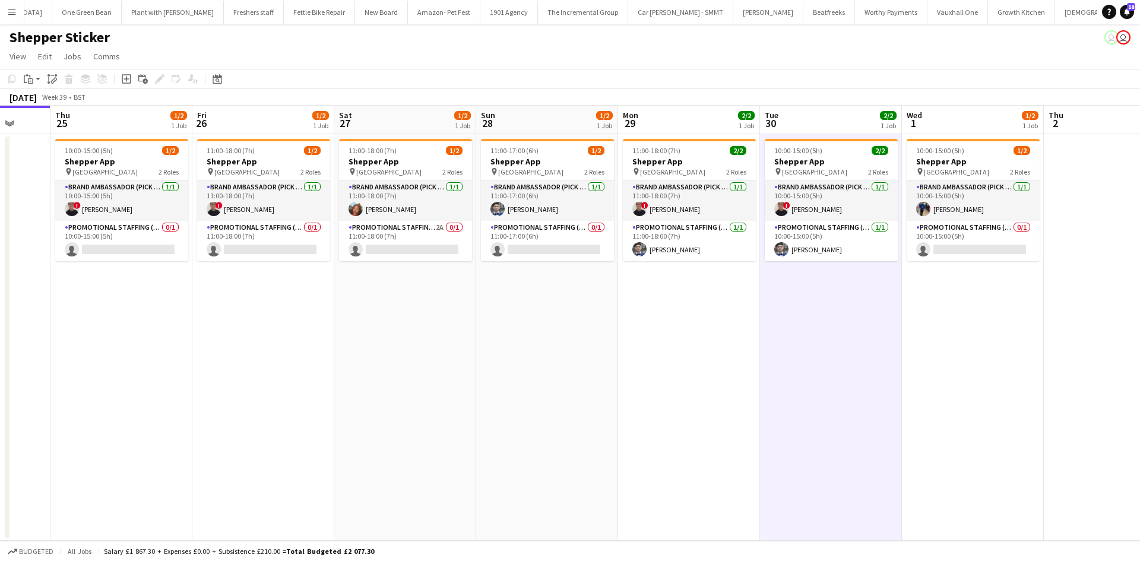
scroll to position [0, 396]
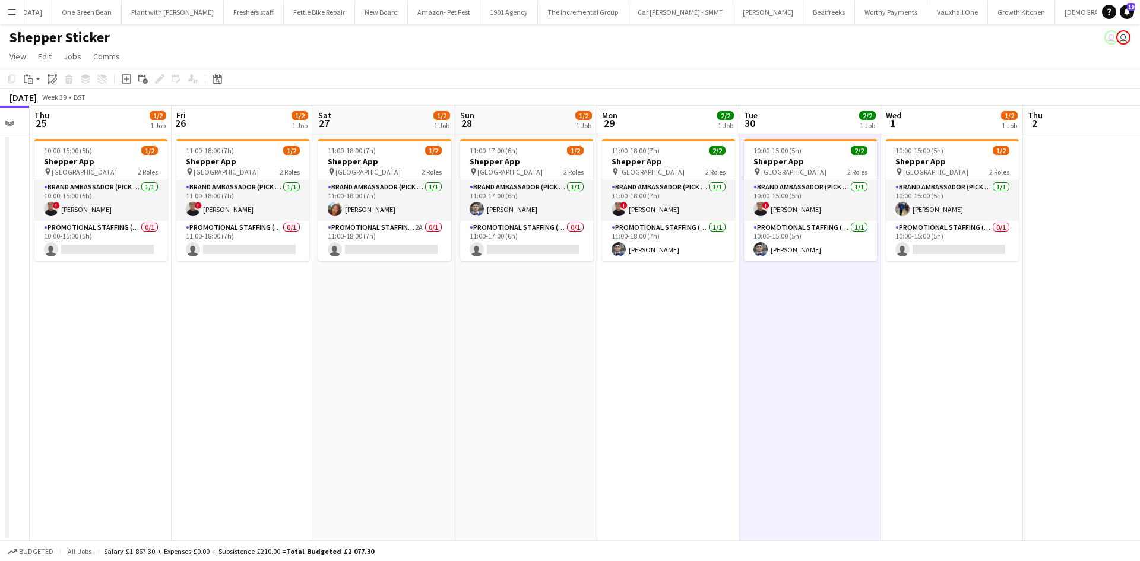
drag, startPoint x: 933, startPoint y: 375, endPoint x: 894, endPoint y: 373, distance: 38.6
click at [894, 373] on app-calendar-viewport "Mon 22 Tue 23 Wed 24 Thu 25 1/2 1 Job Fri 26 1/2 1 Job Sat 27 1/2 1 Job Sun 28 …" at bounding box center [570, 323] width 1140 height 435
